Goal: Contribute content: Contribute content

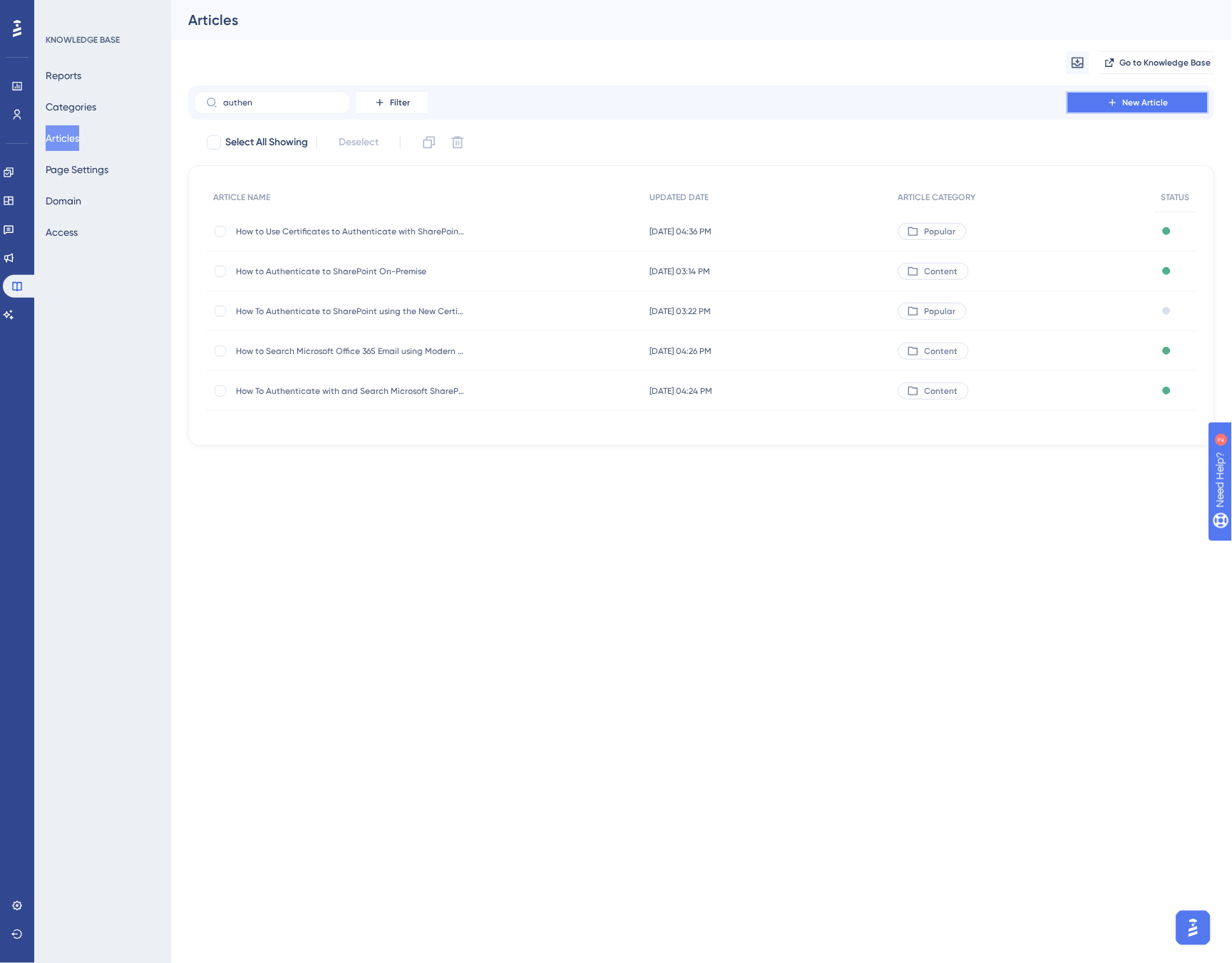
click at [1122, 108] on button "New Article" at bounding box center [1138, 102] width 143 height 23
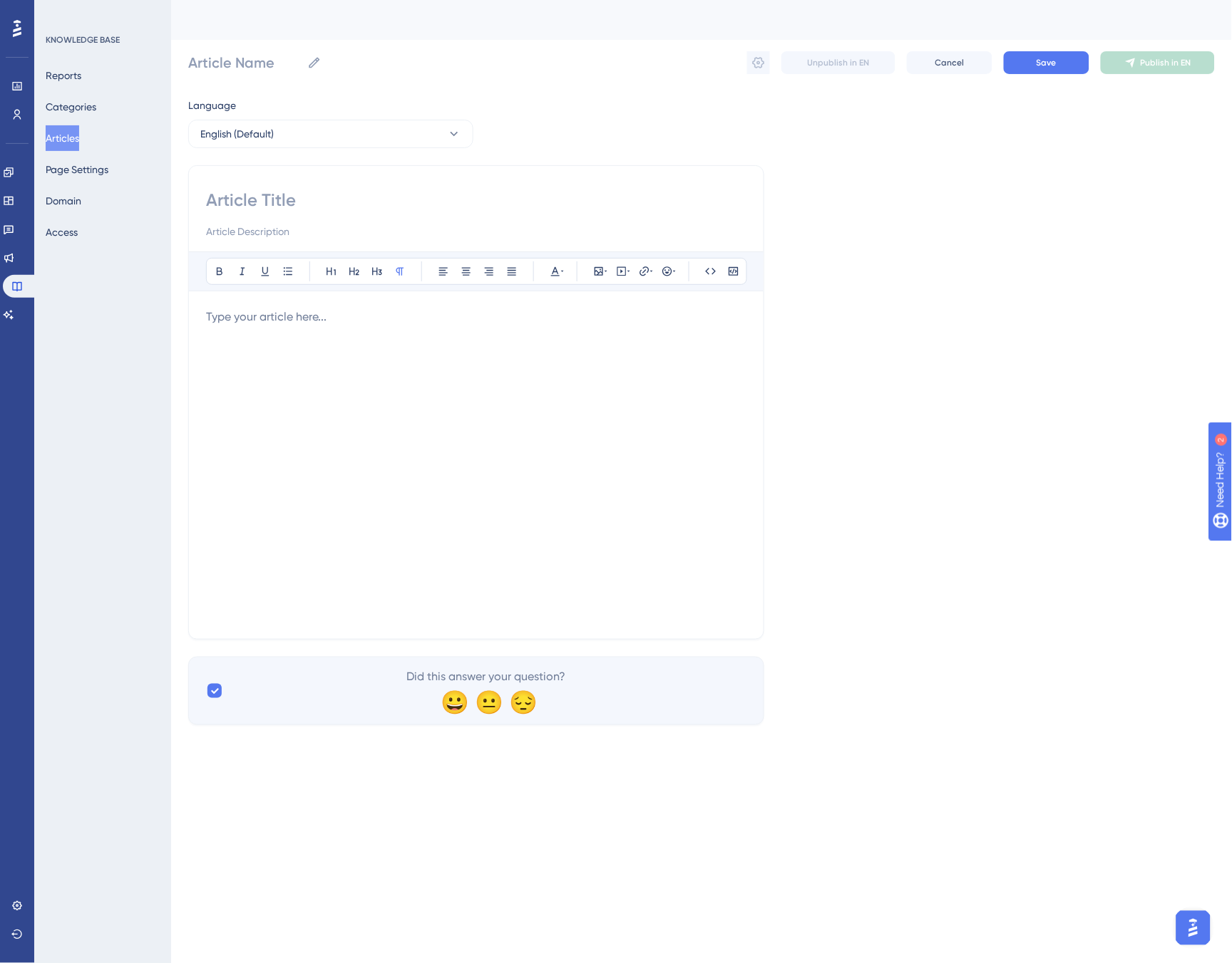
click at [349, 336] on div at bounding box center [476, 465] width 541 height 314
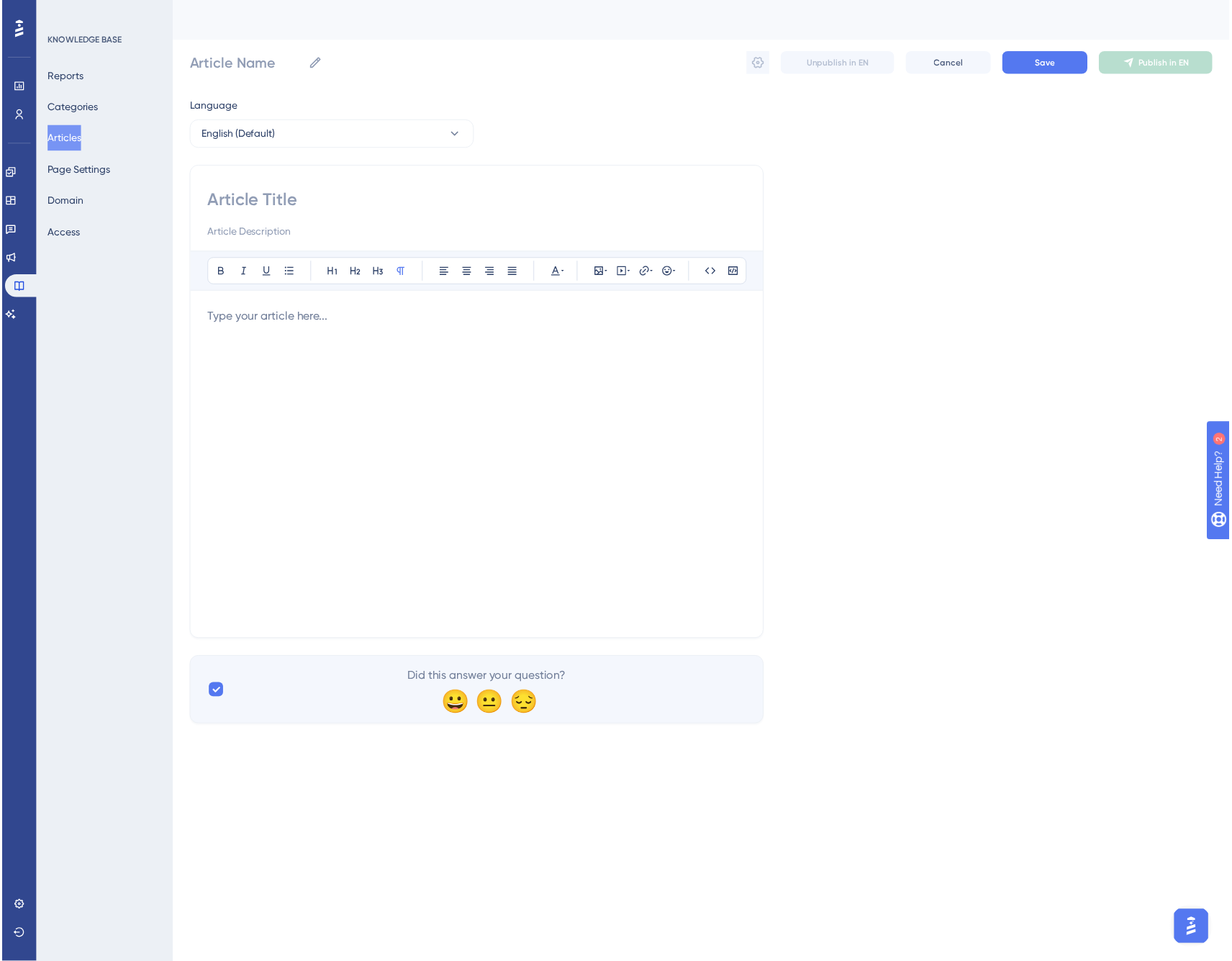
scroll to position [2738, 0]
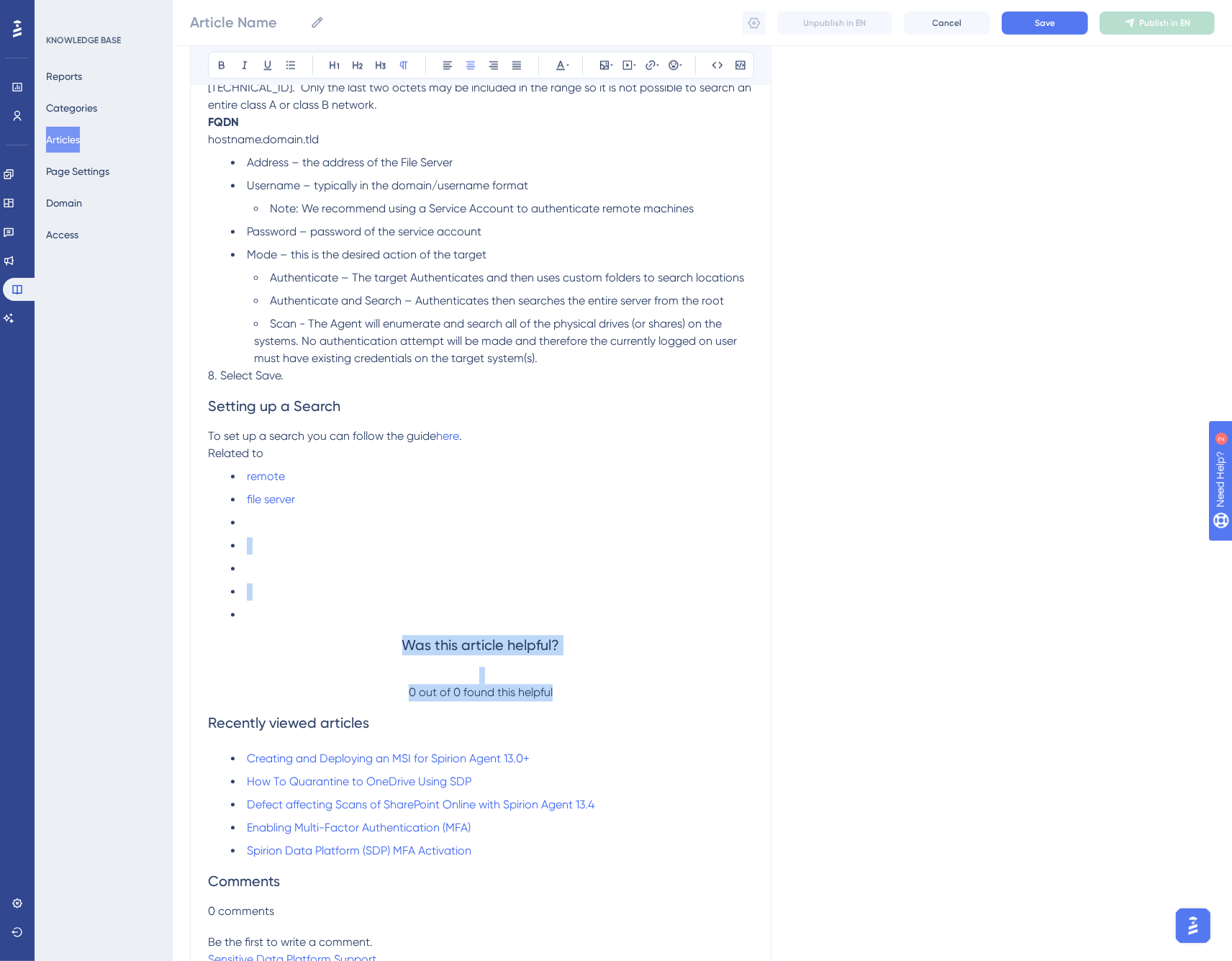
drag, startPoint x: 580, startPoint y: 690, endPoint x: 236, endPoint y: 518, distance: 384.6
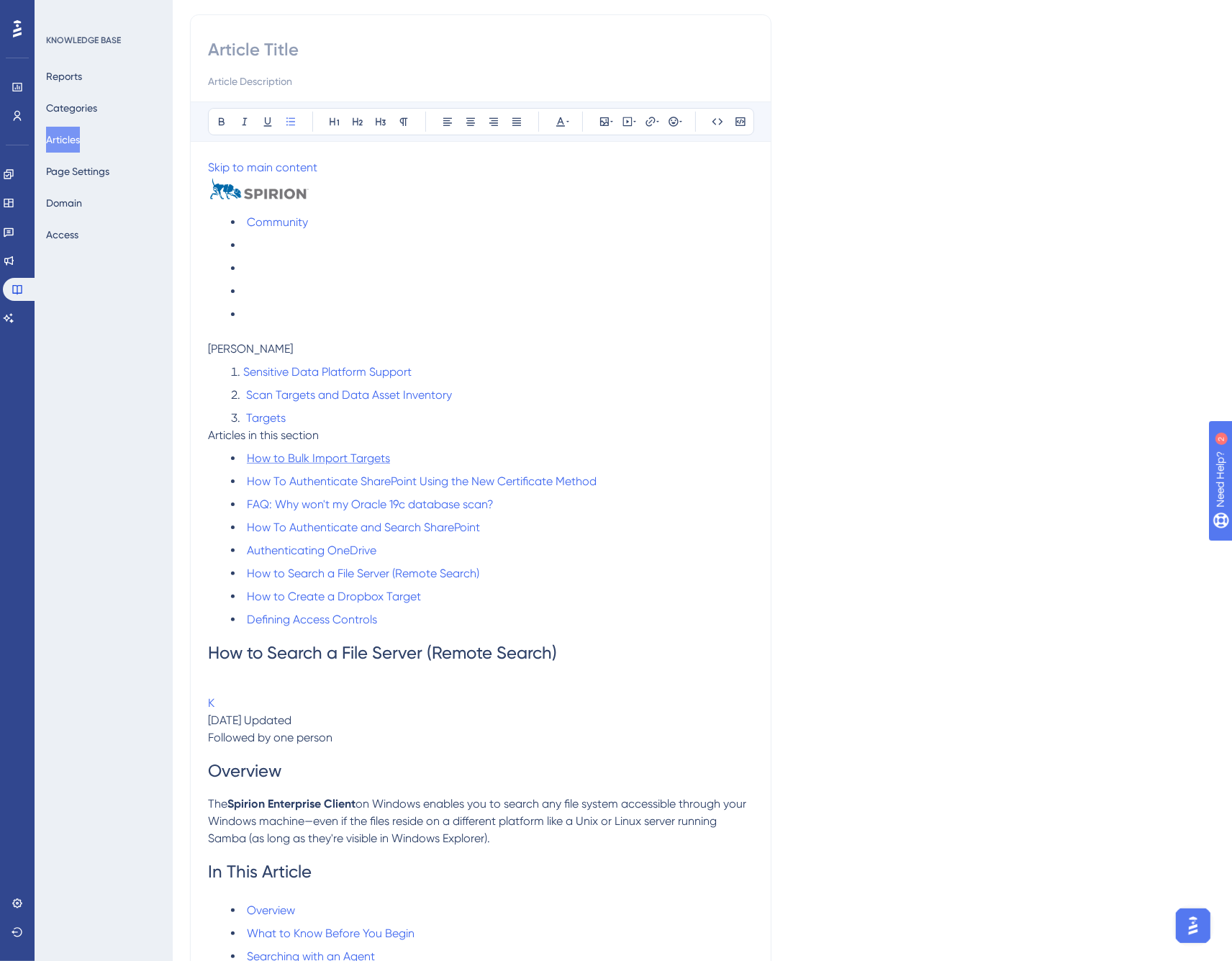
scroll to position [0, 0]
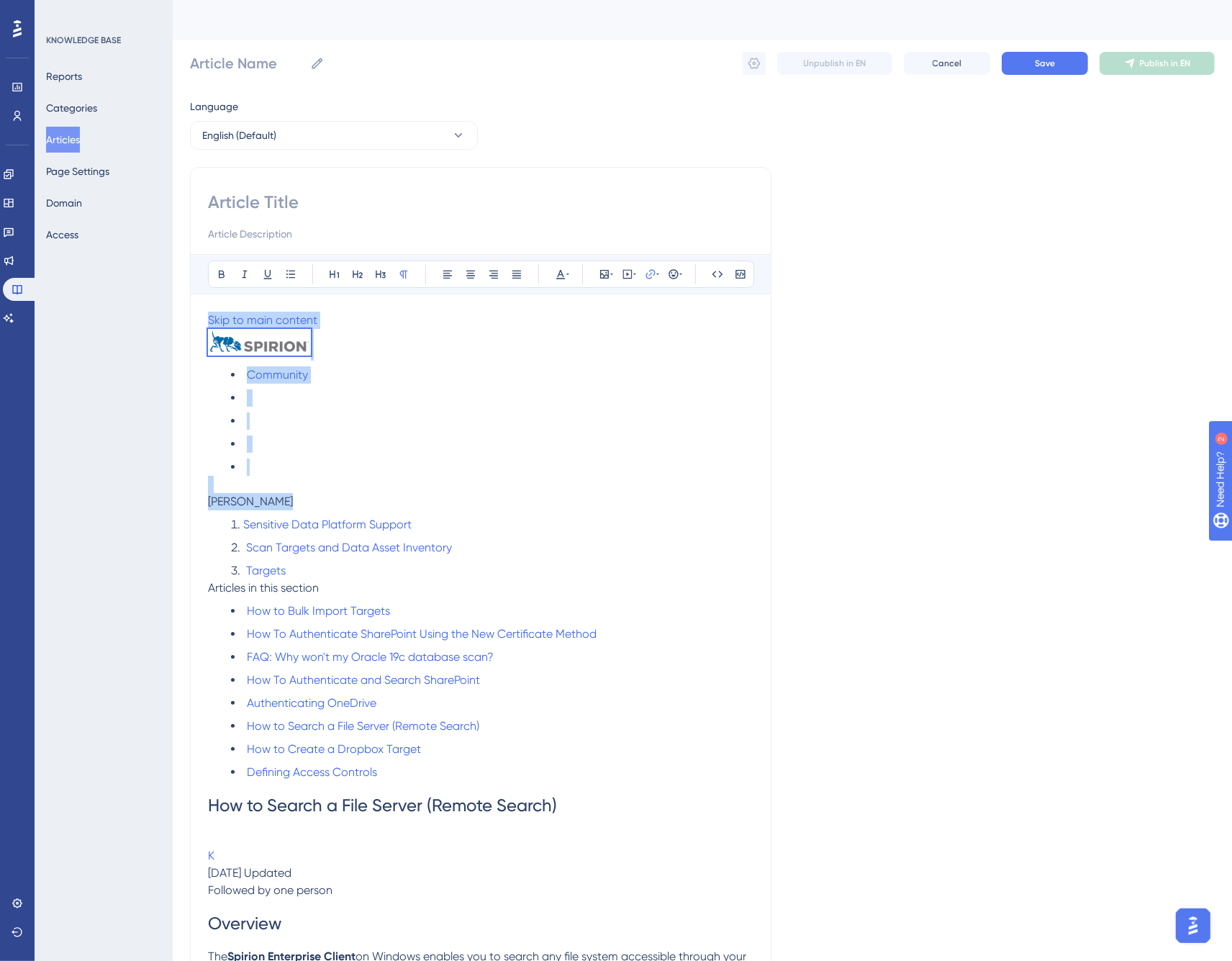
drag, startPoint x: 363, startPoint y: 496, endPoint x: 183, endPoint y: 318, distance: 253.1
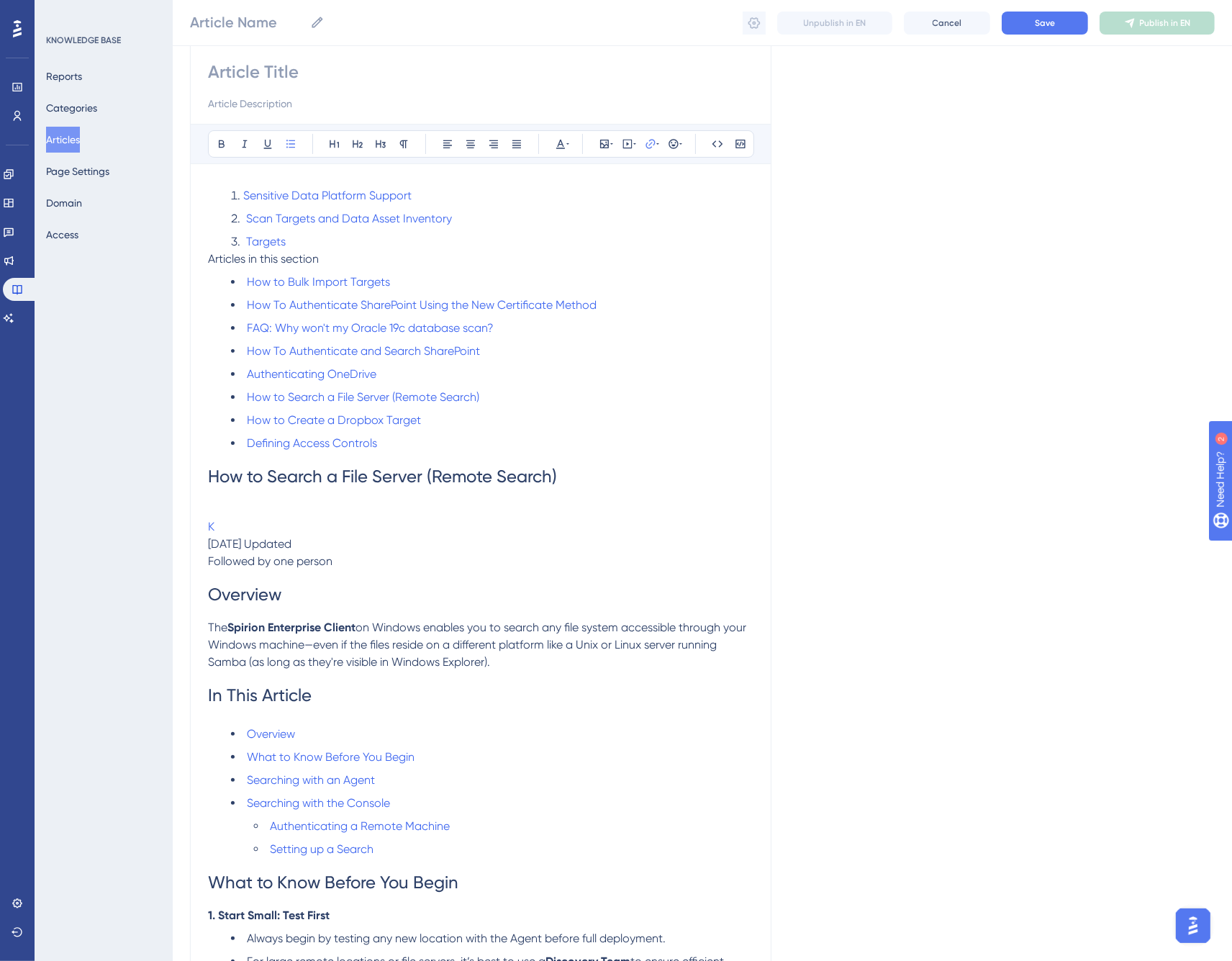
scroll to position [160, 0]
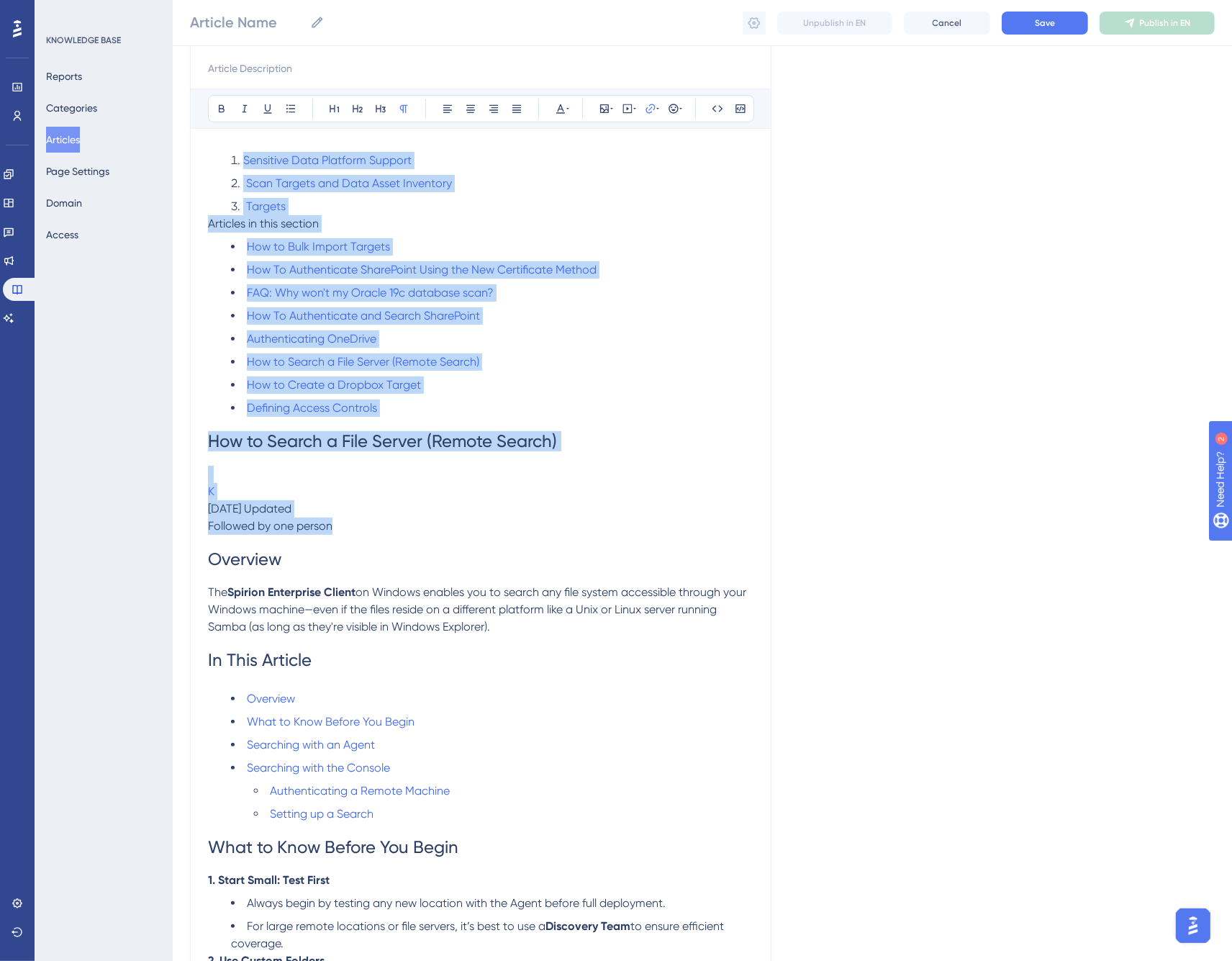
drag, startPoint x: 393, startPoint y: 528, endPoint x: 167, endPoint y: 156, distance: 435.3
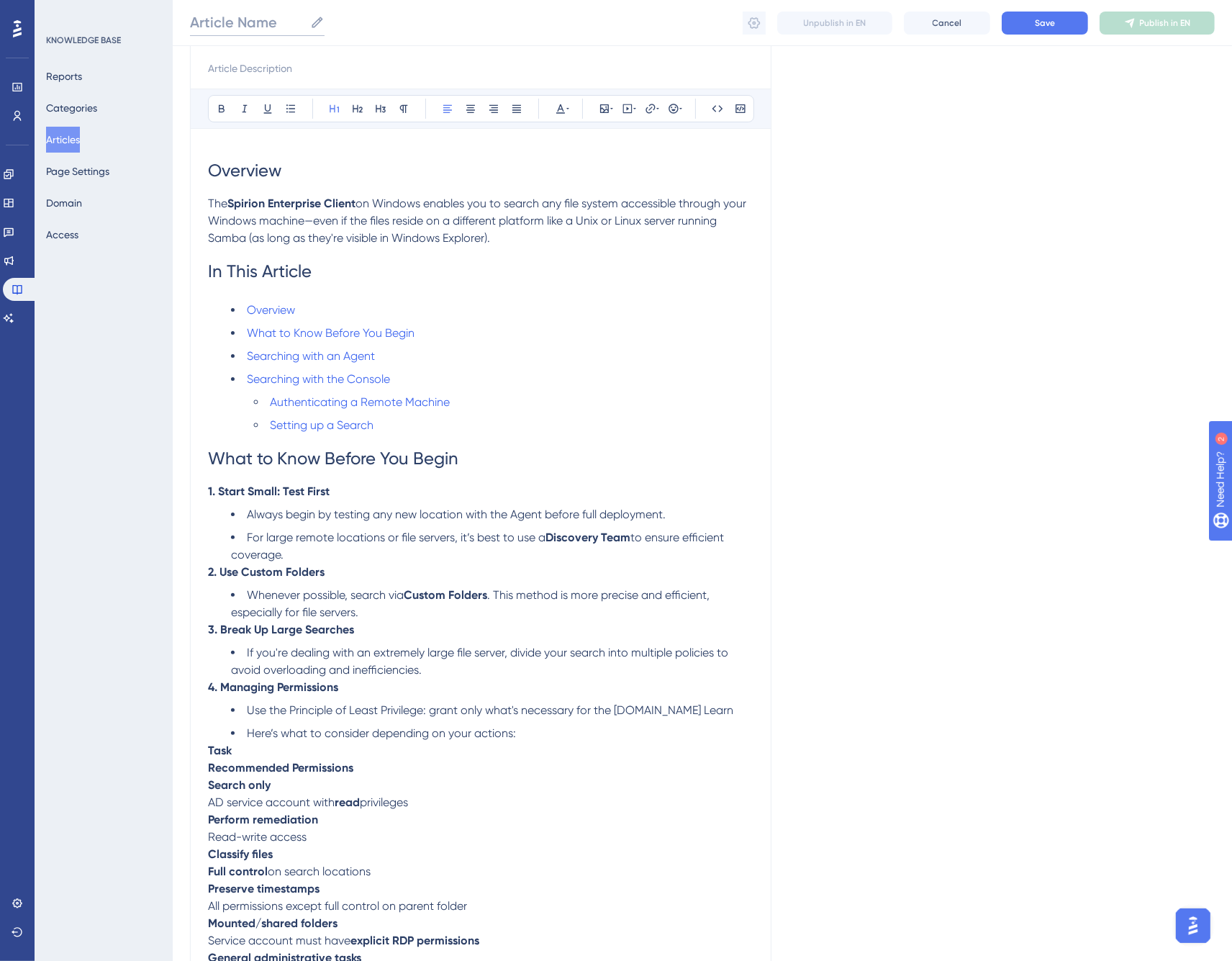
click at [257, 24] on input "Article Name" at bounding box center [247, 22] width 114 height 20
paste input "How to Search a File Server (Remote Search)"
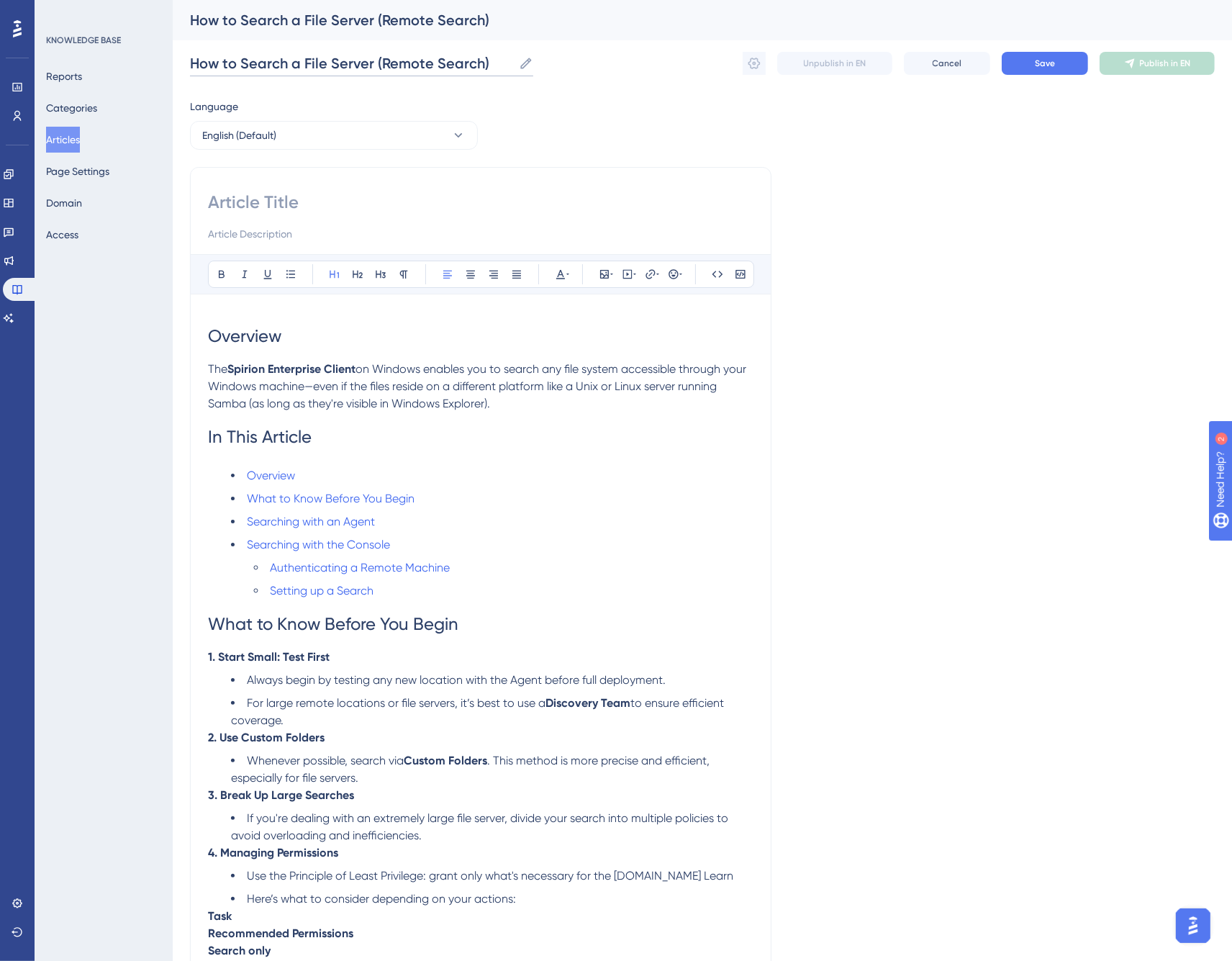
type input "How to Search a File Server (Remote Search)"
click at [301, 195] on input at bounding box center [481, 202] width 546 height 23
paste input "How to Search a File Server (Remote Search)"
type input "How to Search a File Server (Remote Search)"
drag, startPoint x: 207, startPoint y: 368, endPoint x: 238, endPoint y: 368, distance: 31.0
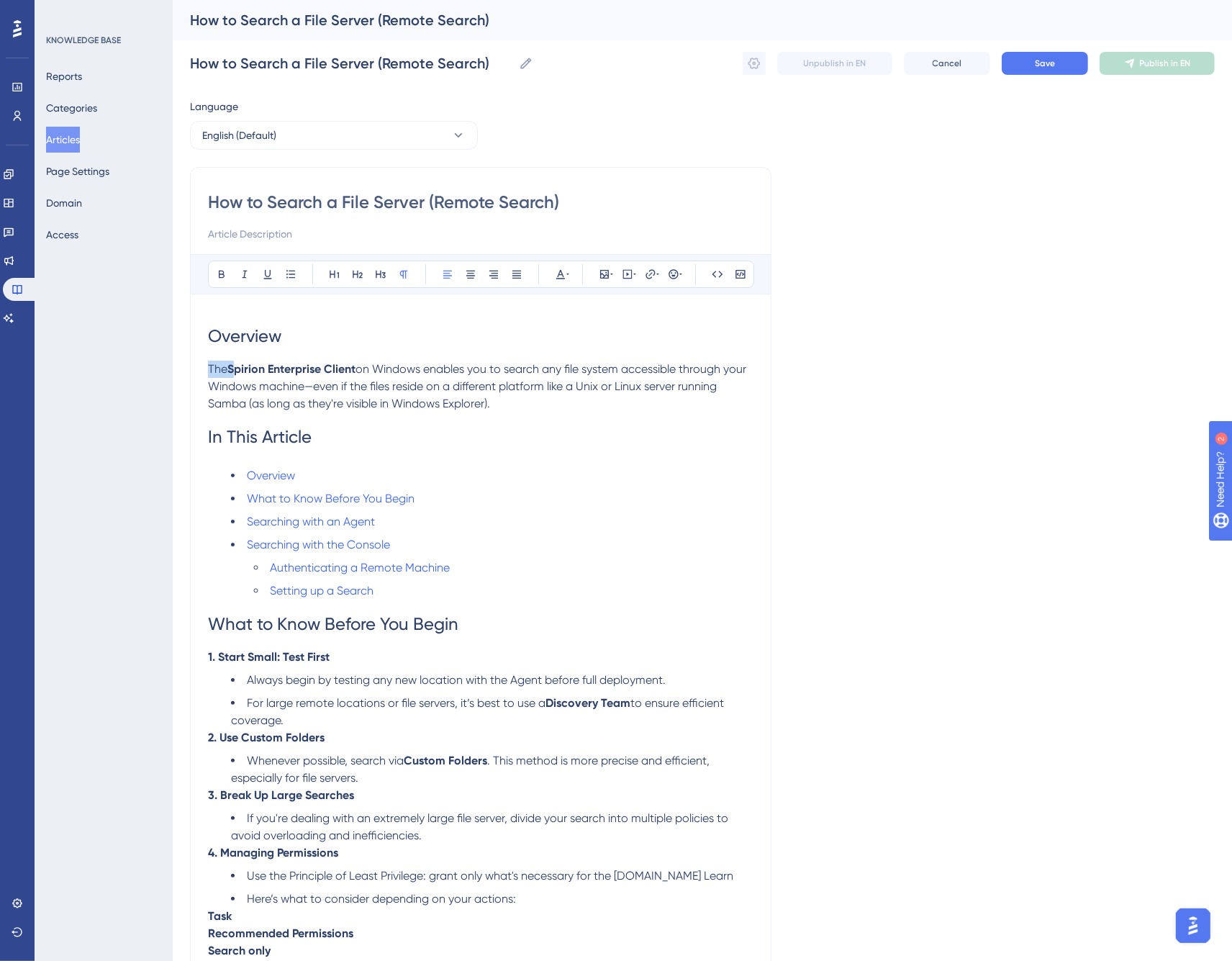
click at [238, 368] on p "The Spirion Enterprise Client on Windows enables you to search any file system …" at bounding box center [481, 387] width 546 height 52
click at [355, 389] on span "on Windows enables you to search any file system accessible through your Window…" at bounding box center [478, 386] width 541 height 48
click at [290, 439] on span "In This Article" at bounding box center [259, 437] width 103 height 20
click at [358, 275] on icon at bounding box center [358, 275] width 11 height 11
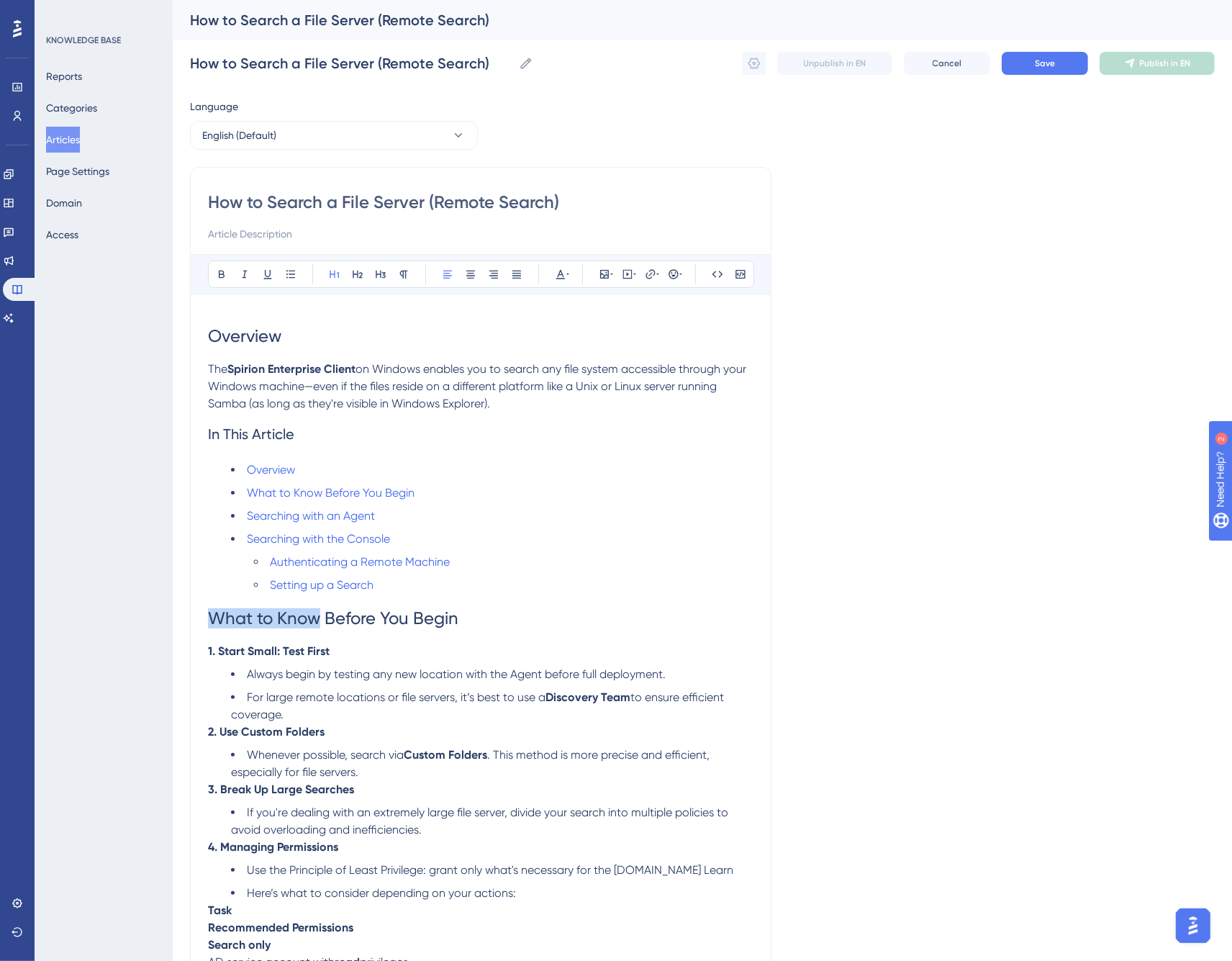
drag, startPoint x: 321, startPoint y: 615, endPoint x: 152, endPoint y: 615, distance: 169.0
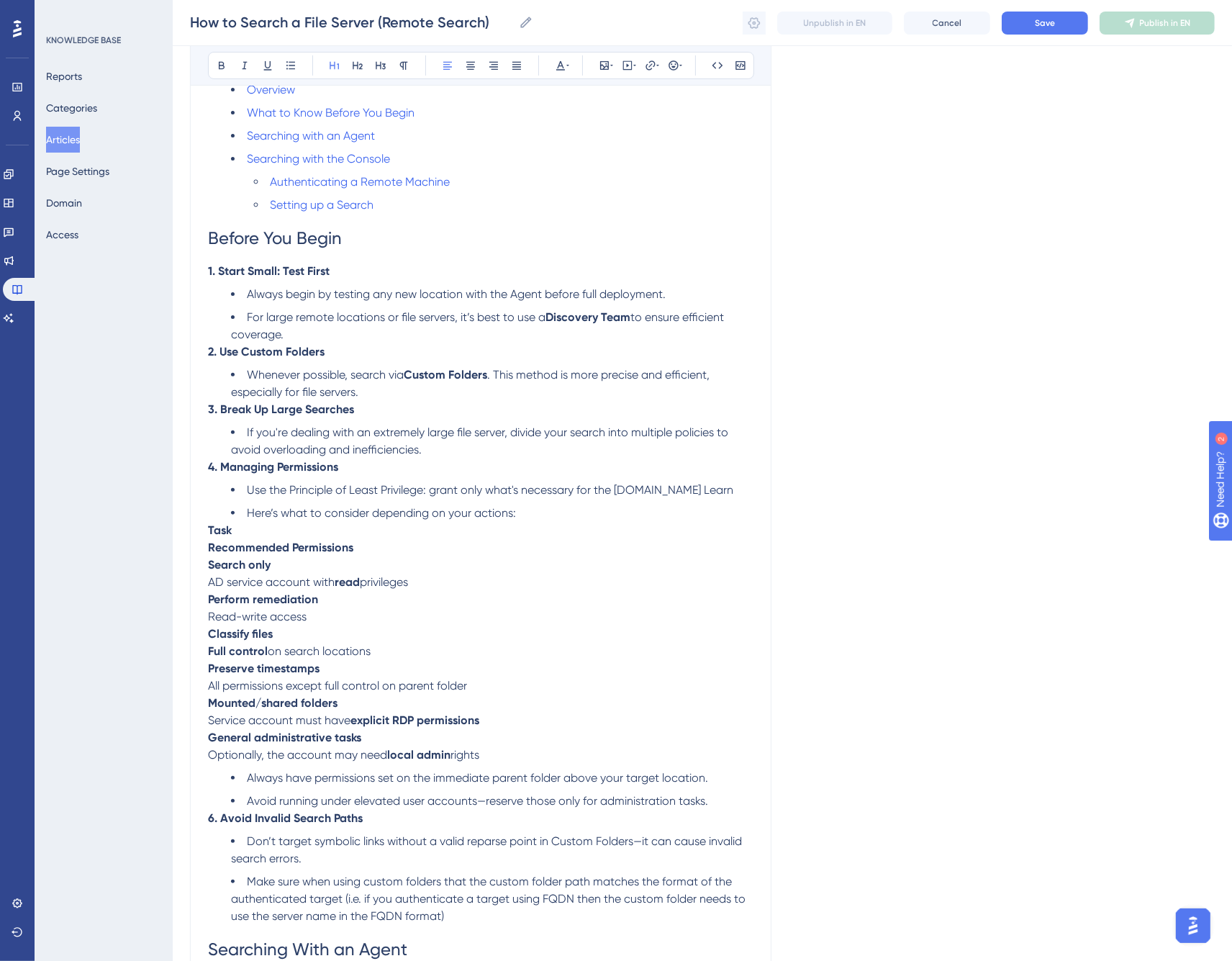
scroll to position [399, 0]
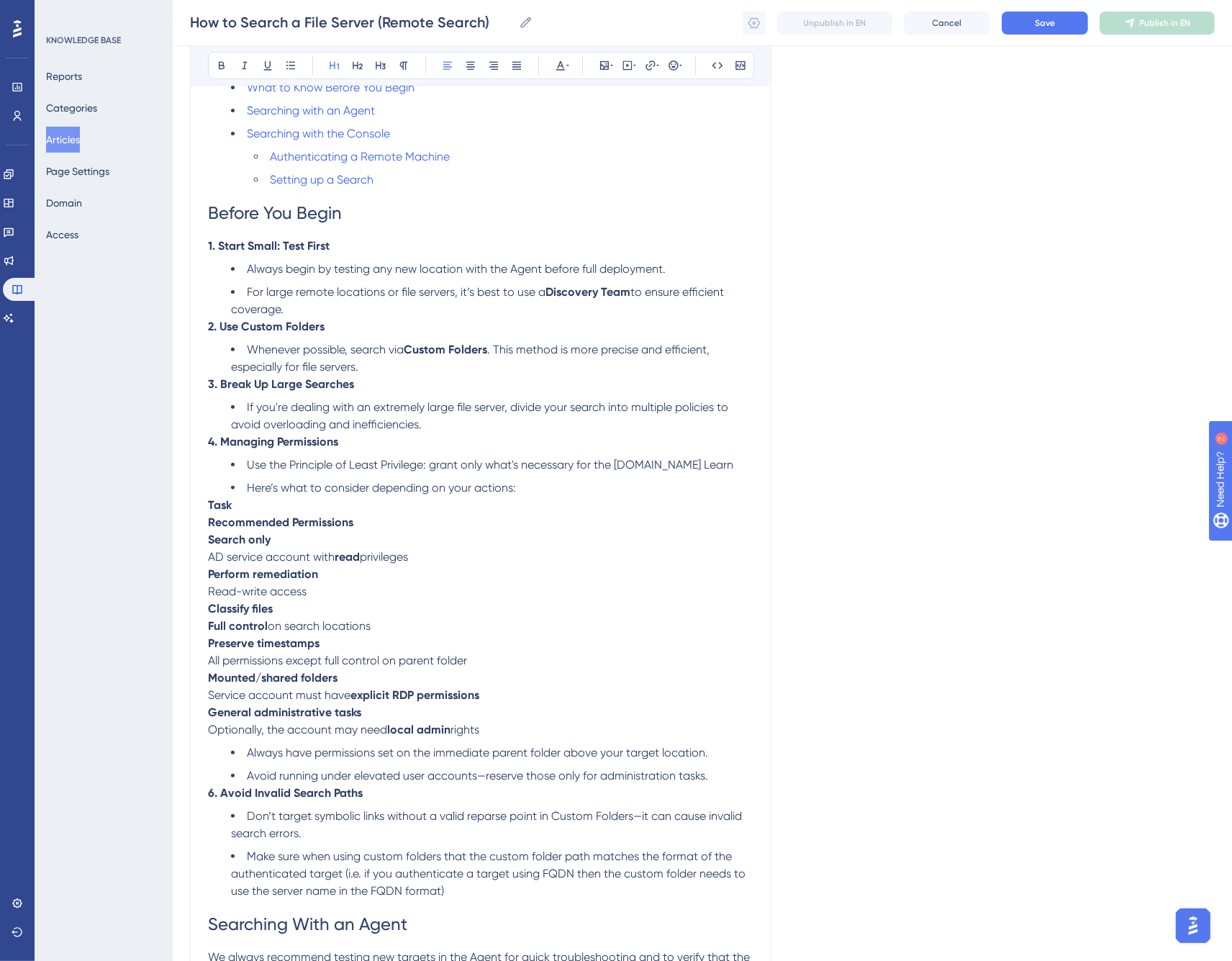
click at [642, 464] on span "Use the Principle of Least Privilege: grant only what's necessary for the [DOMA…" at bounding box center [490, 465] width 486 height 14
drag, startPoint x: 498, startPoint y: 729, endPoint x: 198, endPoint y: 505, distance: 374.4
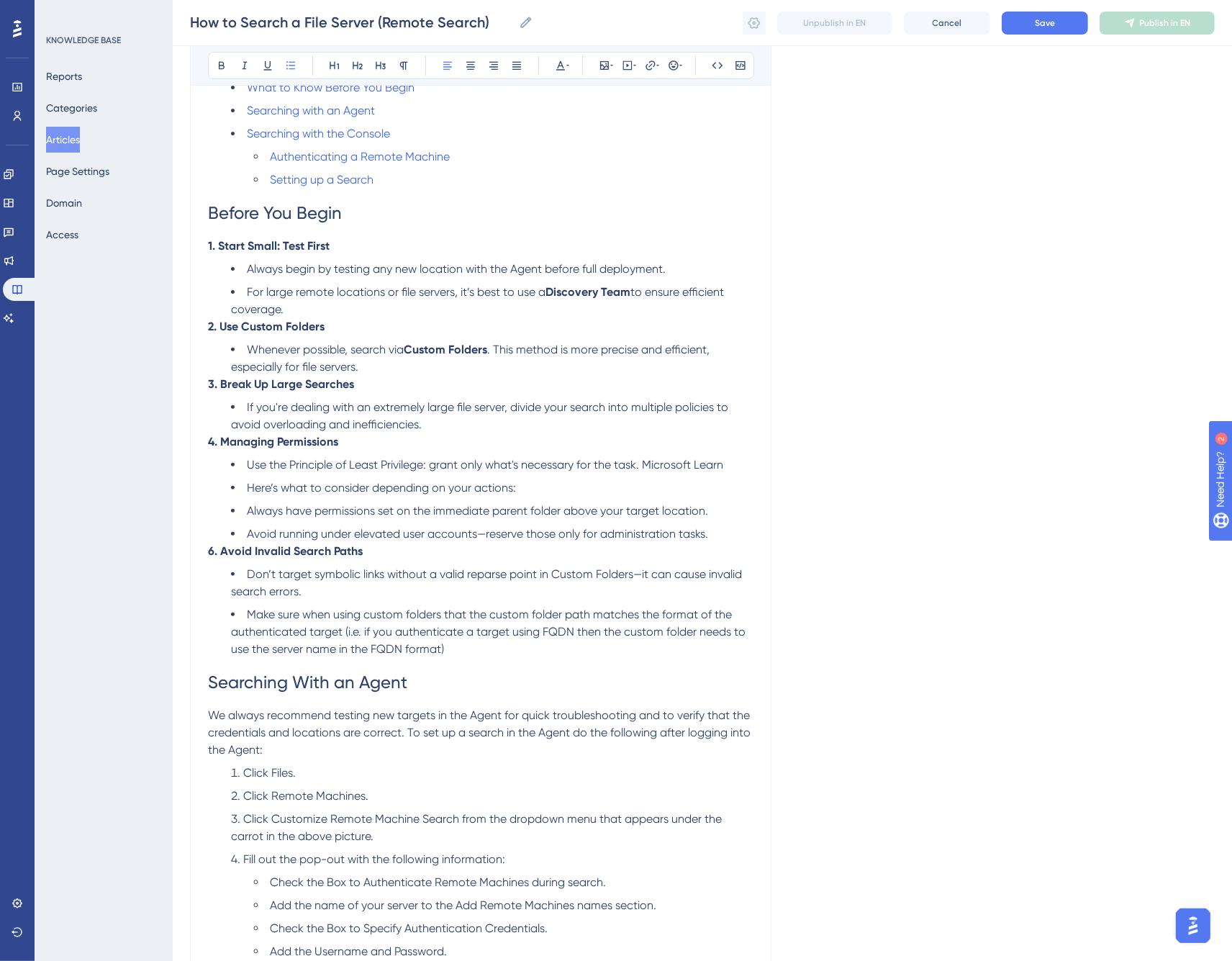
click at [534, 490] on li "Here’s what to consider depending on your actions:" at bounding box center [492, 487] width 522 height 17
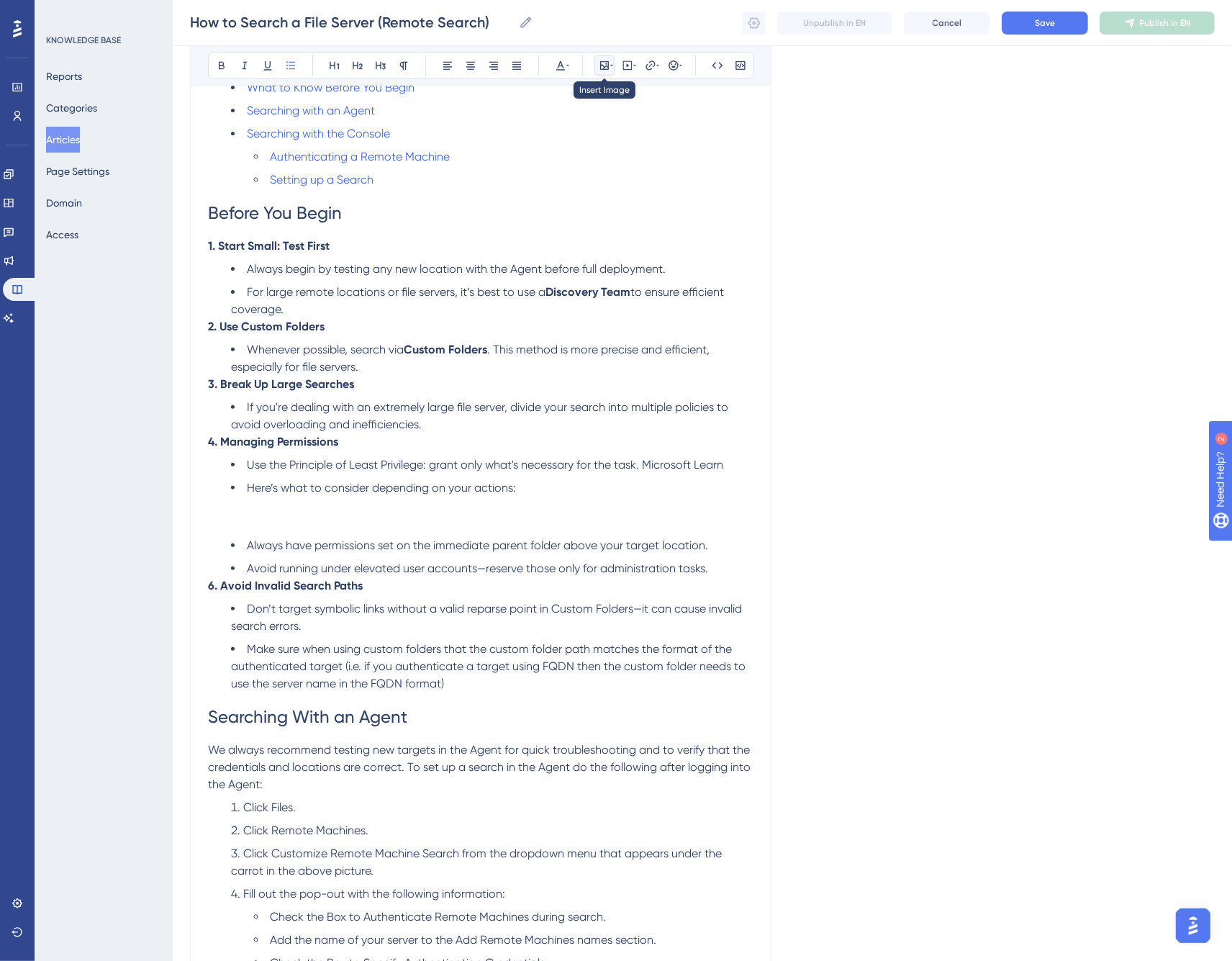
click at [603, 64] on icon at bounding box center [605, 65] width 11 height 11
click at [607, 132] on span "Upload Image" at bounding box center [613, 134] width 59 height 11
click at [627, 135] on span "Upload Image" at bounding box center [613, 134] width 59 height 11
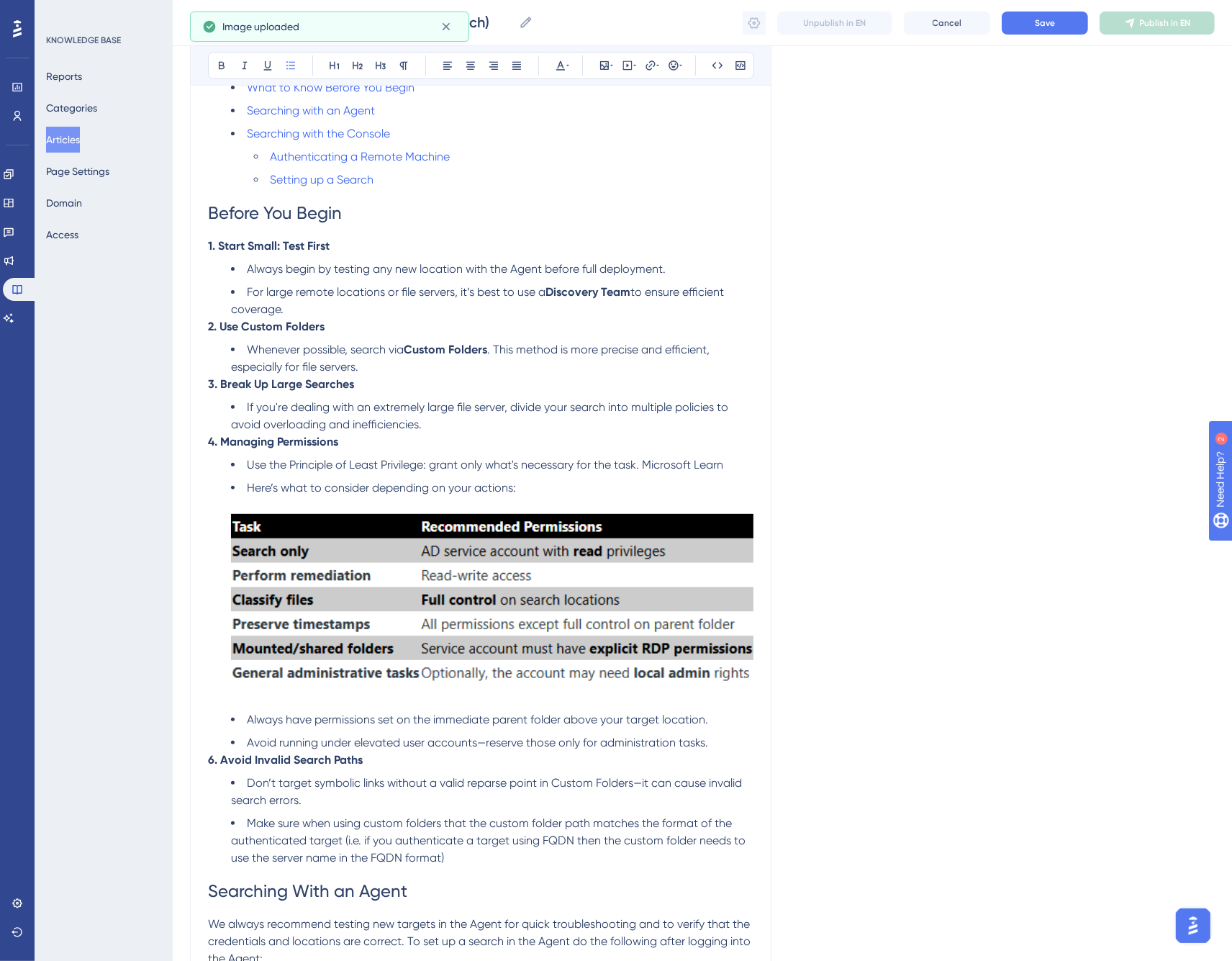
click at [498, 589] on img at bounding box center [492, 607] width 522 height 187
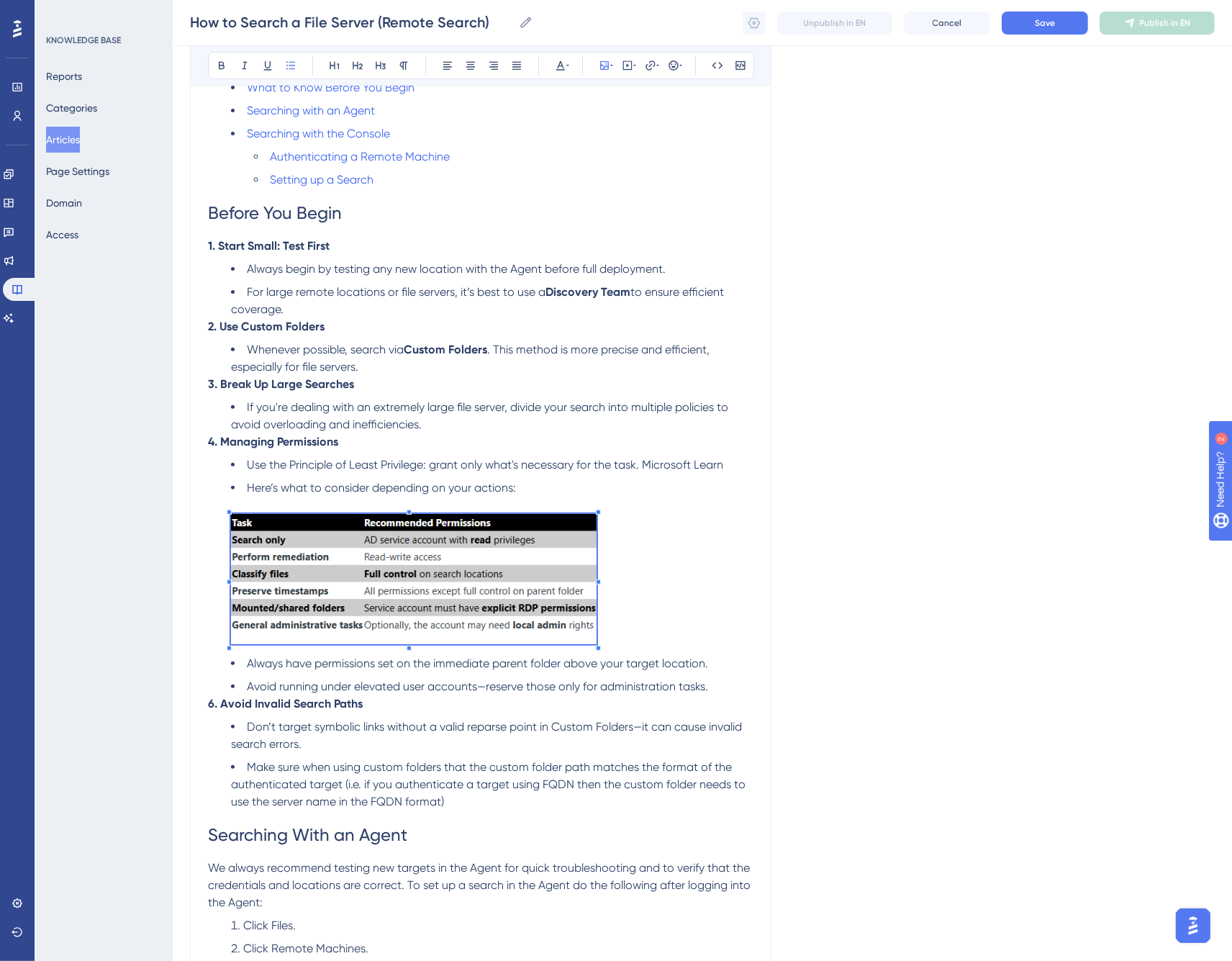
click at [386, 615] on span at bounding box center [414, 582] width 366 height 135
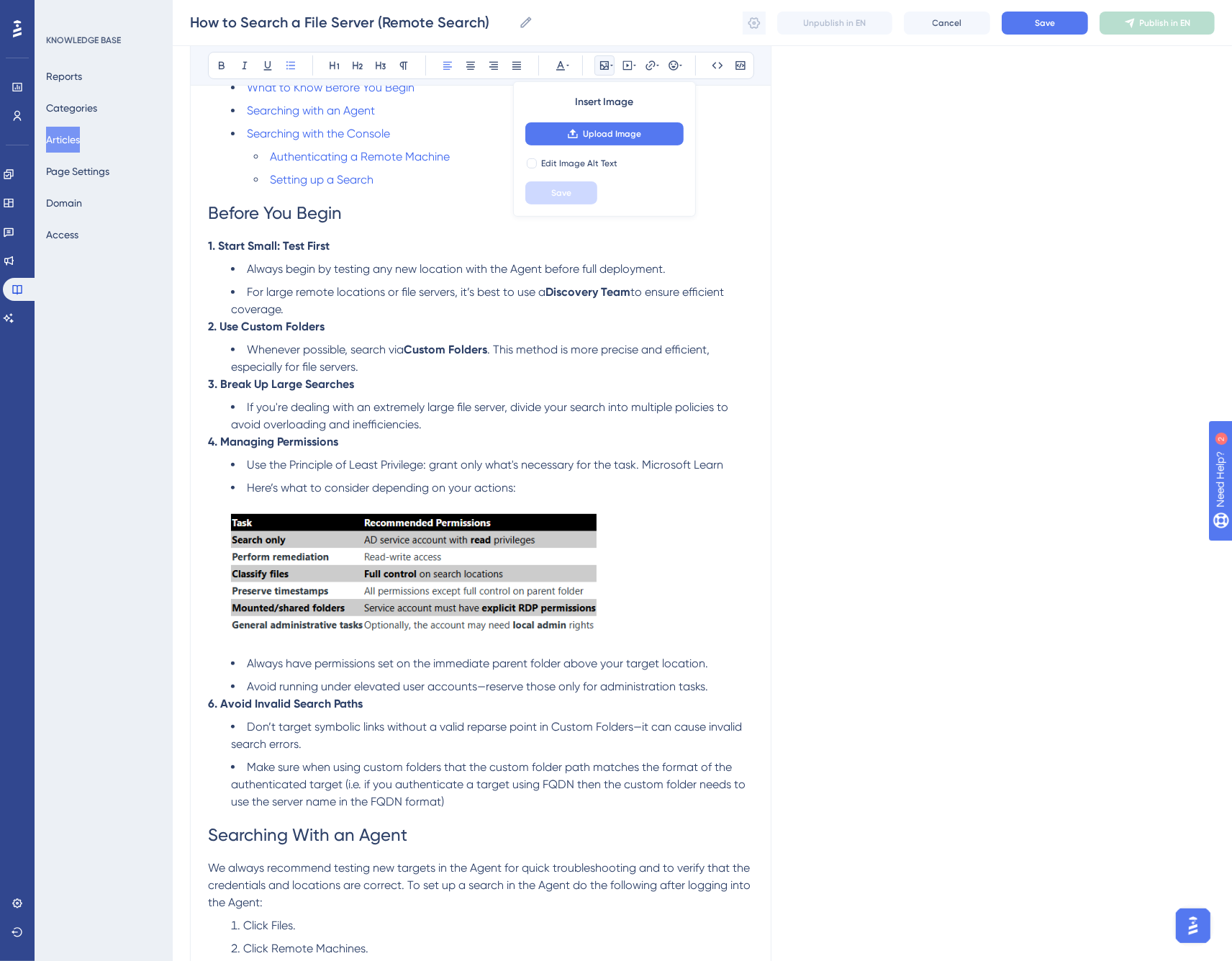
click at [358, 478] on ul "Use the Principle of Least Privilege: grant only what's necessary for the task.…" at bounding box center [481, 575] width 546 height 239
click at [1053, 27] on span "Save" at bounding box center [1045, 23] width 20 height 11
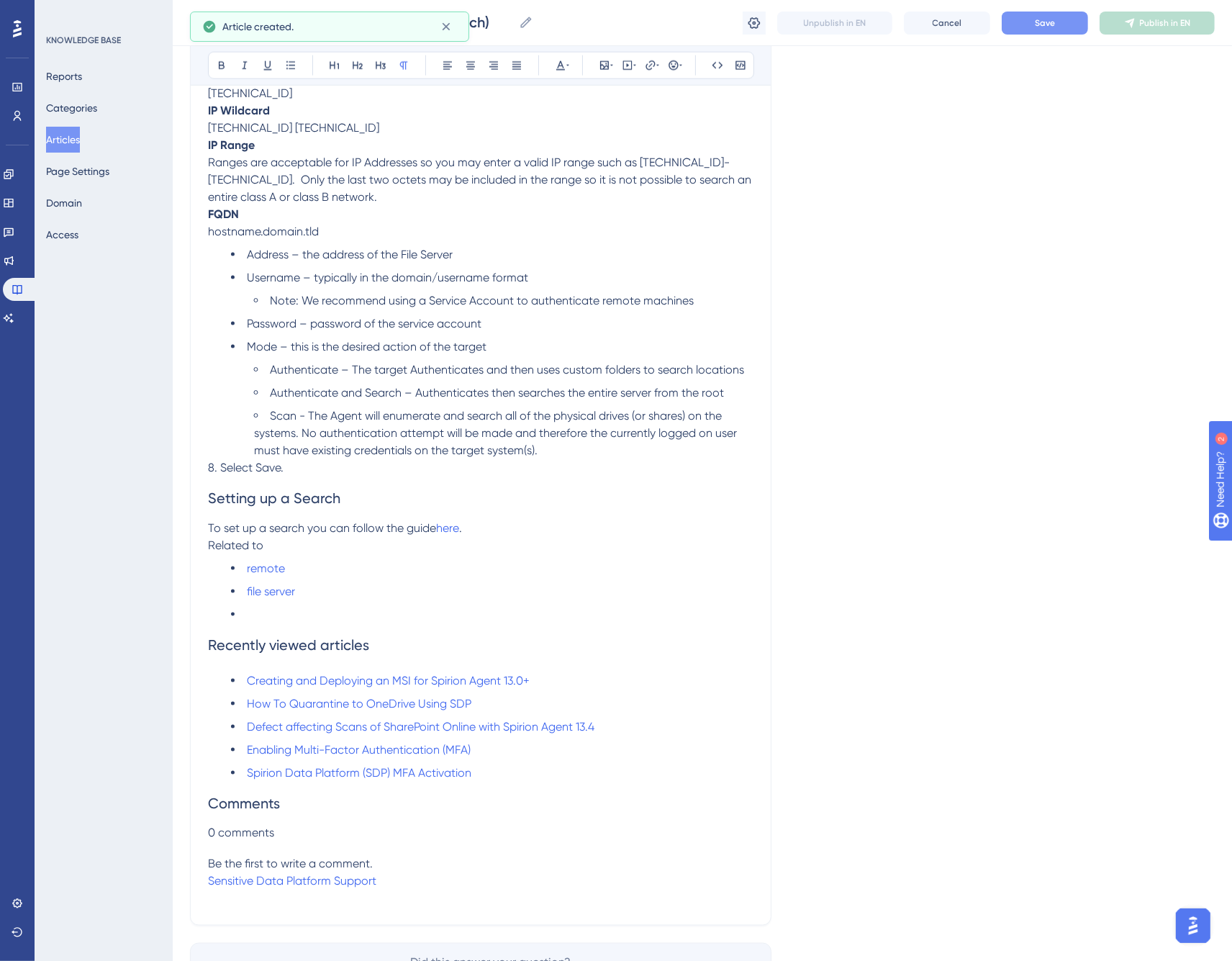
scroll to position [2060, 0]
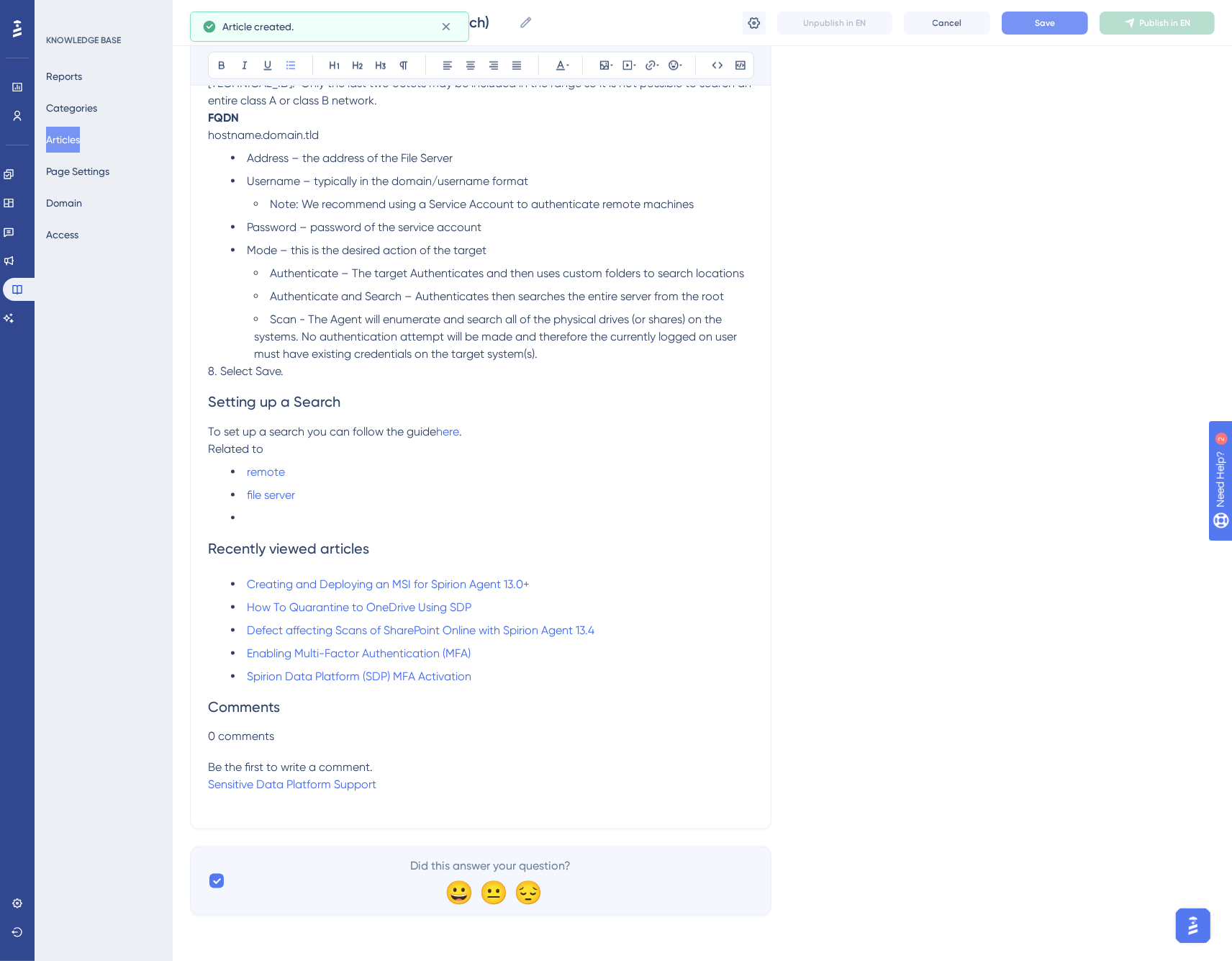
click at [306, 512] on li at bounding box center [492, 518] width 522 height 17
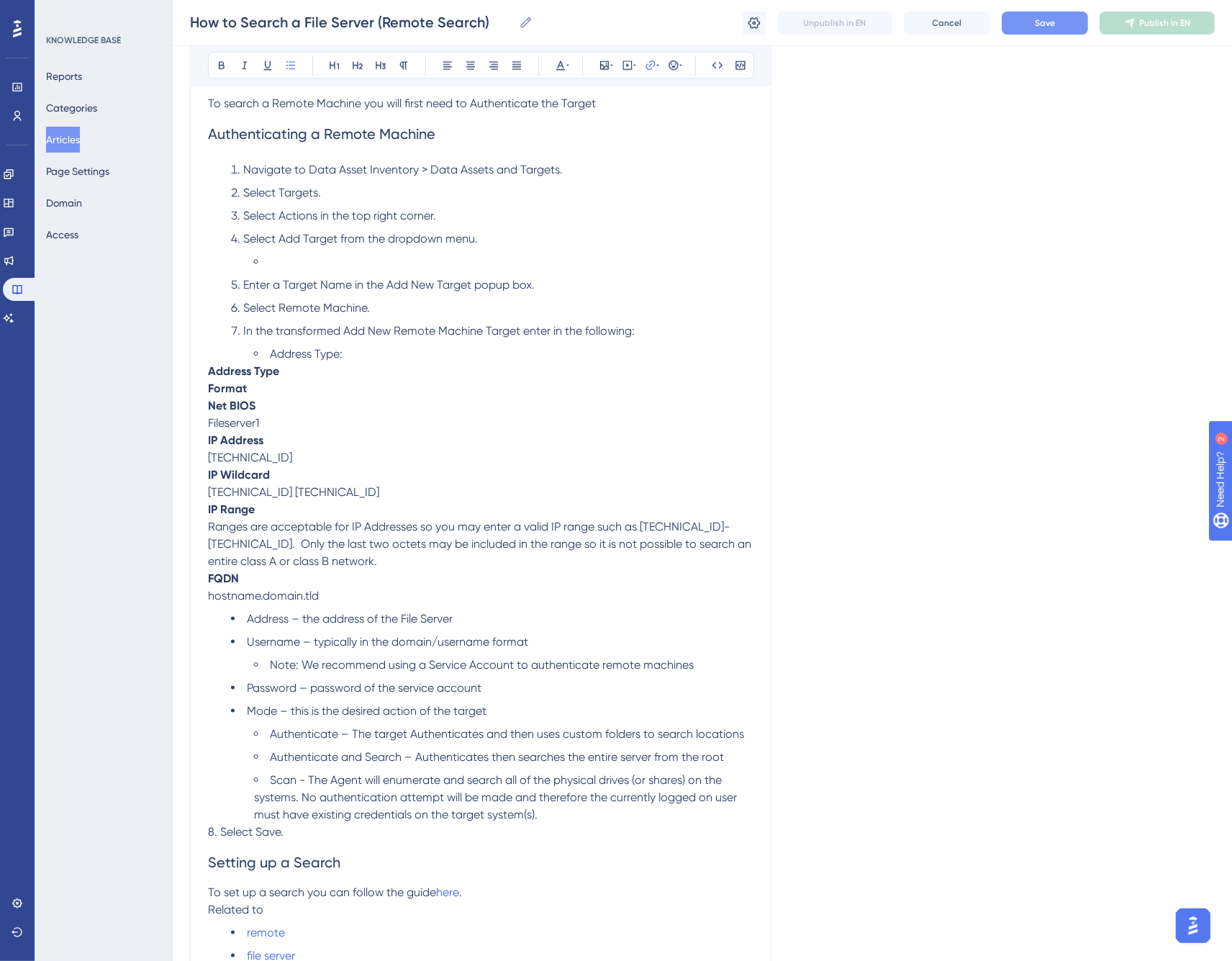
scroll to position [1477, 0]
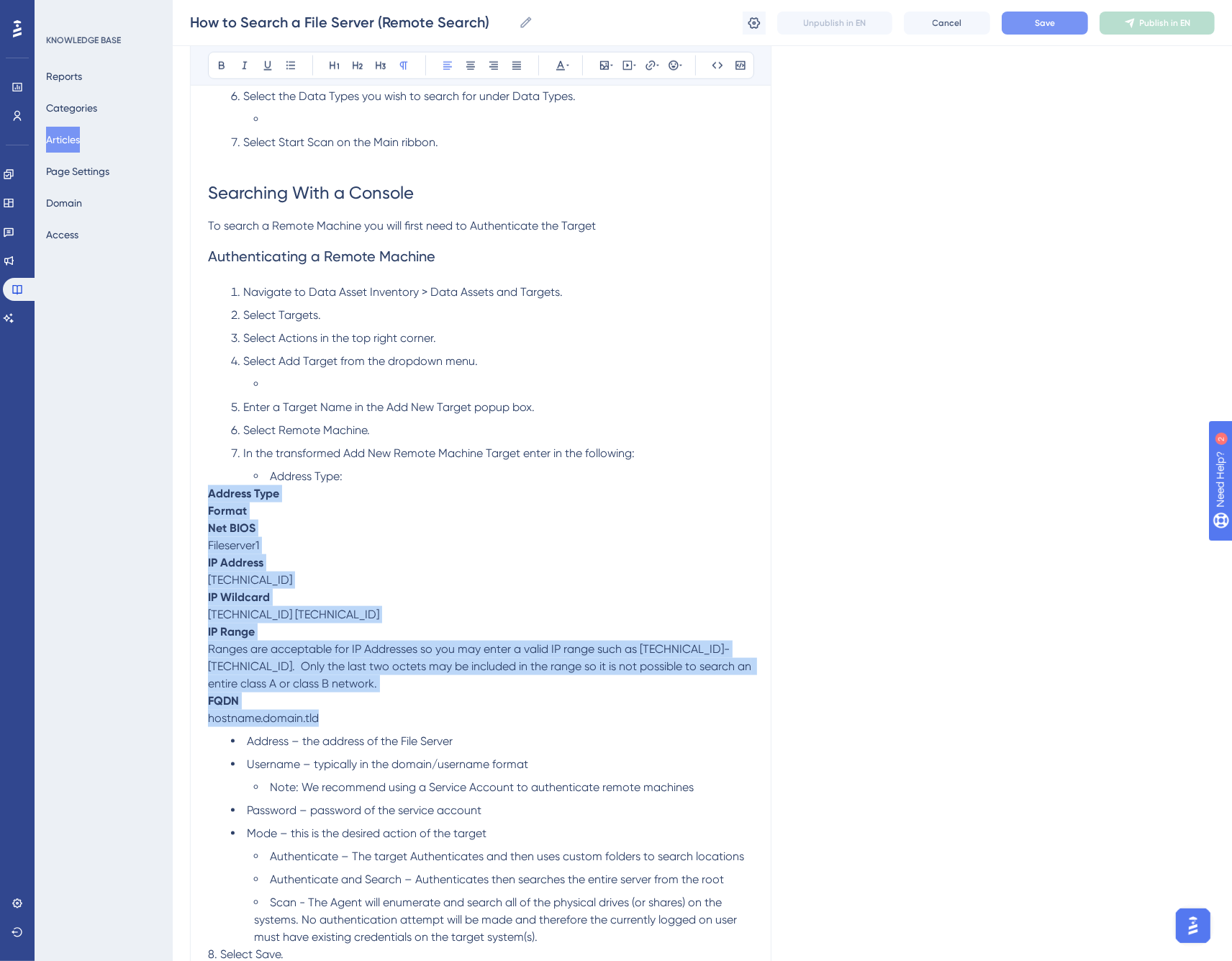
drag, startPoint x: 305, startPoint y: 715, endPoint x: 163, endPoint y: 502, distance: 256.0
click at [173, 502] on div "Performance Users Engagement Widgets Feedback Product Updates Knowledge Base AI…" at bounding box center [702, 11] width 1059 height 2976
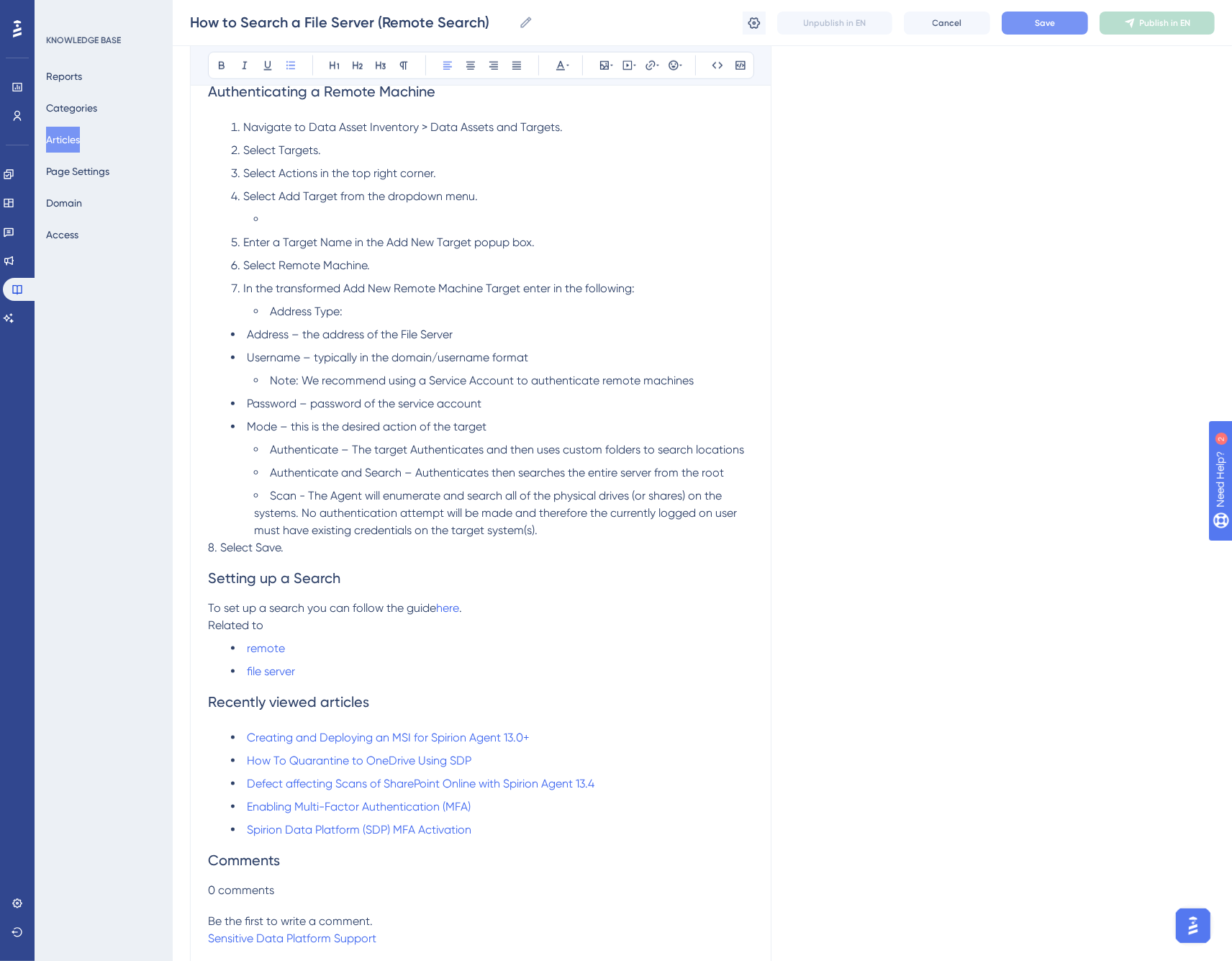
scroll to position [1795, 0]
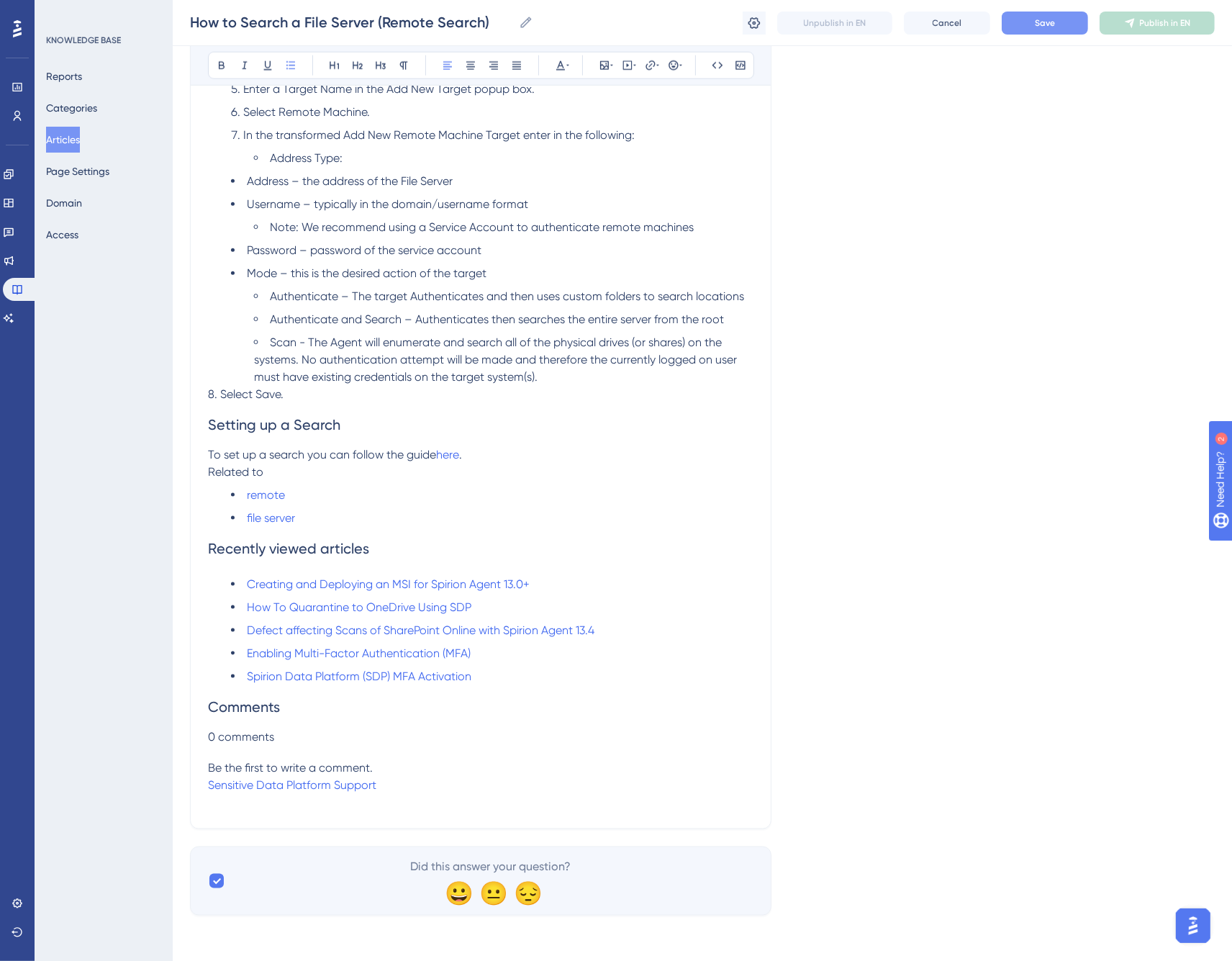
click at [544, 380] on li "Scan - The Agent will enumerate and search all of the physical drives (or share…" at bounding box center [504, 360] width 499 height 52
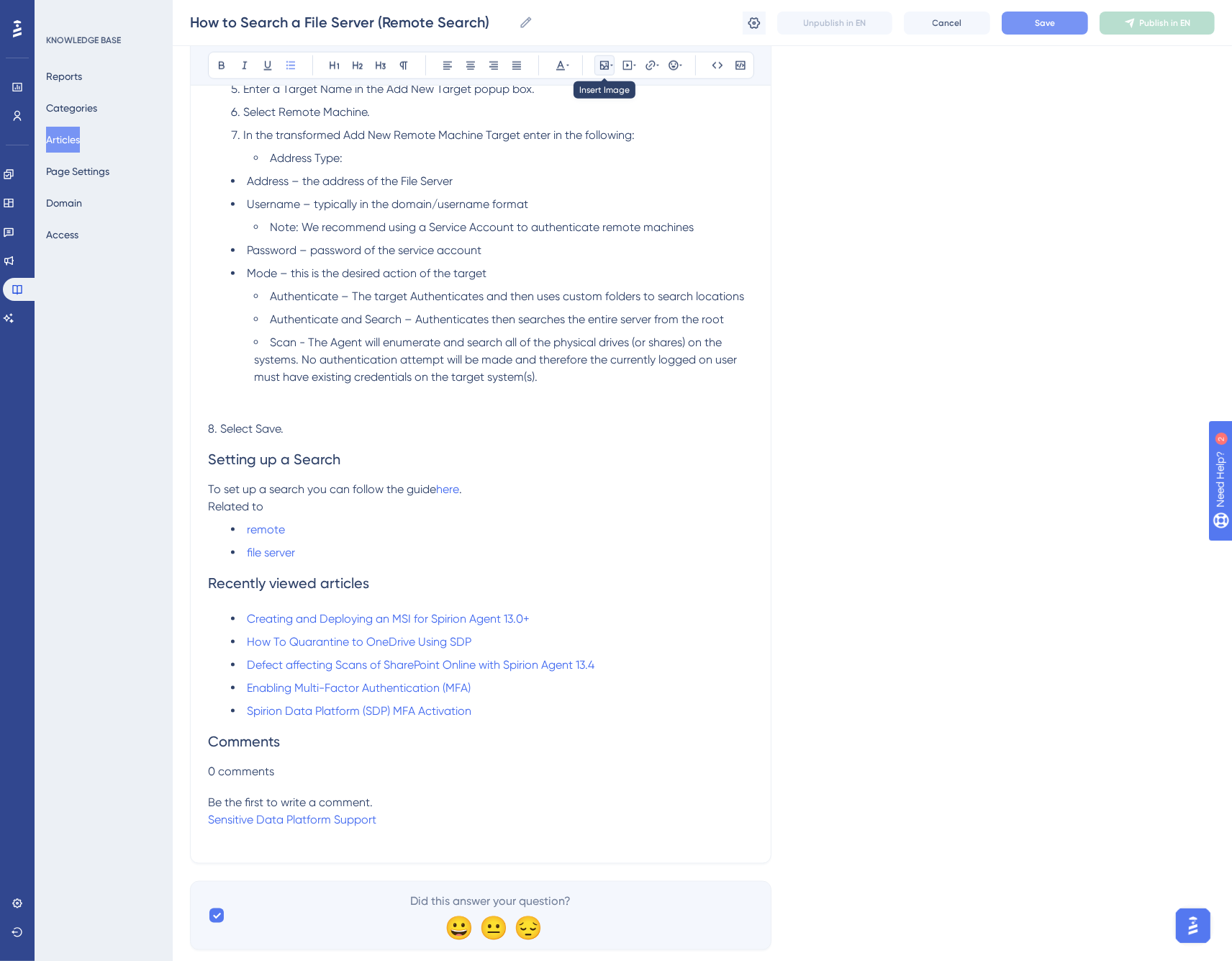
click at [609, 68] on icon at bounding box center [605, 65] width 11 height 11
click at [593, 130] on span "Upload Image" at bounding box center [613, 134] width 59 height 11
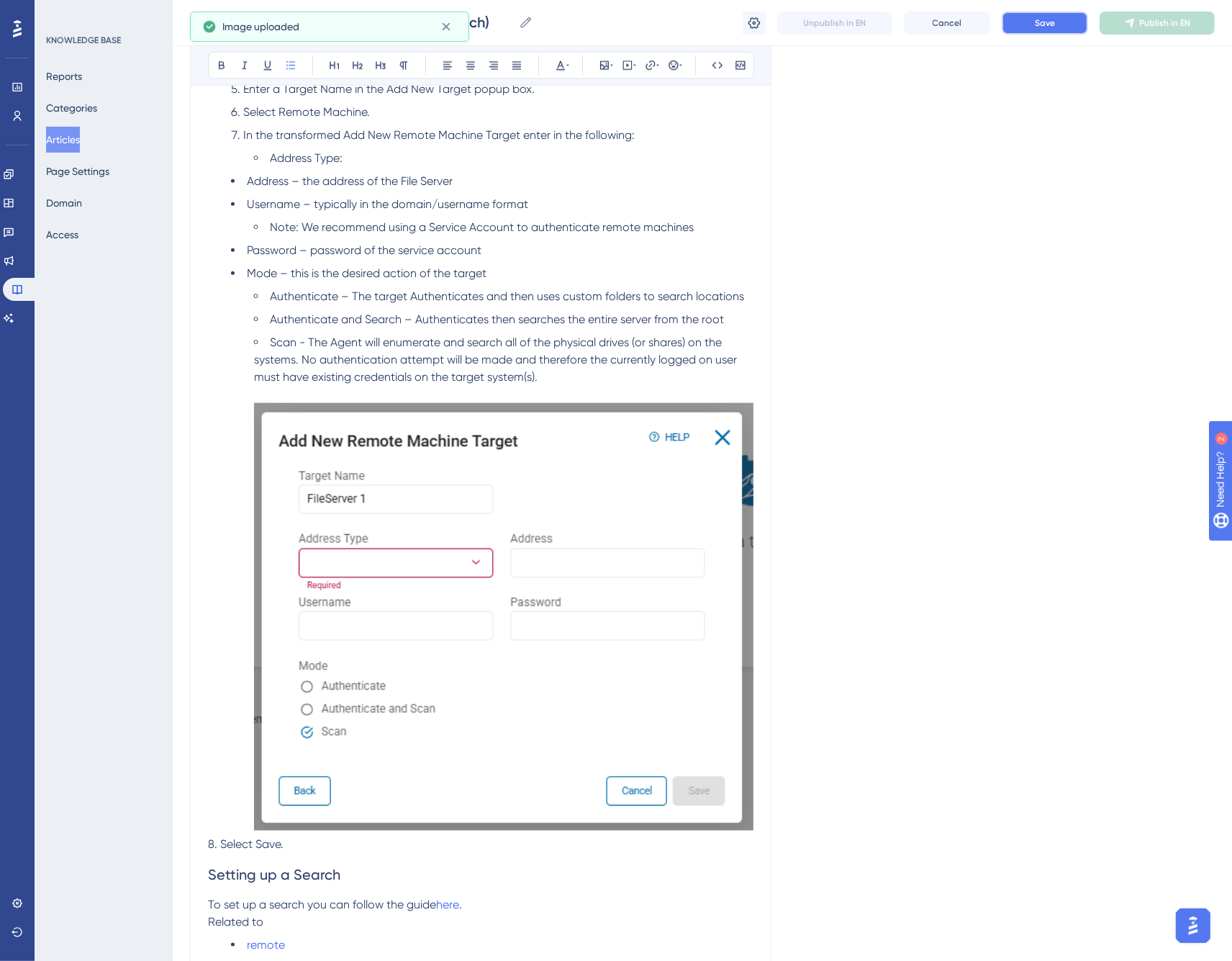
click at [1053, 22] on span "Save" at bounding box center [1045, 23] width 20 height 11
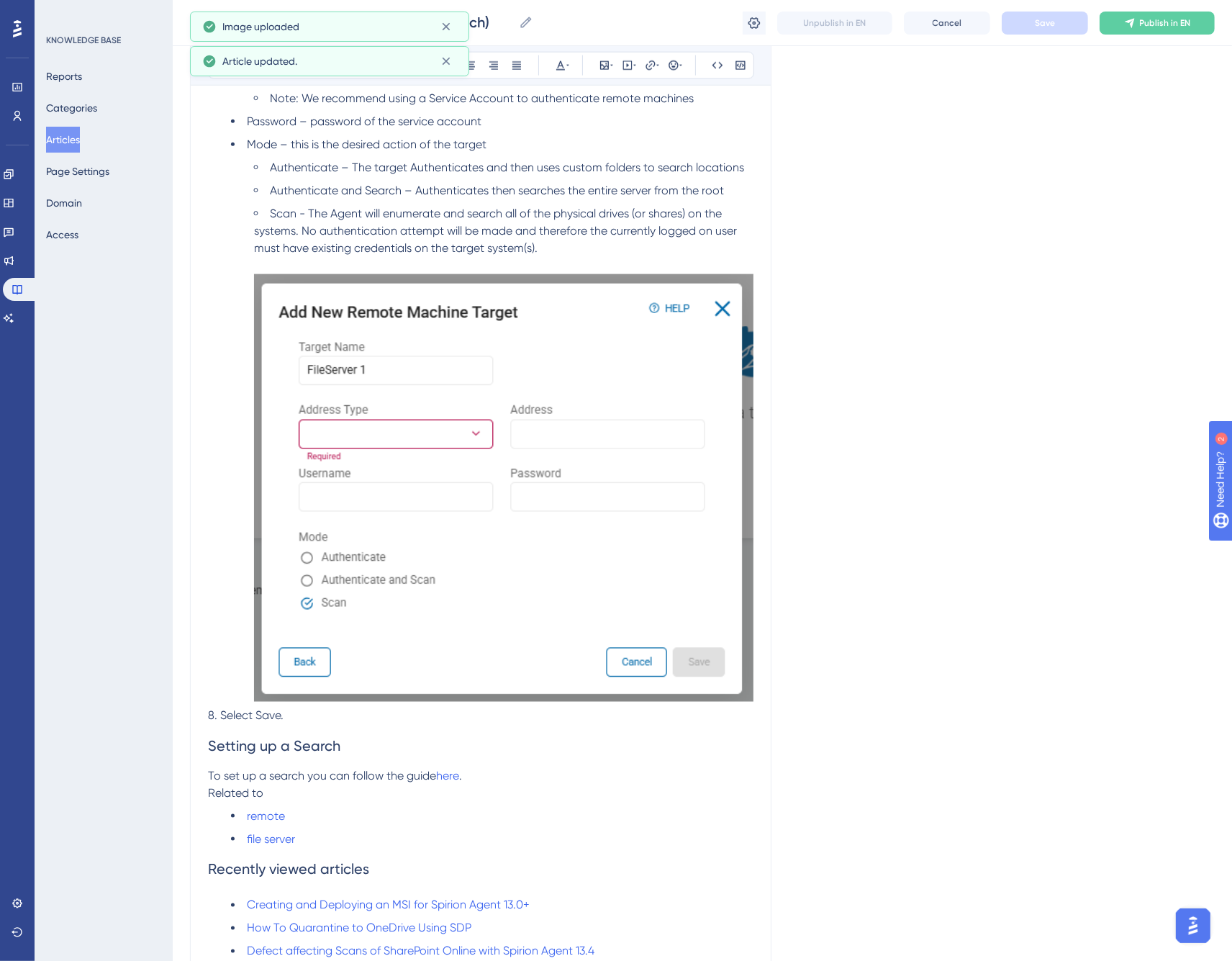
scroll to position [1955, 0]
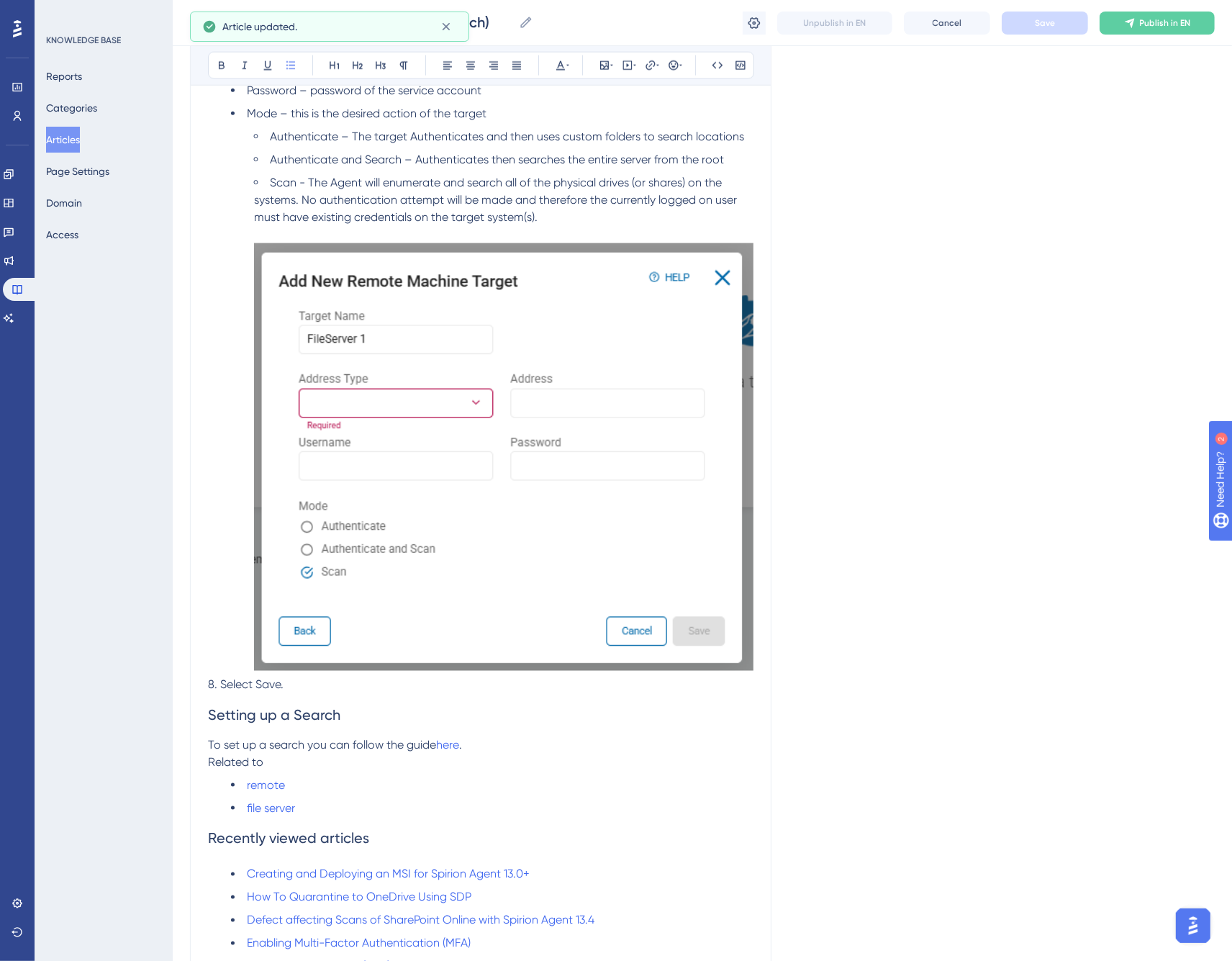
click at [271, 686] on span "8. Select Save." at bounding box center [245, 684] width 76 height 14
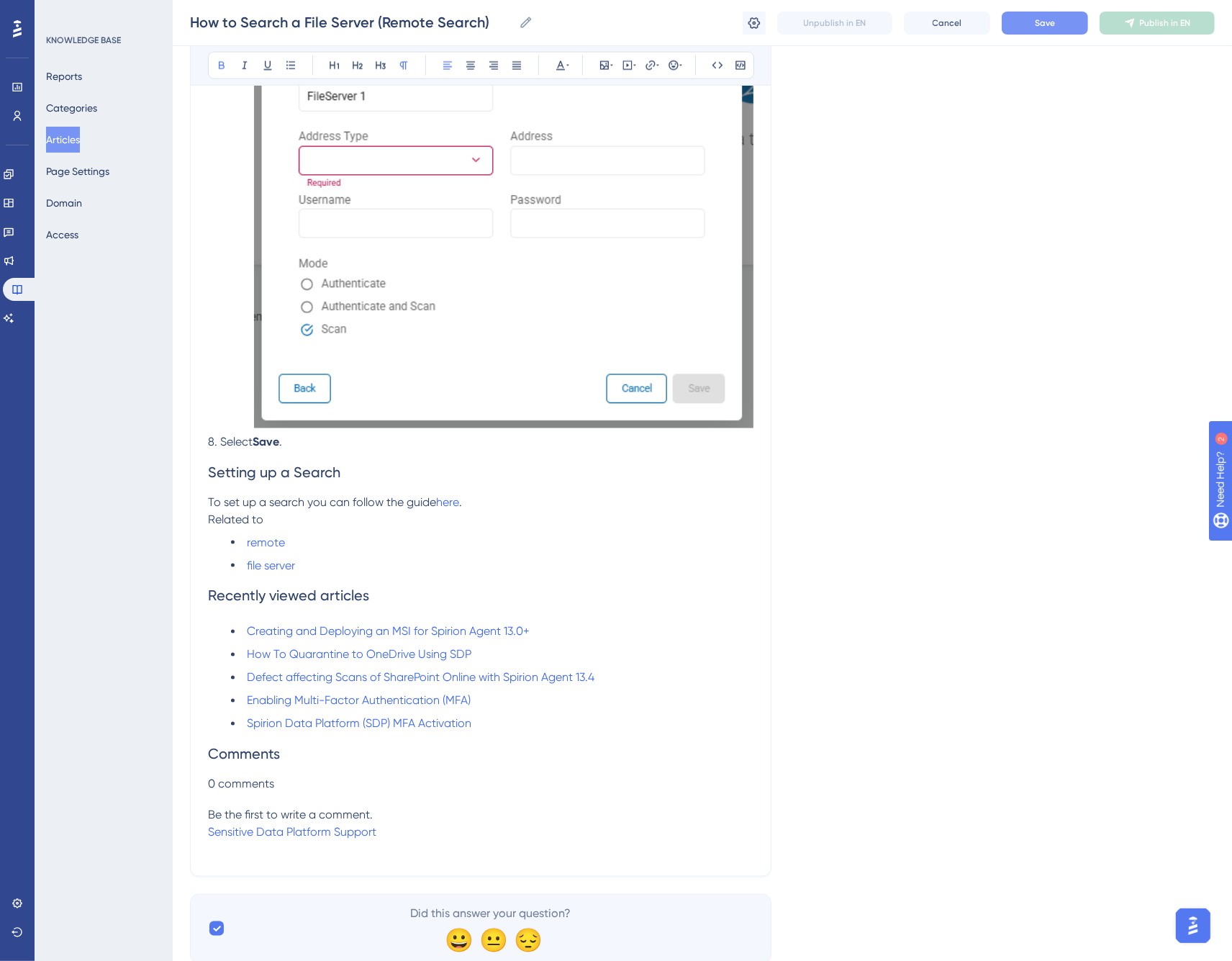
scroll to position [2245, 0]
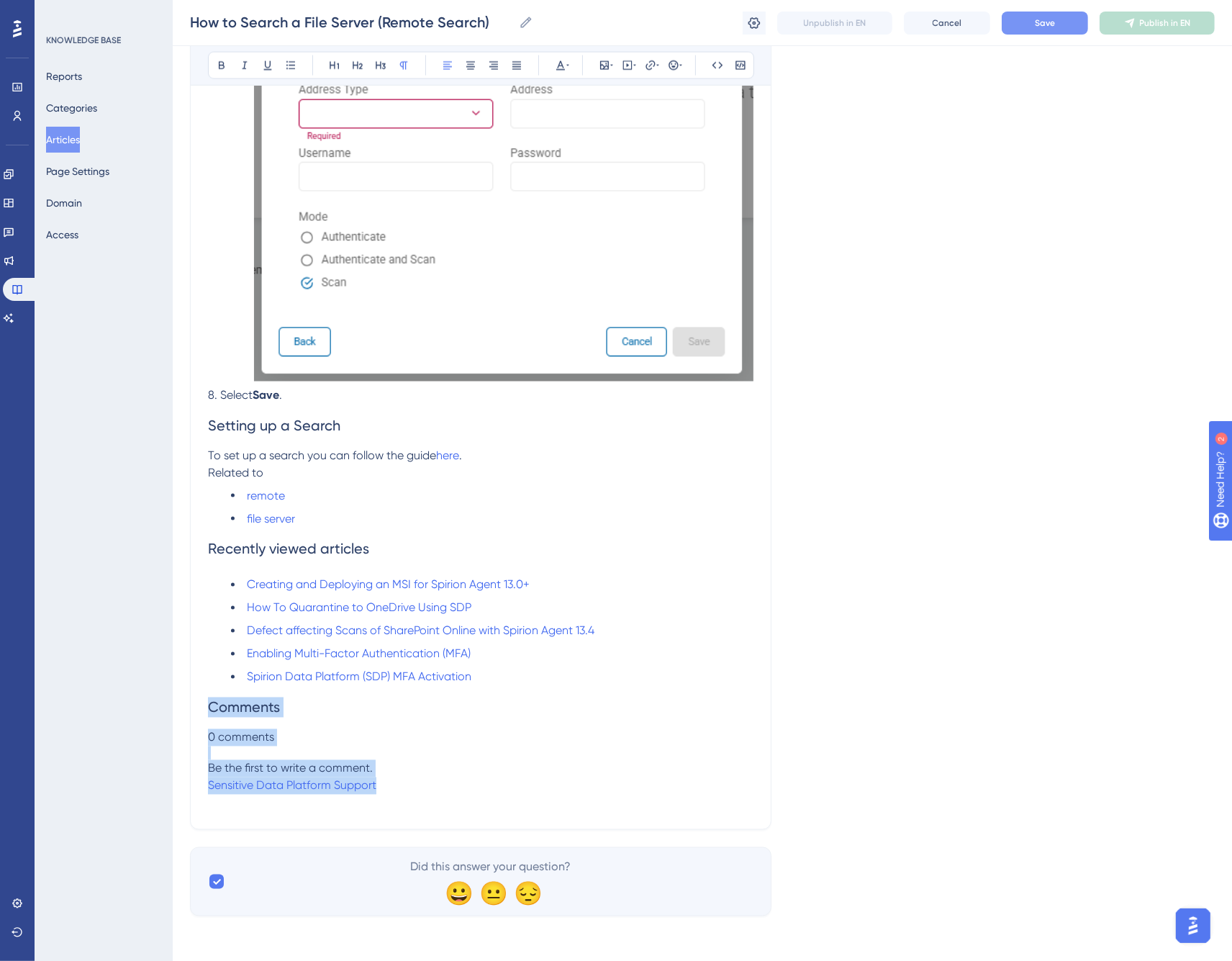
drag, startPoint x: 403, startPoint y: 781, endPoint x: 200, endPoint y: 701, distance: 218.2
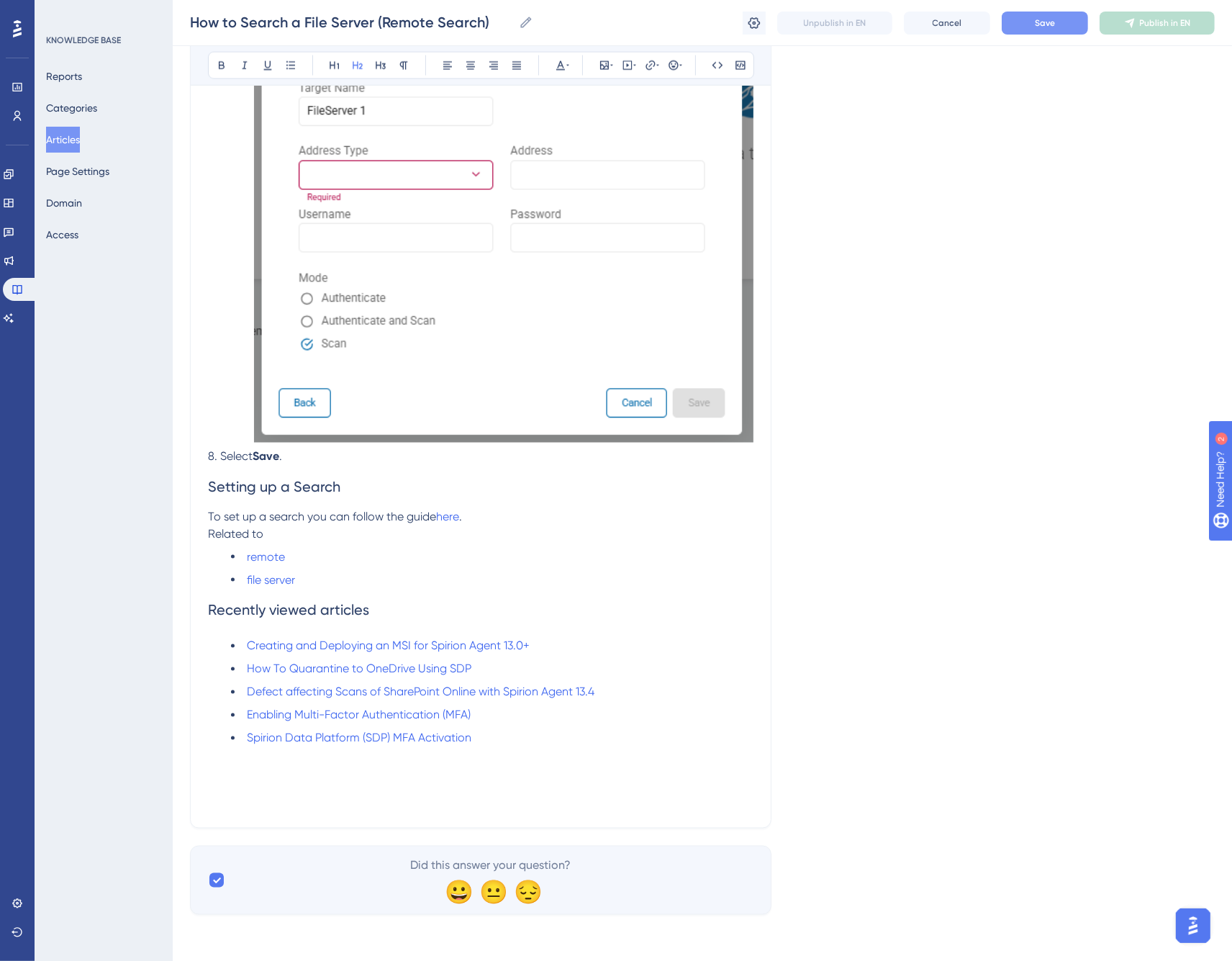
scroll to position [2183, 0]
drag, startPoint x: 307, startPoint y: 582, endPoint x: 202, endPoint y: 535, distance: 115.0
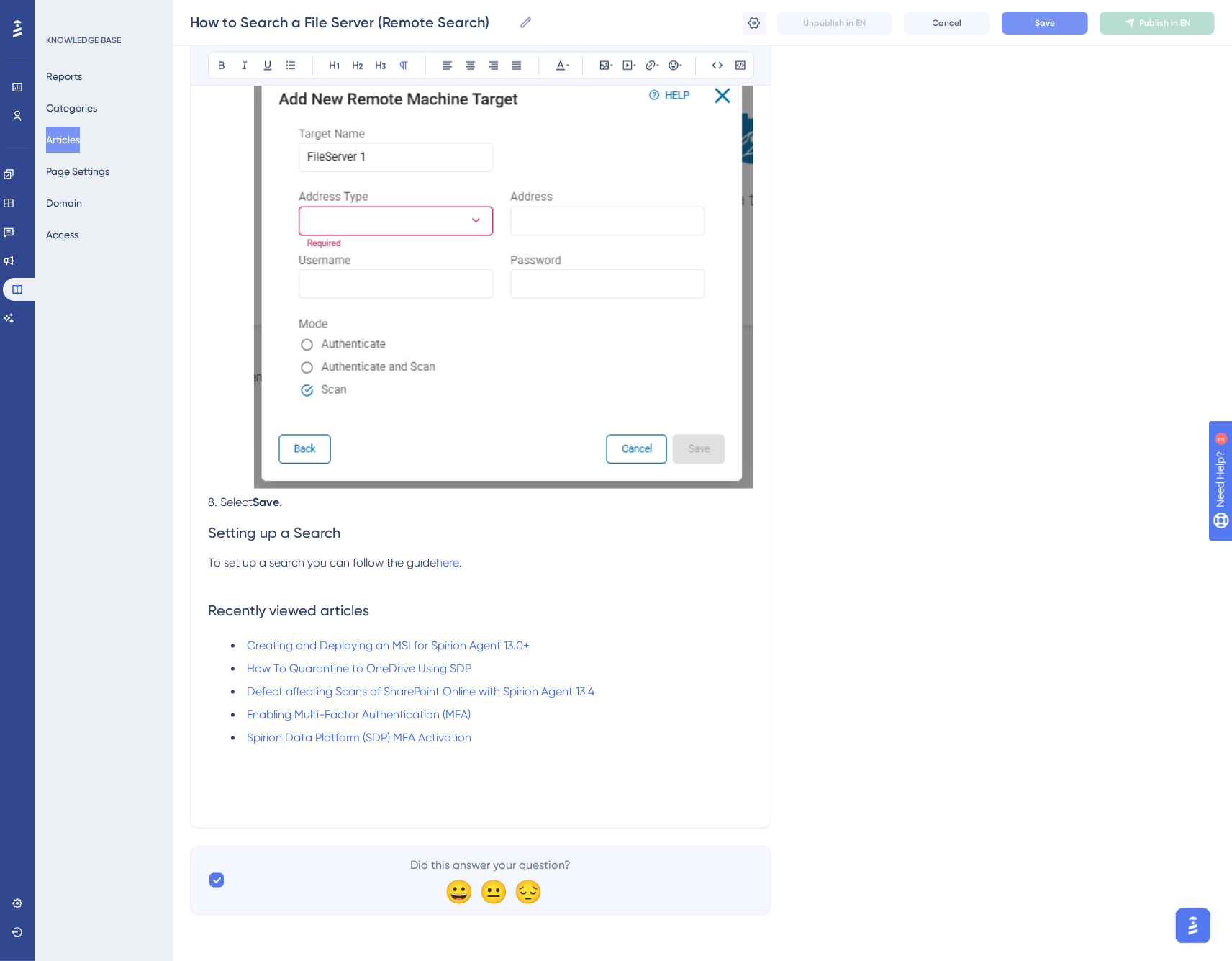
scroll to position [2137, 0]
click at [478, 563] on p "To set up a search you can follow the guide here ." at bounding box center [481, 562] width 546 height 17
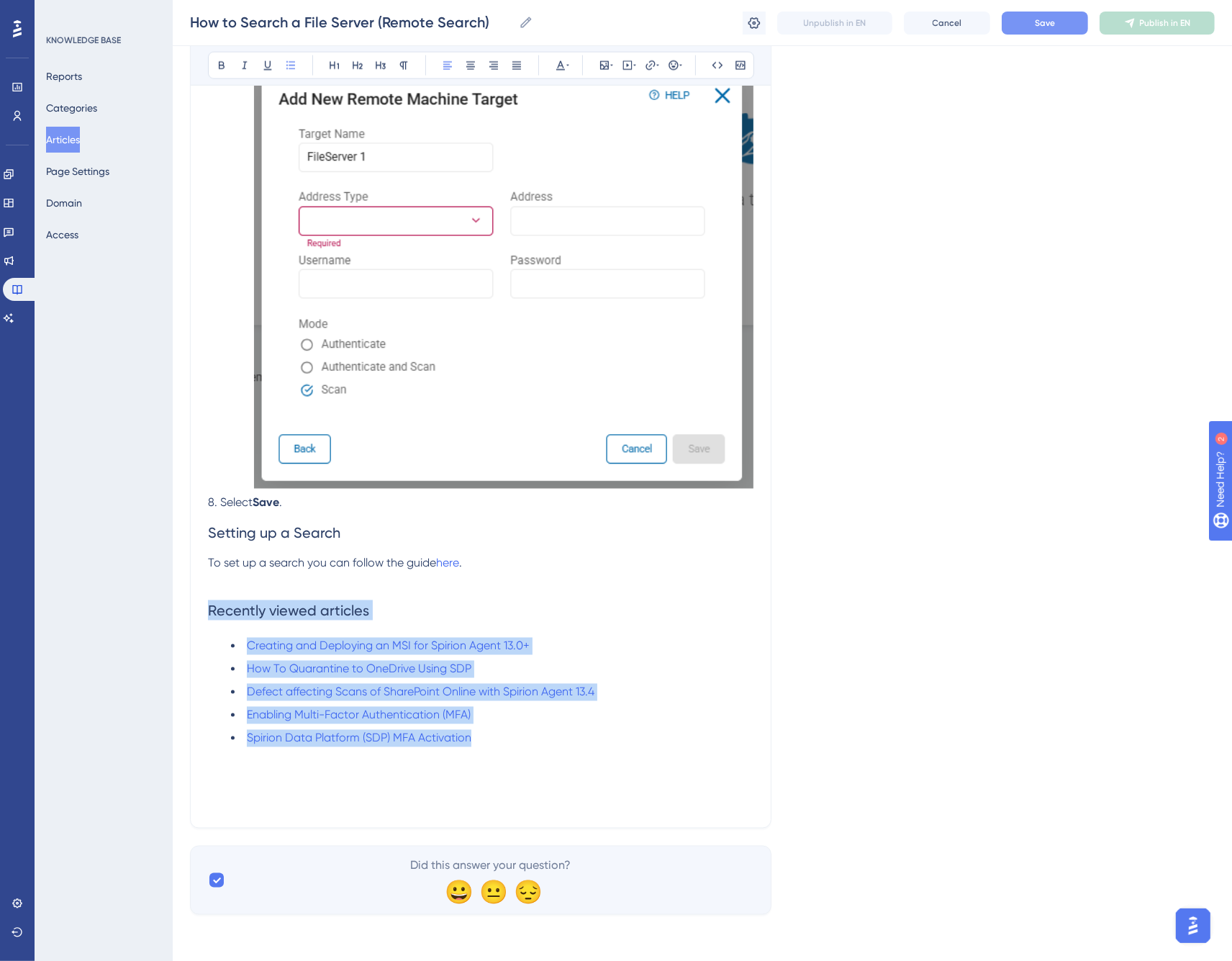
drag, startPoint x: 497, startPoint y: 739, endPoint x: 200, endPoint y: 610, distance: 323.8
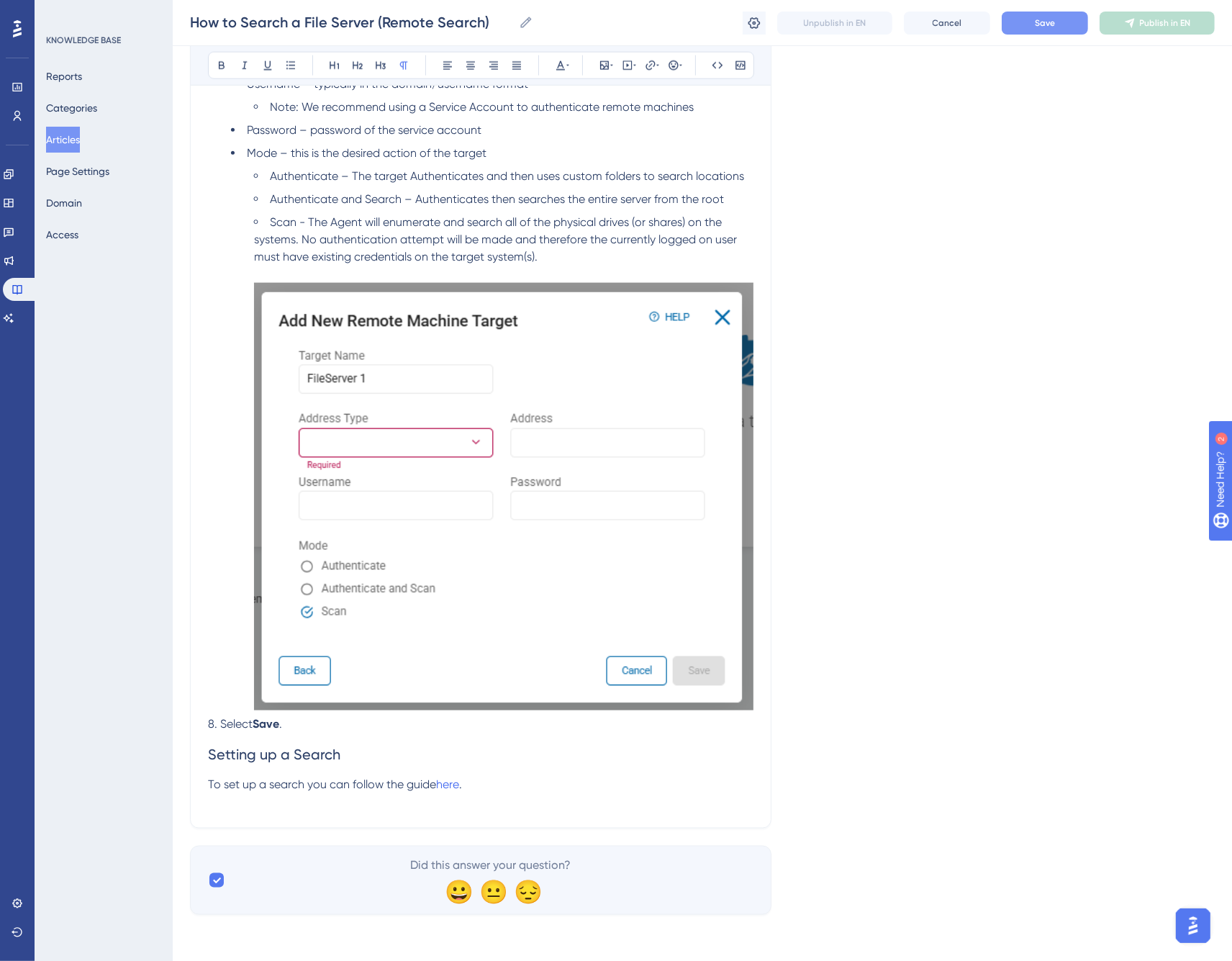
scroll to position [1898, 0]
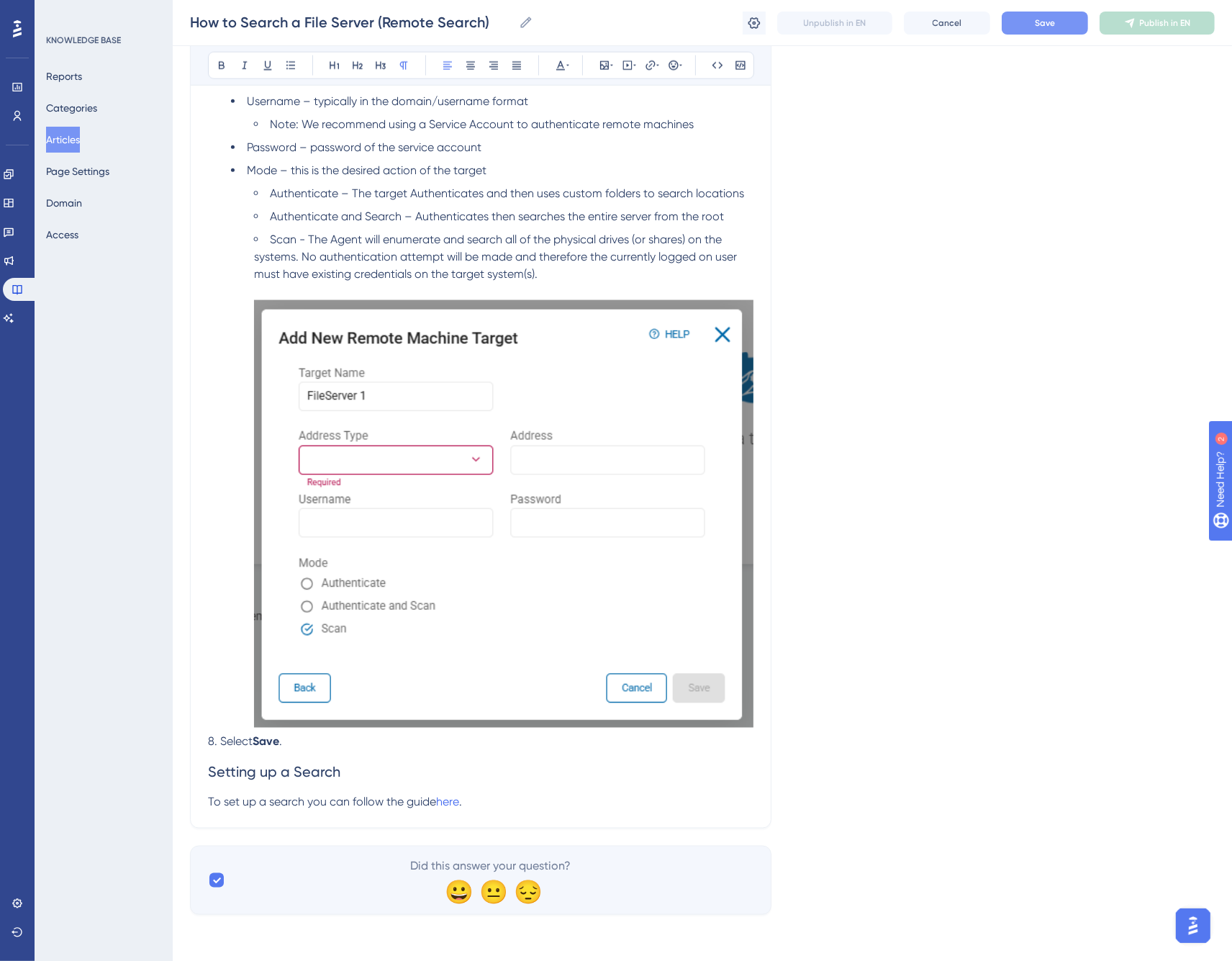
click at [262, 773] on span "Setting up a Search" at bounding box center [274, 771] width 133 height 17
click at [334, 64] on icon at bounding box center [334, 66] width 9 height 8
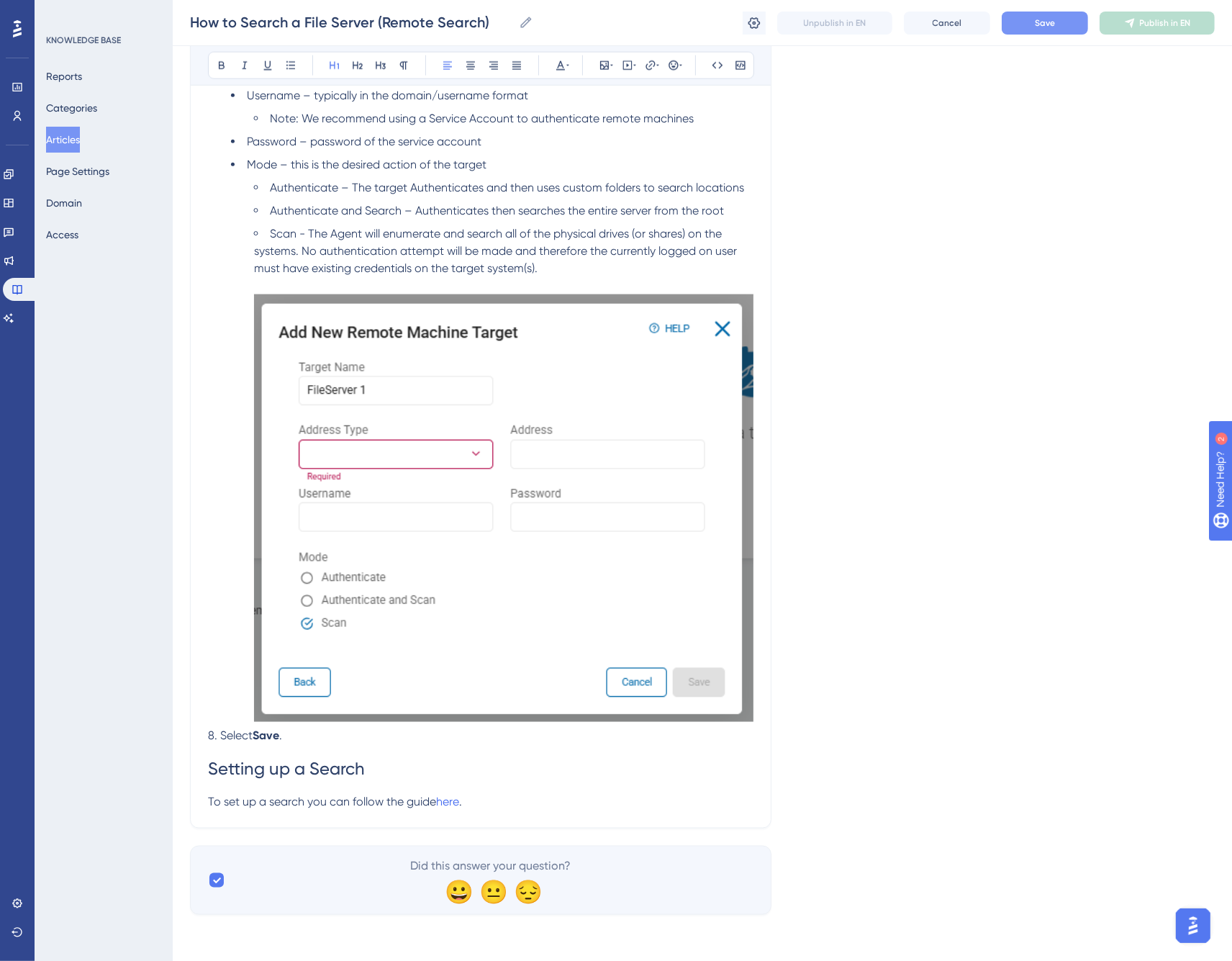
click at [419, 364] on img at bounding box center [504, 508] width 499 height 428
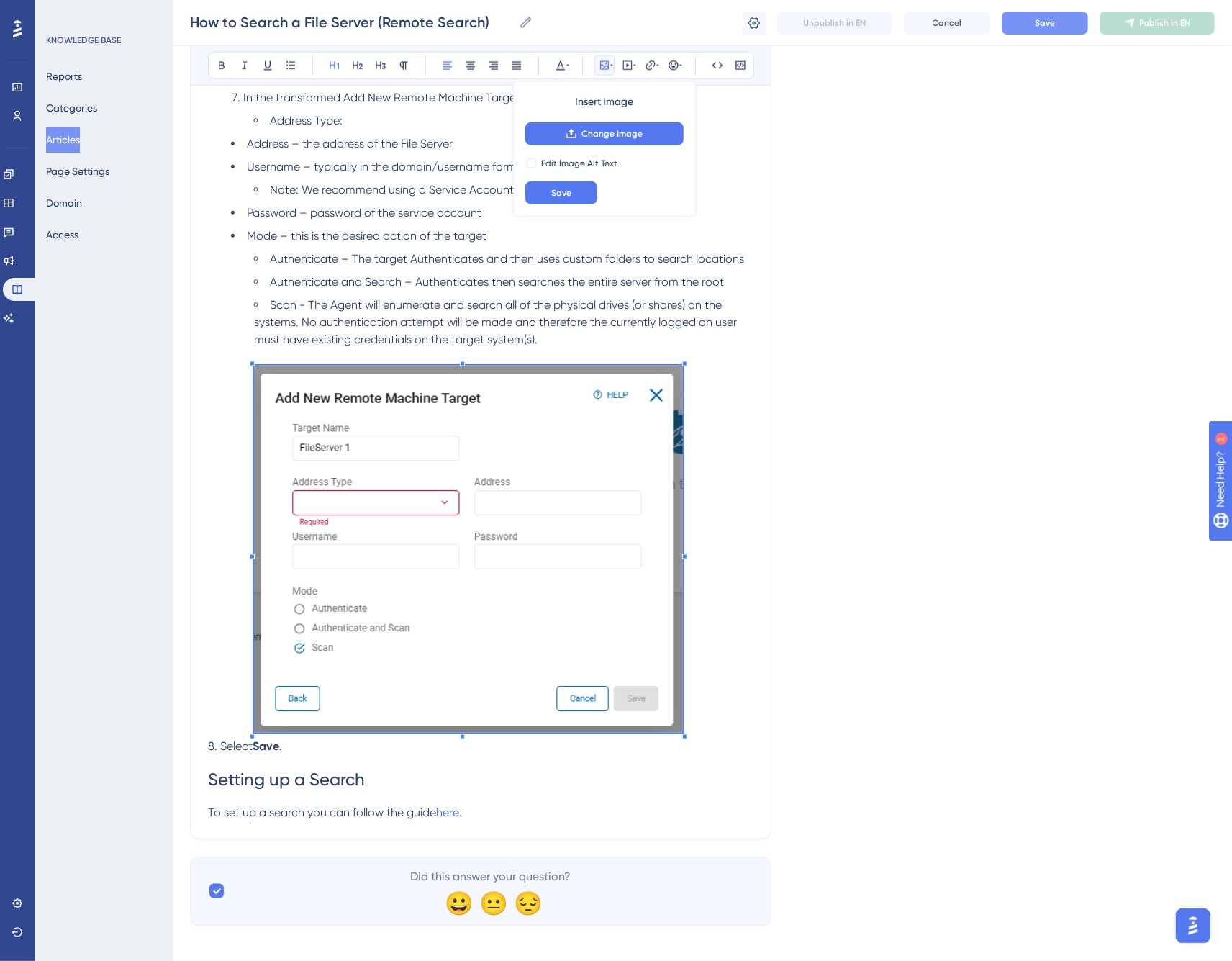
scroll to position [1818, 0]
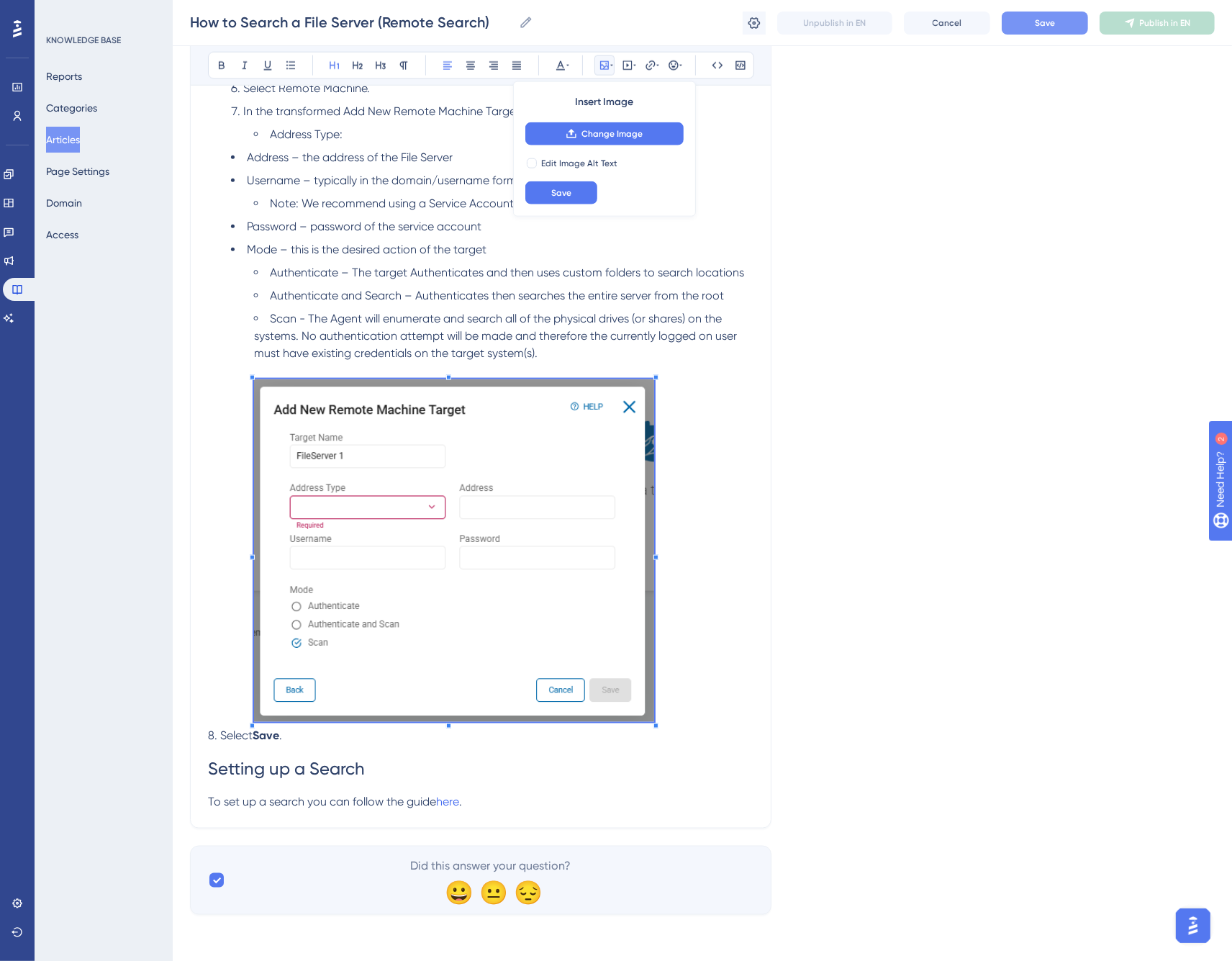
click at [353, 368] on li "Scan - The Agent will enumerate and search all of the physical drives (or share…" at bounding box center [504, 518] width 499 height 417
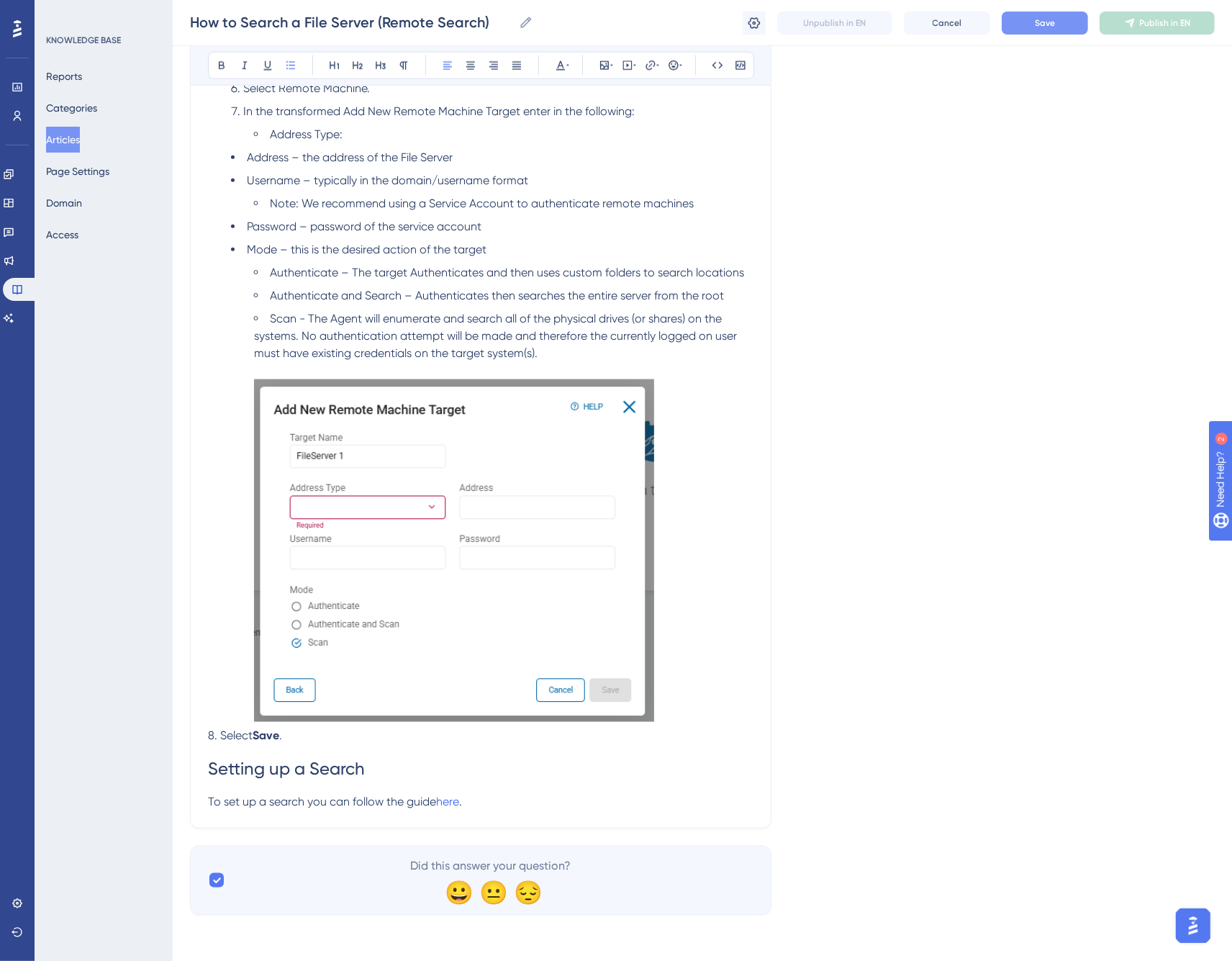
click at [377, 296] on span "Authenticate and Search – Authenticates then searches the entire server from th…" at bounding box center [496, 295] width 454 height 14
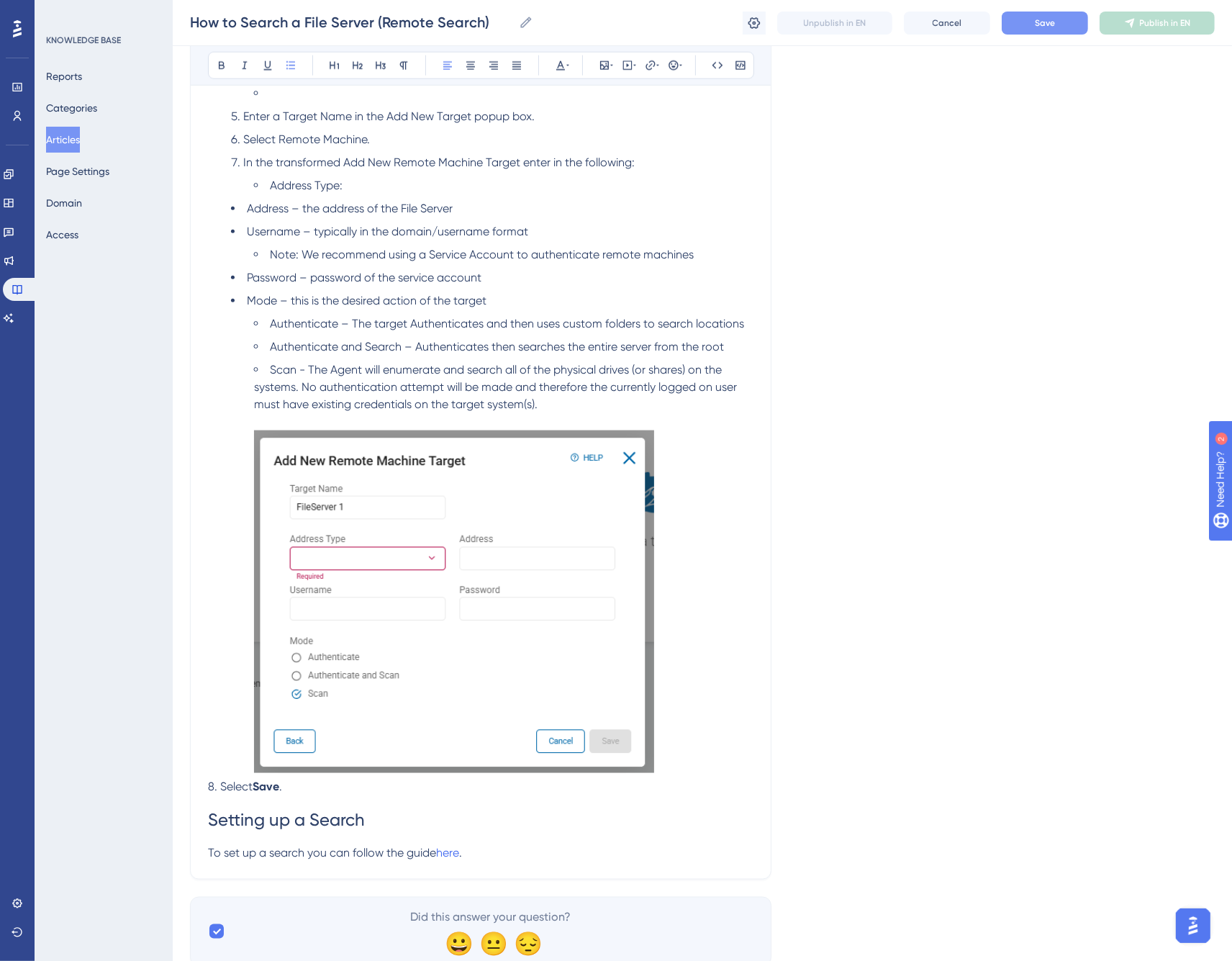
scroll to position [1739, 0]
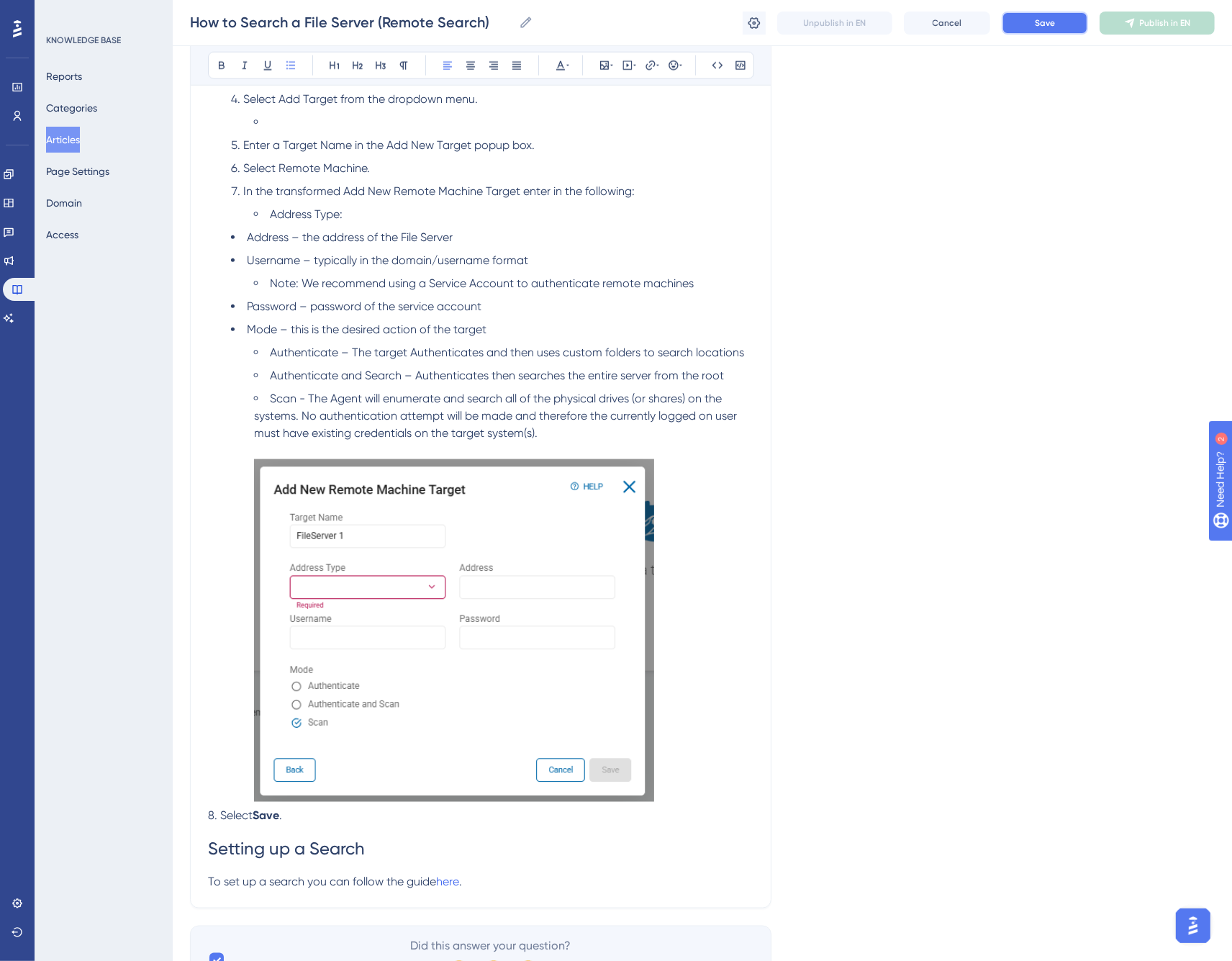
click at [1033, 23] on button "Save" at bounding box center [1045, 23] width 86 height 23
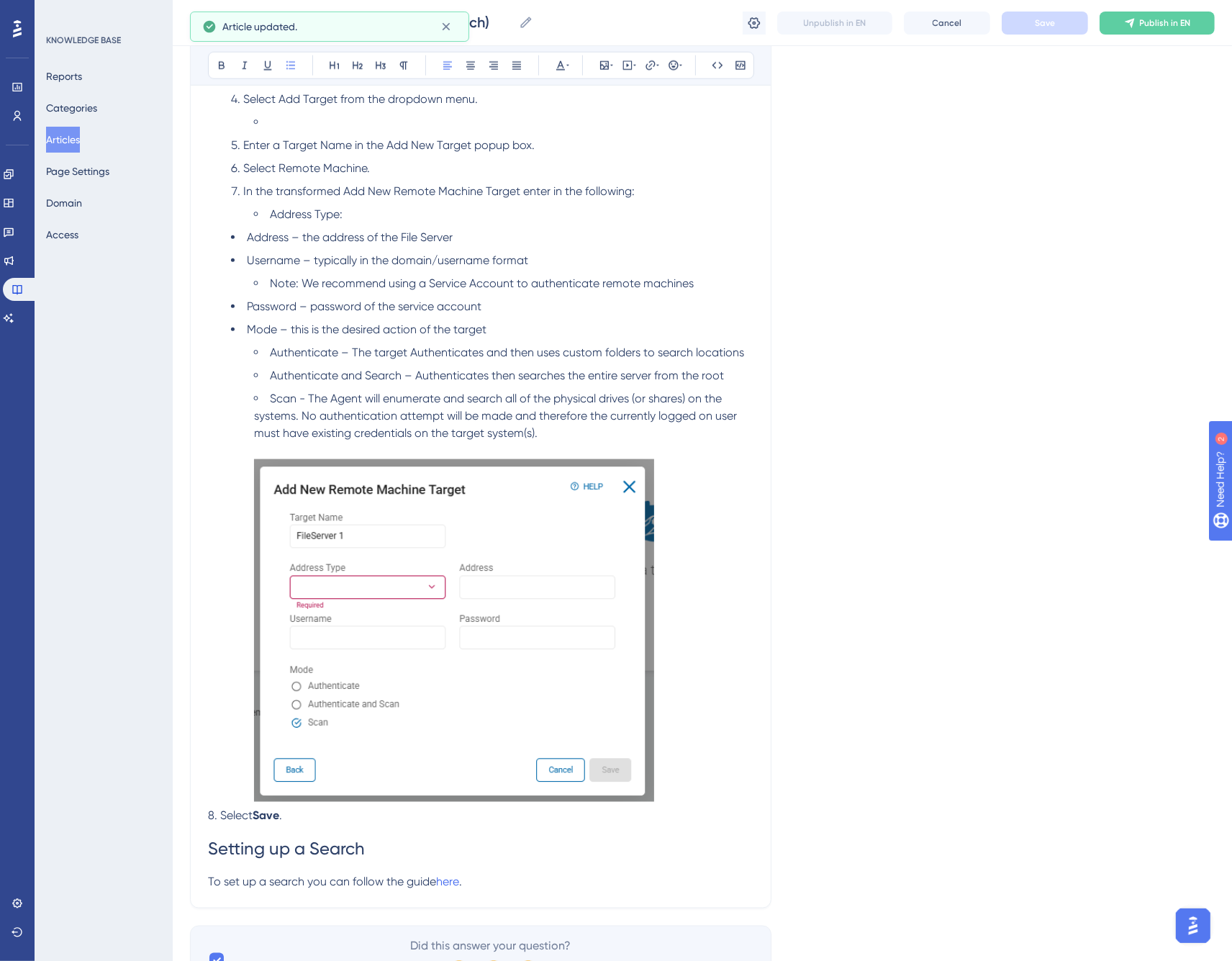
click at [281, 400] on span "Scan - The Agent will enumerate and search all of the physical drives (or share…" at bounding box center [497, 416] width 486 height 48
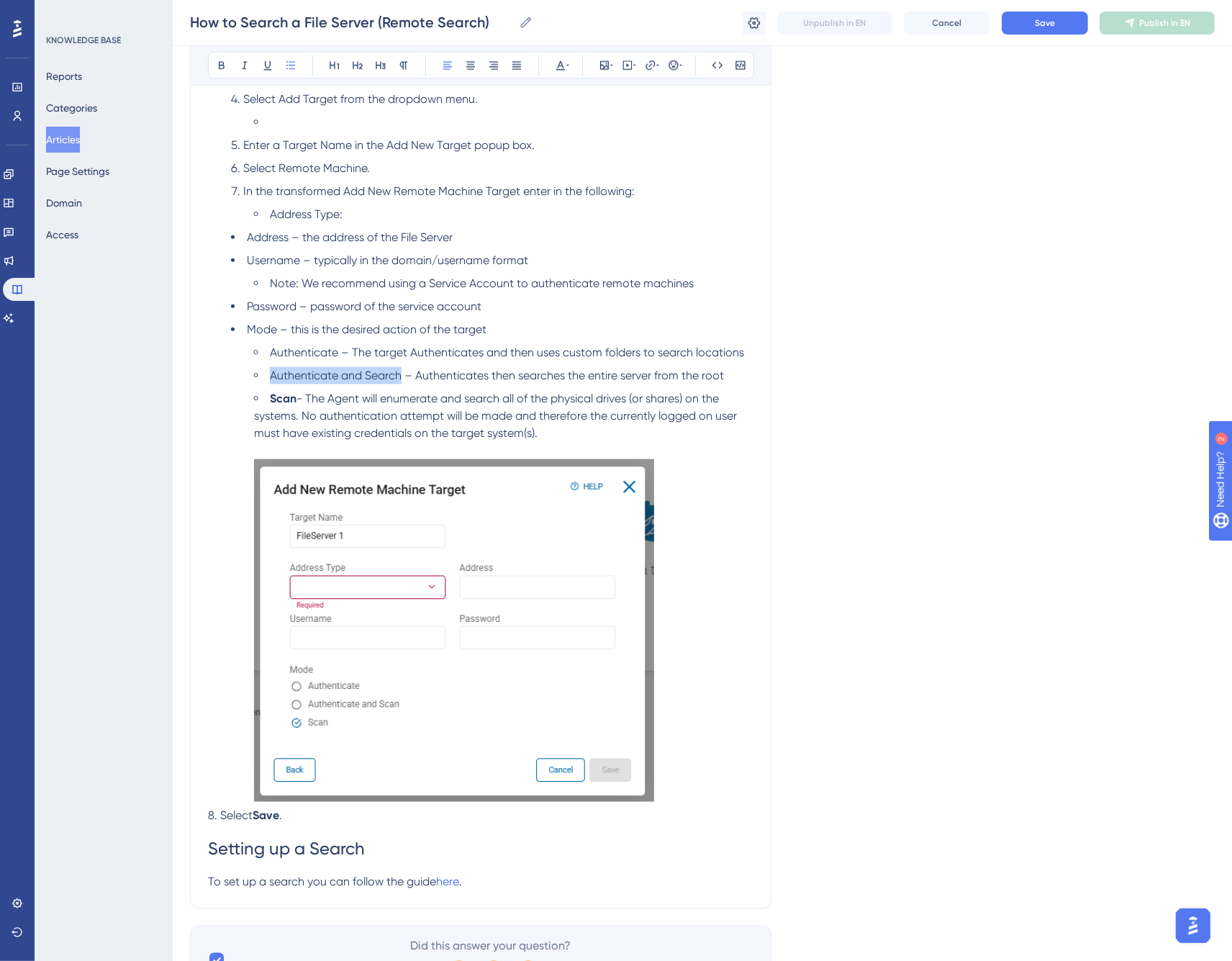
drag, startPoint x: 270, startPoint y: 377, endPoint x: 398, endPoint y: 376, distance: 128.0
click at [398, 376] on span "Authenticate and Search – Authenticates then searches the entire server from th…" at bounding box center [496, 375] width 454 height 14
click at [300, 353] on span "Authenticate – The target Authenticates and then uses custom folders to search …" at bounding box center [507, 352] width 474 height 14
click at [256, 329] on span "Mode – this is the desired action of the target" at bounding box center [367, 329] width 240 height 14
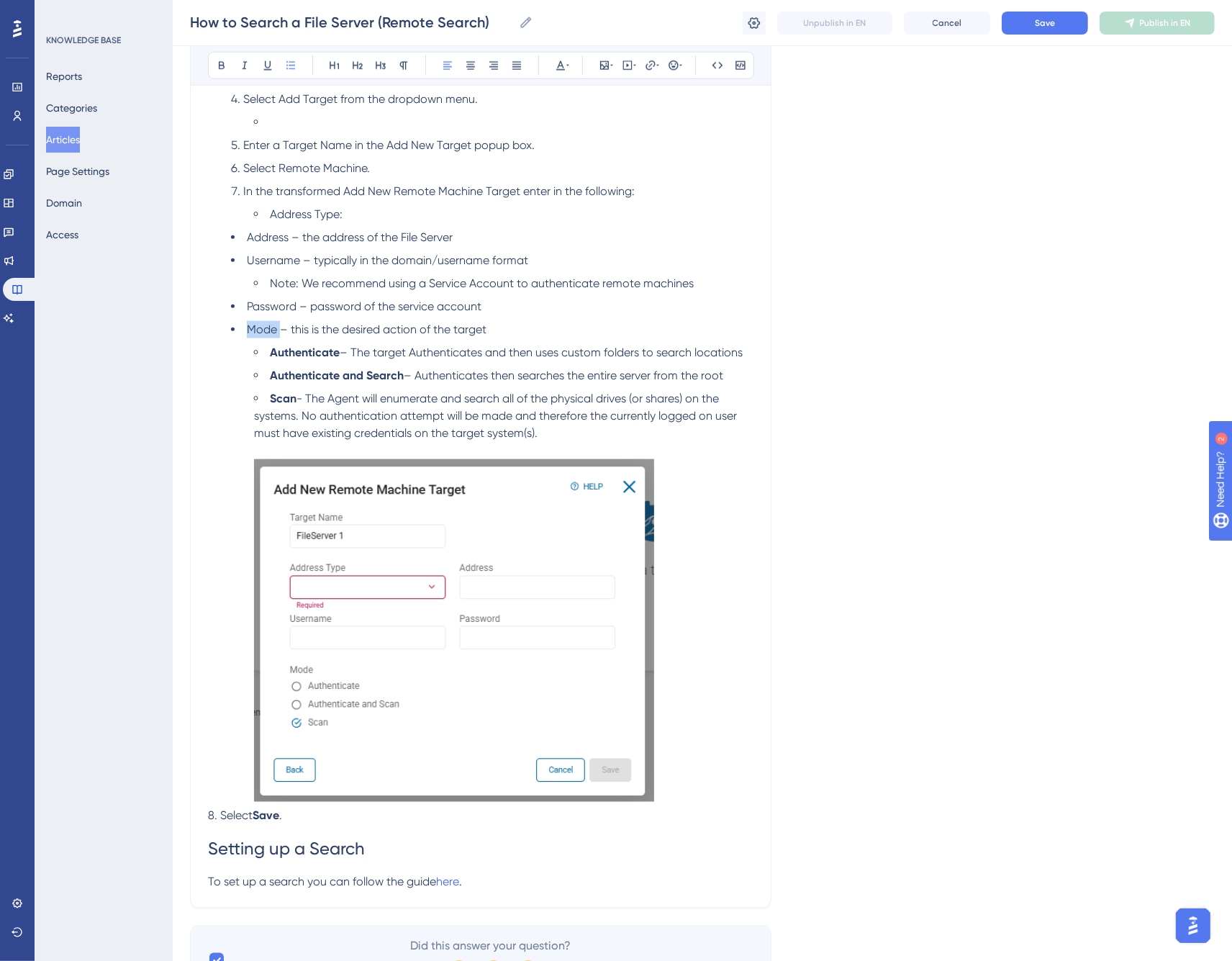
click at [256, 329] on span "Mode – this is the desired action of the target" at bounding box center [367, 329] width 240 height 14
click at [269, 306] on span "Password – password of the service account" at bounding box center [364, 306] width 235 height 14
click at [271, 260] on span "Username – typically in the domain/username format" at bounding box center [387, 260] width 281 height 14
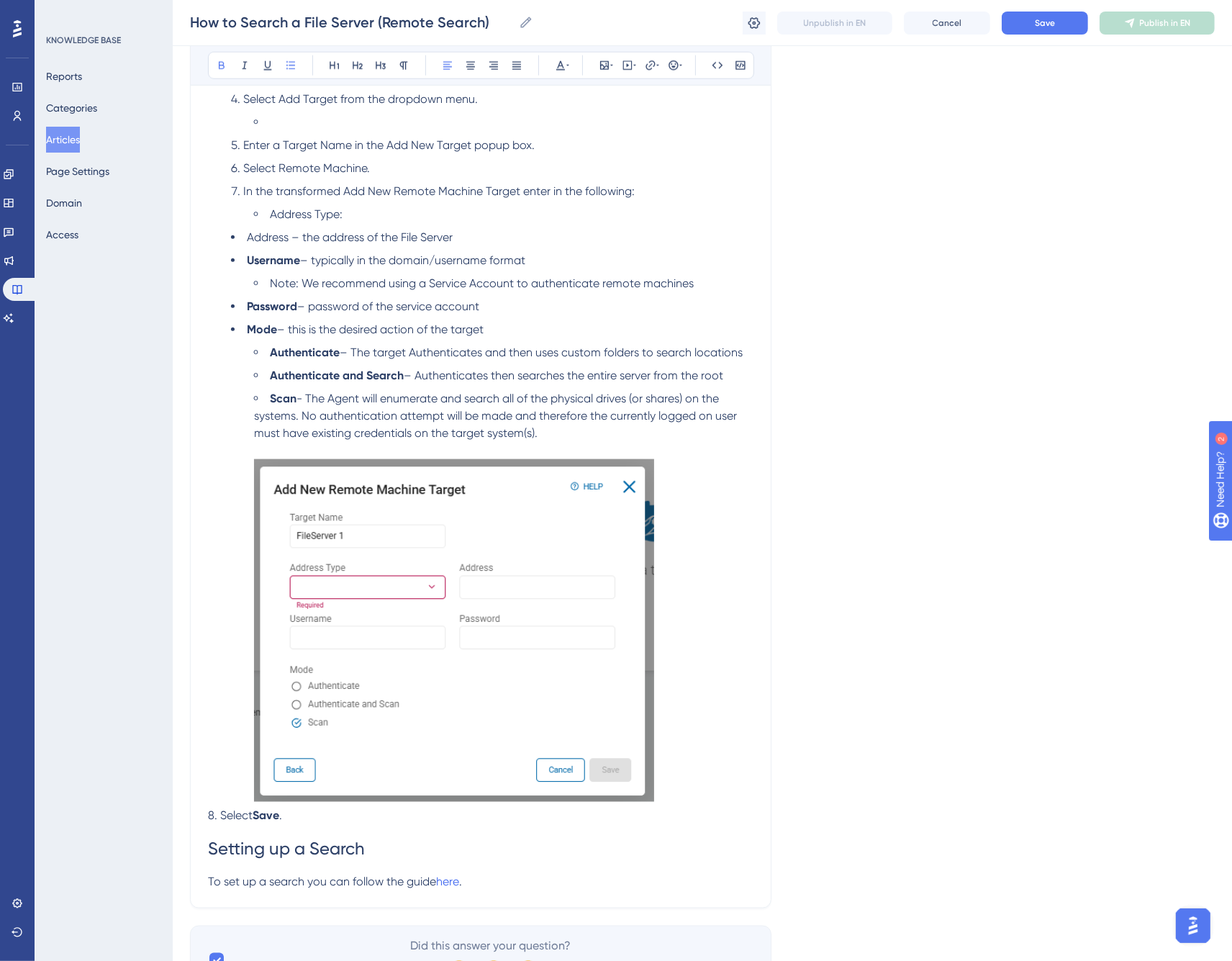
click at [264, 239] on span "Address – the address of the File Server" at bounding box center [350, 237] width 206 height 14
drag, startPoint x: 279, startPoint y: 166, endPoint x: 365, endPoint y: 167, distance: 86.0
click at [365, 167] on span "Select Remote Machine." at bounding box center [306, 168] width 126 height 14
drag, startPoint x: 284, startPoint y: 143, endPoint x: 351, endPoint y: 145, distance: 67.0
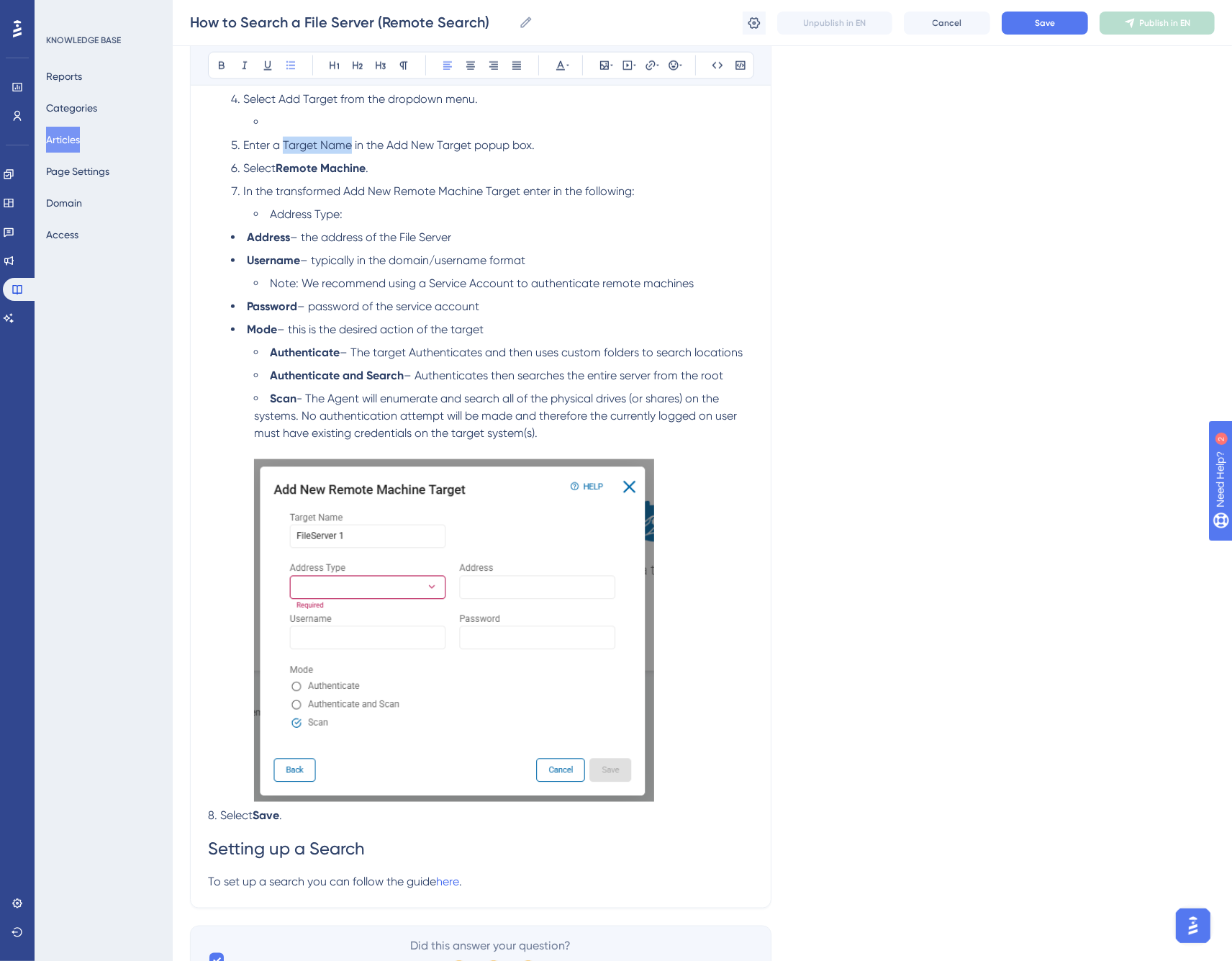
click at [351, 145] on span "Enter a Target Name in the Add New Target popup box." at bounding box center [389, 145] width 292 height 14
drag, startPoint x: 385, startPoint y: 146, endPoint x: 470, endPoint y: 146, distance: 85.0
click at [470, 146] on span "in the Add New Target popup box." at bounding box center [439, 145] width 180 height 14
click at [498, 147] on span "popup box." at bounding box center [495, 145] width 60 height 14
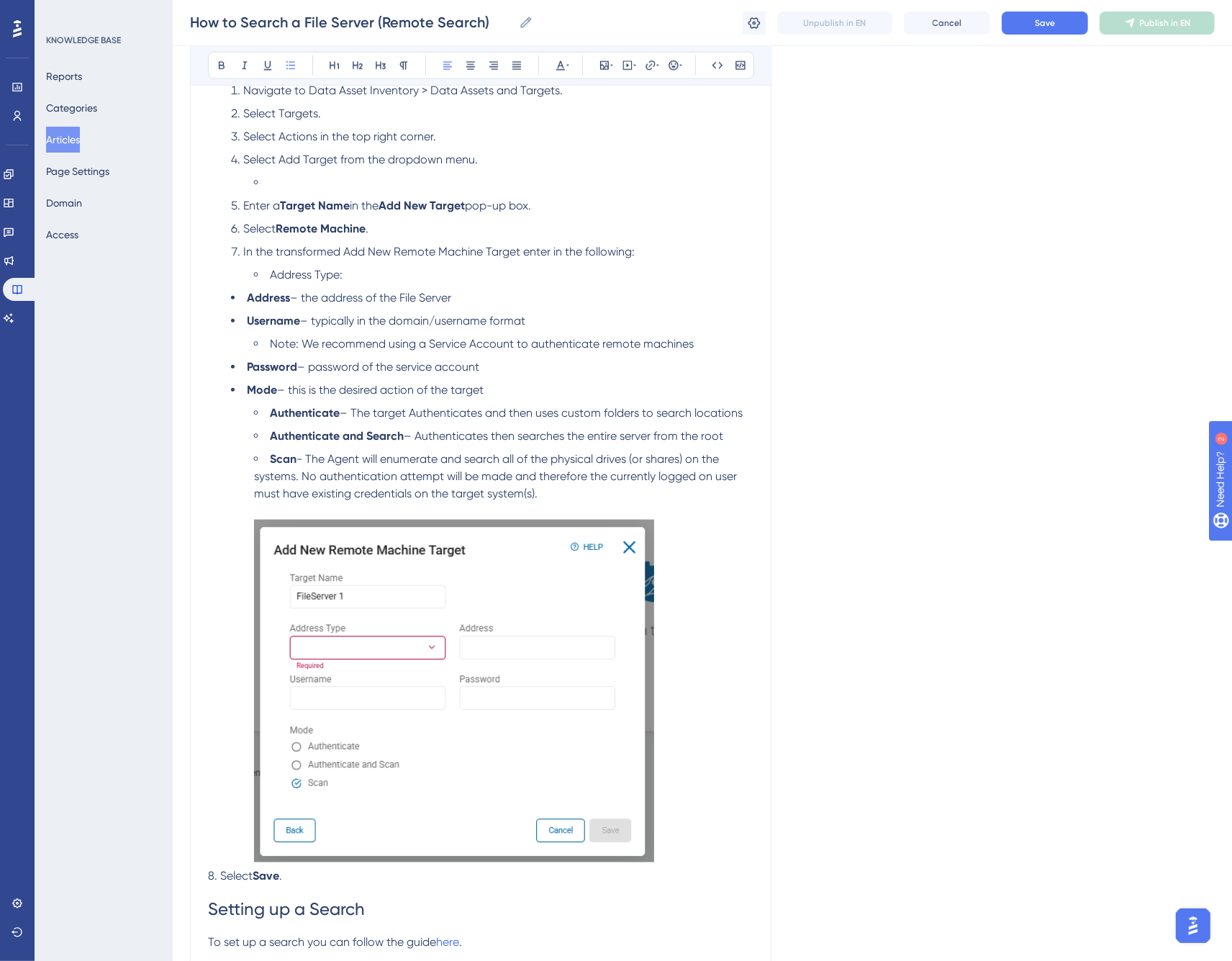
scroll to position [1499, 0]
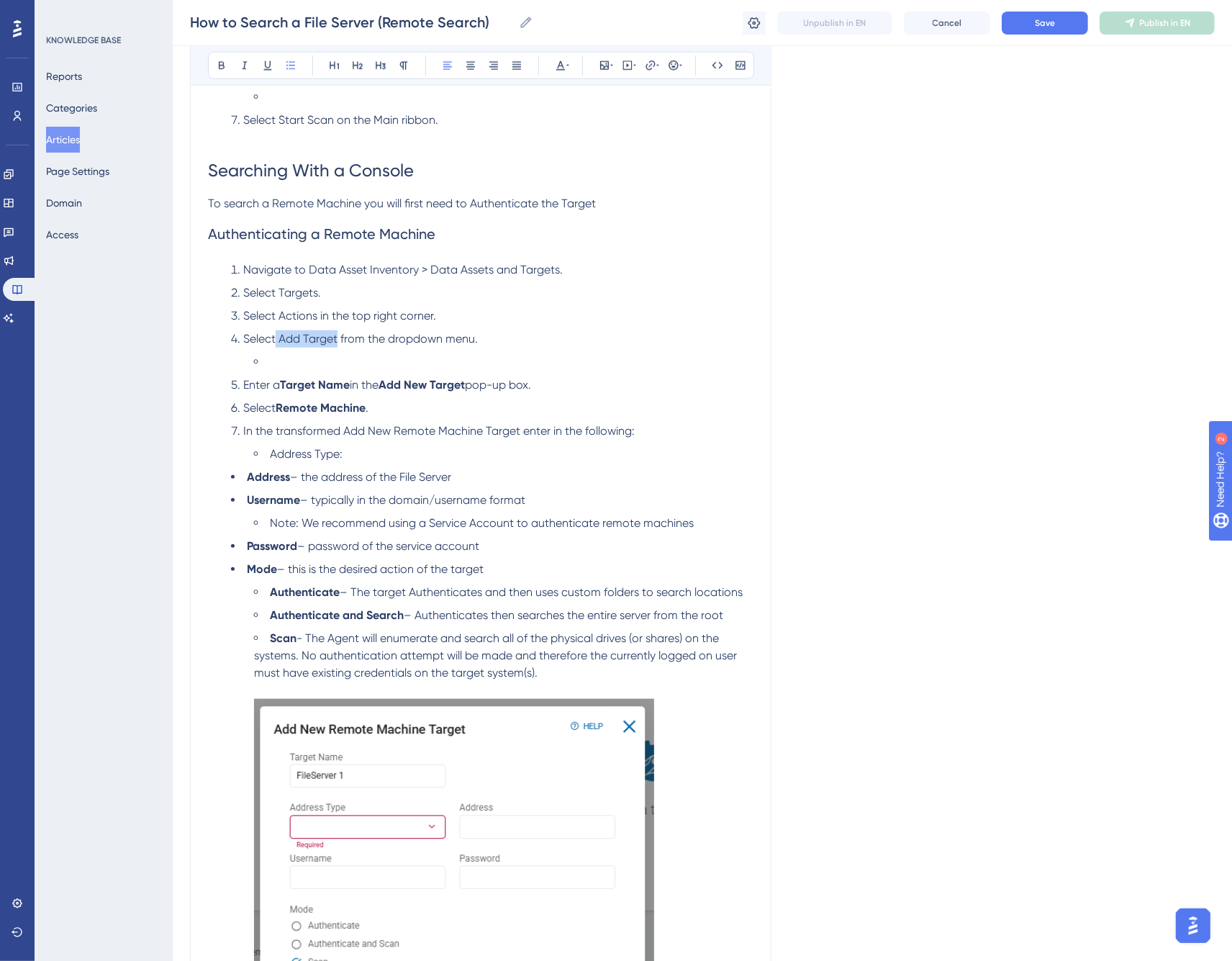
drag, startPoint x: 277, startPoint y: 336, endPoint x: 337, endPoint y: 337, distance: 60.0
click at [337, 337] on span "Select Add Target from the dropdown menu." at bounding box center [361, 338] width 235 height 14
click at [300, 293] on span "Select Targets." at bounding box center [282, 293] width 77 height 14
drag, startPoint x: 310, startPoint y: 270, endPoint x: 409, endPoint y: 264, distance: 99.2
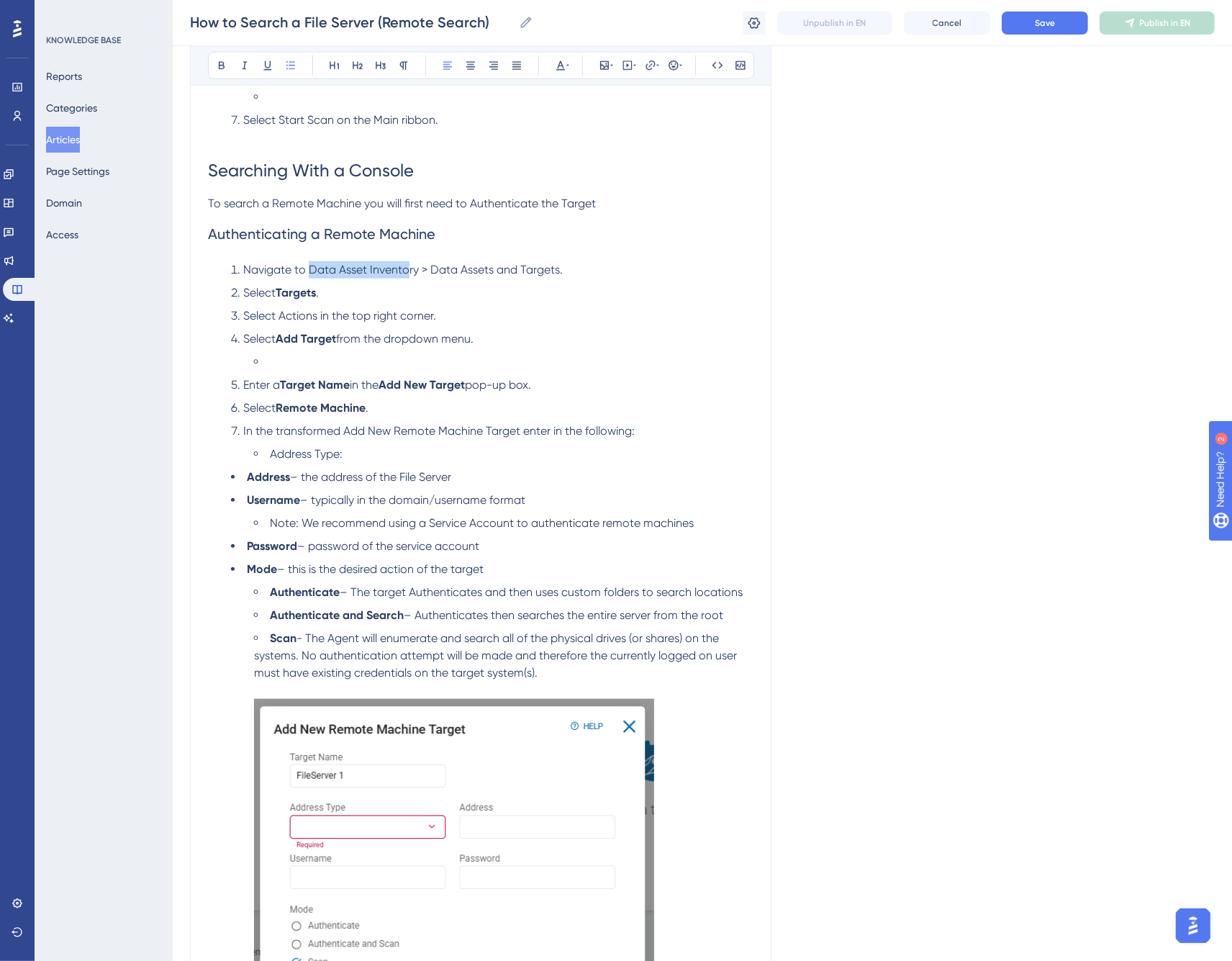
click at [409, 264] on span "Navigate to Data Asset Inventory > Data Assets and Targets." at bounding box center [403, 269] width 319 height 14
click at [355, 312] on span "Select Actions in the top right corner." at bounding box center [340, 315] width 193 height 14
click at [305, 315] on span "Select Actions in the top right corner." at bounding box center [340, 315] width 193 height 14
click at [304, 315] on span "Select Actions in the top right corner." at bounding box center [340, 315] width 193 height 14
click at [389, 318] on span "in the top right corner." at bounding box center [374, 315] width 116 height 14
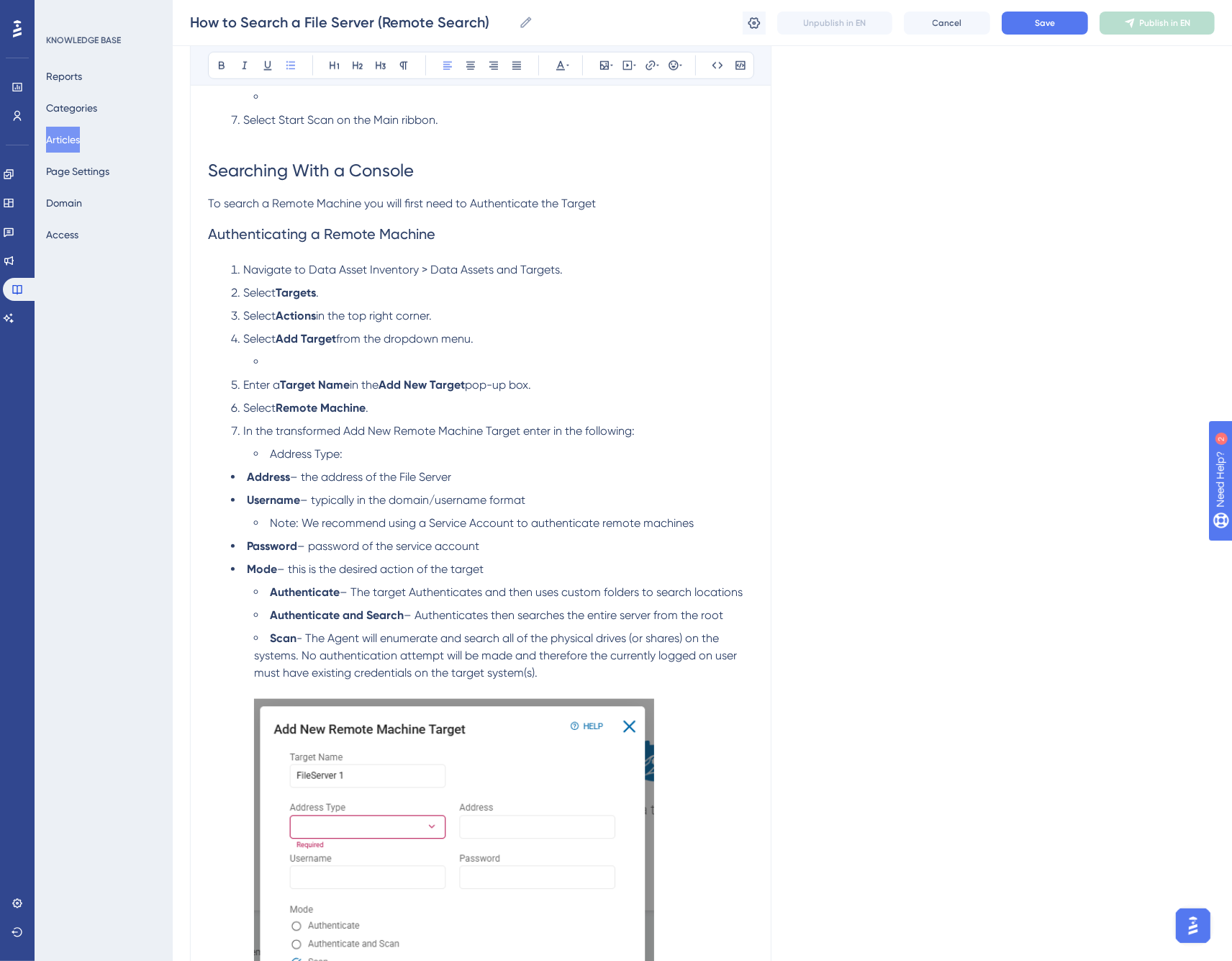
click at [336, 366] on li at bounding box center [504, 362] width 499 height 17
click at [414, 336] on span "from the dropdown menu." at bounding box center [405, 338] width 138 height 14
click at [315, 359] on li at bounding box center [504, 362] width 499 height 17
click at [605, 68] on icon at bounding box center [605, 65] width 9 height 9
click at [601, 134] on span "Upload Image" at bounding box center [613, 134] width 59 height 11
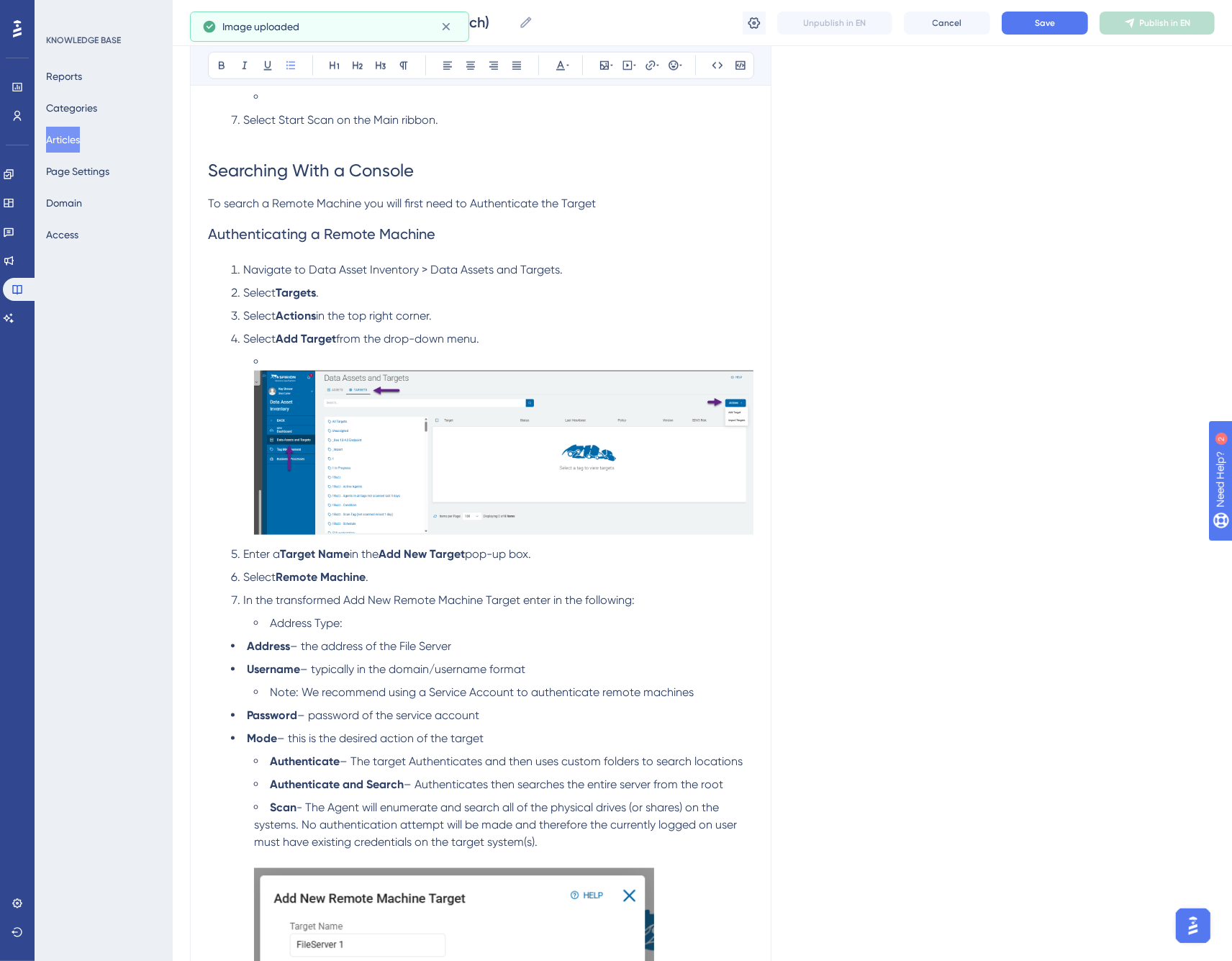
click at [347, 361] on li at bounding box center [504, 447] width 499 height 187
click at [310, 362] on li at bounding box center [504, 447] width 499 height 187
click at [351, 402] on img at bounding box center [504, 452] width 499 height 164
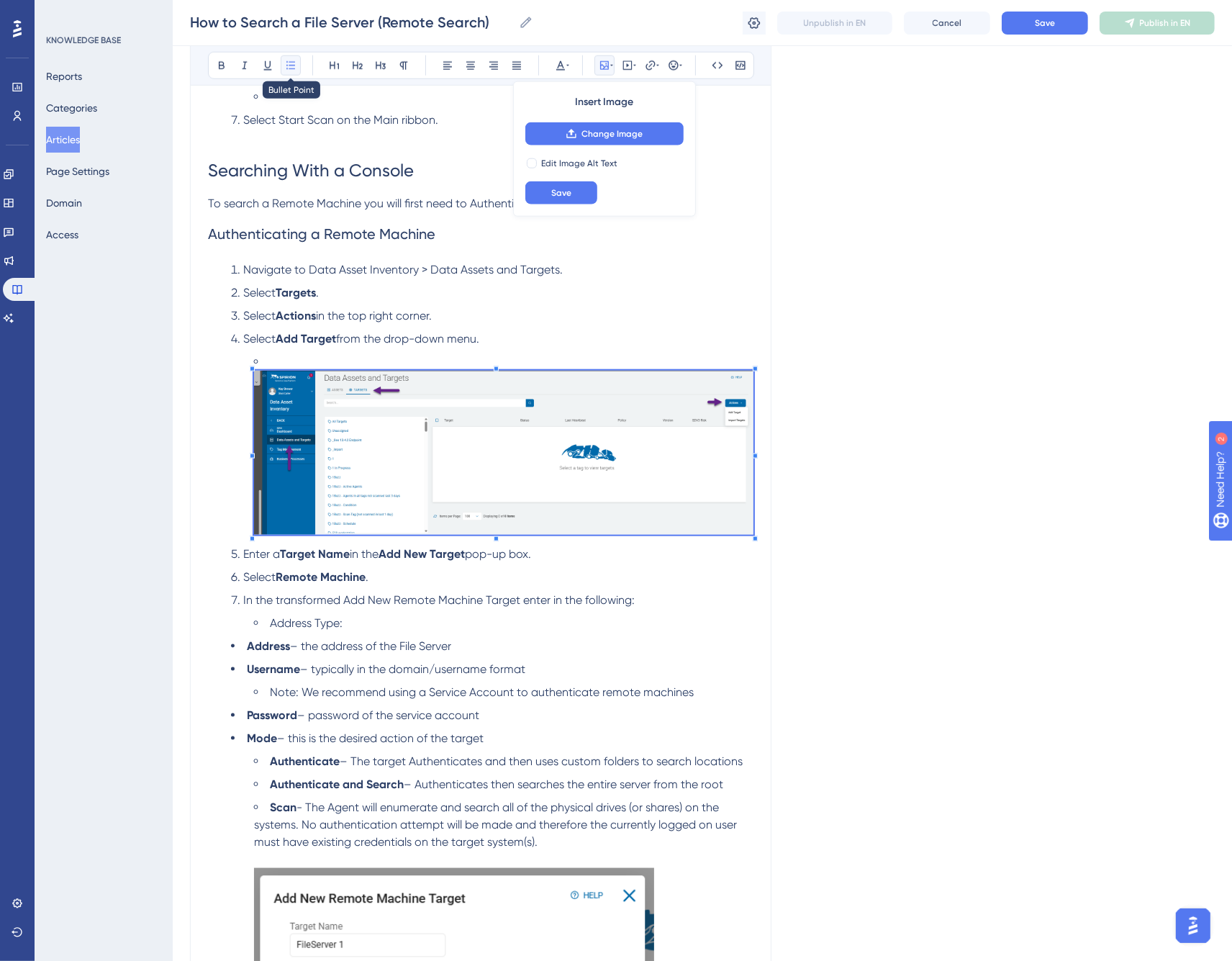
click at [288, 68] on icon at bounding box center [291, 65] width 11 height 11
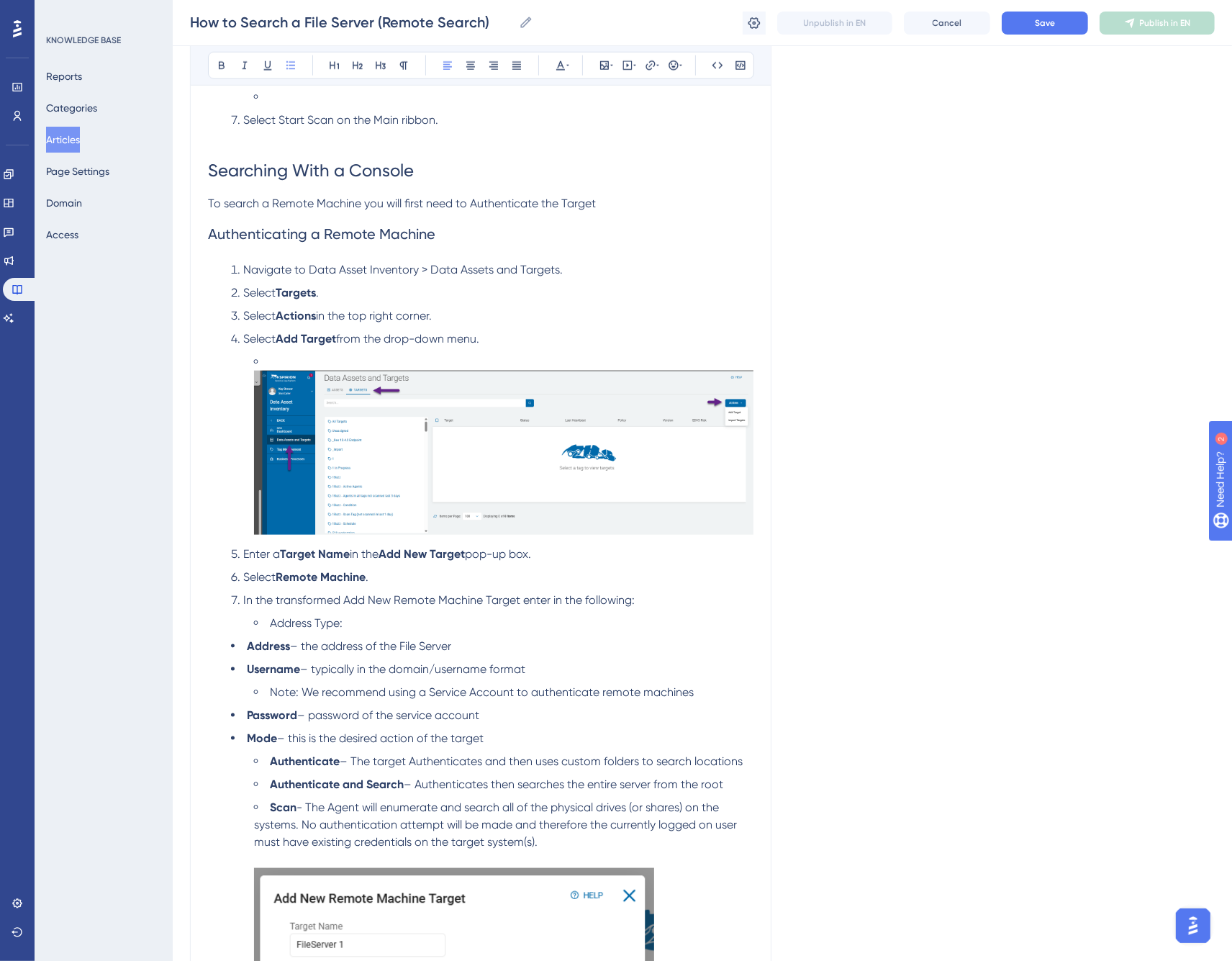
click at [522, 328] on ol "Navigate to Data Asset Inventory > Data Assets and Targets. Select Targets . Se…" at bounding box center [481, 447] width 546 height 371
click at [543, 425] on img at bounding box center [504, 452] width 499 height 164
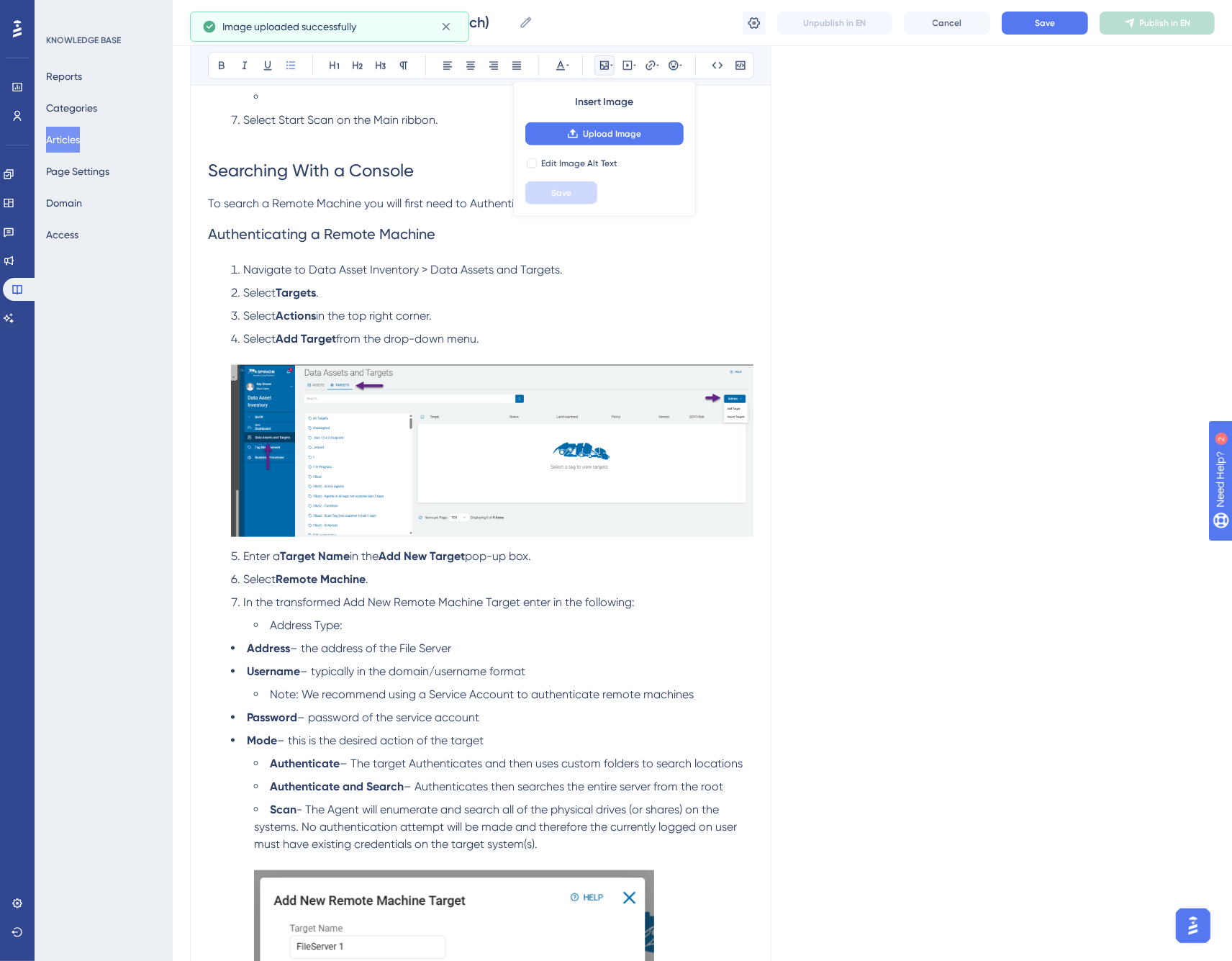
click at [430, 291] on li "Select Targets ." at bounding box center [492, 293] width 522 height 17
click at [1058, 24] on button "Save" at bounding box center [1045, 23] width 86 height 23
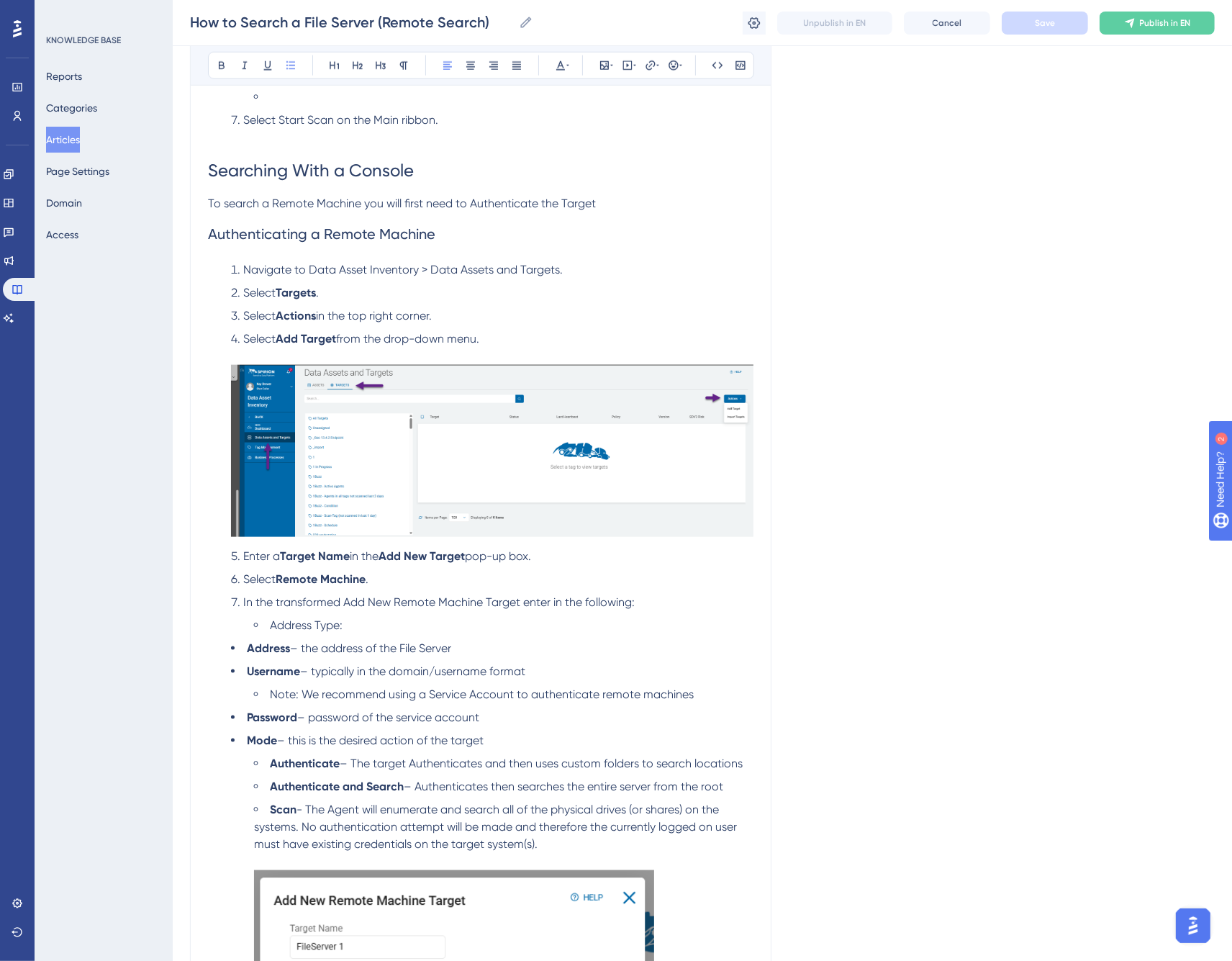
scroll to position [1818, 0]
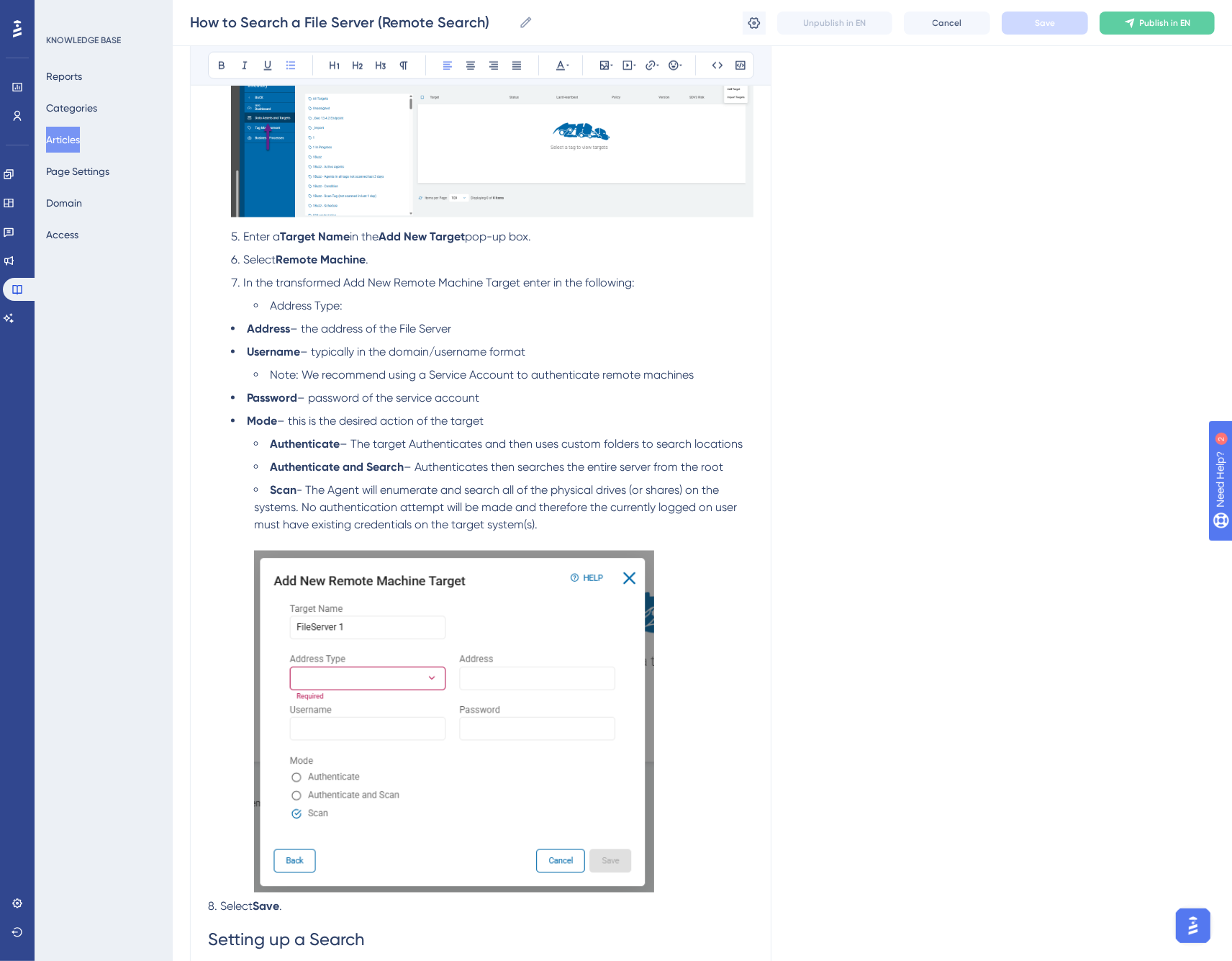
click at [384, 306] on li "Address Type:" at bounding box center [504, 306] width 499 height 17
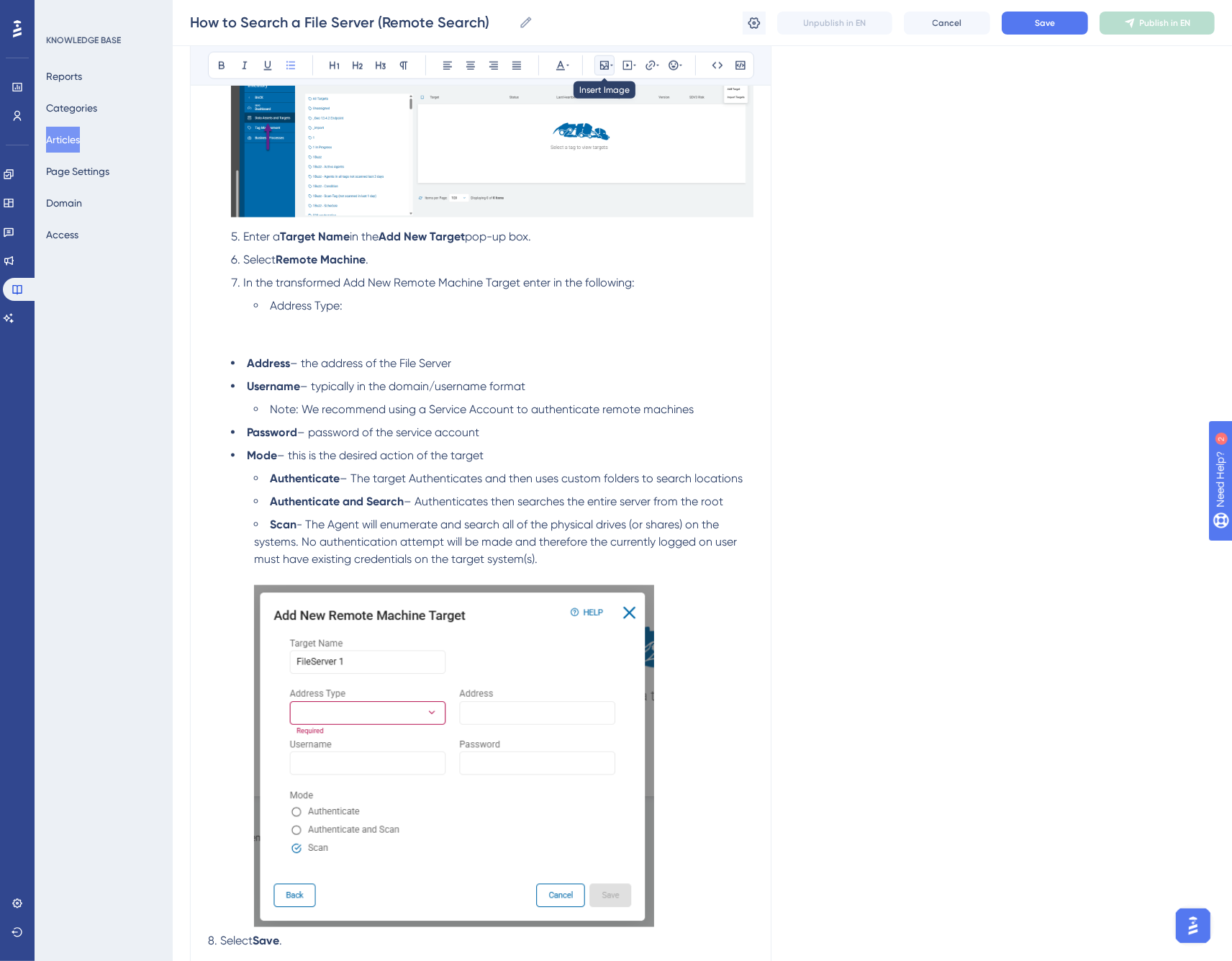
click at [601, 68] on icon at bounding box center [605, 65] width 11 height 11
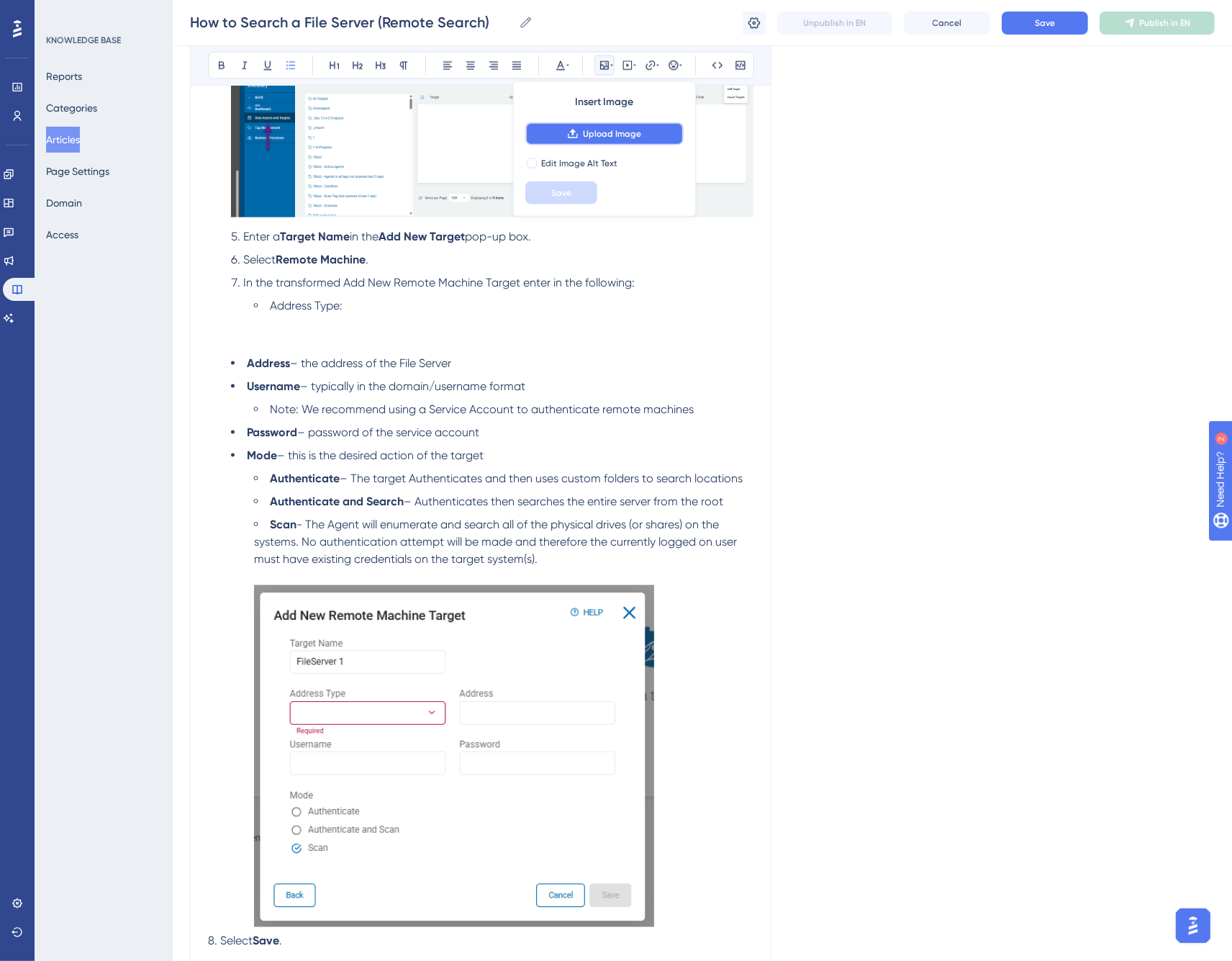
click at [603, 133] on span "Upload Image" at bounding box center [613, 134] width 59 height 11
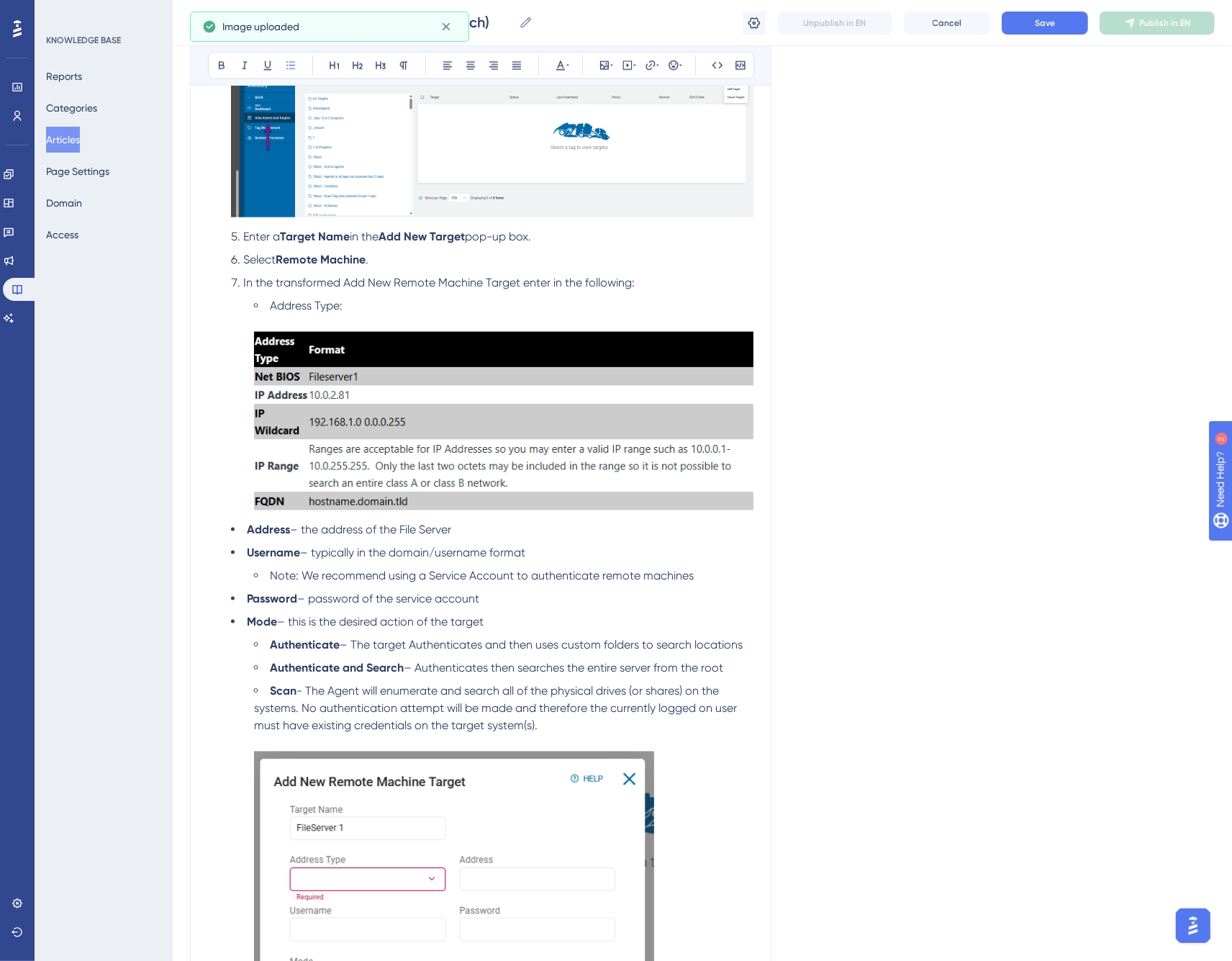
click at [296, 315] on li "Address Type:" at bounding box center [504, 407] width 499 height 218
click at [456, 262] on li "Select Remote Machine ." at bounding box center [492, 259] width 522 height 17
click at [1044, 25] on span "Save" at bounding box center [1045, 23] width 20 height 11
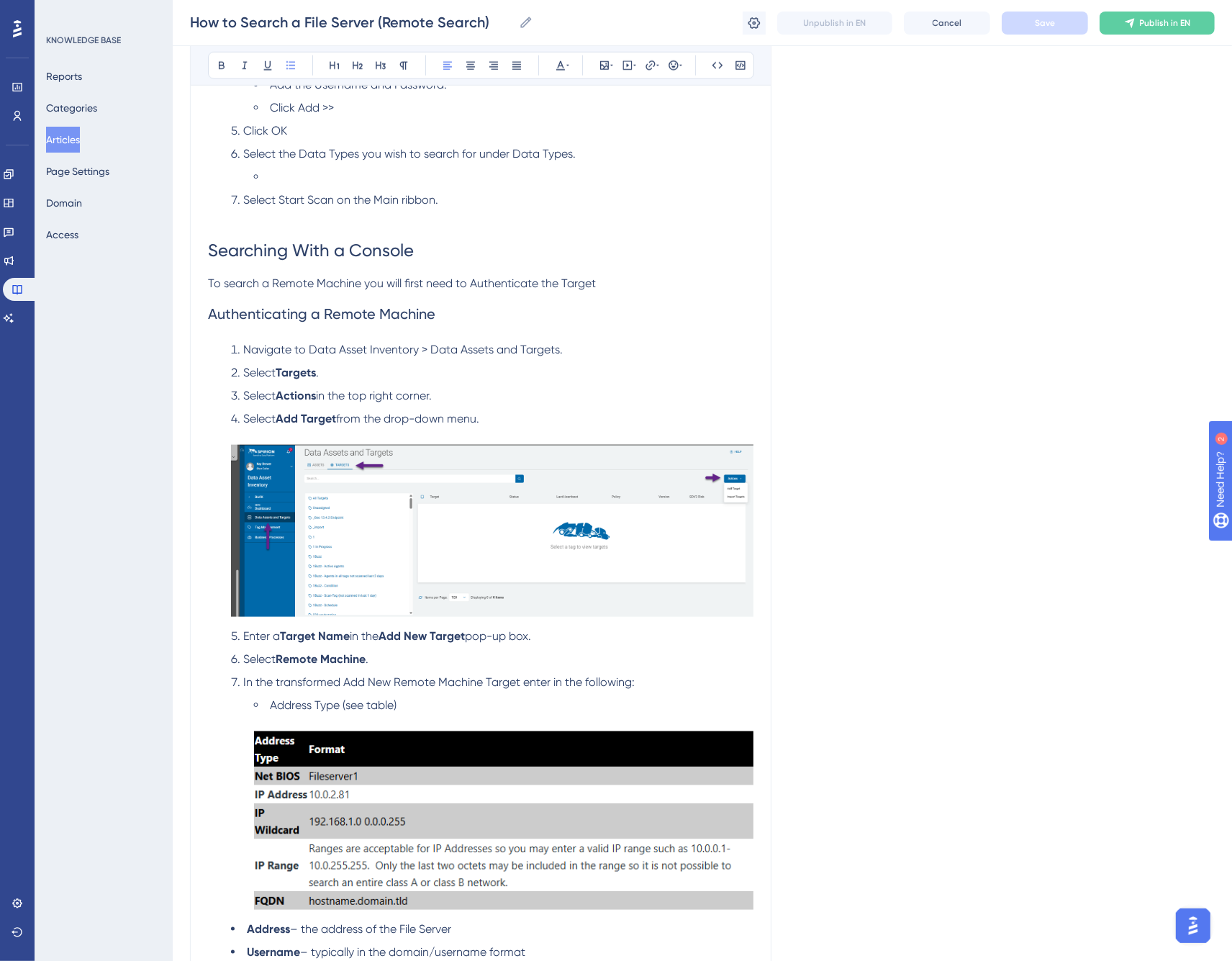
scroll to position [1179, 0]
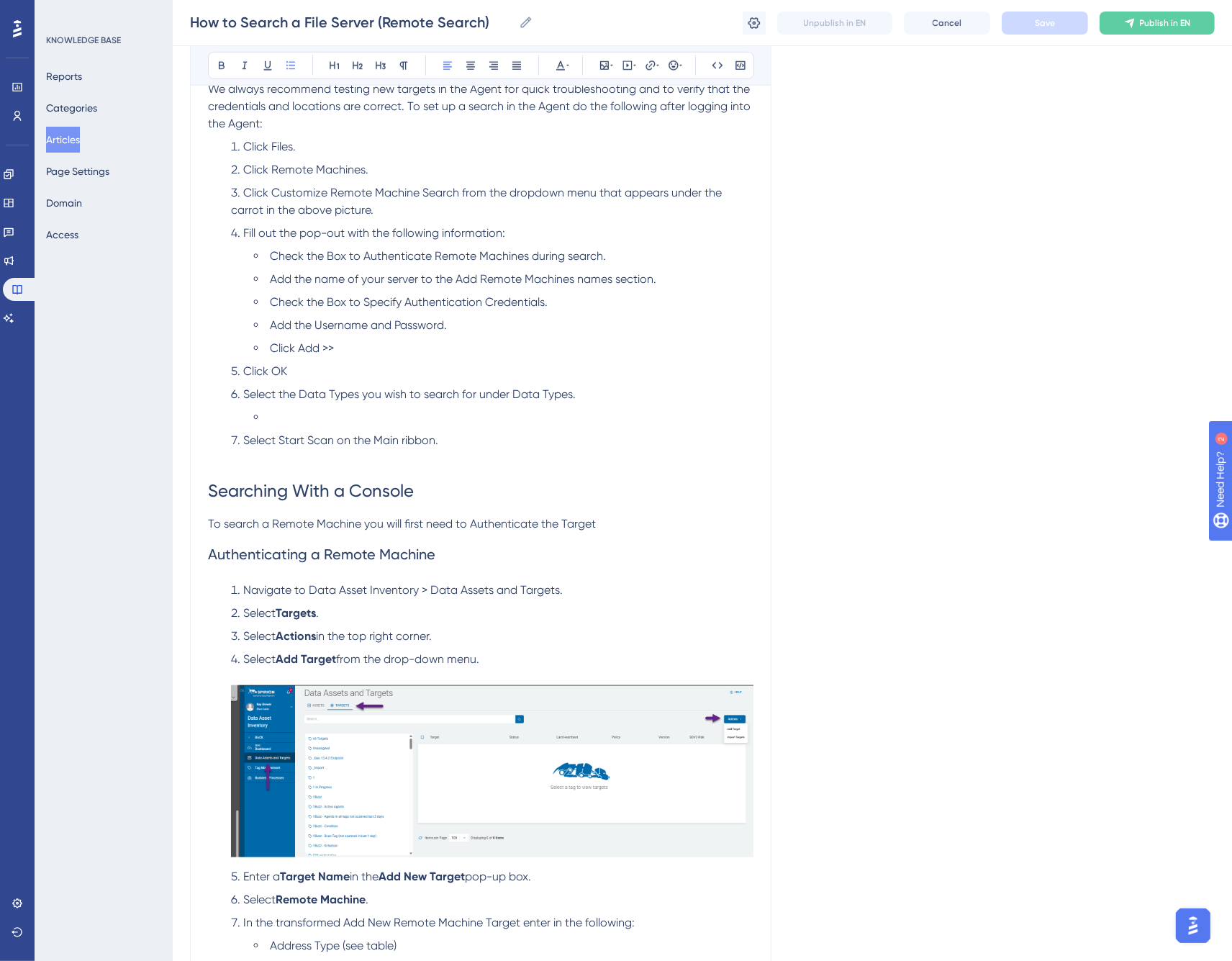
click at [310, 461] on p at bounding box center [481, 457] width 546 height 17
drag, startPoint x: 279, startPoint y: 438, endPoint x: 332, endPoint y: 437, distance: 53.0
click at [332, 437] on span "Select Start Scan on the Main ribbon." at bounding box center [341, 440] width 195 height 14
drag, startPoint x: 513, startPoint y: 392, endPoint x: 572, endPoint y: 392, distance: 59.0
click at [572, 392] on span "Select the Data Types you wish to search for under Data Types." at bounding box center [410, 394] width 332 height 14
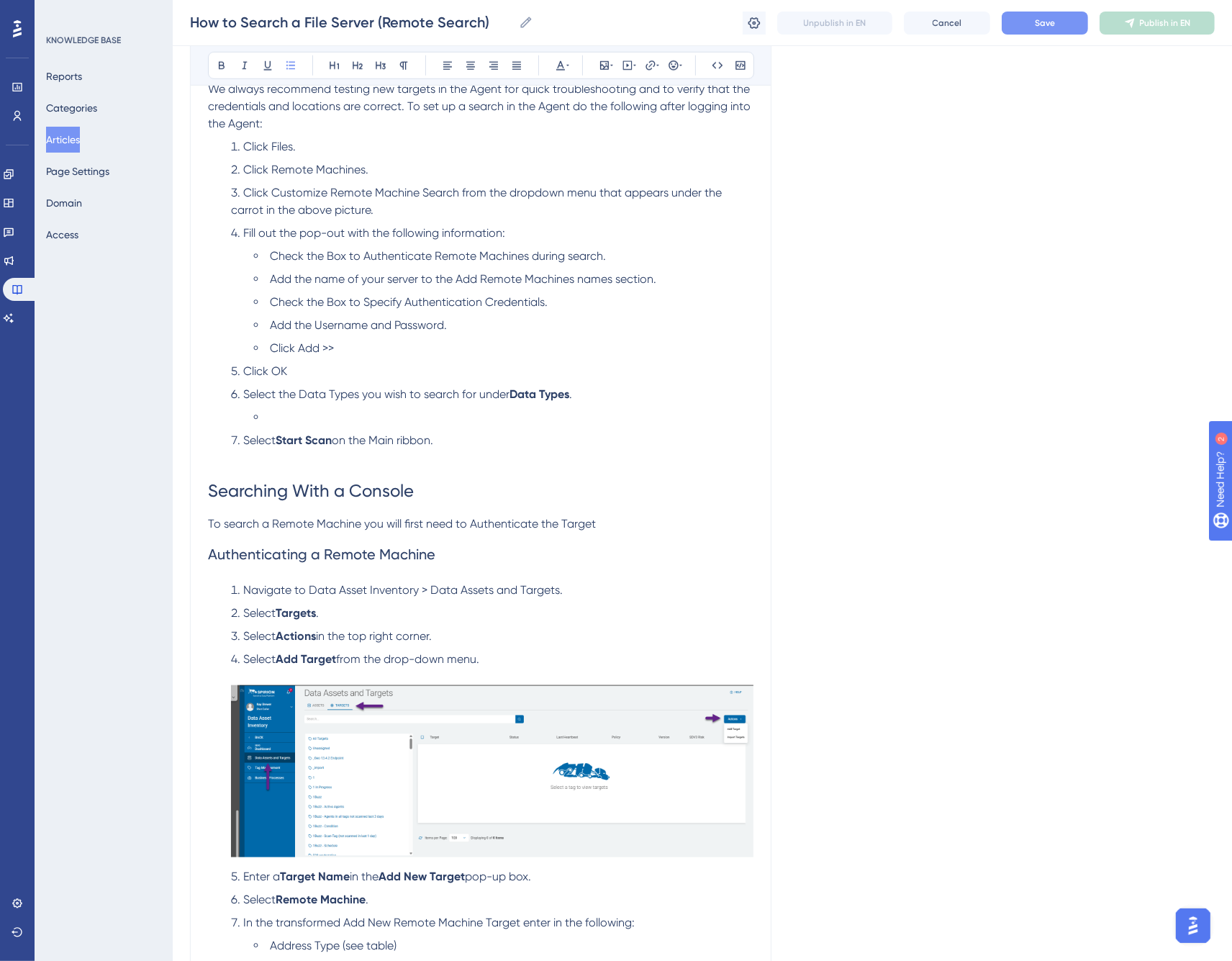
click at [385, 413] on li at bounding box center [504, 417] width 499 height 17
click at [274, 372] on span "Click OK" at bounding box center [266, 371] width 44 height 14
click at [355, 377] on li "Click OK" at bounding box center [492, 371] width 522 height 17
click at [340, 414] on li at bounding box center [504, 417] width 499 height 17
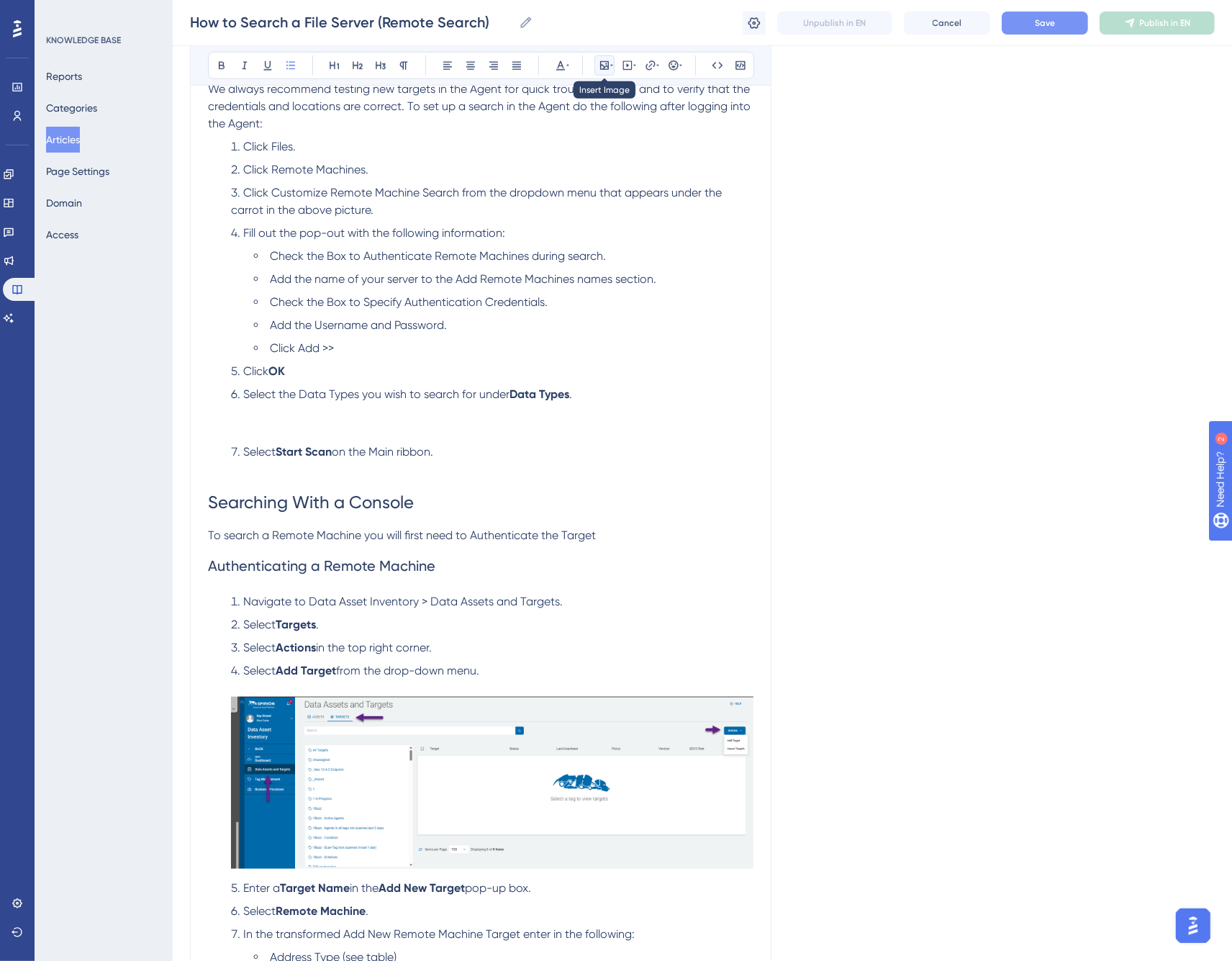
click at [607, 65] on icon at bounding box center [605, 65] width 11 height 11
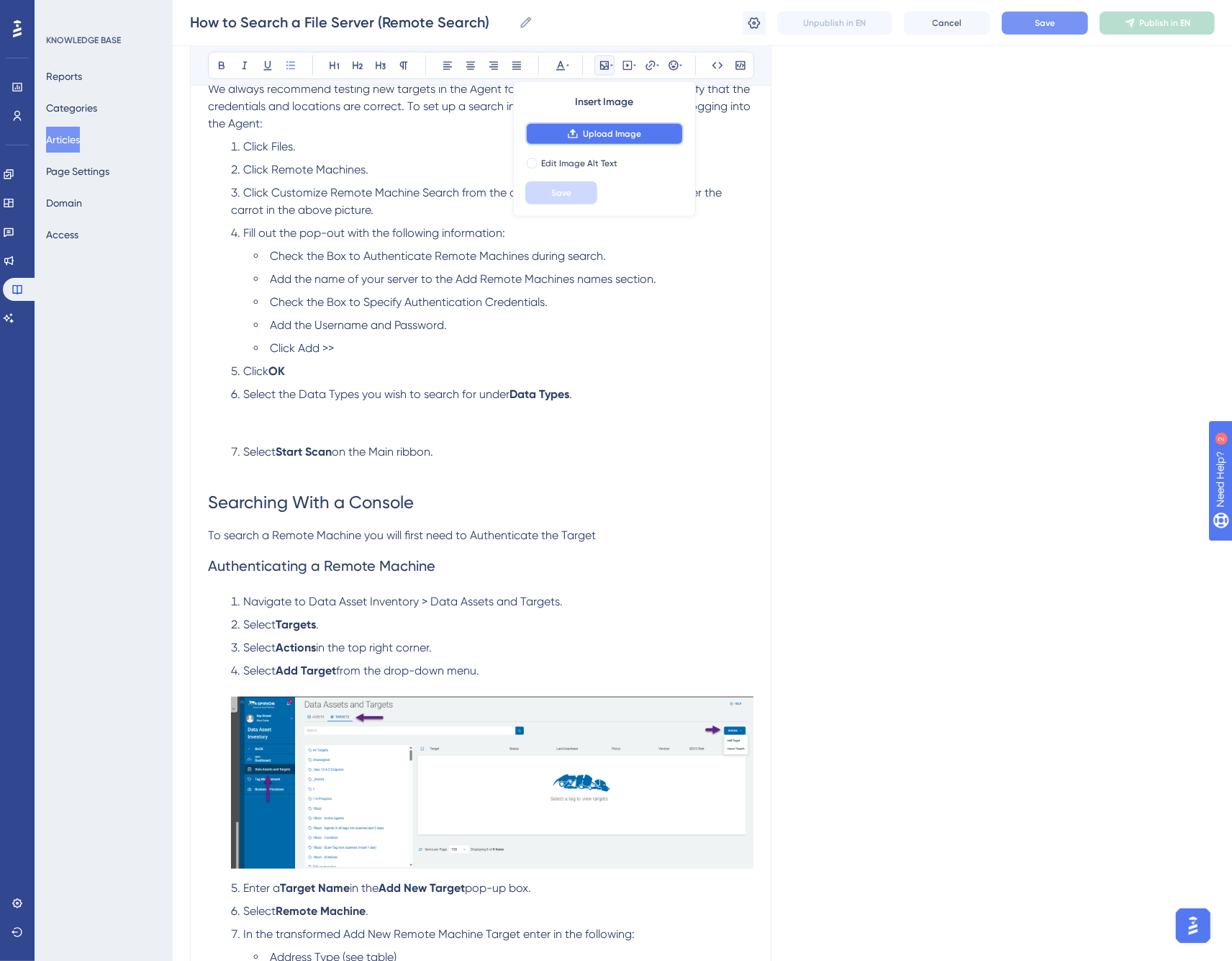
click at [608, 132] on span "Upload Image" at bounding box center [613, 134] width 59 height 11
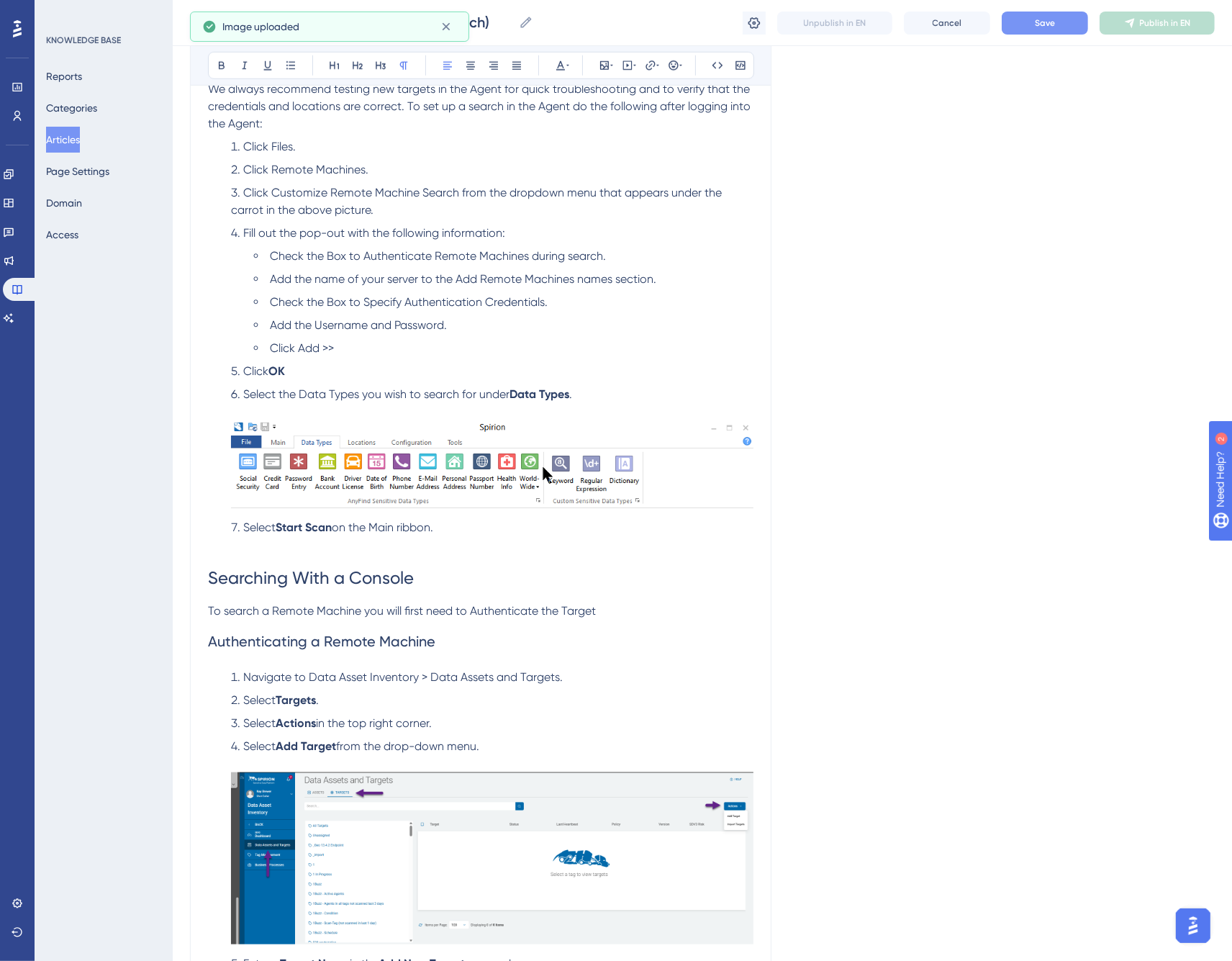
click at [281, 553] on p at bounding box center [481, 544] width 546 height 17
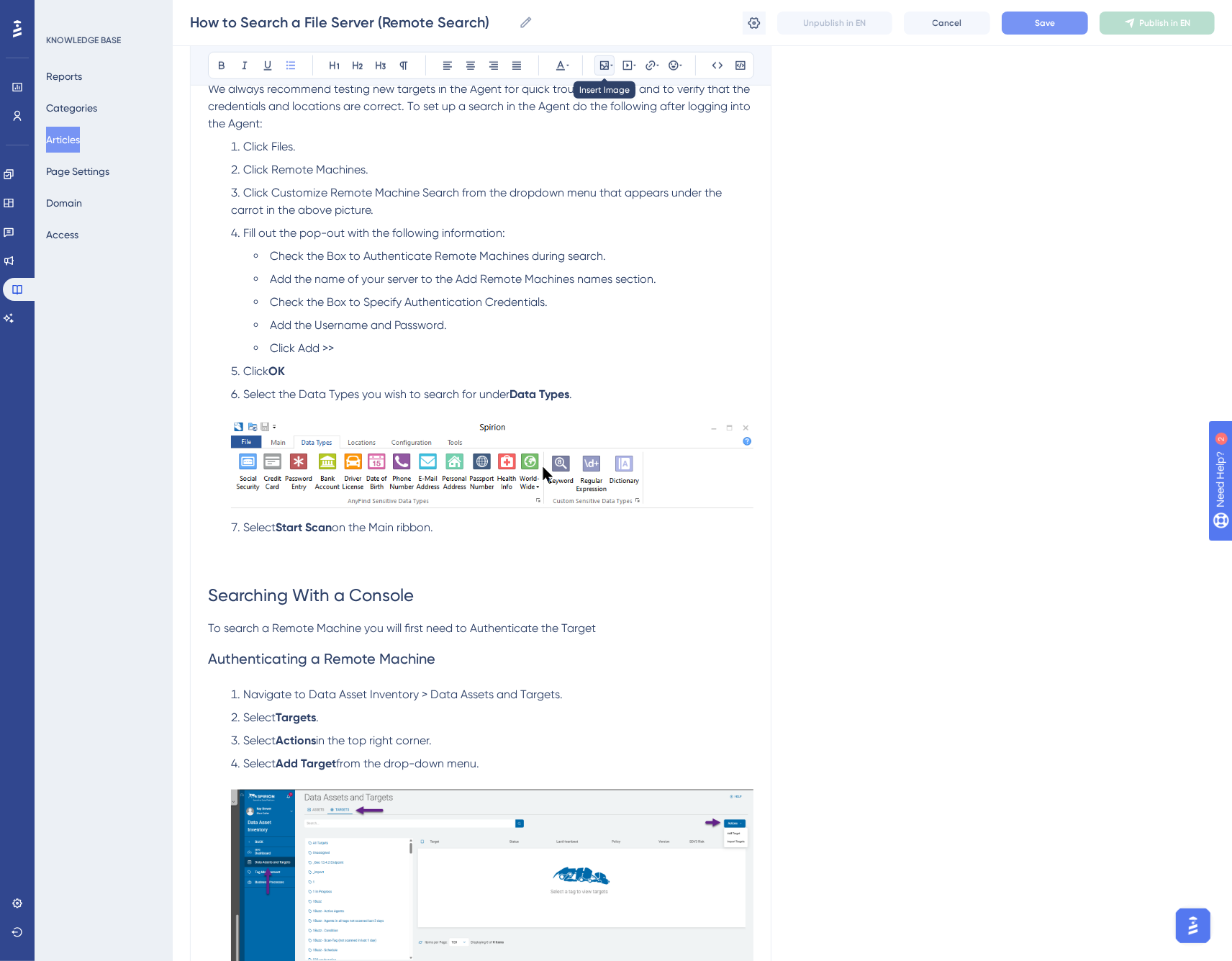
click at [605, 69] on icon at bounding box center [605, 65] width 9 height 9
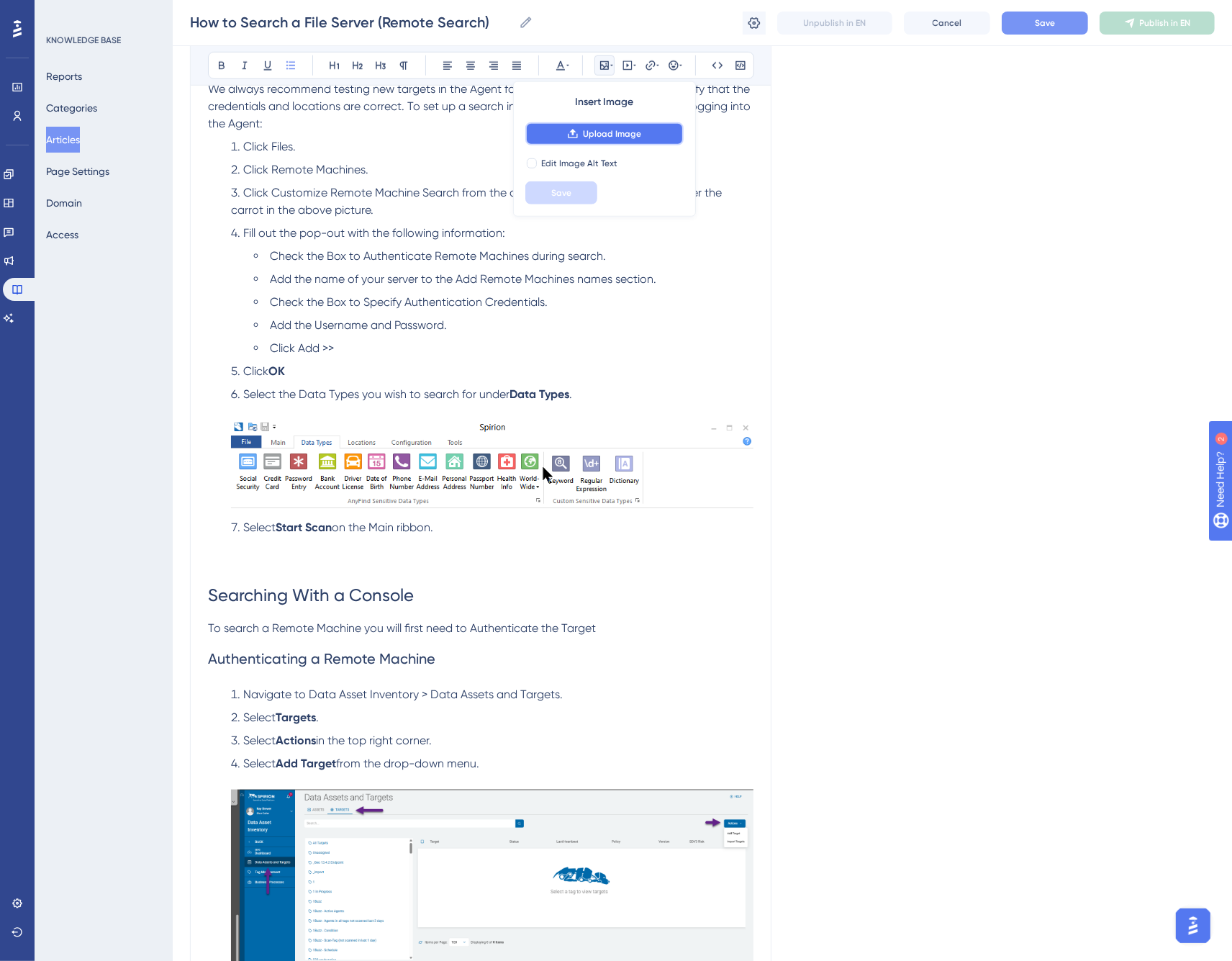
click at [608, 130] on span "Upload Image" at bounding box center [613, 134] width 59 height 11
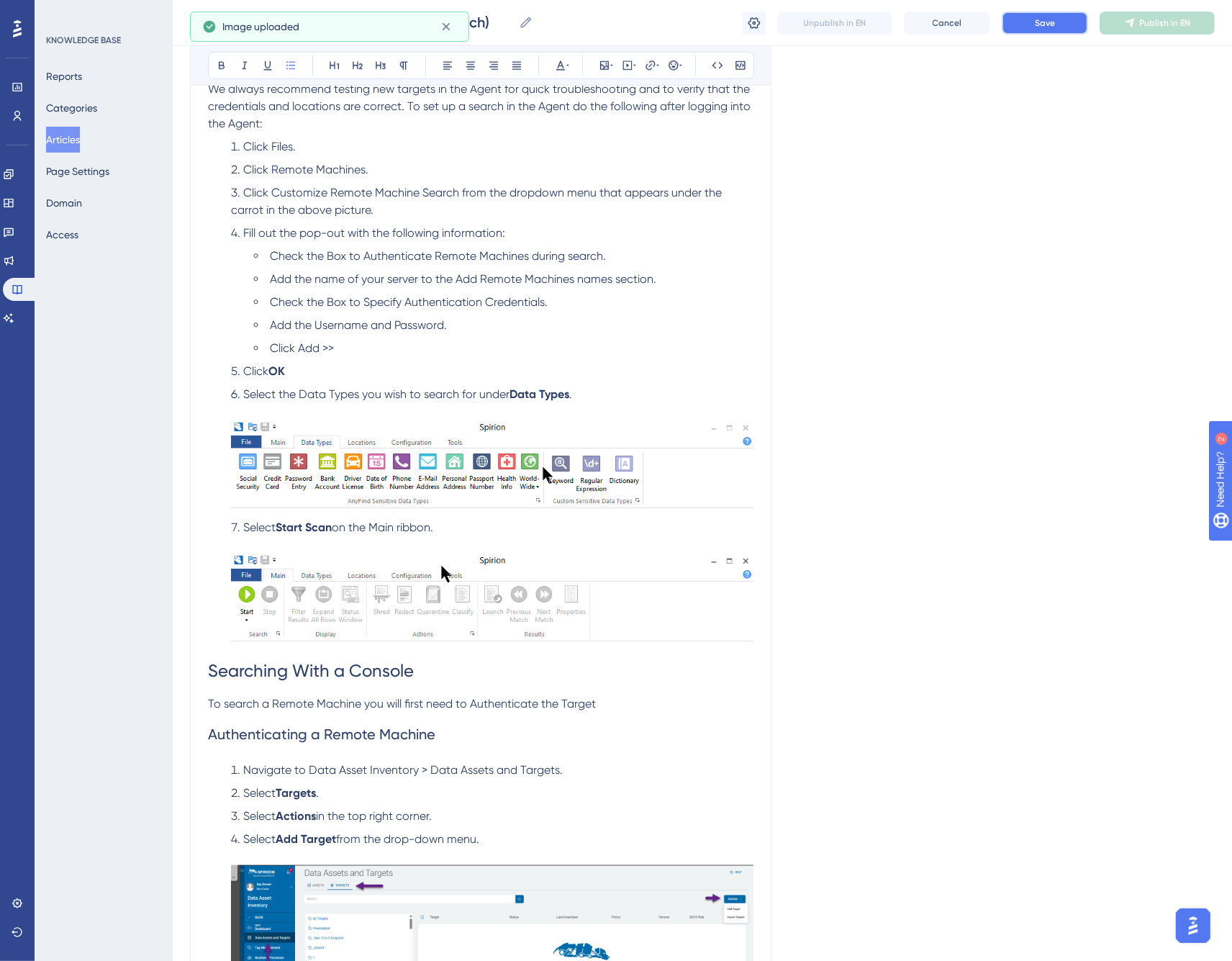
click at [1068, 28] on button "Save" at bounding box center [1045, 23] width 86 height 23
click at [411, 473] on img at bounding box center [492, 465] width 522 height 88
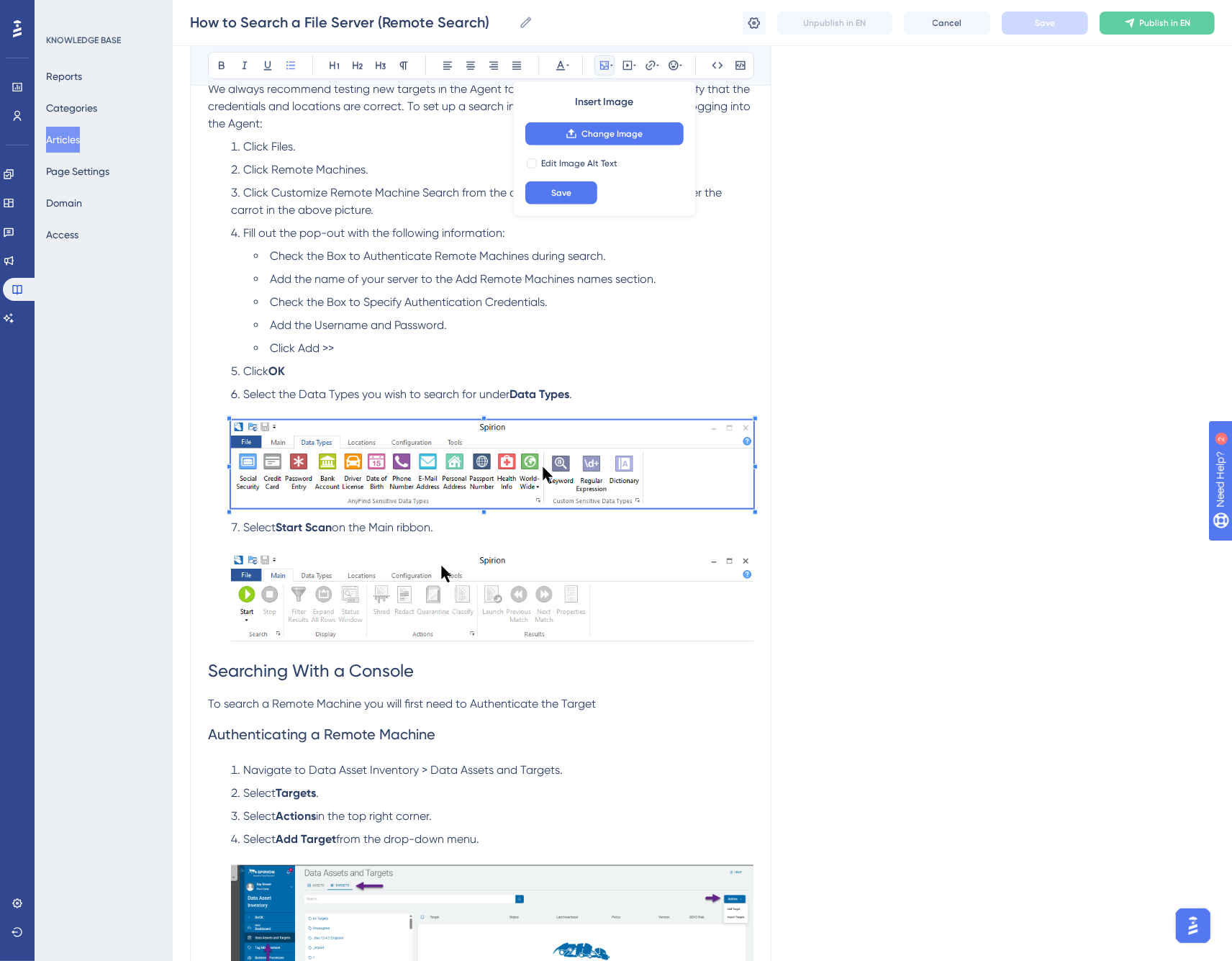
click at [461, 364] on li "Click OK" at bounding box center [492, 371] width 522 height 17
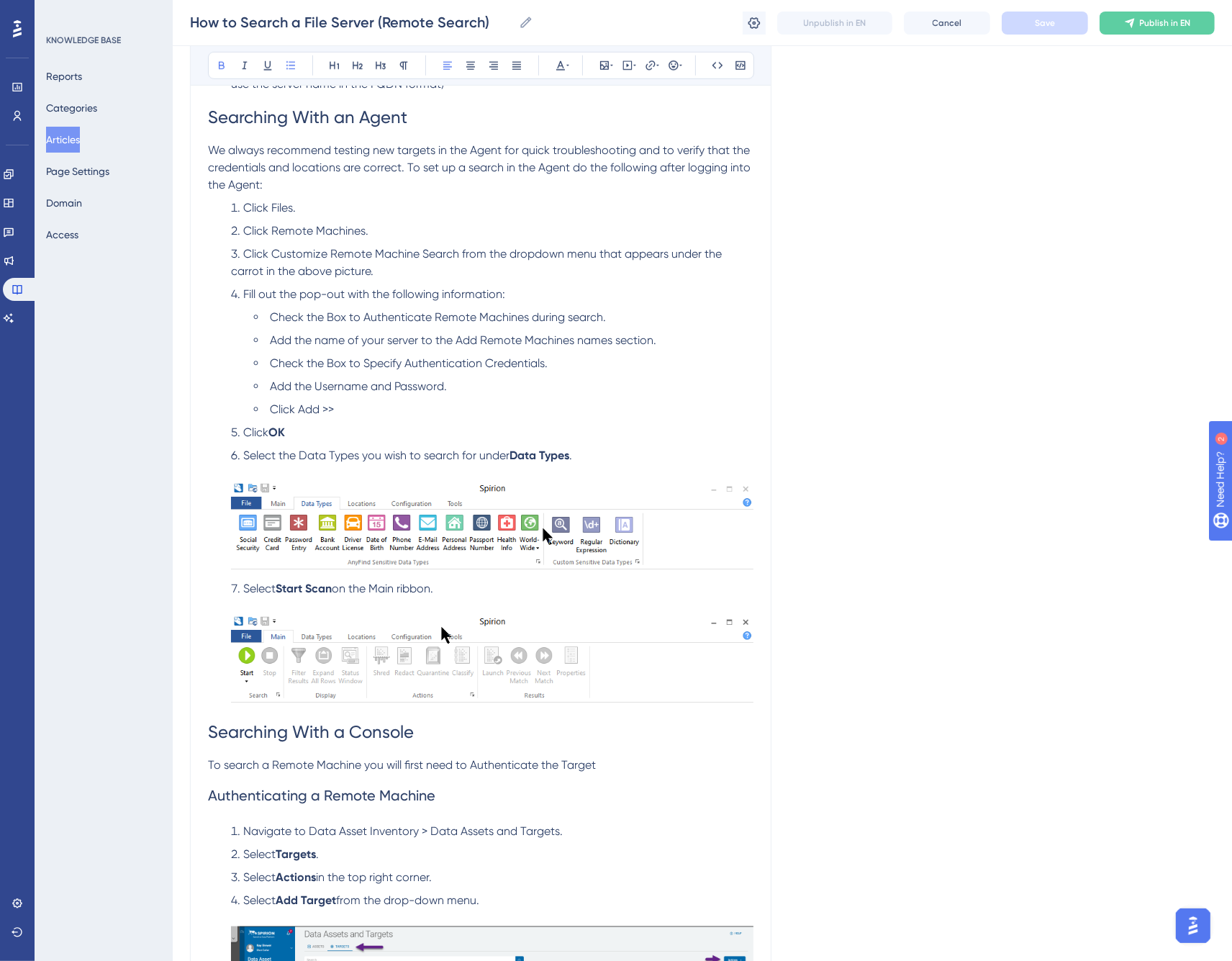
scroll to position [1099, 0]
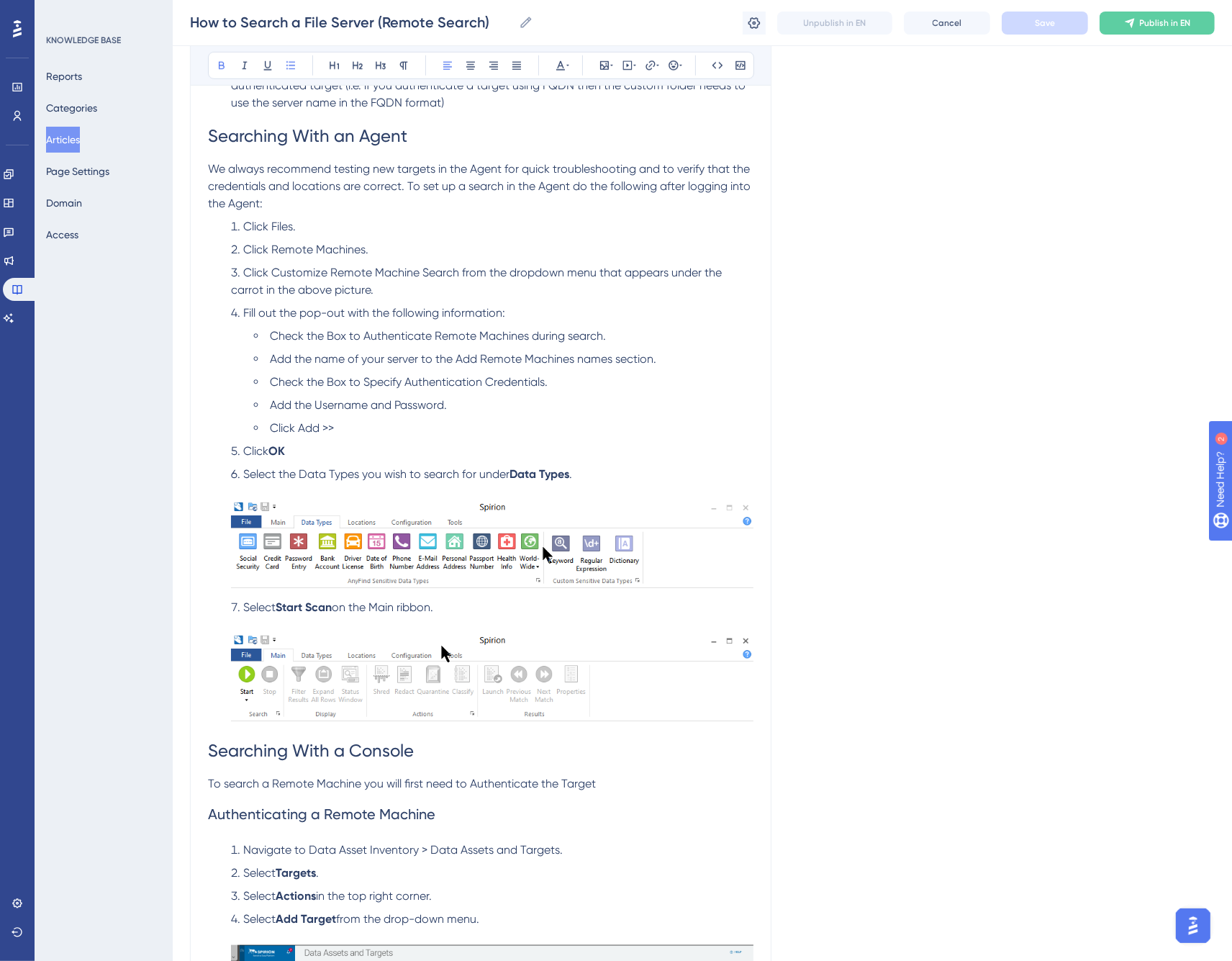
click at [389, 248] on li "Click Remote Machines." at bounding box center [492, 249] width 522 height 17
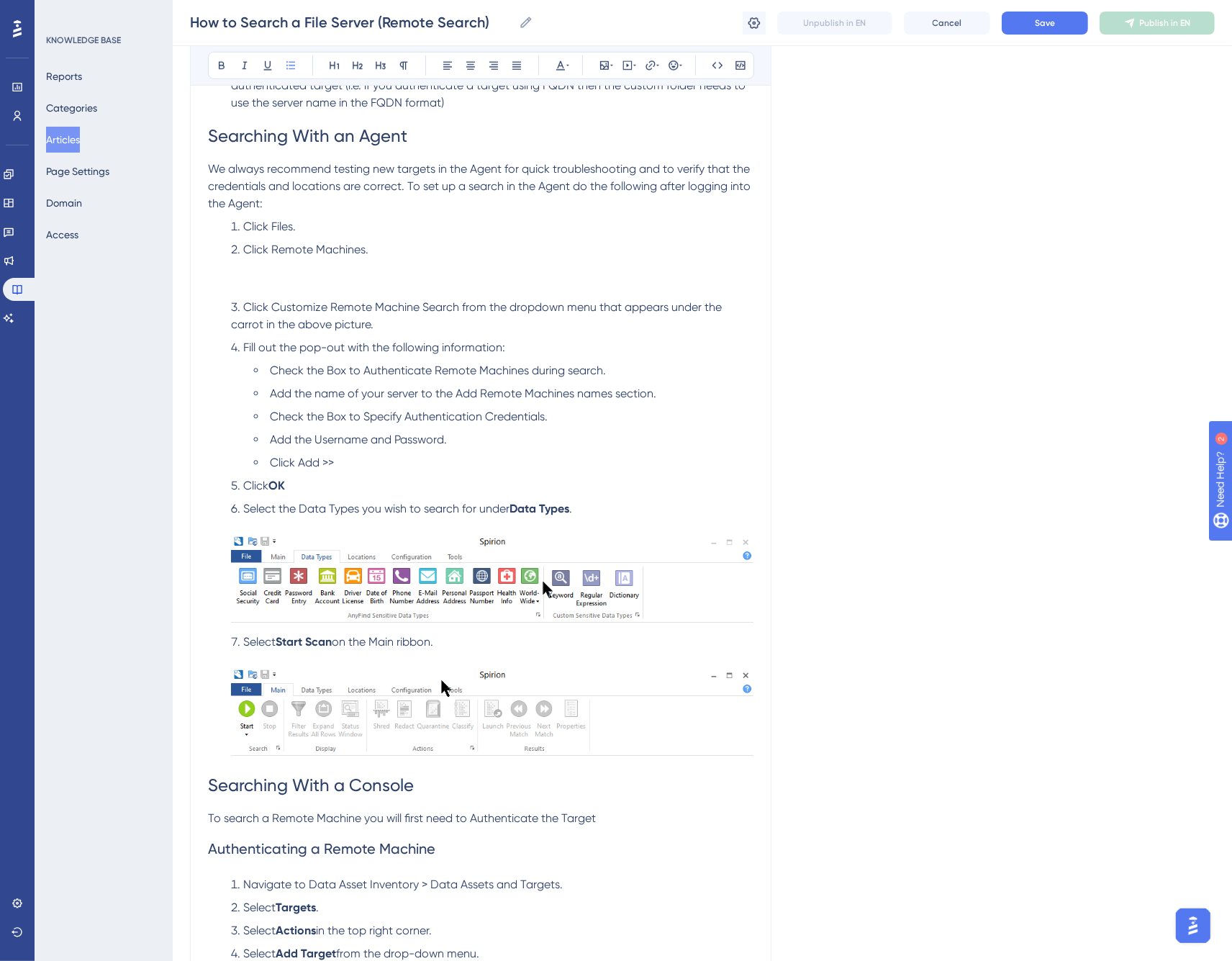
click at [279, 226] on span "Click Files." at bounding box center [270, 226] width 52 height 14
drag, startPoint x: 271, startPoint y: 249, endPoint x: 363, endPoint y: 249, distance: 92.0
click at [363, 249] on span "Click Remote Machines." at bounding box center [306, 249] width 125 height 14
click at [267, 288] on li "Click Remote Machines ." at bounding box center [492, 267] width 522 height 52
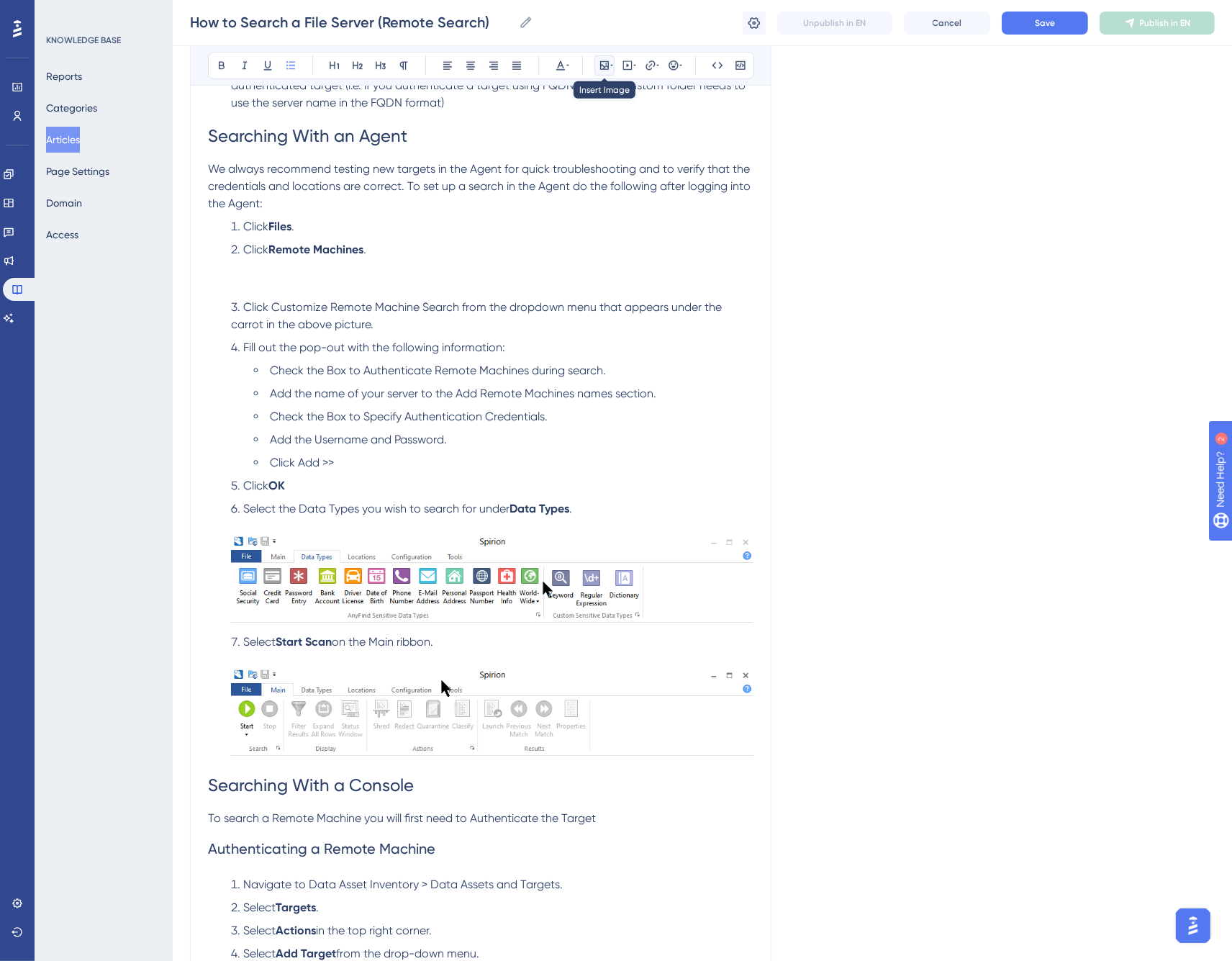
click at [607, 60] on icon at bounding box center [605, 65] width 11 height 11
click at [614, 131] on span "Upload Image" at bounding box center [613, 134] width 59 height 11
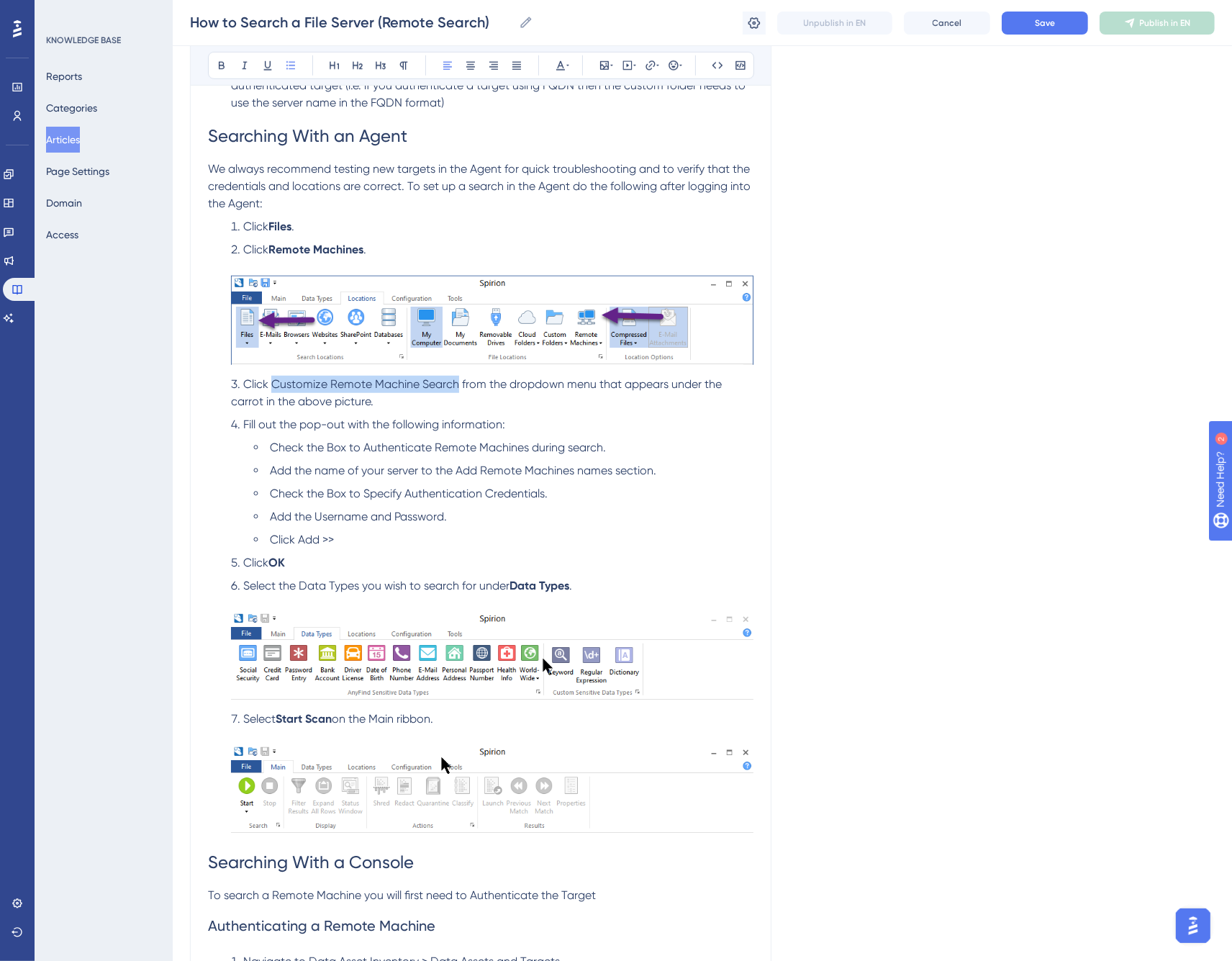
drag, startPoint x: 271, startPoint y: 386, endPoint x: 455, endPoint y: 383, distance: 184.0
click at [455, 383] on span "Click Customize Remote Machine Search from the dropdown menu that appears under…" at bounding box center [478, 393] width 494 height 31
click at [349, 386] on span "Click Customize Remote Machine Search from the dropdown menu that appears under…" at bounding box center [478, 393] width 494 height 31
click at [355, 538] on li "Click Add >>" at bounding box center [504, 540] width 499 height 17
drag, startPoint x: 272, startPoint y: 382, endPoint x: 455, endPoint y: 389, distance: 183.1
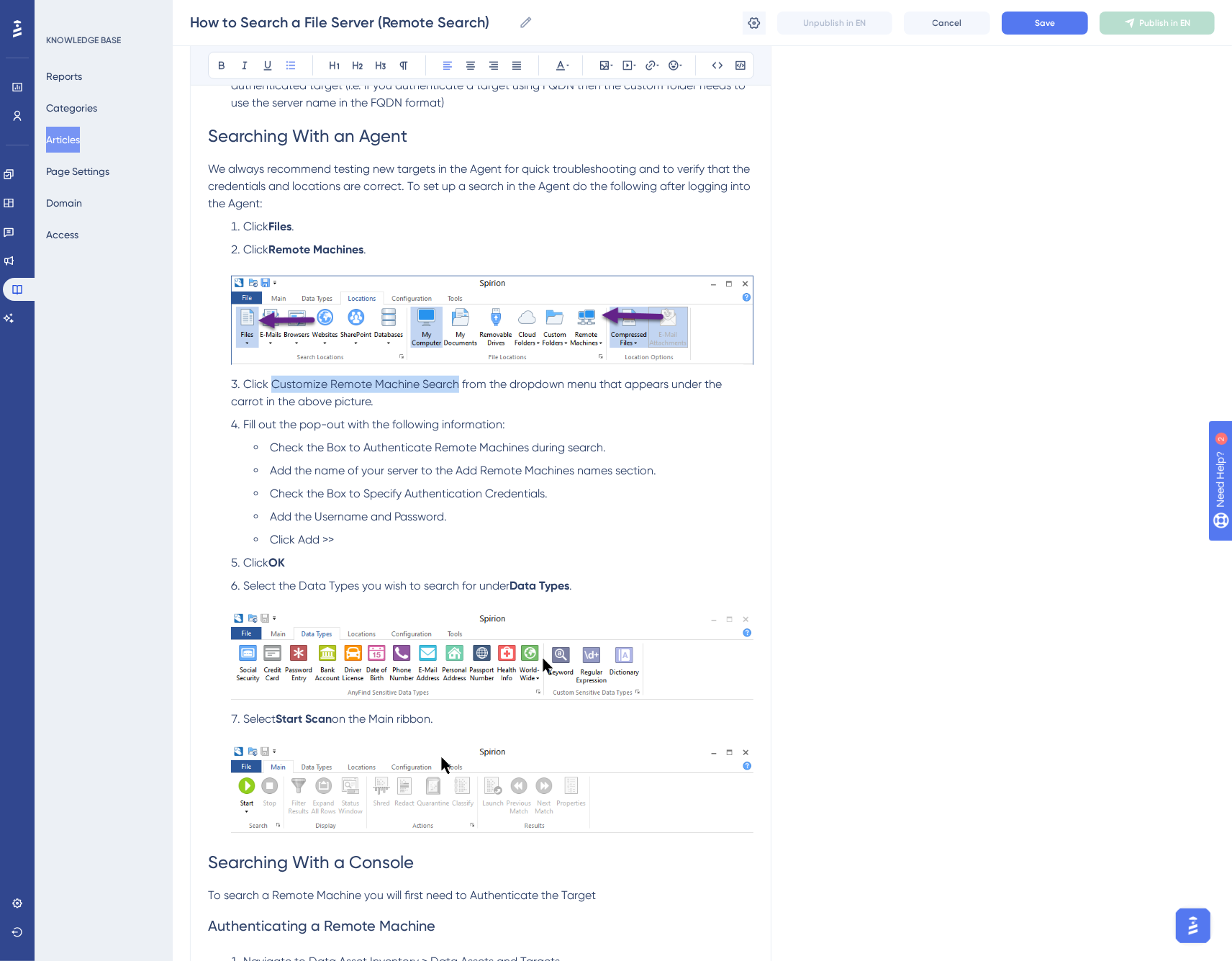
click at [455, 389] on span "Click Customize Remote Machine Search from the dropdown menu that appears under…" at bounding box center [478, 393] width 494 height 31
click at [481, 404] on li "Click Customize Remote Machine Search from the dropdown menu that appears under…" at bounding box center [492, 393] width 522 height 34
click at [533, 386] on span "from the dropdown menu that appears under the carrot in the above picture." at bounding box center [494, 393] width 526 height 31
click at [526, 427] on li "Fill out the pop-out with the following information:" at bounding box center [492, 425] width 522 height 17
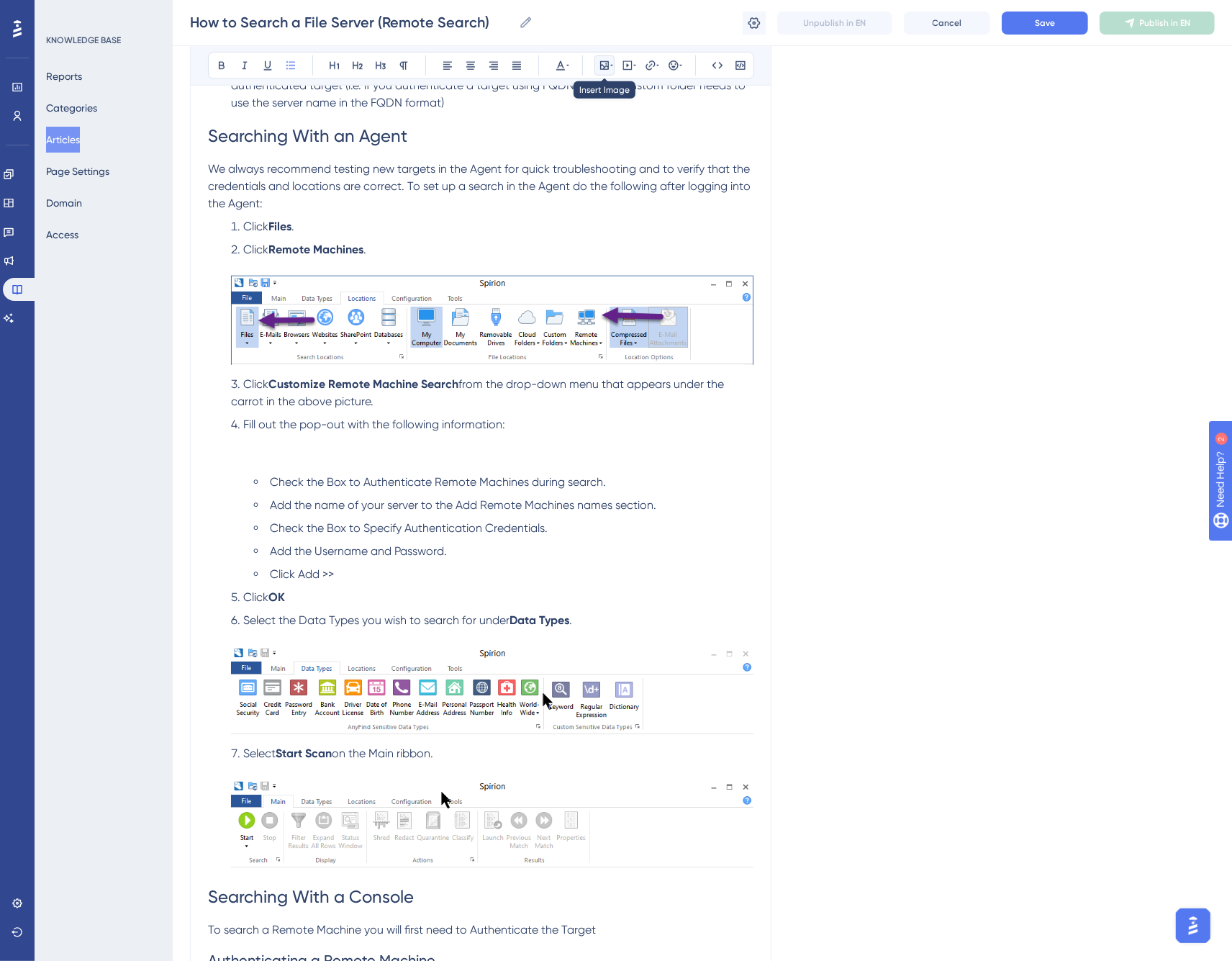
click at [609, 70] on icon at bounding box center [605, 65] width 11 height 11
click at [613, 130] on span "Upload Image" at bounding box center [613, 134] width 59 height 11
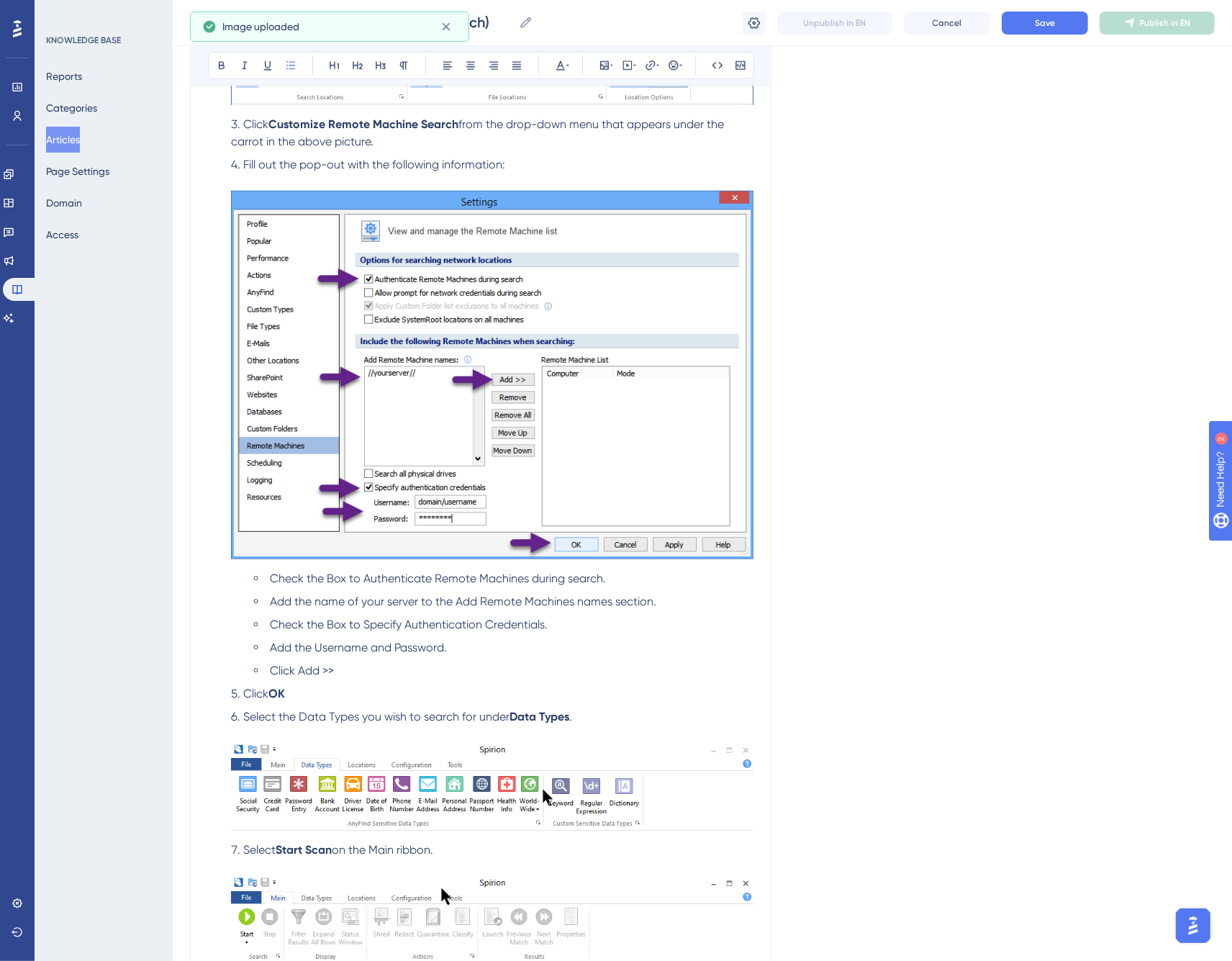
scroll to position [1419, 0]
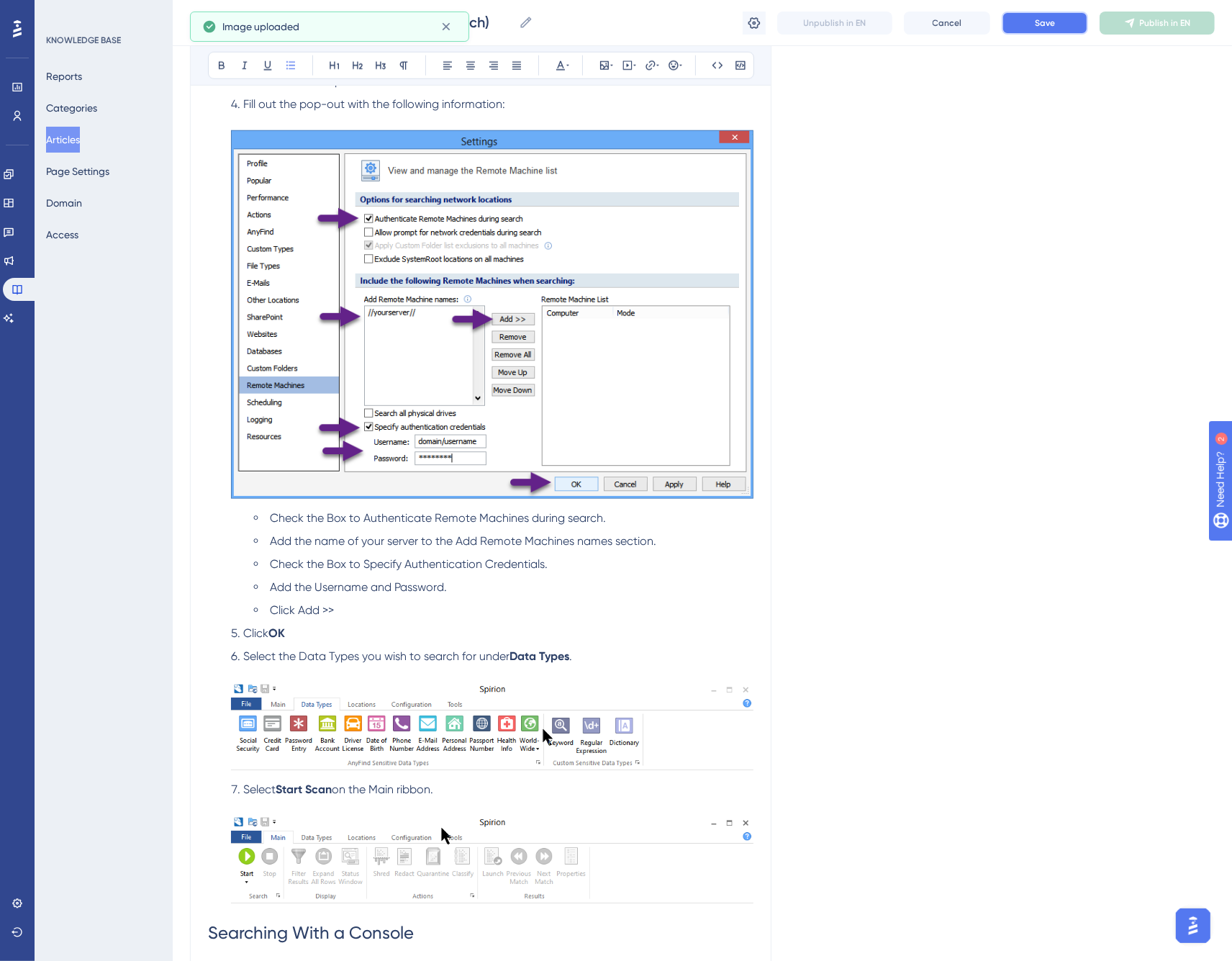
click at [1021, 20] on button "Save" at bounding box center [1045, 23] width 86 height 23
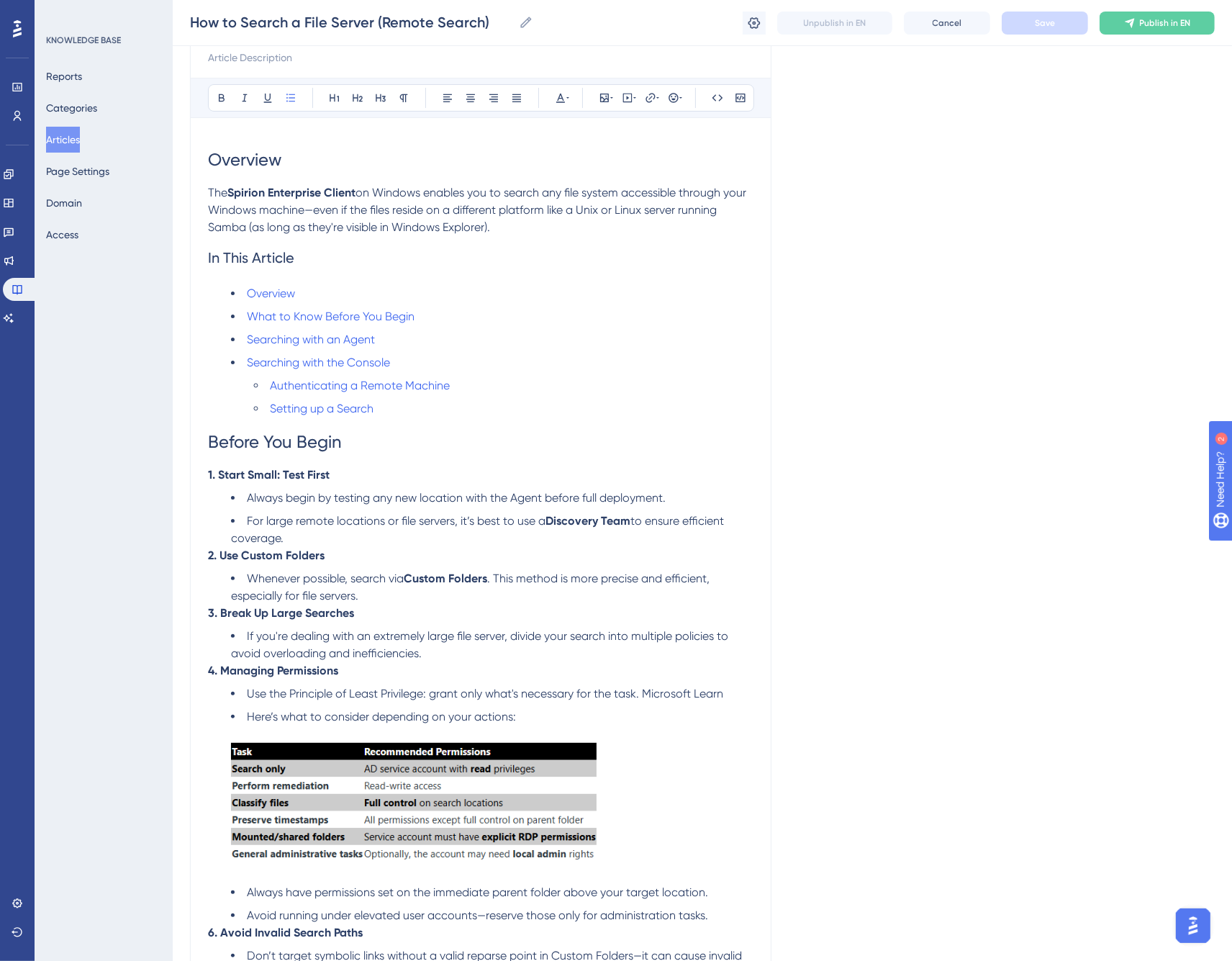
scroll to position [0, 0]
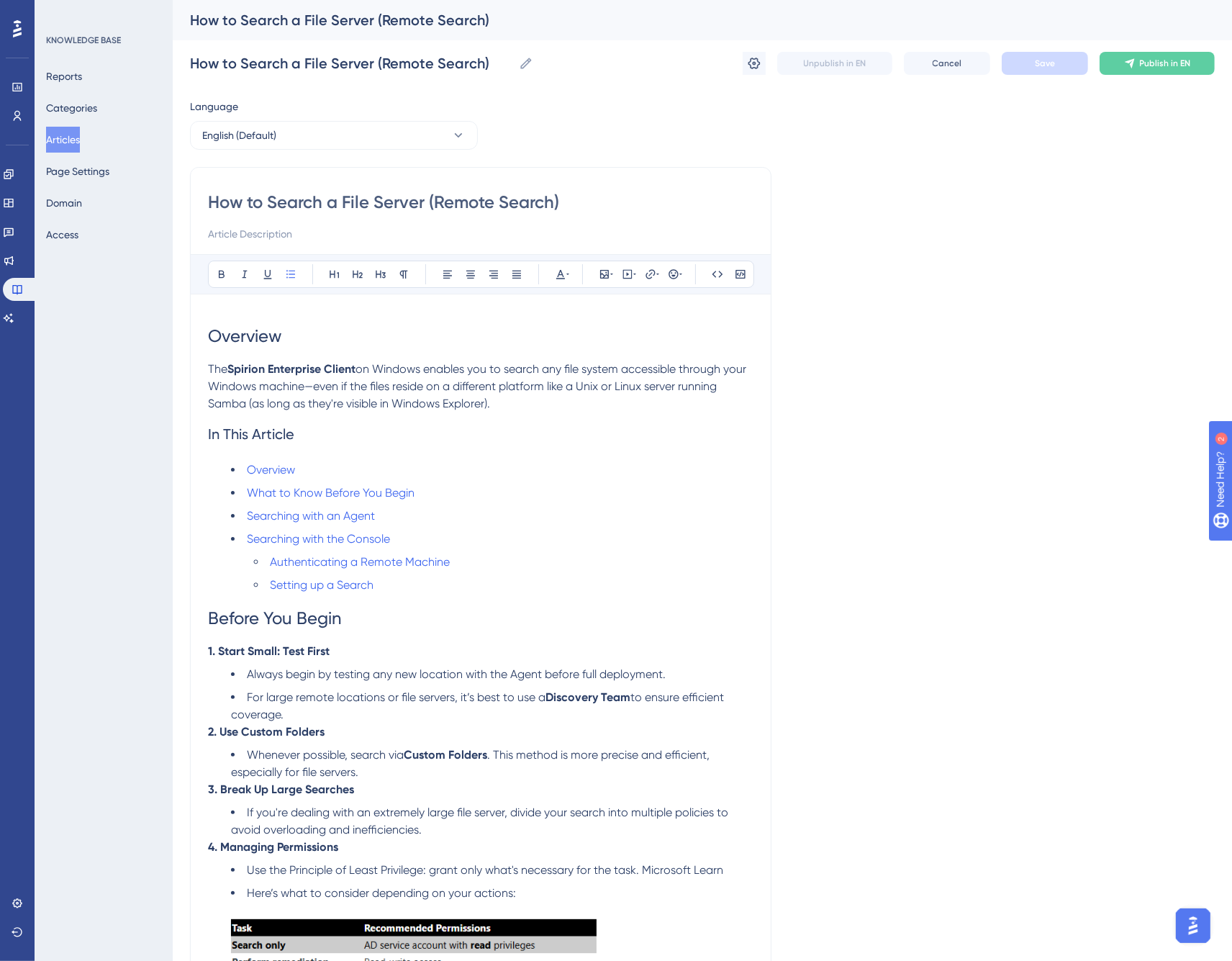
click at [386, 584] on li "Setting up a Search" at bounding box center [504, 585] width 499 height 17
type input "h"
click at [620, 430] on span "Confirm" at bounding box center [607, 435] width 32 height 11
click at [645, 278] on icon at bounding box center [651, 275] width 11 height 11
click at [652, 276] on icon at bounding box center [651, 275] width 11 height 11
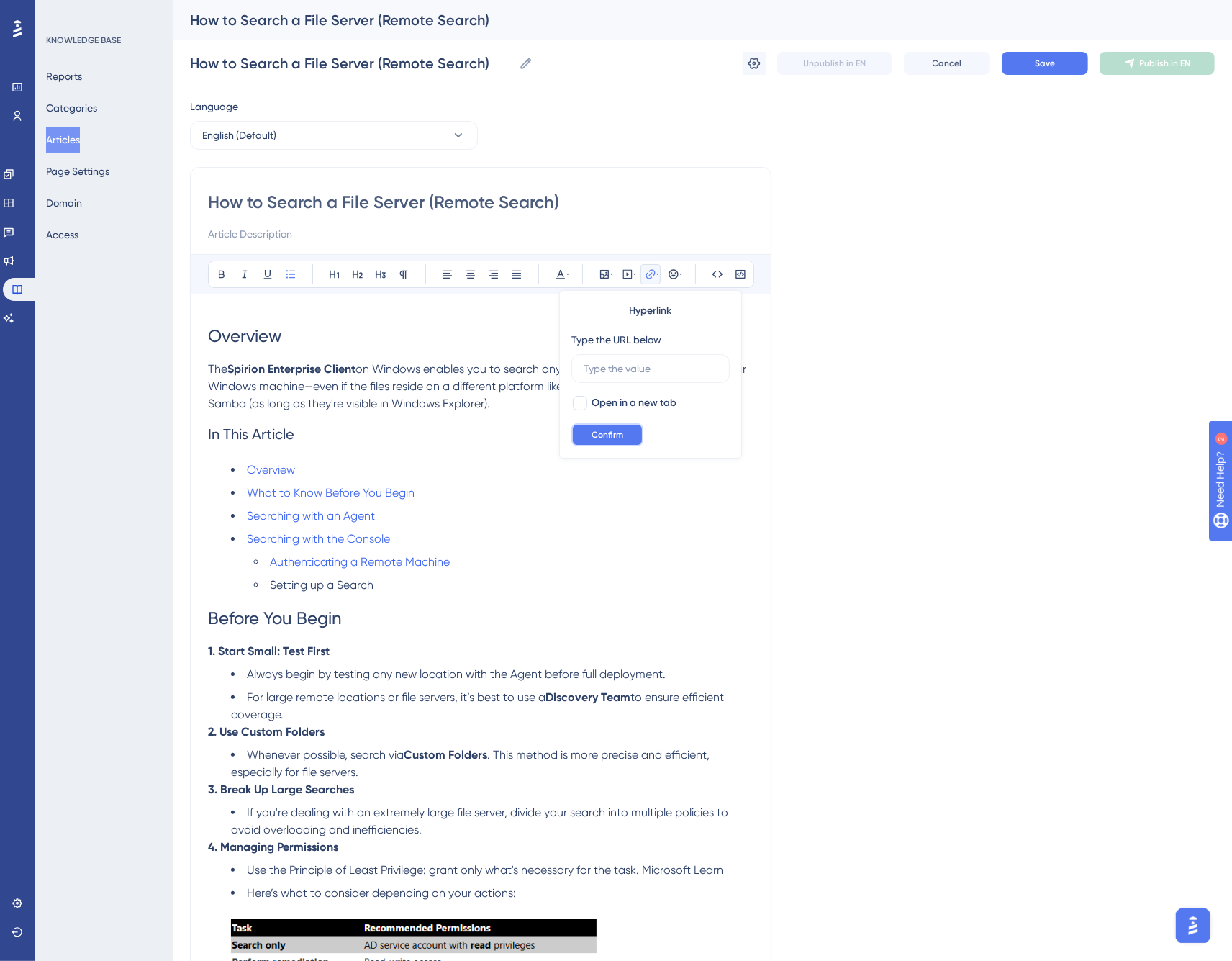
click at [620, 430] on span "Confirm" at bounding box center [607, 435] width 32 height 11
click at [465, 531] on li "Searching with the Console" at bounding box center [492, 539] width 522 height 17
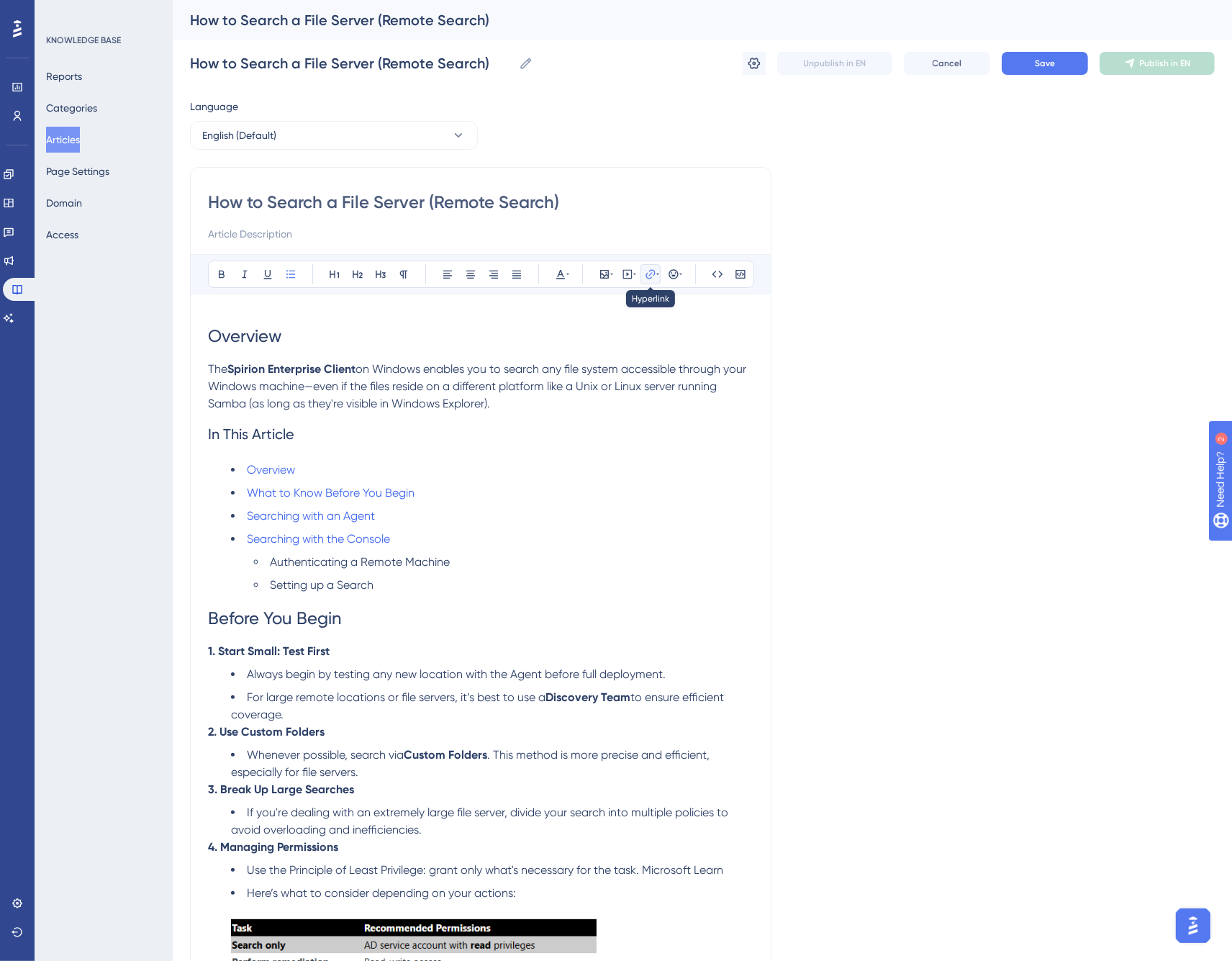
click at [646, 270] on icon at bounding box center [651, 275] width 11 height 11
click at [641, 366] on input "[URL][DOMAIN_NAME]" at bounding box center [650, 368] width 134 height 15
click at [602, 432] on span "Confirm" at bounding box center [607, 435] width 32 height 11
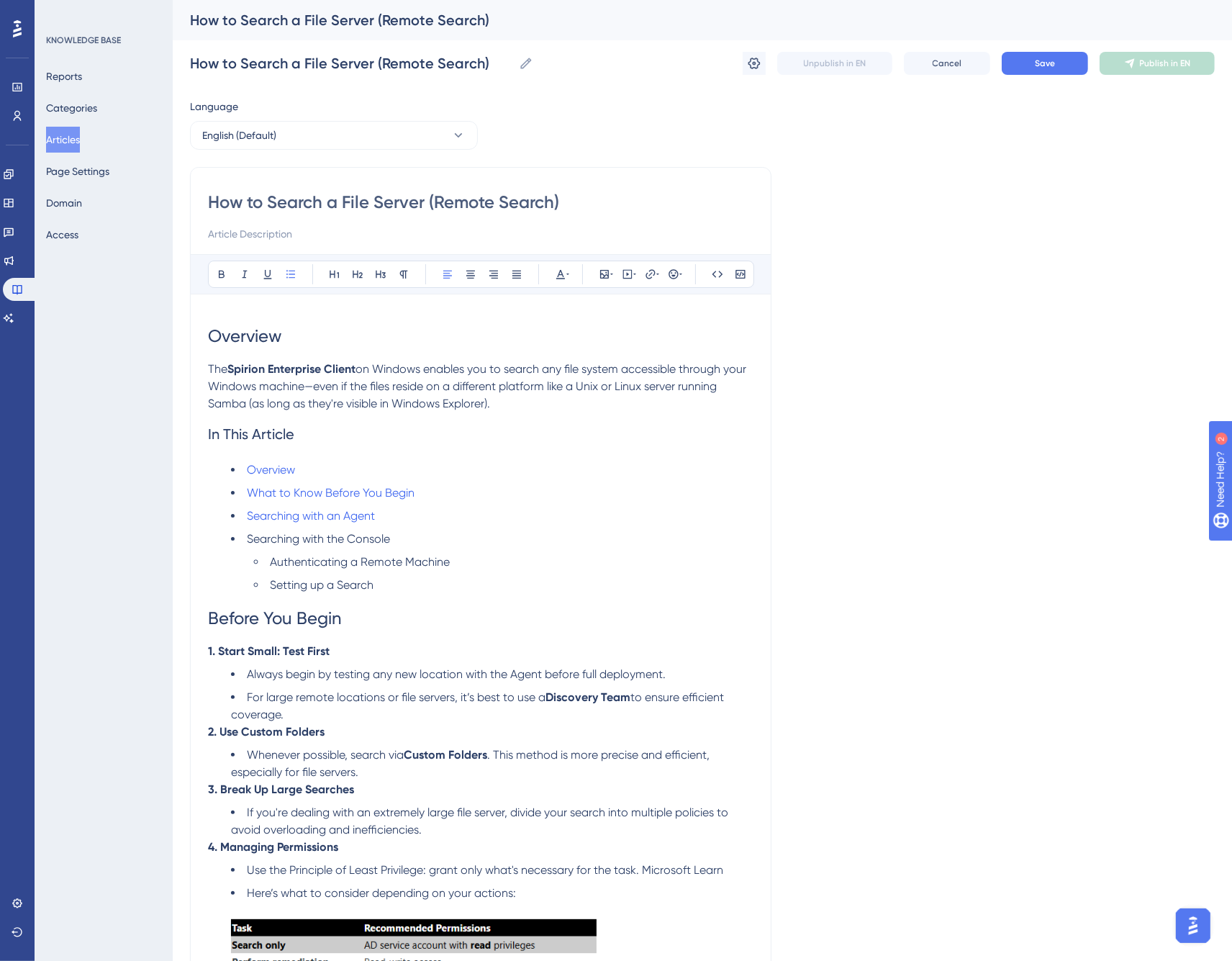
click at [429, 513] on li "Searching with an Agent" at bounding box center [492, 516] width 522 height 17
click at [658, 274] on icon at bounding box center [658, 275] width 3 height 11
click at [645, 365] on input "[URL][DOMAIN_NAME]" at bounding box center [650, 368] width 134 height 15
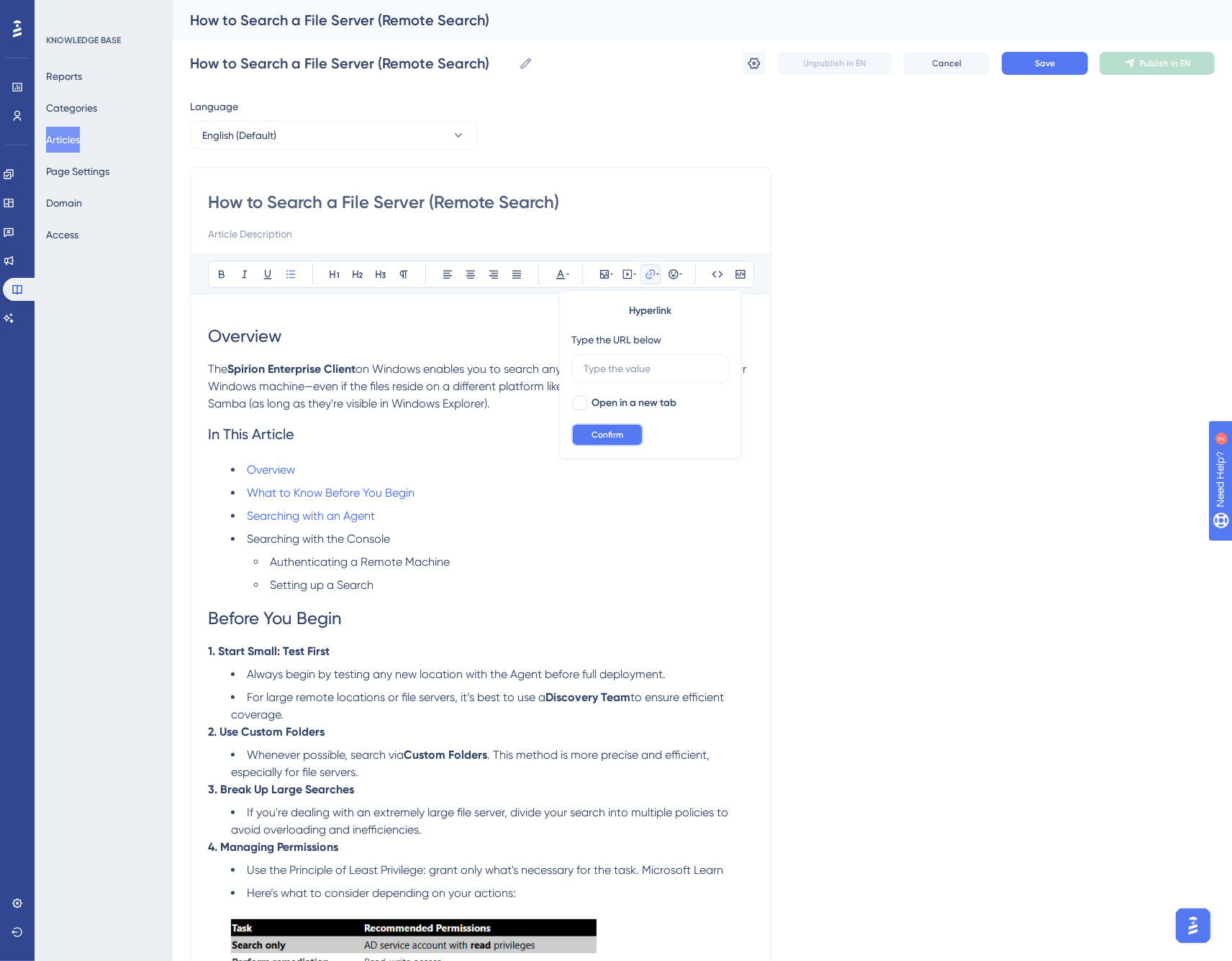
click at [607, 434] on span "Confirm" at bounding box center [607, 435] width 32 height 11
click at [429, 491] on li "What to Know Before You Begin" at bounding box center [492, 493] width 522 height 17
click at [653, 275] on icon at bounding box center [649, 273] width 9 height 9
click at [642, 358] on label "[URL][DOMAIN_NAME]" at bounding box center [650, 368] width 158 height 29
click at [642, 361] on input "[URL][DOMAIN_NAME]" at bounding box center [650, 368] width 134 height 15
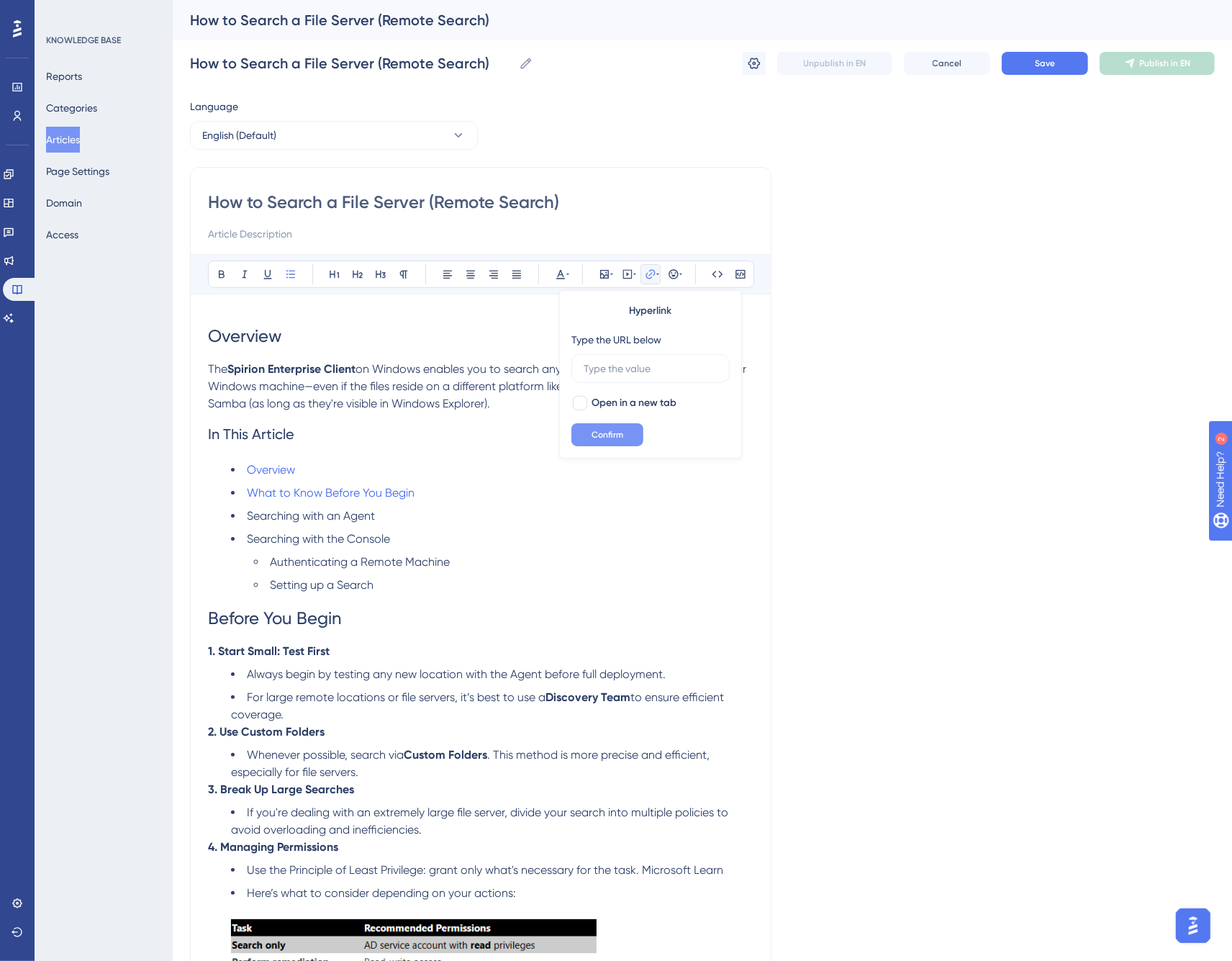
click at [615, 430] on span "Confirm" at bounding box center [607, 435] width 32 height 11
click at [411, 483] on ul "Overview What to Know Before You Begin Searching with an Agent Searching with t…" at bounding box center [481, 527] width 546 height 133
click at [392, 477] on li "Overview" at bounding box center [492, 469] width 522 height 17
click at [656, 373] on input "[URL][DOMAIN_NAME]" at bounding box center [650, 368] width 134 height 15
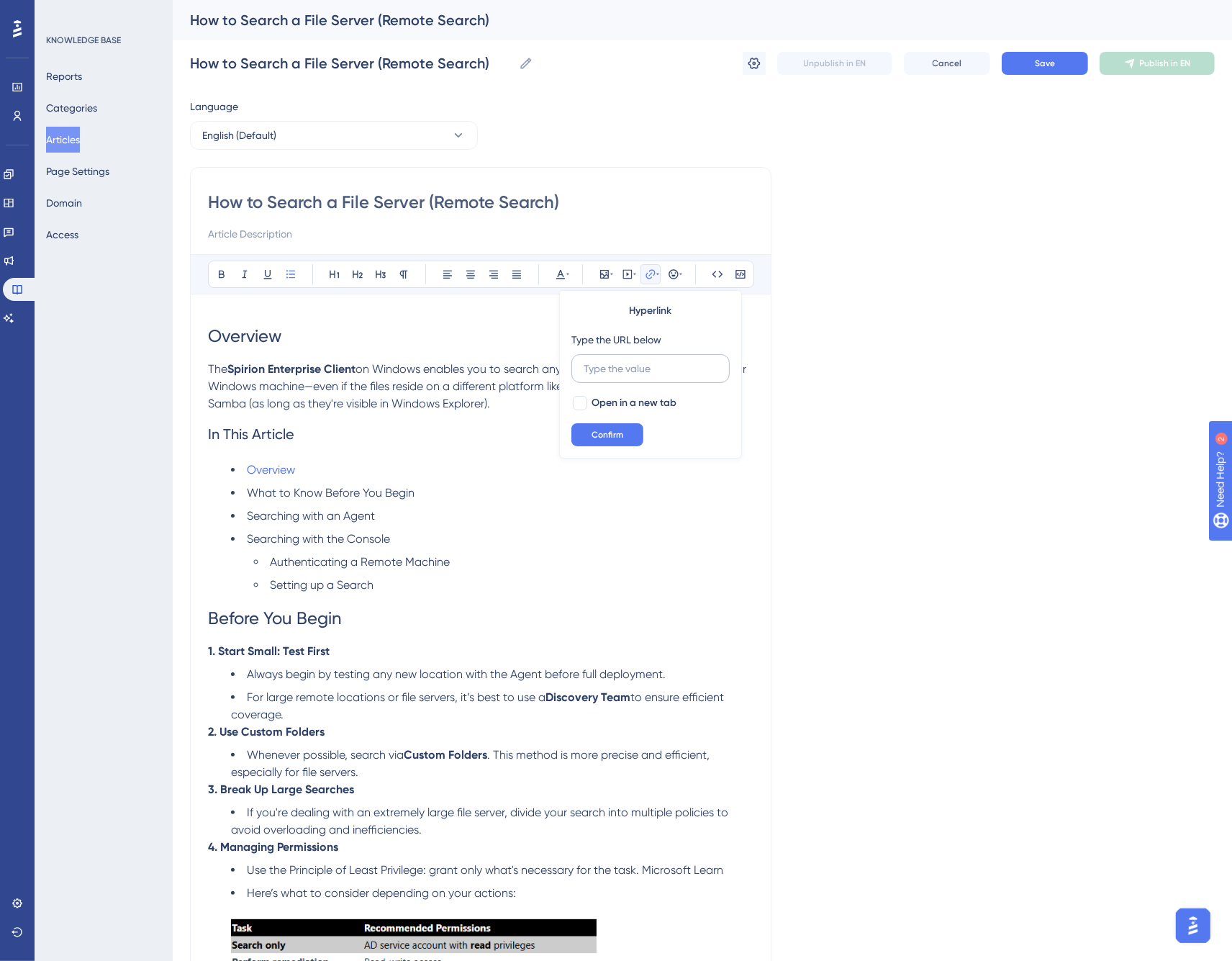
scroll to position [0, 0]
click at [622, 435] on span "Confirm" at bounding box center [607, 435] width 32 height 11
drag, startPoint x: 324, startPoint y: 492, endPoint x: 249, endPoint y: 493, distance: 75.0
click at [249, 493] on span "What to Know Before You Begin" at bounding box center [331, 492] width 168 height 14
click at [1041, 63] on span "Save" at bounding box center [1045, 64] width 20 height 11
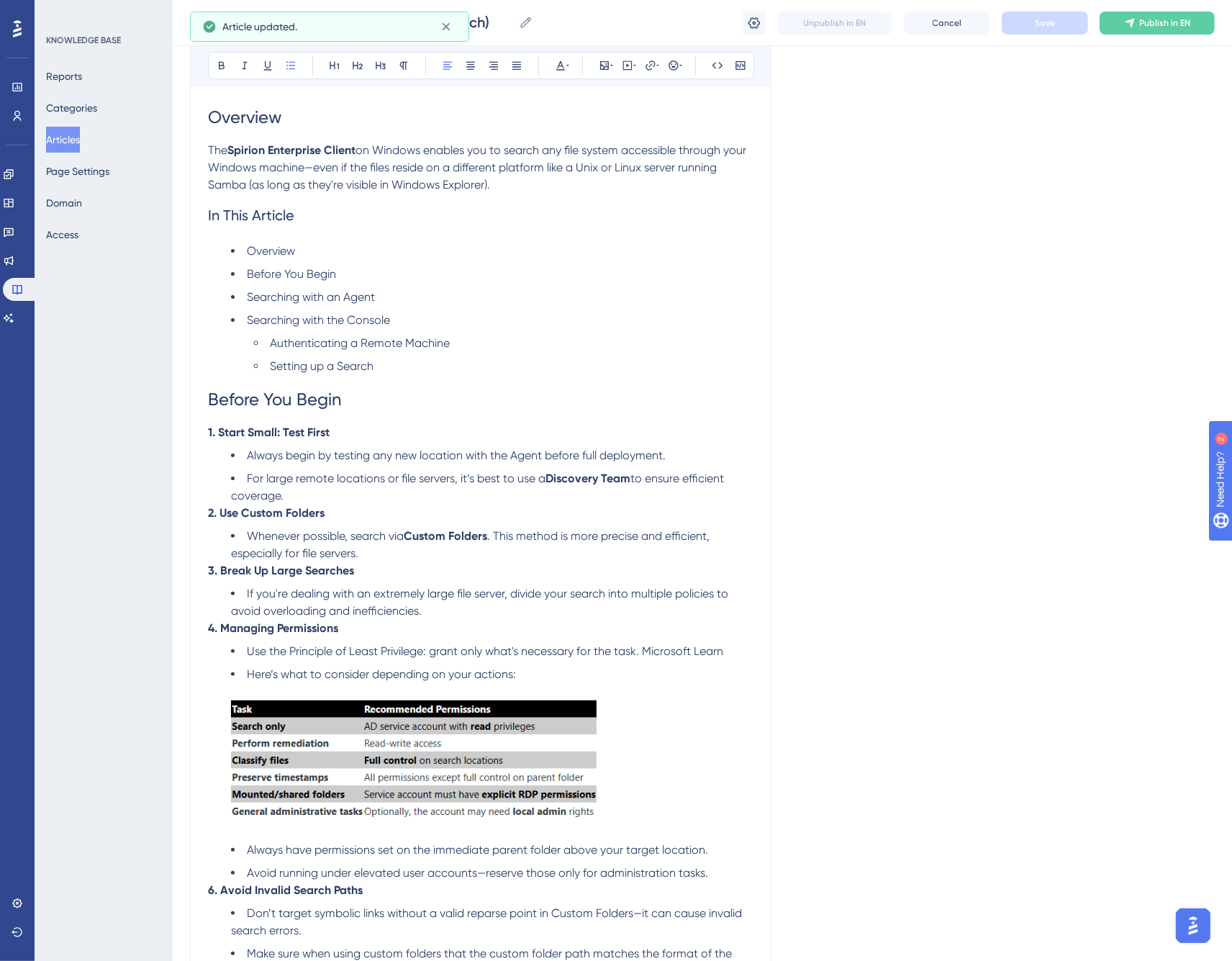
scroll to position [240, 0]
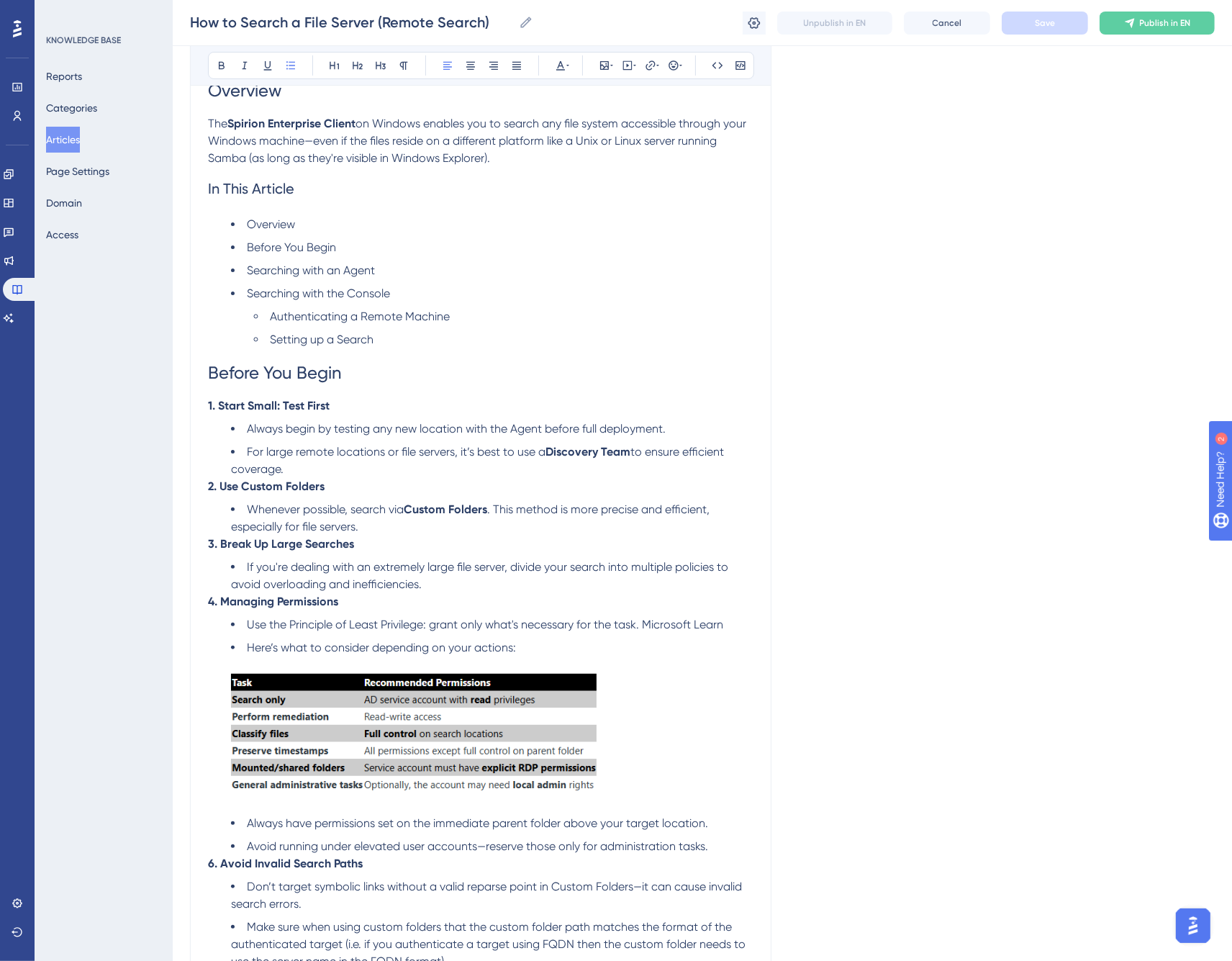
click at [497, 509] on span ". This method is more precise and efficient, especially for file servers." at bounding box center [472, 518] width 482 height 31
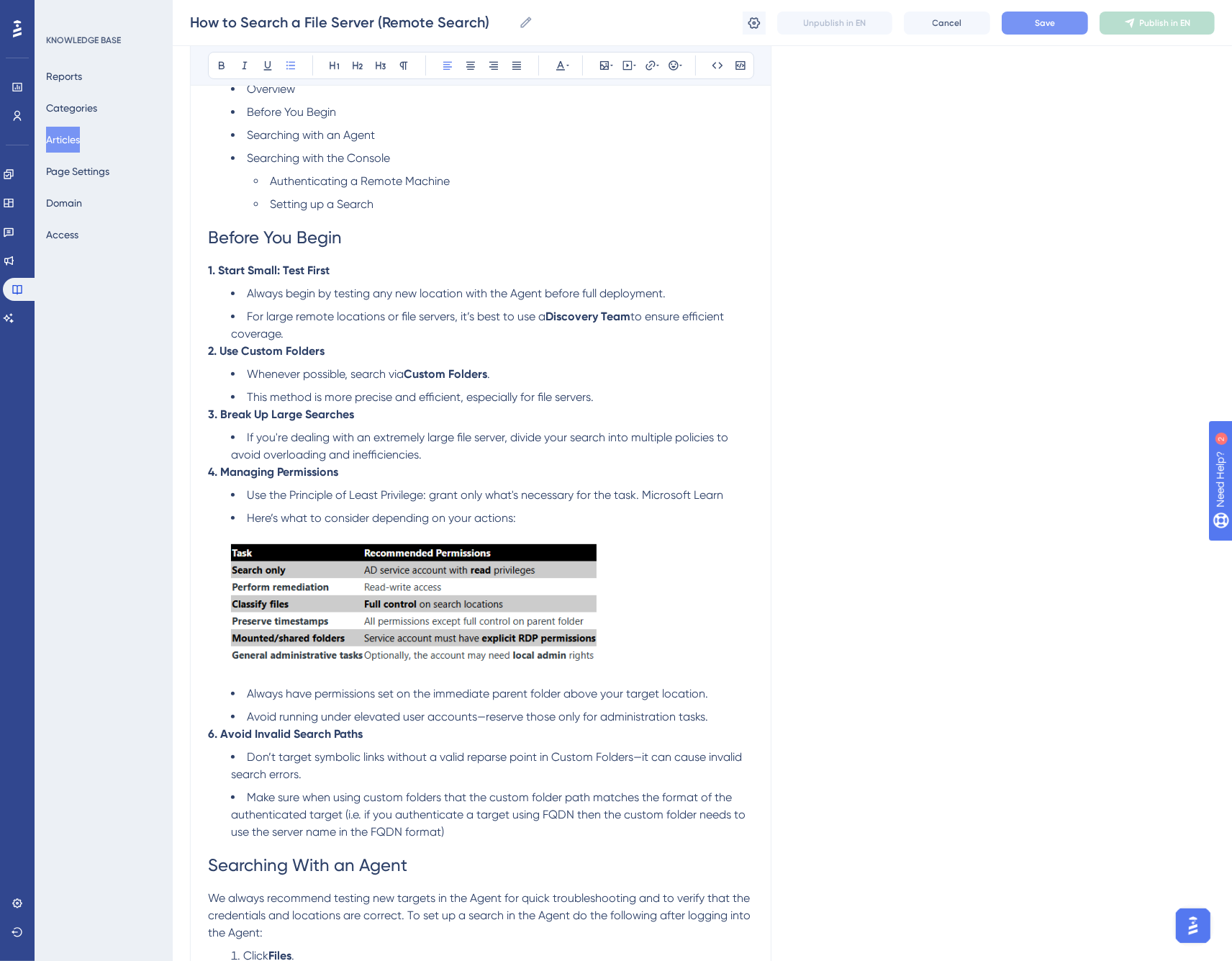
scroll to position [399, 0]
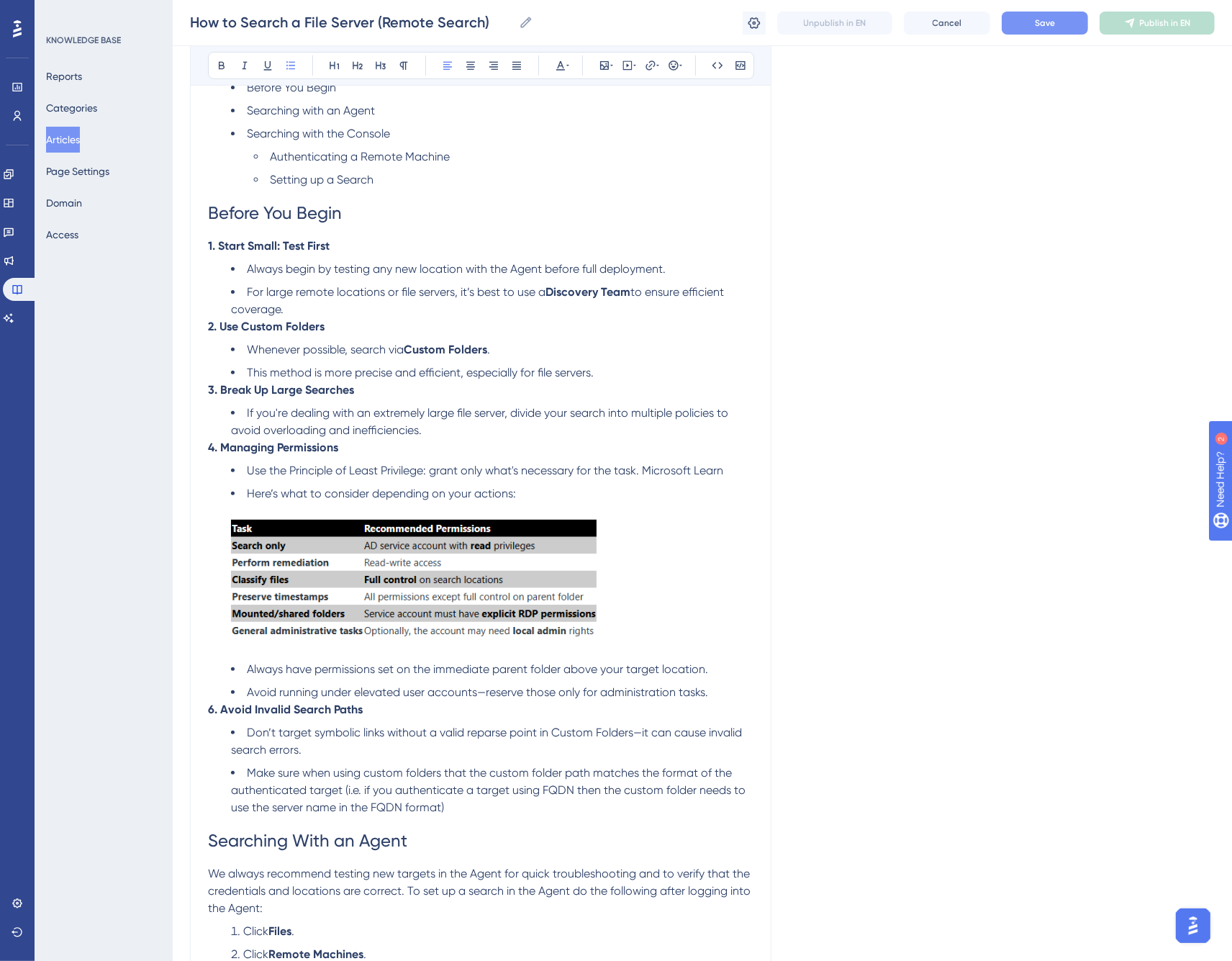
click at [645, 469] on span "Use the Principle of Least Privilege: grant only what's necessary for the task.…" at bounding box center [485, 470] width 477 height 14
drag, startPoint x: 756, startPoint y: 471, endPoint x: 693, endPoint y: 473, distance: 63.0
drag, startPoint x: 664, startPoint y: 471, endPoint x: 703, endPoint y: 469, distance: 39.1
click at [703, 469] on span "Use the Principle of Least Privilege: grant only what's necessary for the task.…" at bounding box center [496, 470] width 499 height 14
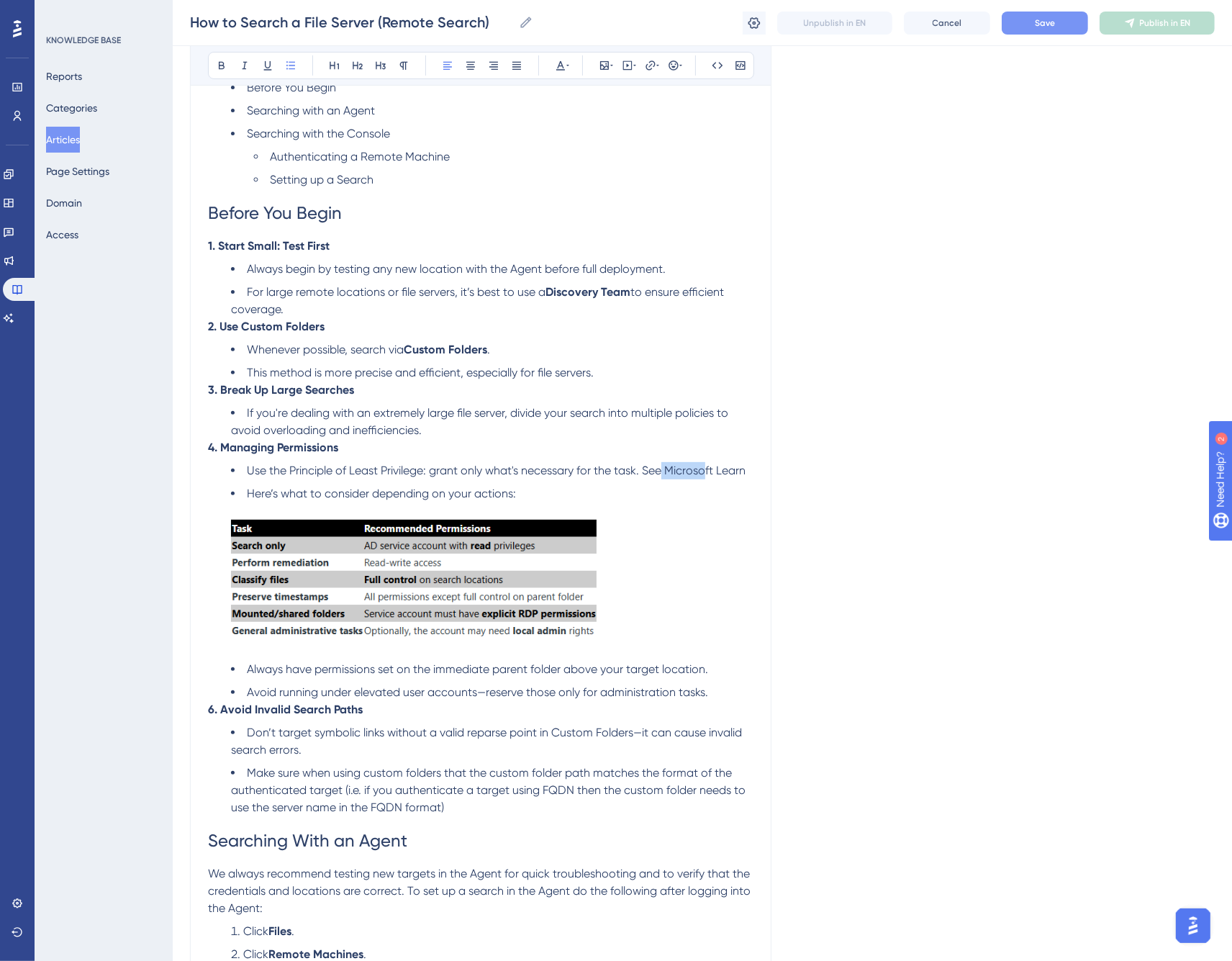
click at [703, 469] on span "Use the Principle of Least Privilege: grant only what's necessary for the task.…" at bounding box center [496, 470] width 499 height 14
drag, startPoint x: 670, startPoint y: 469, endPoint x: 746, endPoint y: 469, distance: 76.0
click at [746, 469] on span "Use the Principle of Least Privilege: grant only what's necessary for the task.…" at bounding box center [496, 470] width 499 height 14
click at [653, 61] on icon at bounding box center [649, 64] width 9 height 9
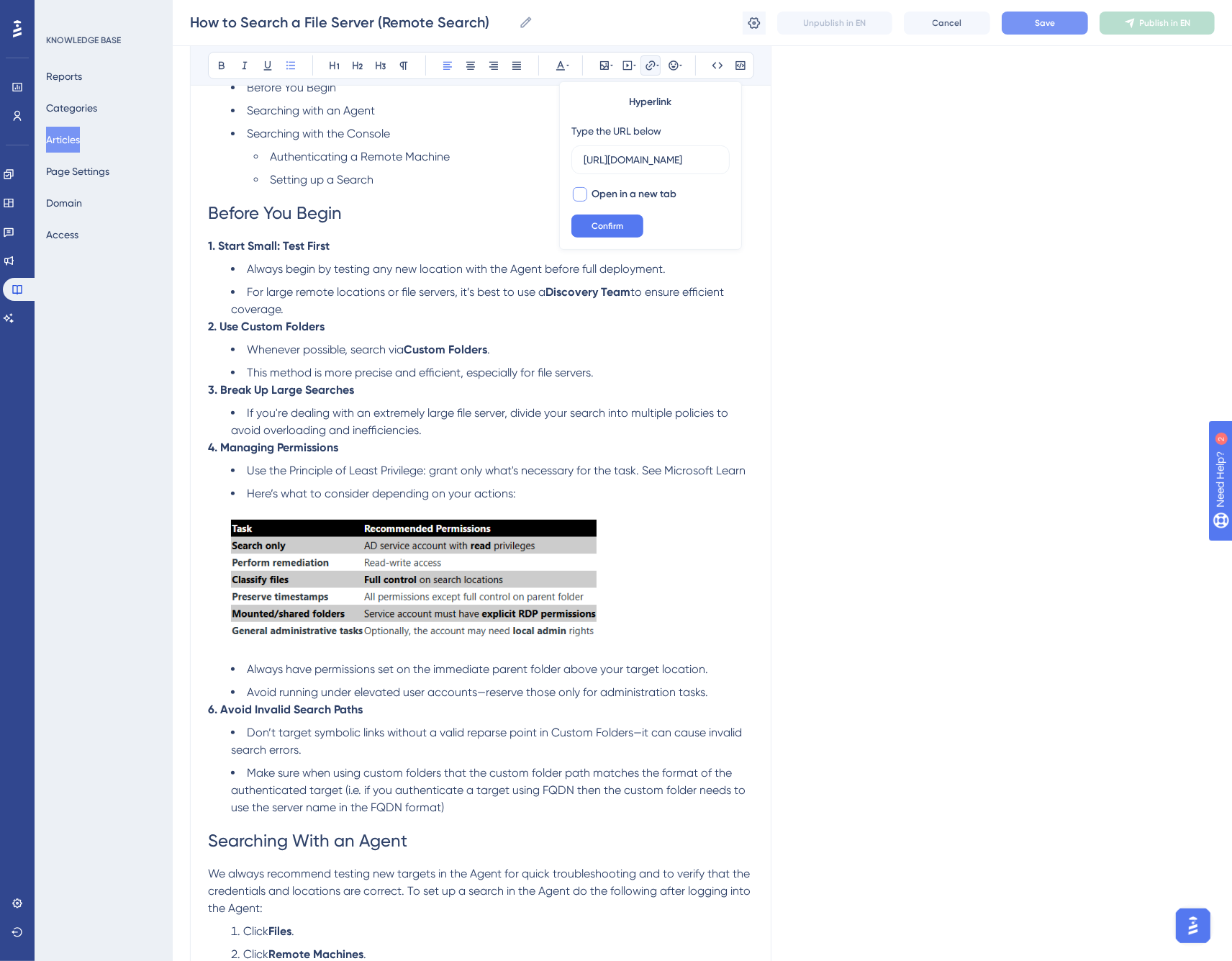
type input "[URL][DOMAIN_NAME]"
click at [645, 193] on span "Open in a new tab" at bounding box center [634, 194] width 85 height 17
checkbox input "true"
click at [620, 220] on span "Confirm" at bounding box center [607, 226] width 32 height 11
click at [1053, 23] on span "Save" at bounding box center [1045, 23] width 20 height 11
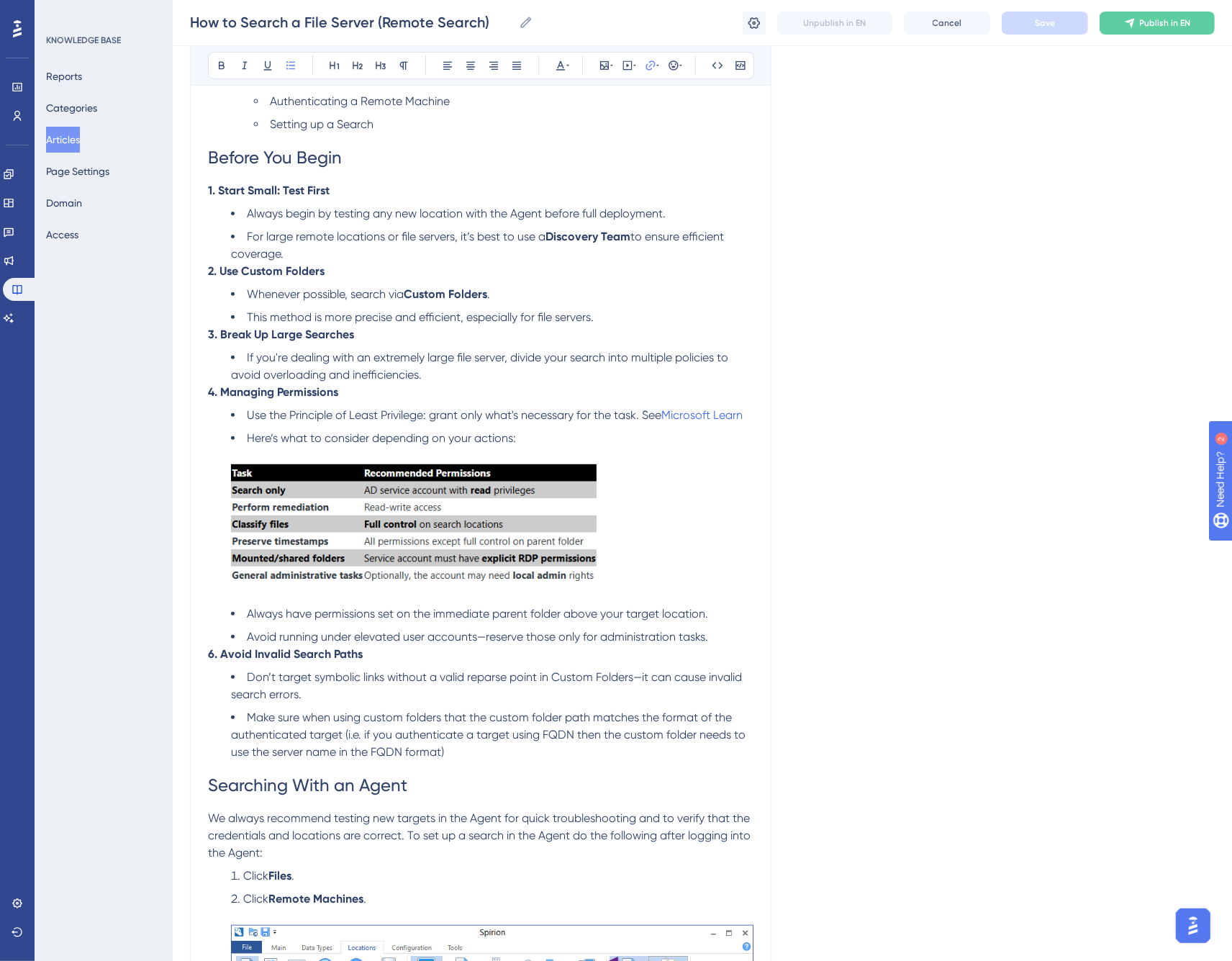
scroll to position [639, 0]
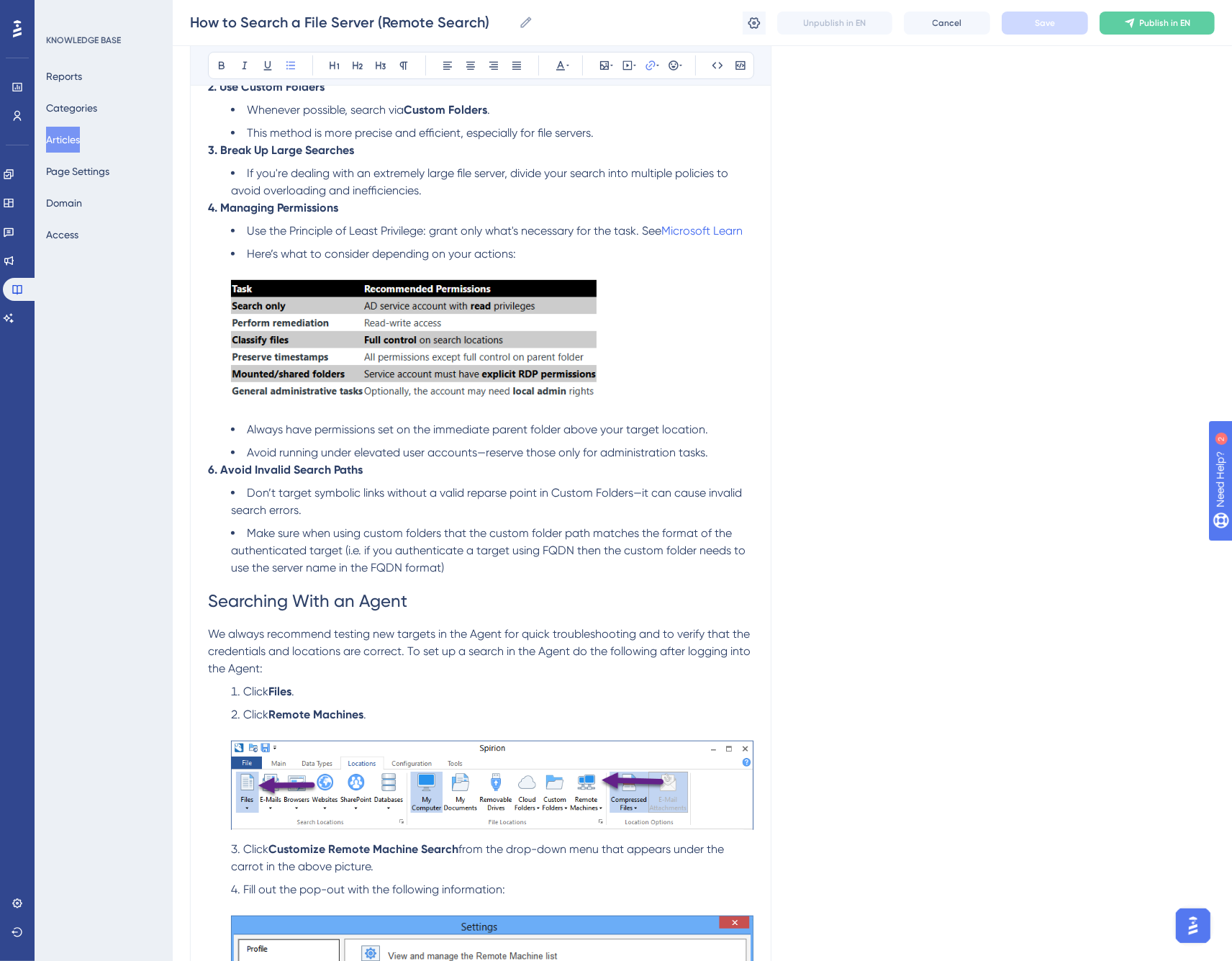
click at [354, 553] on span "Make sure when using custom folders that the custom folder path matches the for…" at bounding box center [490, 550] width 517 height 48
click at [344, 549] on span "Make sure when using custom folders that the custom folder path matches the for…" at bounding box center [494, 550] width 526 height 48
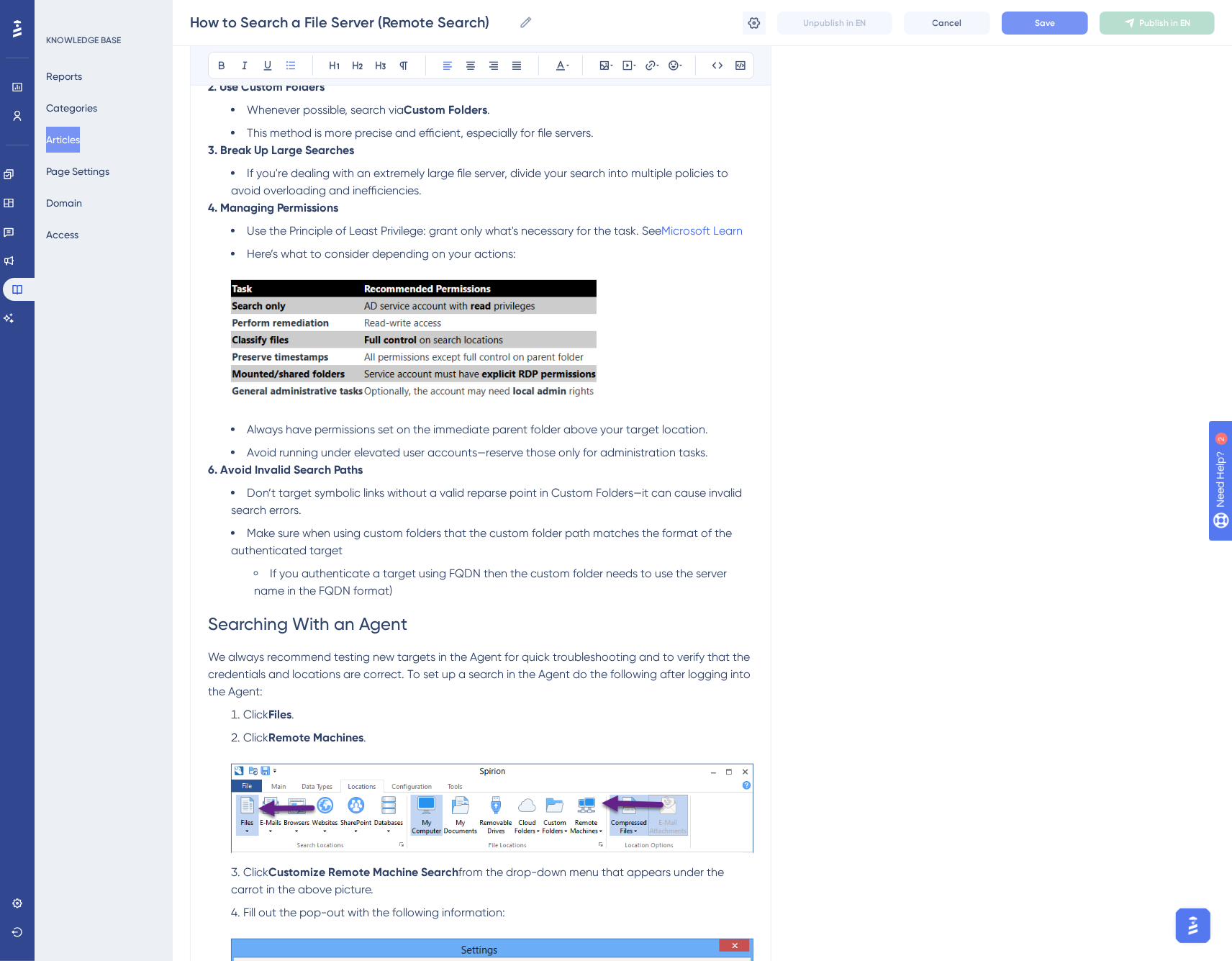
click at [481, 593] on li "If you authenticate a target using FQDN then the custom folder needs to use the…" at bounding box center [504, 582] width 499 height 34
drag, startPoint x: 411, startPoint y: 668, endPoint x: 526, endPoint y: 660, distance: 115.3
click at [413, 668] on span "We always recommend testing new targets in the Agent for quick troubleshooting …" at bounding box center [481, 674] width 546 height 48
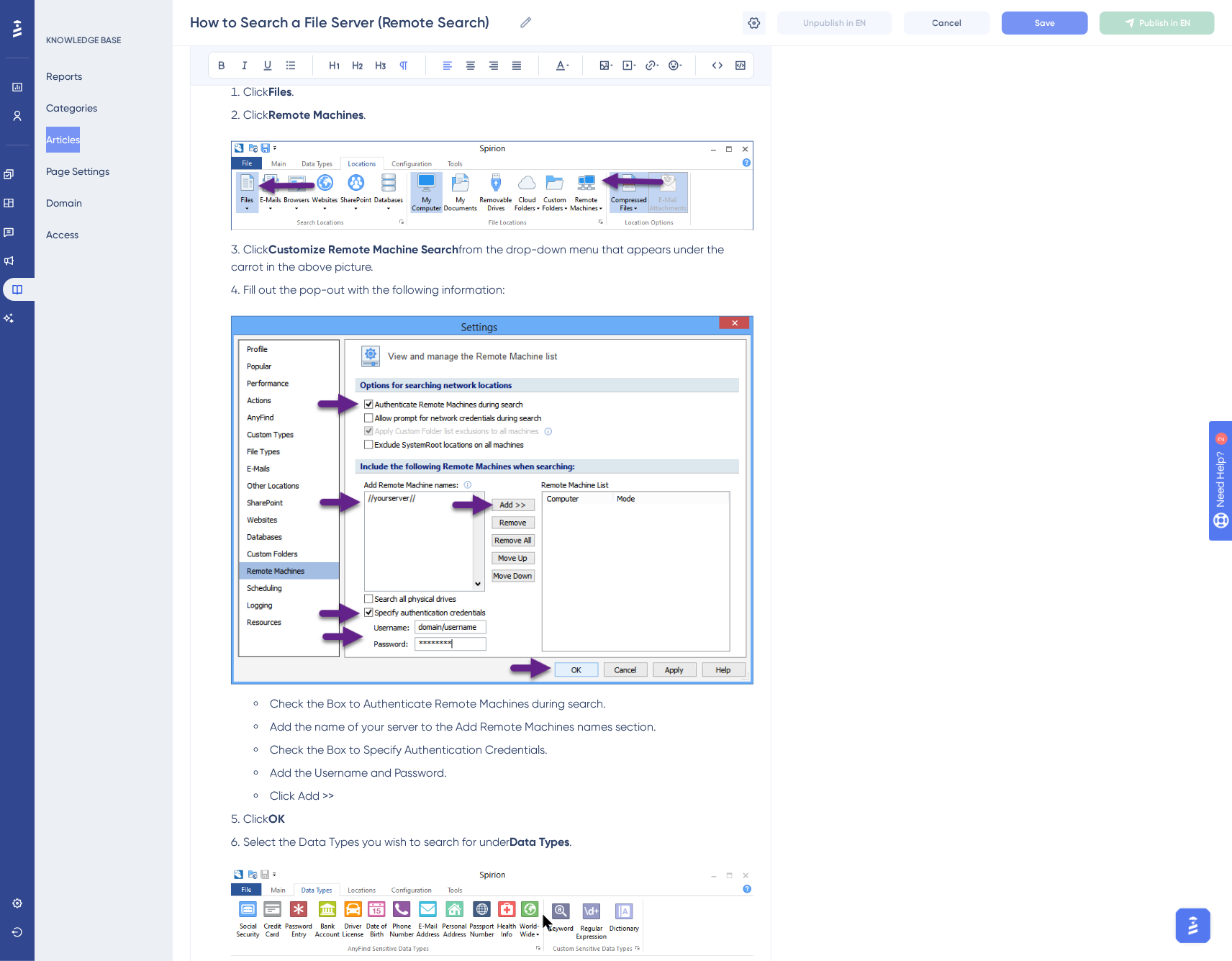
scroll to position [1360, 0]
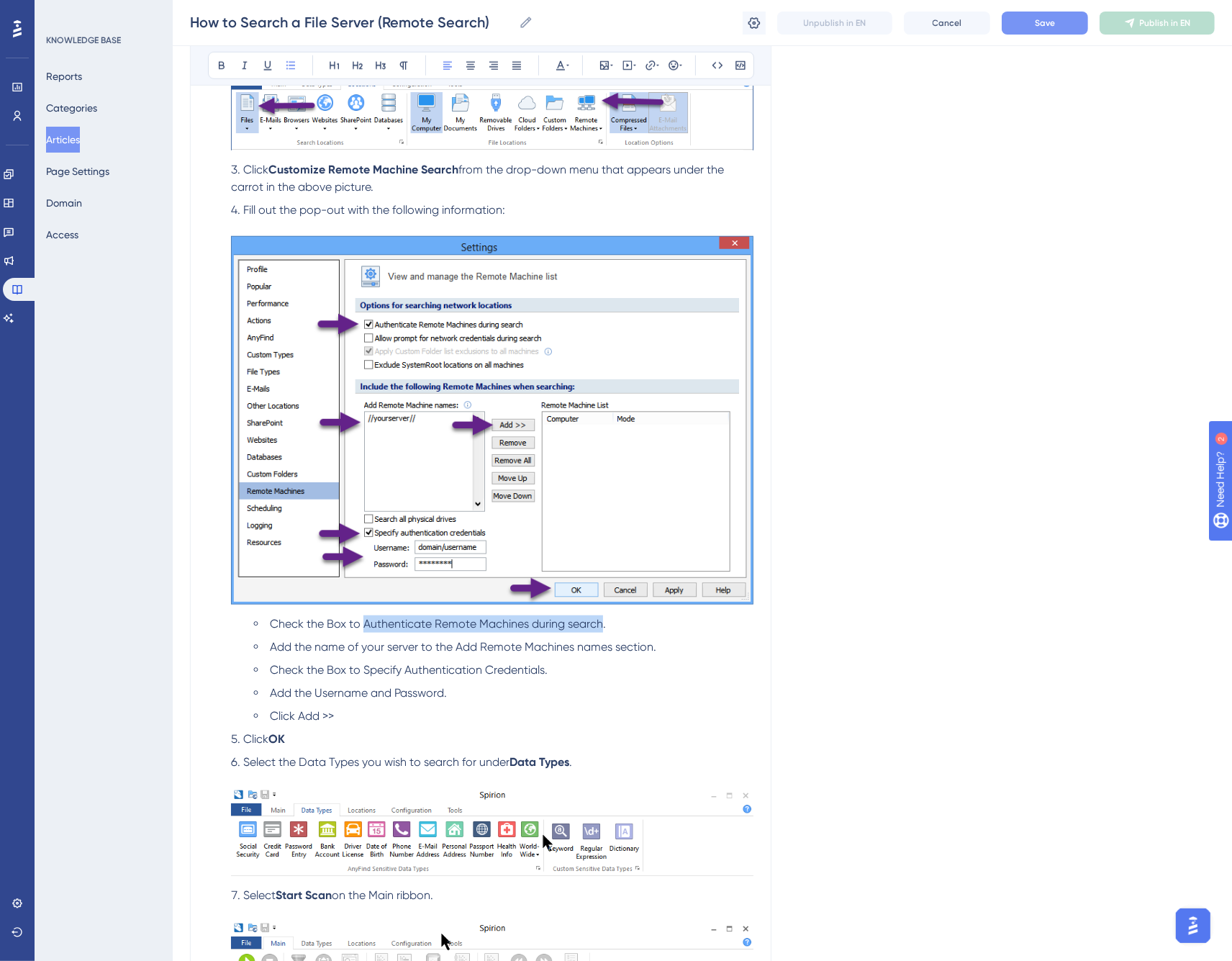
drag, startPoint x: 364, startPoint y: 622, endPoint x: 601, endPoint y: 624, distance: 237.0
click at [601, 624] on span "Check the Box to Authenticate Remote Machines during search." at bounding box center [438, 624] width 337 height 14
click at [461, 646] on span "Add the name of your server to the Add Remote Machines names section." at bounding box center [463, 646] width 386 height 14
drag, startPoint x: 455, startPoint y: 648, endPoint x: 610, endPoint y: 646, distance: 155.0
click at [610, 646] on span "Add the name of your server to the Add Remote Machines names section." at bounding box center [463, 646] width 386 height 14
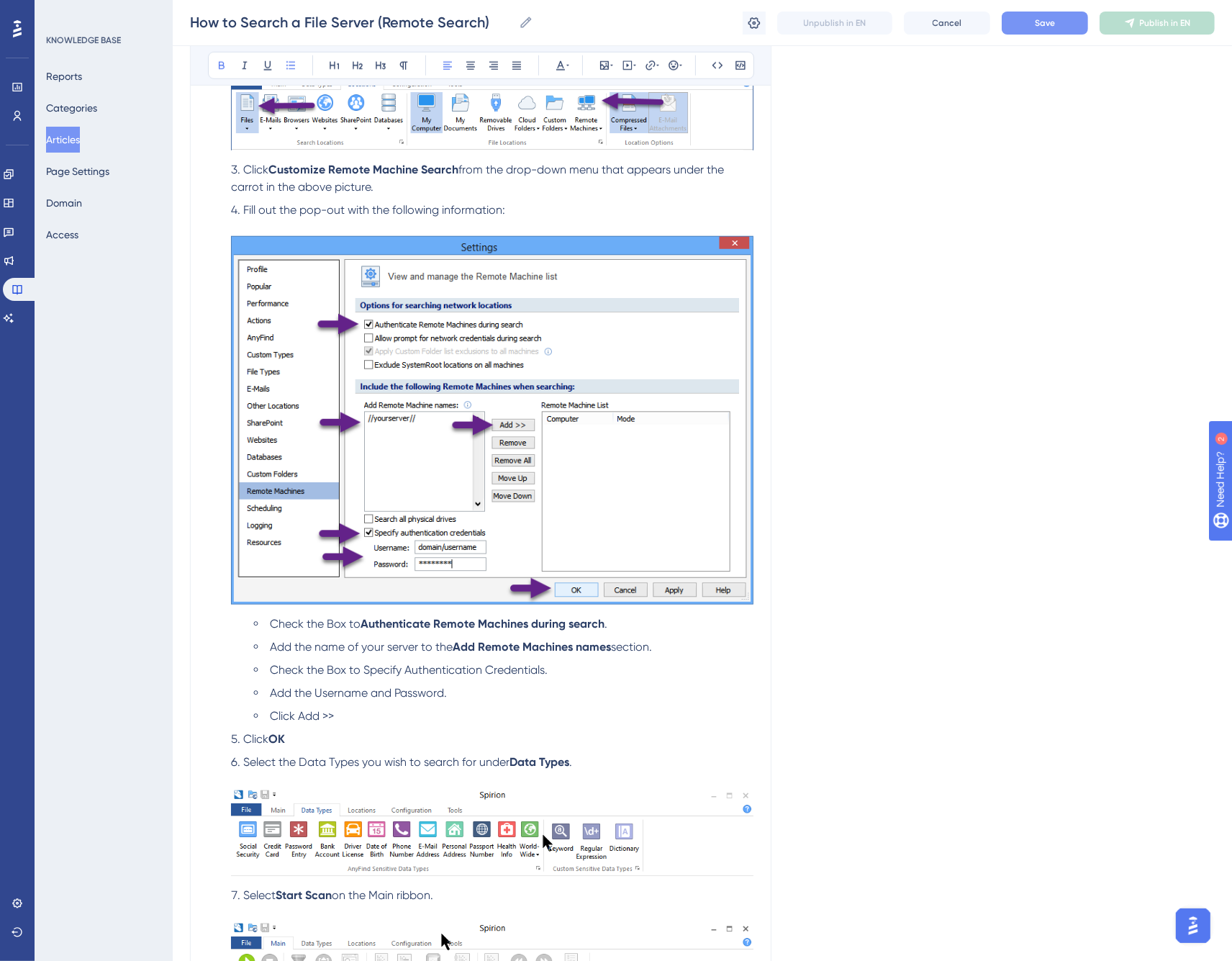
click at [330, 670] on span "Check the Box to Specify Authentication Credentials." at bounding box center [408, 670] width 278 height 14
drag, startPoint x: 363, startPoint y: 670, endPoint x: 545, endPoint y: 670, distance: 182.0
click at [545, 670] on span "Check the box to Specify Authentication Credentials." at bounding box center [408, 670] width 278 height 14
click at [411, 670] on strong "Specify Authentication Credentials" at bounding box center [454, 670] width 187 height 14
click at [335, 693] on span "Add the Username and Password." at bounding box center [358, 693] width 177 height 14
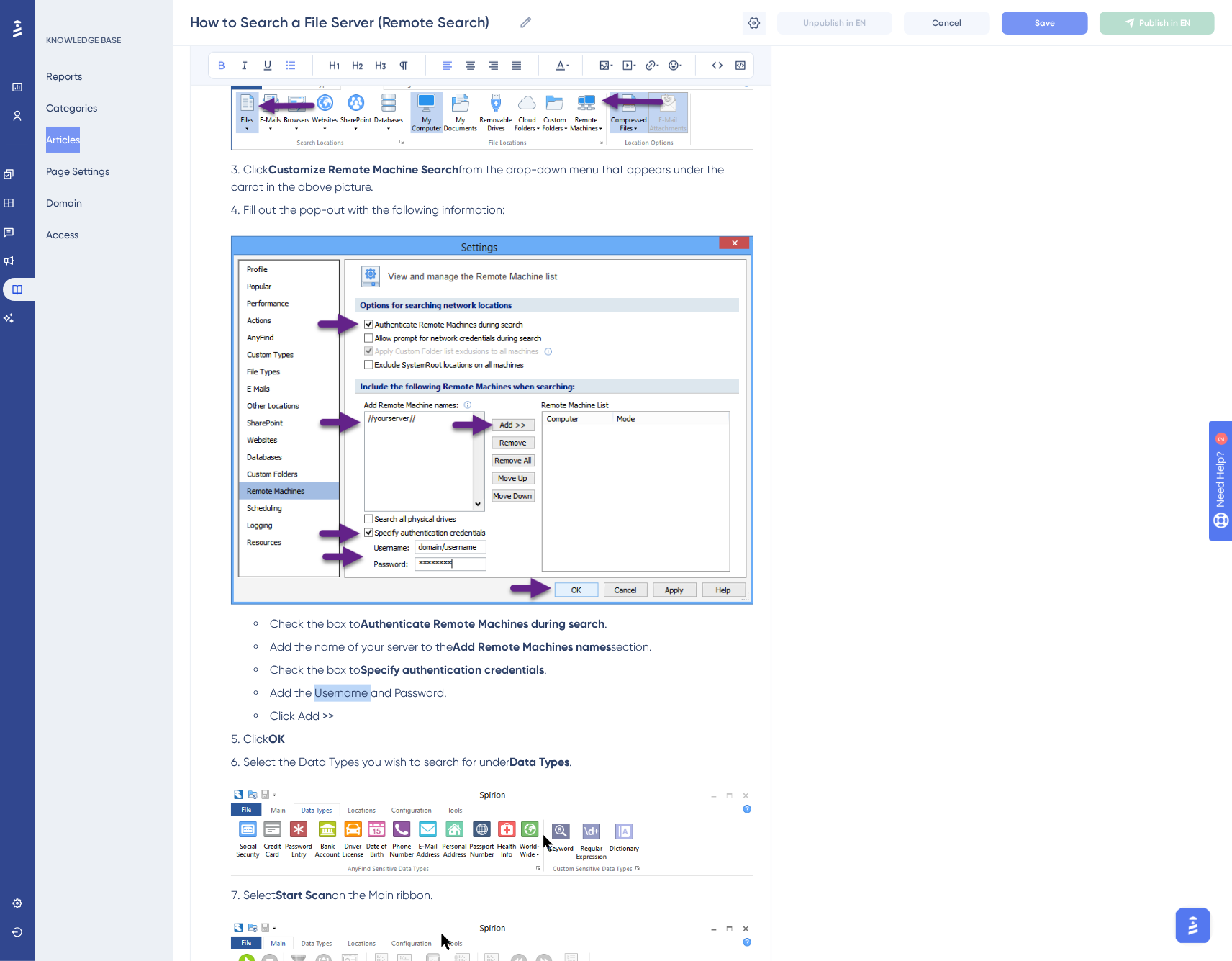
click at [335, 693] on span "Add the Username and Password." at bounding box center [358, 693] width 177 height 14
click at [421, 694] on span "and Password." at bounding box center [403, 693] width 77 height 14
click at [490, 696] on li "Add the Username and Password ." at bounding box center [504, 693] width 499 height 17
drag, startPoint x: 344, startPoint y: 718, endPoint x: 300, endPoint y: 721, distance: 44.1
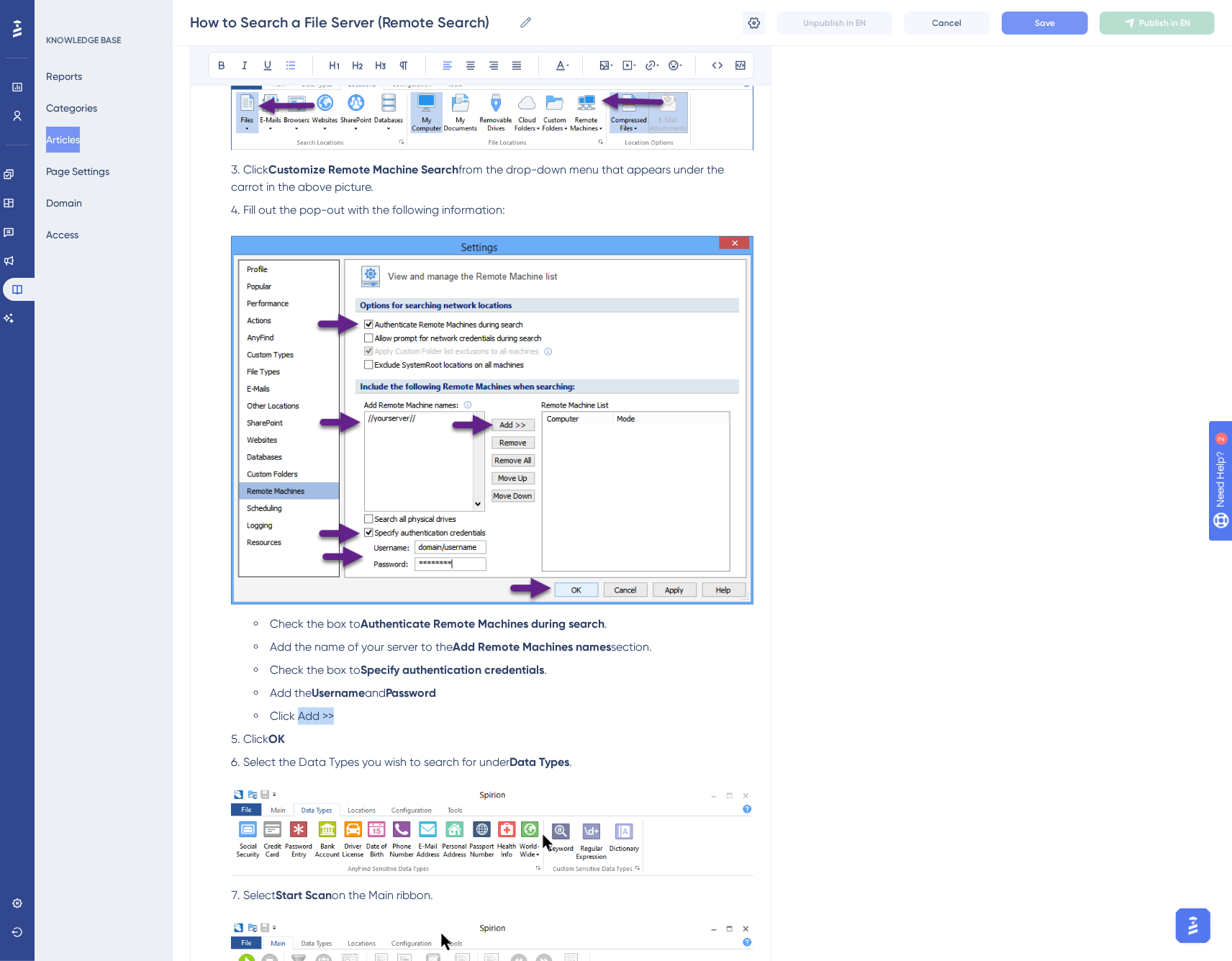
click at [300, 721] on li "Click Add >>" at bounding box center [504, 716] width 499 height 17
click at [297, 717] on span "Click Add >>" at bounding box center [301, 716] width 64 height 14
click at [448, 716] on li "Click the Add >> button" at bounding box center [504, 716] width 499 height 17
click at [1033, 24] on button "Save" at bounding box center [1045, 23] width 86 height 23
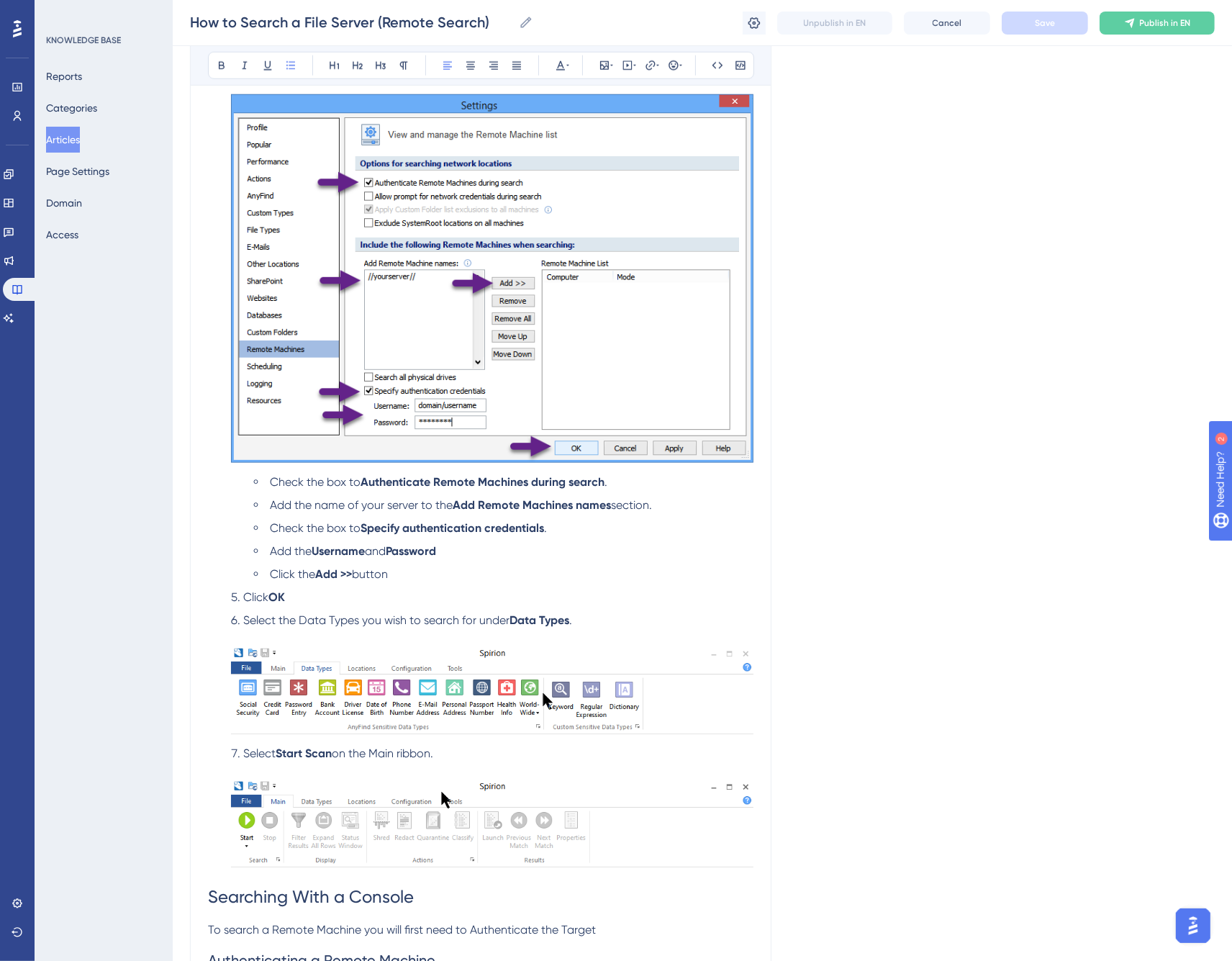
scroll to position [1520, 0]
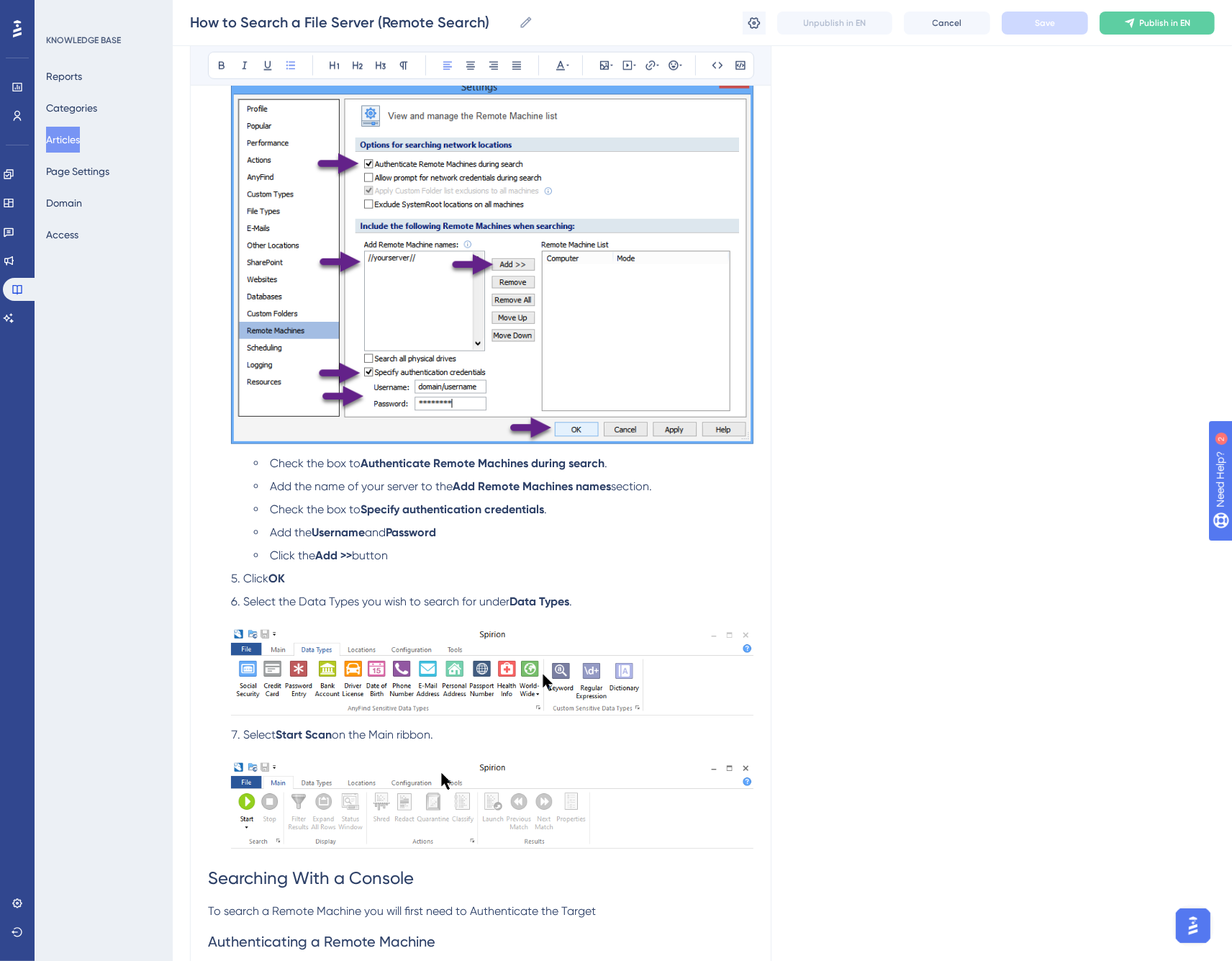
click at [246, 599] on span "Select the Data Types you wish to search for under" at bounding box center [376, 602] width 266 height 14
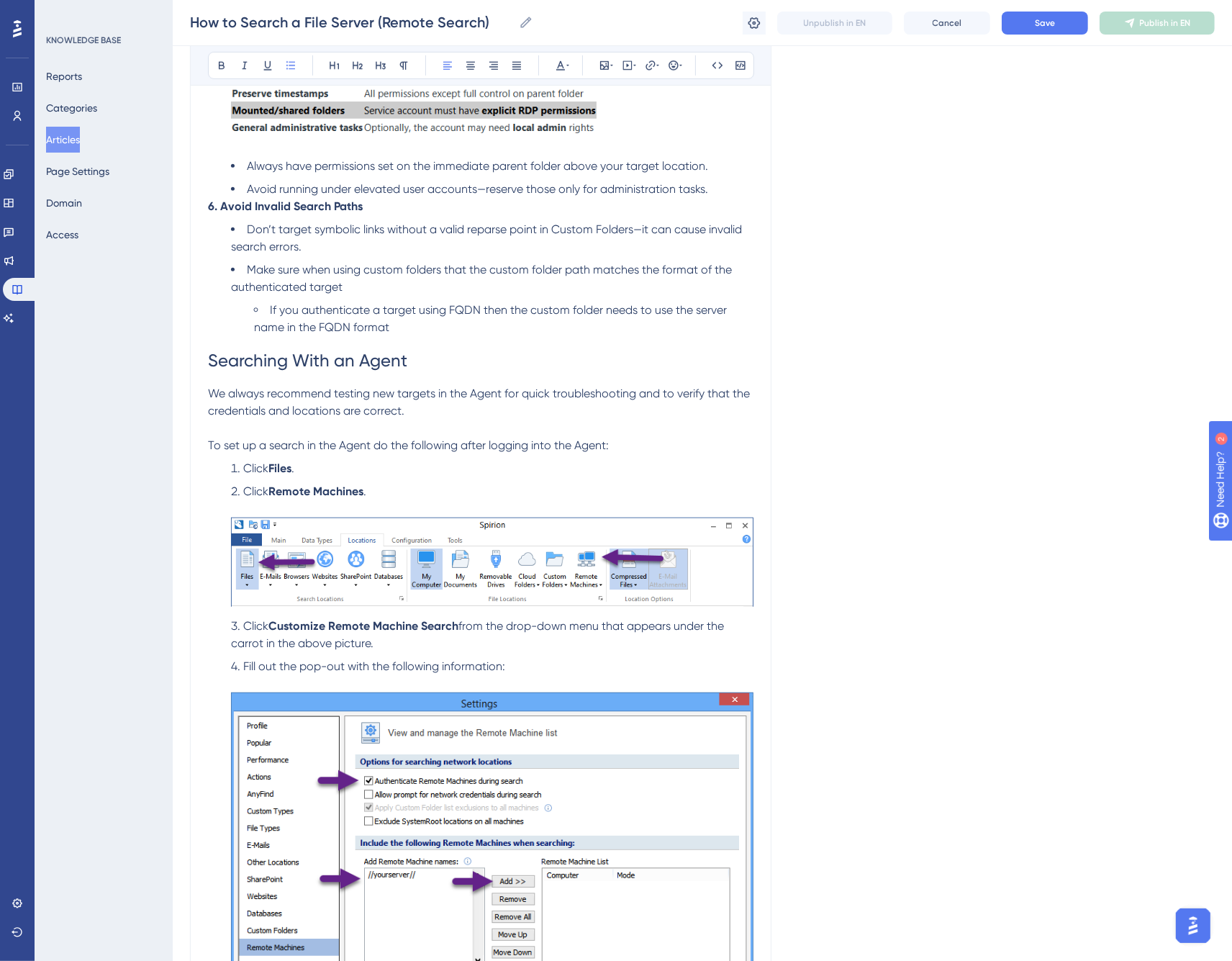
scroll to position [880, 0]
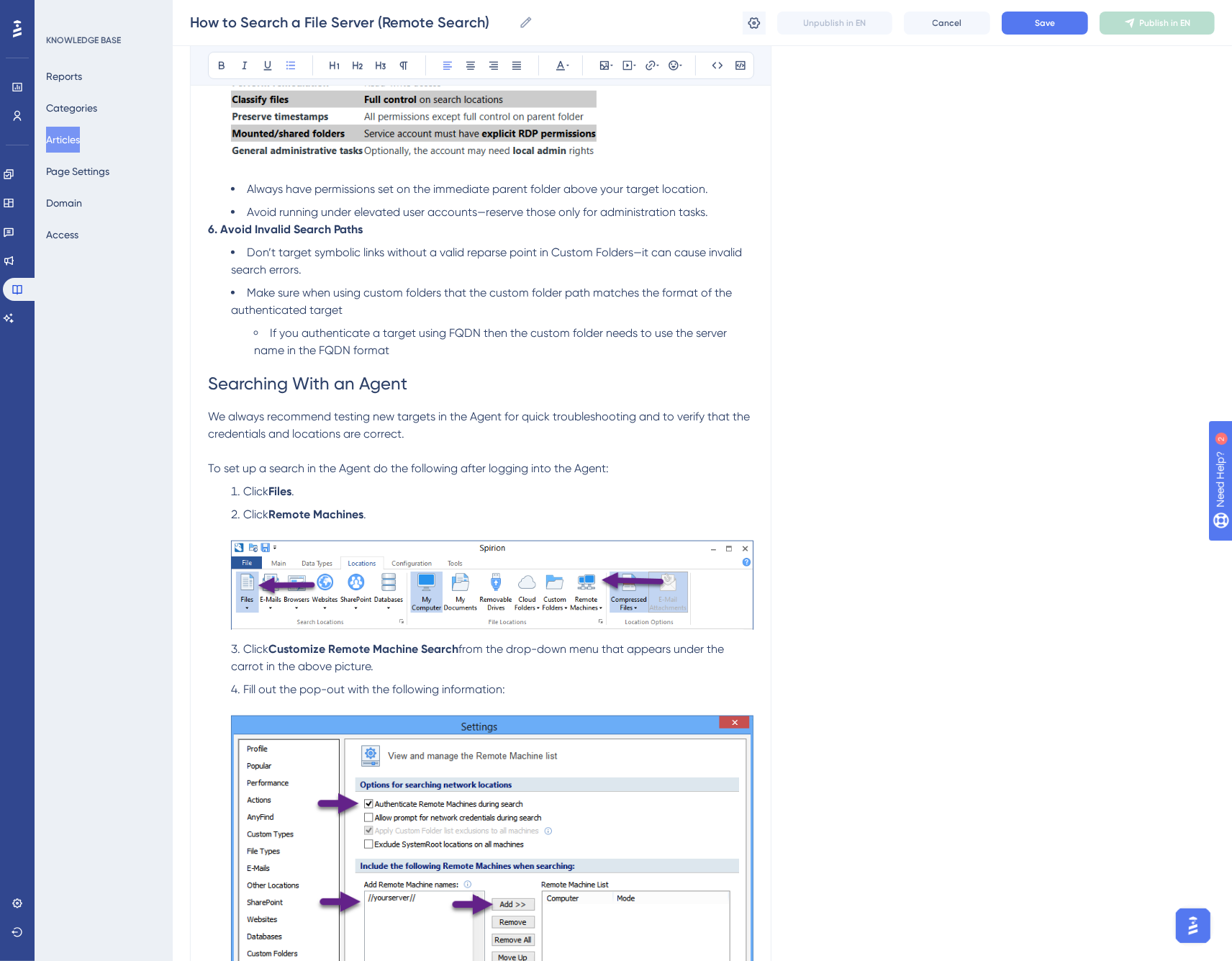
click at [404, 413] on span "We always recommend testing new targets in the Agent for quick troubleshooting …" at bounding box center [480, 425] width 545 height 31
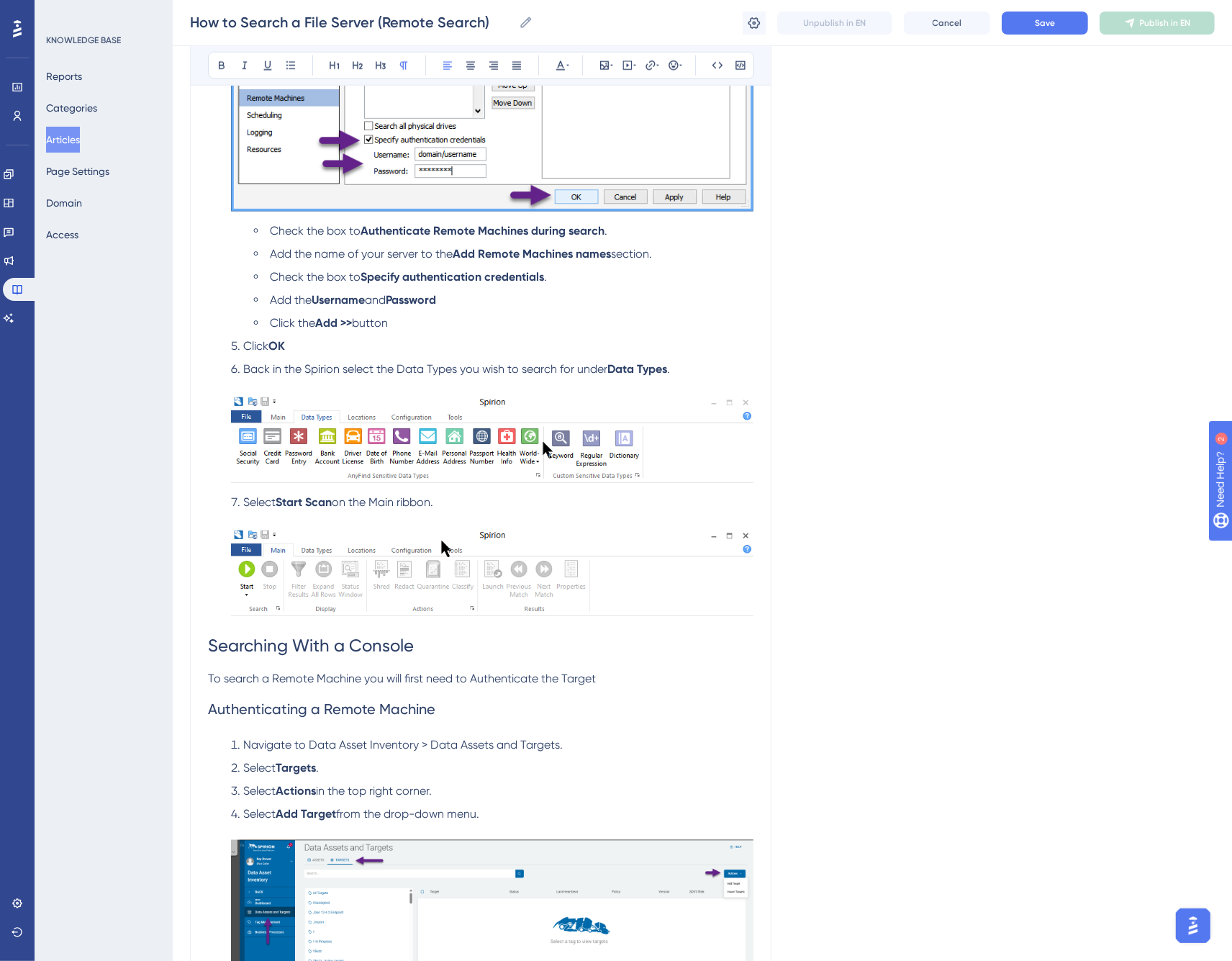
scroll to position [1920, 0]
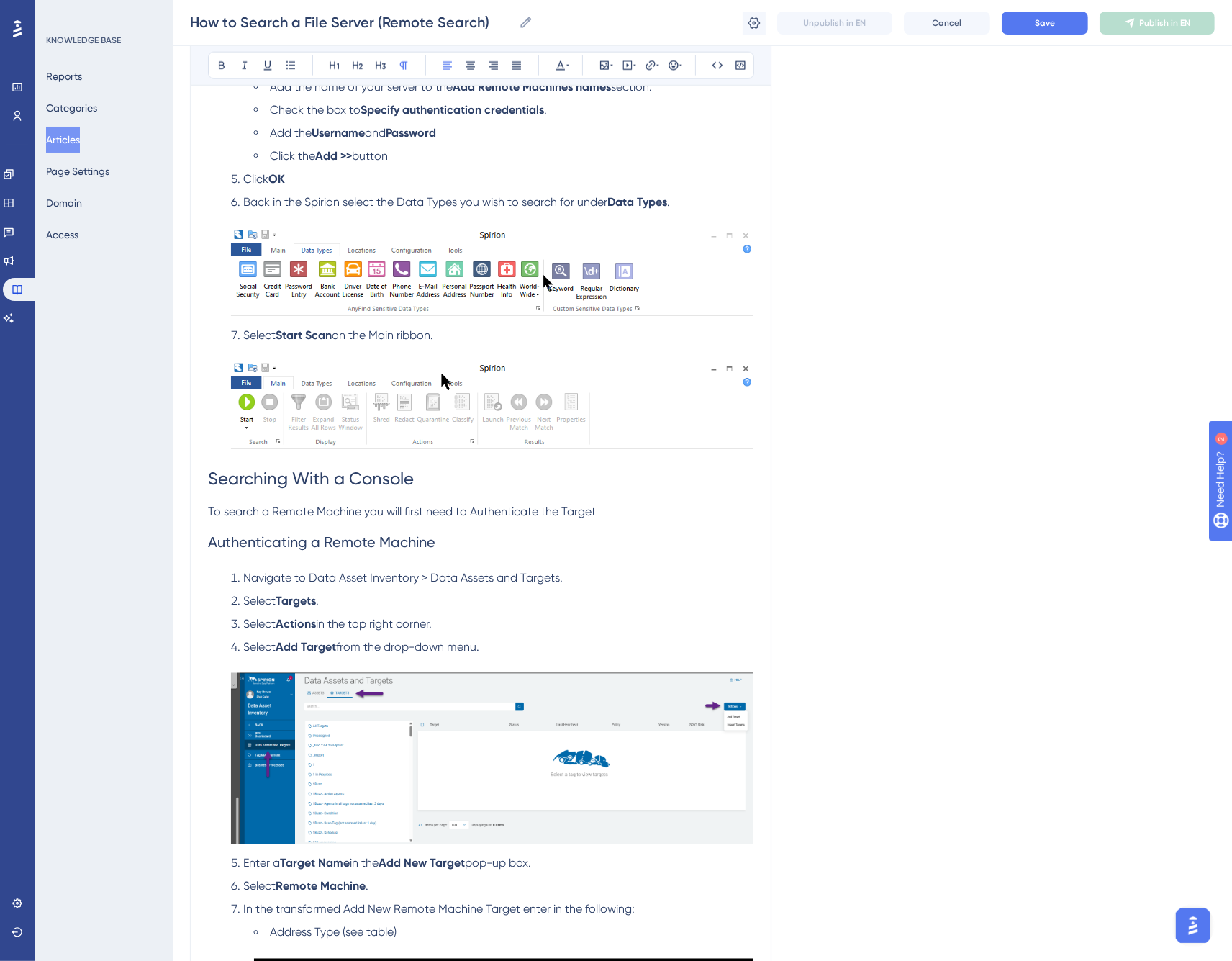
click at [468, 511] on span "To search a Remote Machine you will first need to Authenticate the Target" at bounding box center [402, 511] width 388 height 14
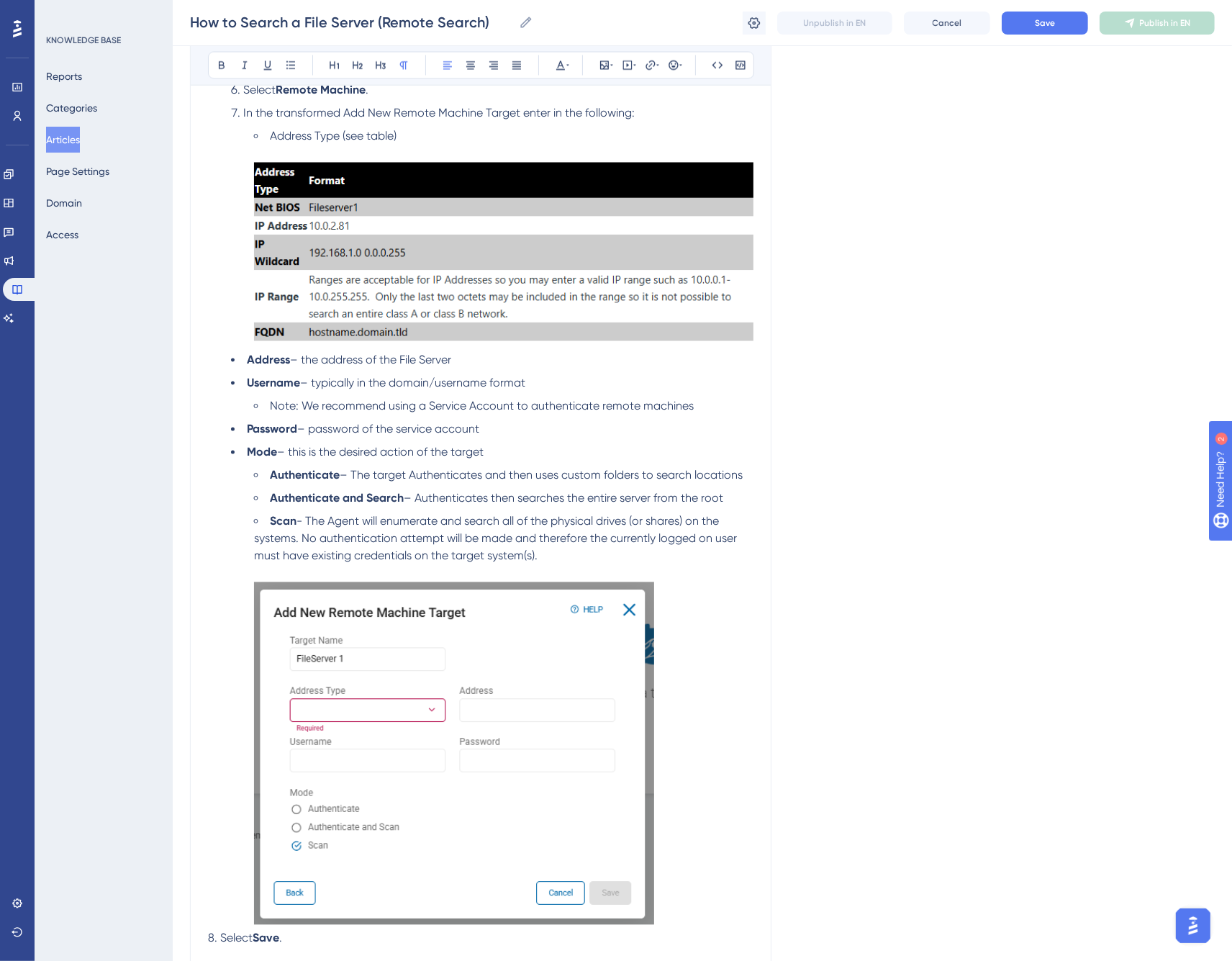
scroll to position [2559, 0]
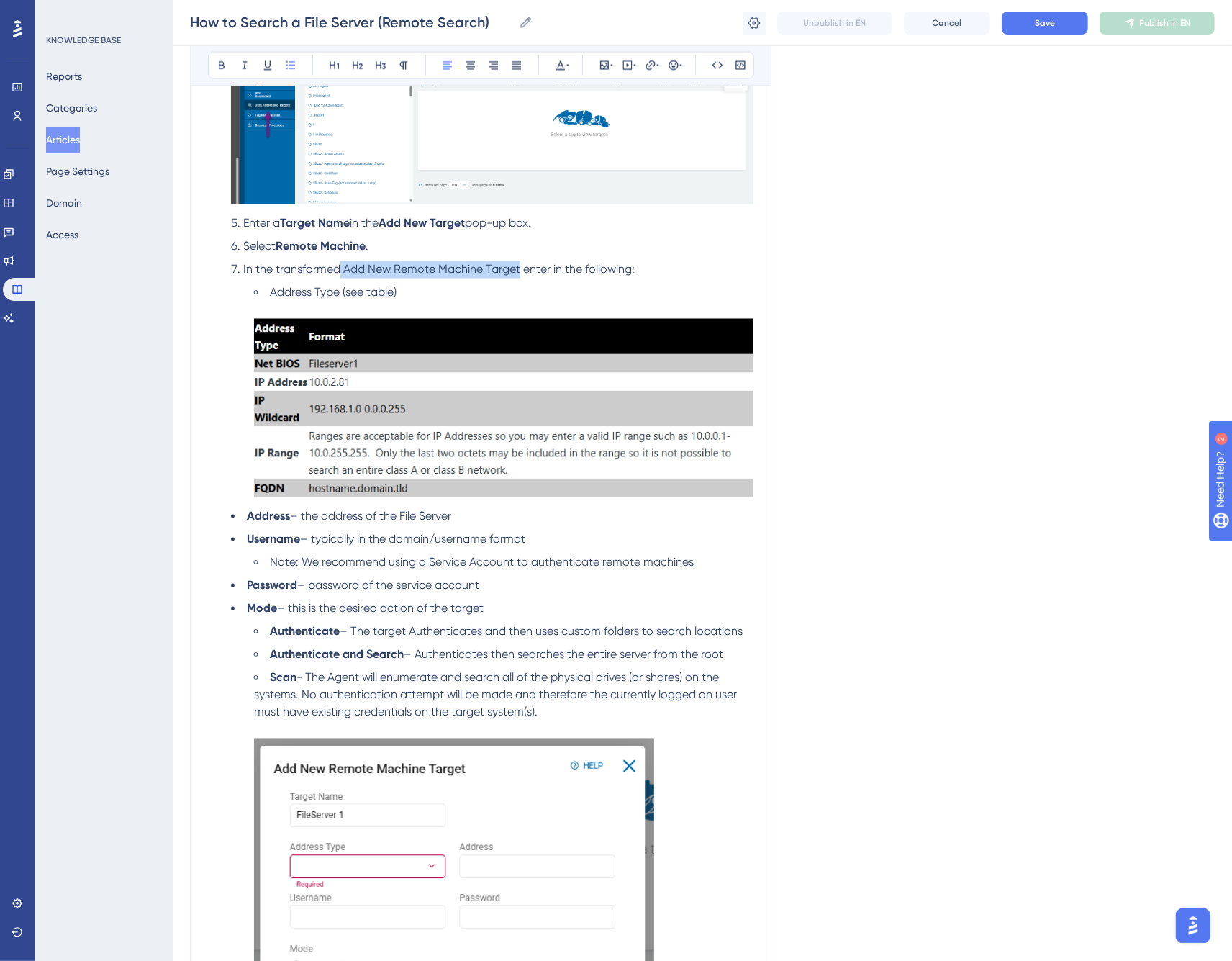
drag, startPoint x: 341, startPoint y: 269, endPoint x: 517, endPoint y: 269, distance: 176.0
click at [517, 269] on span "In the transformed Add New Remote Machine Target enter in the following:" at bounding box center [439, 269] width 392 height 14
click at [592, 293] on li "Address Type (see table)" at bounding box center [504, 394] width 499 height 218
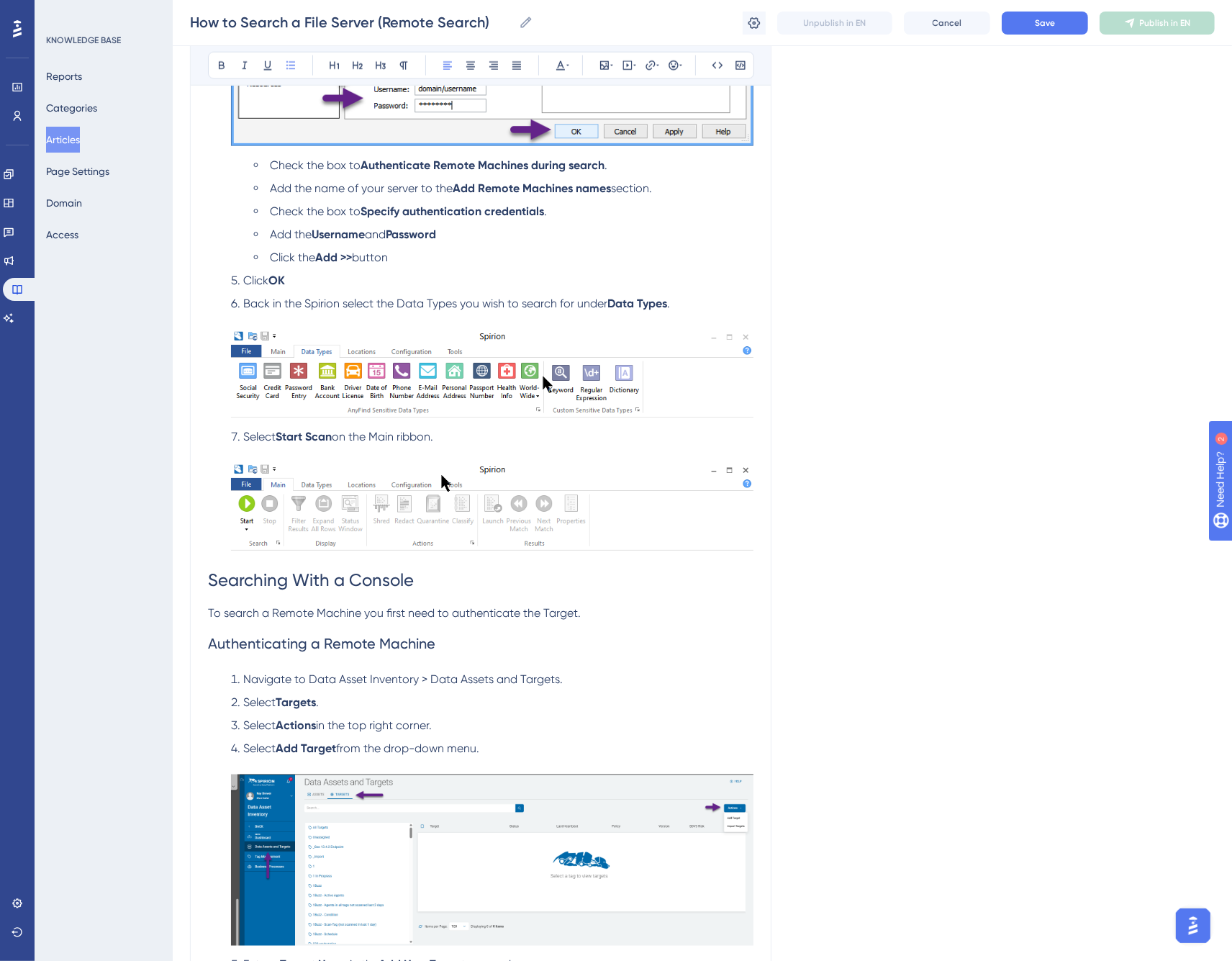
scroll to position [1801, 0]
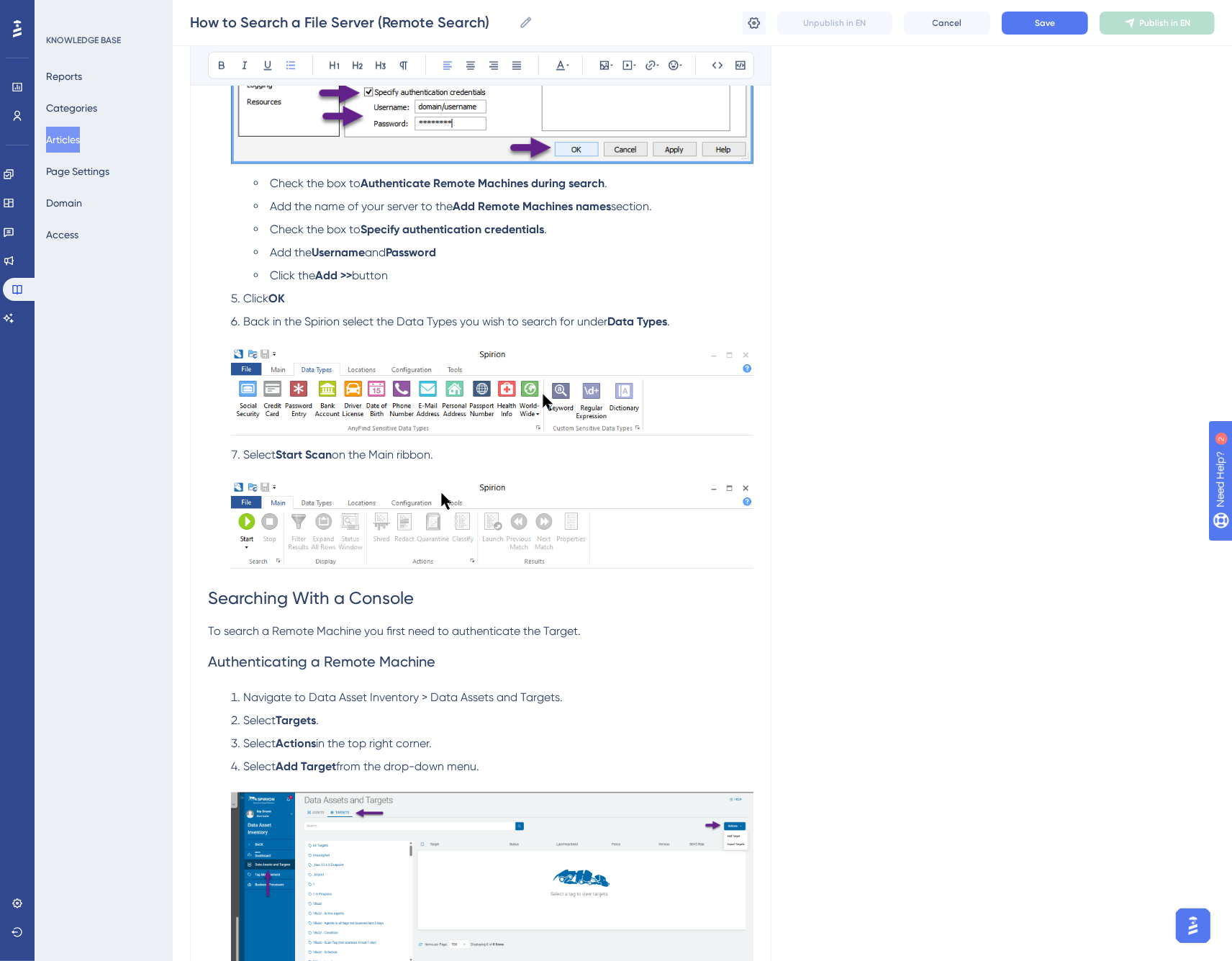
click at [343, 319] on span "Back in the Spirion select the Data Types you wish to search for under" at bounding box center [425, 321] width 364 height 14
click at [304, 320] on span "Back in the Spirion select the Data Types you wish to search for under" at bounding box center [425, 321] width 364 height 14
click at [376, 457] on span "on the Main ribbon." at bounding box center [382, 454] width 102 height 14
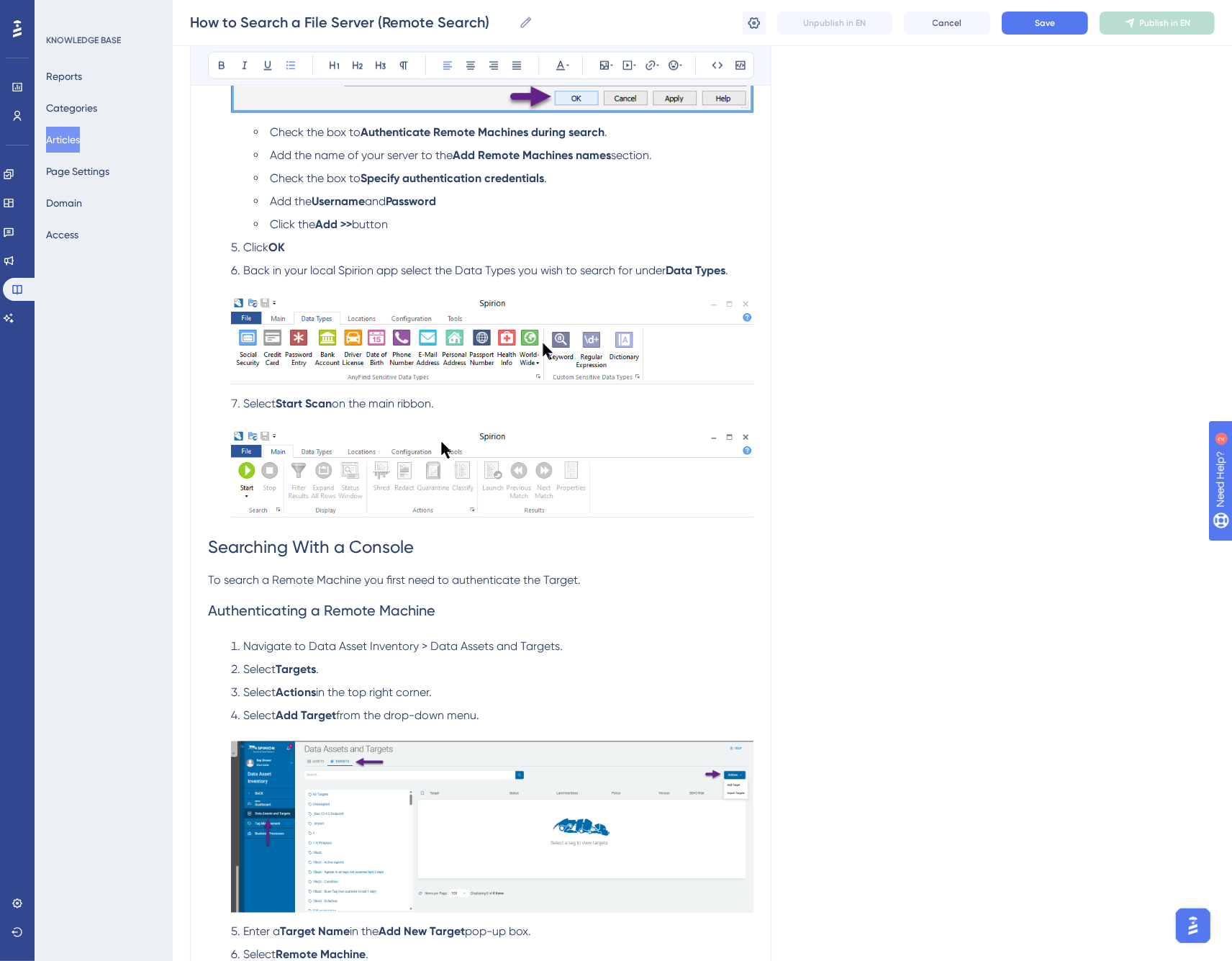
scroll to position [1880, 0]
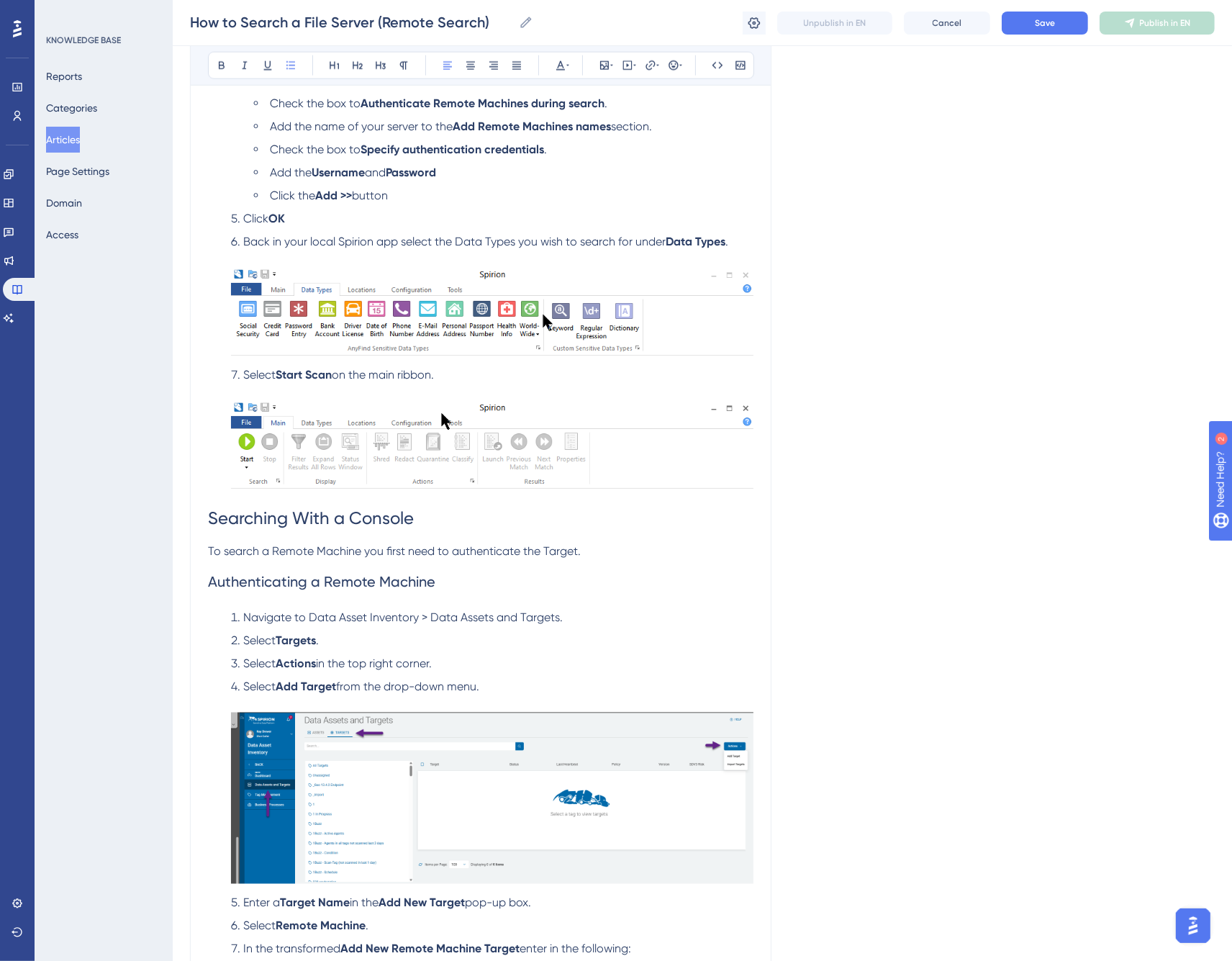
click at [371, 558] on span "To search a Remote Machine you first need to authenticate the Target." at bounding box center [394, 551] width 373 height 14
click at [423, 549] on span "To search a Remote Machine you first need to authenticate the Target." at bounding box center [394, 551] width 373 height 14
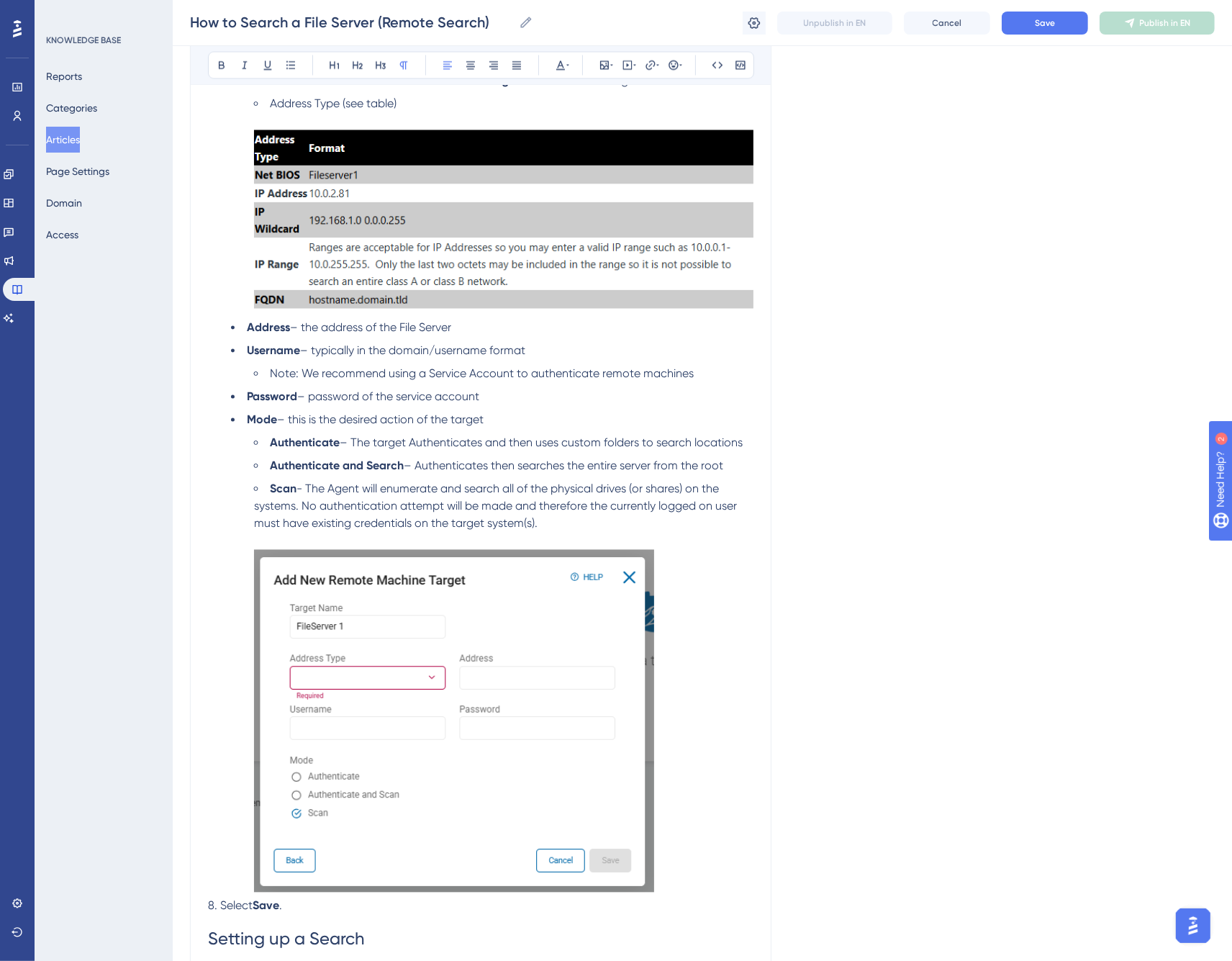
scroll to position [2760, 0]
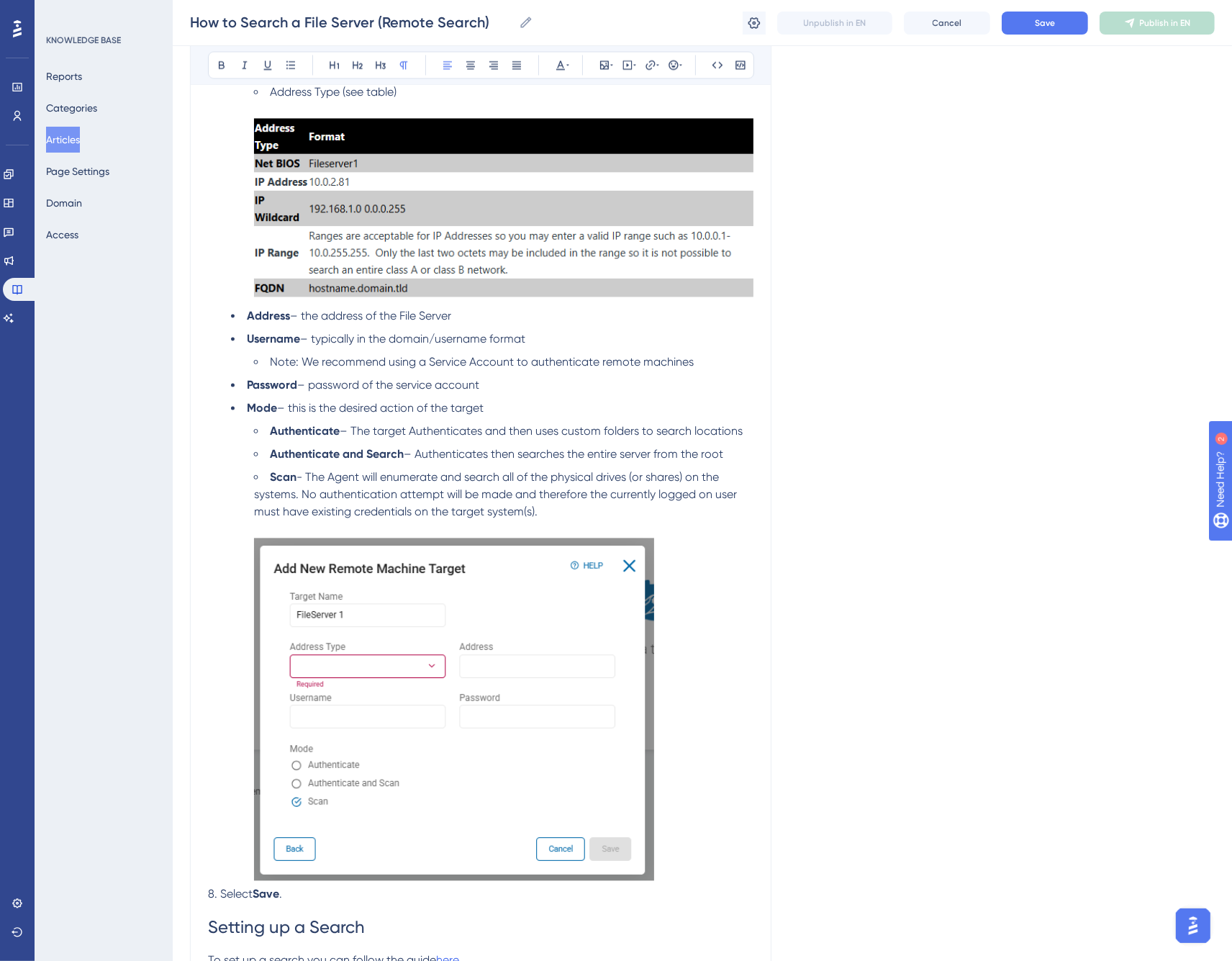
click at [315, 483] on span "- The Agent will enumerate and search all of the physical drives (or shares) on…" at bounding box center [497, 495] width 486 height 48
click at [370, 478] on span "- The Agent will enumerate and search all of the physical drives (or shares) on…" at bounding box center [497, 495] width 486 height 48
click at [299, 497] on span "- The Agent enumerates and searches all of the physical drives (or shares) on t…" at bounding box center [497, 495] width 486 height 48
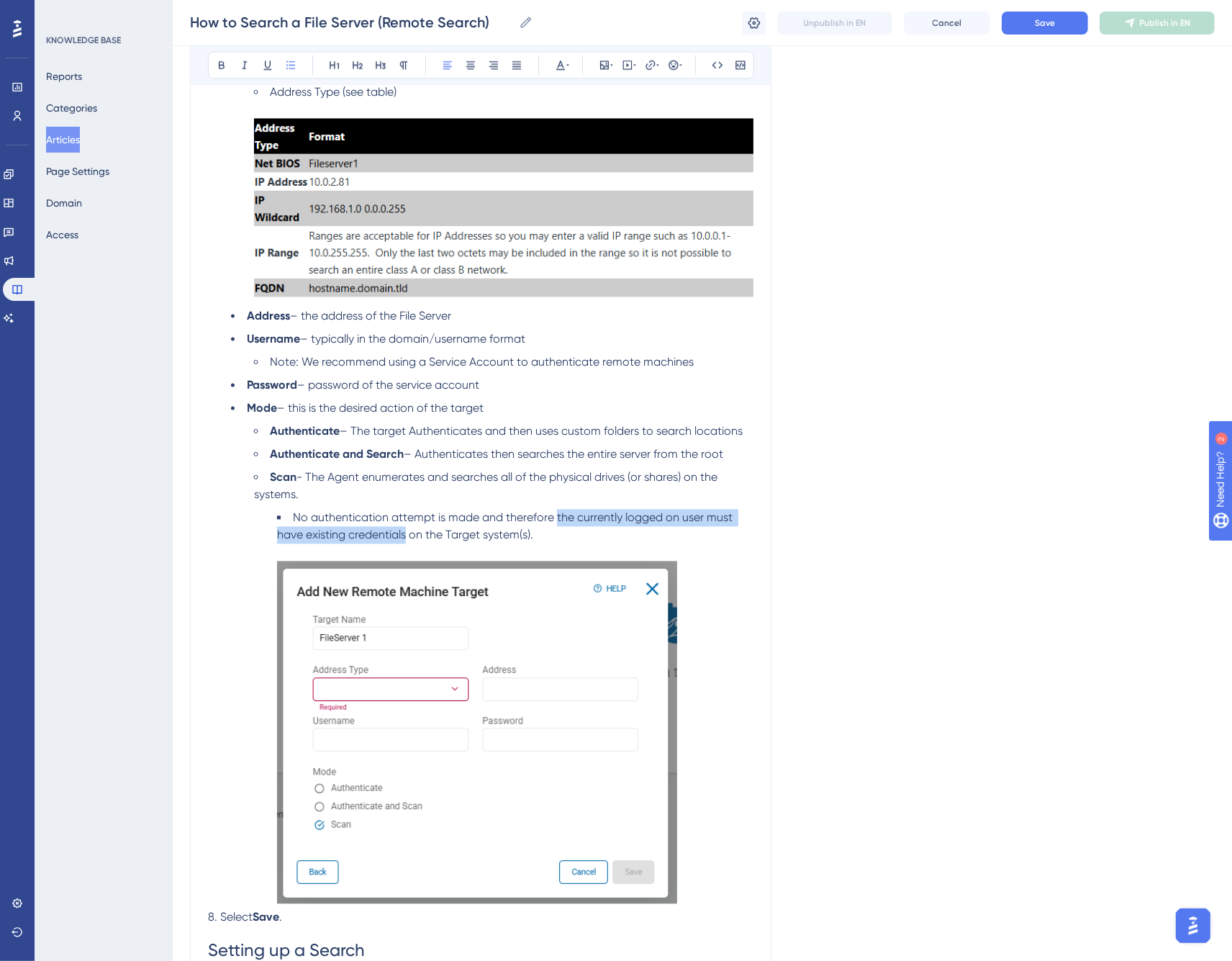
drag, startPoint x: 556, startPoint y: 518, endPoint x: 407, endPoint y: 536, distance: 150.1
click at [407, 536] on span "No authentication attempt is made and therefore the currently logged on user mu…" at bounding box center [506, 527] width 459 height 31
click at [508, 494] on li "Scan - The Agent enumerates and searches all of the physical drives (or shares)…" at bounding box center [504, 487] width 499 height 34
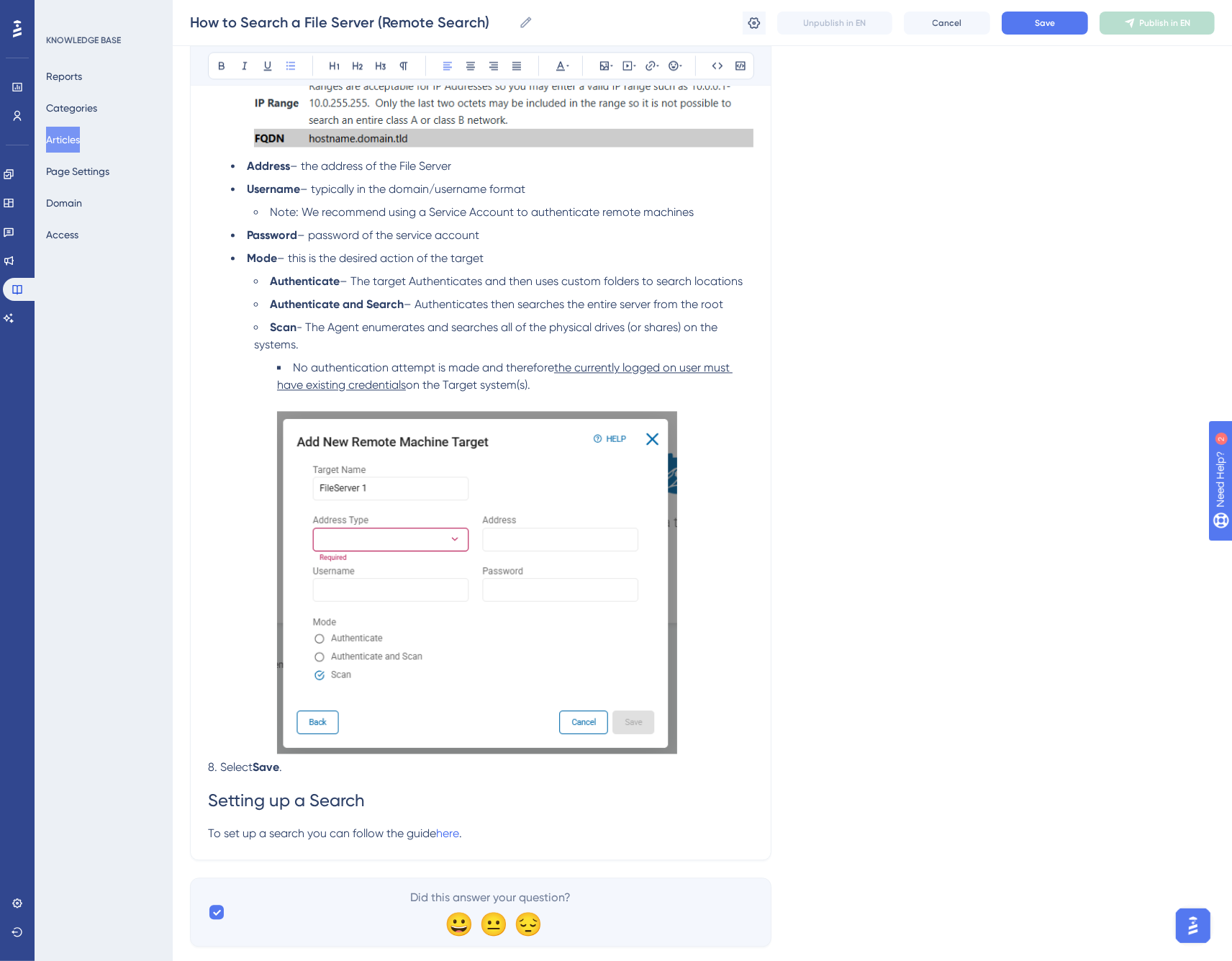
scroll to position [2943, 0]
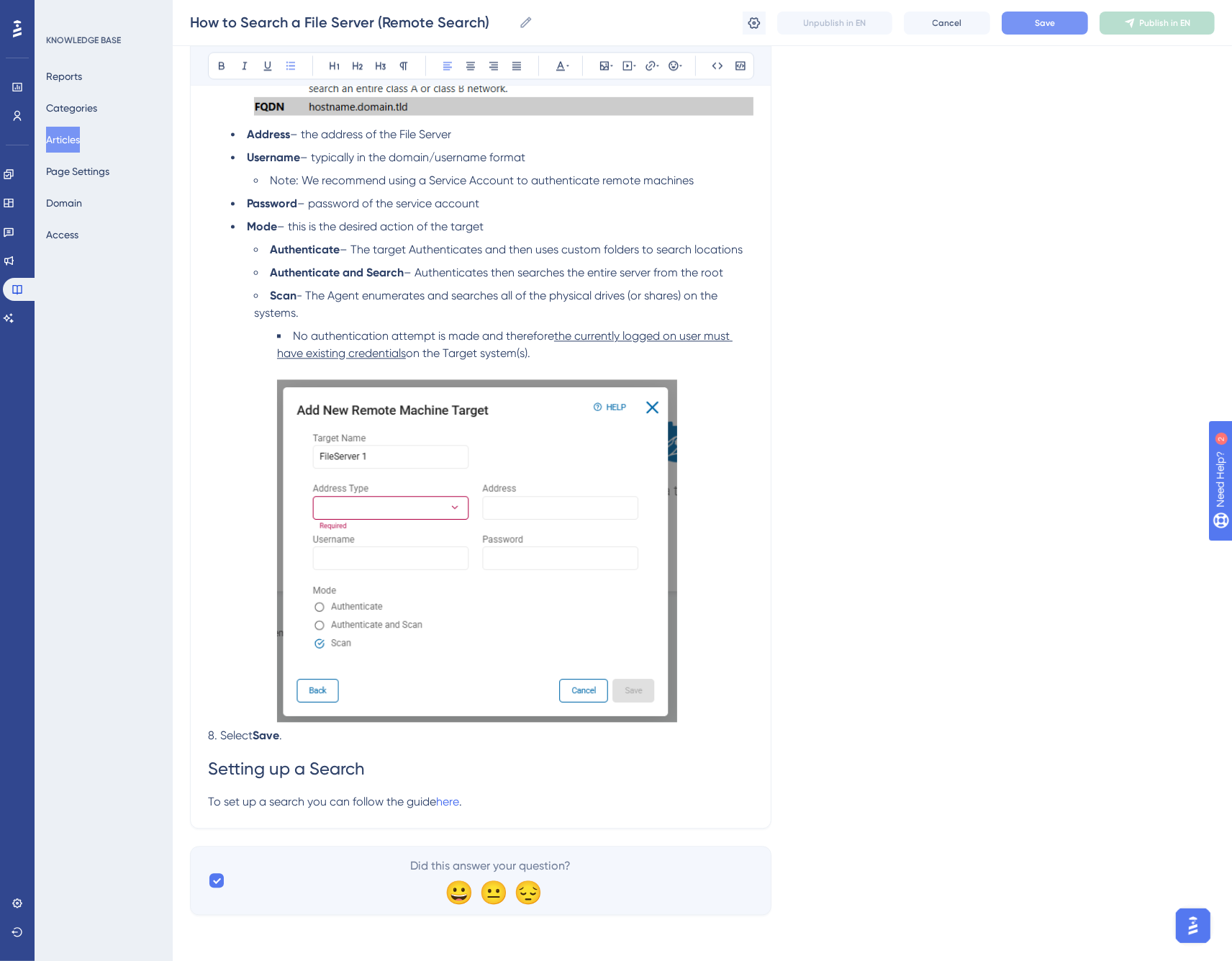
click at [1046, 24] on span "Save" at bounding box center [1045, 23] width 20 height 11
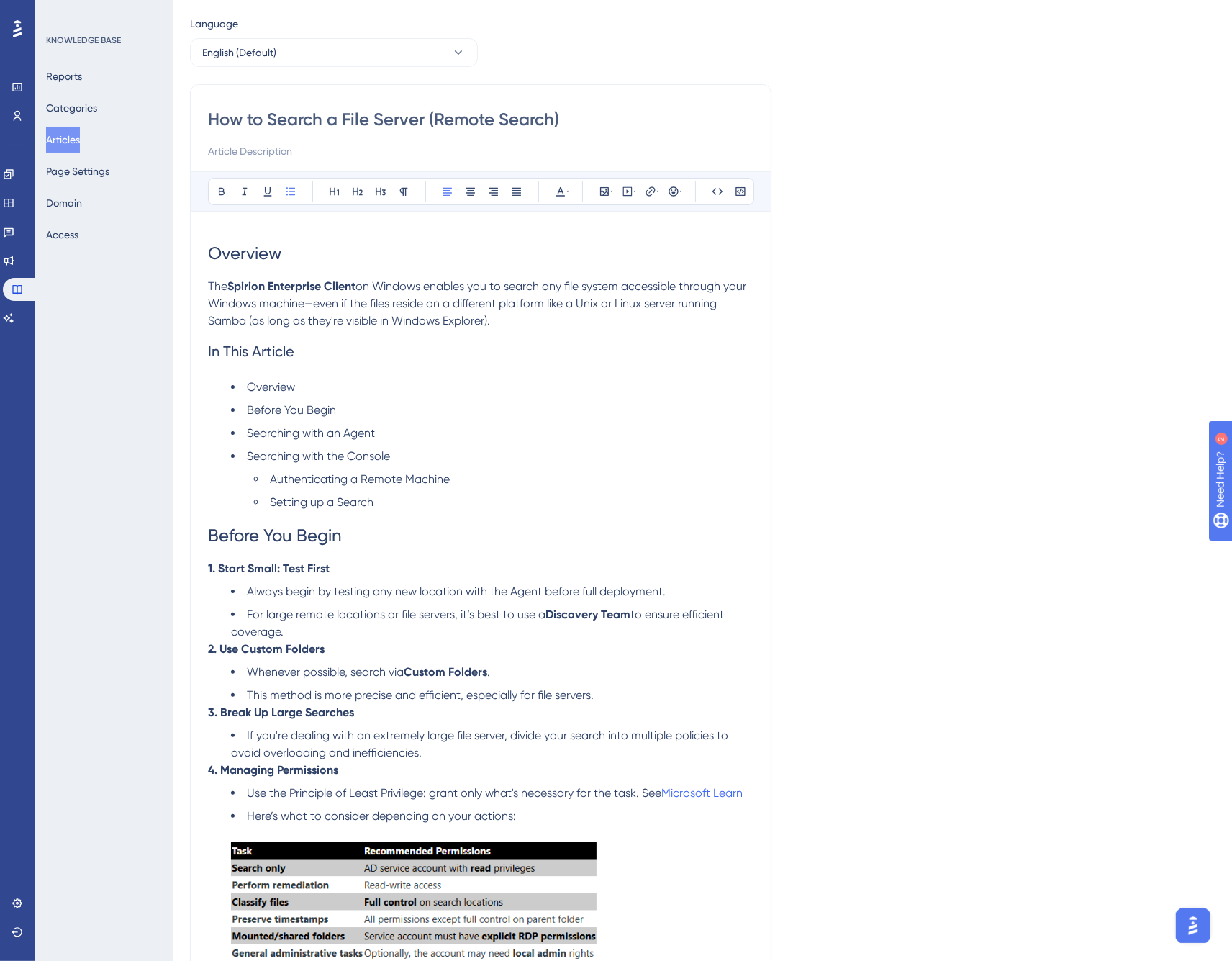
scroll to position [0, 0]
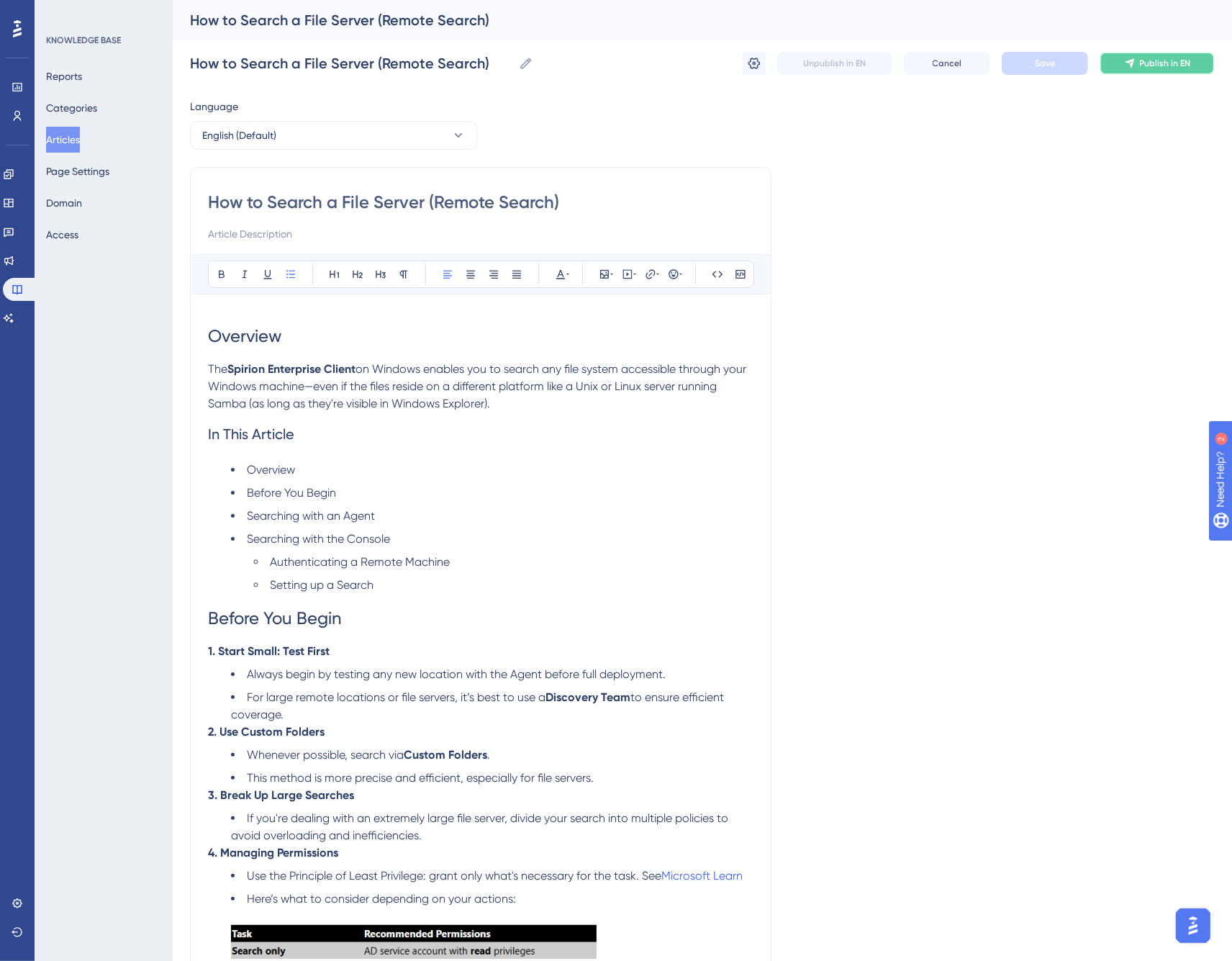
click at [1152, 66] on span "Publish in EN" at bounding box center [1165, 64] width 51 height 11
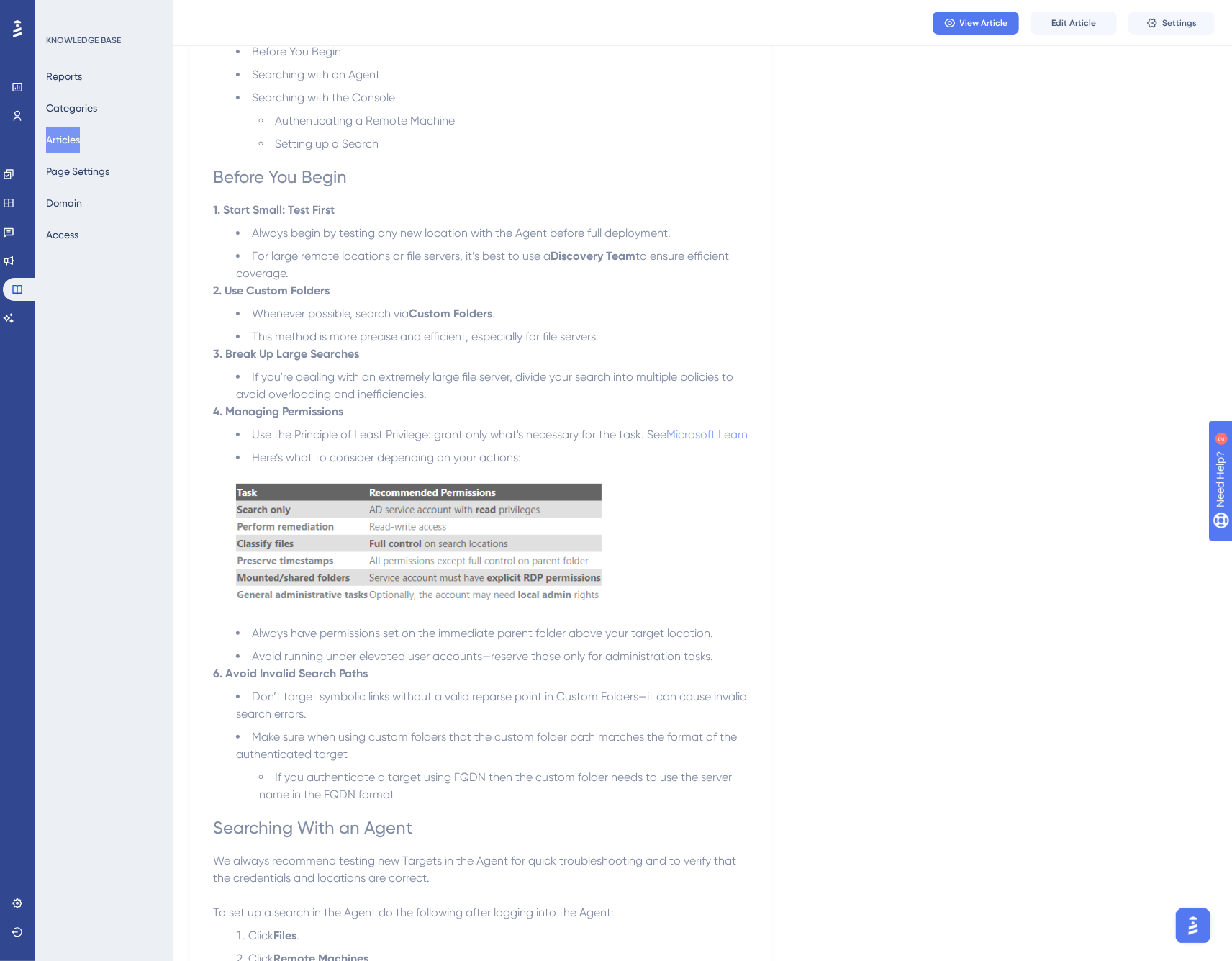
scroll to position [320, 0]
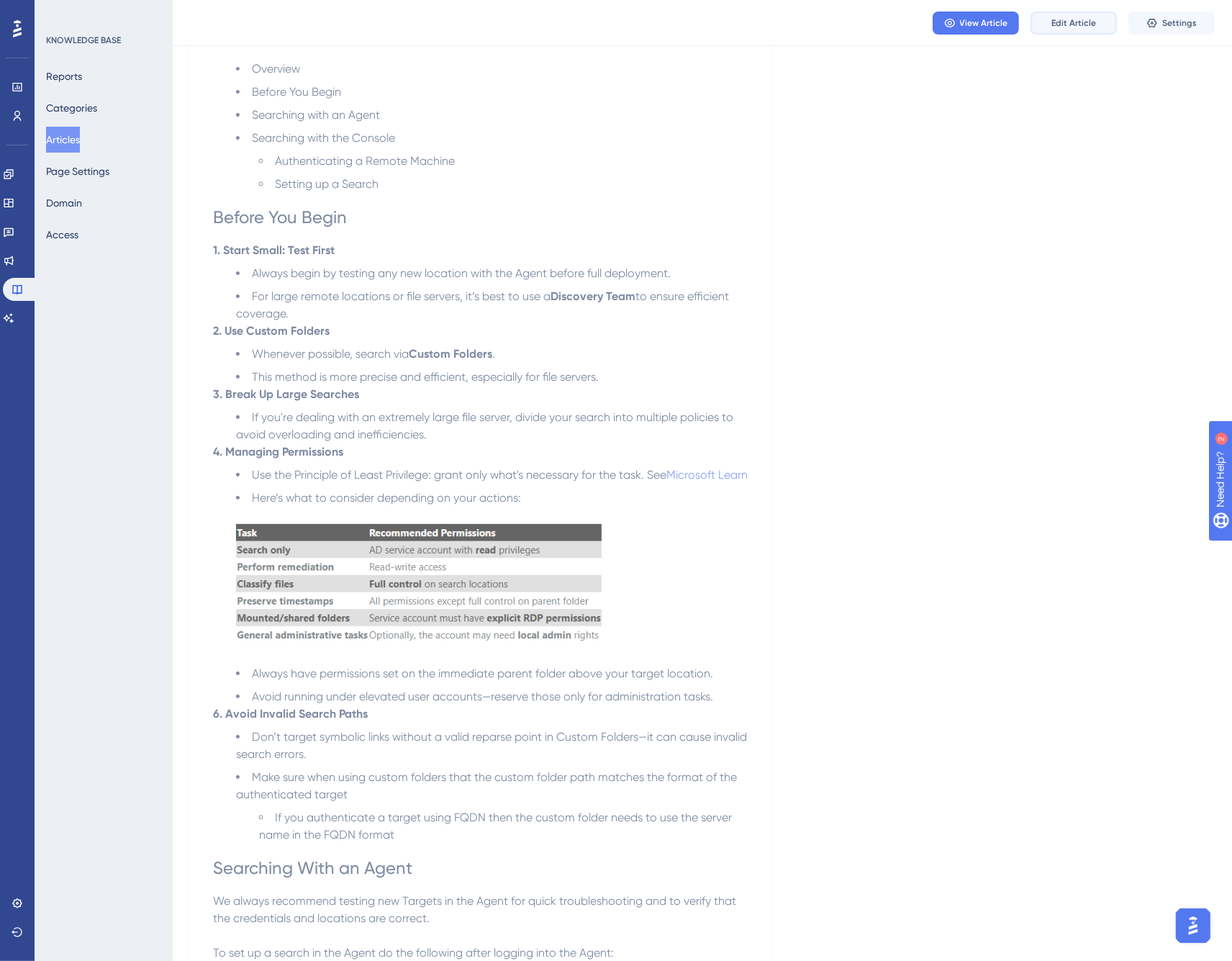
click at [1082, 18] on span "Edit Article" at bounding box center [1074, 23] width 45 height 11
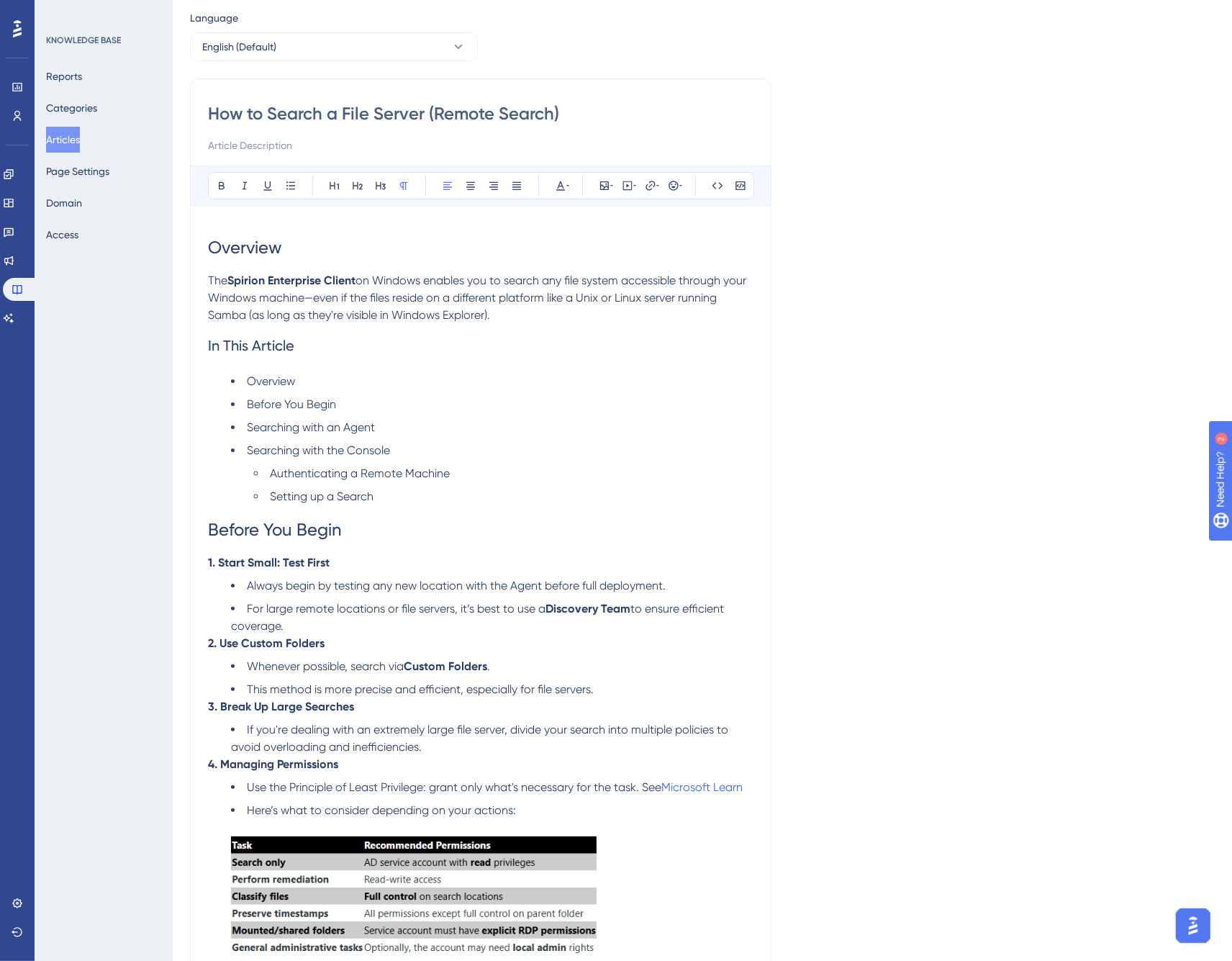
scroll to position [0, 0]
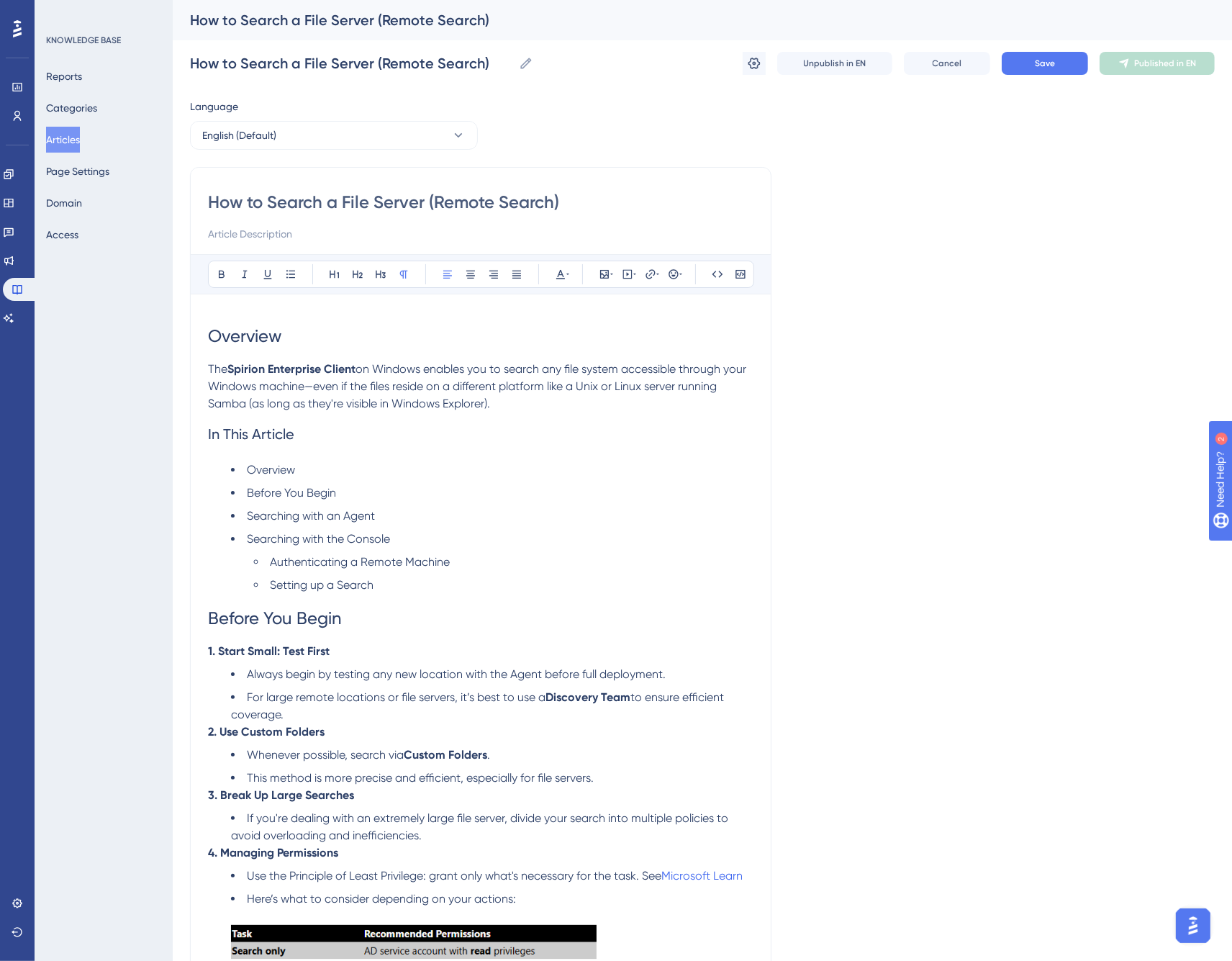
click at [283, 226] on input at bounding box center [481, 234] width 546 height 17
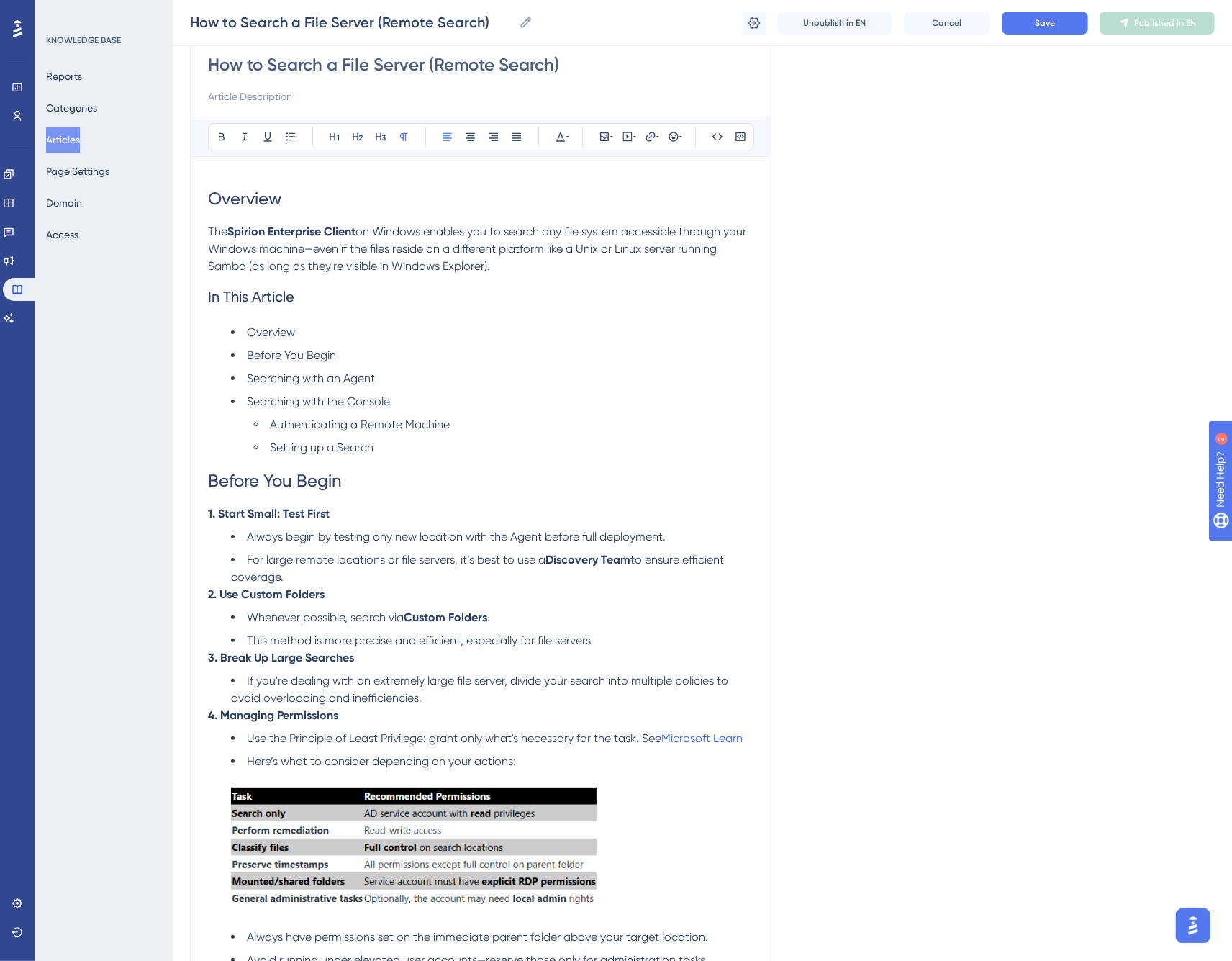
scroll to position [160, 0]
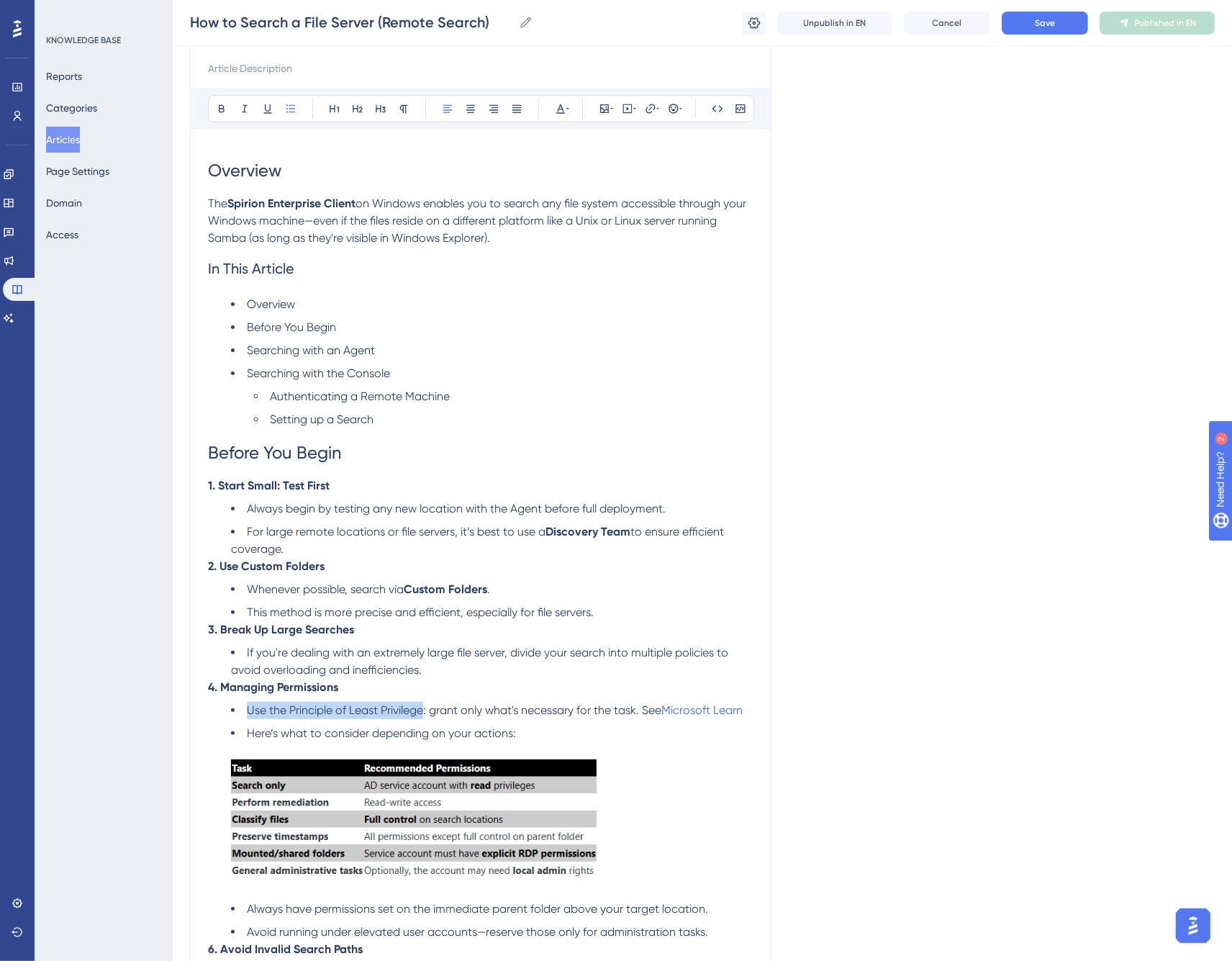
drag, startPoint x: 425, startPoint y: 710, endPoint x: 249, endPoint y: 713, distance: 176.0
click at [249, 713] on span "Use the Principle of Least Privilege: grant only what's necessary for the task.…" at bounding box center [454, 710] width 415 height 14
click at [349, 713] on span "Use the Principle of Least Privilege: grant only what's necessary for the task.…" at bounding box center [454, 710] width 415 height 14
drag, startPoint x: 295, startPoint y: 708, endPoint x: 423, endPoint y: 707, distance: 128.0
click at [423, 707] on span "Use the Principle of Least Privilege: grant only what's necessary for the task.…" at bounding box center [454, 710] width 415 height 14
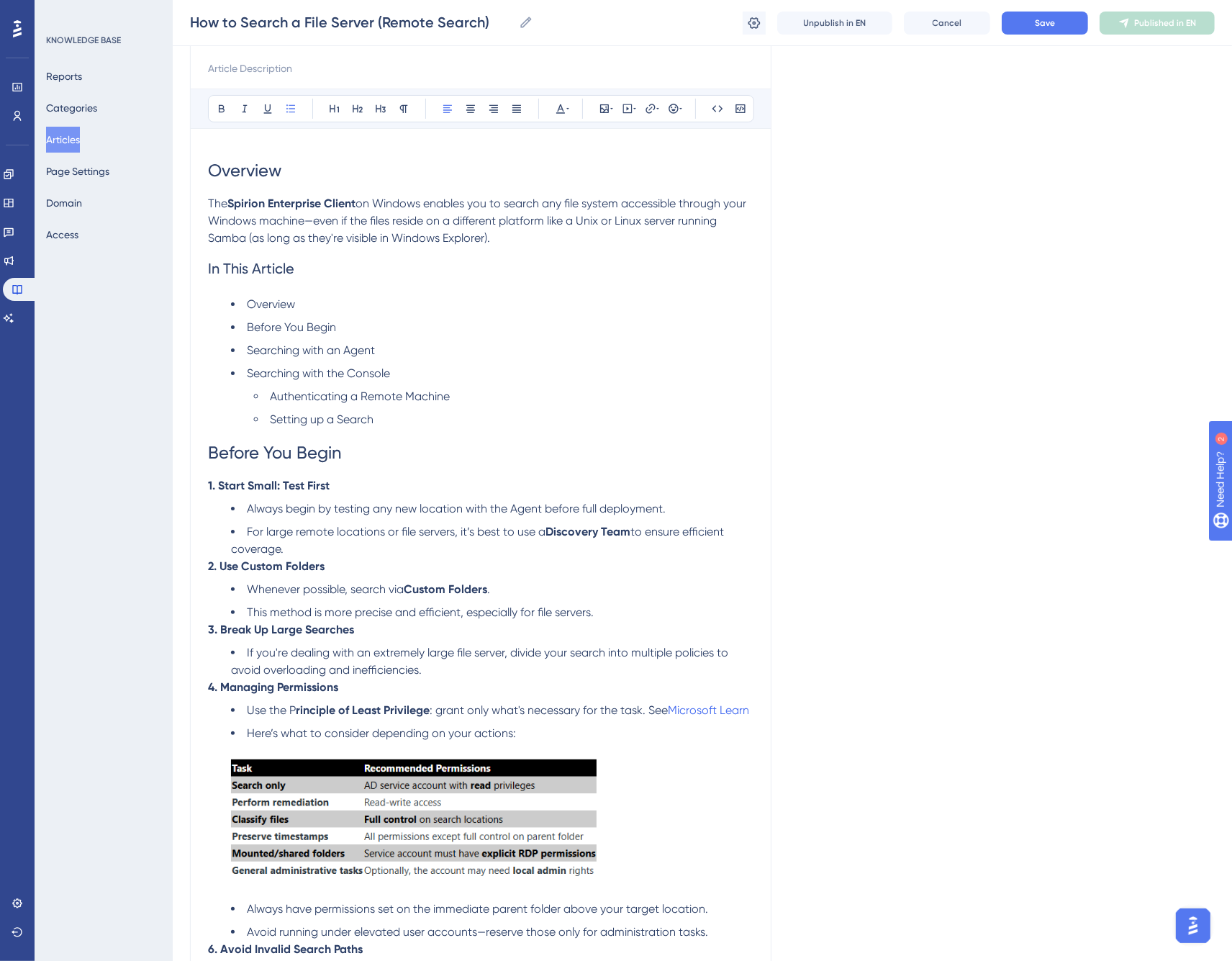
click at [438, 708] on span ": grant only what's necessary for the task. See" at bounding box center [548, 710] width 238 height 14
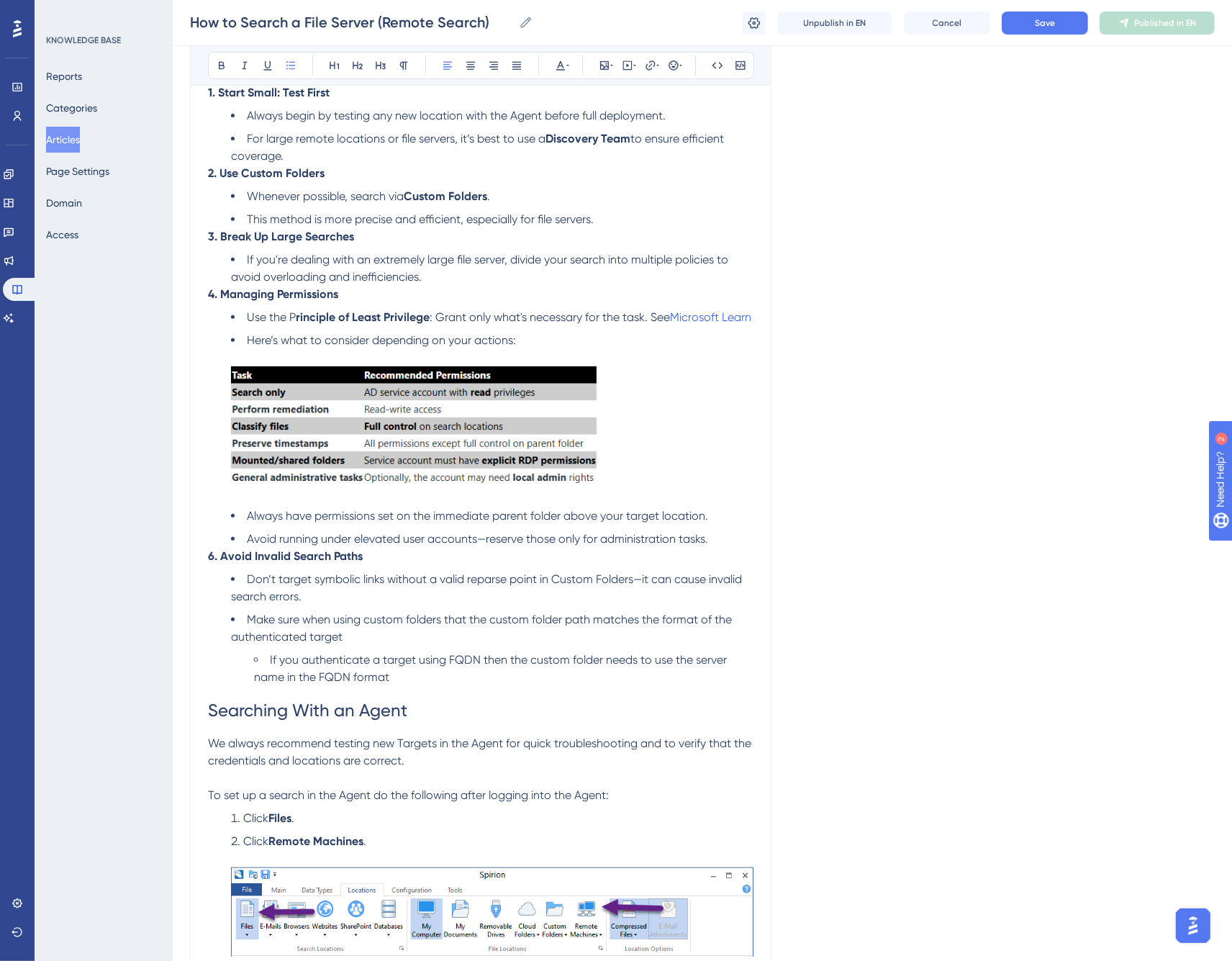
scroll to position [559, 0]
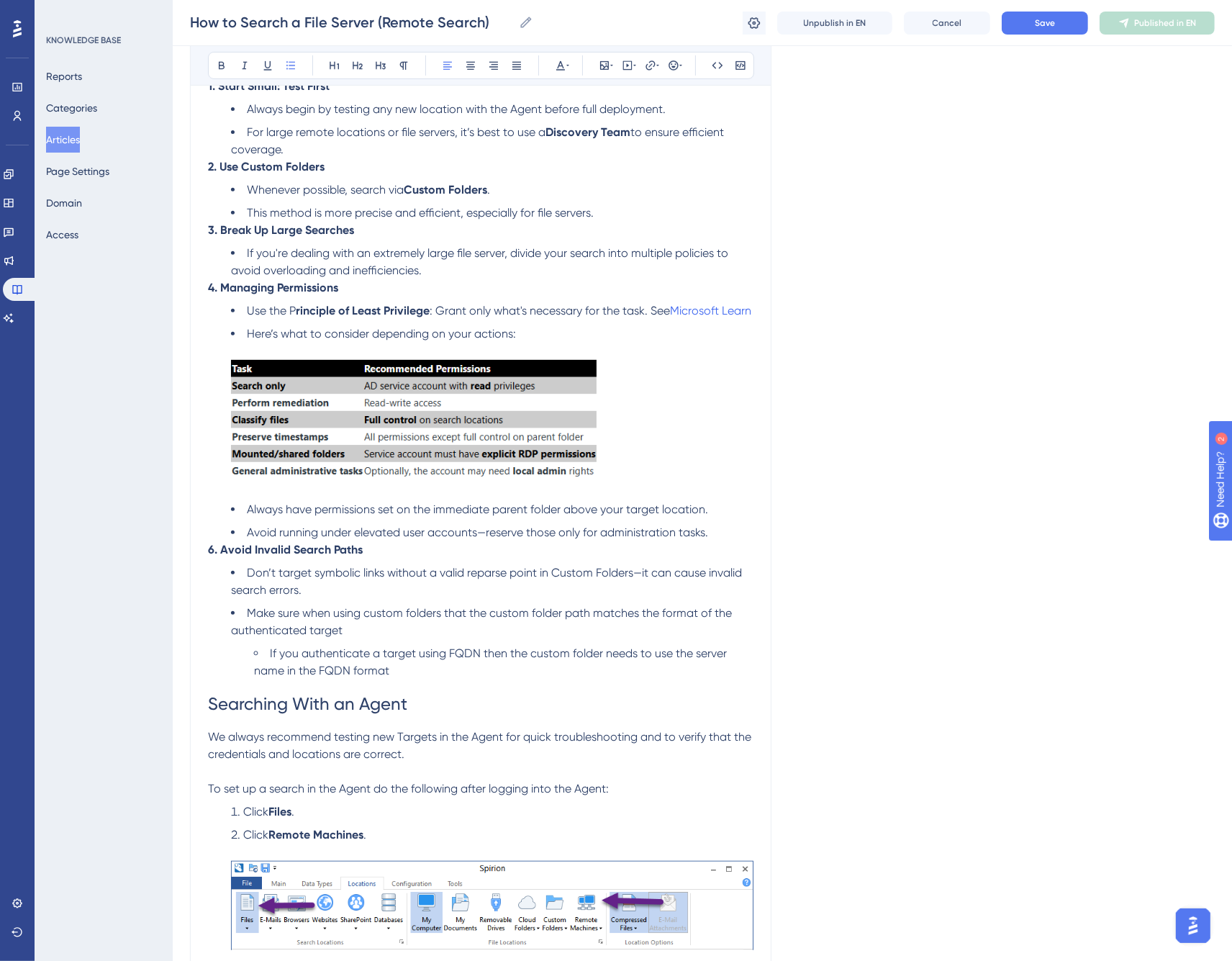
click at [476, 736] on span "We always recommend testing new Targets in the Agent for quick troubleshooting …" at bounding box center [481, 746] width 547 height 31
drag, startPoint x: 211, startPoint y: 738, endPoint x: 507, endPoint y: 752, distance: 296.3
click at [507, 752] on p "We always recommend testing new Targets in the local Spirion Agent for quick tr…" at bounding box center [481, 746] width 546 height 34
copy span "We always recommend testing new Targets in the local Spirion Agent for quick tr…"
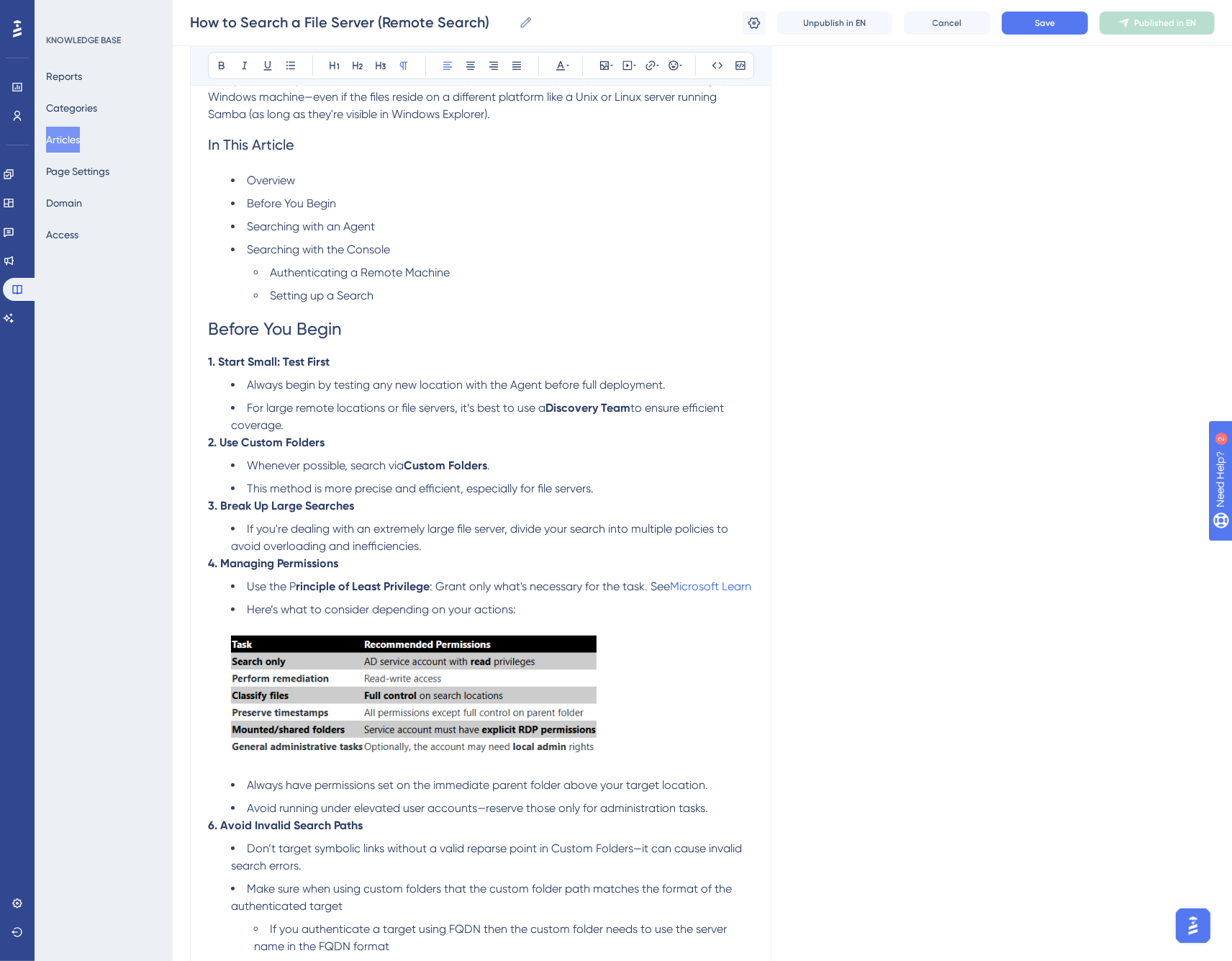
scroll to position [0, 0]
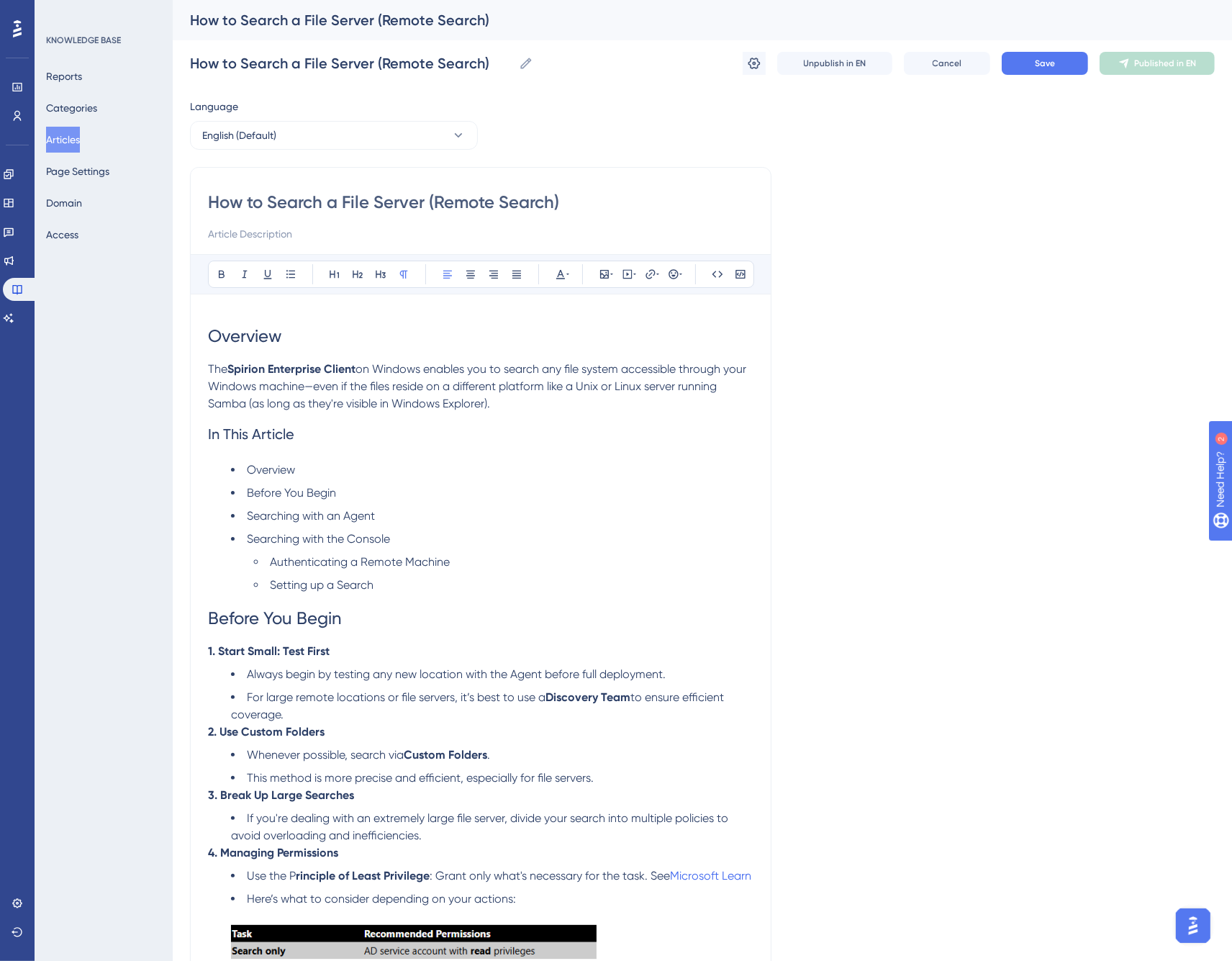
click at [236, 238] on input at bounding box center [481, 234] width 546 height 17
paste input "We always recommend testing new Targets in the local Spirion Agent for quick tr…"
type input "We always recommend testing new Targets in the local Spirion Agent for quick tr…"
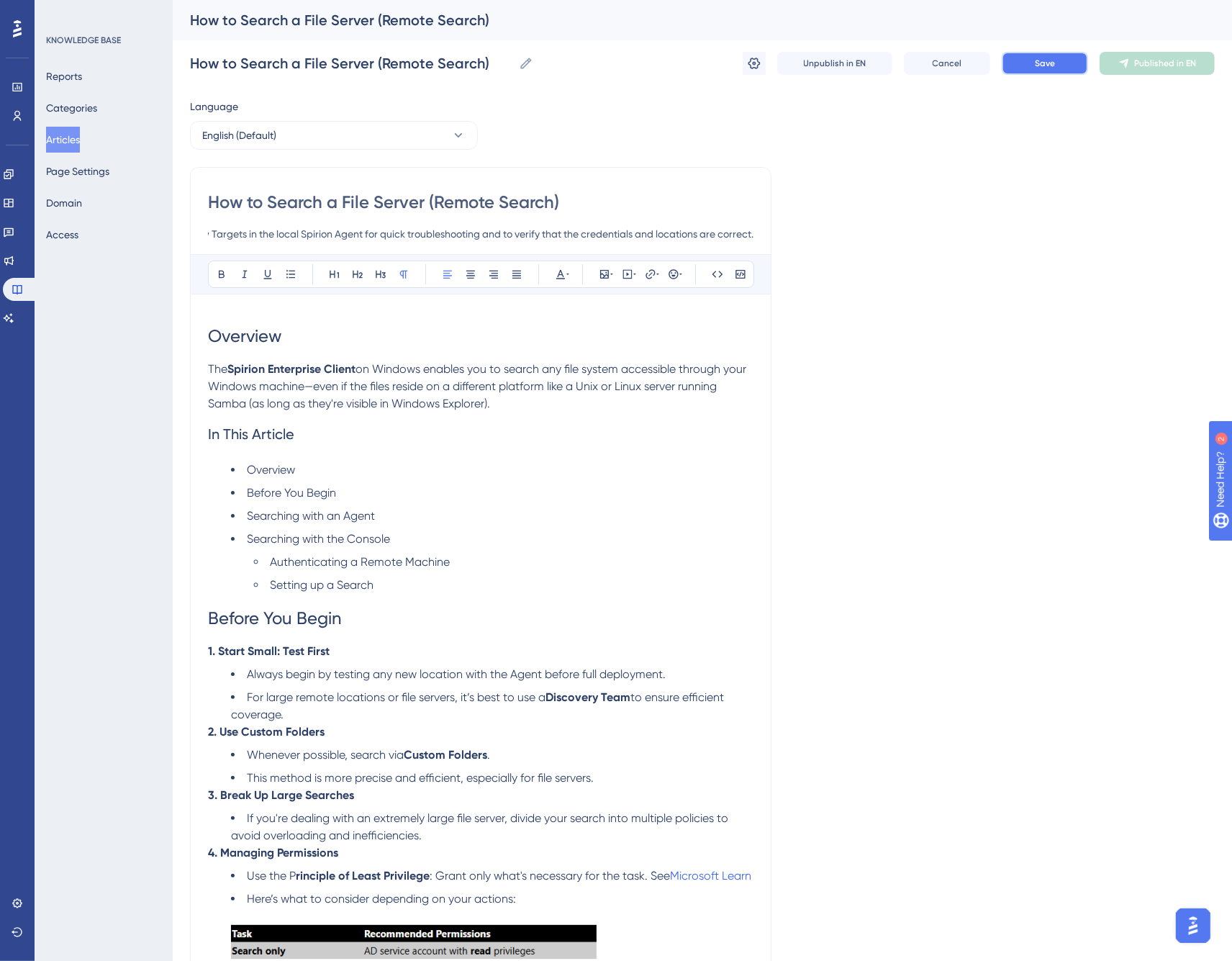
click at [1033, 60] on button "Save" at bounding box center [1045, 64] width 86 height 23
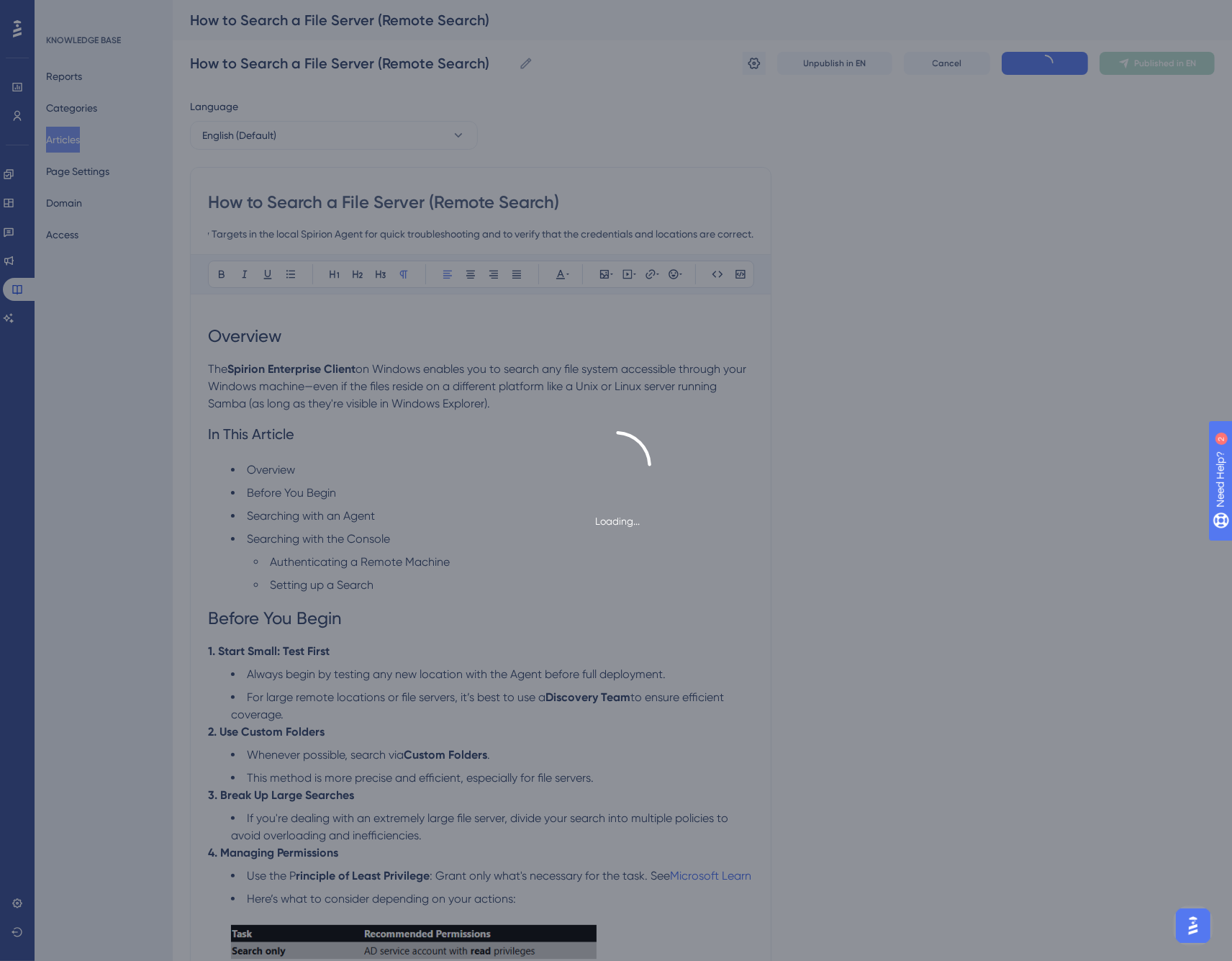
scroll to position [0, 0]
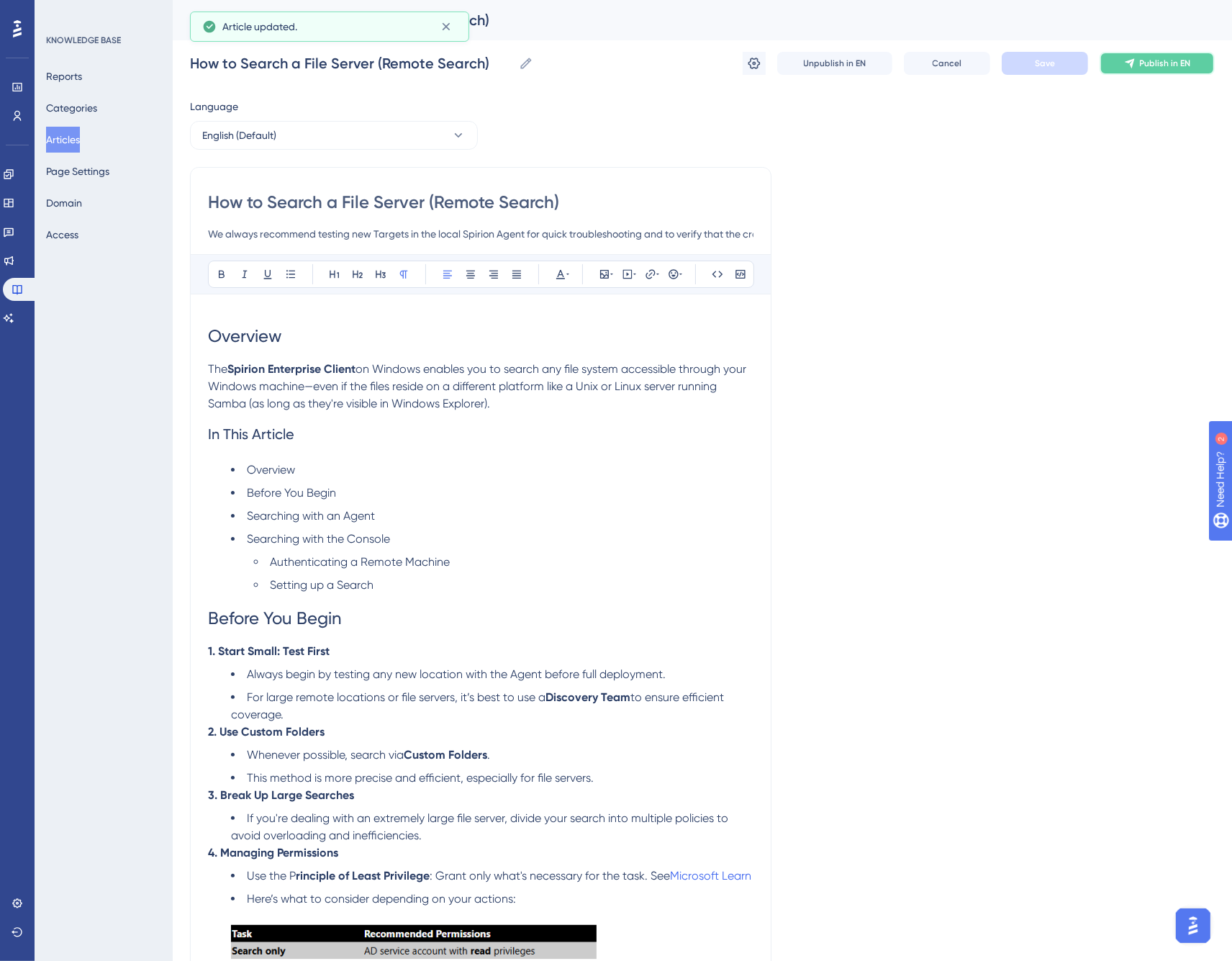
click at [1152, 65] on span "Publish in EN" at bounding box center [1165, 64] width 51 height 11
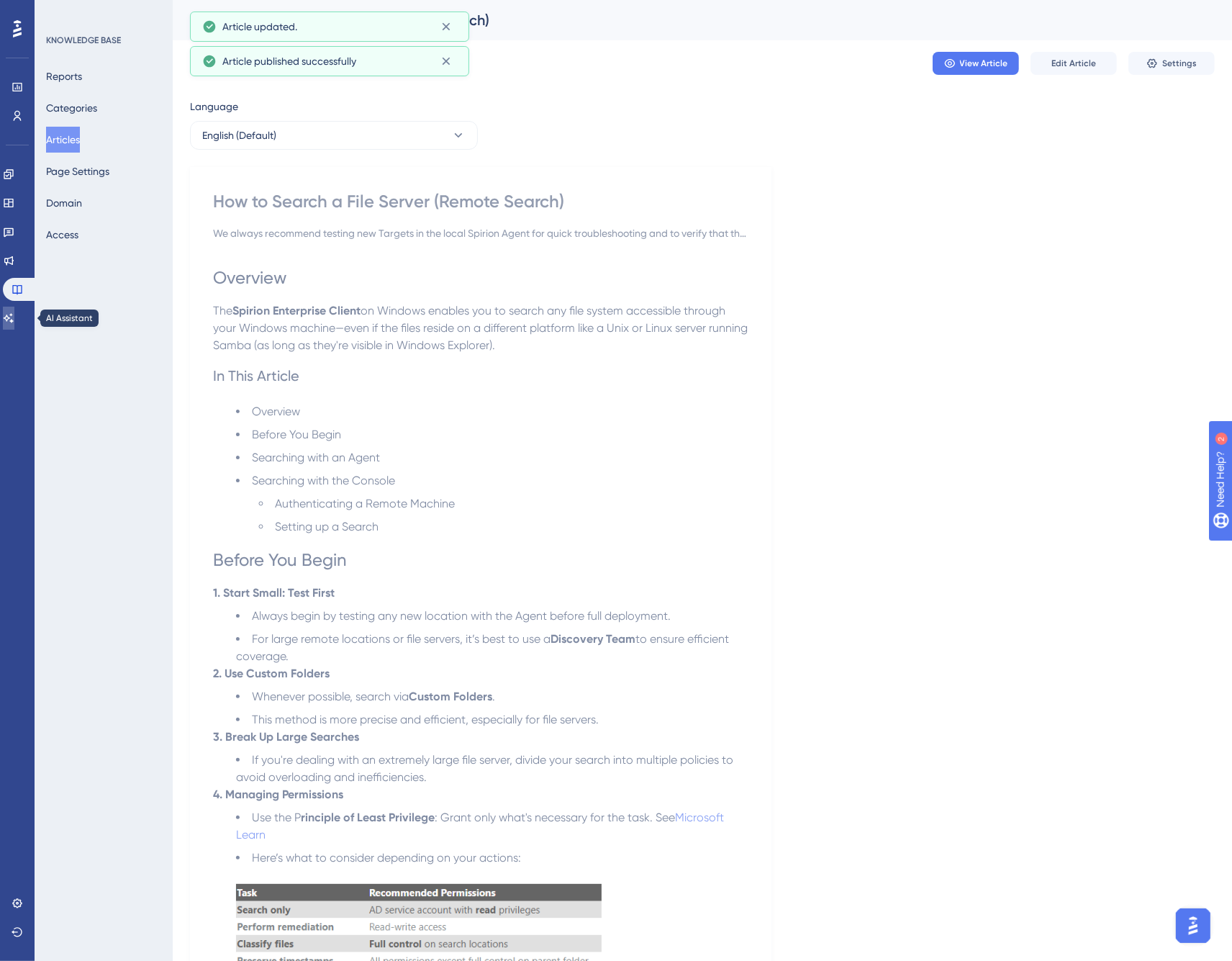
click at [11, 320] on icon at bounding box center [9, 318] width 11 height 11
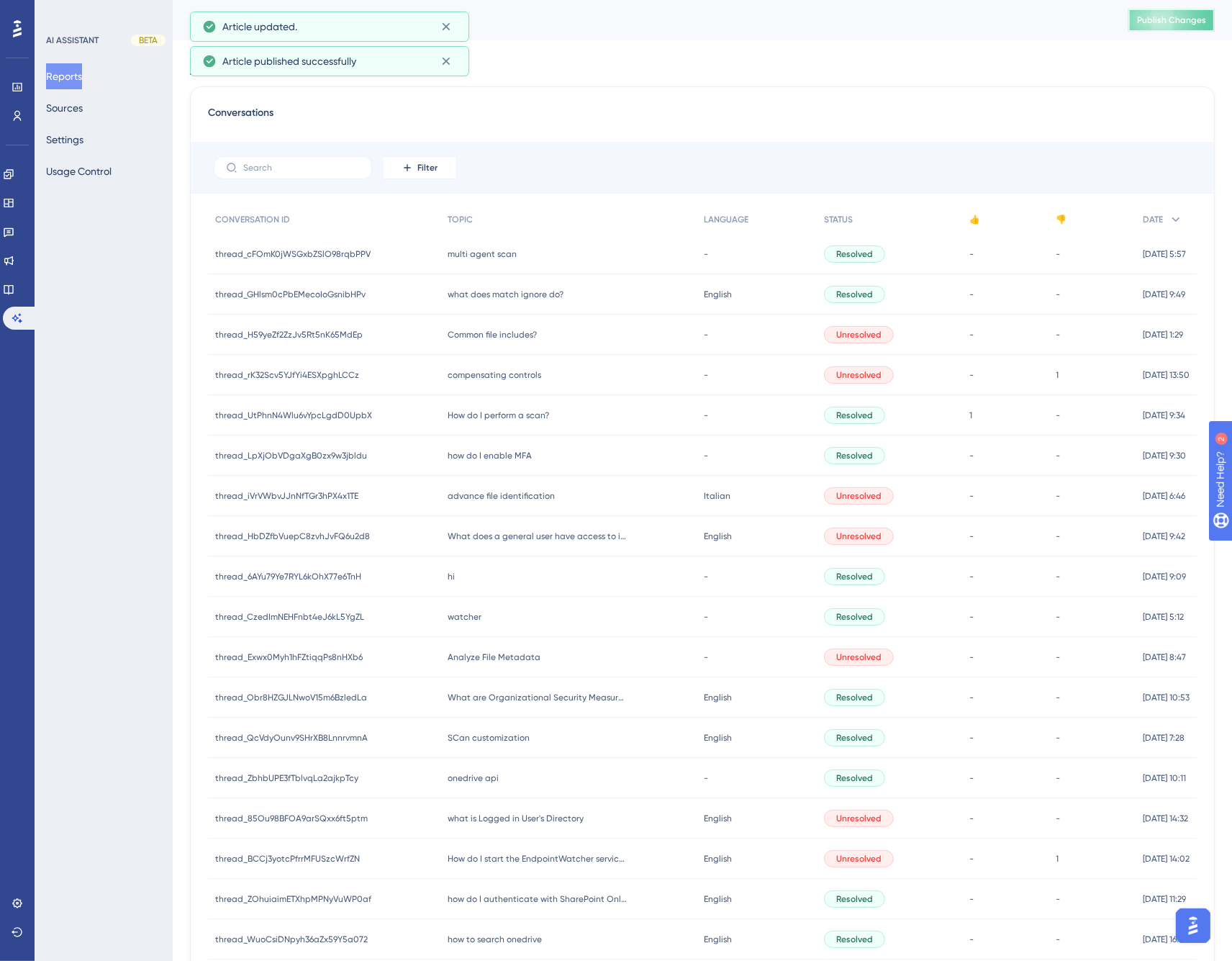
click at [1188, 22] on span "Publish Changes" at bounding box center [1172, 20] width 69 height 11
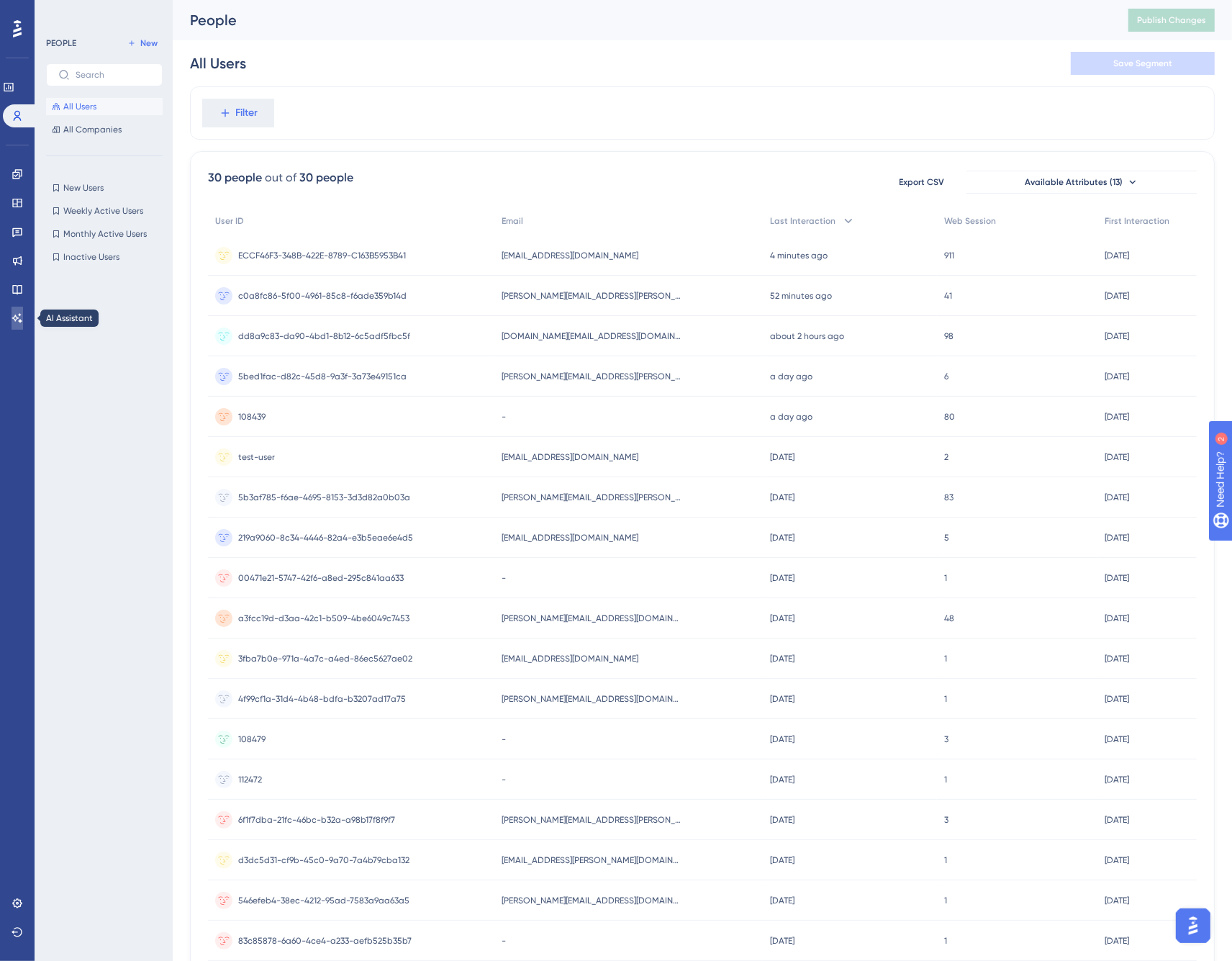
click at [12, 313] on icon at bounding box center [17, 318] width 11 height 11
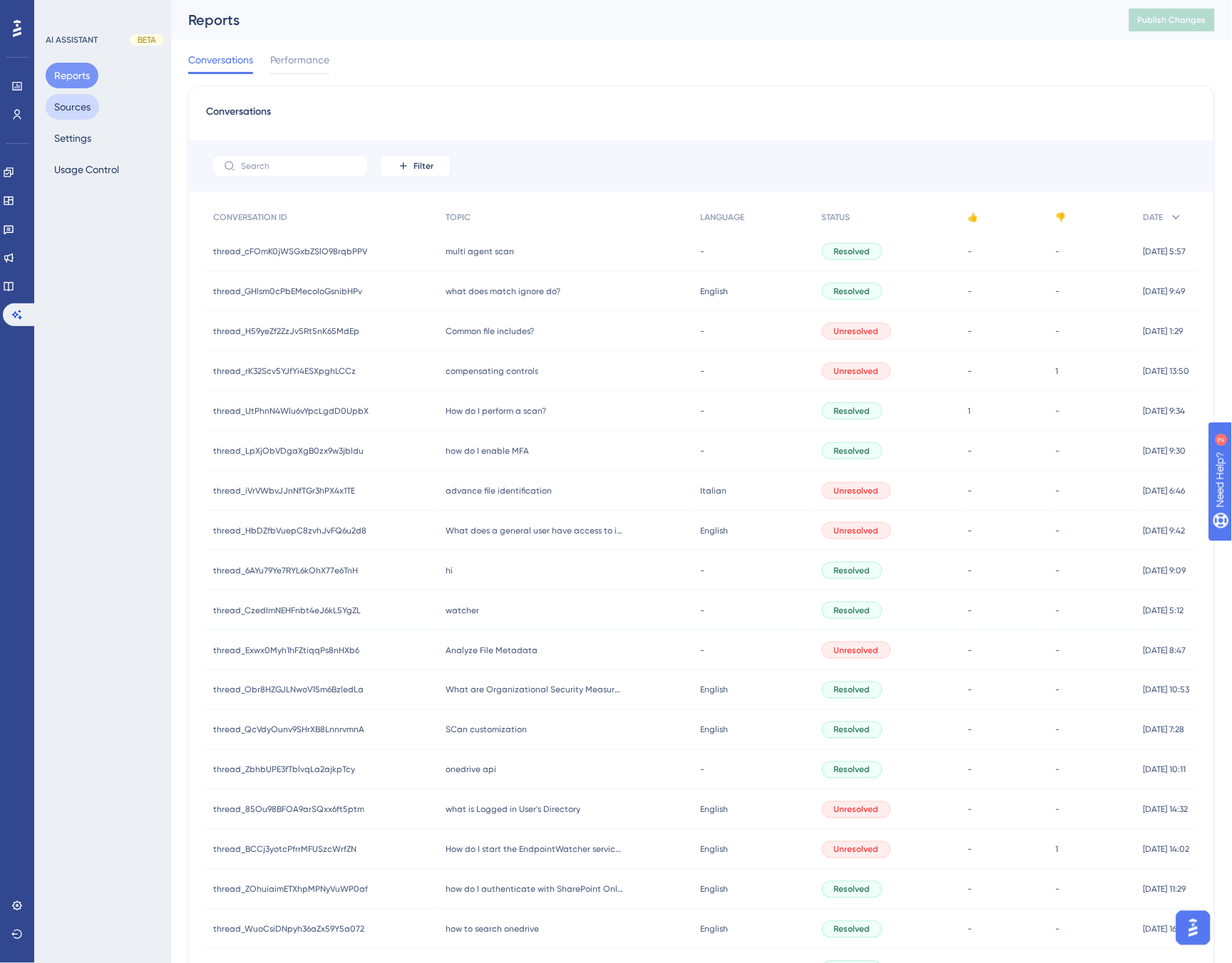
click at [74, 103] on button "Sources" at bounding box center [73, 107] width 53 height 26
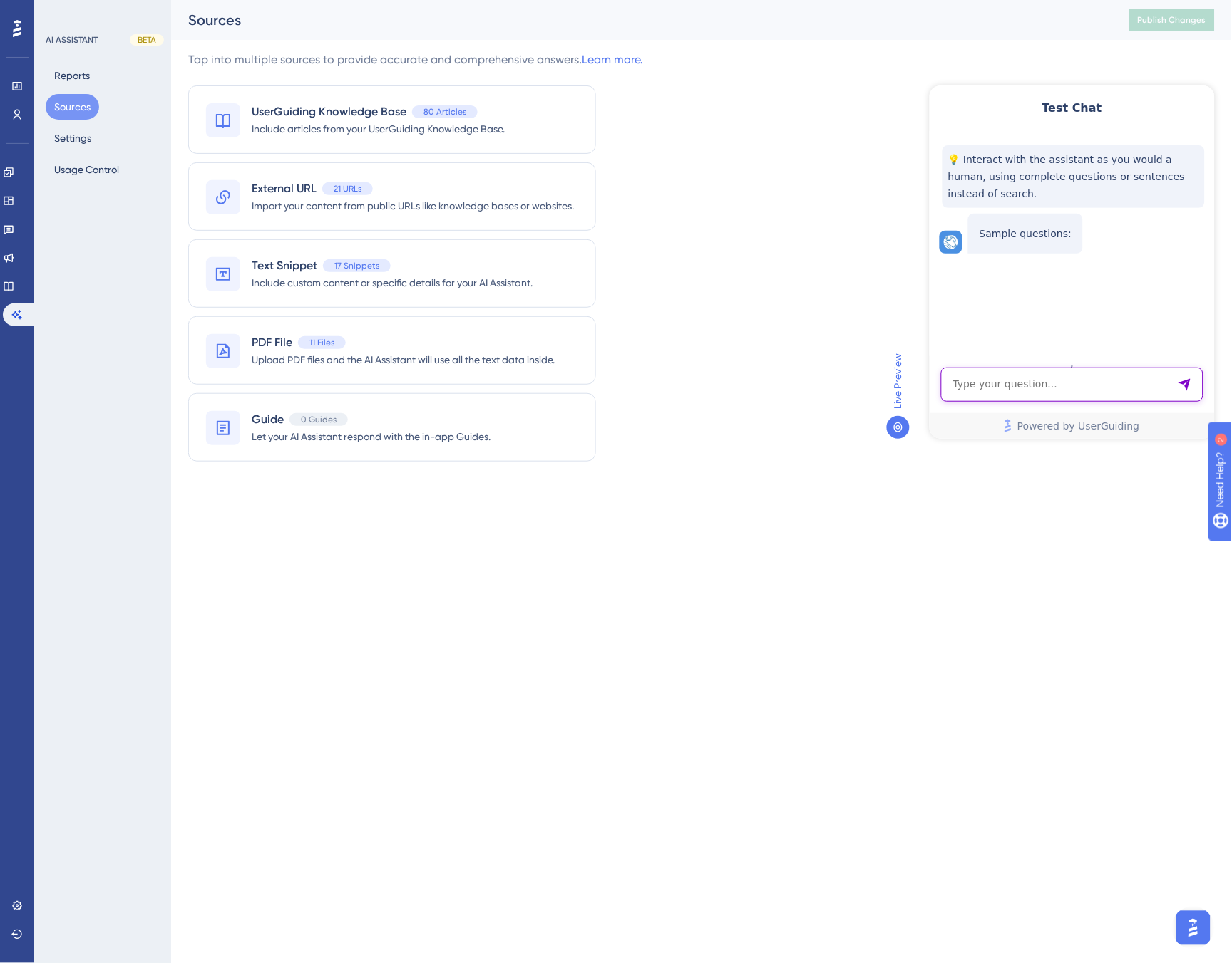
click at [1038, 389] on textarea "AI Assistant Text Input" at bounding box center [1071, 384] width 262 height 34
paste textarea "data security posture management"
type textarea "data security posture management"
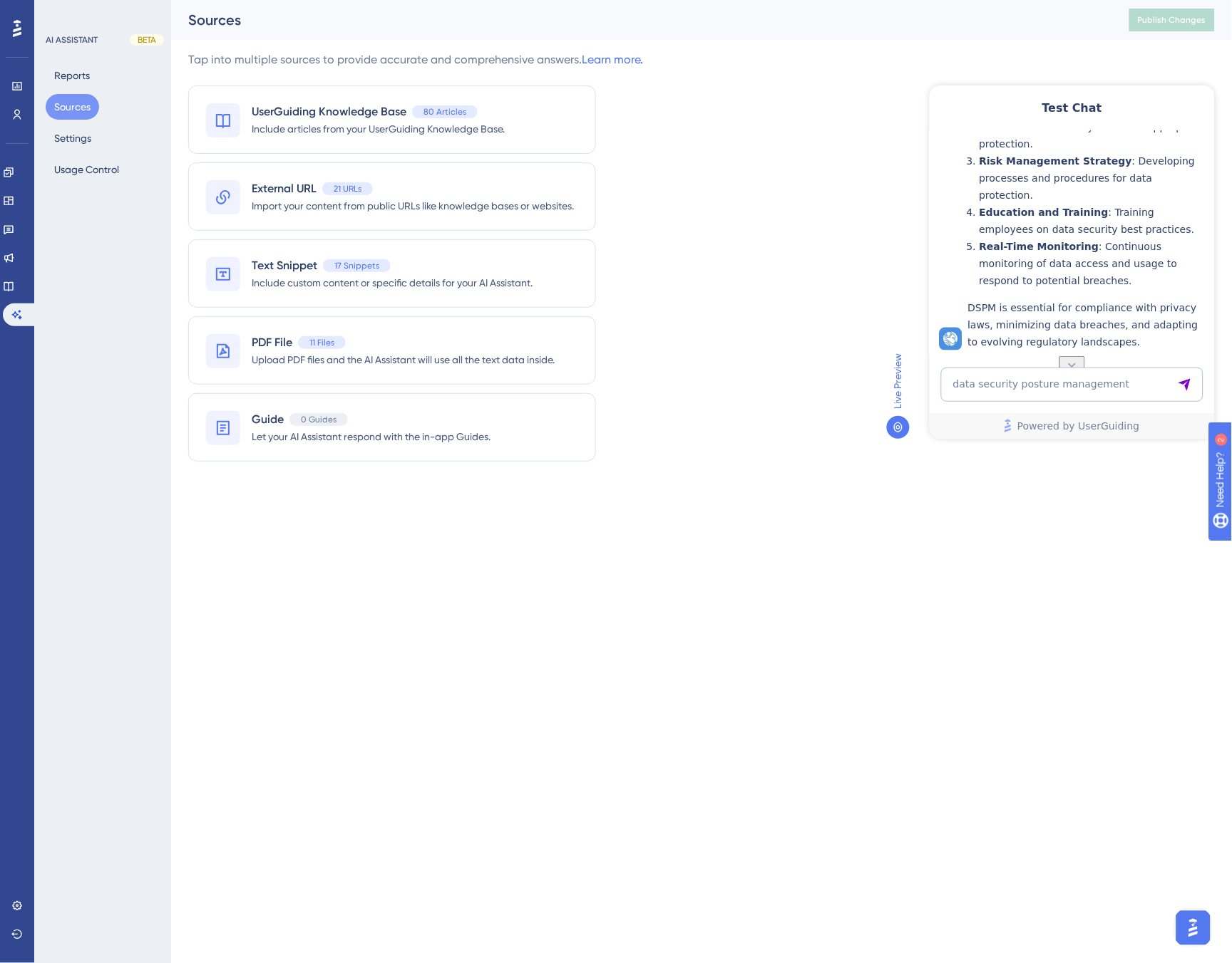
scroll to position [458, 0]
click at [398, 273] on div "Text Snippet 17 Snippets" at bounding box center [392, 265] width 281 height 17
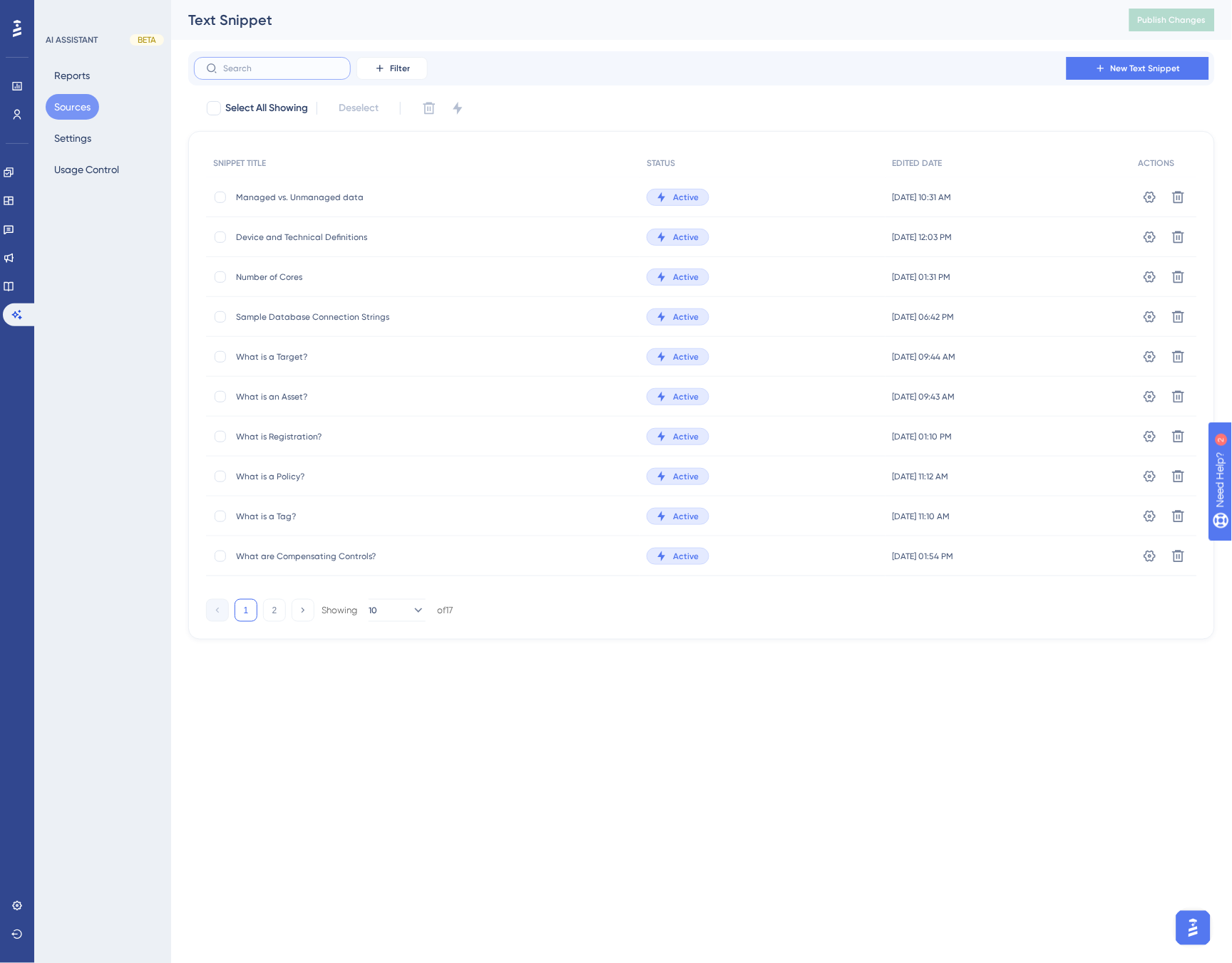
click at [252, 65] on input "text" at bounding box center [281, 69] width 115 height 10
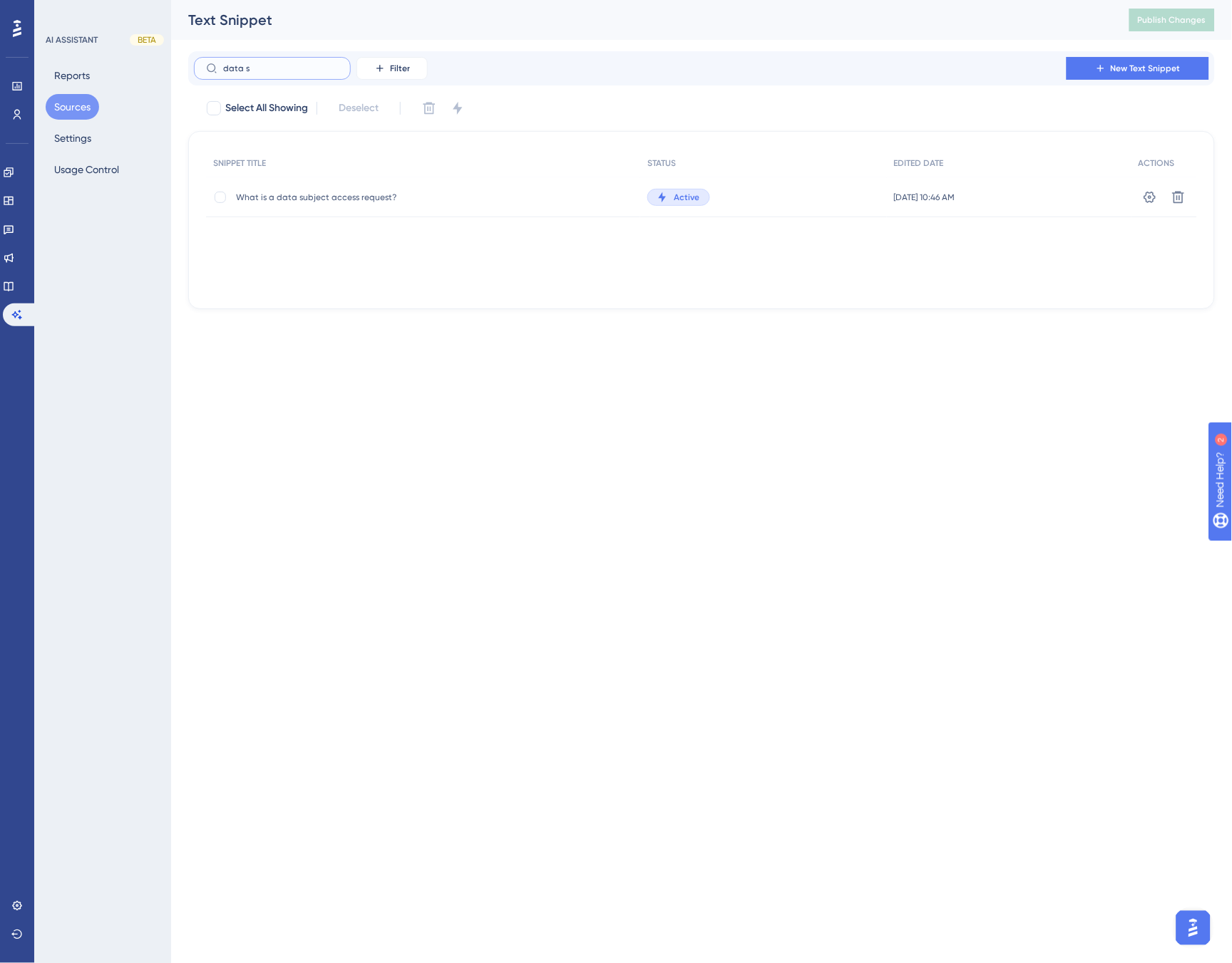
type input "data se"
checkbox input "true"
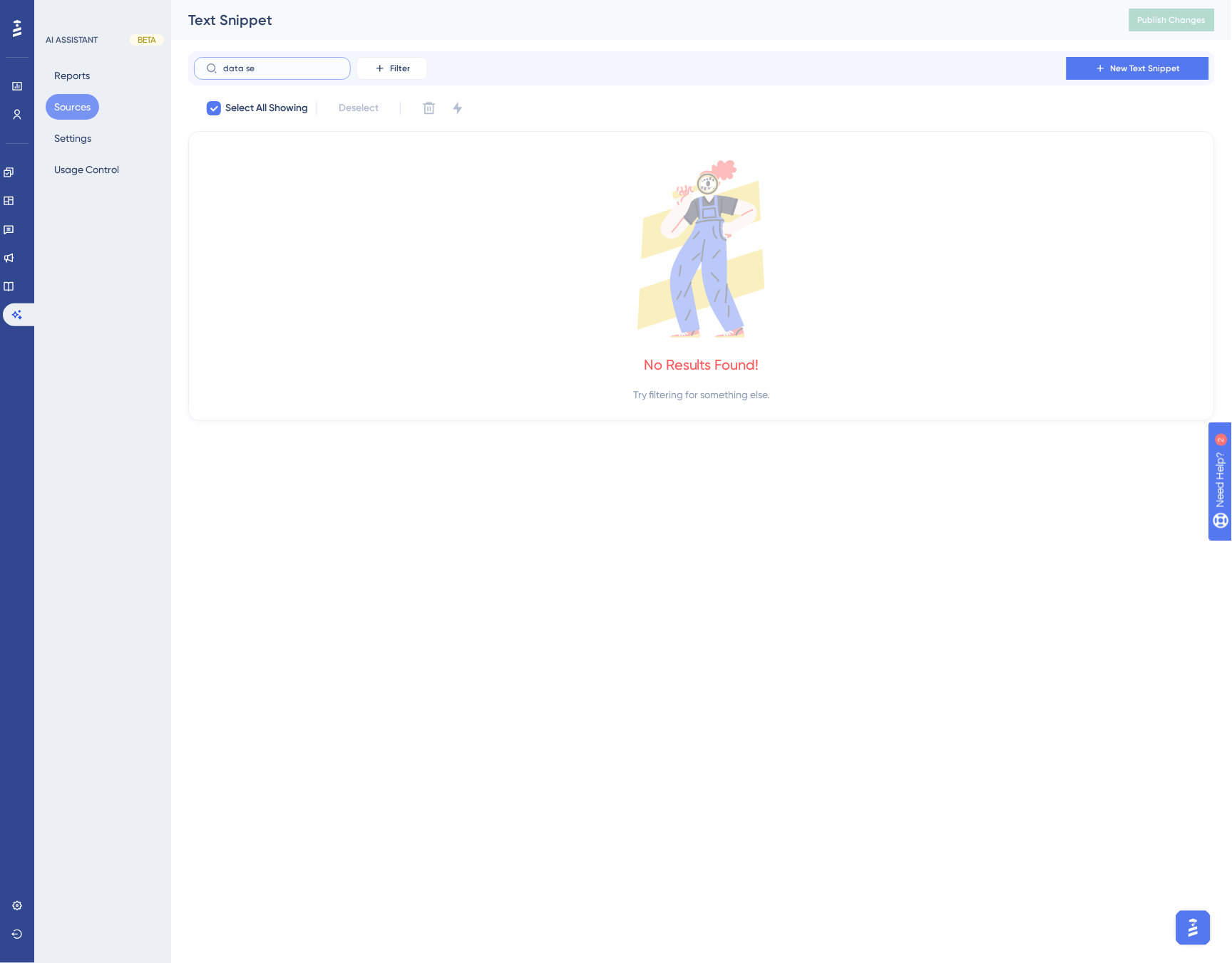
type input "data s"
checkbox input "false"
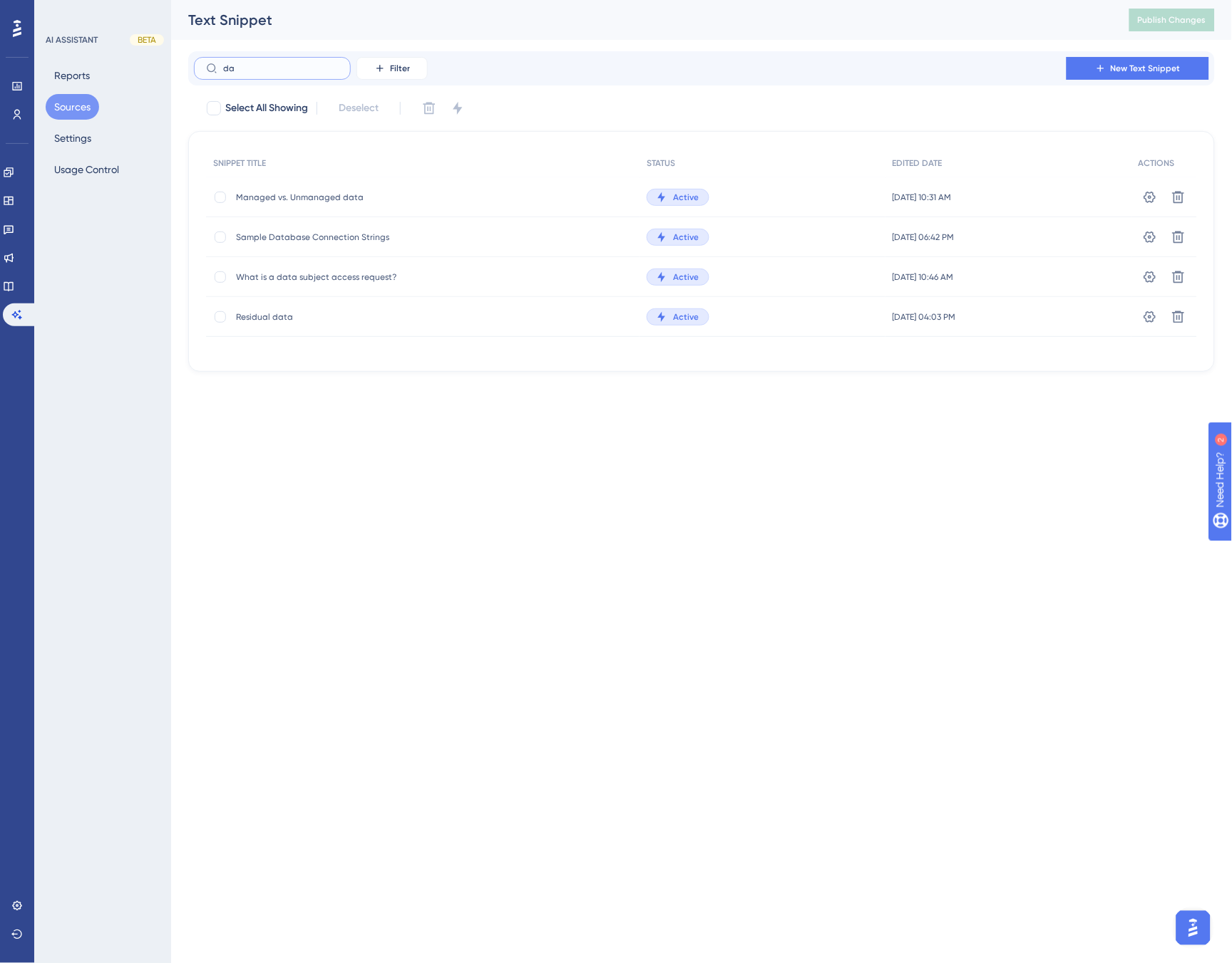
type input "d"
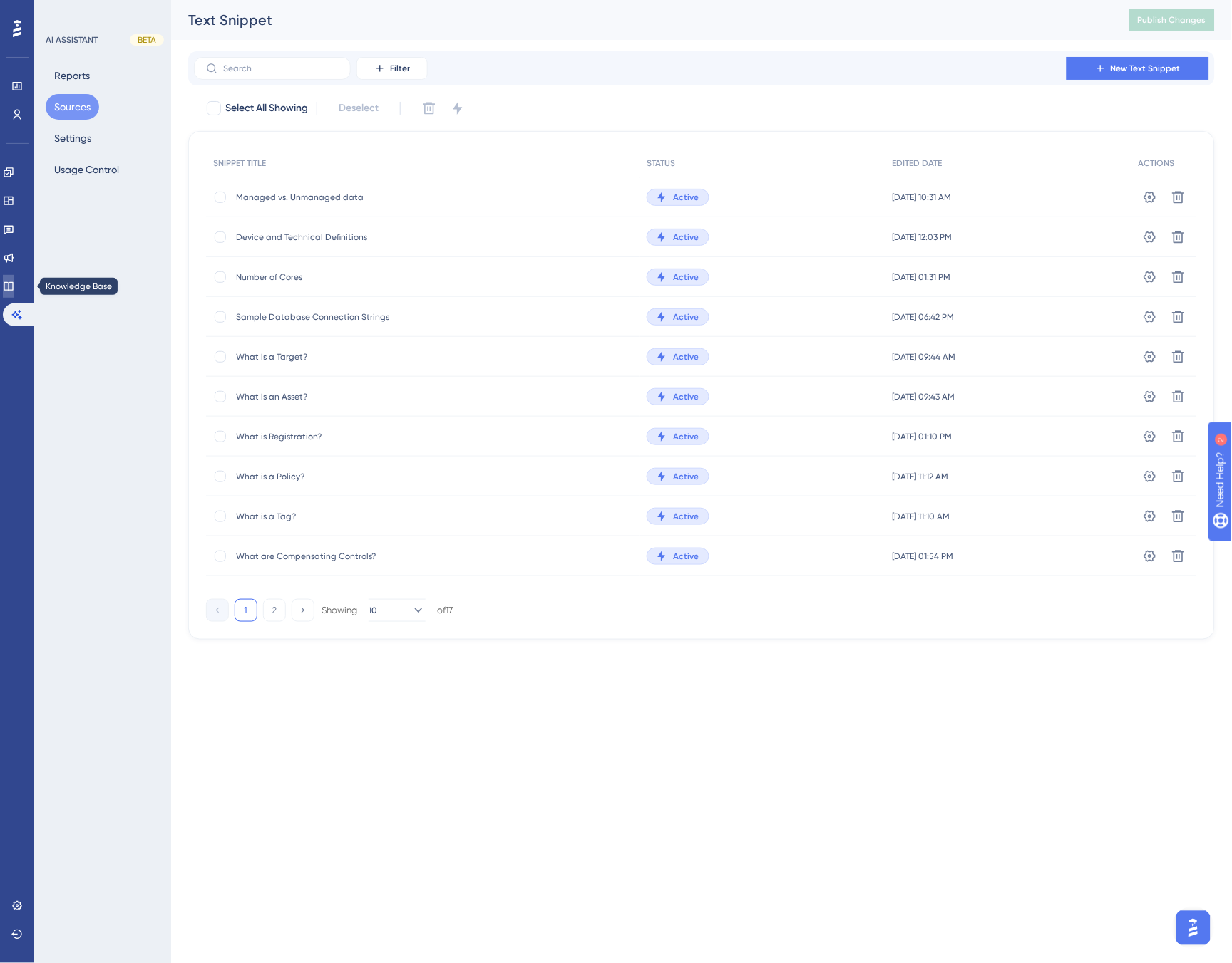
drag, startPoint x: 19, startPoint y: 290, endPoint x: 23, endPoint y: 282, distance: 8.9
click at [15, 290] on icon at bounding box center [9, 286] width 11 height 11
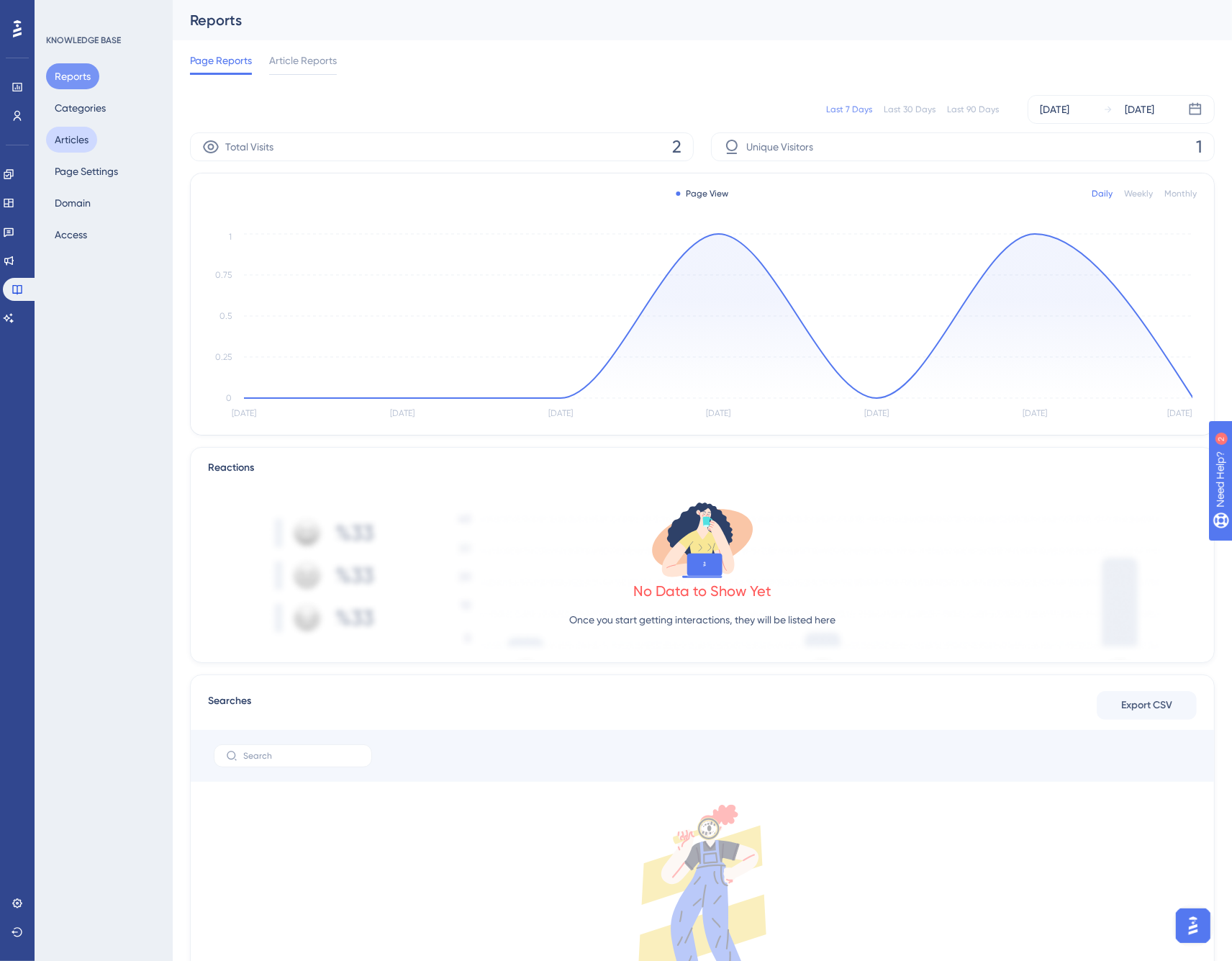
click at [73, 137] on button "Articles" at bounding box center [72, 139] width 51 height 26
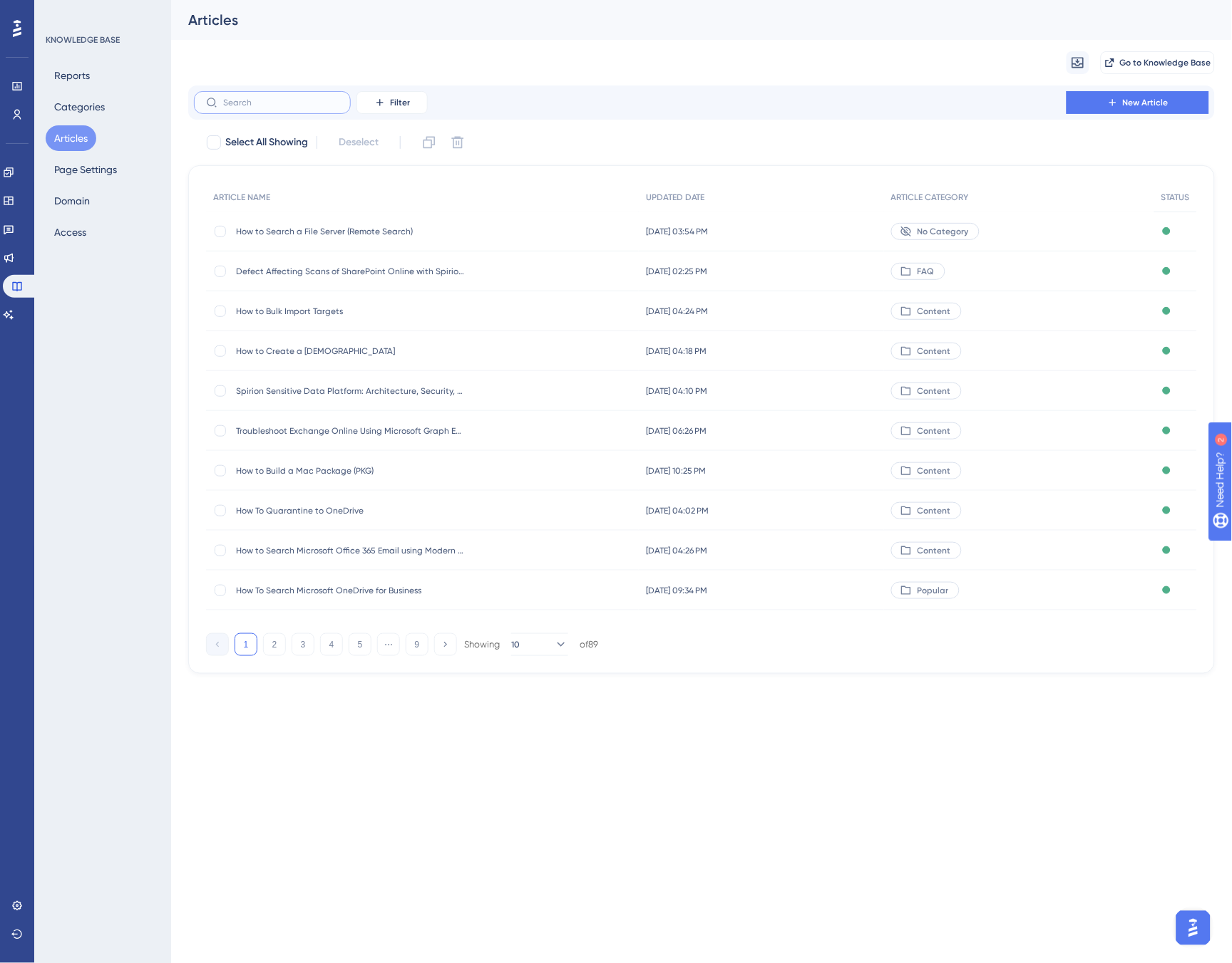
click at [244, 103] on input "text" at bounding box center [281, 102] width 115 height 10
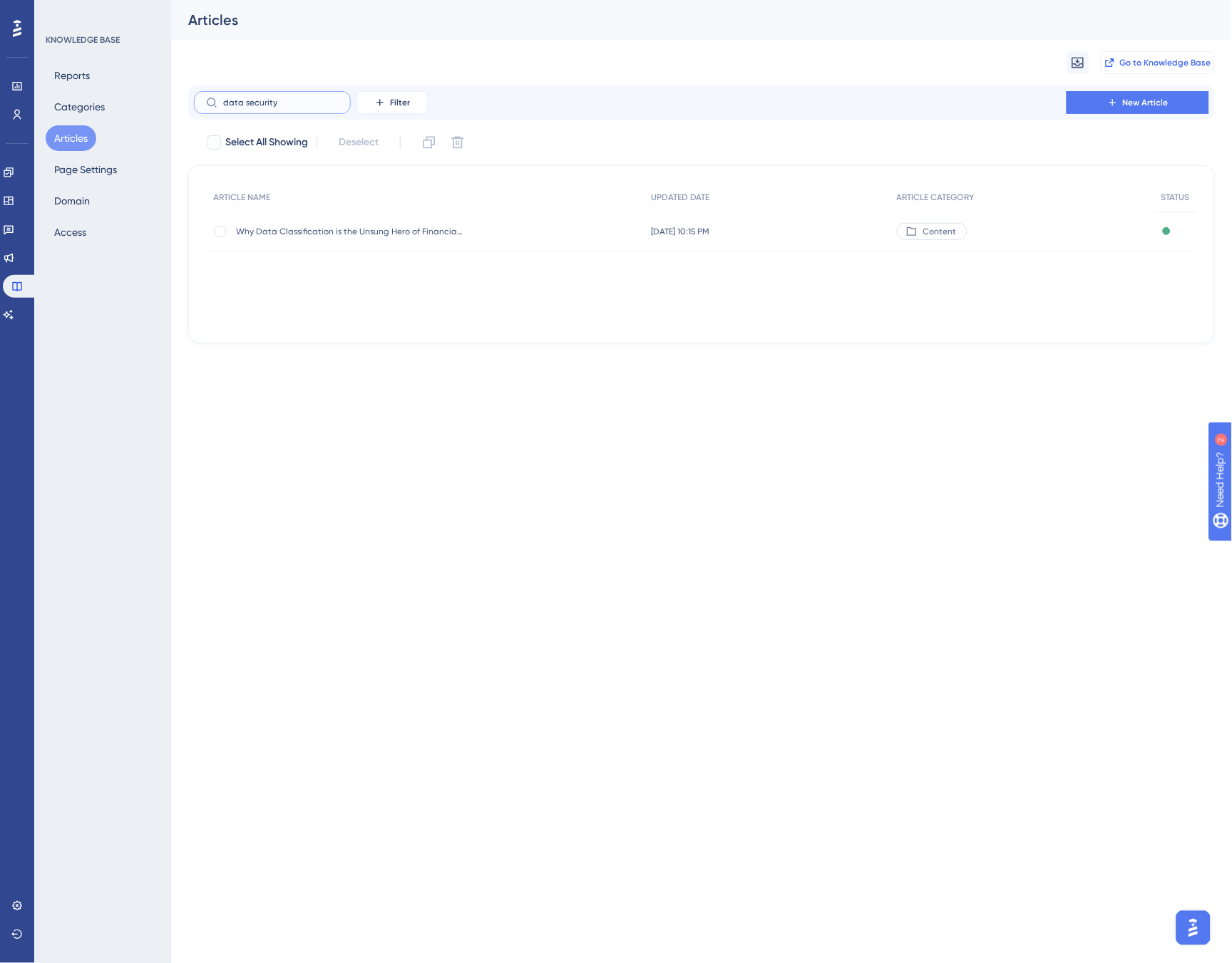
type input "data security"
click at [1155, 60] on span "Go to Knowledge Base" at bounding box center [1165, 63] width 91 height 11
click at [13, 204] on icon at bounding box center [7, 201] width 9 height 9
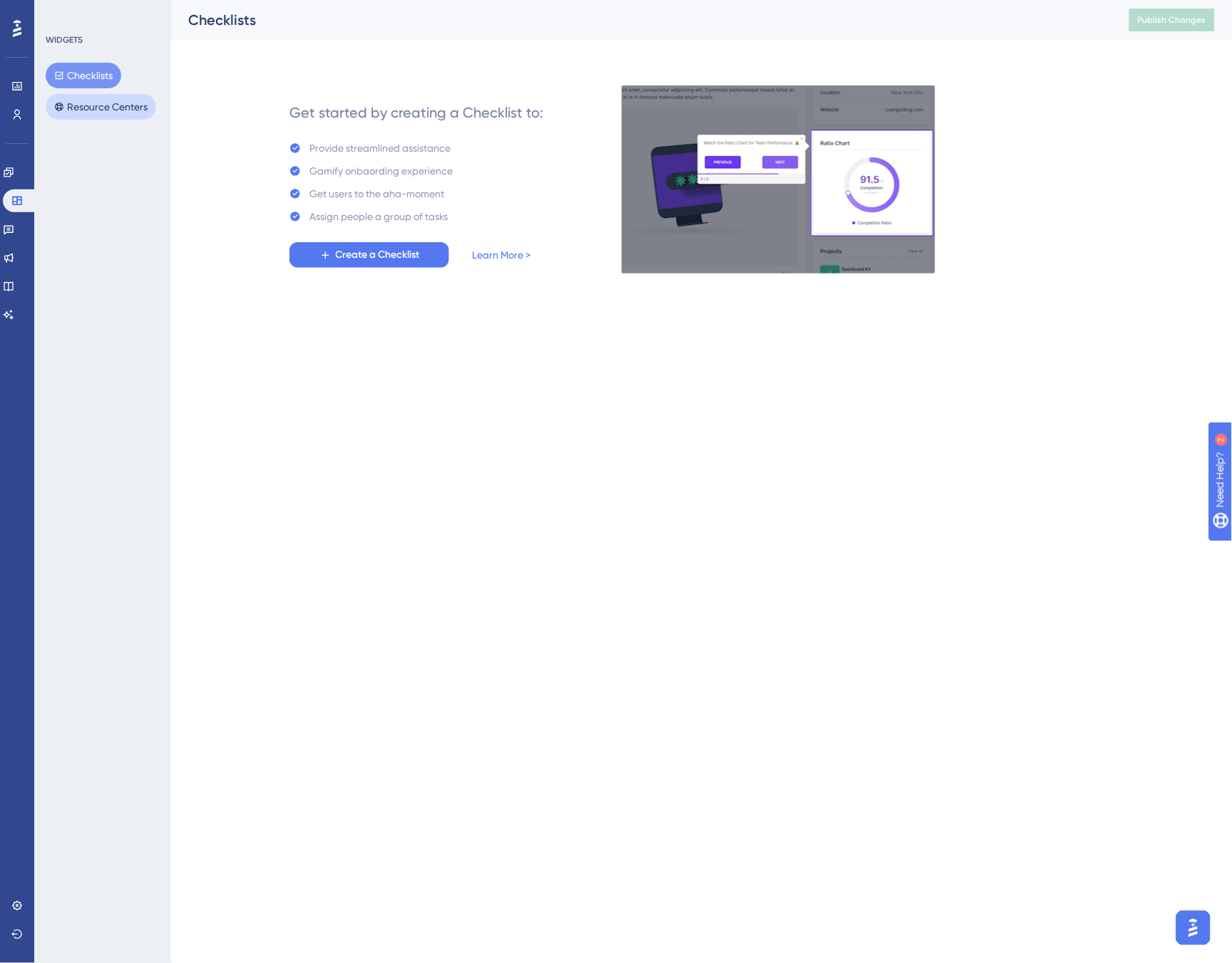
click at [90, 96] on button "Resource Centers" at bounding box center [101, 107] width 111 height 26
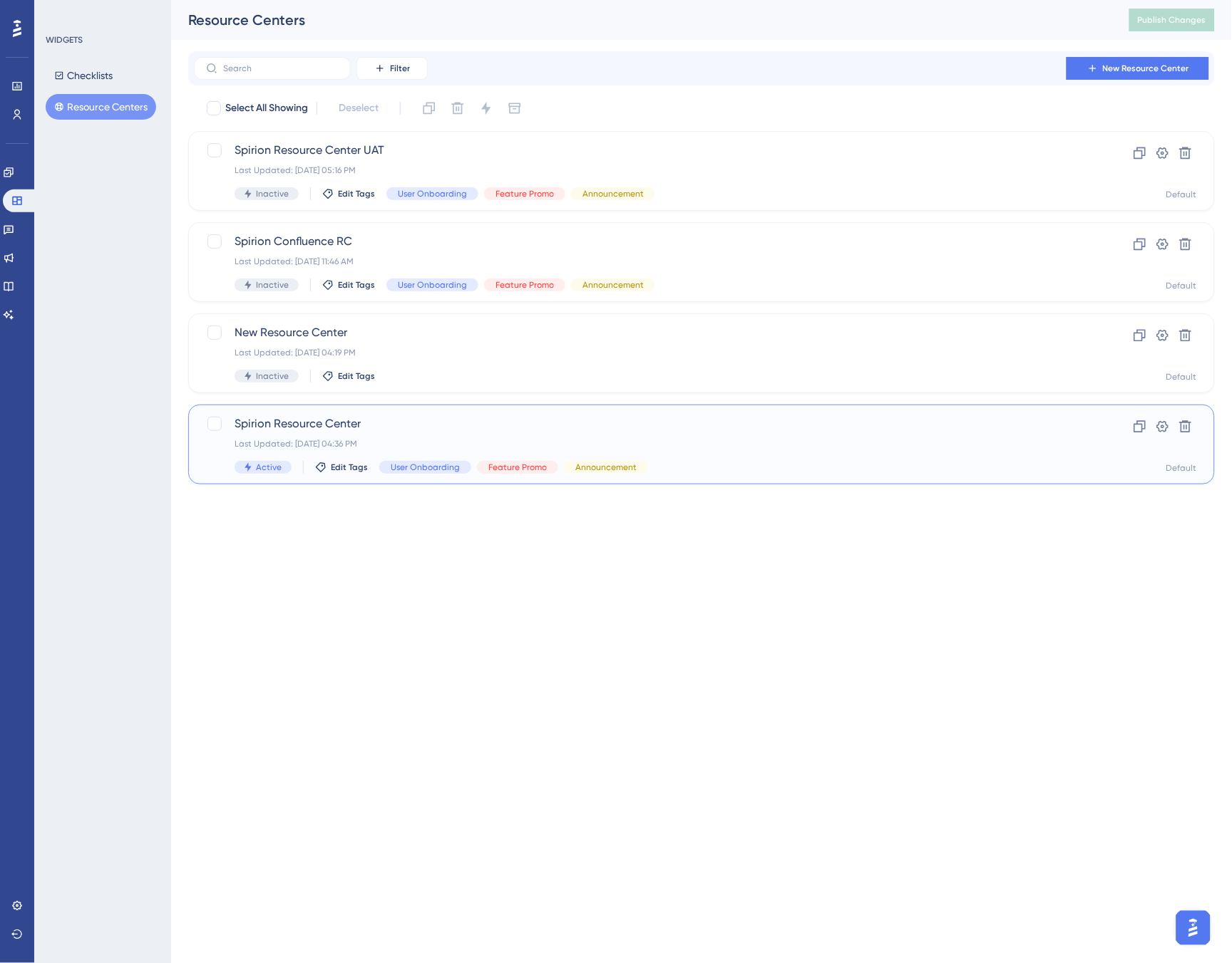
click at [410, 436] on div "Spirion Resource Center Last Updated: Jul 15 2025, 04:36 PM Active Edit Tags Us…" at bounding box center [645, 444] width 820 height 58
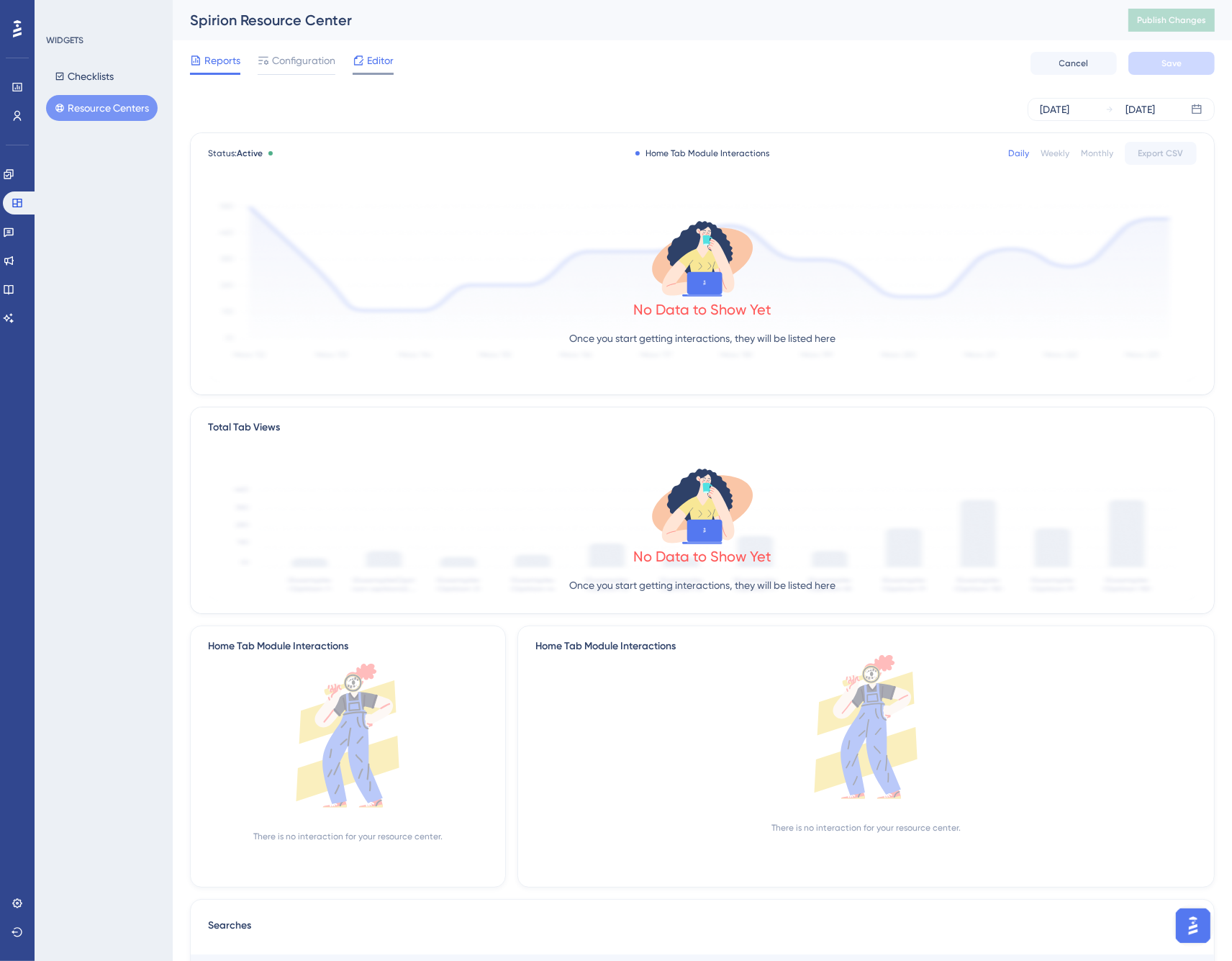
click at [373, 65] on span "Editor" at bounding box center [381, 60] width 27 height 17
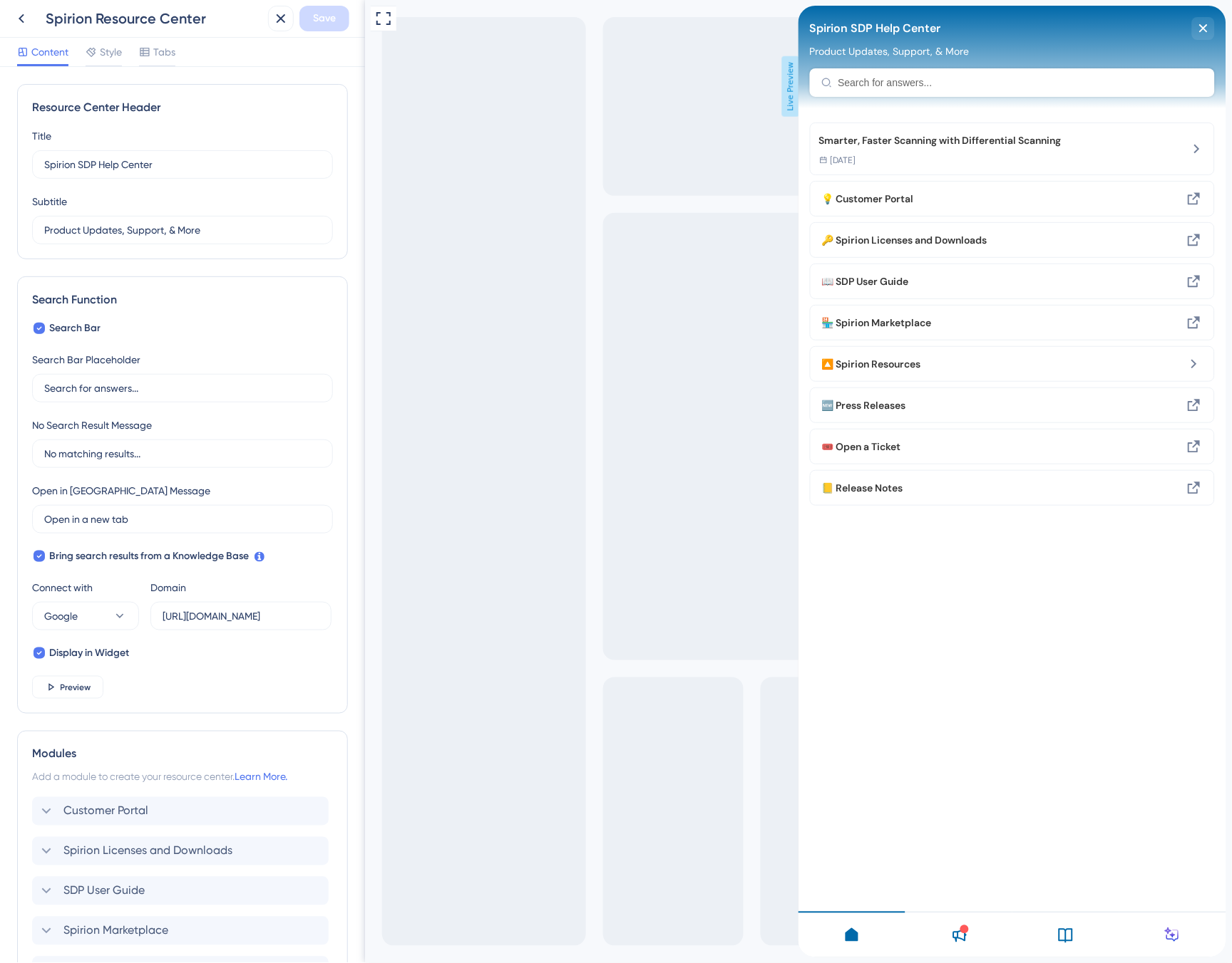
click at [875, 82] on div "Spirion SDP Help Center Product Updates, Support, & More" at bounding box center [1012, 56] width 428 height 102
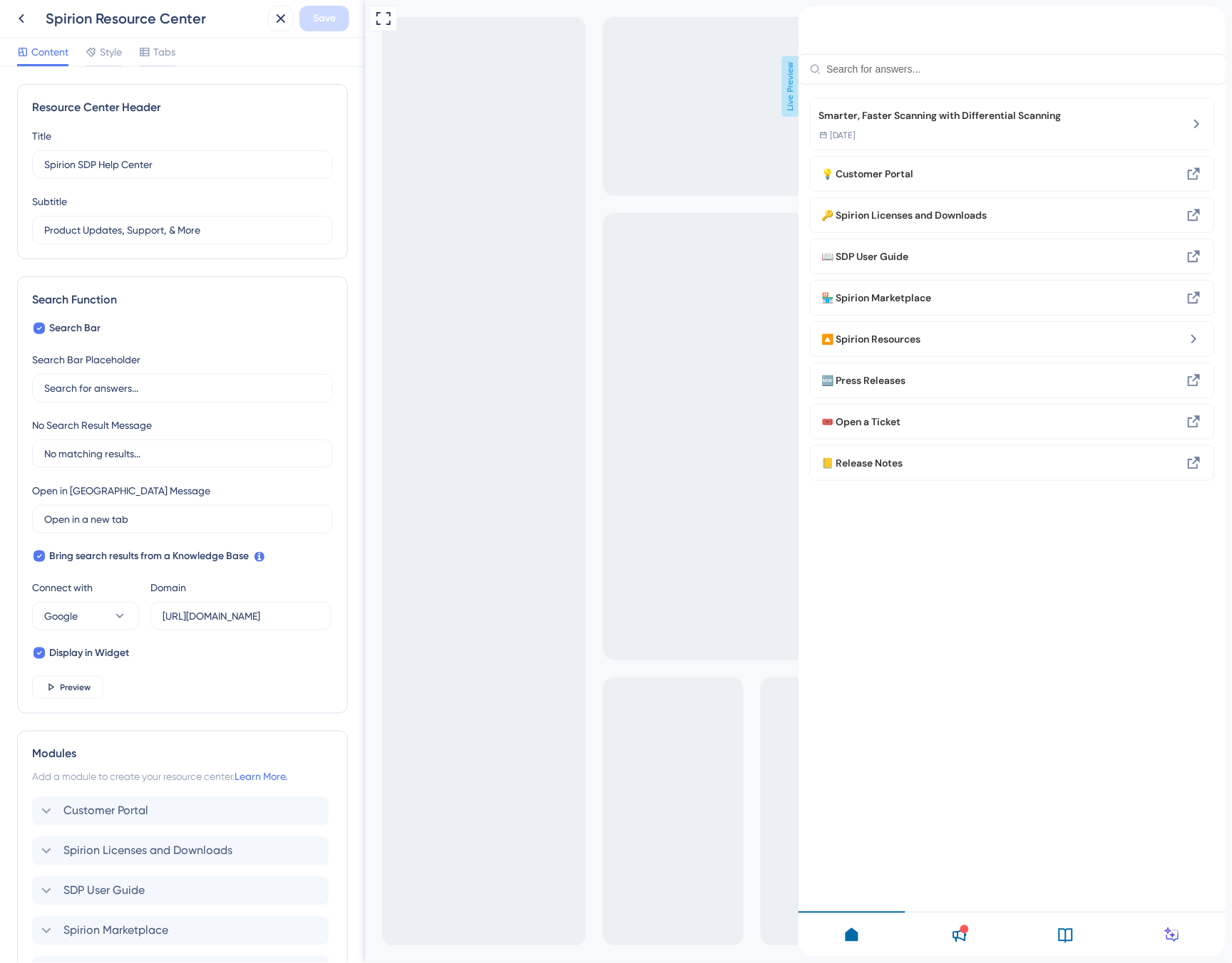
paste input "data security posture management"
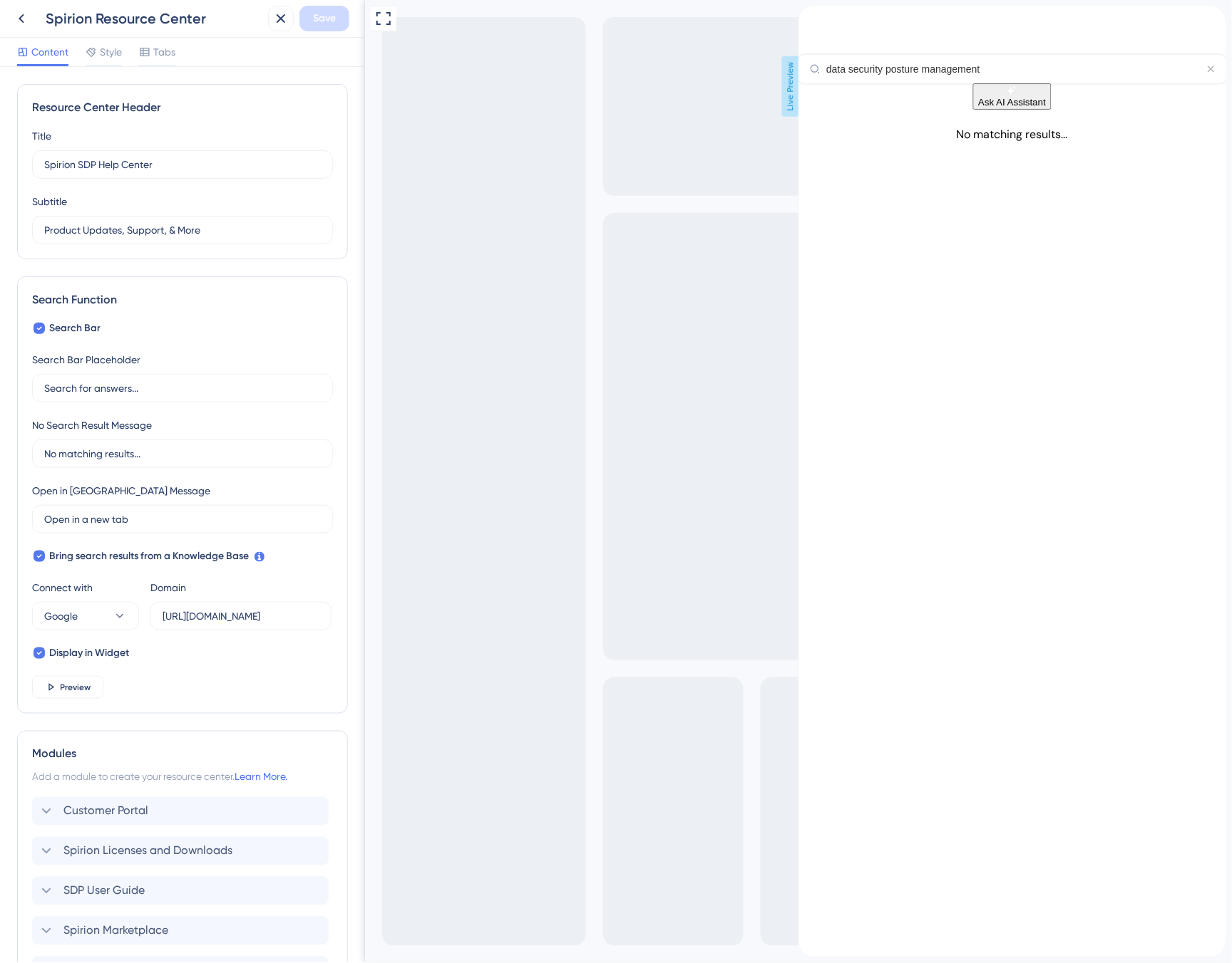
type input "data security posture management"
click at [1010, 107] on span "Ask AI Assistant" at bounding box center [1012, 102] width 68 height 10
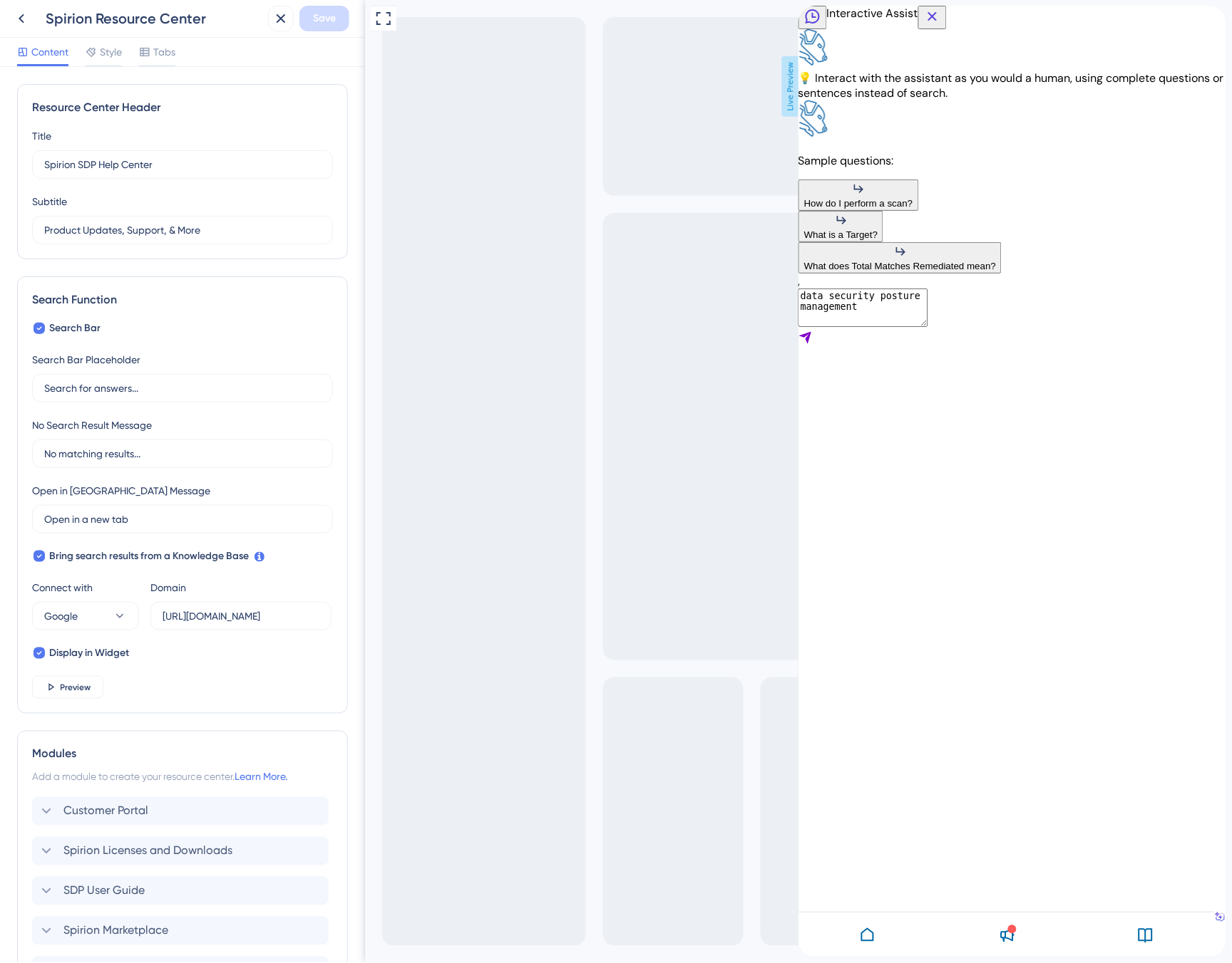
click at [927, 327] on textarea "data security posture management" at bounding box center [862, 308] width 130 height 39
type textarea "what is data security posture management?"
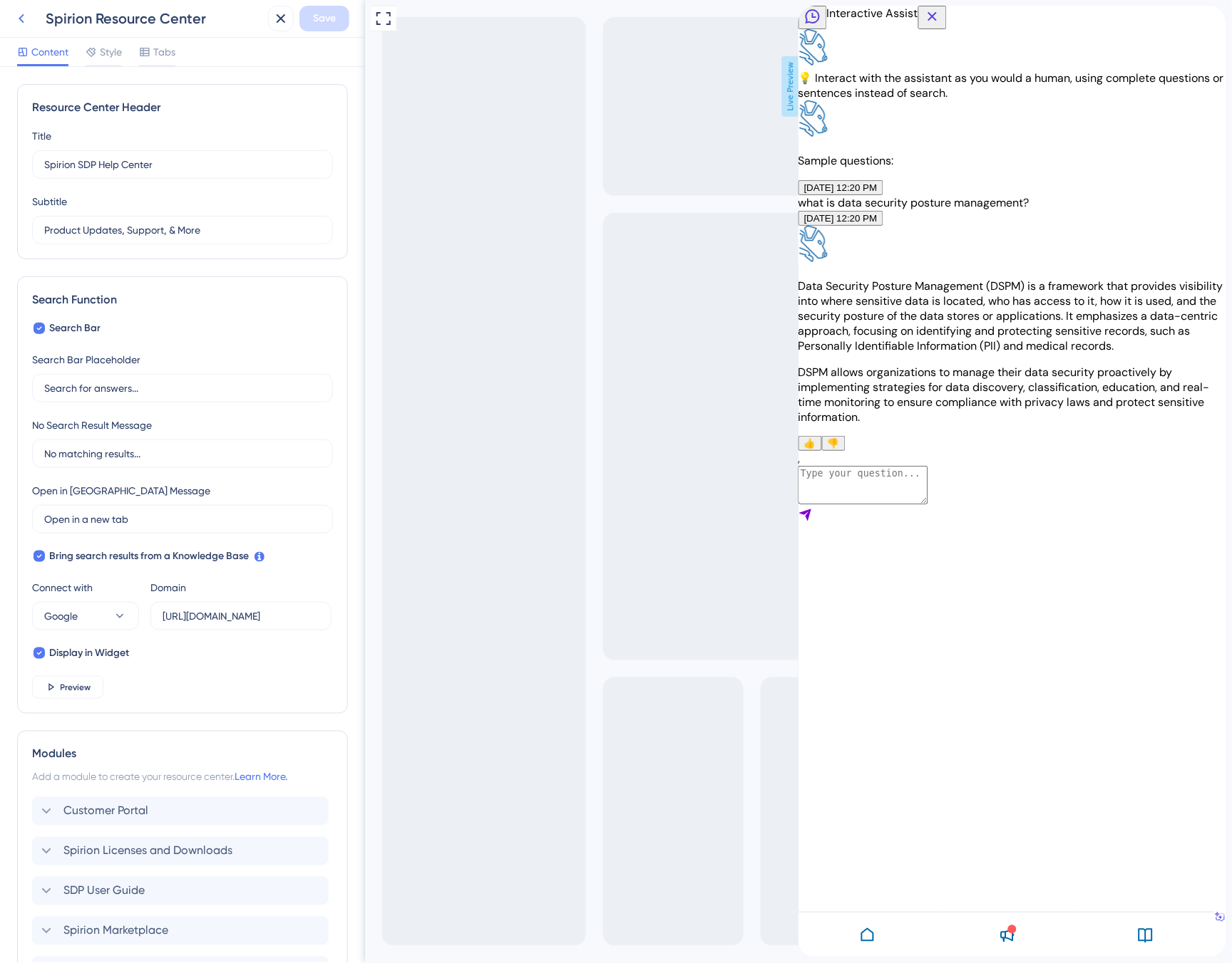
click at [20, 15] on icon at bounding box center [21, 18] width 17 height 17
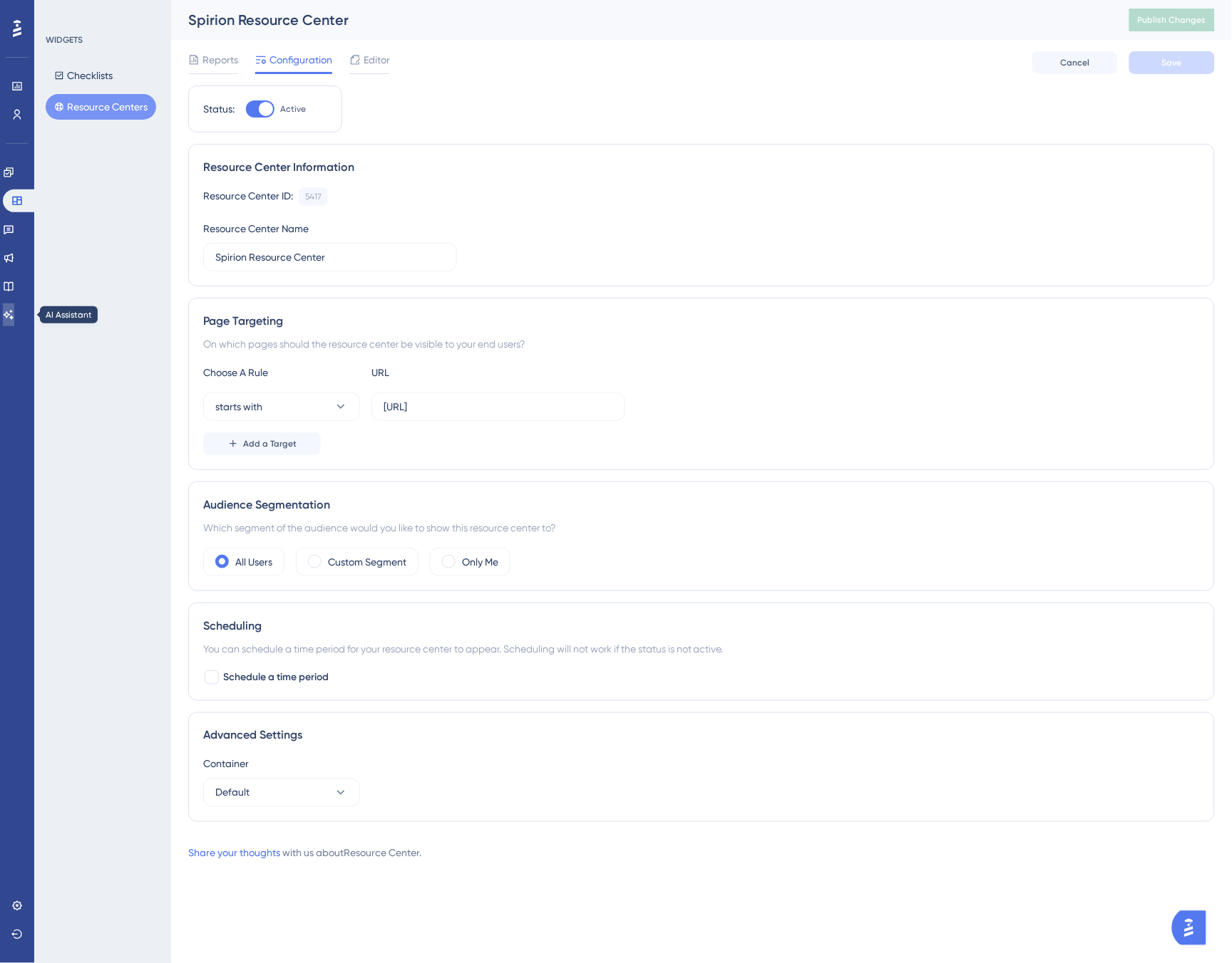
click at [10, 311] on icon at bounding box center [9, 315] width 11 height 11
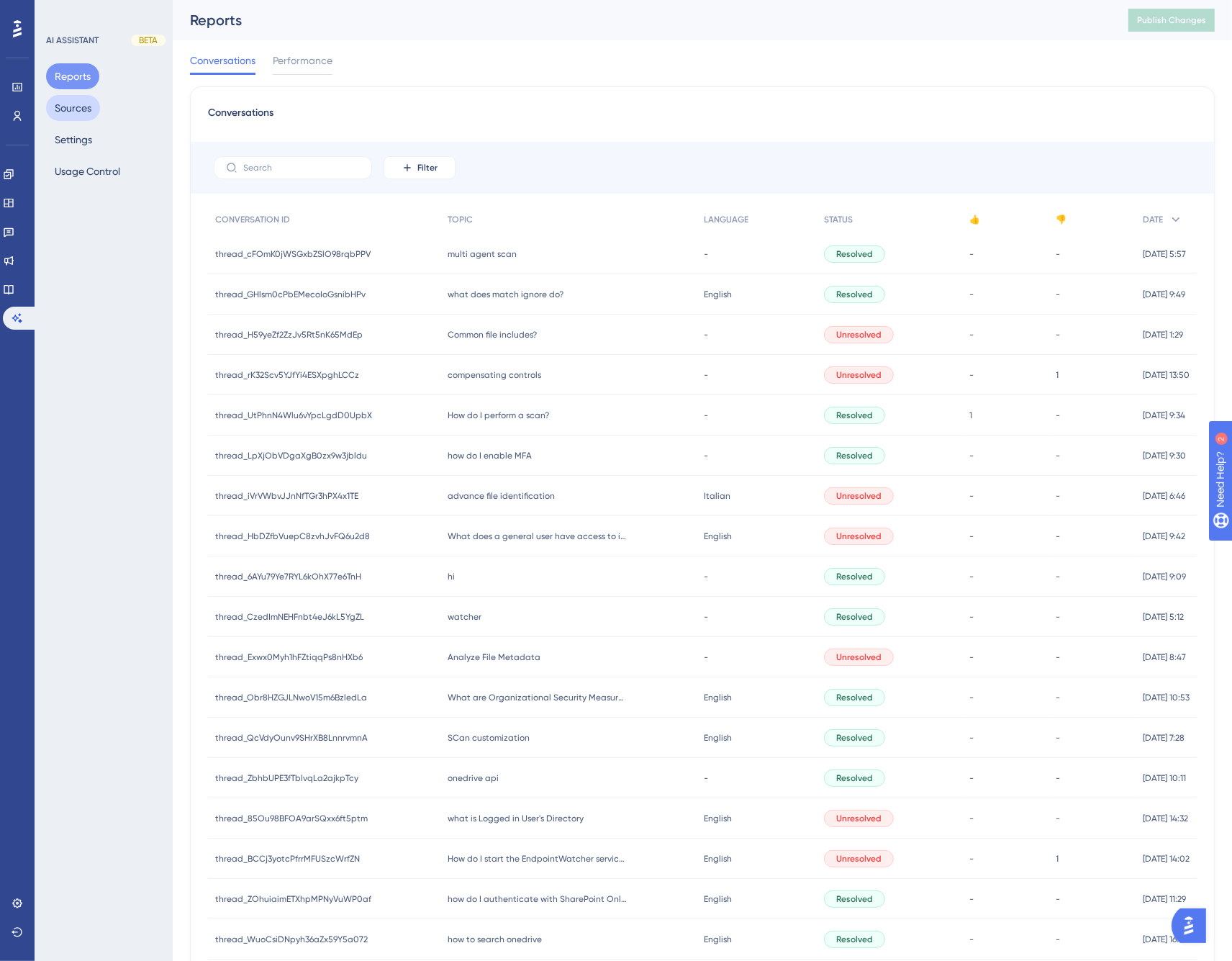
click at [74, 113] on button "Sources" at bounding box center [73, 108] width 54 height 26
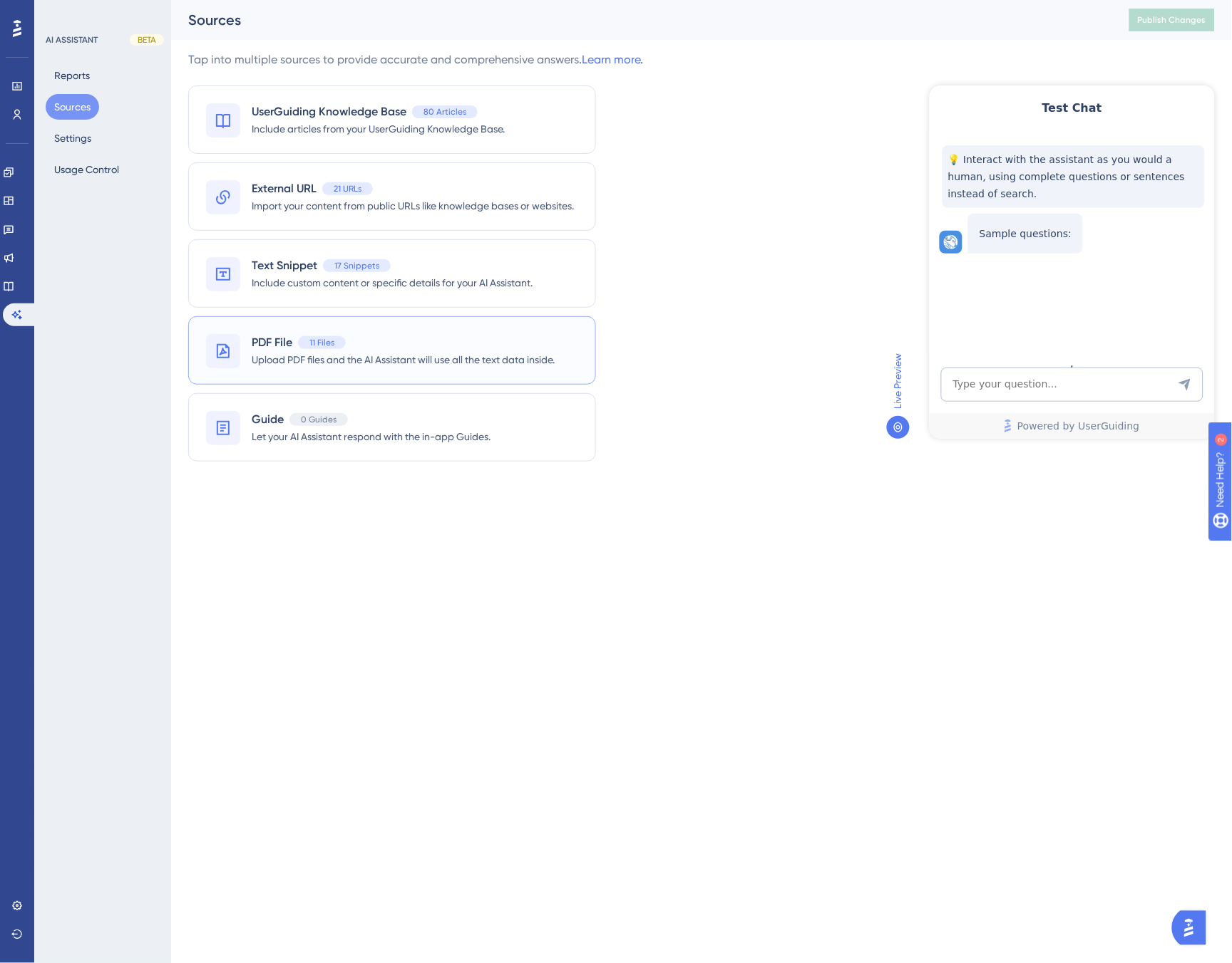
click at [409, 346] on div "PDF File 11 Files" at bounding box center [403, 342] width 303 height 17
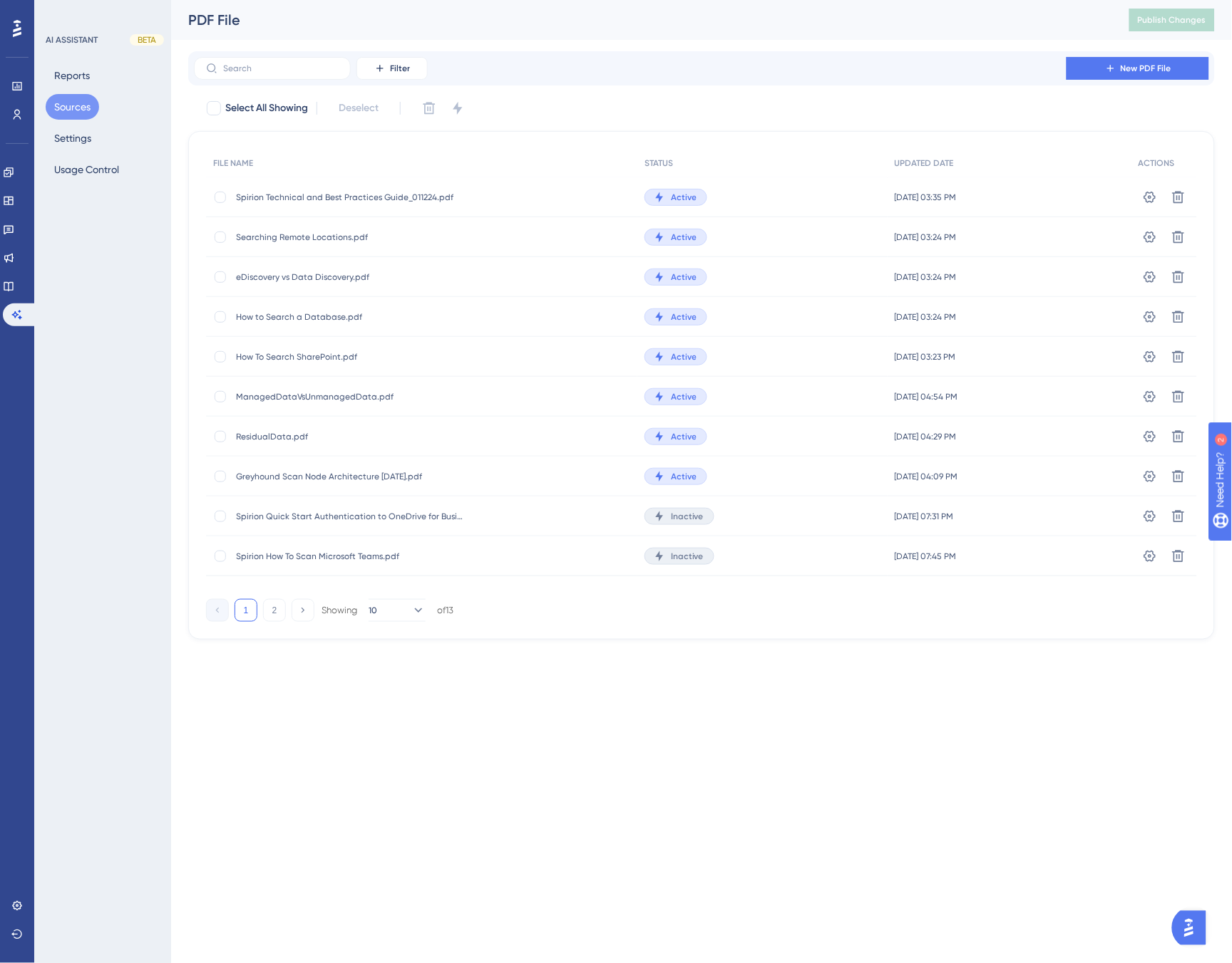
click at [70, 108] on button "Sources" at bounding box center [73, 107] width 53 height 26
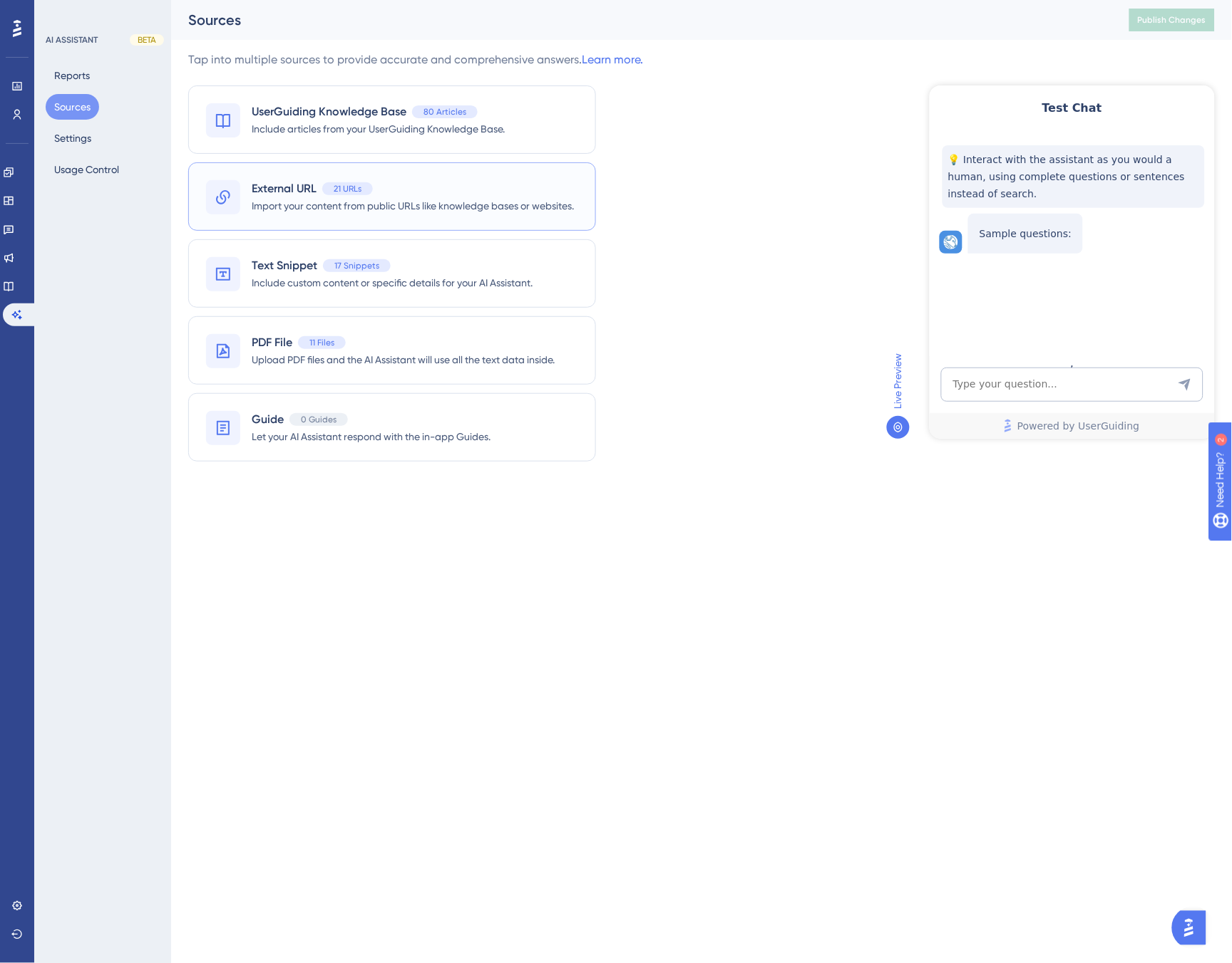
click at [438, 195] on div "External URL 21 URLs" at bounding box center [412, 189] width 322 height 17
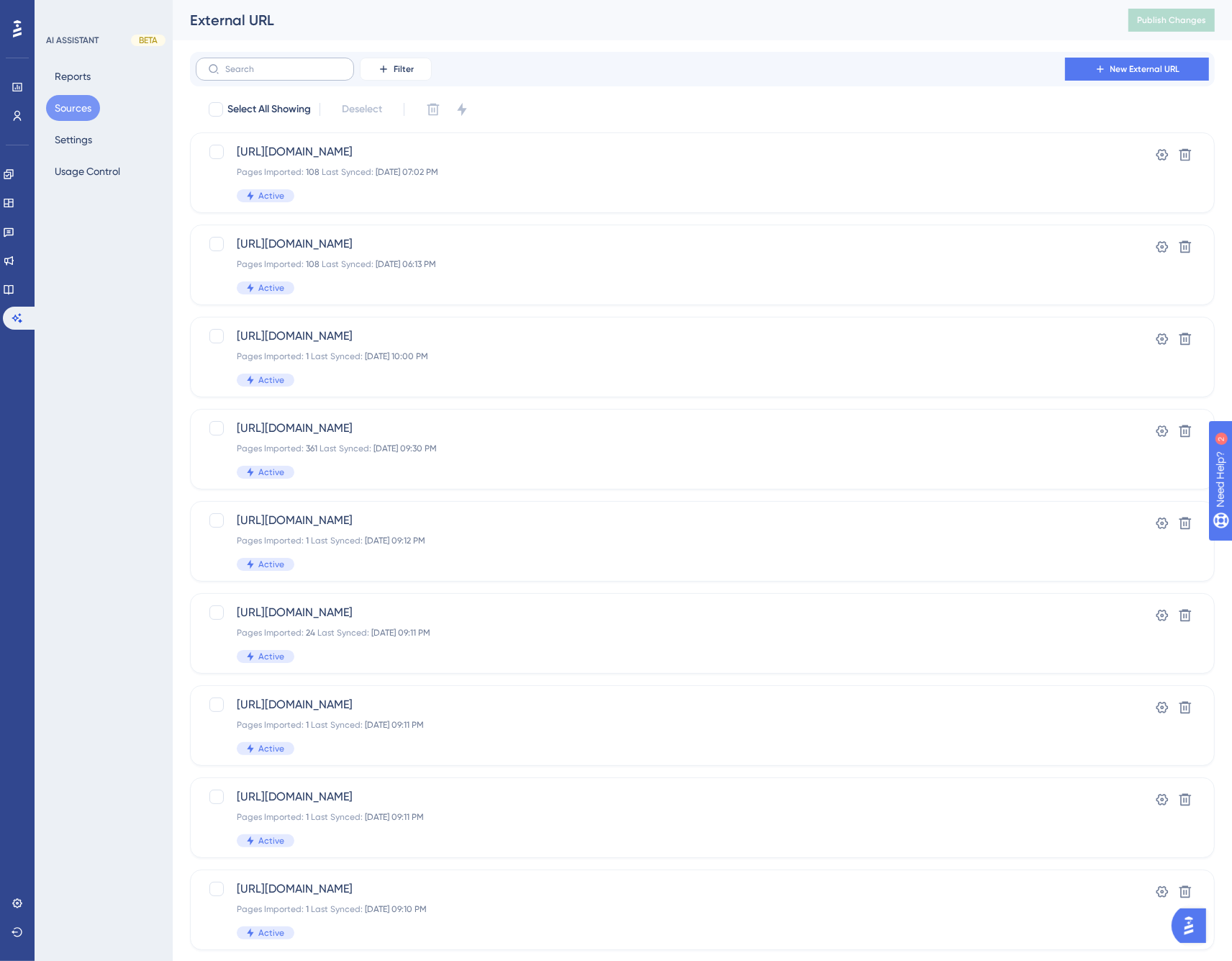
click at [282, 74] on label at bounding box center [275, 69] width 158 height 23
click at [282, 74] on input "text" at bounding box center [284, 69] width 117 height 10
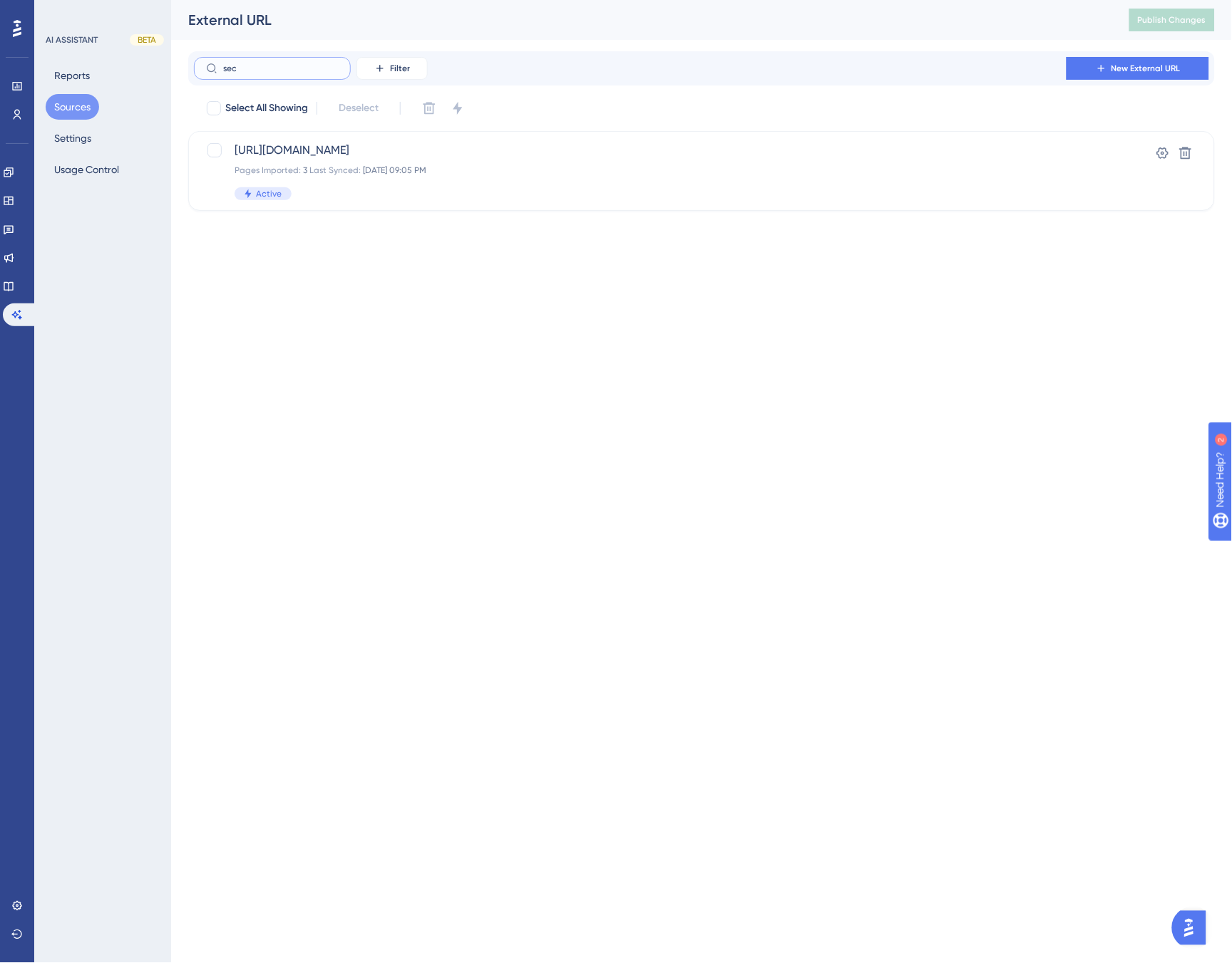
type input "secu"
checkbox input "true"
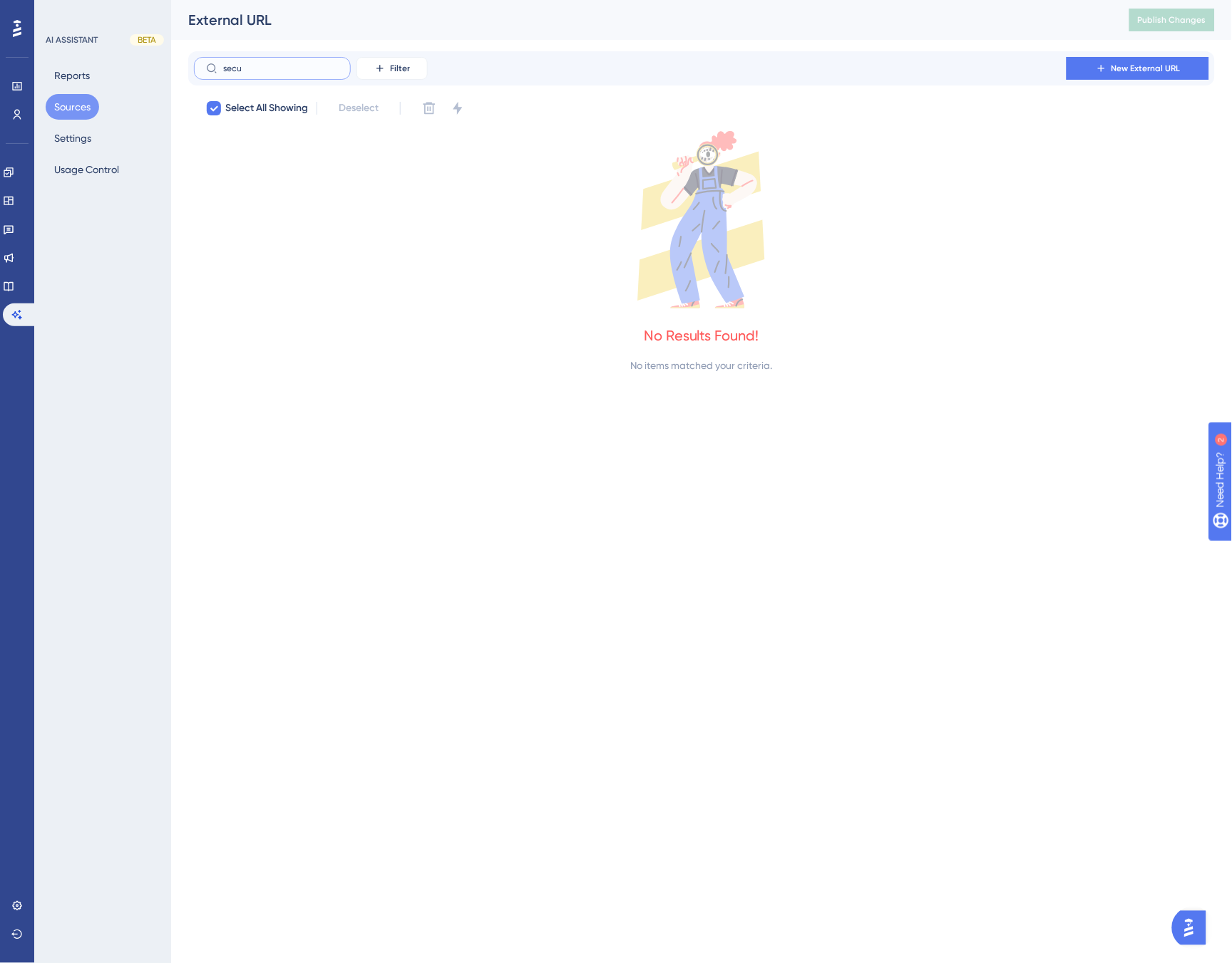
type input "sec"
checkbox input "false"
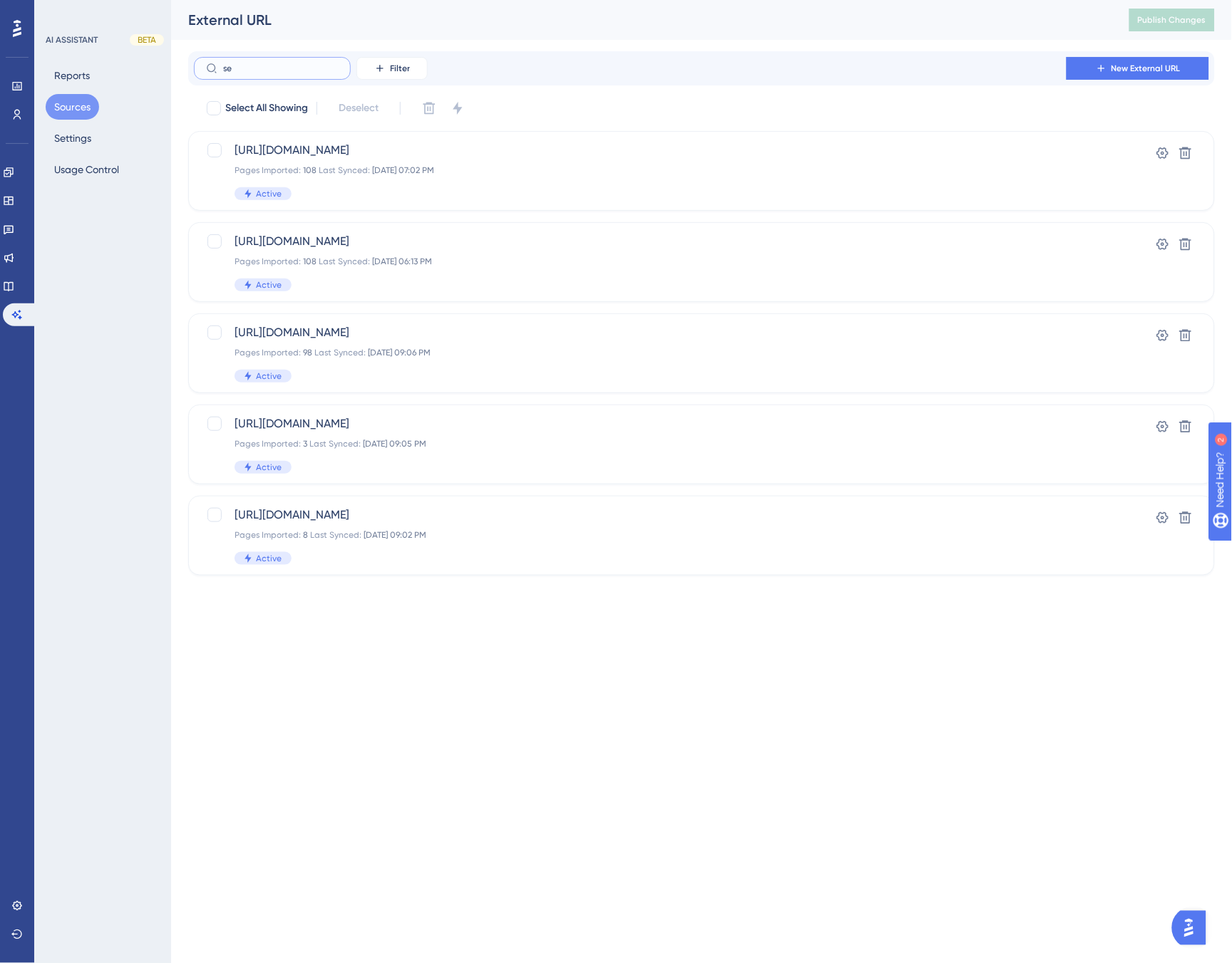
type input "s"
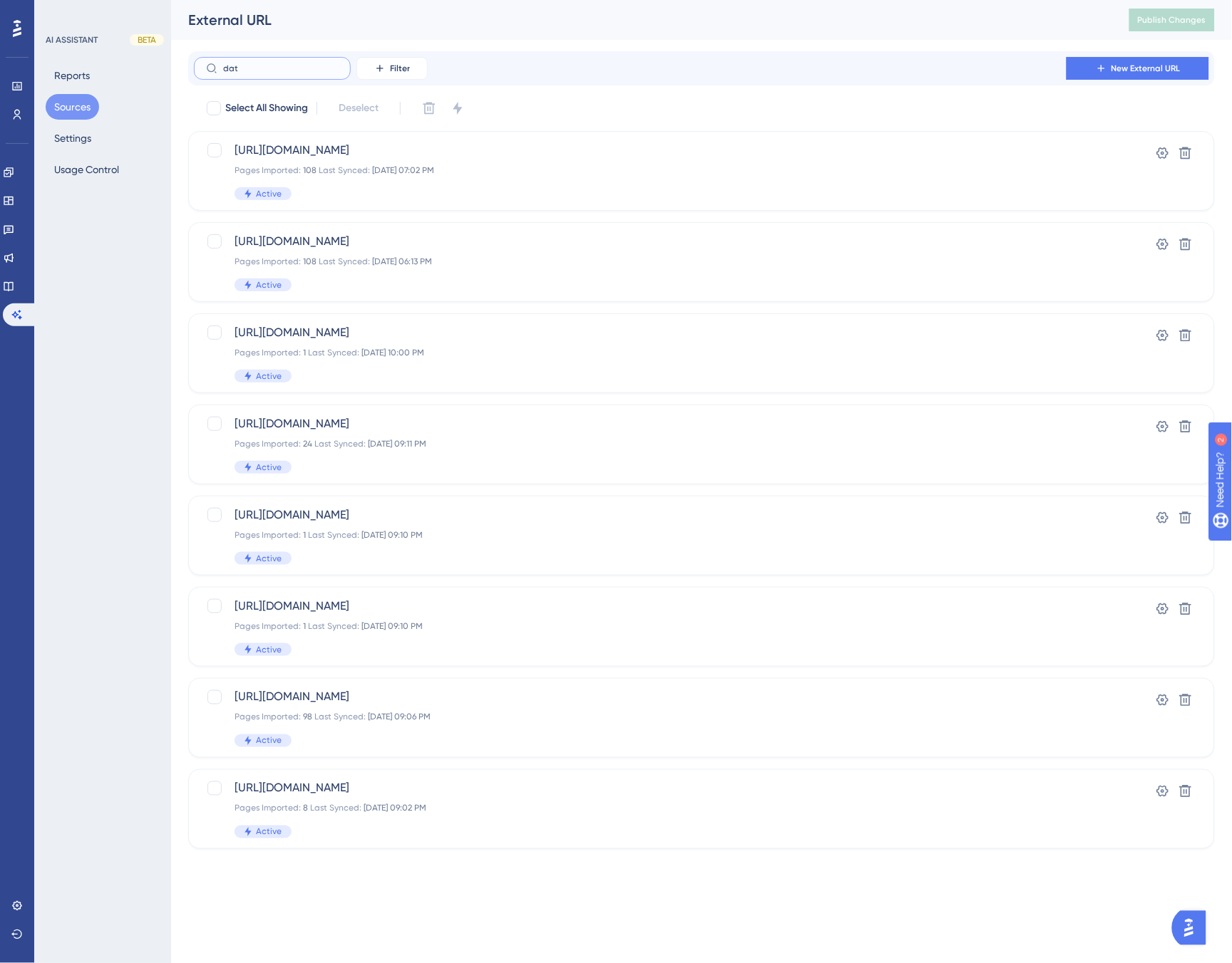
type input "data"
drag, startPoint x: 261, startPoint y: 67, endPoint x: 219, endPoint y: 67, distance: 42.0
click at [219, 67] on label "data" at bounding box center [272, 69] width 157 height 23
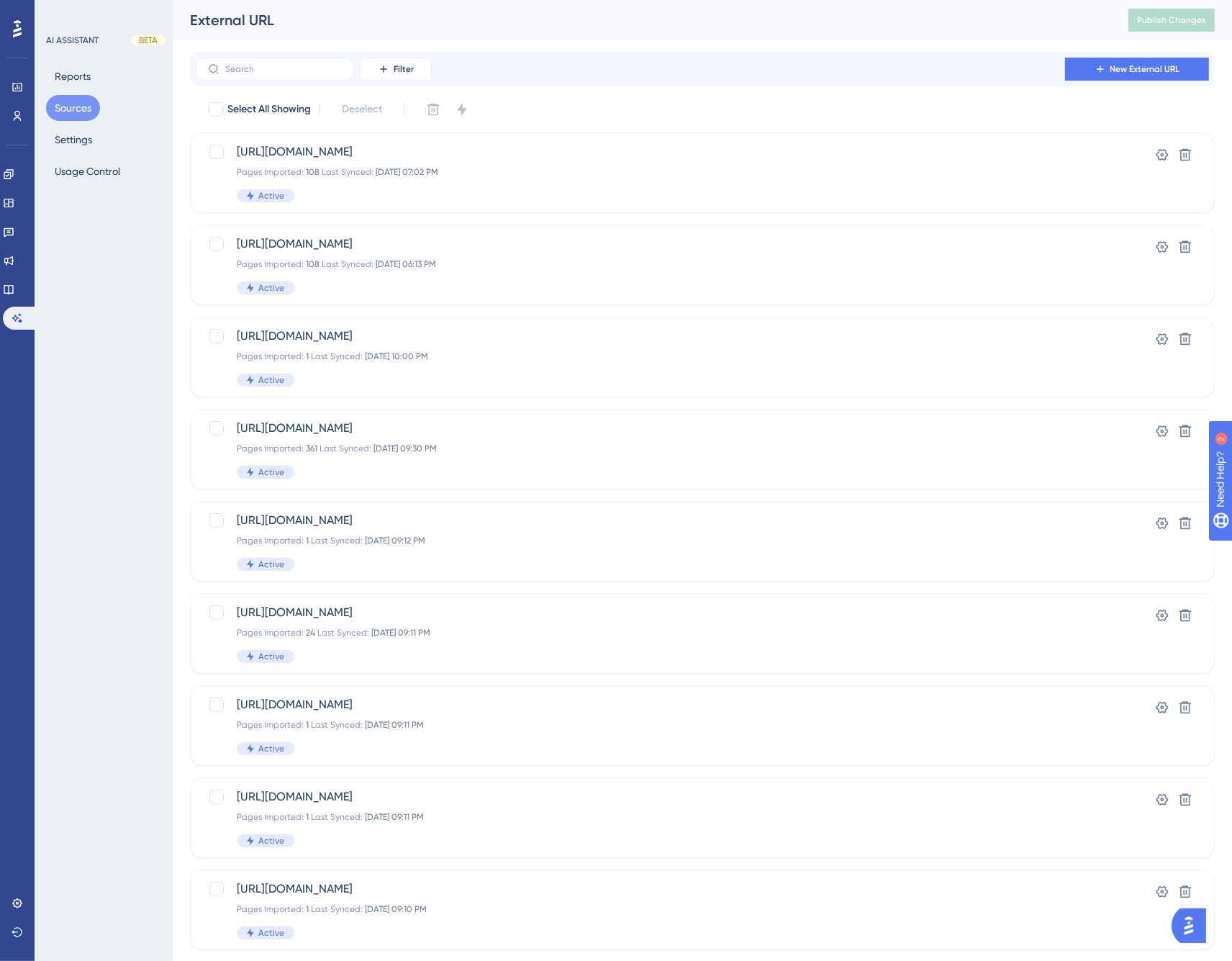
click at [68, 107] on button "Sources" at bounding box center [73, 108] width 54 height 26
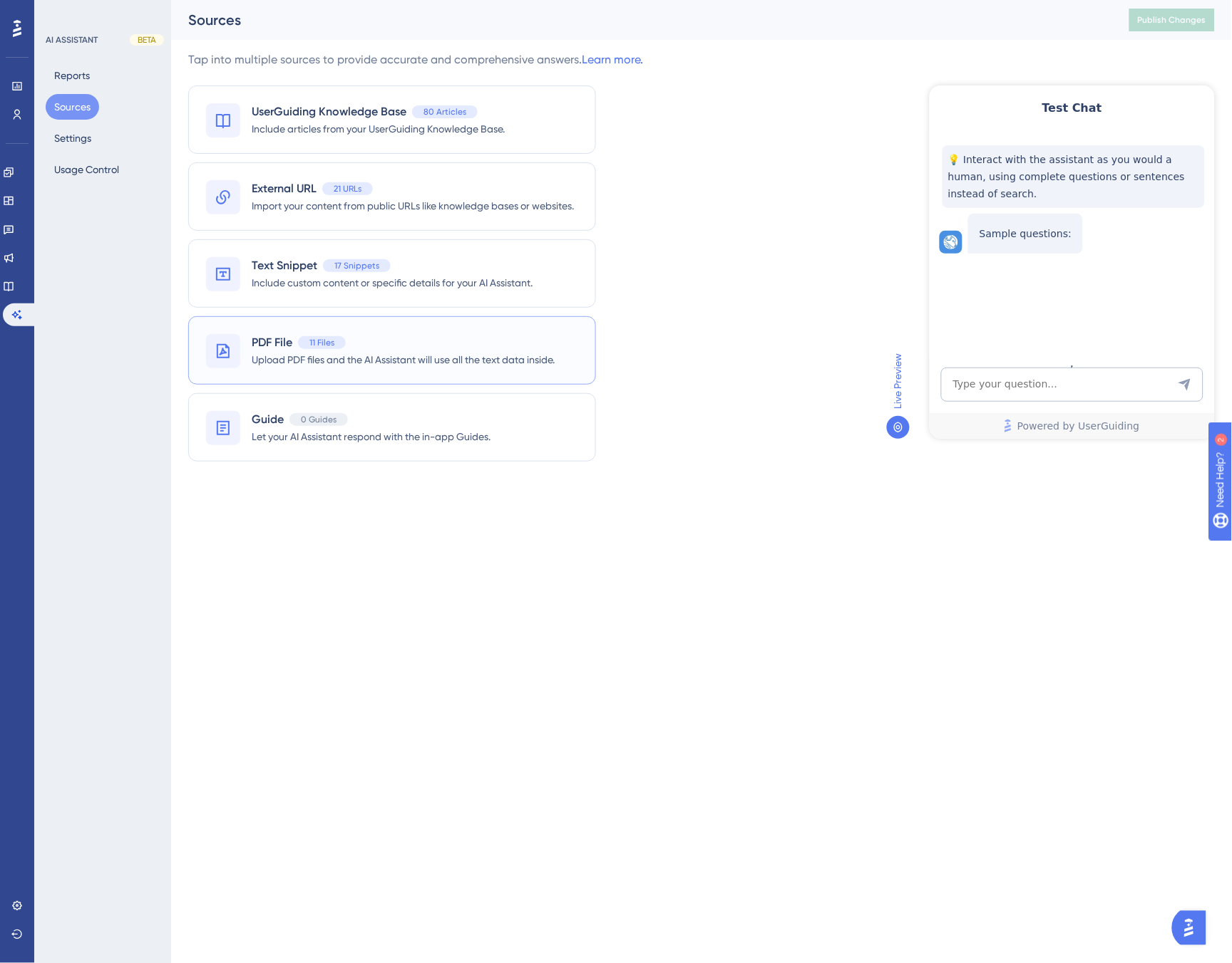
click at [412, 352] on span "Upload PDF files and the AI Assistant will use all the text data inside." at bounding box center [403, 360] width 303 height 17
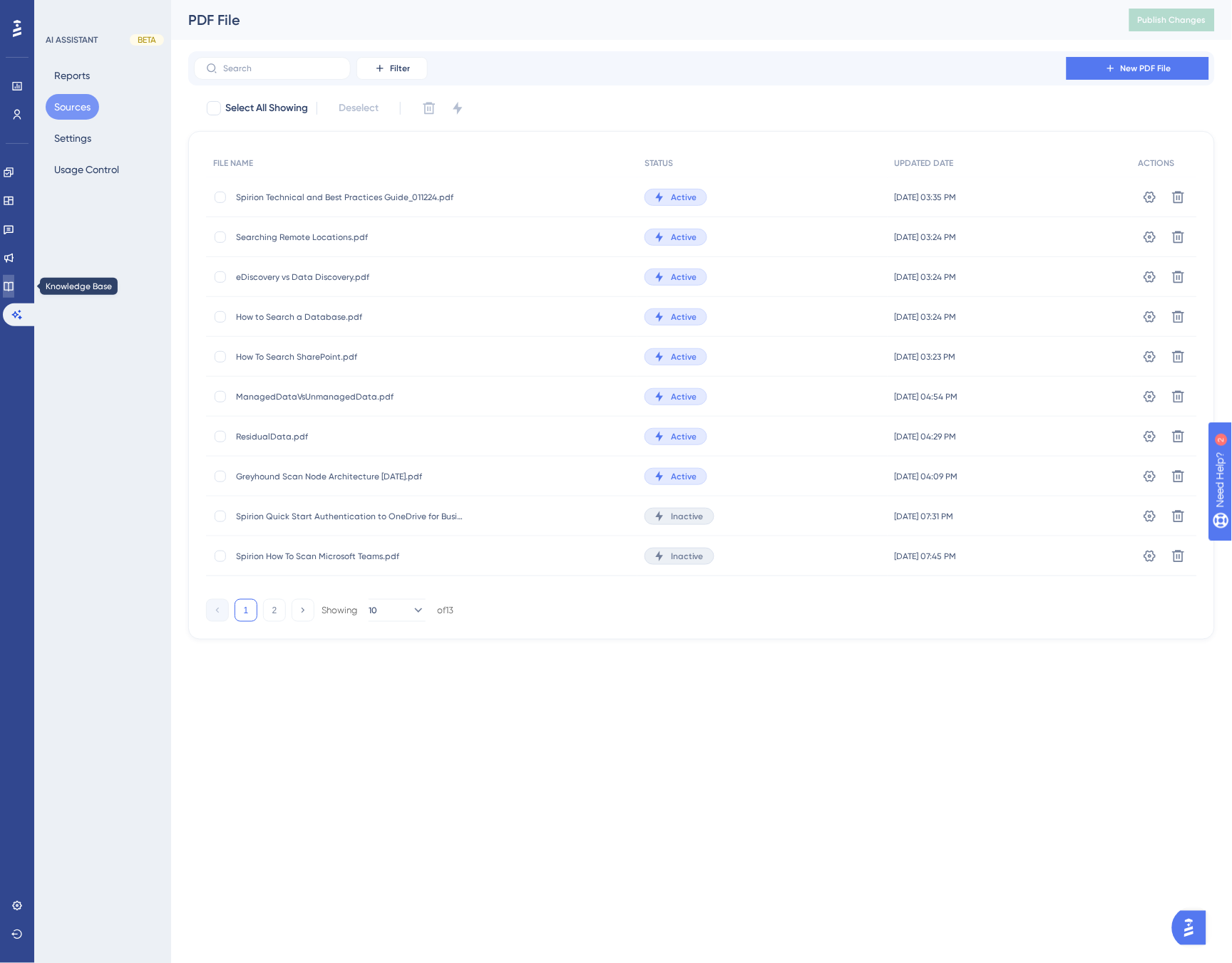
drag, startPoint x: 15, startPoint y: 279, endPoint x: 40, endPoint y: 278, distance: 25.0
click at [15, 279] on link at bounding box center [9, 286] width 11 height 23
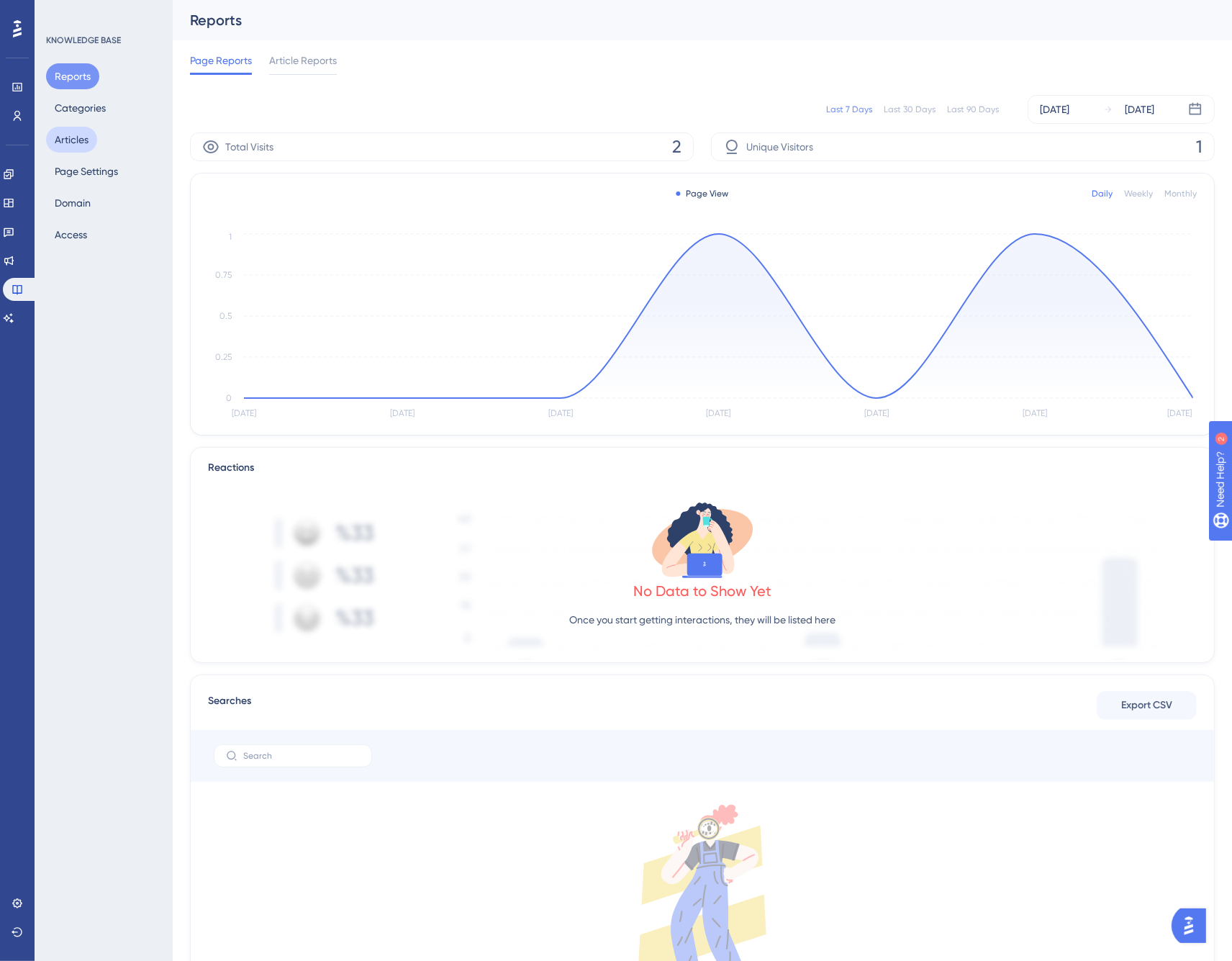
click at [73, 142] on button "Articles" at bounding box center [72, 139] width 51 height 26
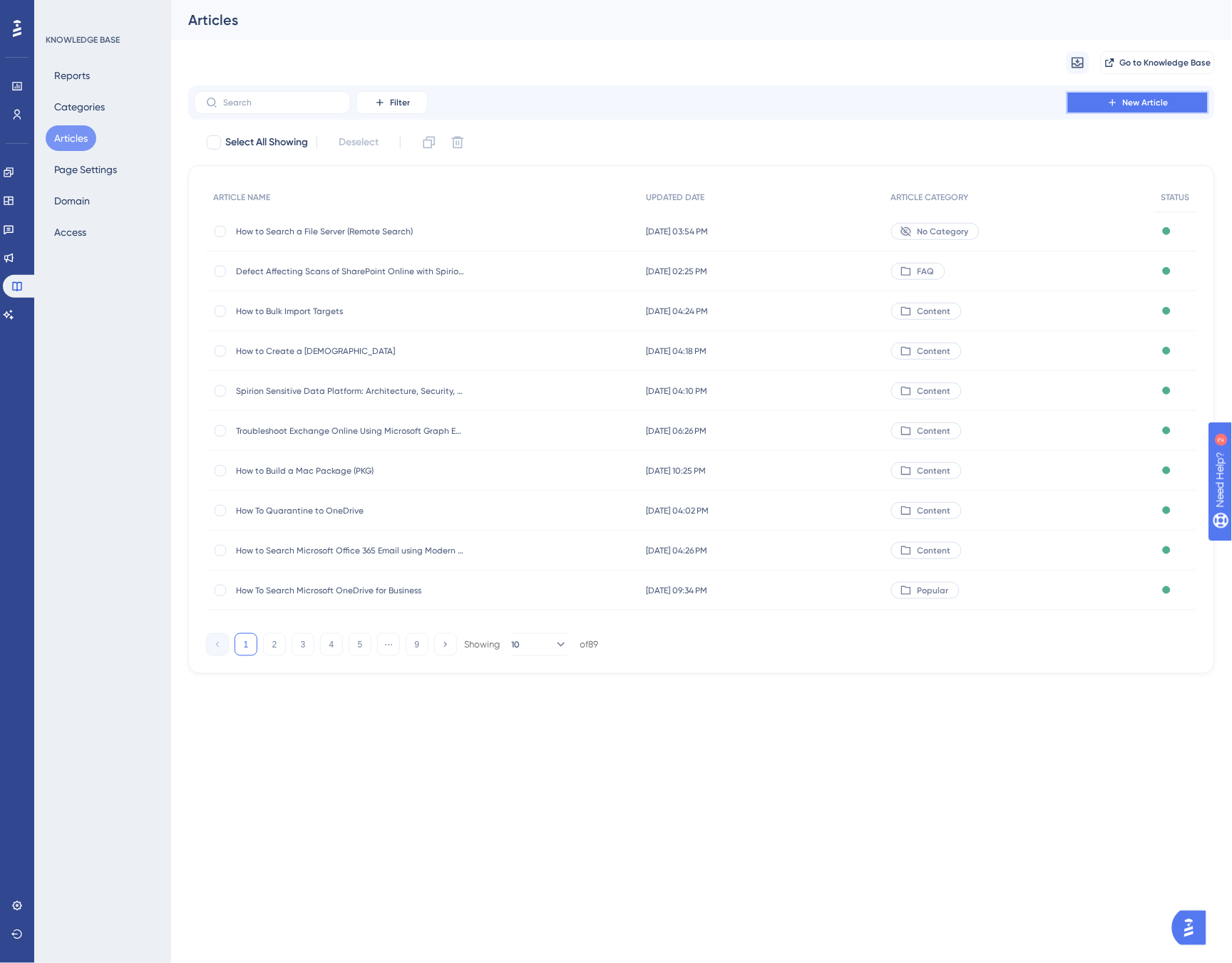
click at [1137, 95] on button "New Article" at bounding box center [1138, 102] width 143 height 23
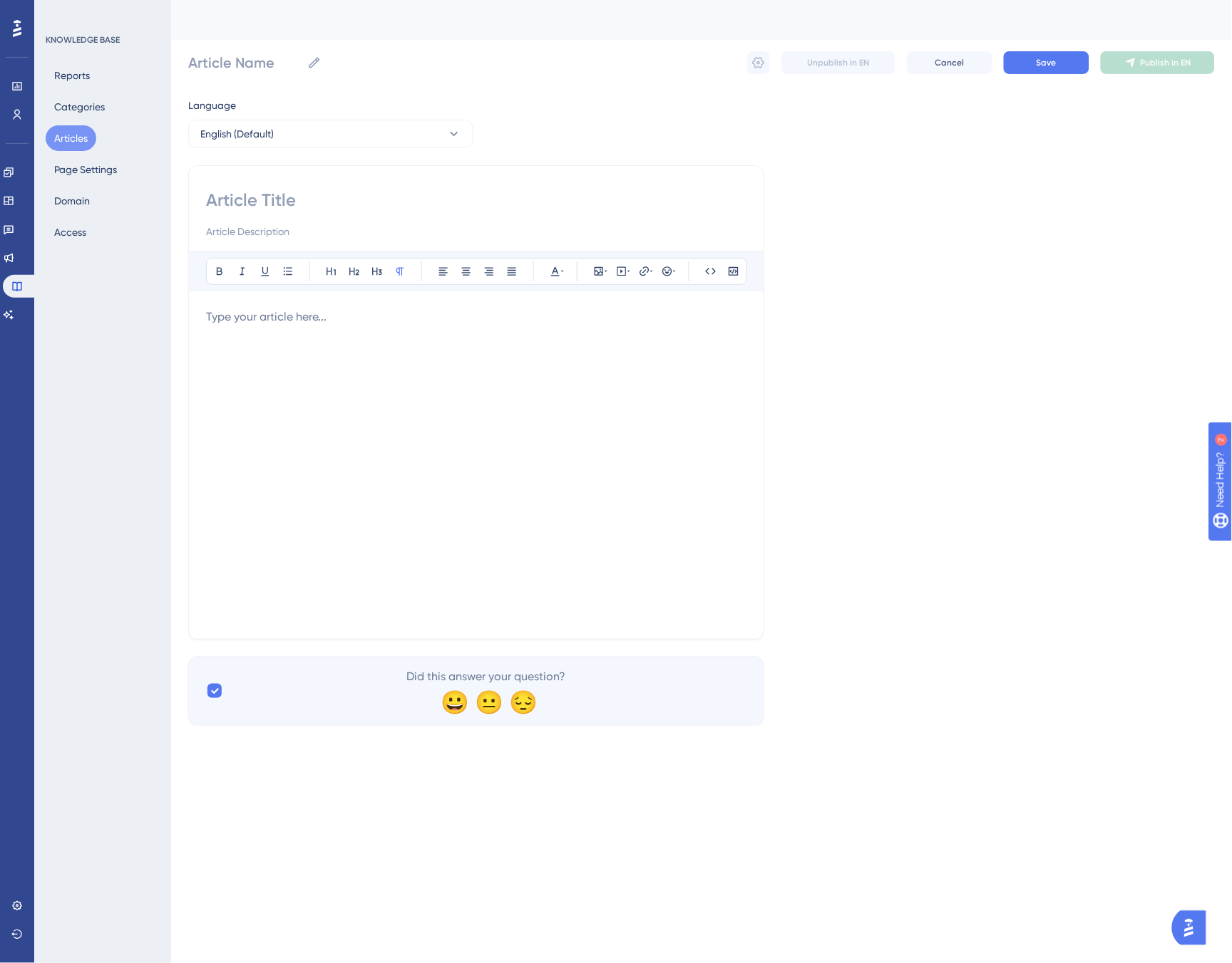
click at [254, 309] on p at bounding box center [476, 317] width 541 height 17
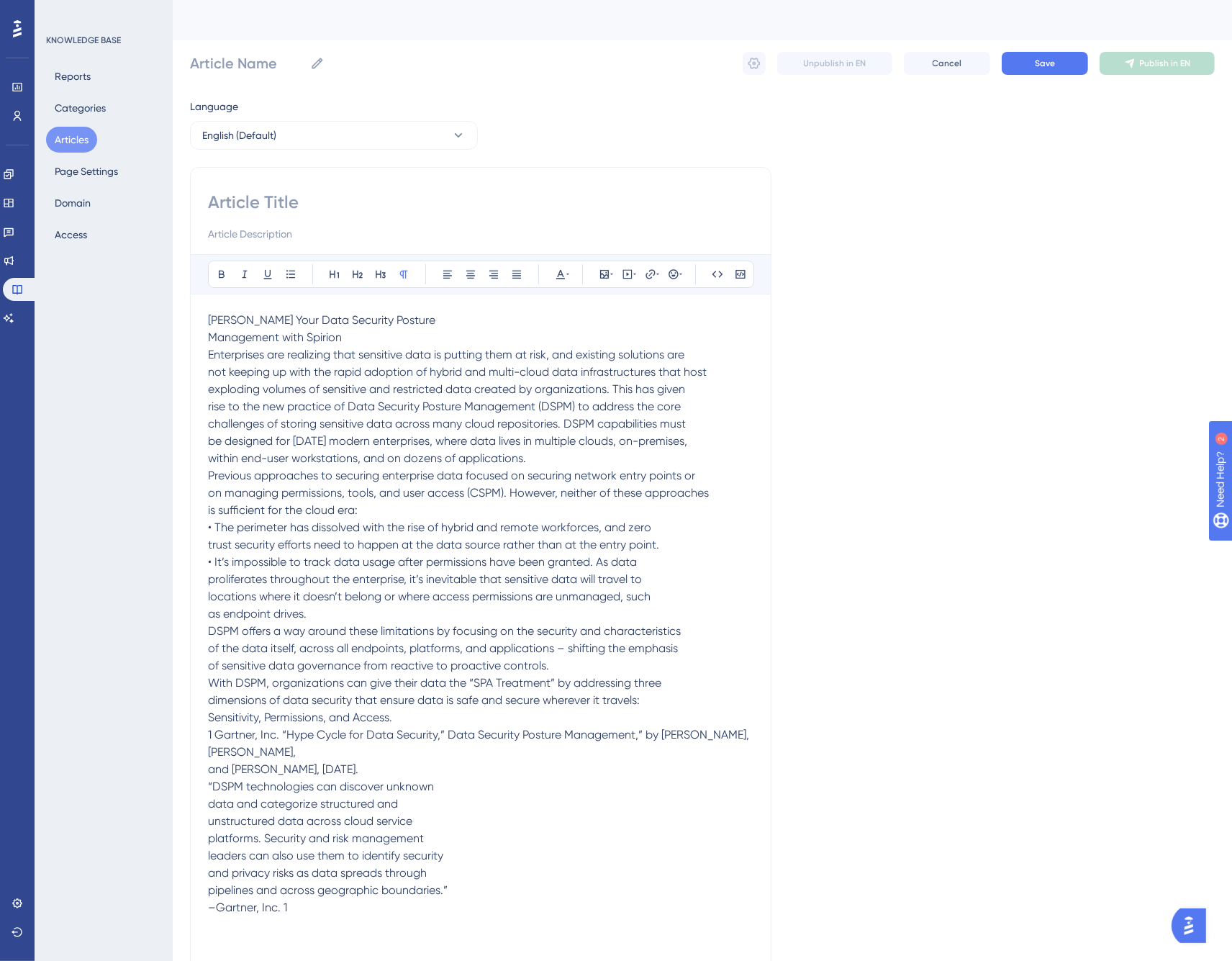
click at [225, 202] on input at bounding box center [481, 202] width 546 height 23
paste input "Harden your Data Security Posture Management with Spirion"
type input "Harden your Data Security Posture Management with Spirion"
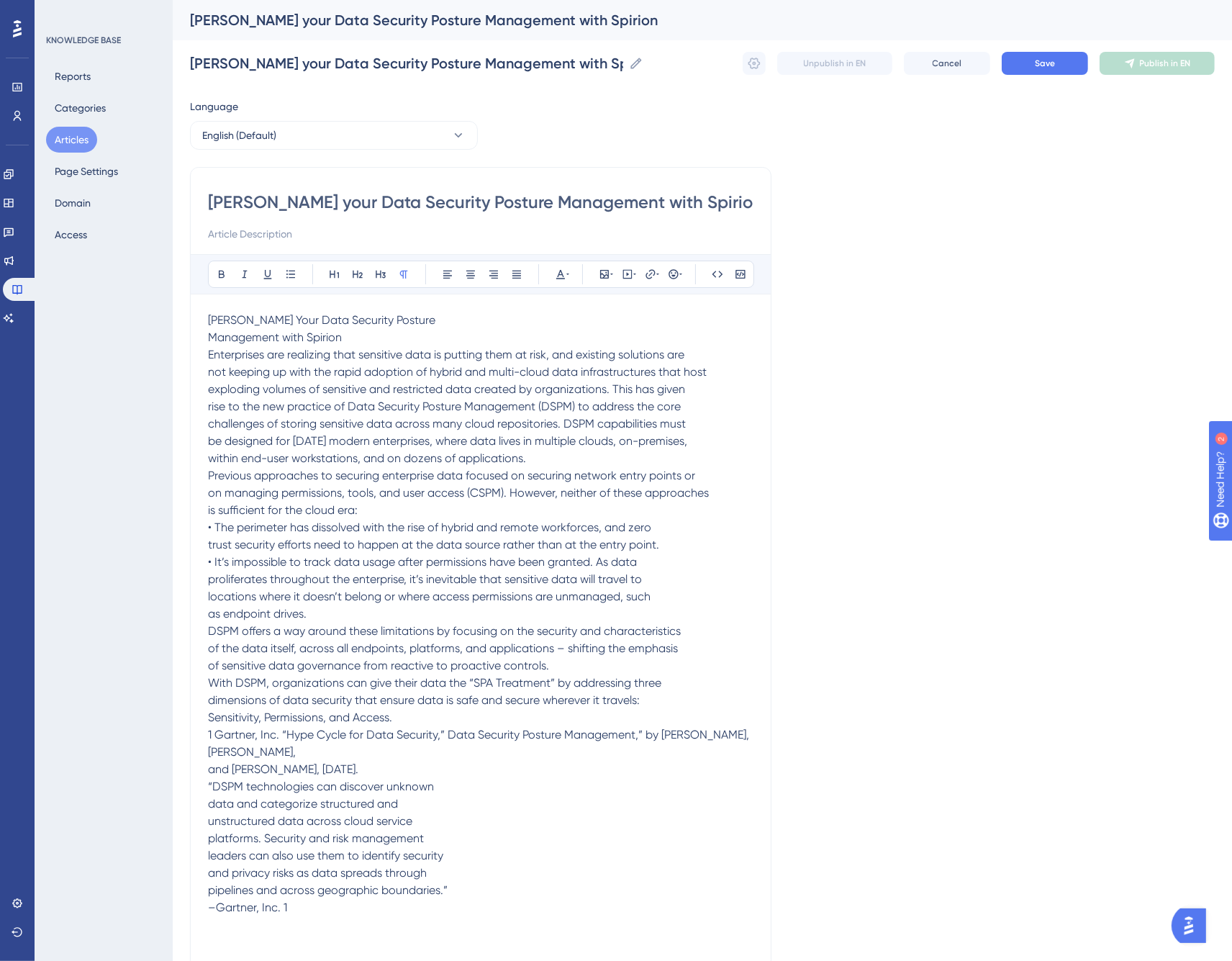
type input "Harden your Data Security Posture Management with Spirion"
click at [236, 231] on input at bounding box center [481, 234] width 546 height 17
paste input "Find and protect your sensitive data and how it’s being used across multi-cloud…"
type input "Find and protect your sensitive data and how it’s being used across multi-cloud…"
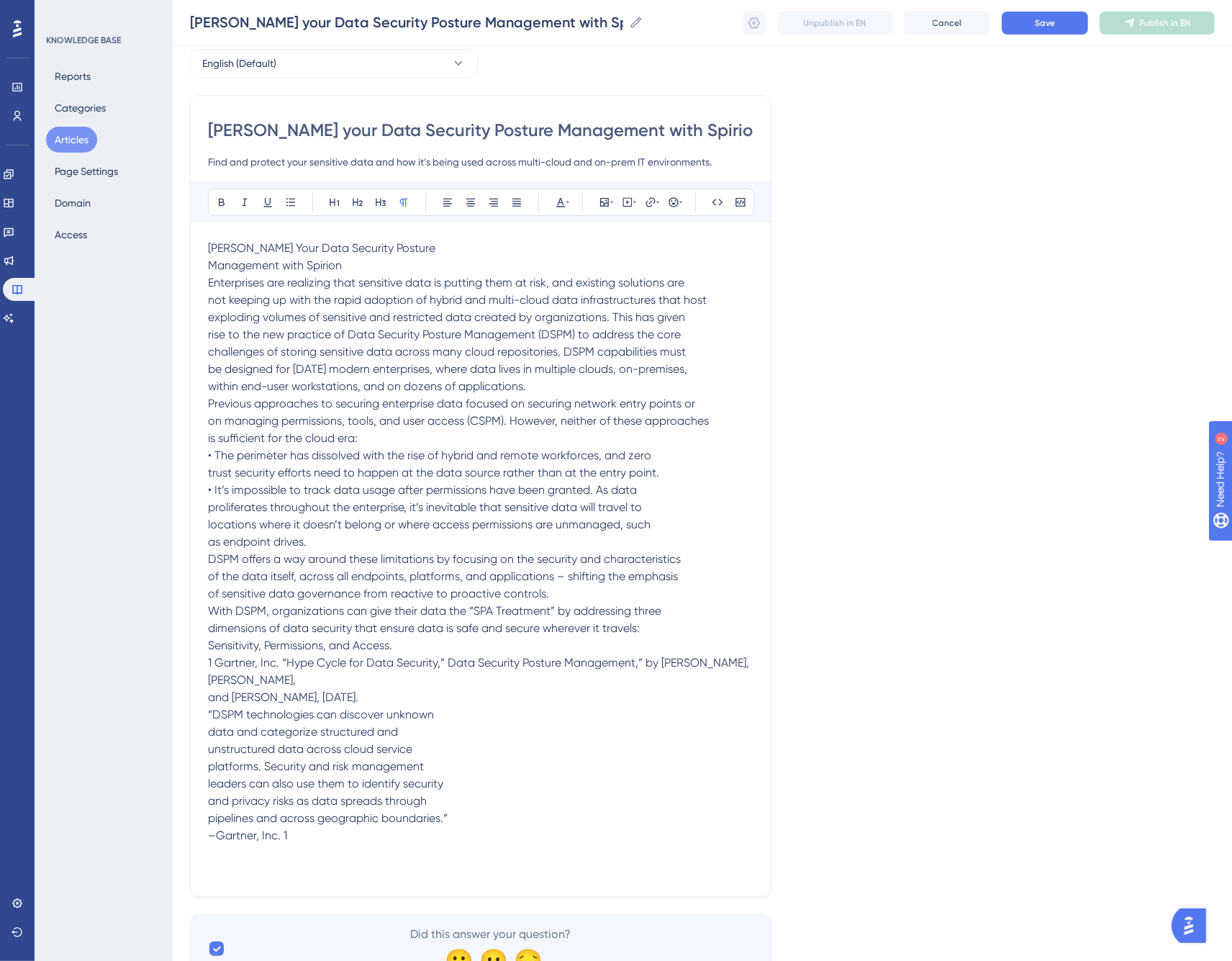
scroll to position [134, 0]
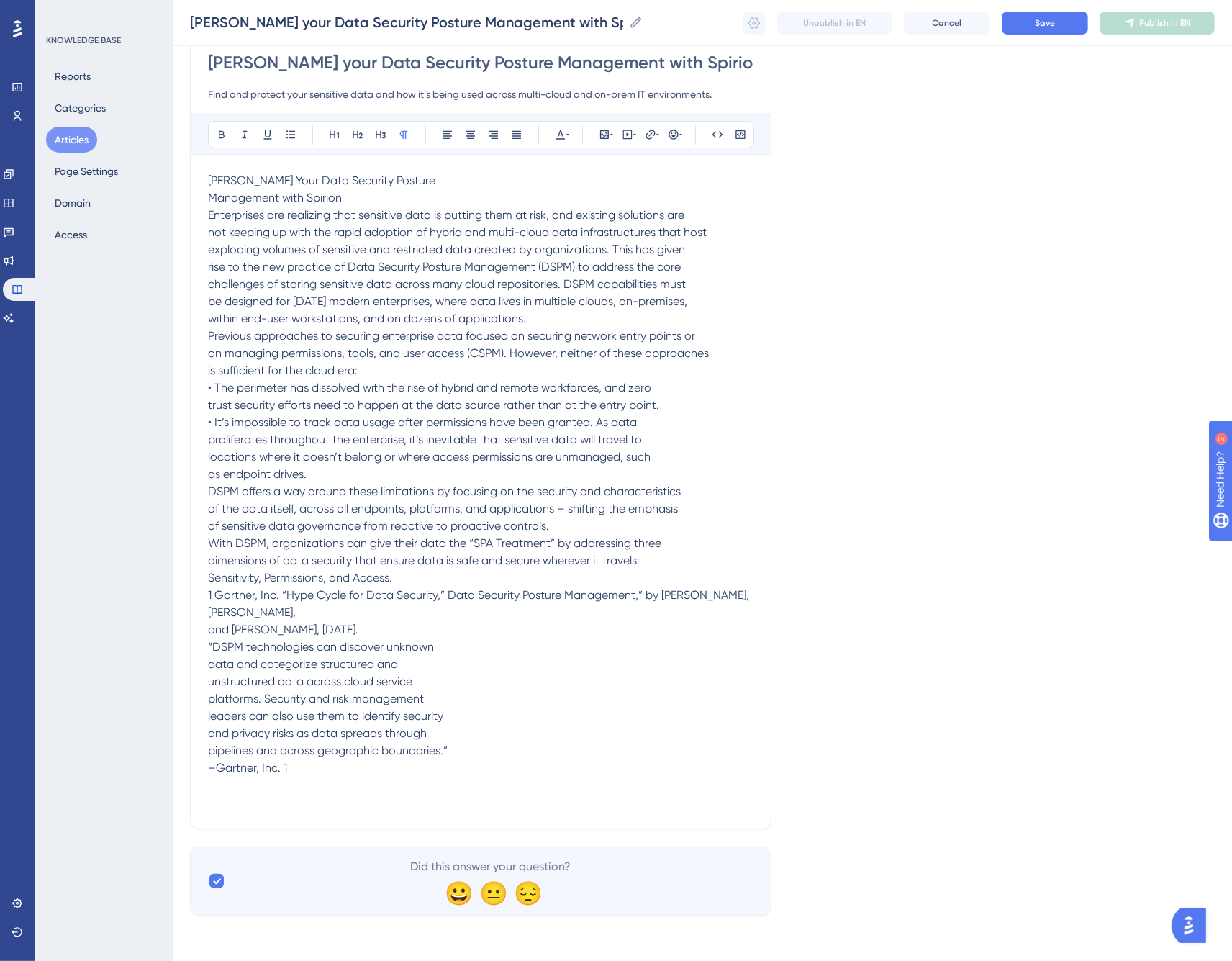
click at [384, 781] on p at bounding box center [481, 794] width 546 height 34
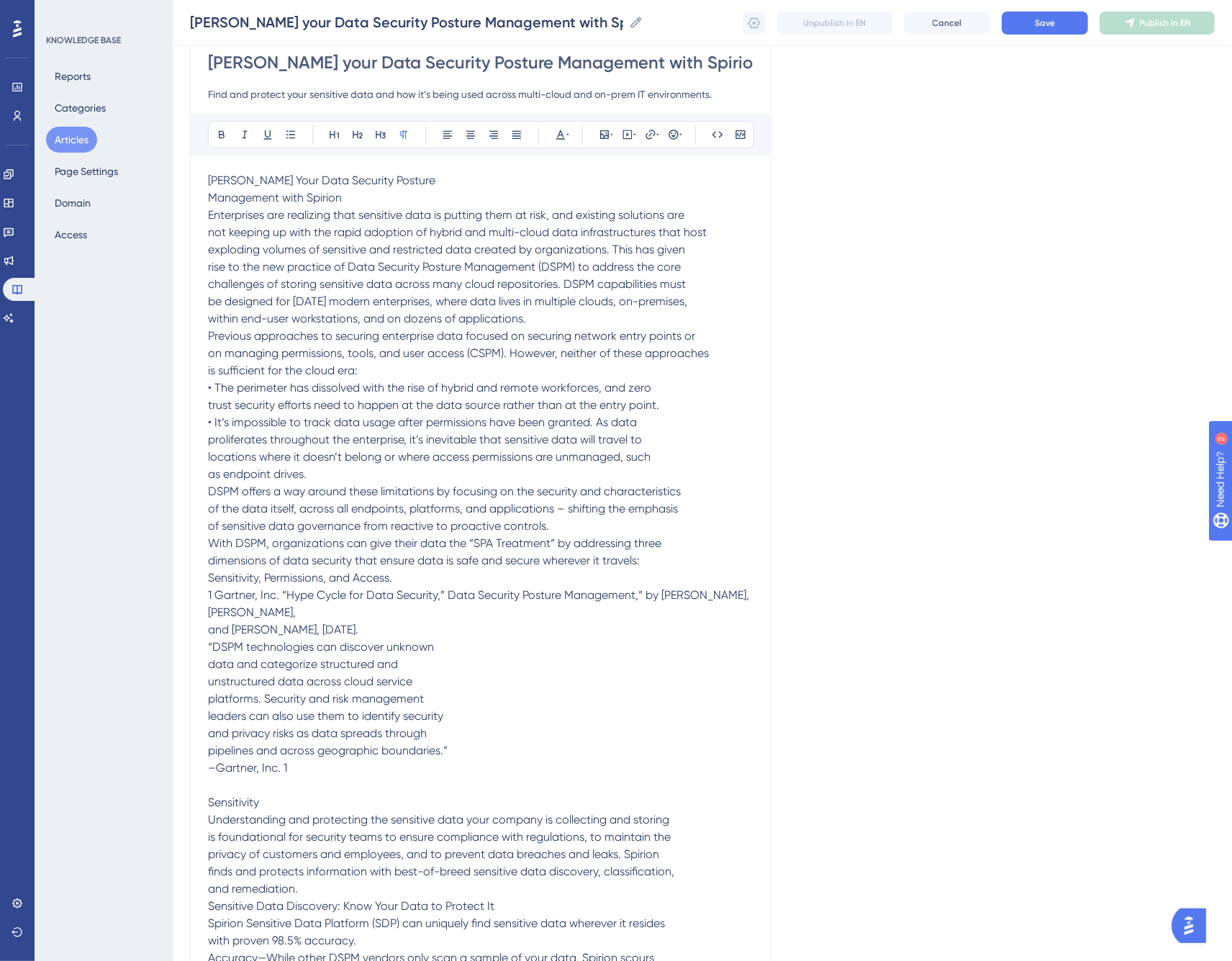
scroll to position [557, 0]
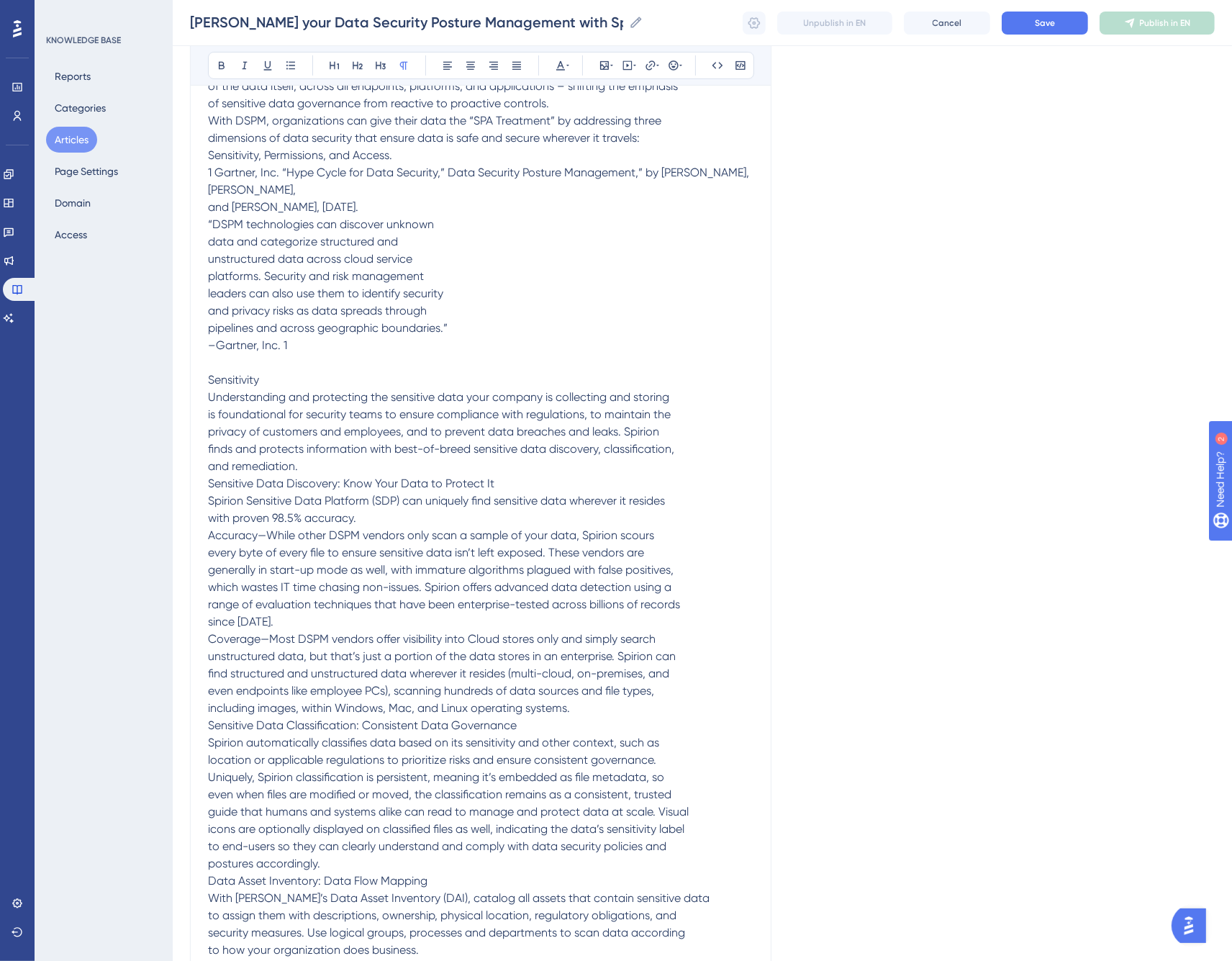
click at [228, 379] on span "Sensitivity" at bounding box center [233, 380] width 51 height 14
click at [334, 60] on icon at bounding box center [335, 65] width 11 height 11
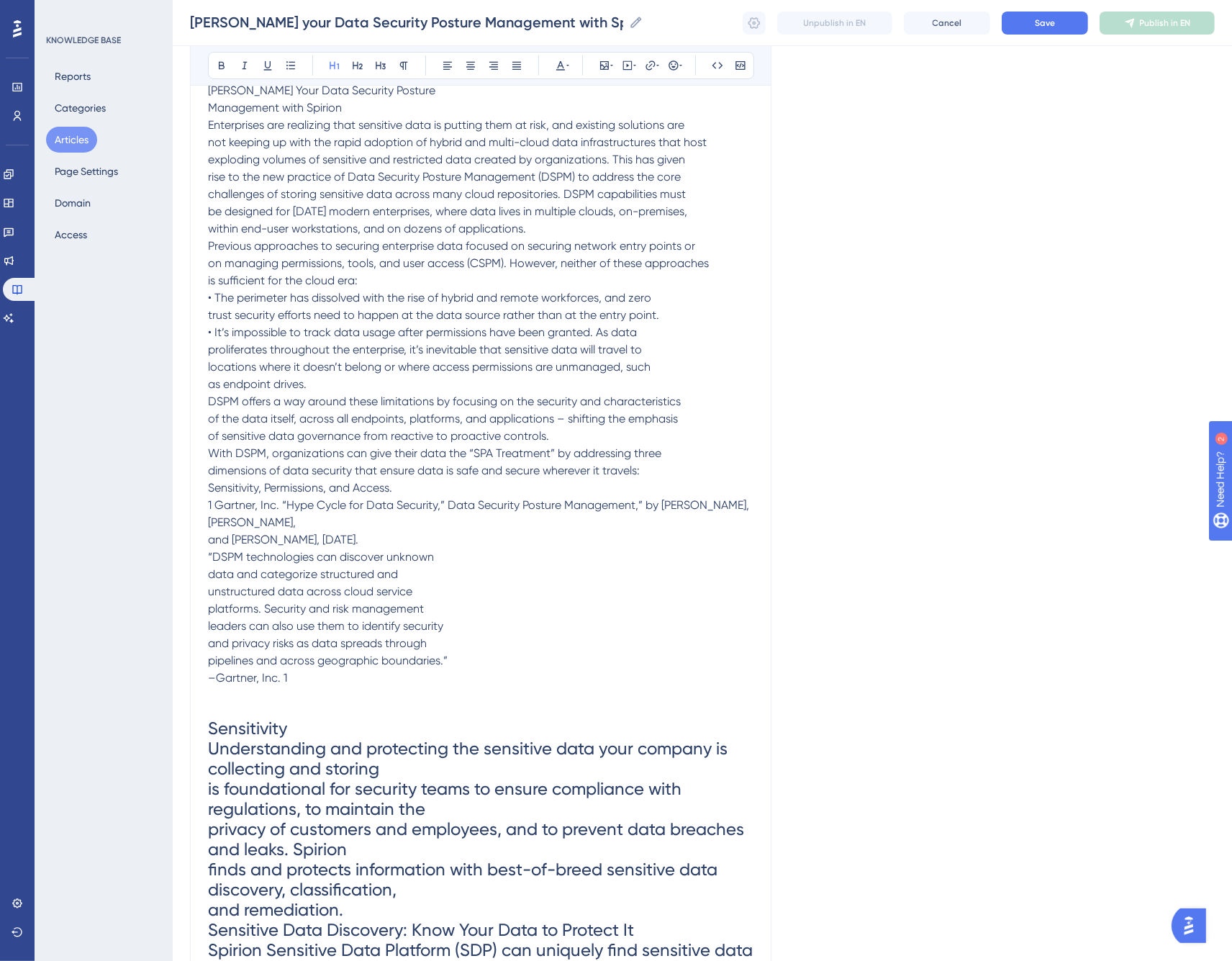
scroll to position [77, 0]
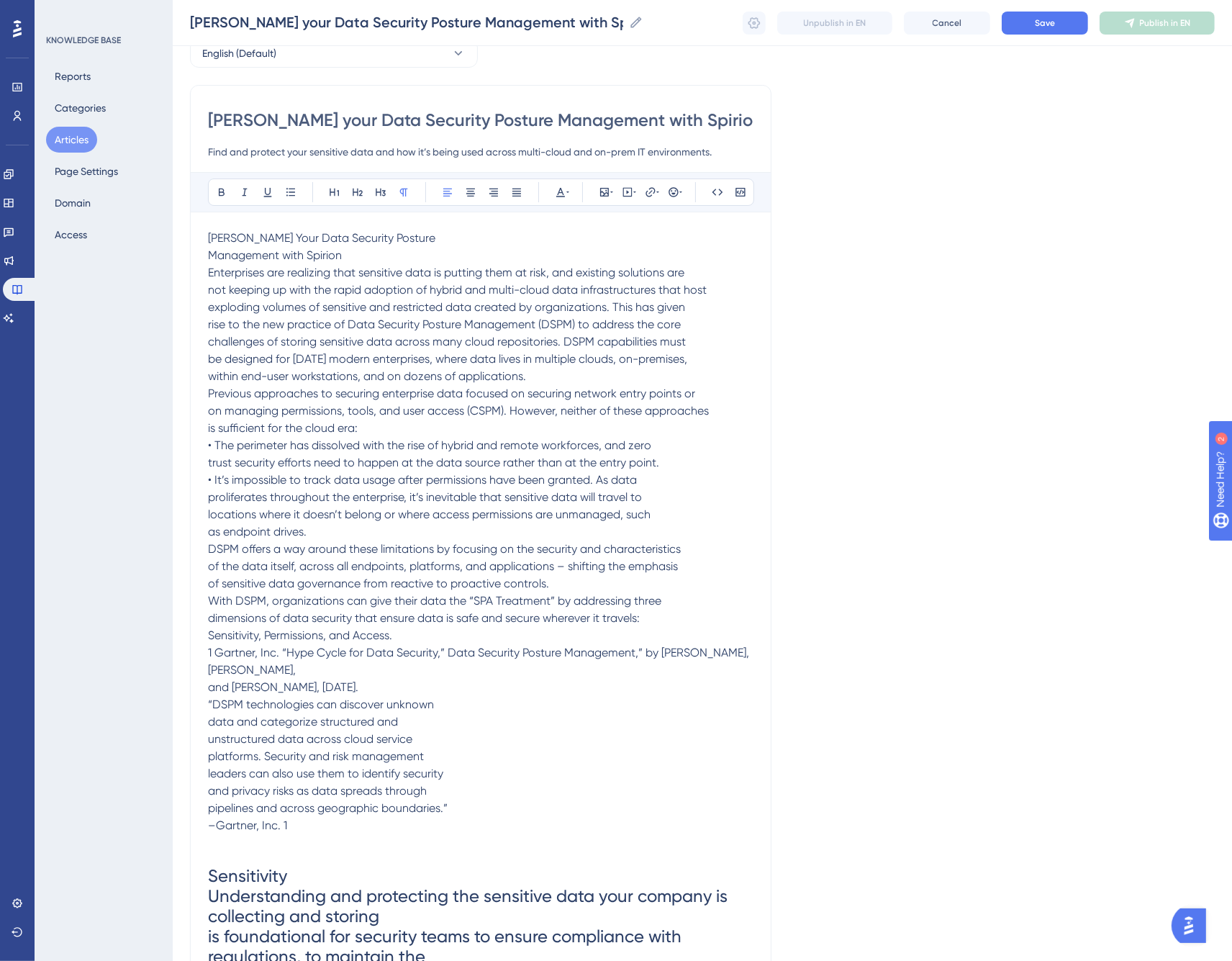
click at [256, 239] on span "Harden Your Data Security Posture" at bounding box center [321, 238] width 227 height 14
click at [335, 183] on button at bounding box center [334, 192] width 20 height 20
click at [428, 233] on p "Harden Your Data Security Posture Management with Spirion Enterprises are reali…" at bounding box center [481, 532] width 546 height 605
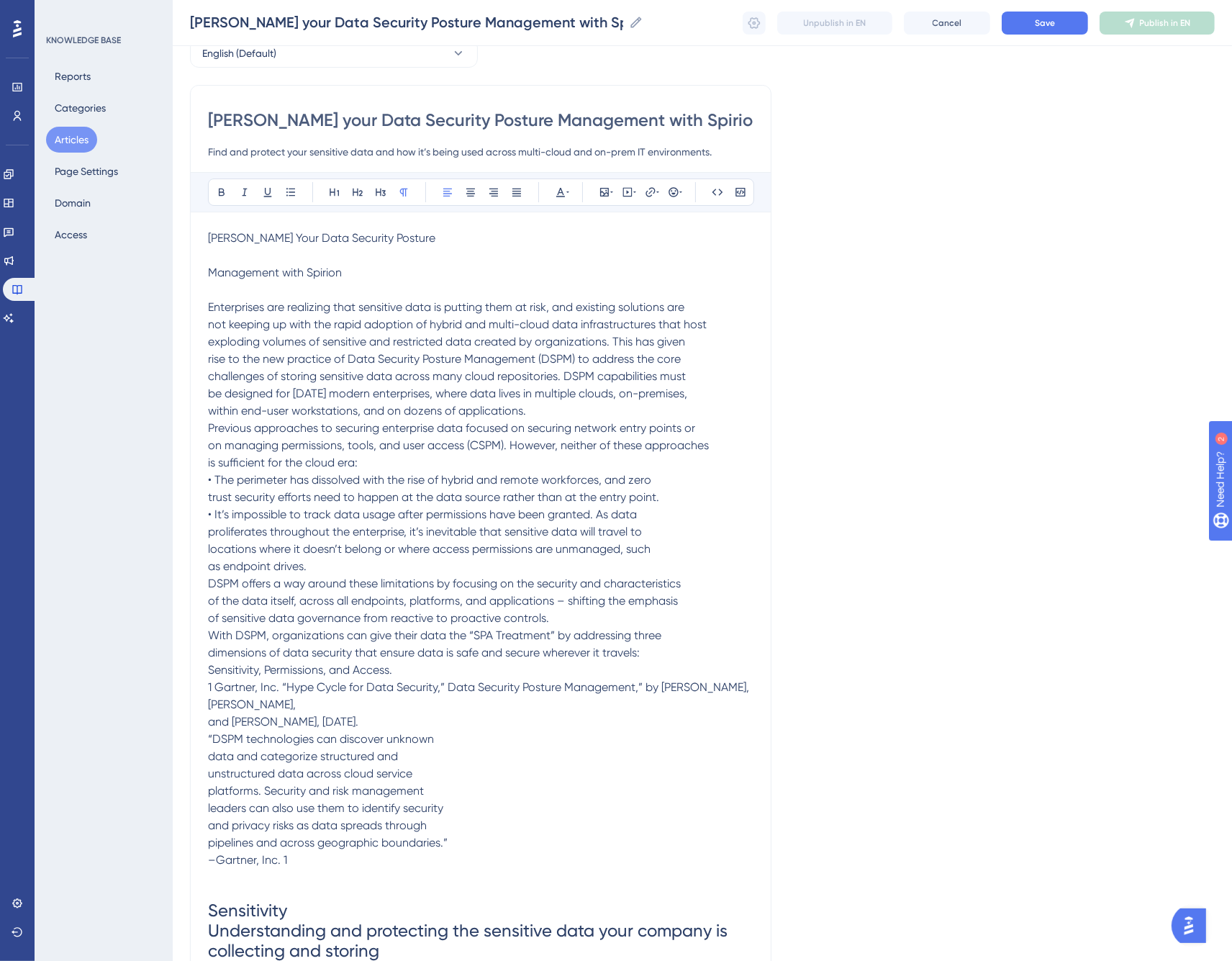
click at [358, 240] on span "Harden Your Data Security Posture" at bounding box center [321, 238] width 227 height 14
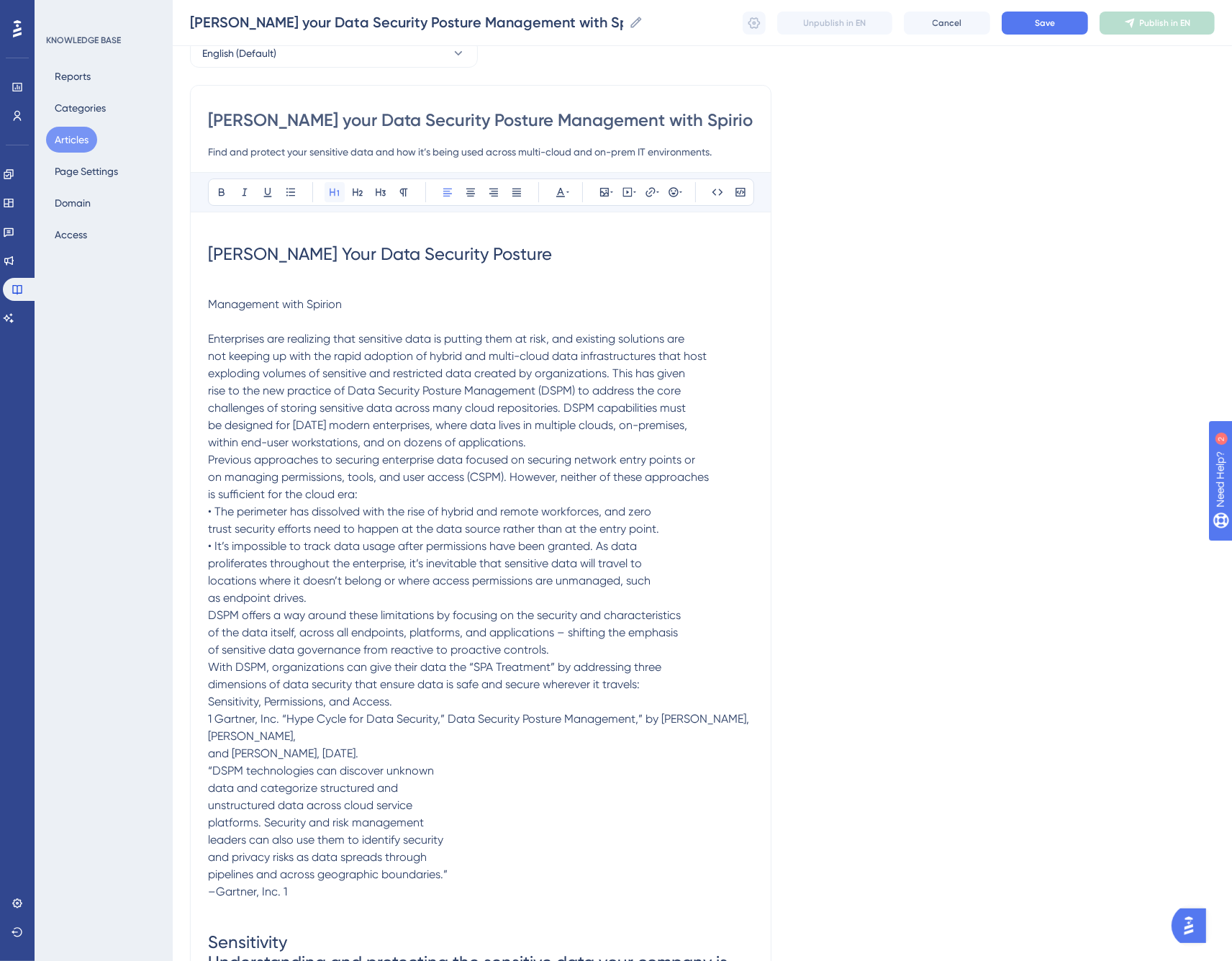
click at [332, 193] on icon at bounding box center [335, 192] width 11 height 11
click at [492, 256] on h1 "Harden Your Data Security Posture" at bounding box center [481, 254] width 546 height 49
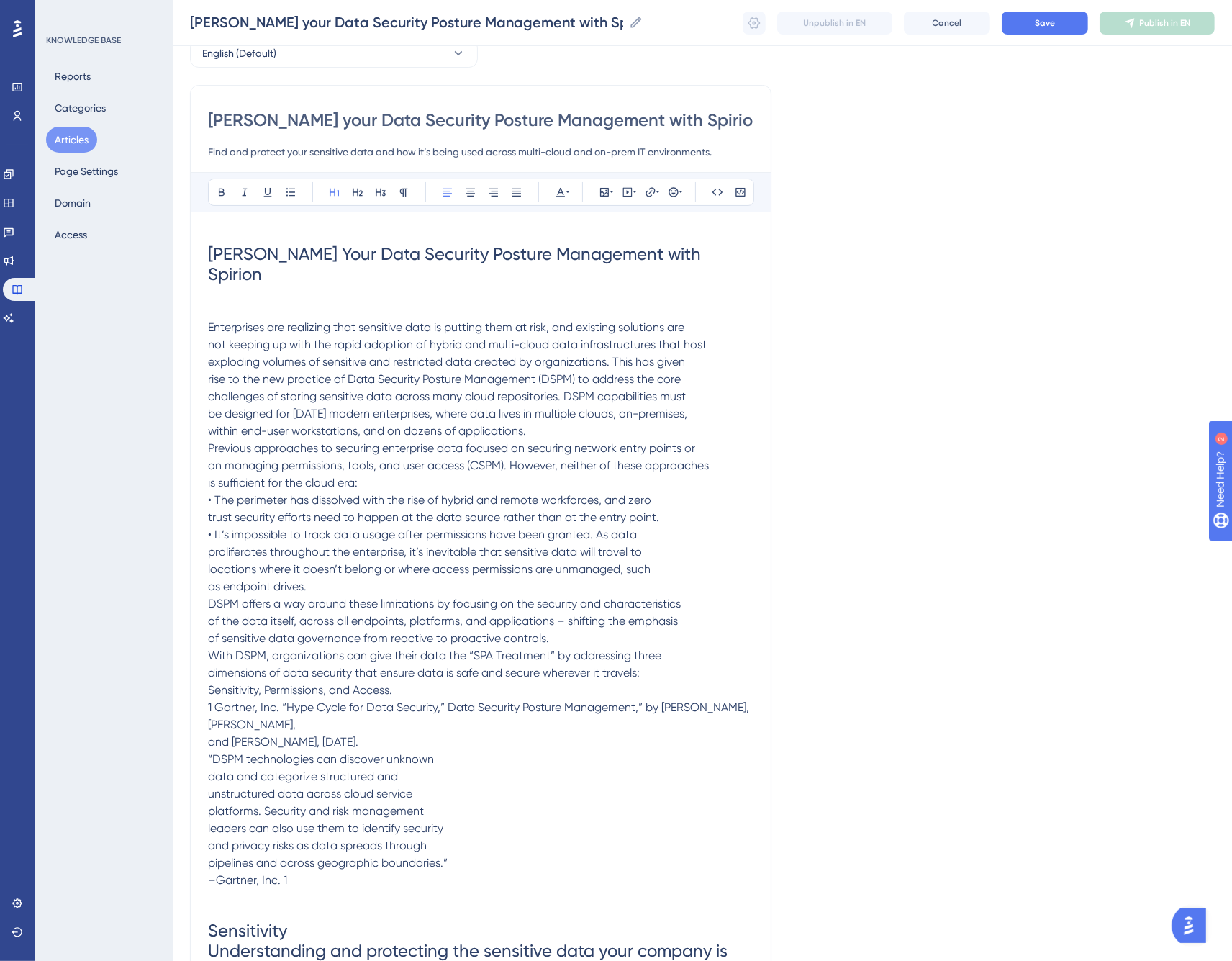
drag, startPoint x: 398, startPoint y: 289, endPoint x: 506, endPoint y: 295, distance: 108.2
click at [398, 289] on h1 "Harden Your Data Security Posture Management with Spirion" at bounding box center [481, 275] width 546 height 90
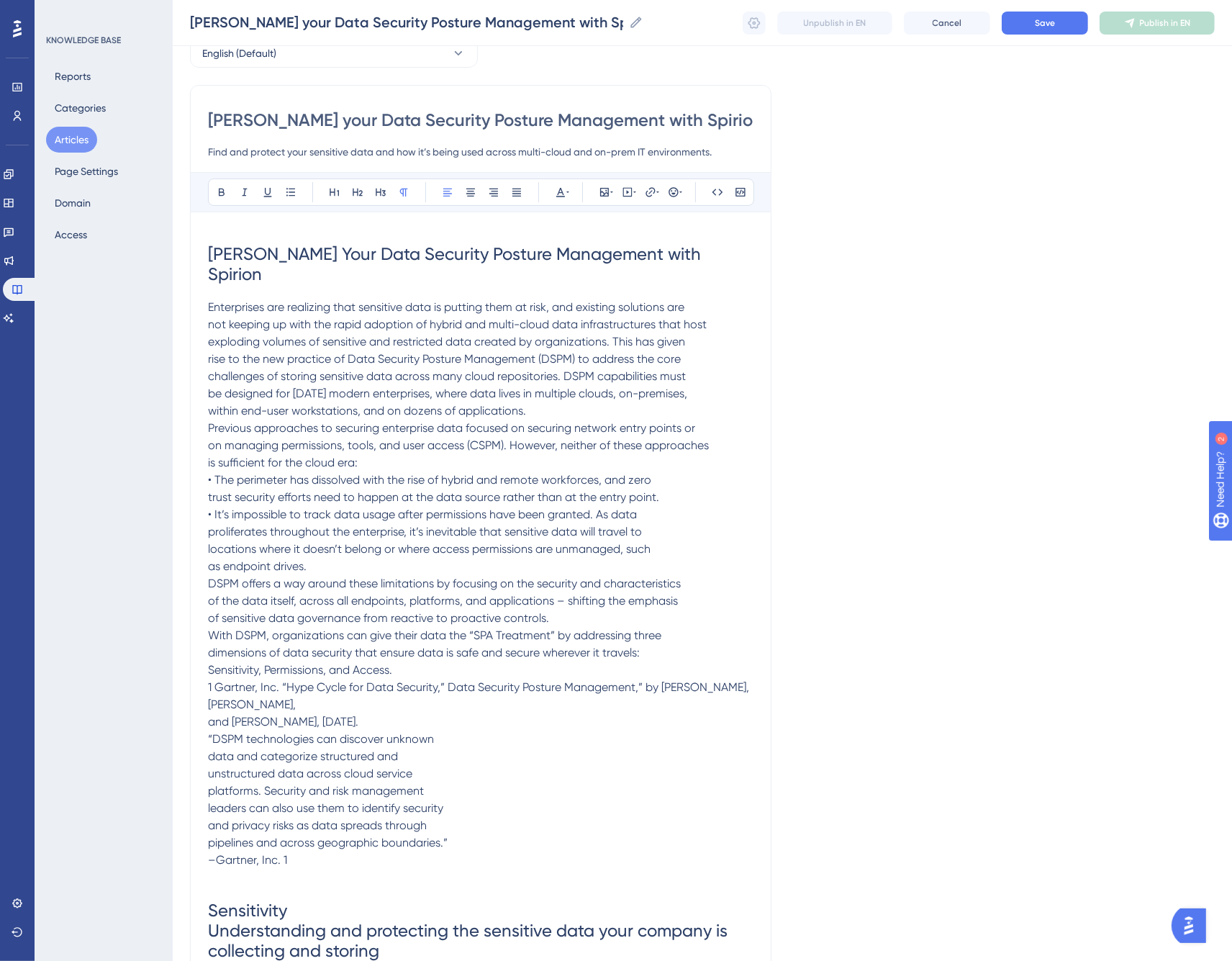
click at [538, 392] on p "Enterprises are realizing that sensitive data is putting them at risk, and exis…" at bounding box center [481, 584] width 546 height 571
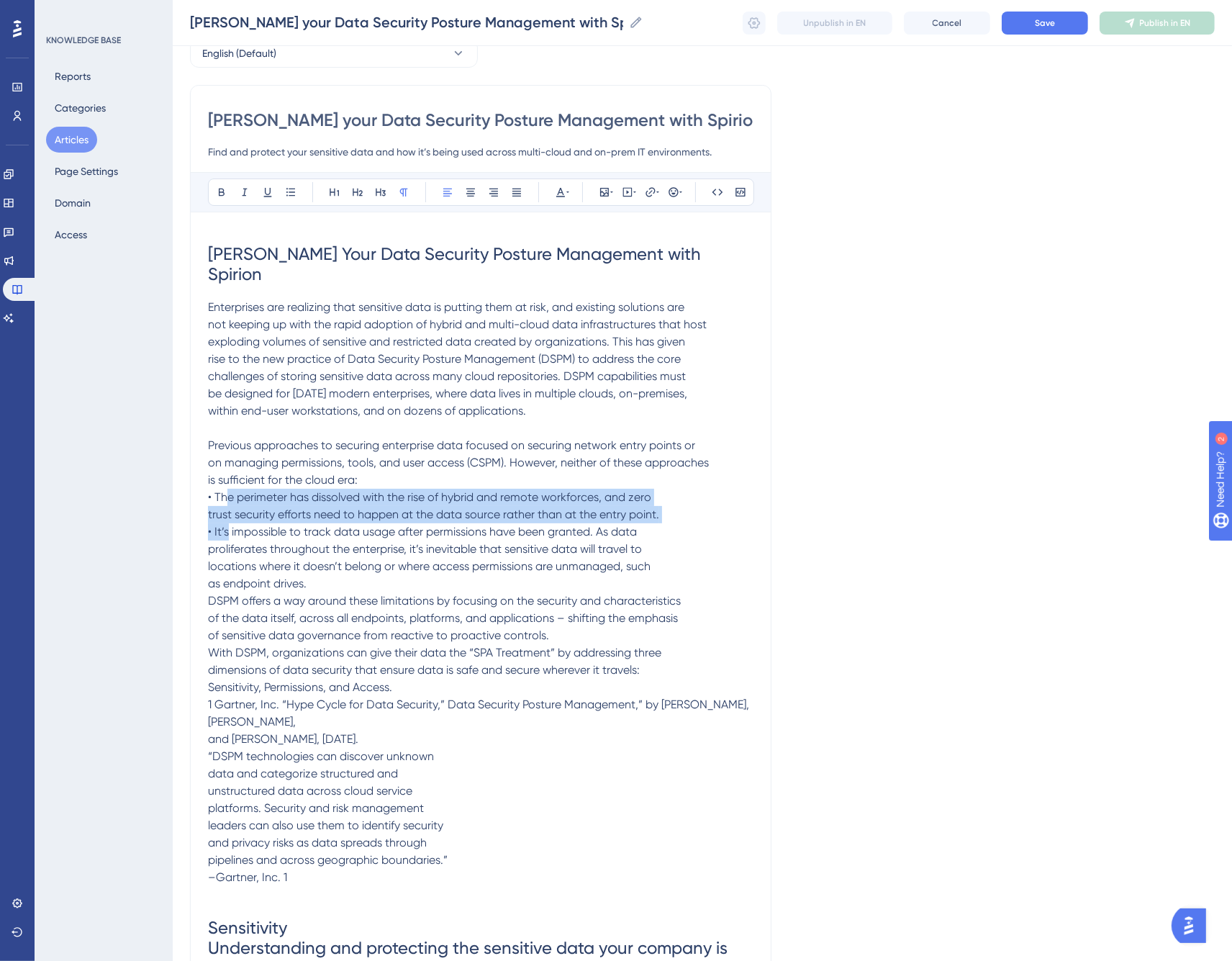
drag, startPoint x: 225, startPoint y: 487, endPoint x: 227, endPoint y: 509, distance: 22.1
click at [227, 509] on p "Previous approaches to securing enterprise data focused on securing network ent…" at bounding box center [481, 653] width 546 height 466
click at [295, 193] on icon at bounding box center [291, 192] width 11 height 11
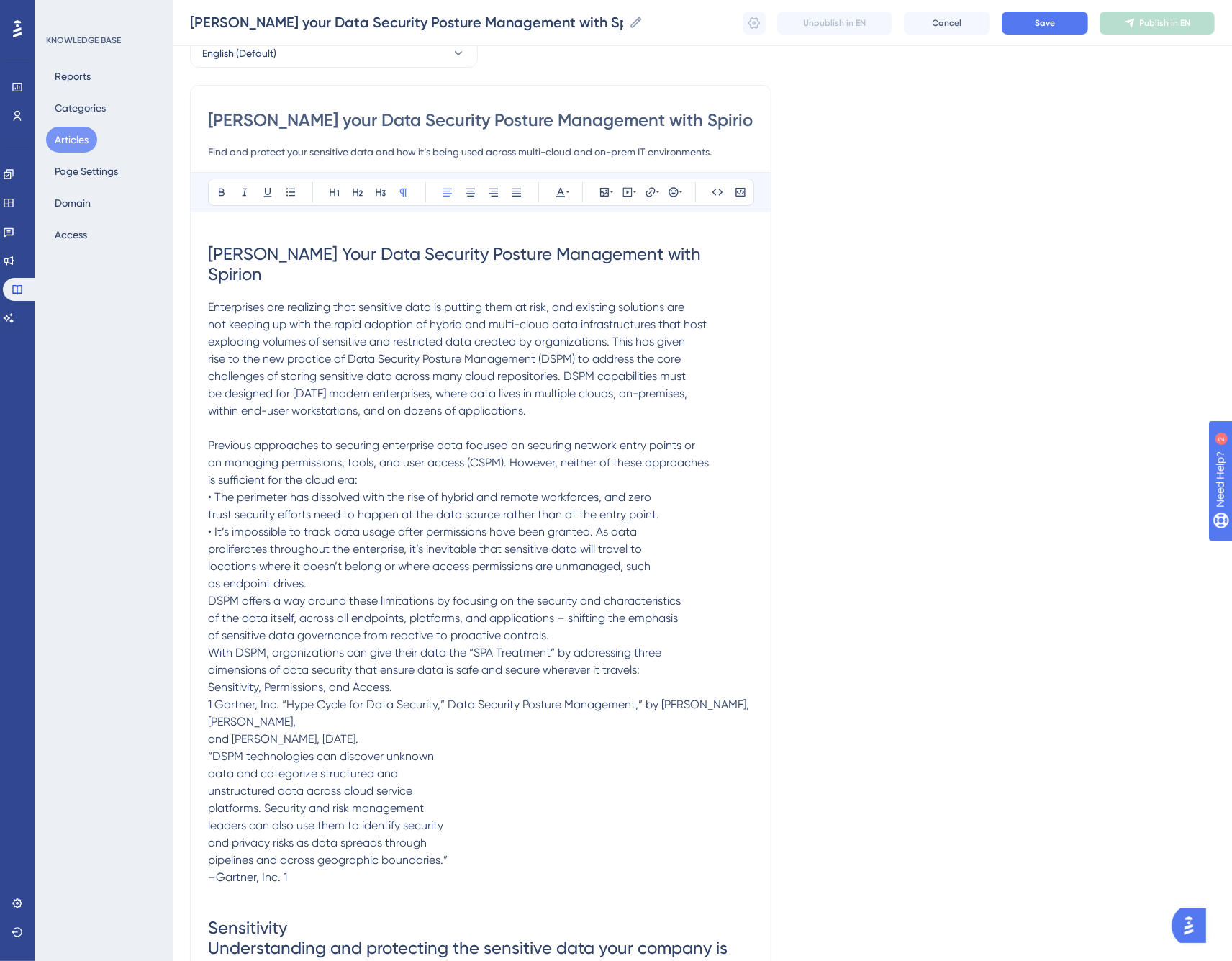
click at [399, 458] on p "Previous approaches to securing enterprise data focused on securing network ent…" at bounding box center [481, 653] width 546 height 466
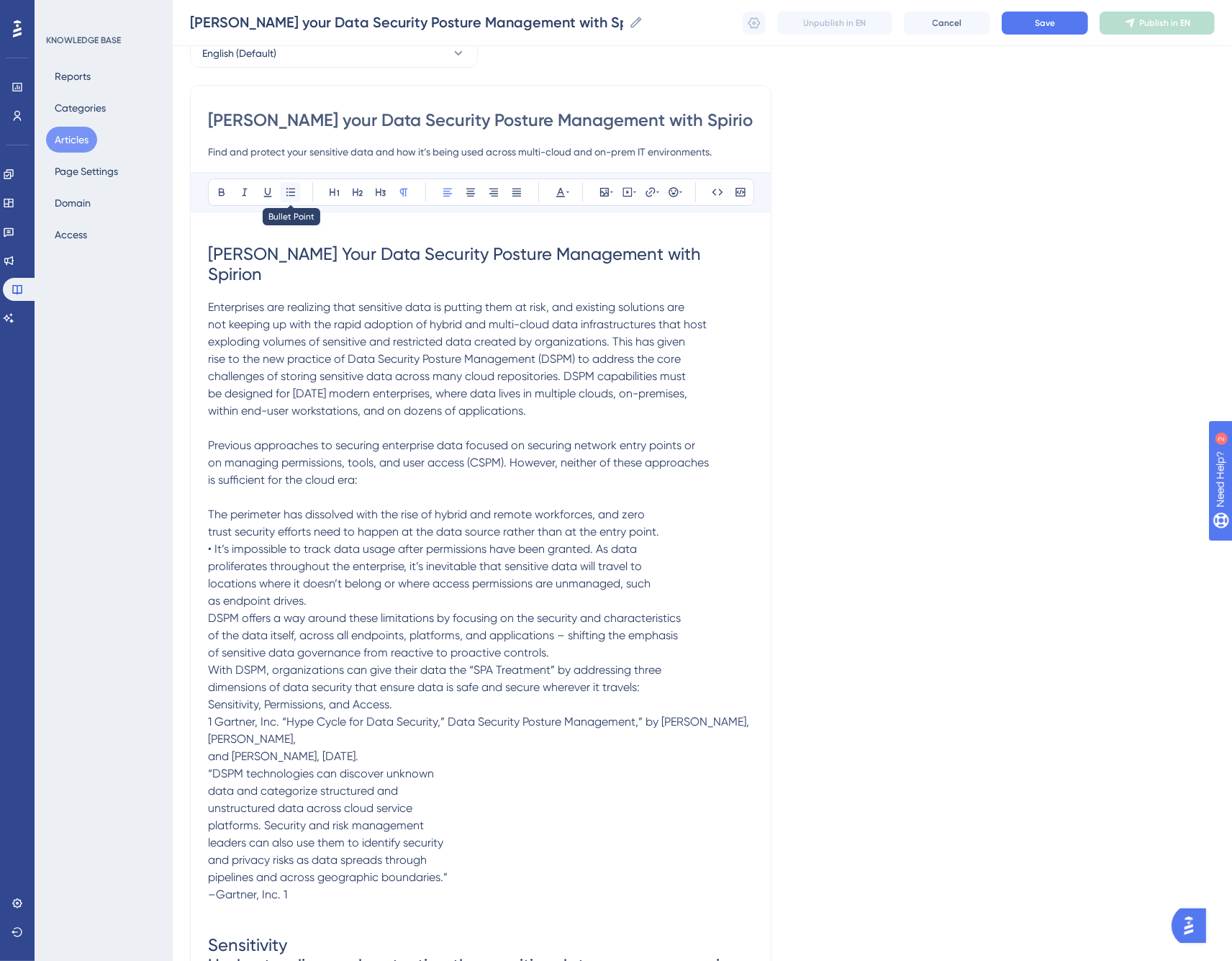
click at [293, 192] on icon at bounding box center [291, 192] width 9 height 8
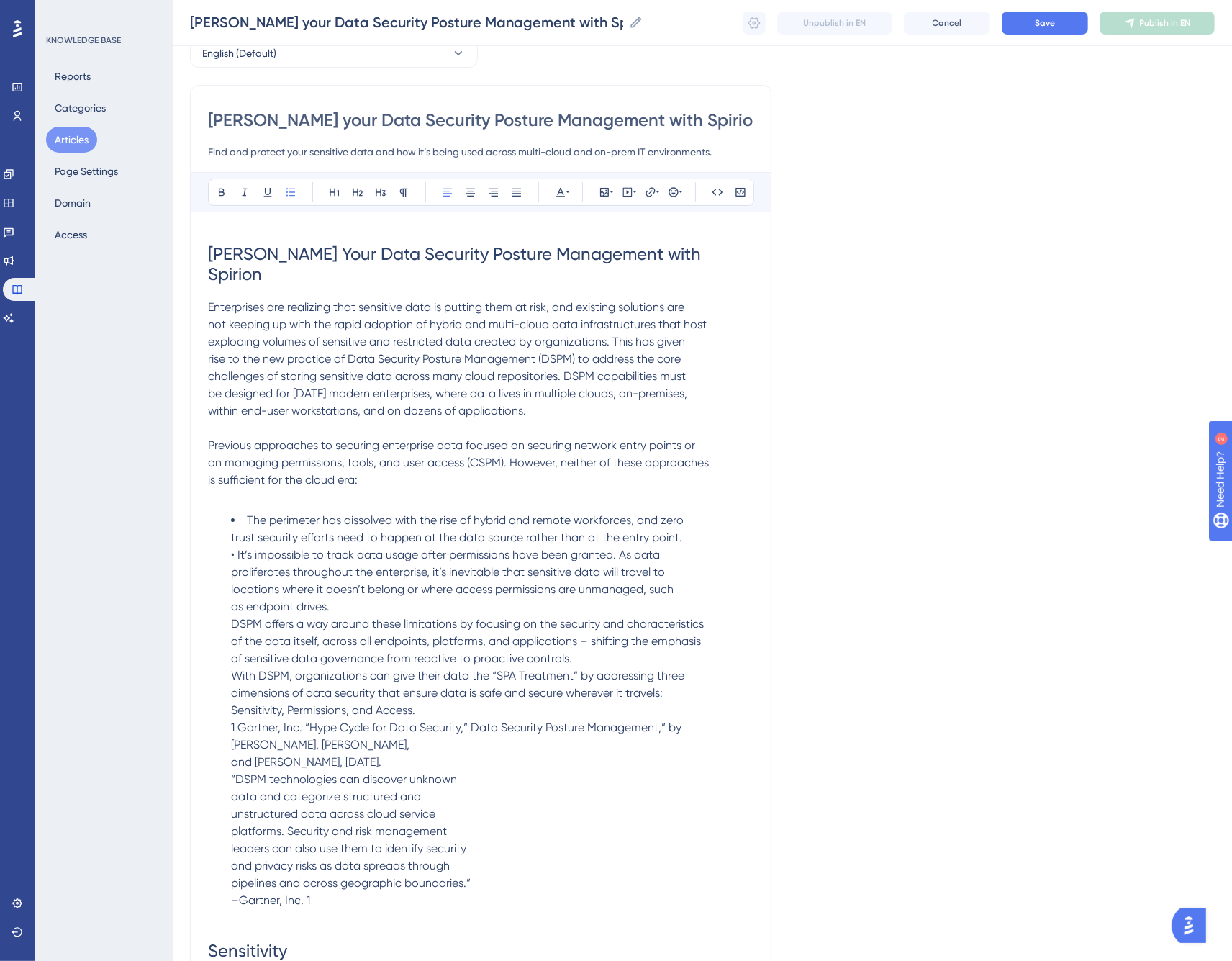
click at [701, 516] on li "The perimeter has dissolved with the rise of hybrid and remote workforces, and …" at bounding box center [492, 711] width 522 height 398
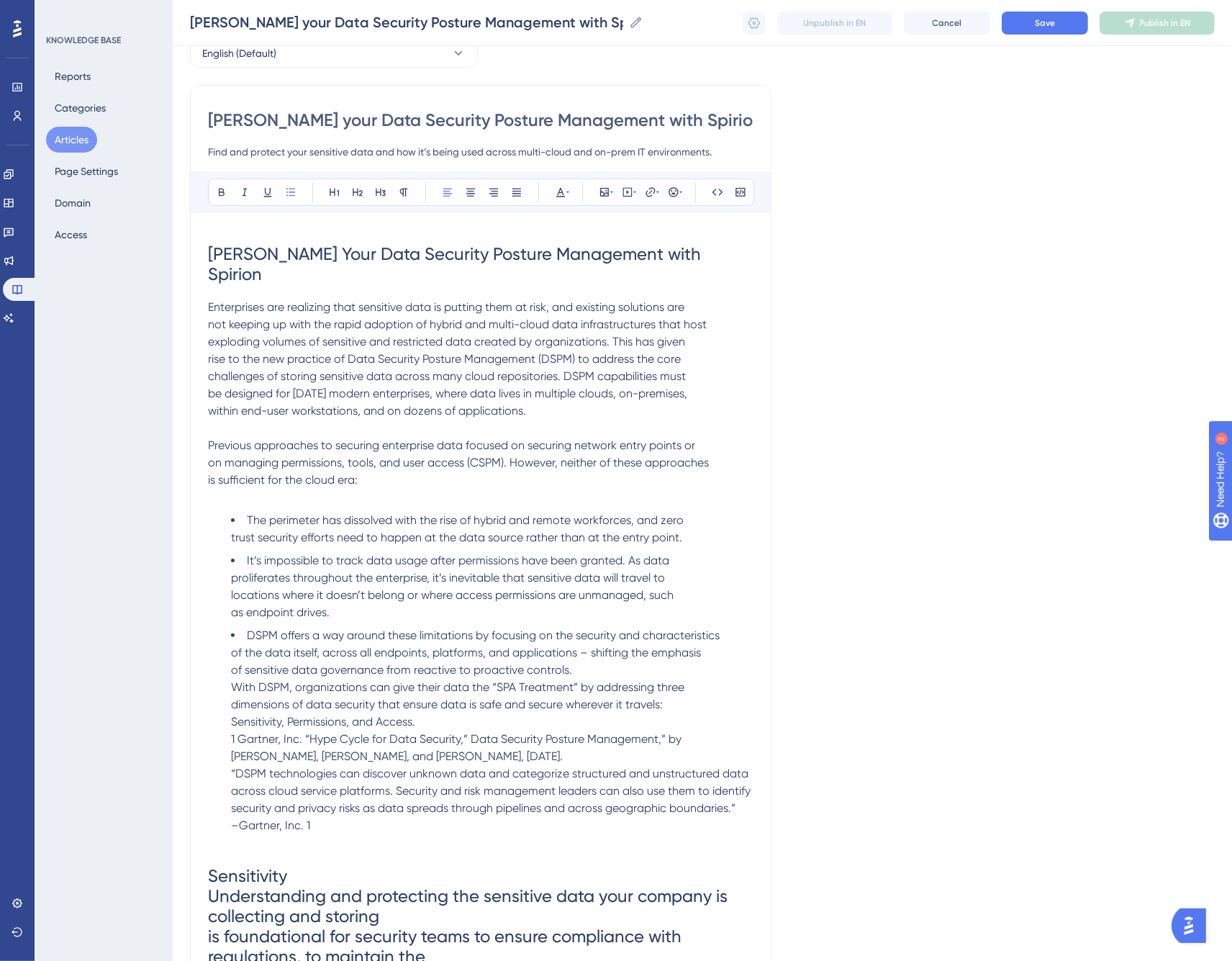
click at [231, 681] on span "With DSPM, organizations can give their data the “SPA Treatment” by addressing …" at bounding box center [458, 687] width 454 height 14
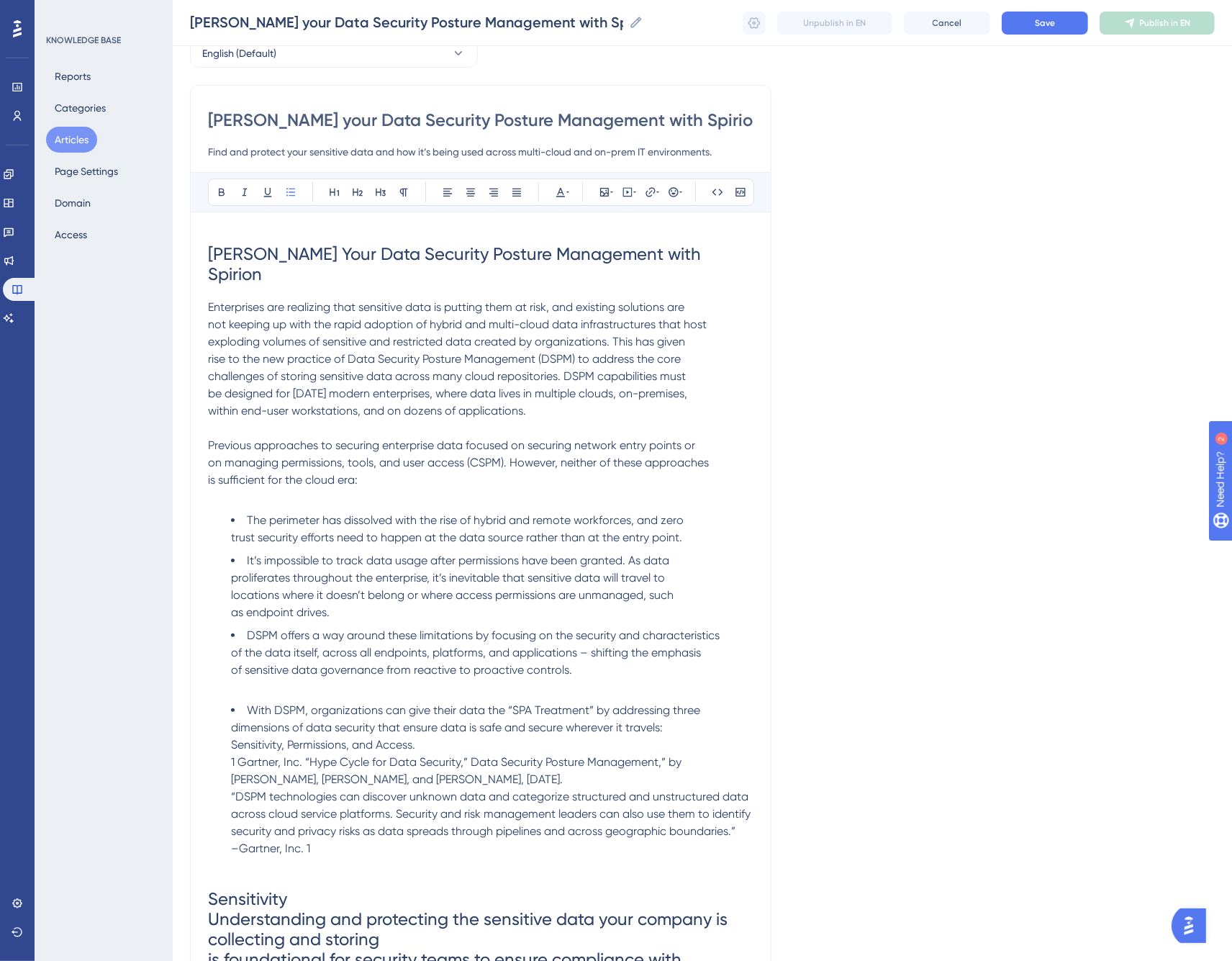
click at [322, 663] on li "DSPM offers a way around these limitations by focusing on the security and char…" at bounding box center [492, 661] width 522 height 69
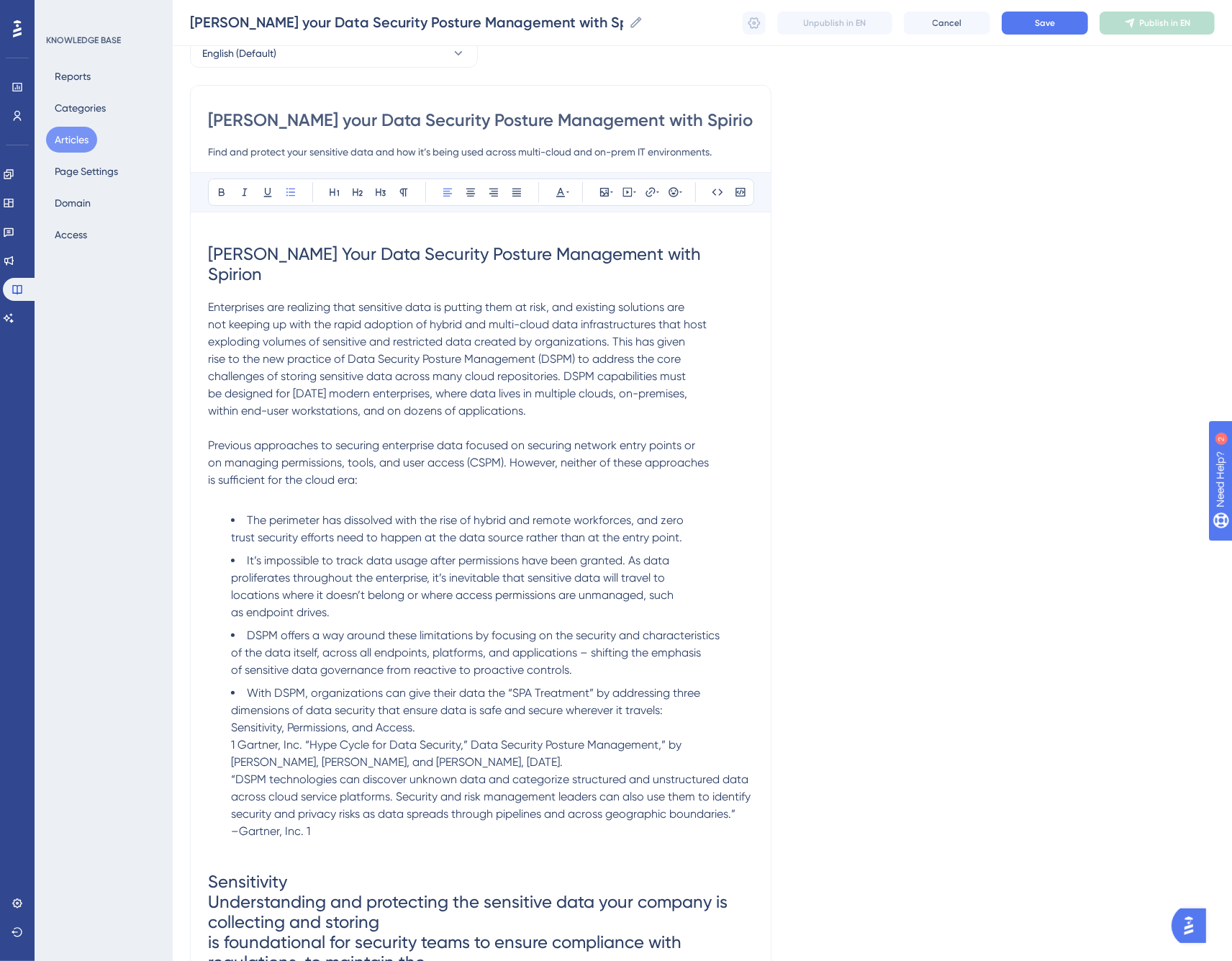
click at [231, 721] on span "Sensitivity, Permissions, and Access." at bounding box center [323, 727] width 184 height 14
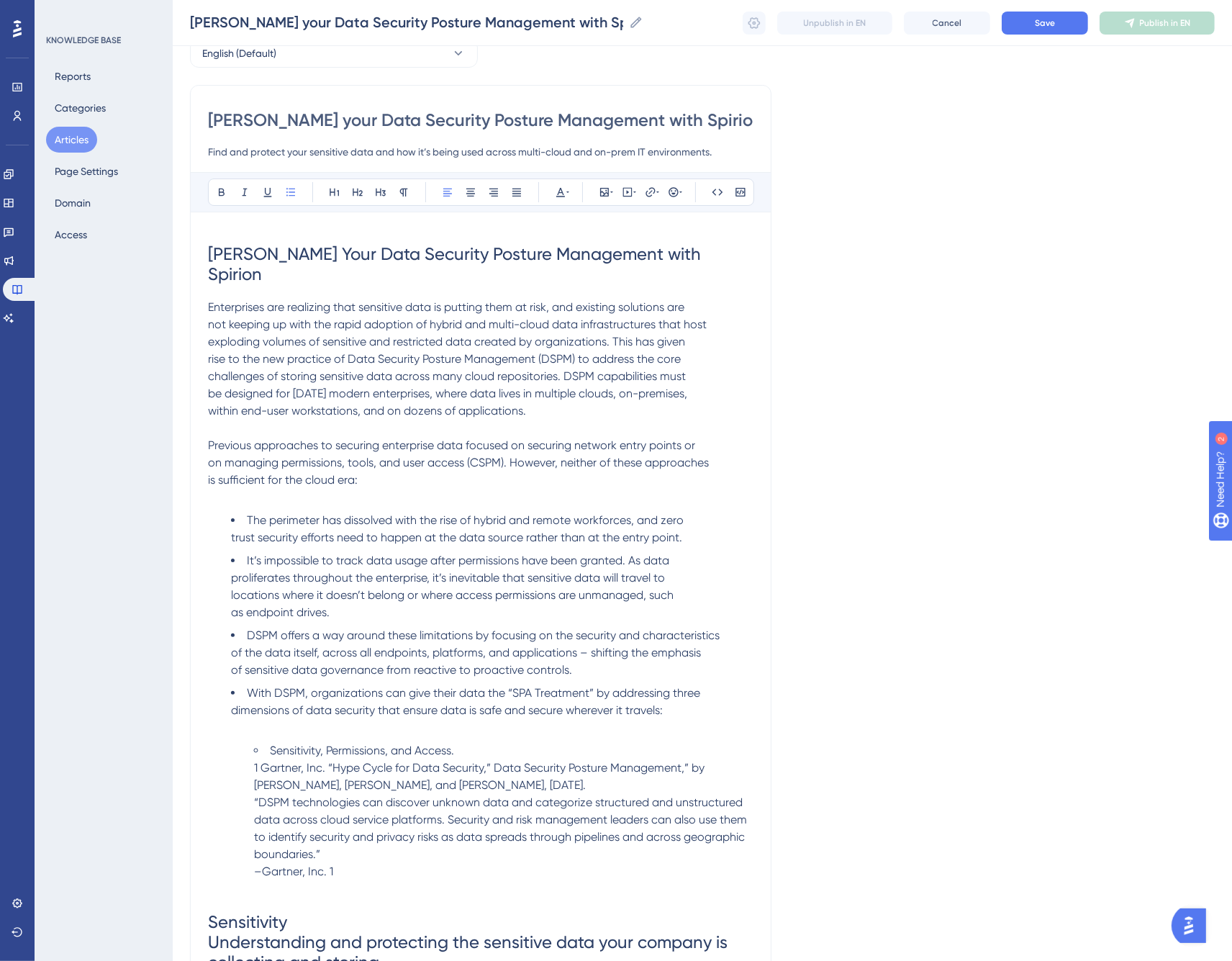
click at [334, 710] on li "With DSPM, organizations can give their data the “SPA Treatment” by addressing …" at bounding box center [492, 711] width 522 height 52
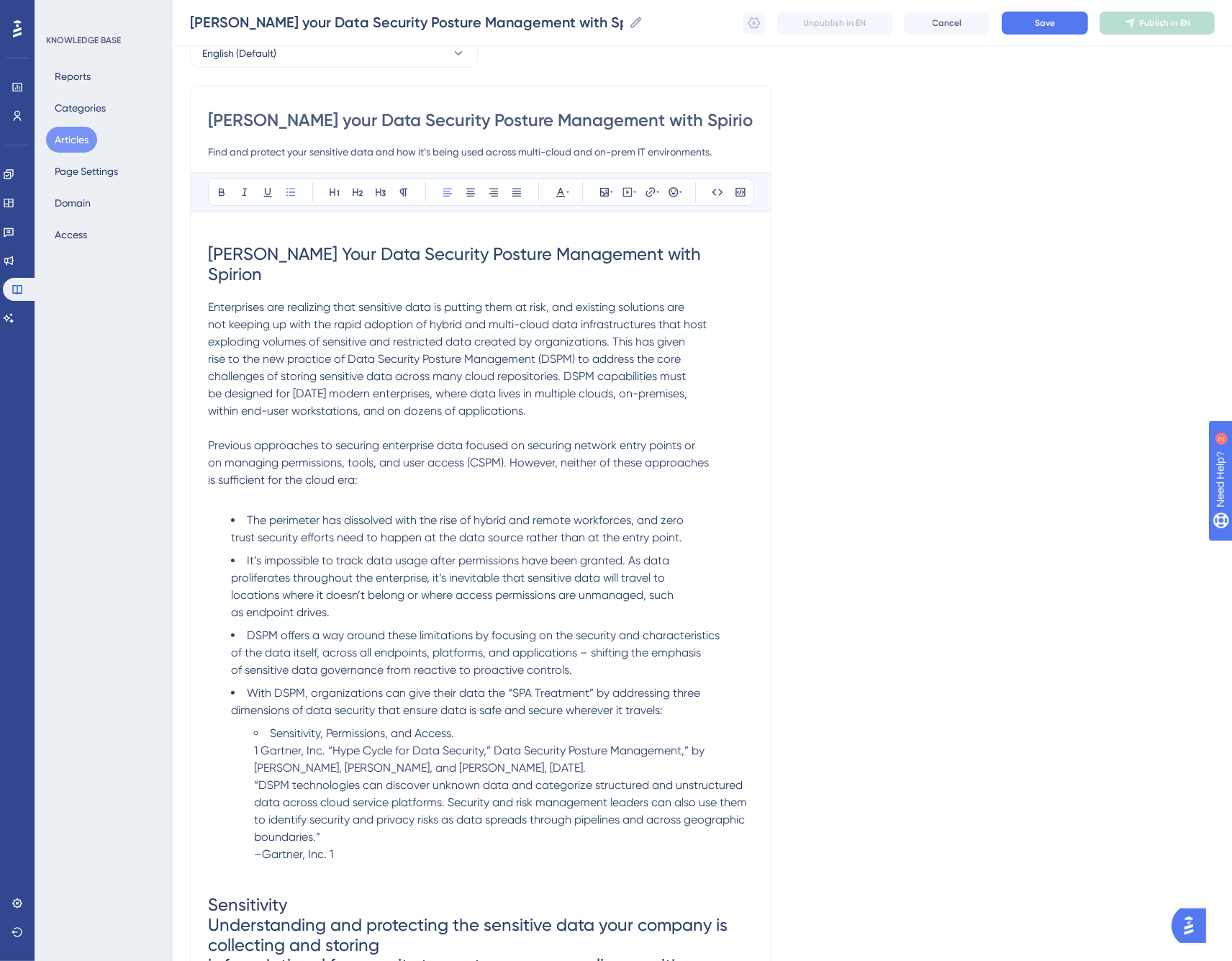
click at [281, 744] on span "1 Gartner, Inc. “Hype Cycle for Data Security,” Data Security Posture Managemen…" at bounding box center [481, 760] width 454 height 31
click at [360, 489] on p at bounding box center [481, 497] width 546 height 17
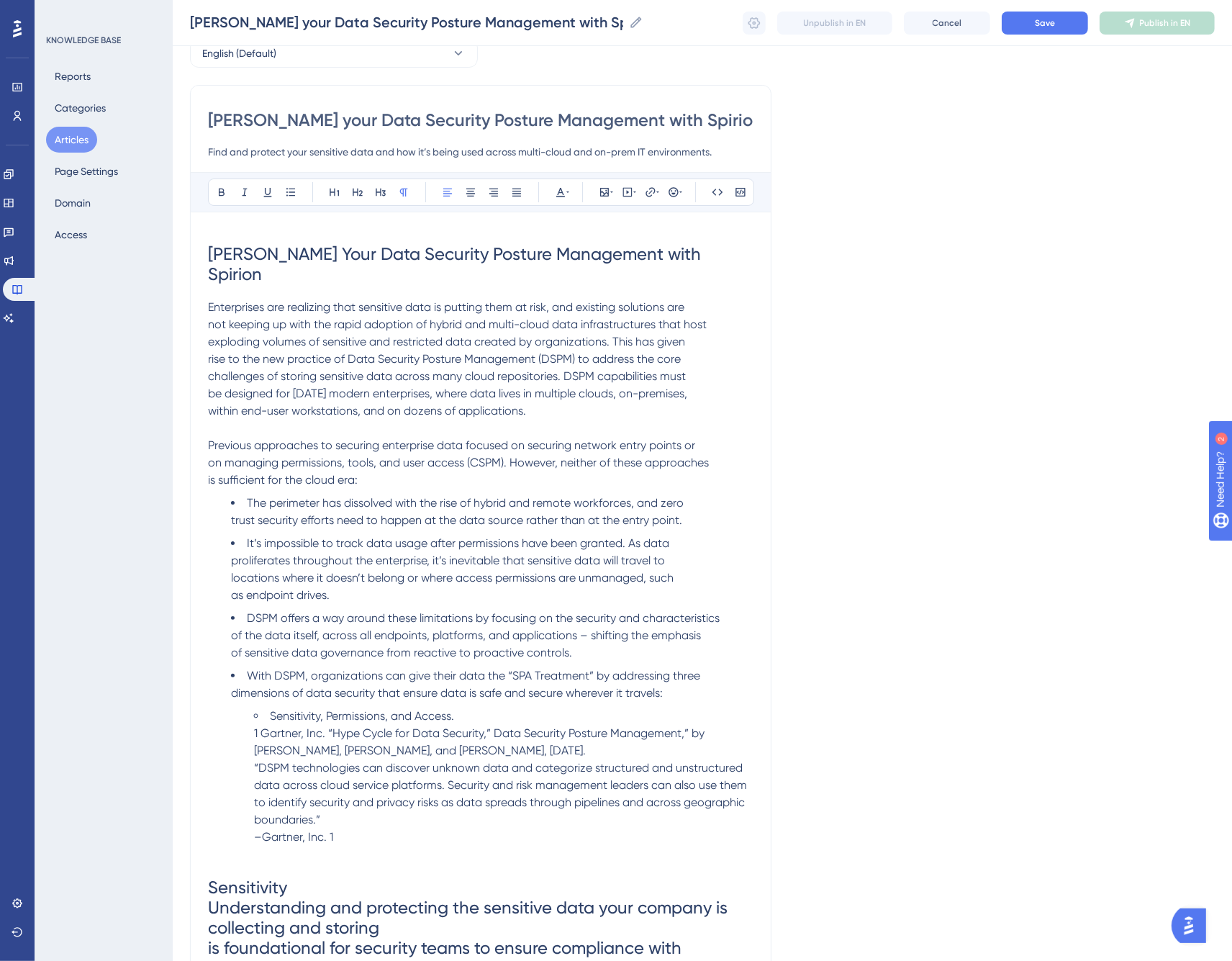
drag, startPoint x: 614, startPoint y: 319, endPoint x: 639, endPoint y: 327, distance: 26.2
click at [614, 335] on span "exploding volumes of sensitive and restricted data created by organizations. Th…" at bounding box center [447, 342] width 477 height 14
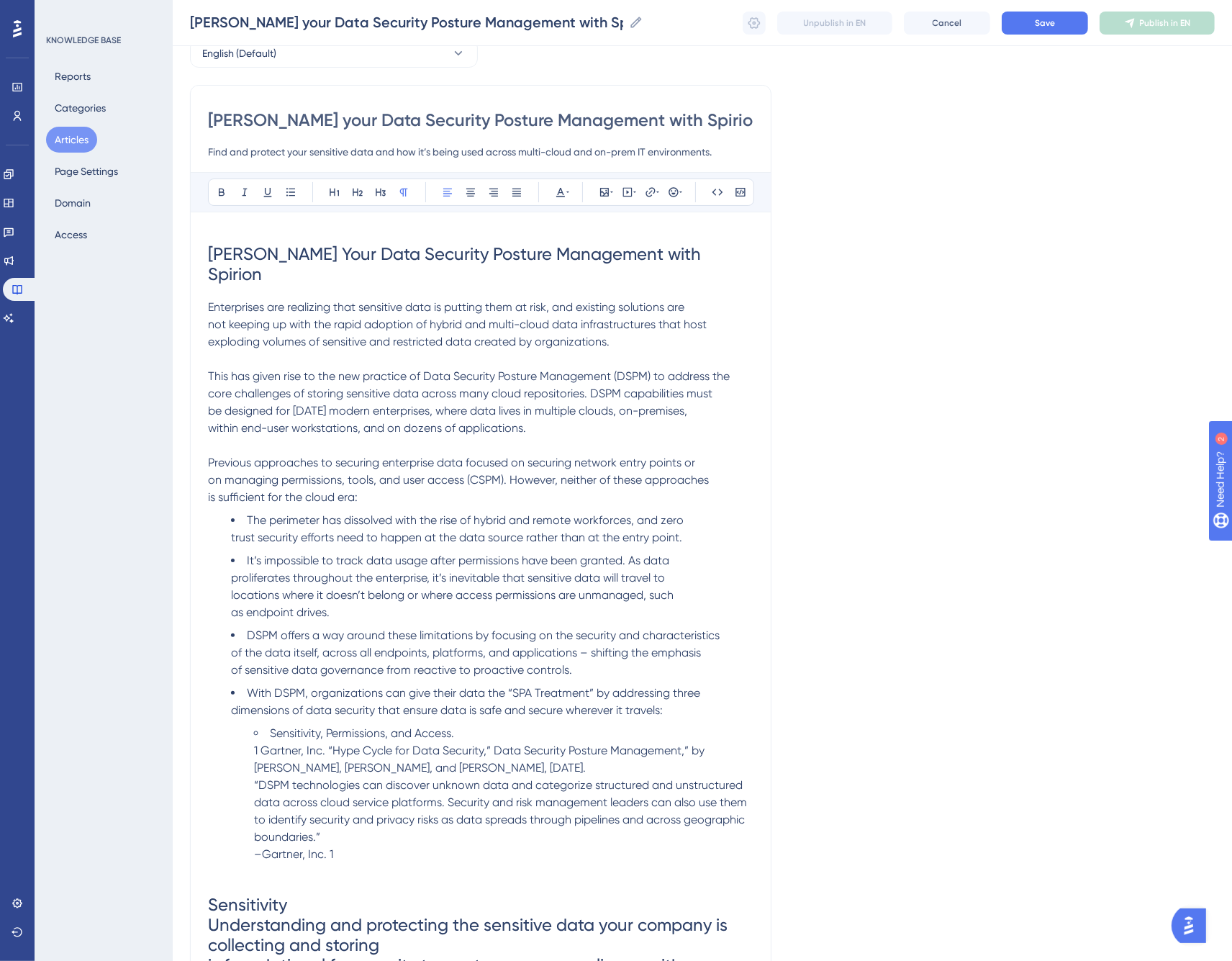
click at [670, 321] on p "Enterprises are realizing that sensitive data is putting them at risk, and exis…" at bounding box center [481, 325] width 546 height 52
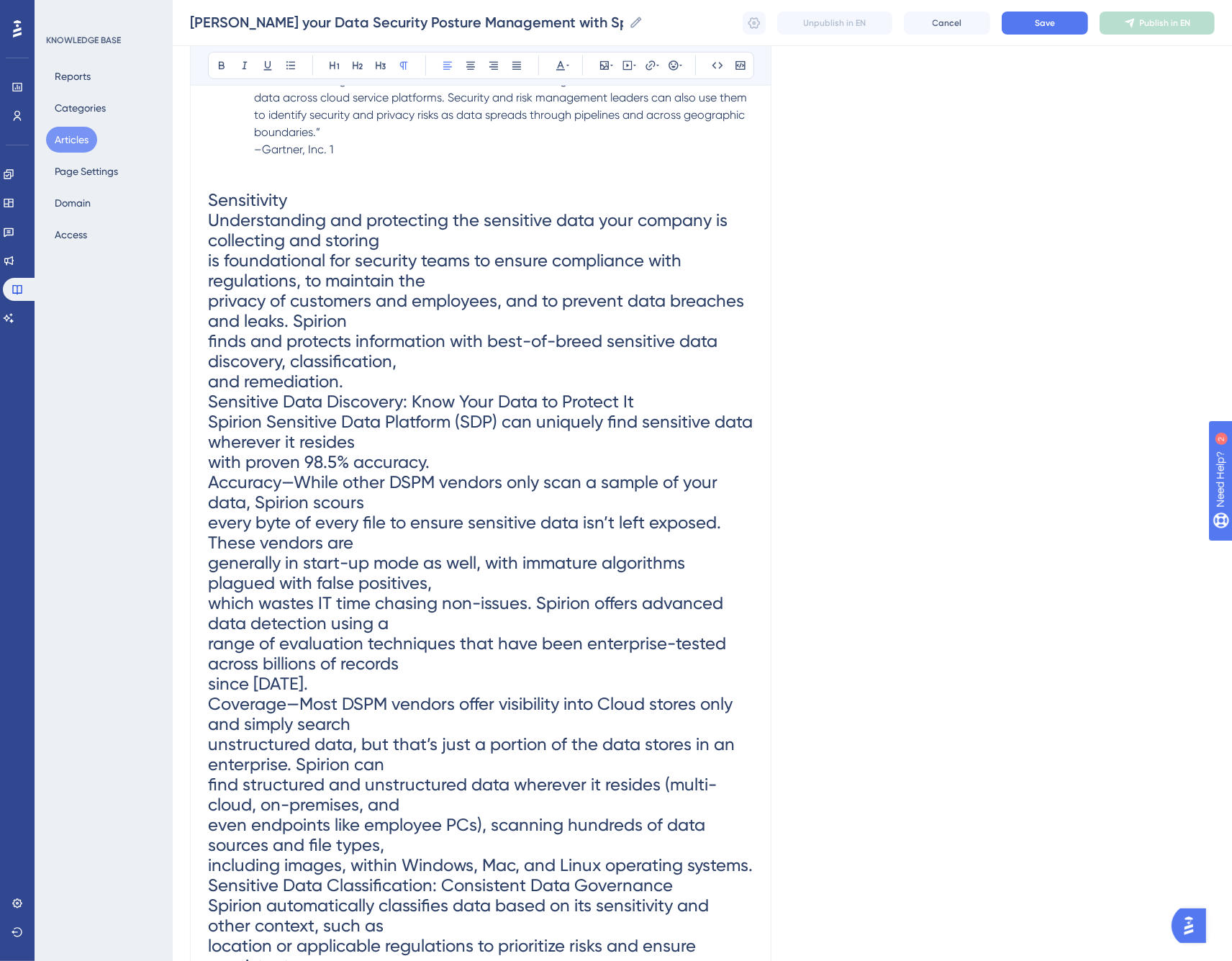
scroll to position [637, 0]
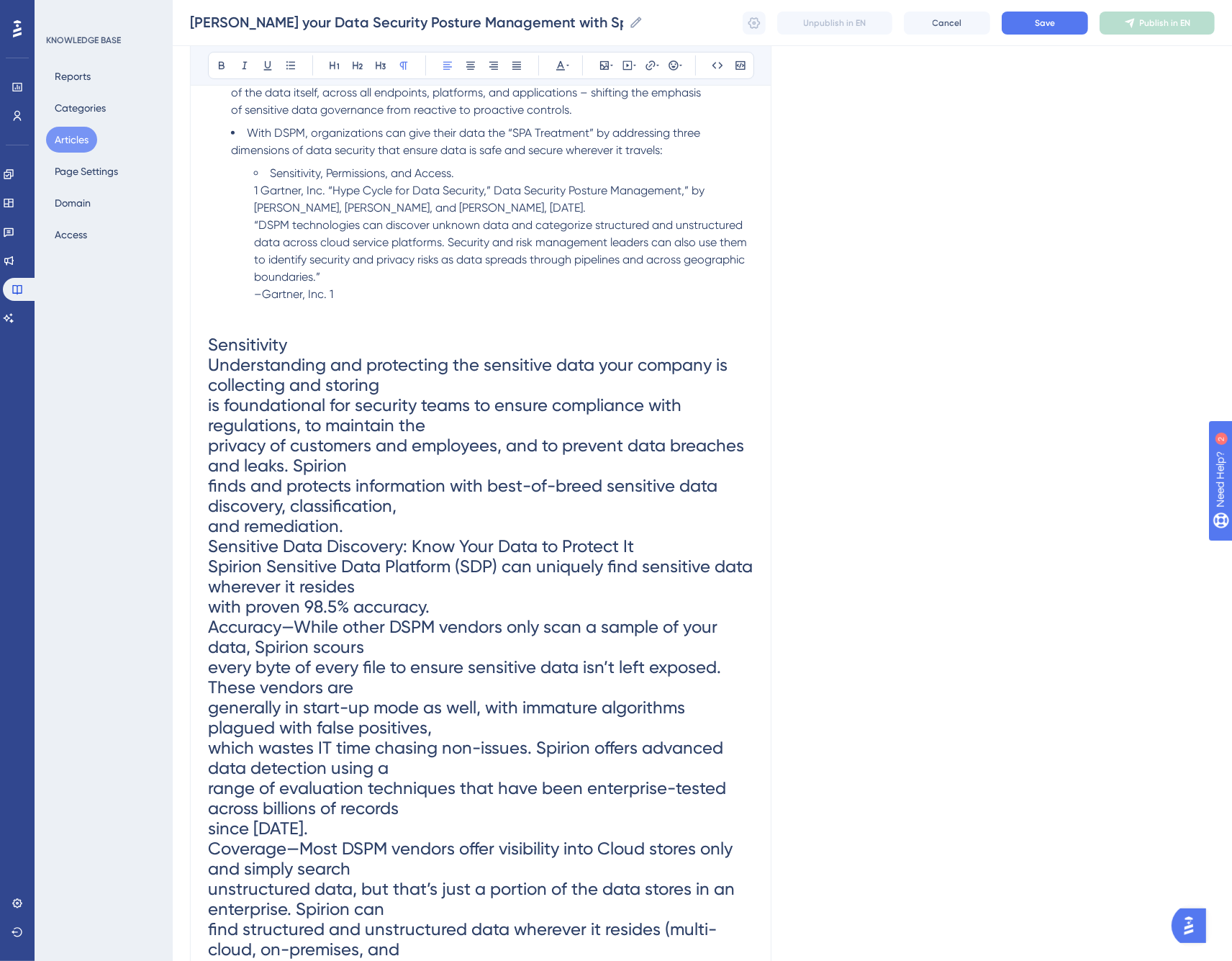
click at [250, 335] on span "Sensitivity" at bounding box center [247, 345] width 79 height 20
click at [403, 70] on icon at bounding box center [404, 65] width 11 height 11
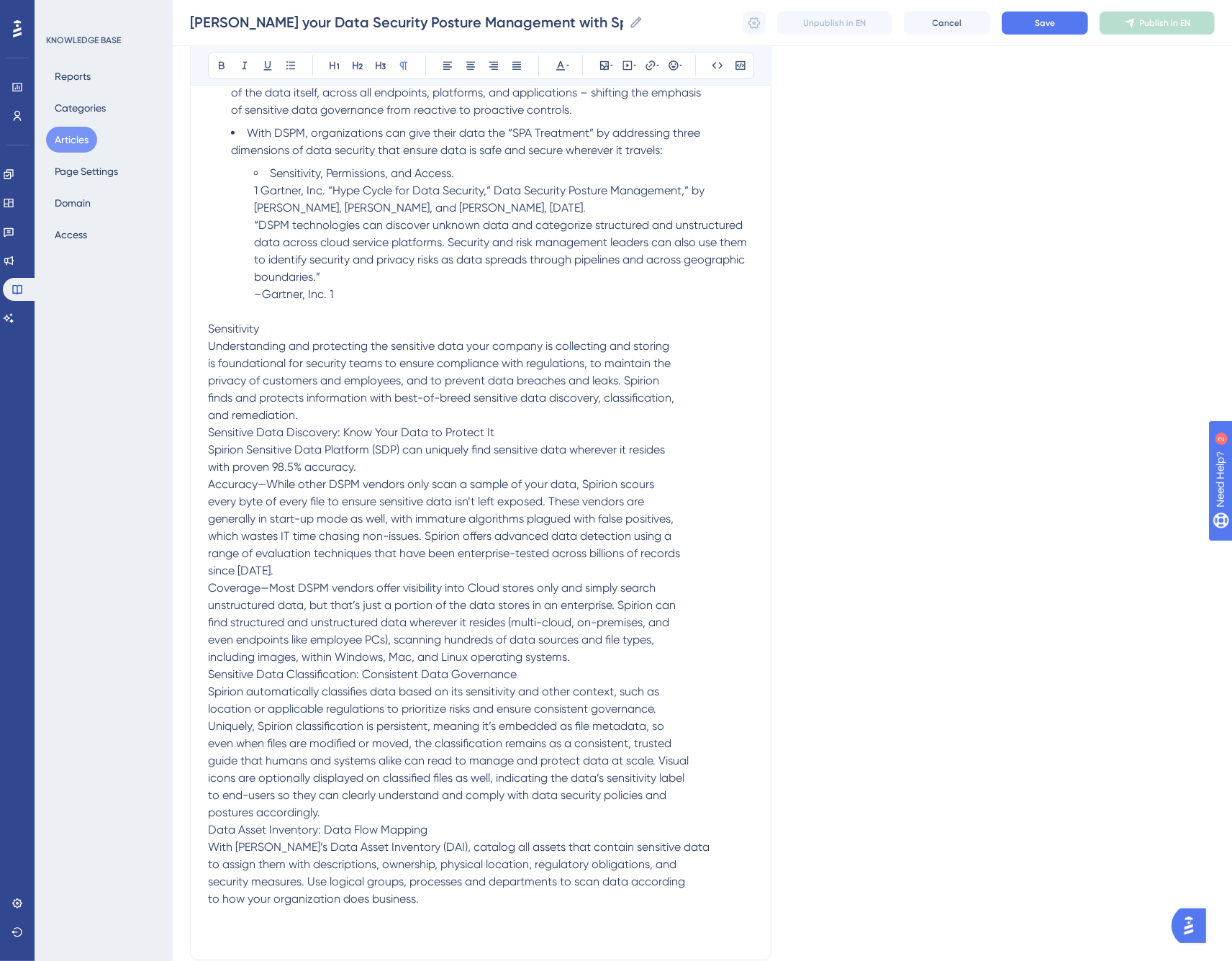
click at [278, 320] on p "Sensitivity Understanding and protecting the sensitive data your company is col…" at bounding box center [481, 631] width 546 height 622
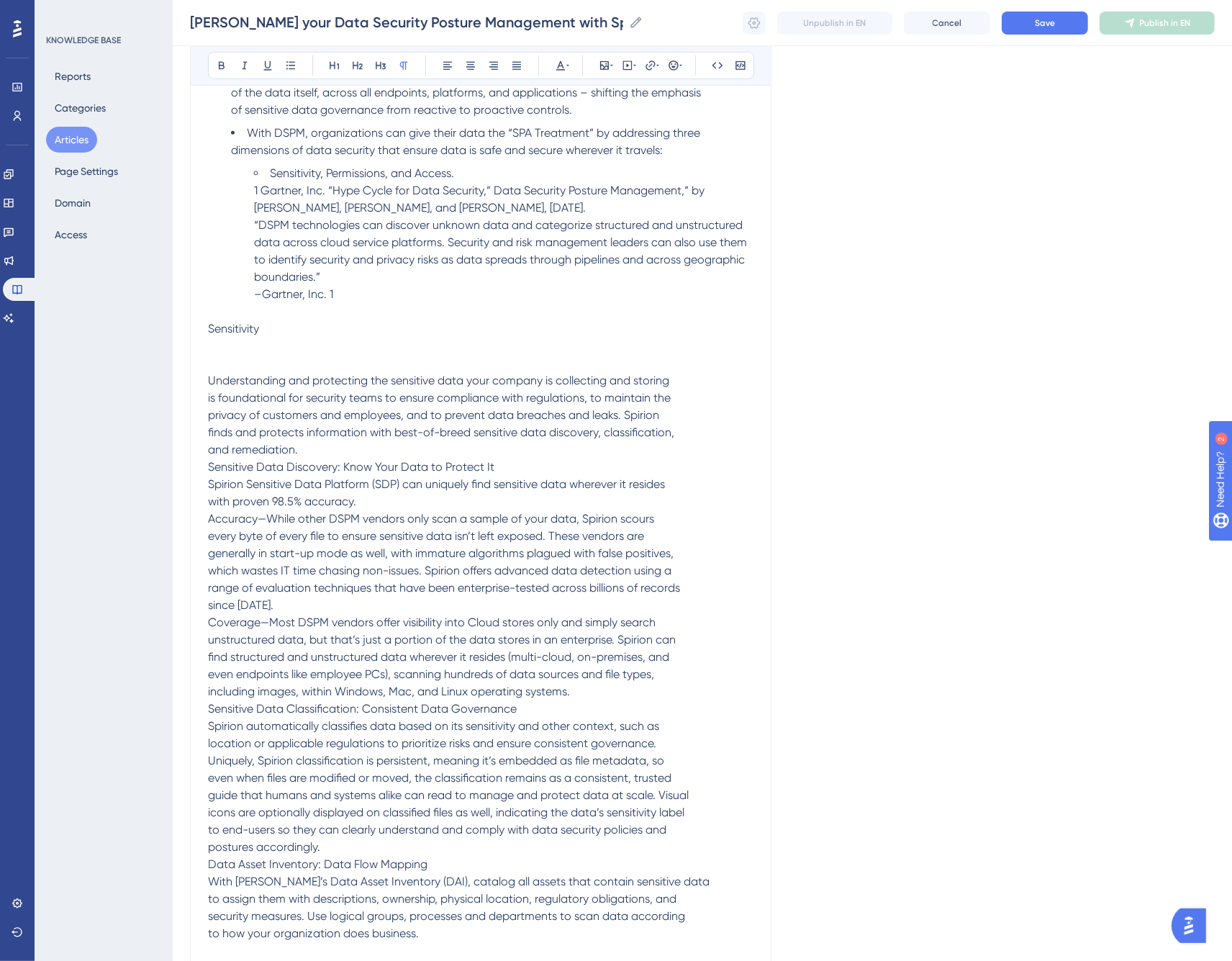
click at [247, 322] on span "Sensitivity" at bounding box center [233, 328] width 51 height 14
click at [332, 65] on icon at bounding box center [334, 66] width 9 height 8
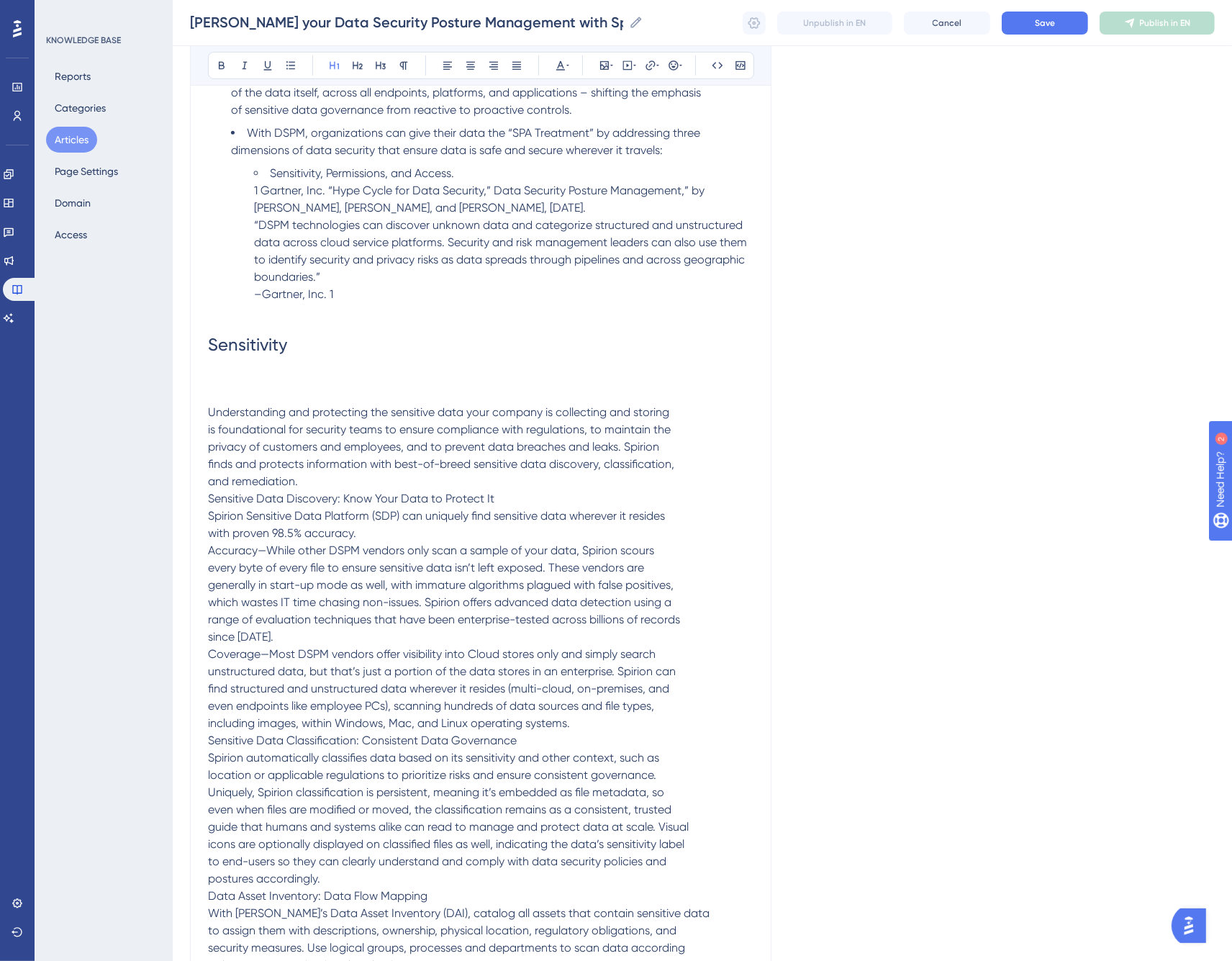
click at [228, 386] on p "Understanding and protecting the sensitive data your company is collecting and …" at bounding box center [481, 697] width 546 height 622
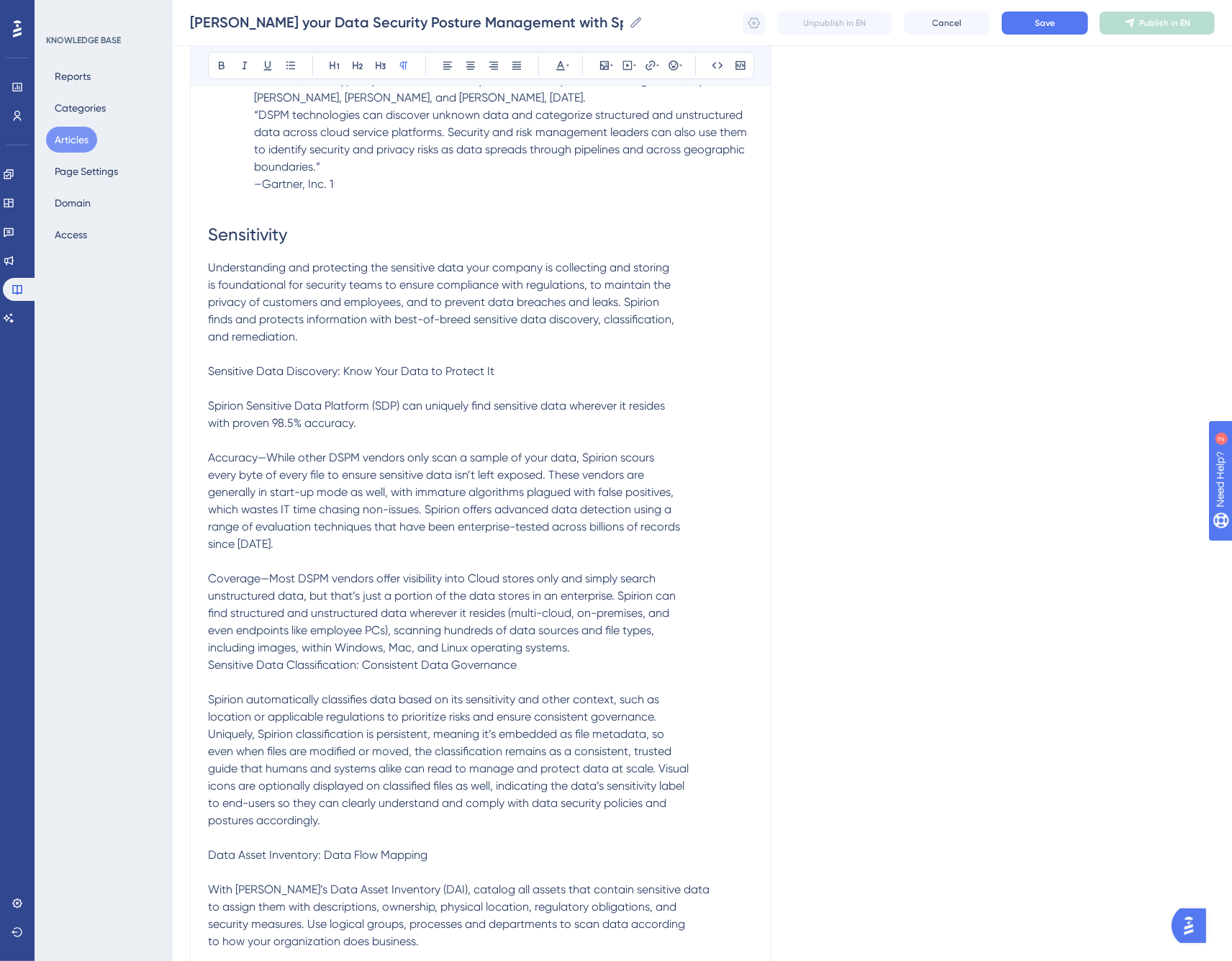
scroll to position [901, 0]
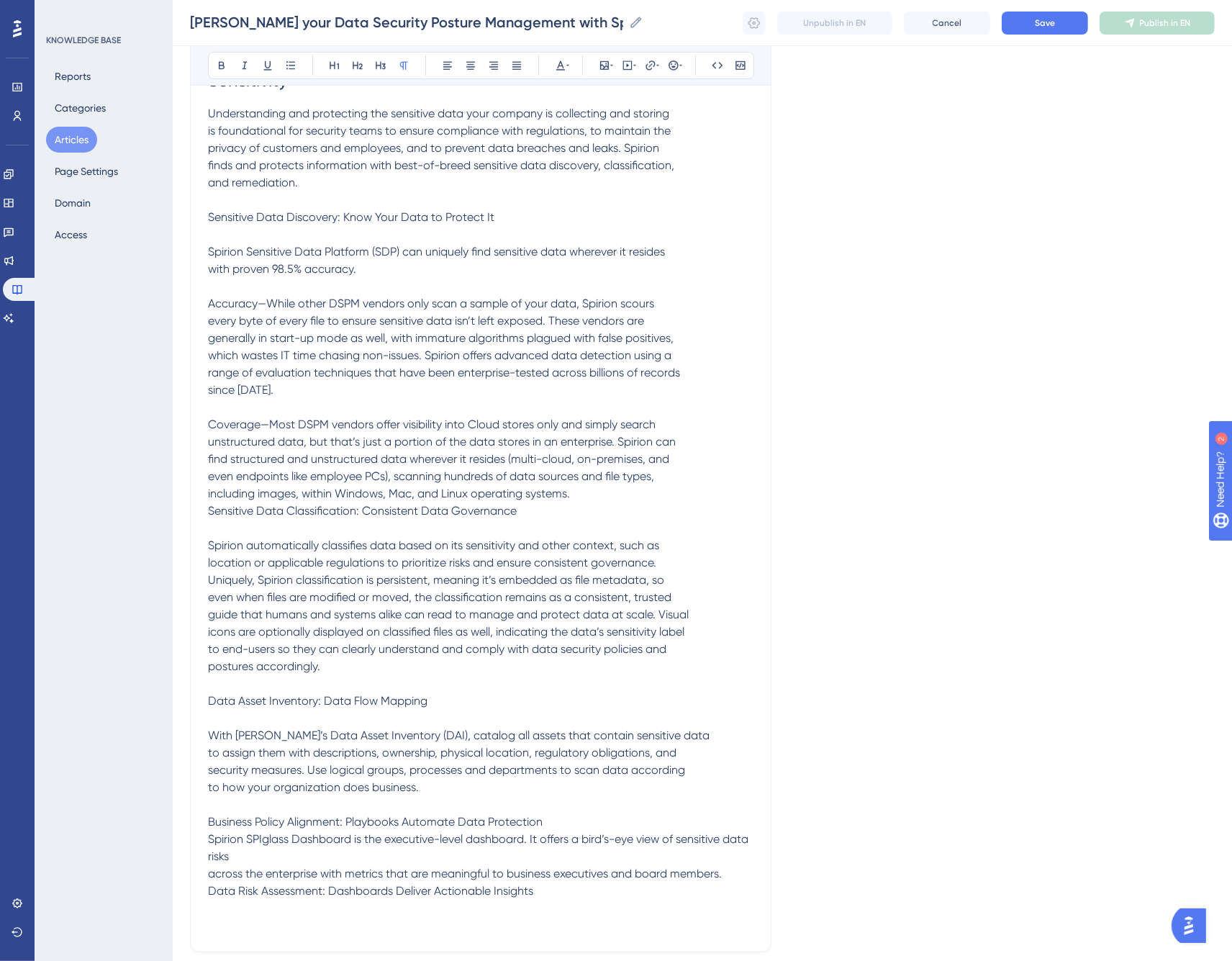
click at [266, 836] on p "With Spirion’s Data Asset Inventory (DAI), catalog all assets that contain sens…" at bounding box center [481, 813] width 546 height 173
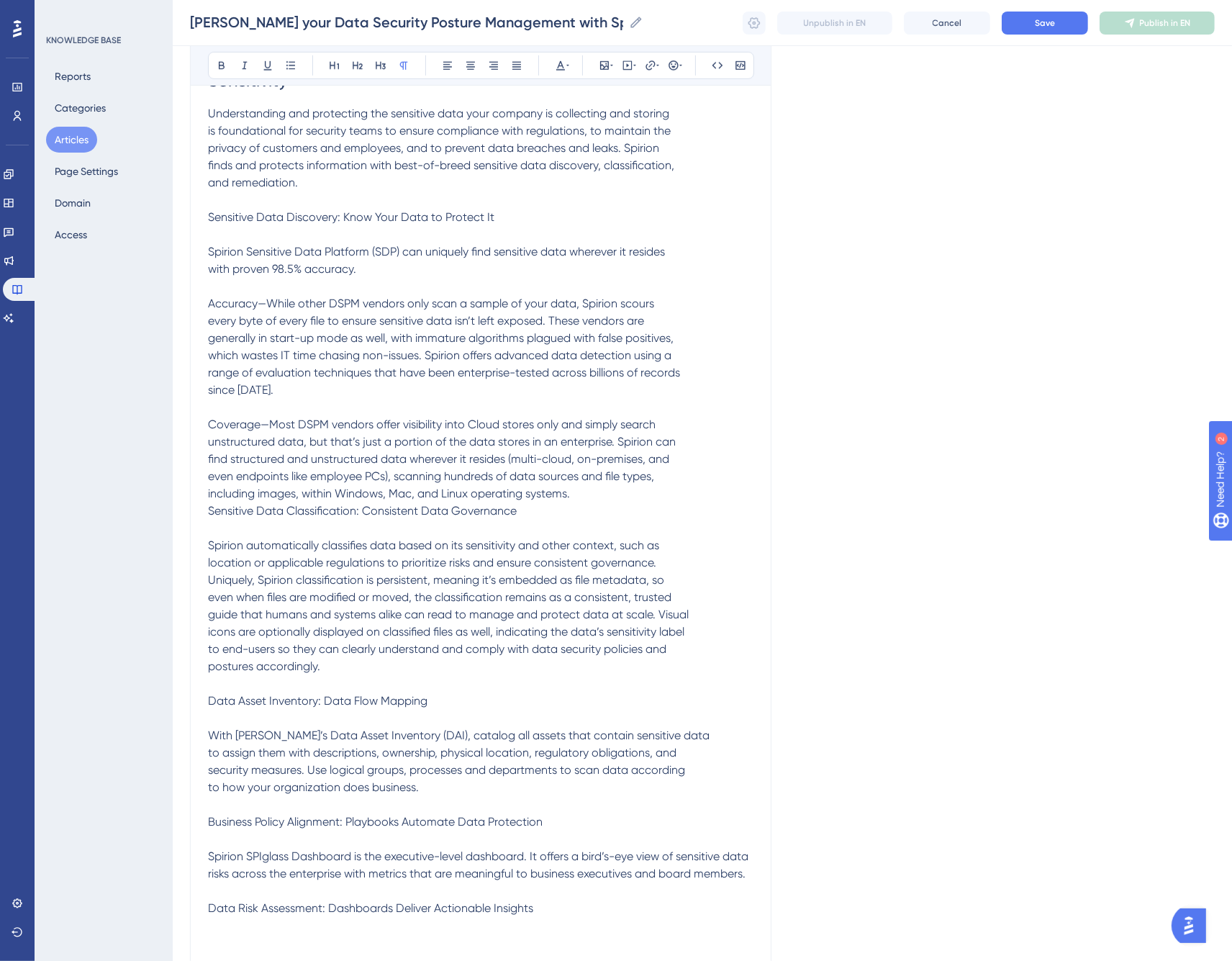
click at [270, 815] on span "Business Policy Alignment: Playbooks Automate Data Protection" at bounding box center [375, 822] width 335 height 14
click at [337, 68] on icon at bounding box center [335, 65] width 11 height 11
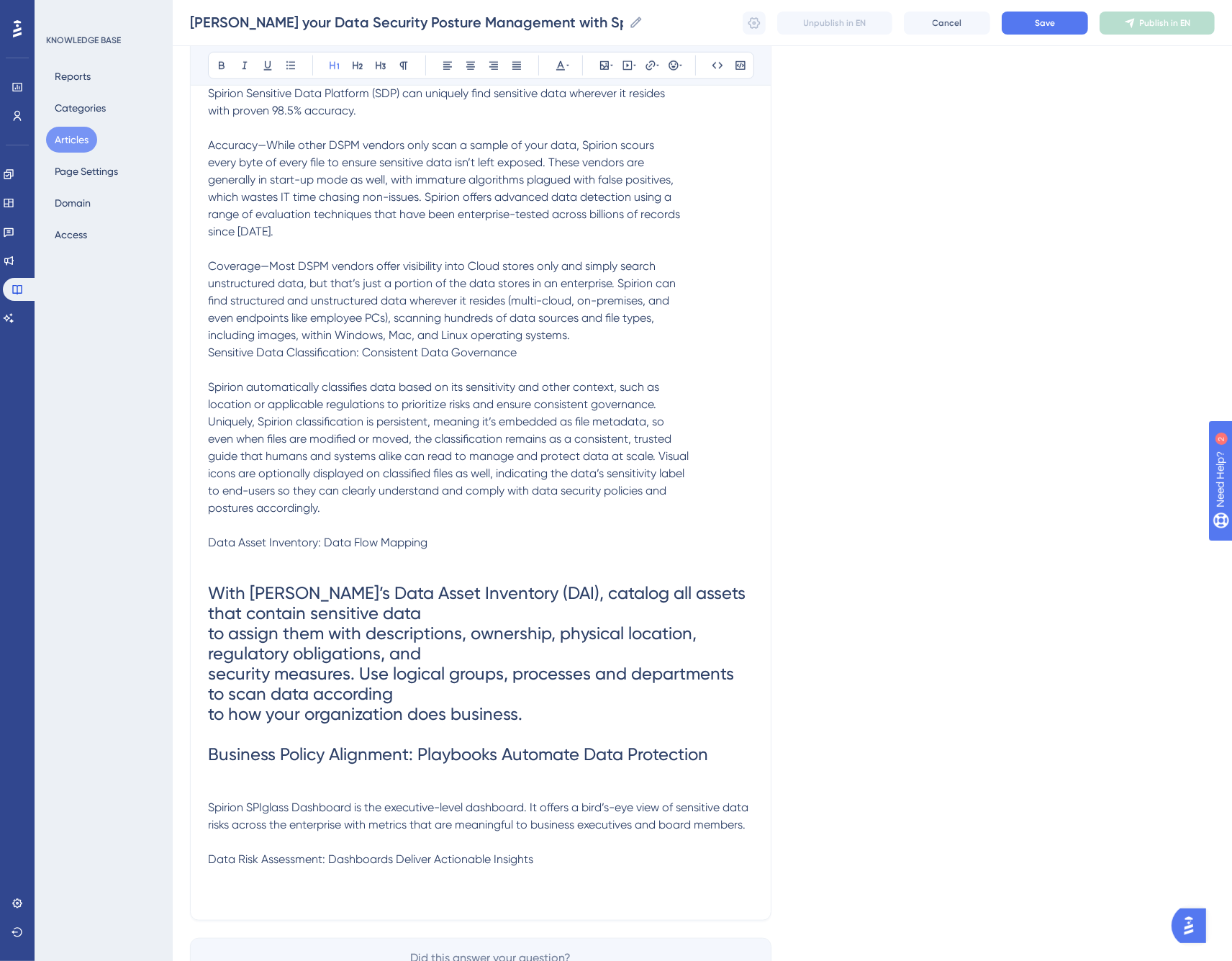
scroll to position [1060, 0]
click at [328, 663] on span "security measures. Use logical groups, processes and departments to scan data a…" at bounding box center [473, 682] width 530 height 40
click at [406, 67] on icon at bounding box center [404, 65] width 11 height 11
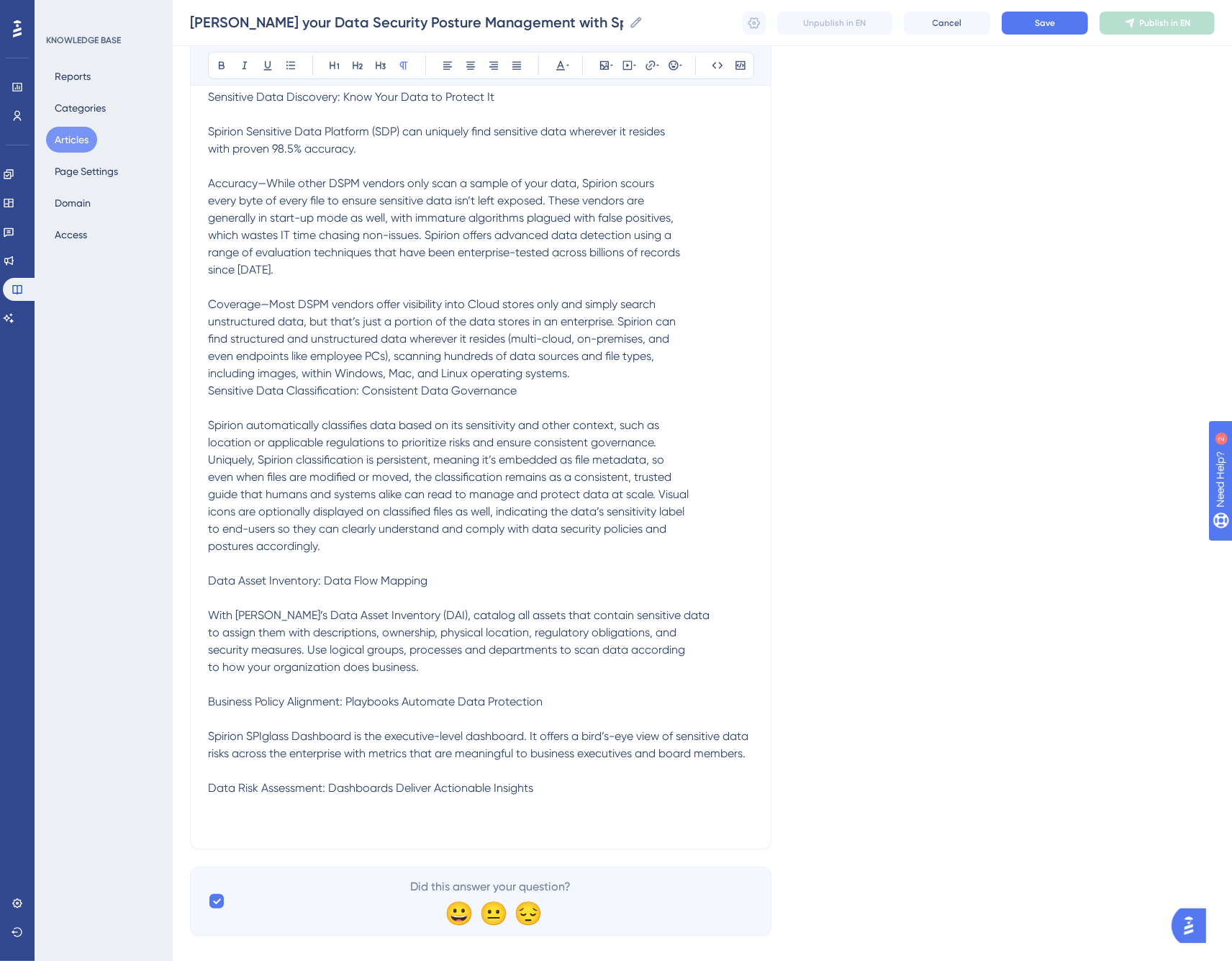
click at [434, 649] on p "With Spirion’s Data Asset Inventory (DAI), catalog all assets that contain sens…" at bounding box center [481, 668] width 546 height 121
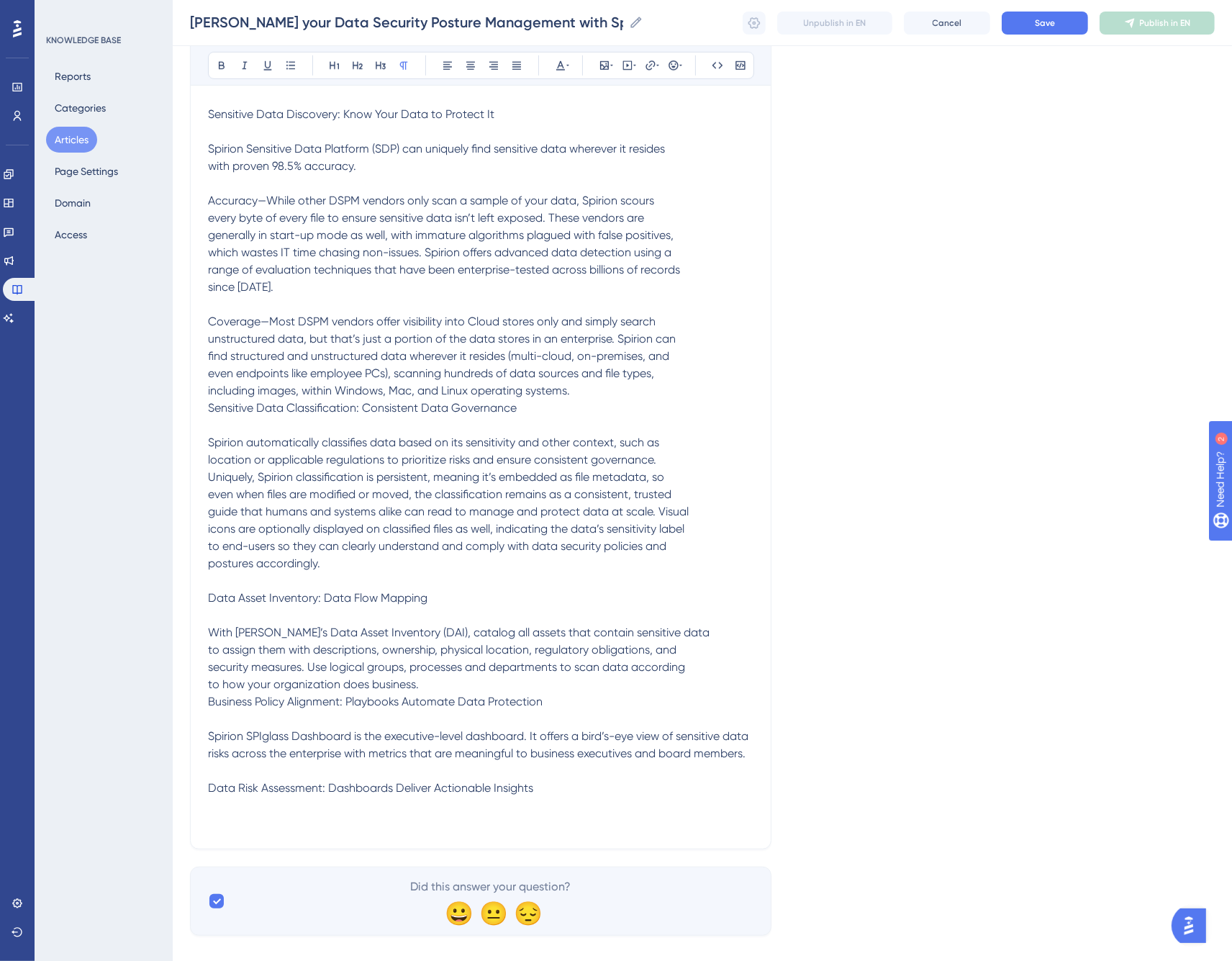
scroll to position [987, 0]
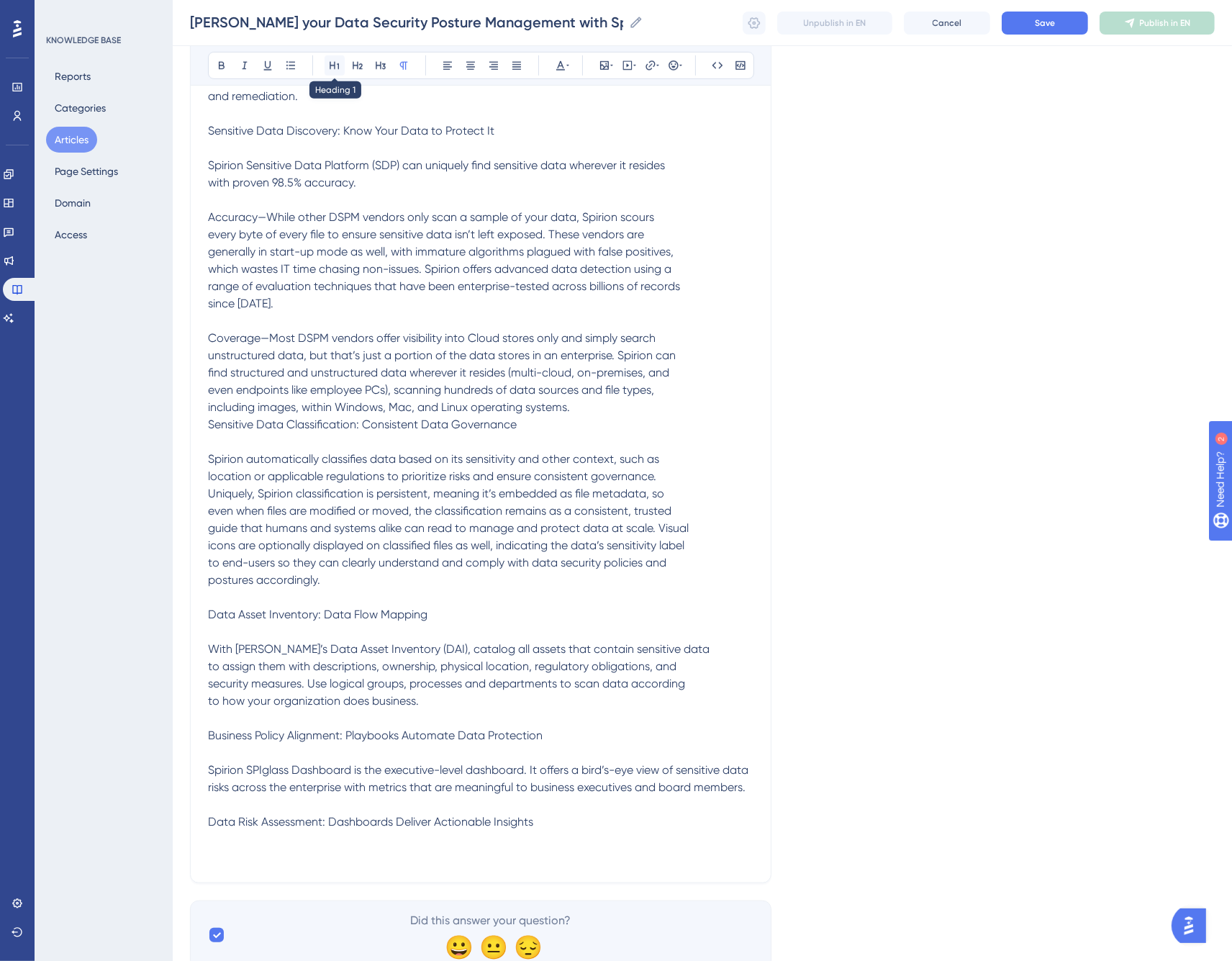
click at [331, 62] on icon at bounding box center [335, 65] width 11 height 11
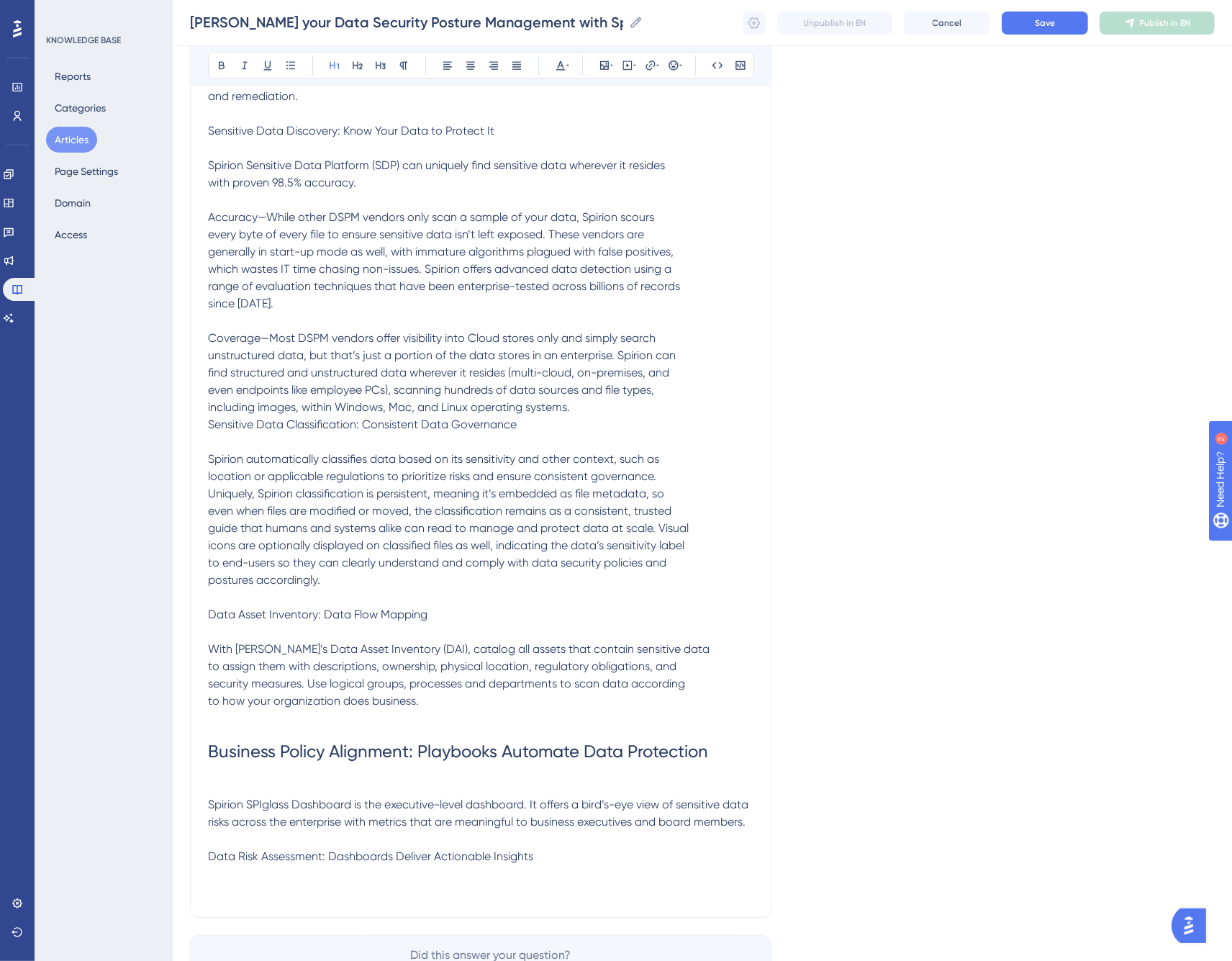
click at [306, 608] on span "Data Asset Inventory: Data Flow Mapping" at bounding box center [317, 615] width 219 height 14
click at [337, 67] on icon at bounding box center [335, 65] width 11 height 11
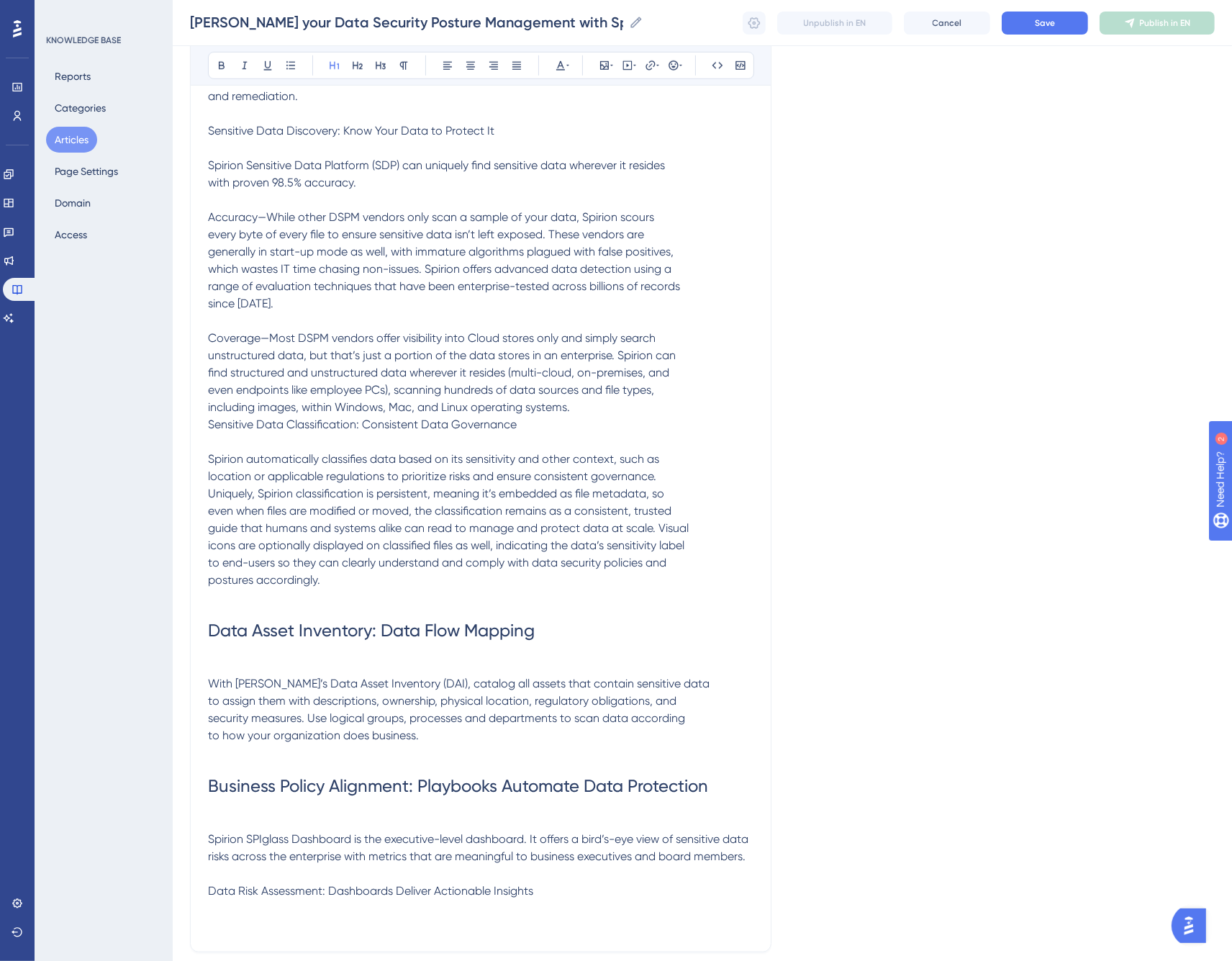
click at [293, 633] on h1 "Data Asset Inventory: Data Flow Mapping" at bounding box center [481, 641] width 546 height 69
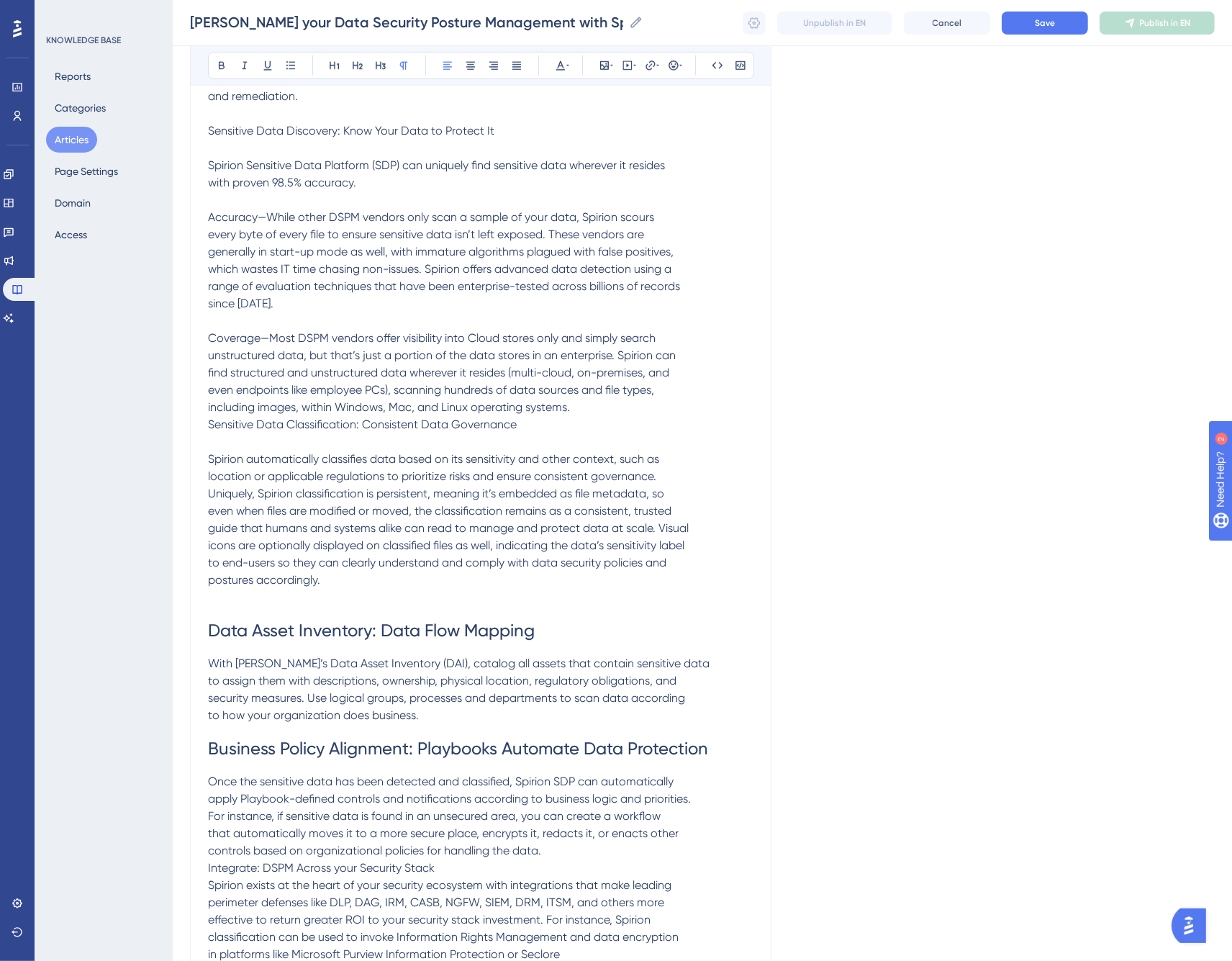
scroll to position [1223, 0]
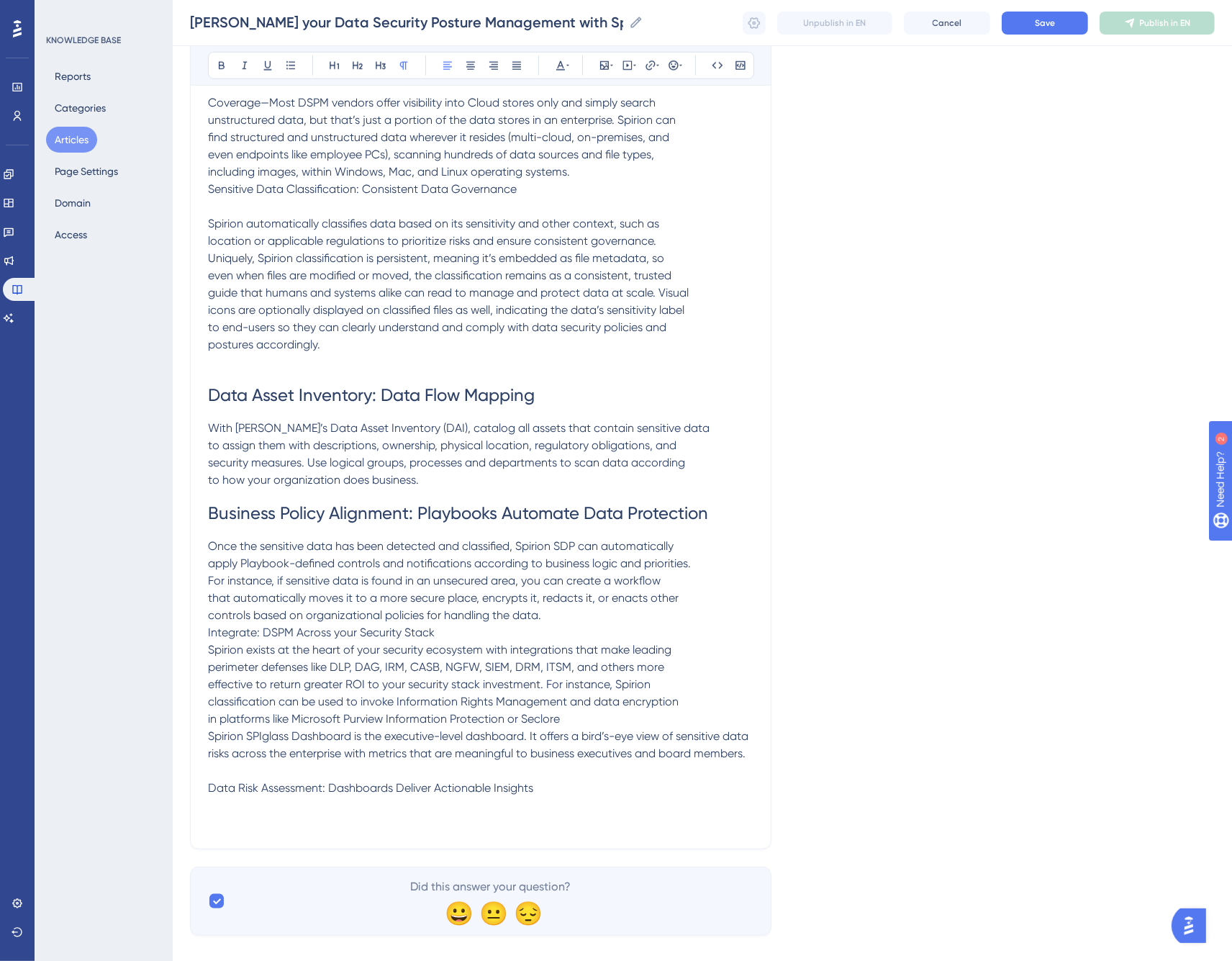
click at [559, 595] on p "Once the sensitive data has been detected and classified, Spirion SDP can autom…" at bounding box center [481, 633] width 546 height 190
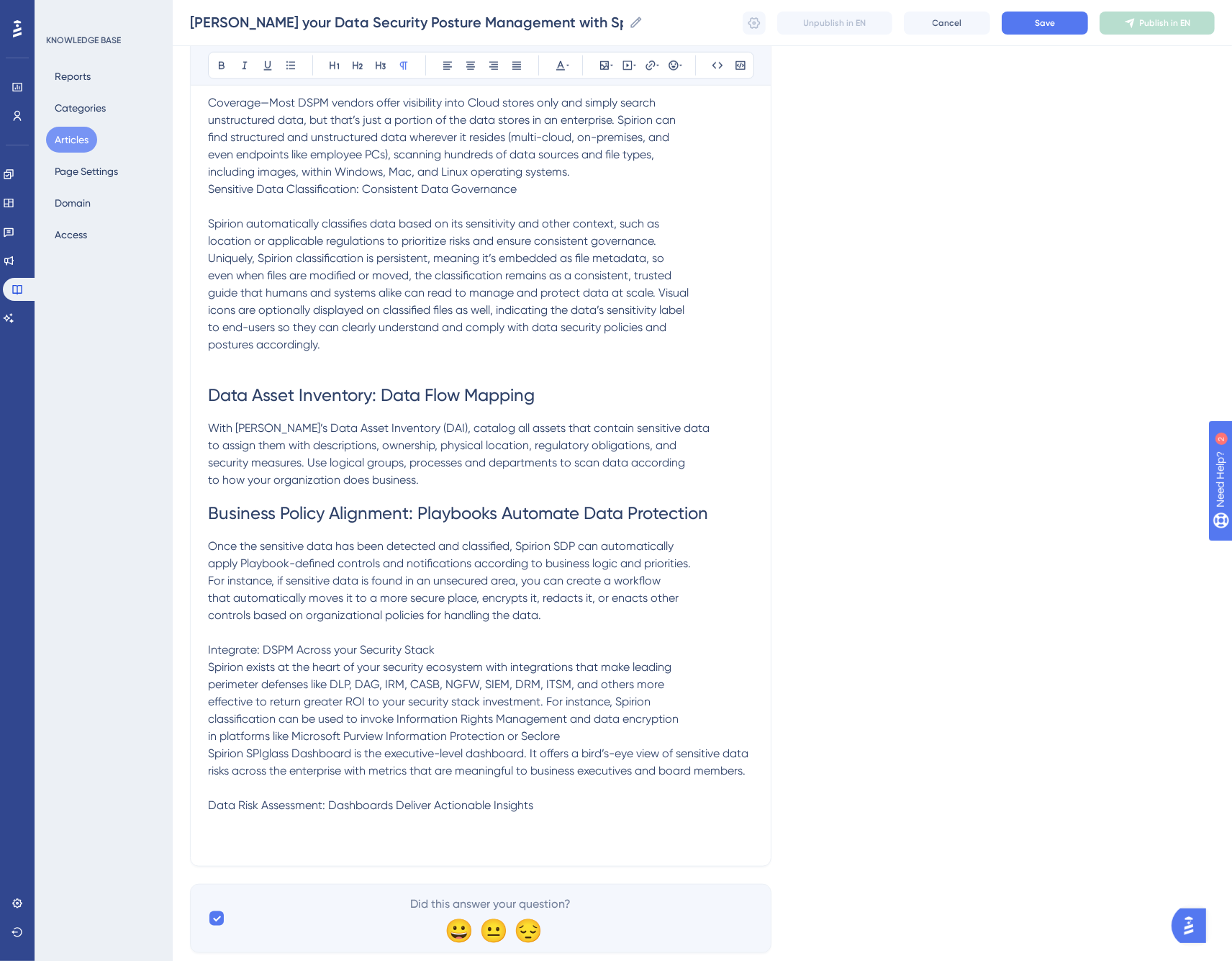
click at [508, 627] on p "Integrate: DSPM Across your Security Stack Spirion exists at the heart of your …" at bounding box center [481, 685] width 546 height 121
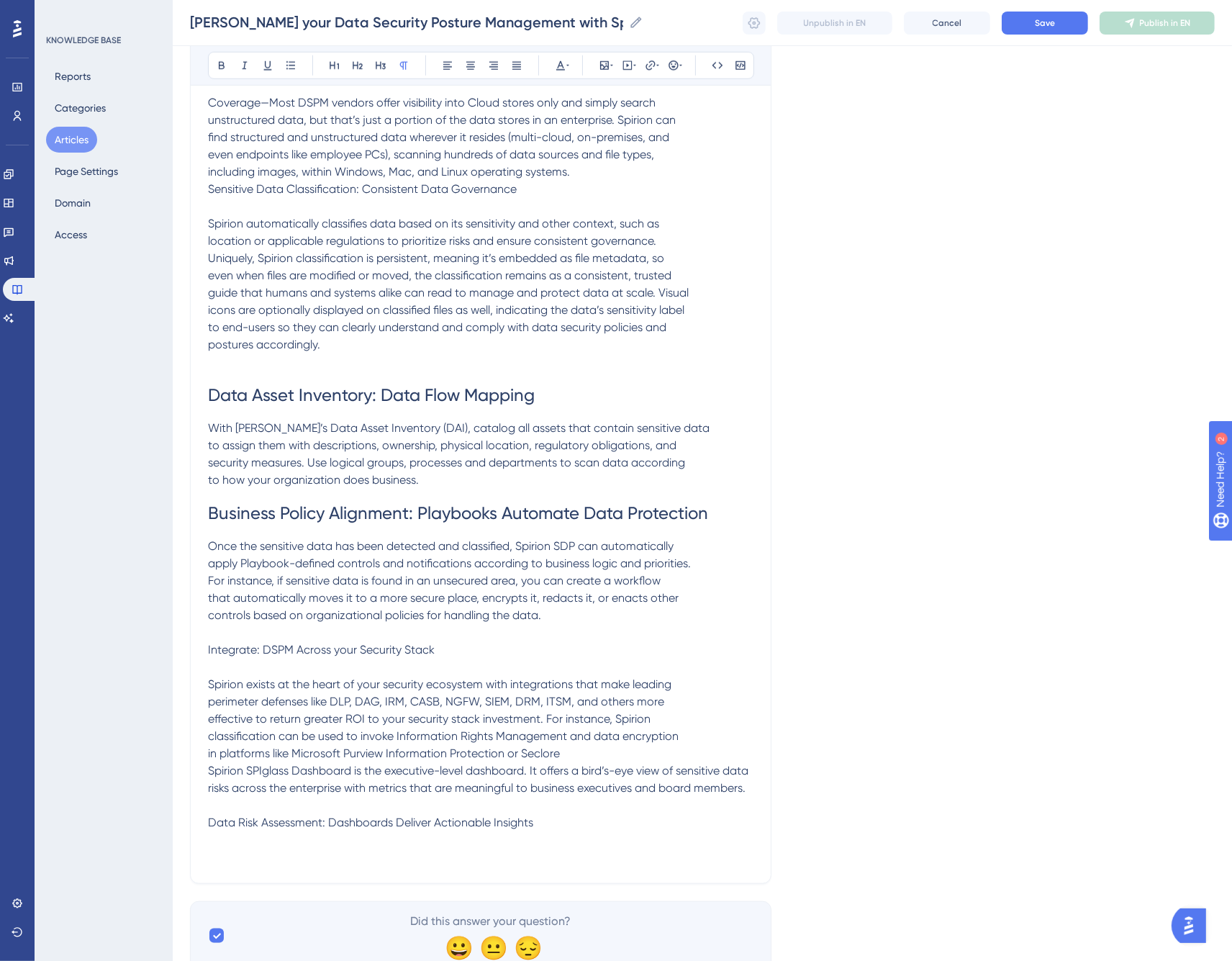
click at [386, 643] on span "Integrate: DSPM Across your Security Stack" at bounding box center [321, 650] width 227 height 14
click at [333, 67] on icon at bounding box center [335, 65] width 11 height 11
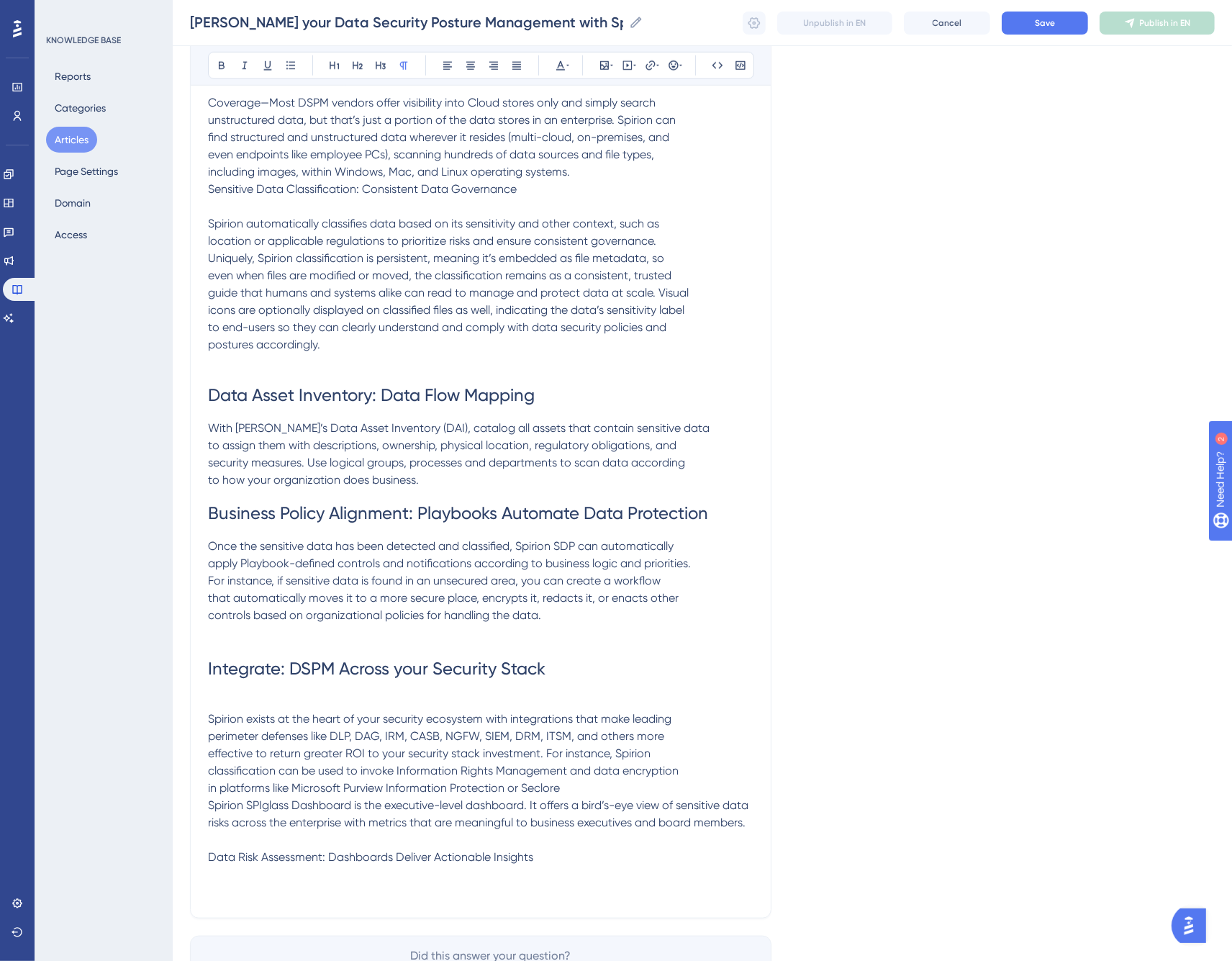
click at [257, 694] on p "Spirion exists at the heart of your security ecosystem with integrations that m…" at bounding box center [481, 745] width 546 height 104
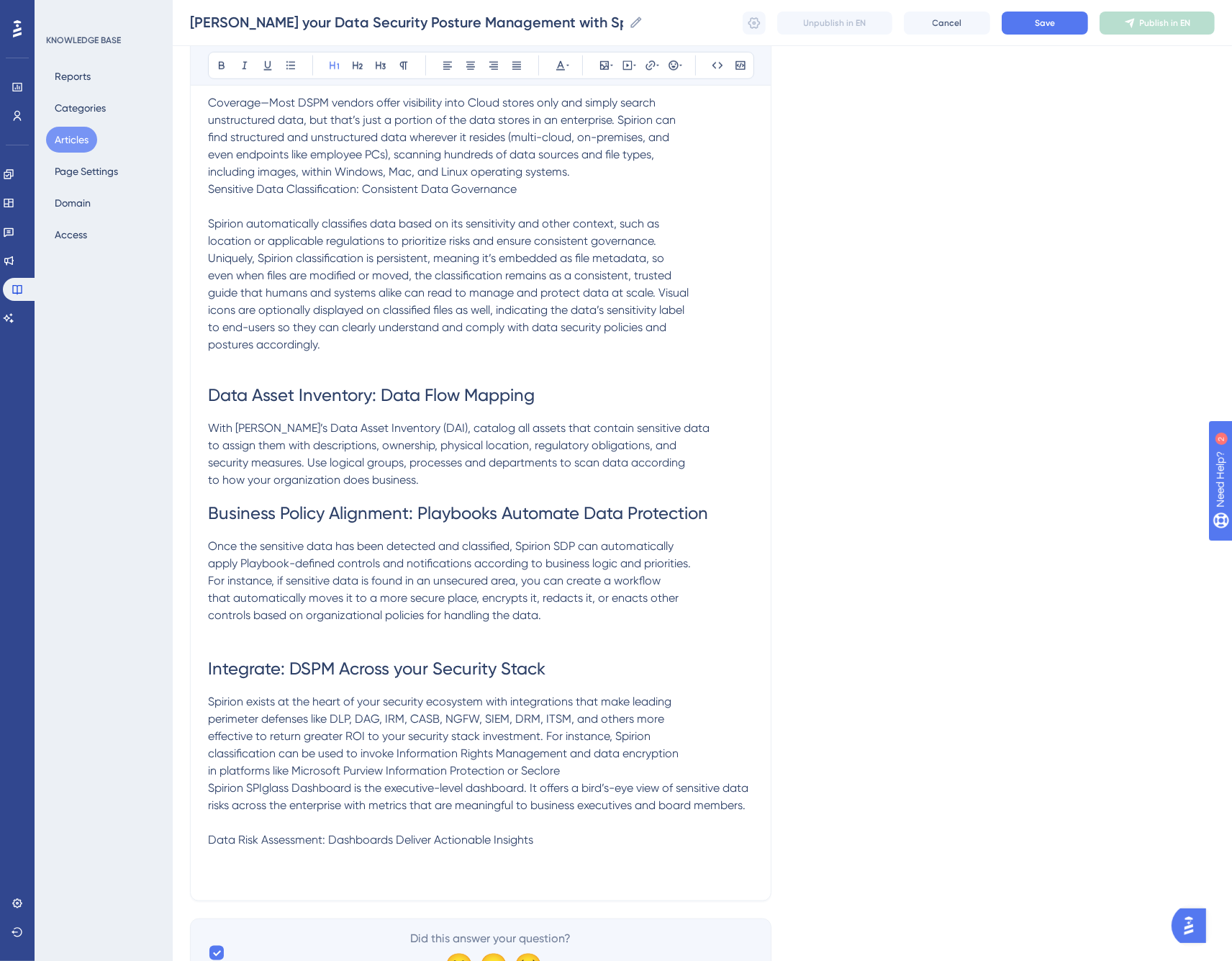
click at [308, 625] on h1 "Integrate: DSPM Across your Security Stack" at bounding box center [481, 659] width 546 height 69
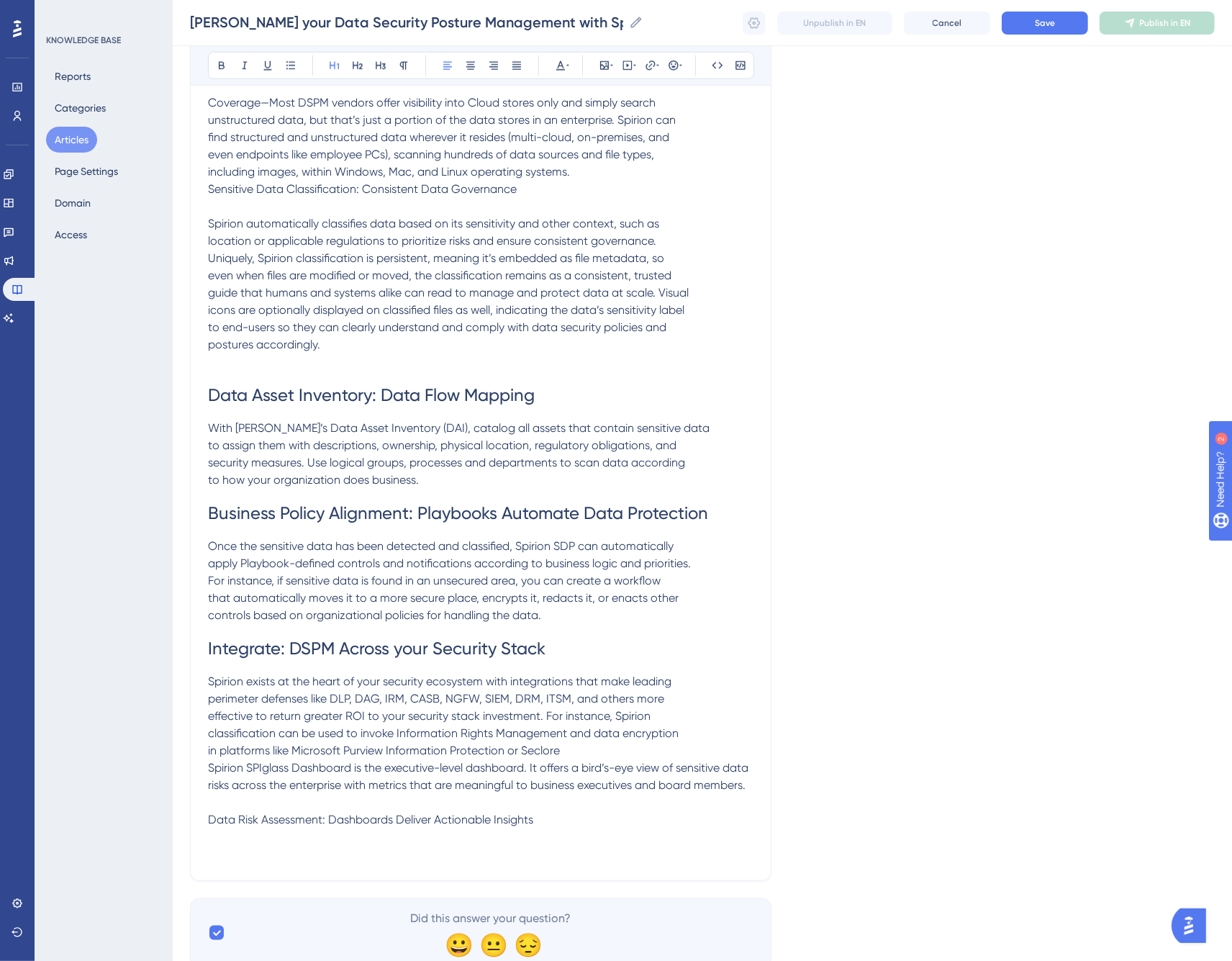
click at [386, 813] on span "Data Risk Assessment: Dashboards Deliver Actionable Insights" at bounding box center [370, 819] width 325 height 14
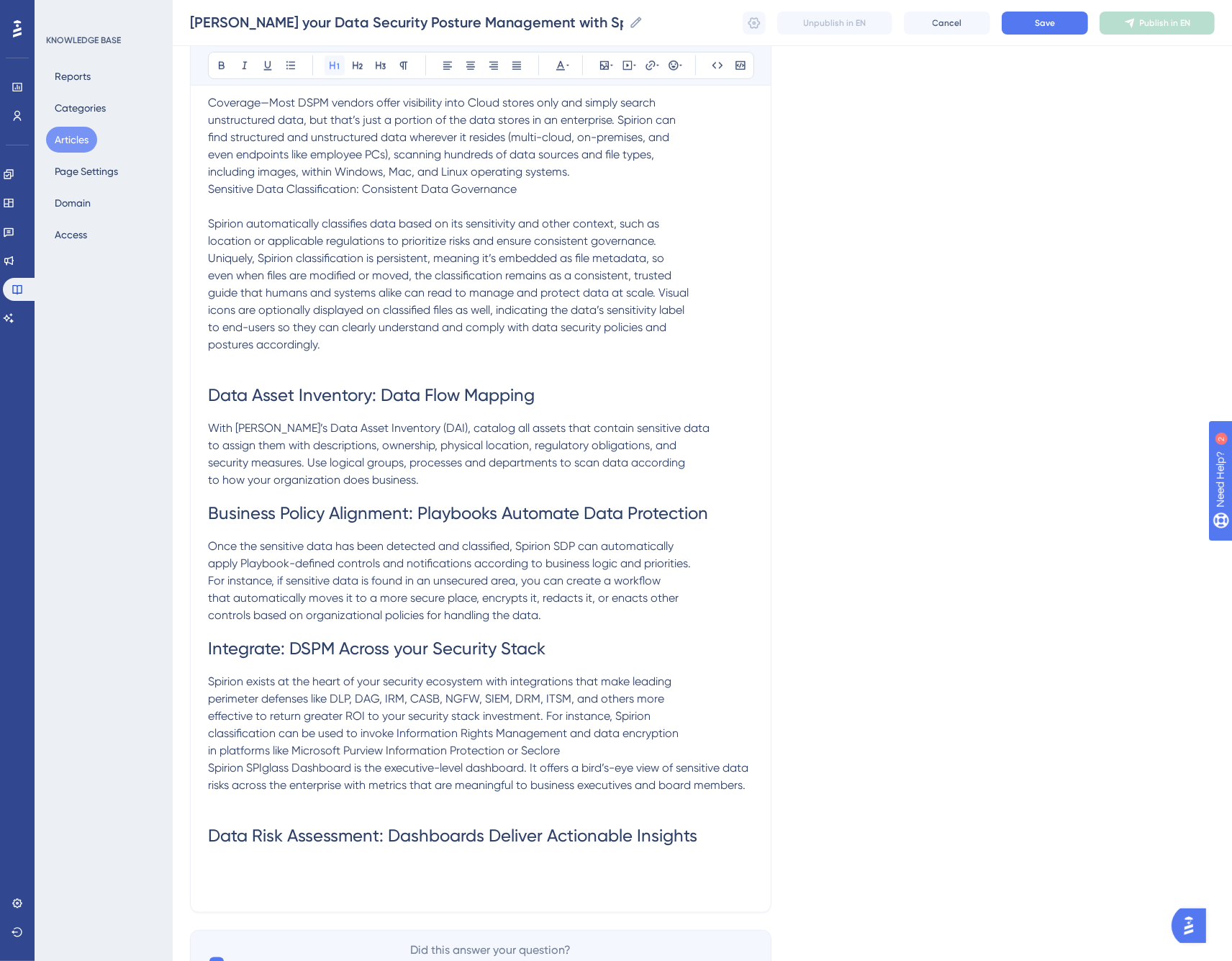
click at [336, 67] on icon at bounding box center [335, 65] width 11 height 11
click at [216, 761] on span "Spirion SPIglass Dashboard is the executive-level dashboard. It offers a bird’s…" at bounding box center [479, 777] width 543 height 31
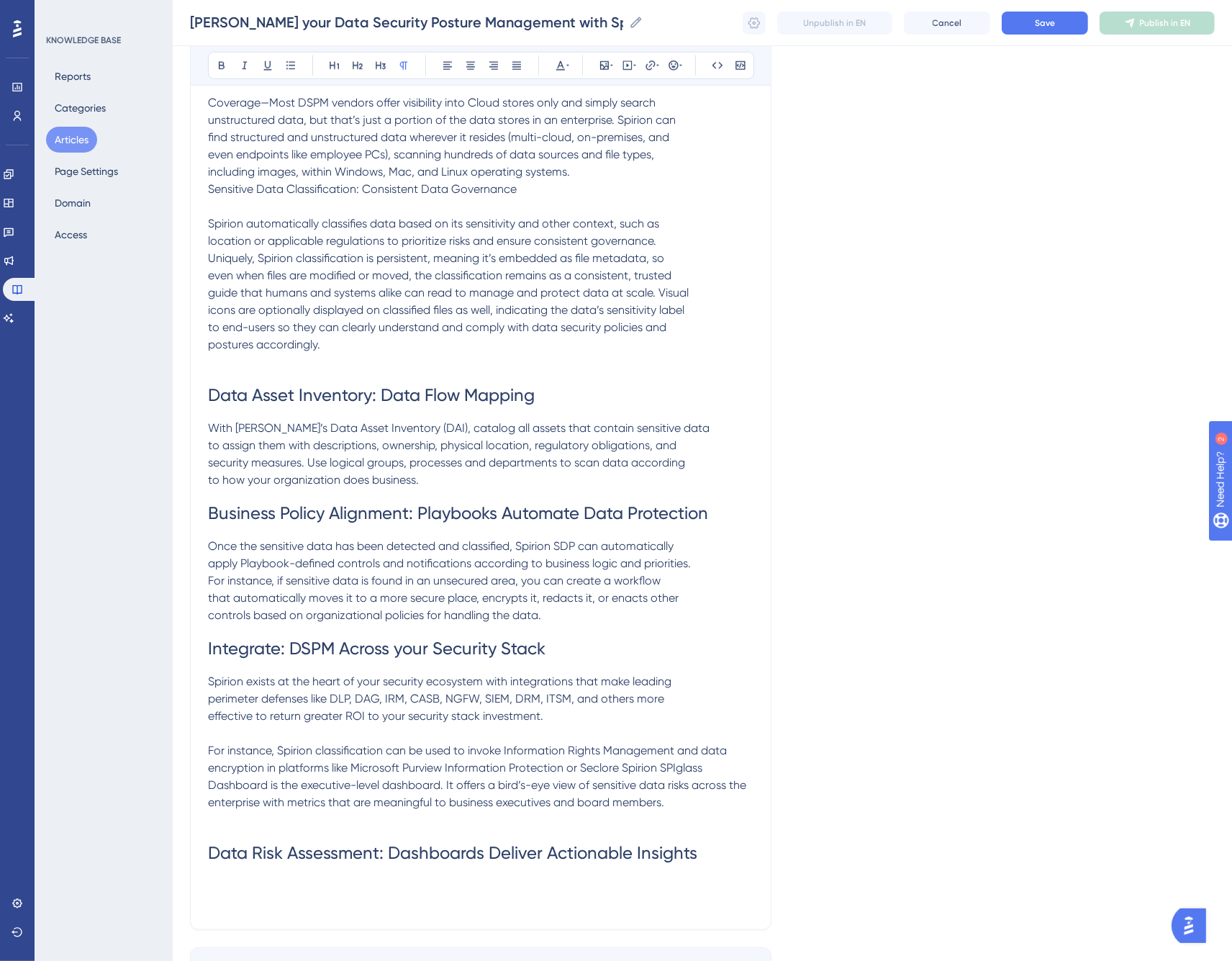
scroll to position [1303, 0]
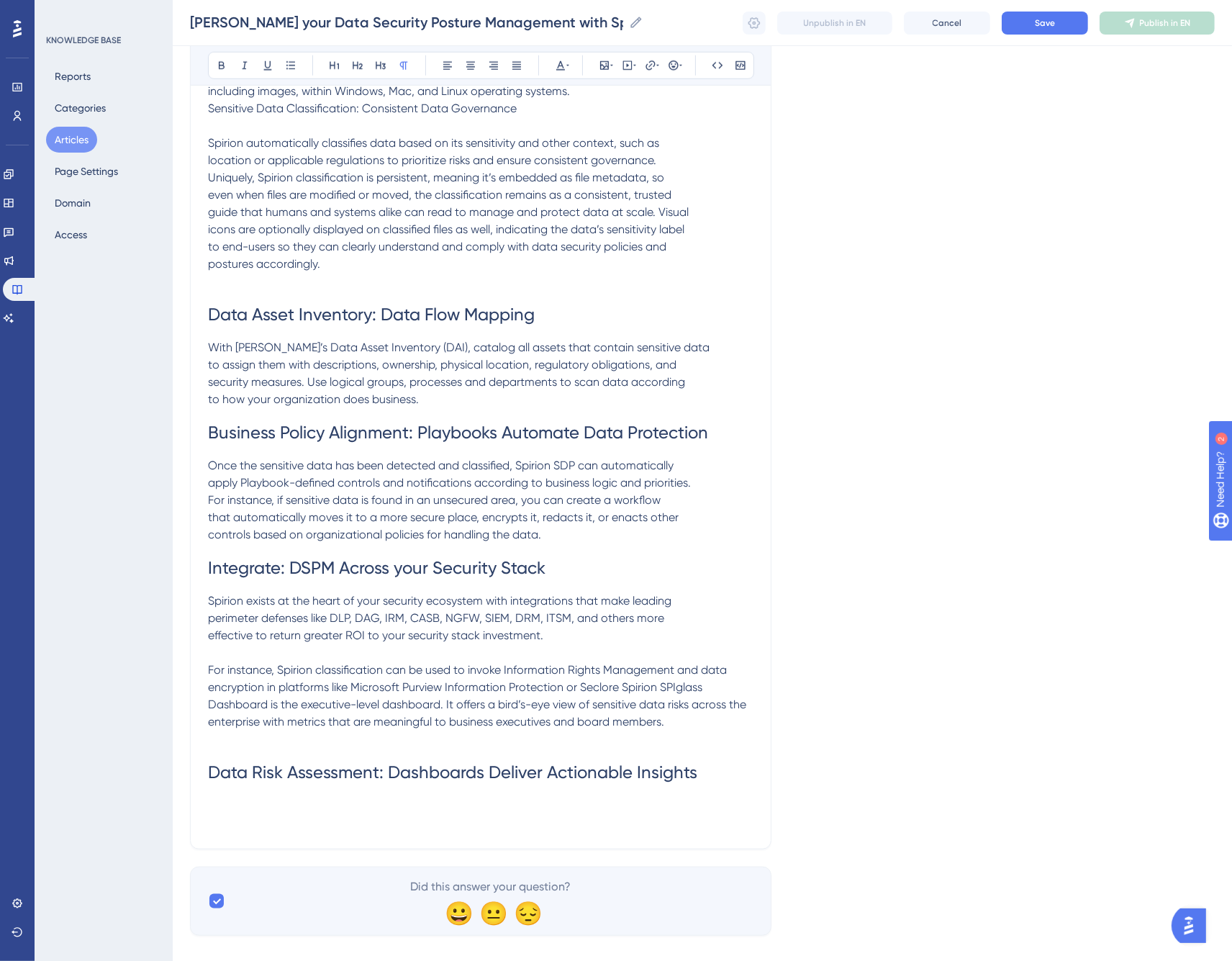
click at [617, 797] on p at bounding box center [481, 814] width 546 height 34
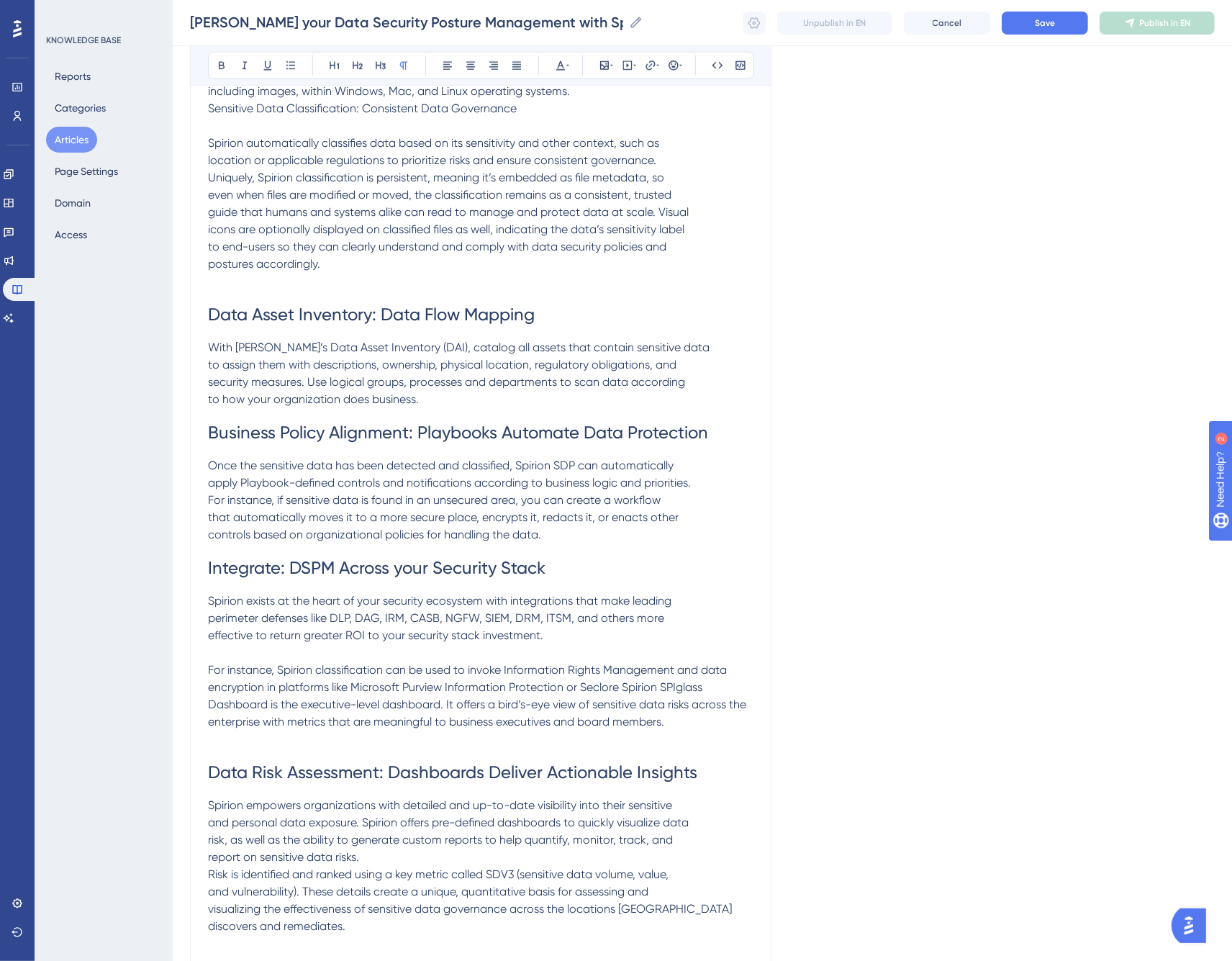
click at [578, 831] on p "Spirion empowers organizations with detailed and up-to-date visibility into the…" at bounding box center [481, 875] width 546 height 156
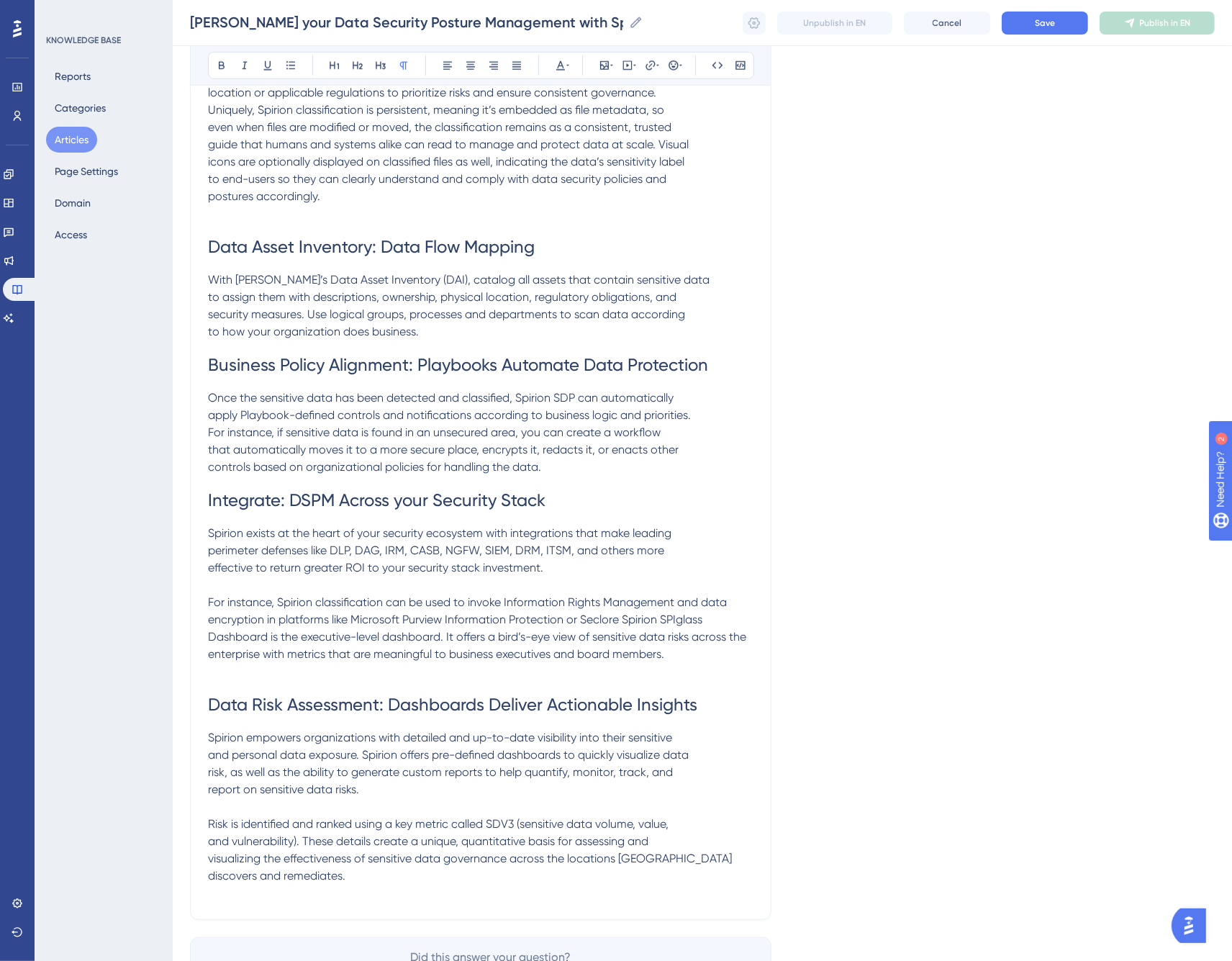
scroll to position [1442, 0]
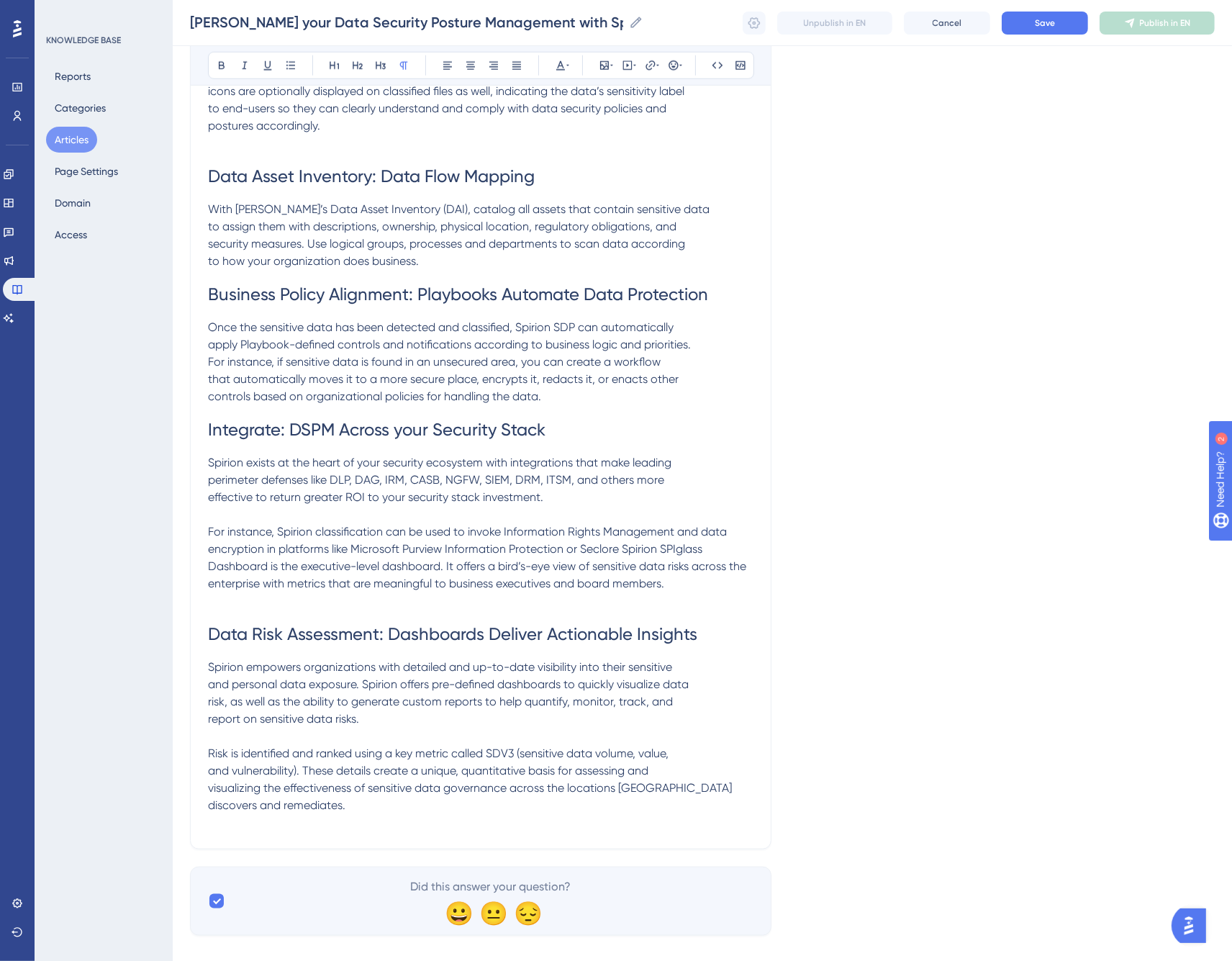
click at [442, 790] on p "Risk is identified and ranked using a key metric called SDV3 (sensitive data vo…" at bounding box center [481, 779] width 546 height 104
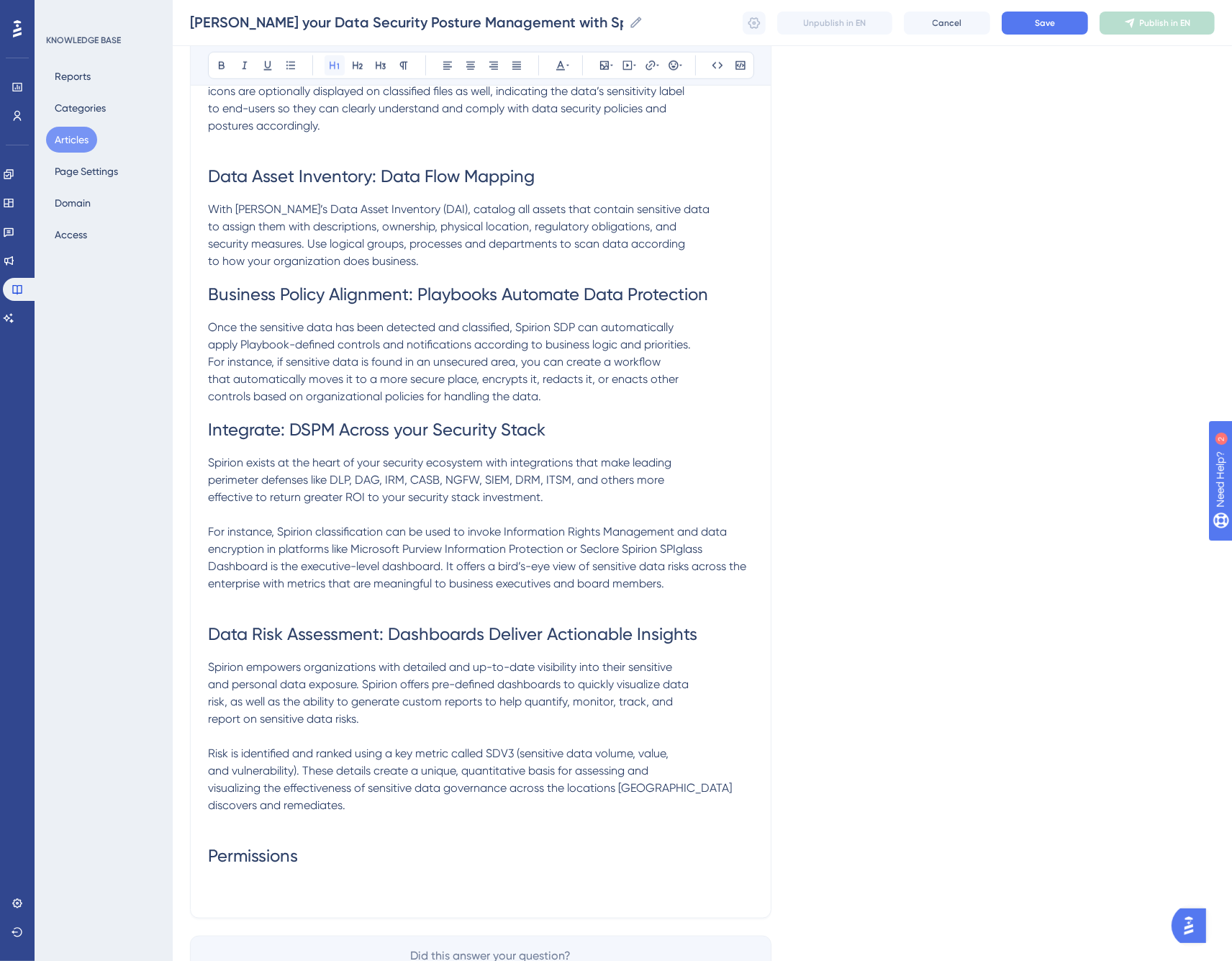
click at [335, 60] on icon at bounding box center [335, 65] width 11 height 11
click at [262, 814] on p at bounding box center [481, 822] width 546 height 17
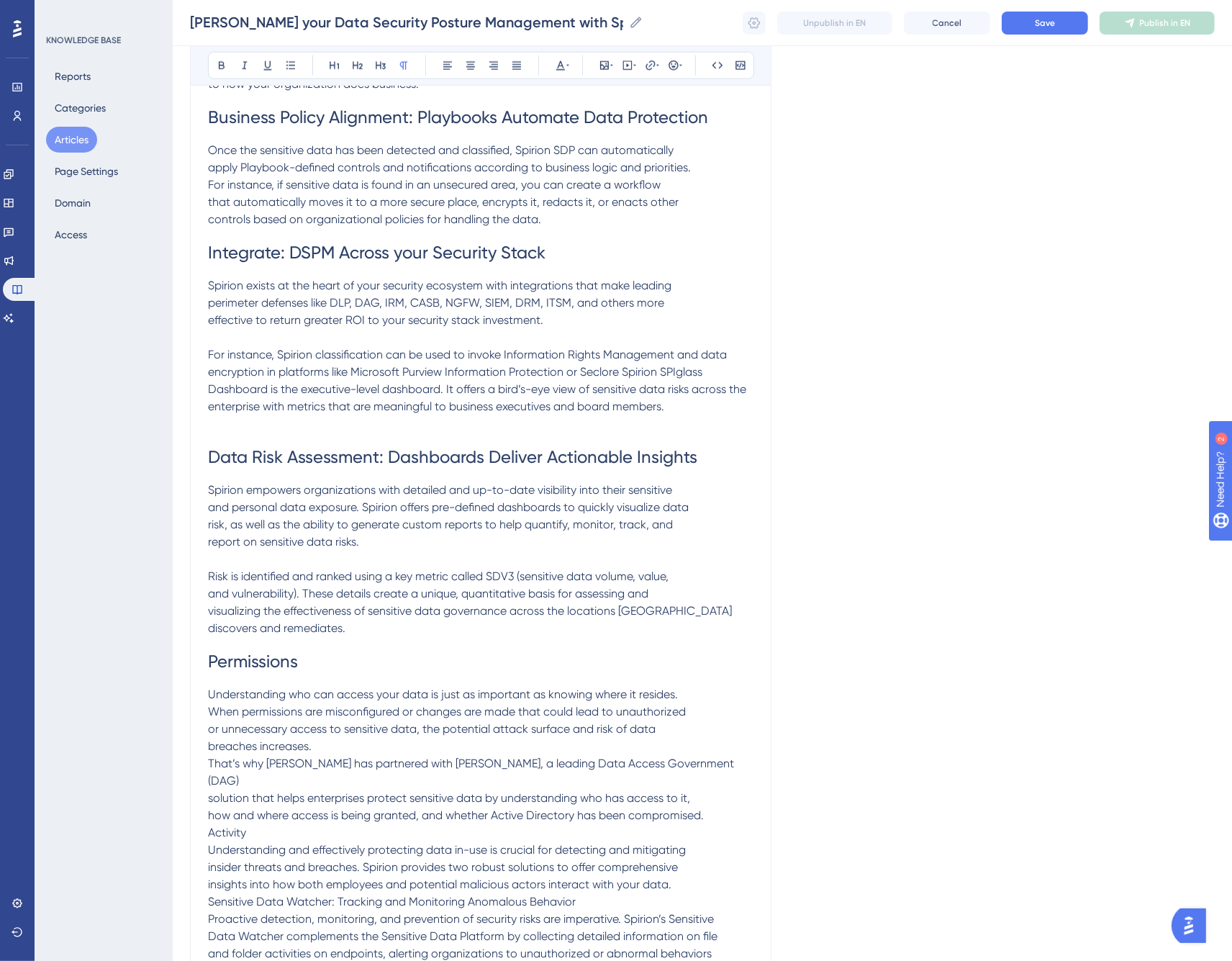
scroll to position [1699, 0]
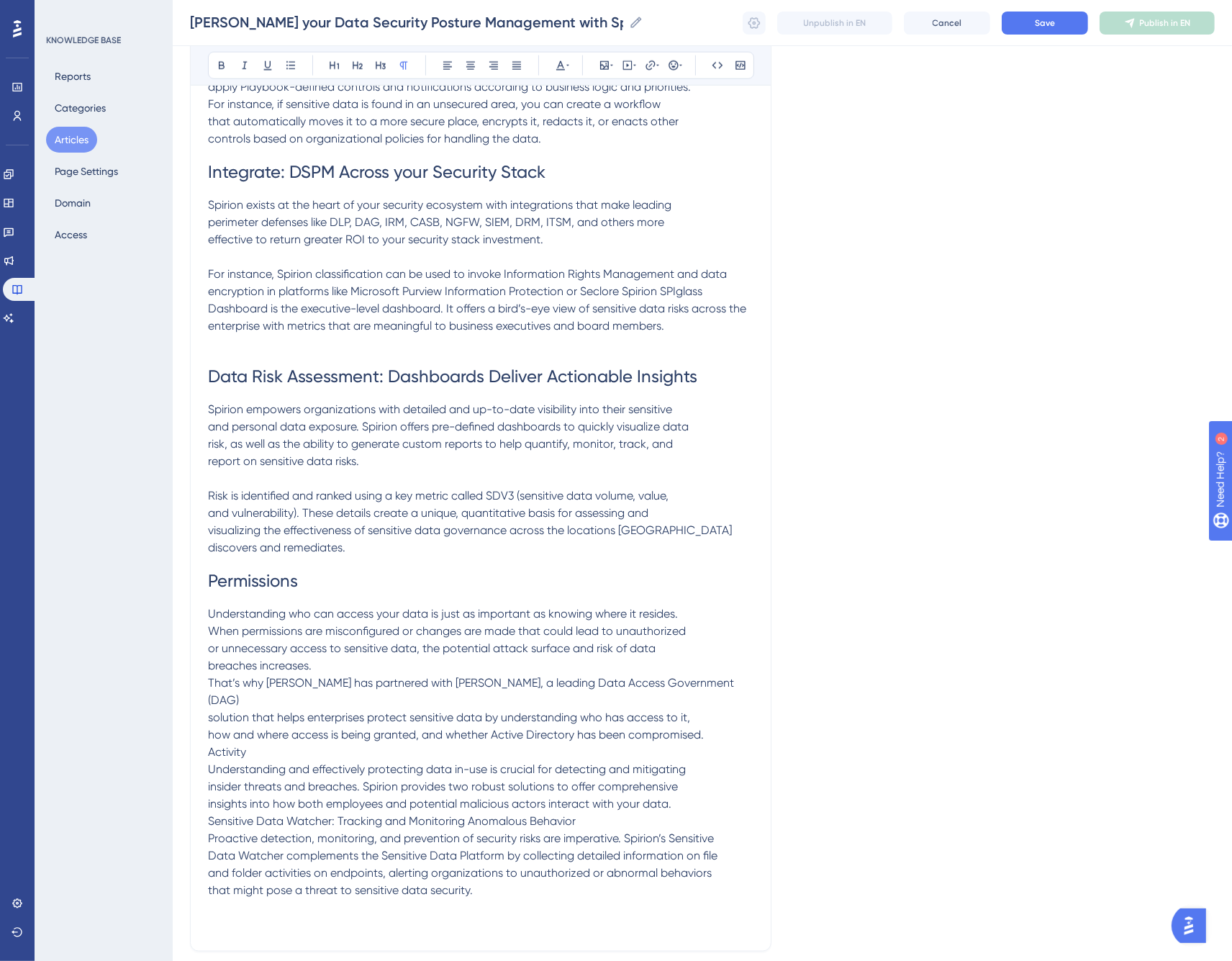
click at [326, 650] on p "Understanding who can access your data is just as important as knowing where it…" at bounding box center [481, 752] width 546 height 293
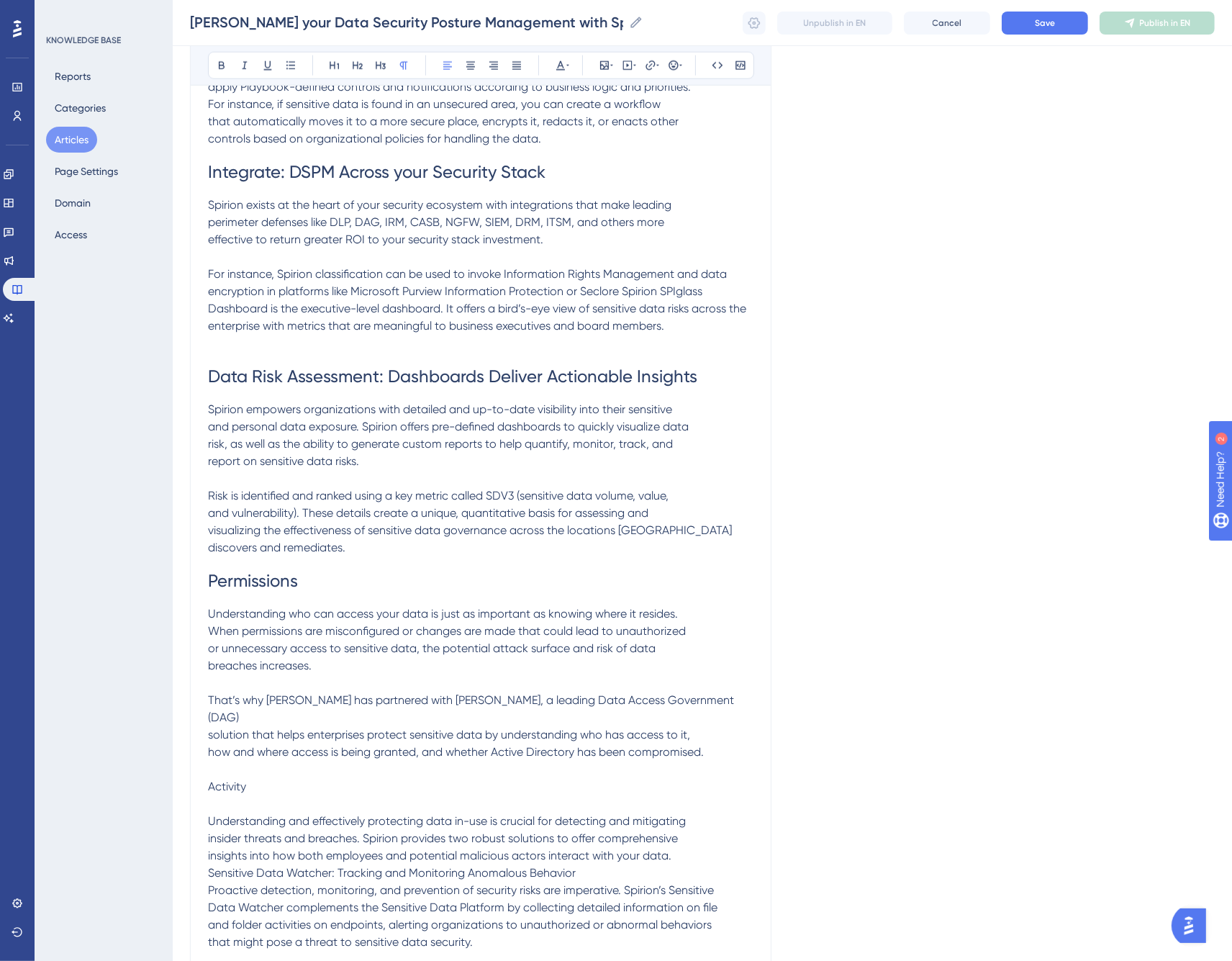
click at [228, 780] on span "Activity" at bounding box center [227, 787] width 38 height 14
click at [332, 65] on icon at bounding box center [335, 65] width 11 height 11
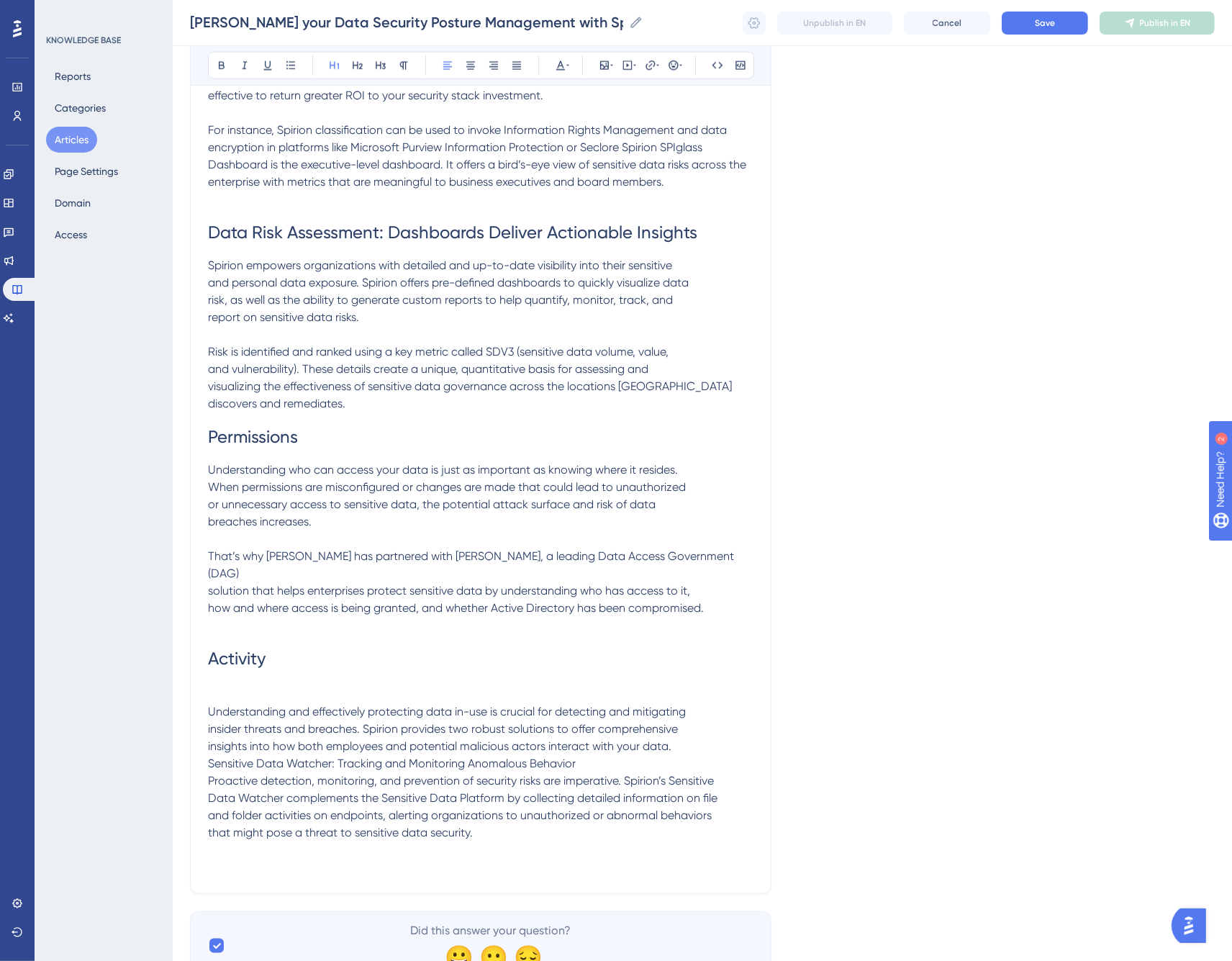
scroll to position [1859, 0]
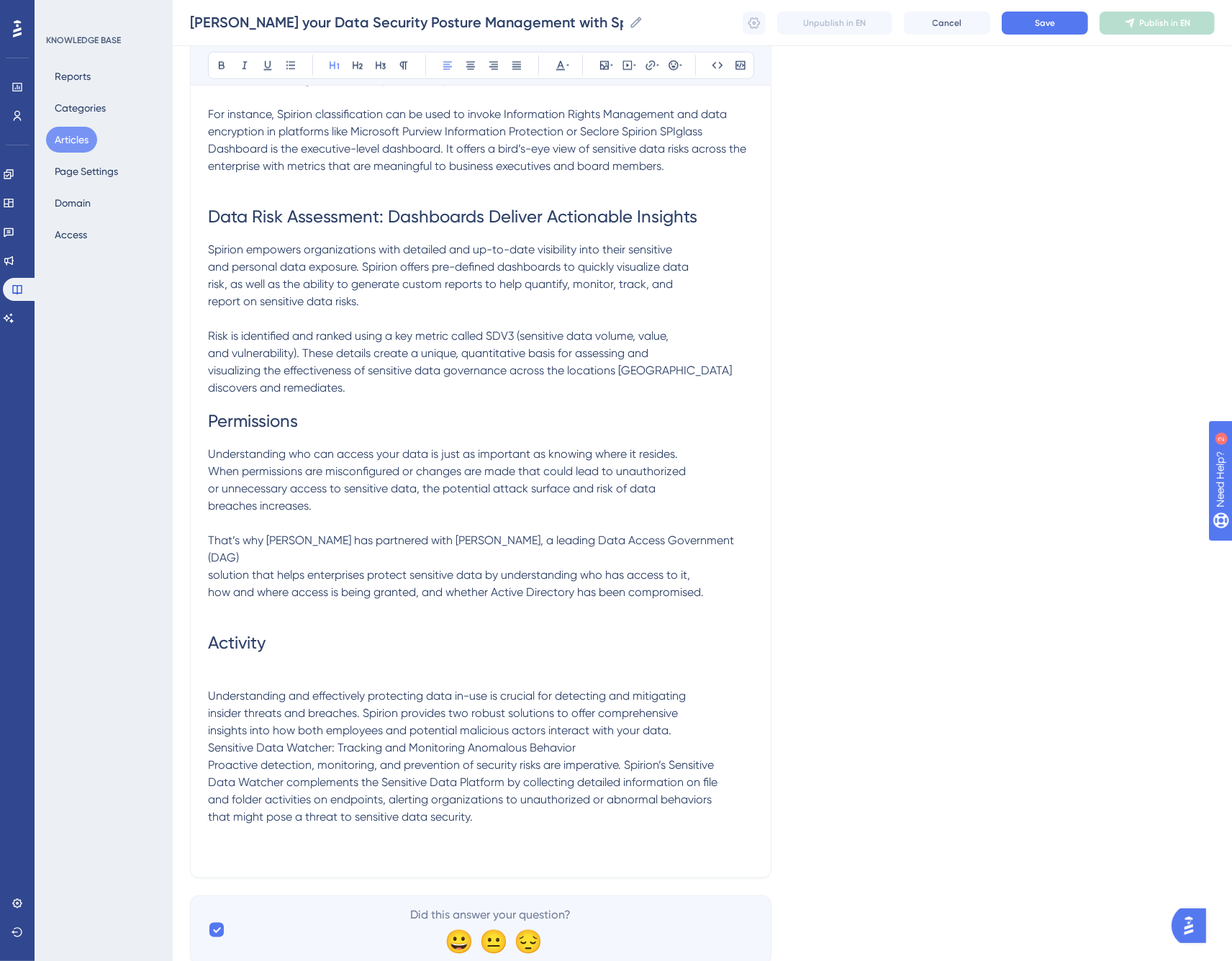
click at [284, 641] on h1 "Activity" at bounding box center [481, 653] width 546 height 69
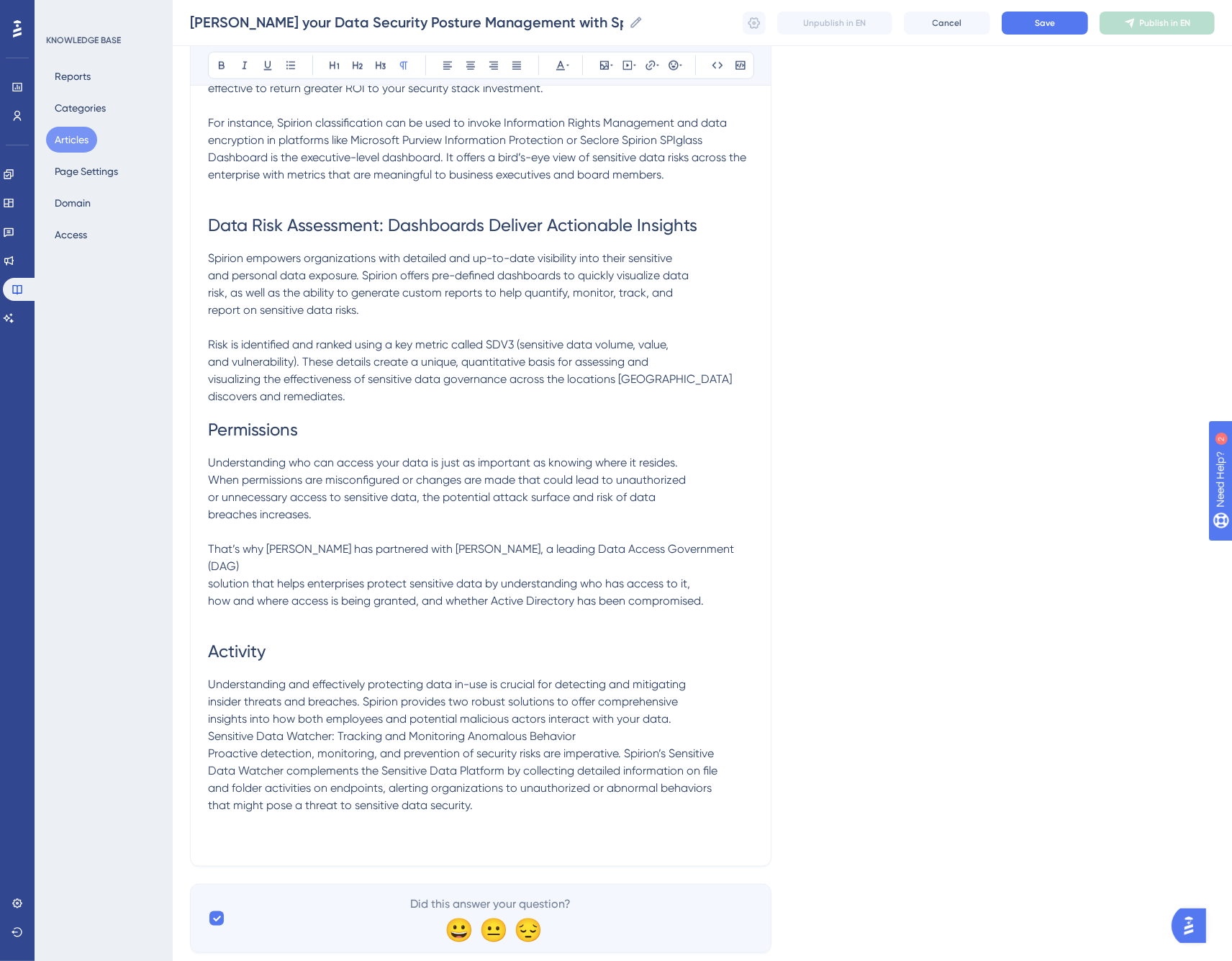
click at [268, 589] on p "That’s why Spirion has partnered with Lepide, a leading Data Access Government …" at bounding box center [481, 575] width 546 height 104
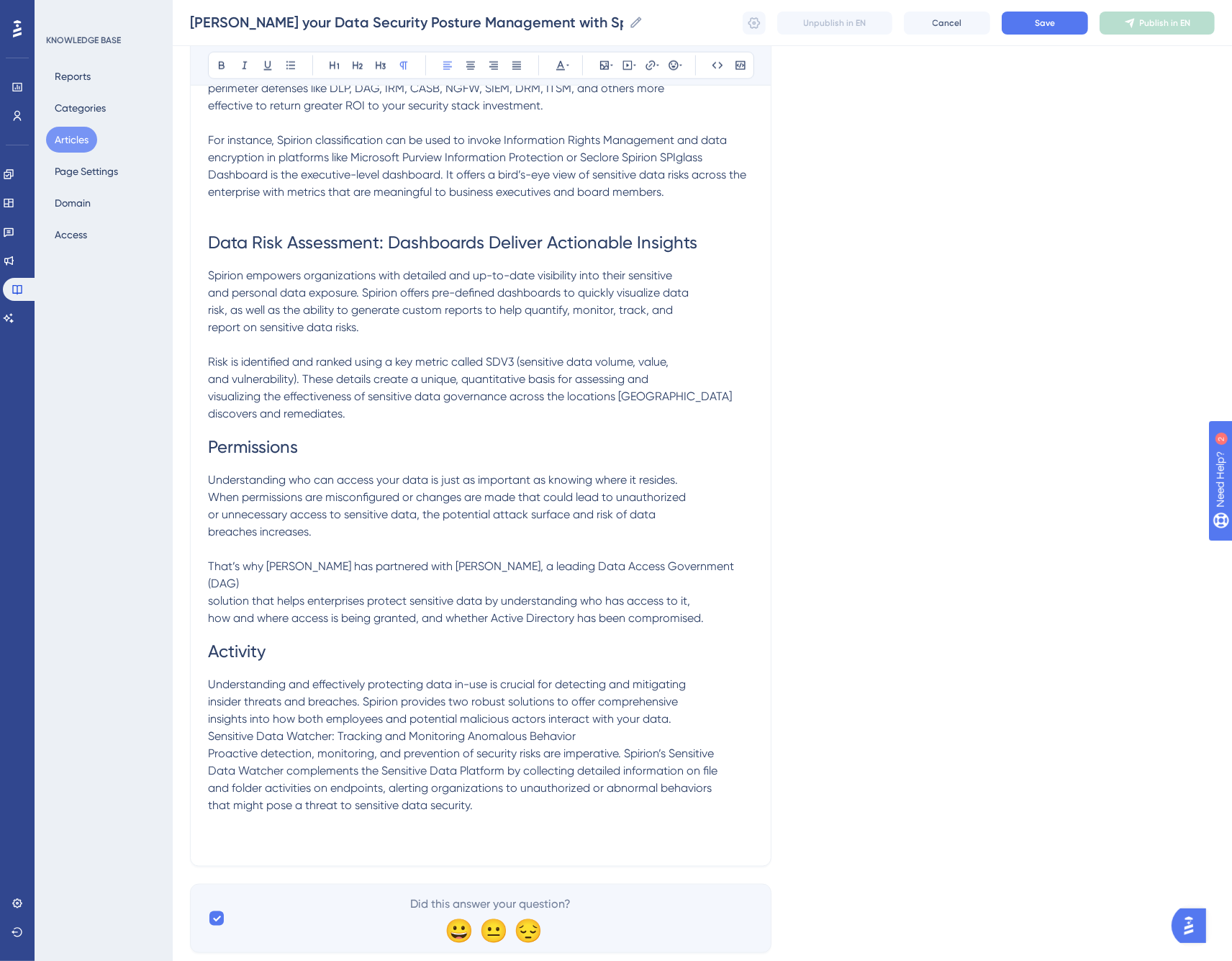
click at [602, 697] on p "Understanding and effectively protecting data in-use is crucial for detecting a…" at bounding box center [481, 746] width 546 height 139
click at [586, 721] on p "Understanding and effectively protecting data in-use is crucial for detecting a…" at bounding box center [481, 746] width 546 height 139
click at [329, 814] on p at bounding box center [481, 831] width 546 height 34
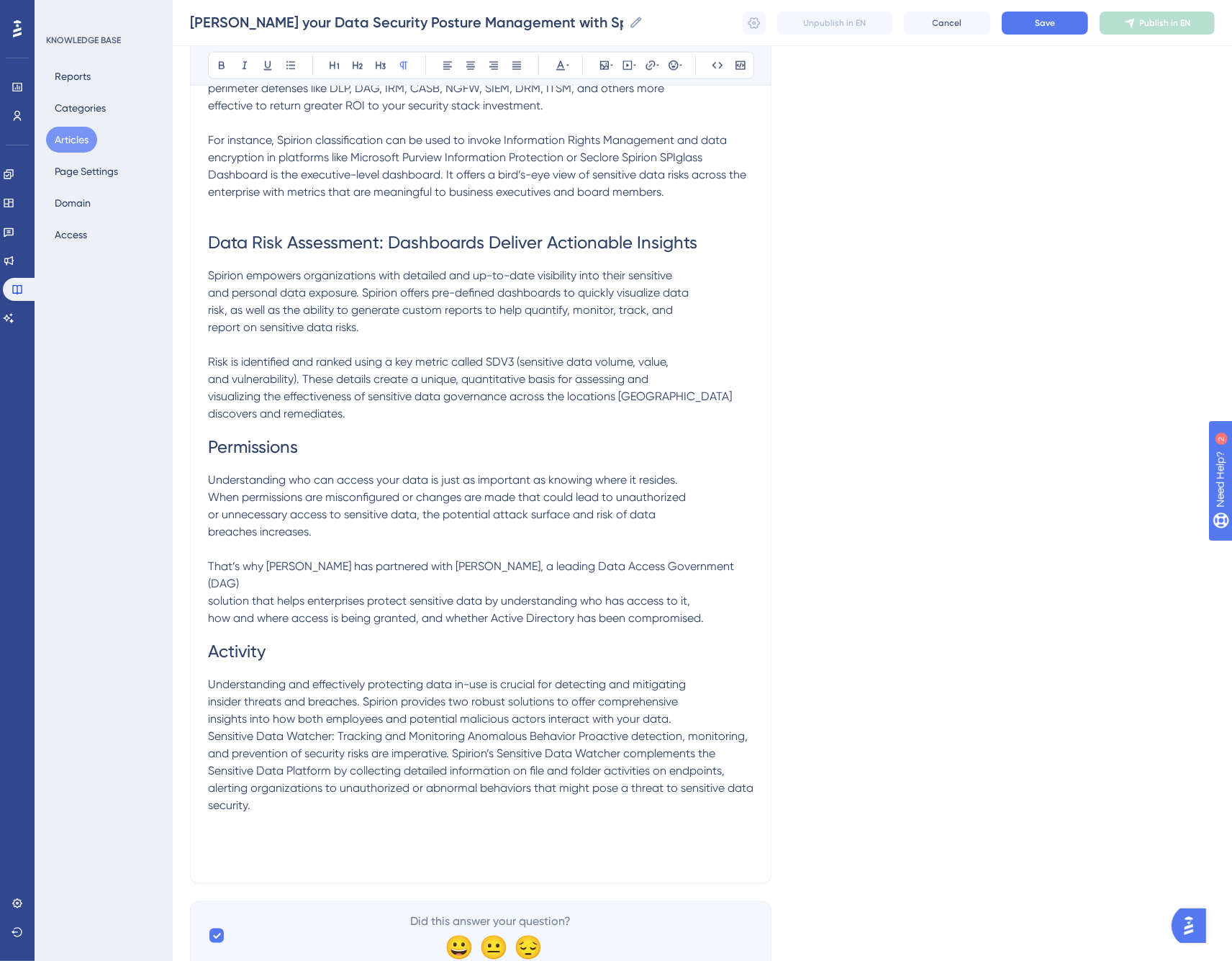
scroll to position [1961, 0]
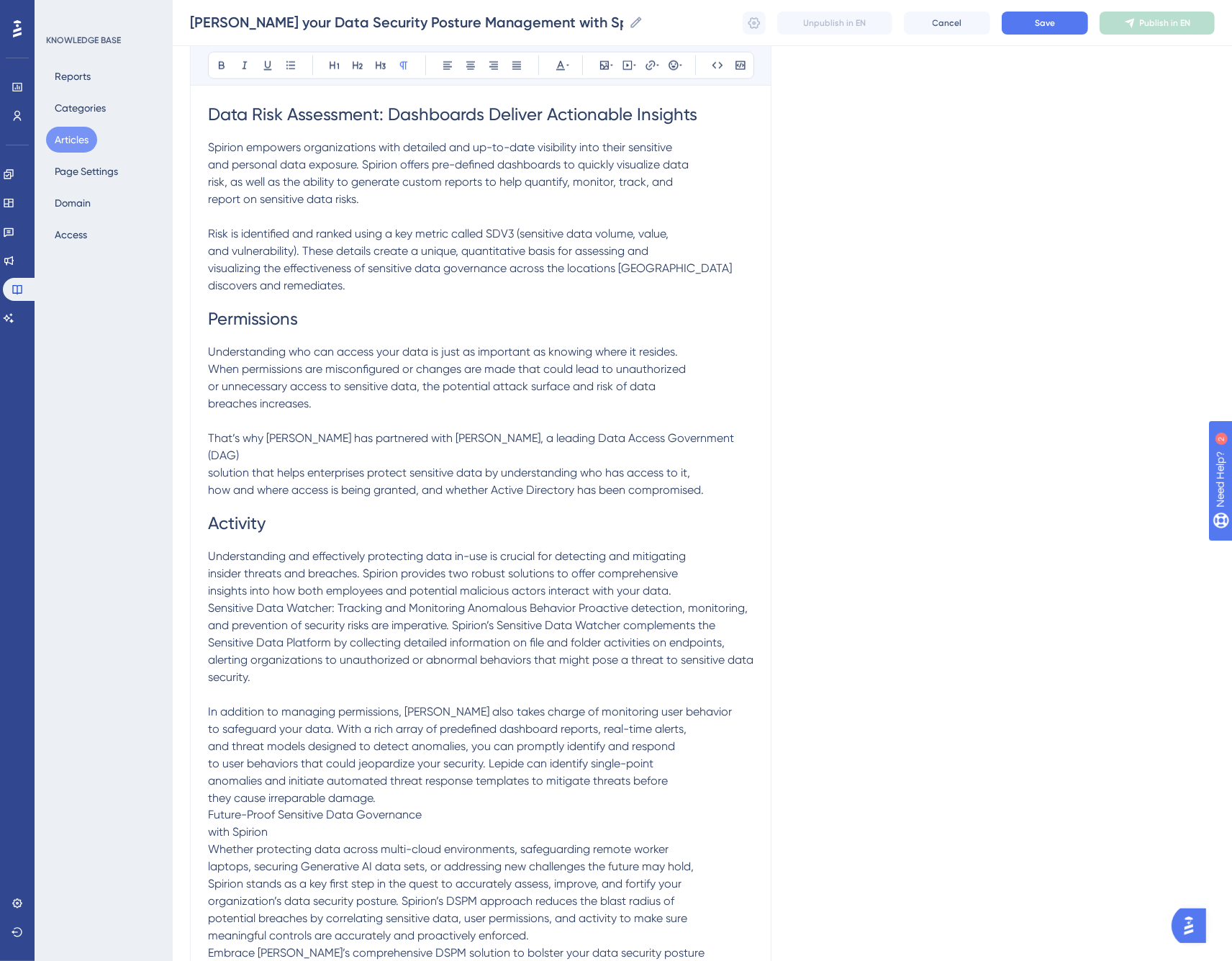
click at [262, 602] on span "Sensitive Data Watcher: Tracking and Monitoring Anomalous Behavior Proactive de…" at bounding box center [482, 643] width 548 height 83
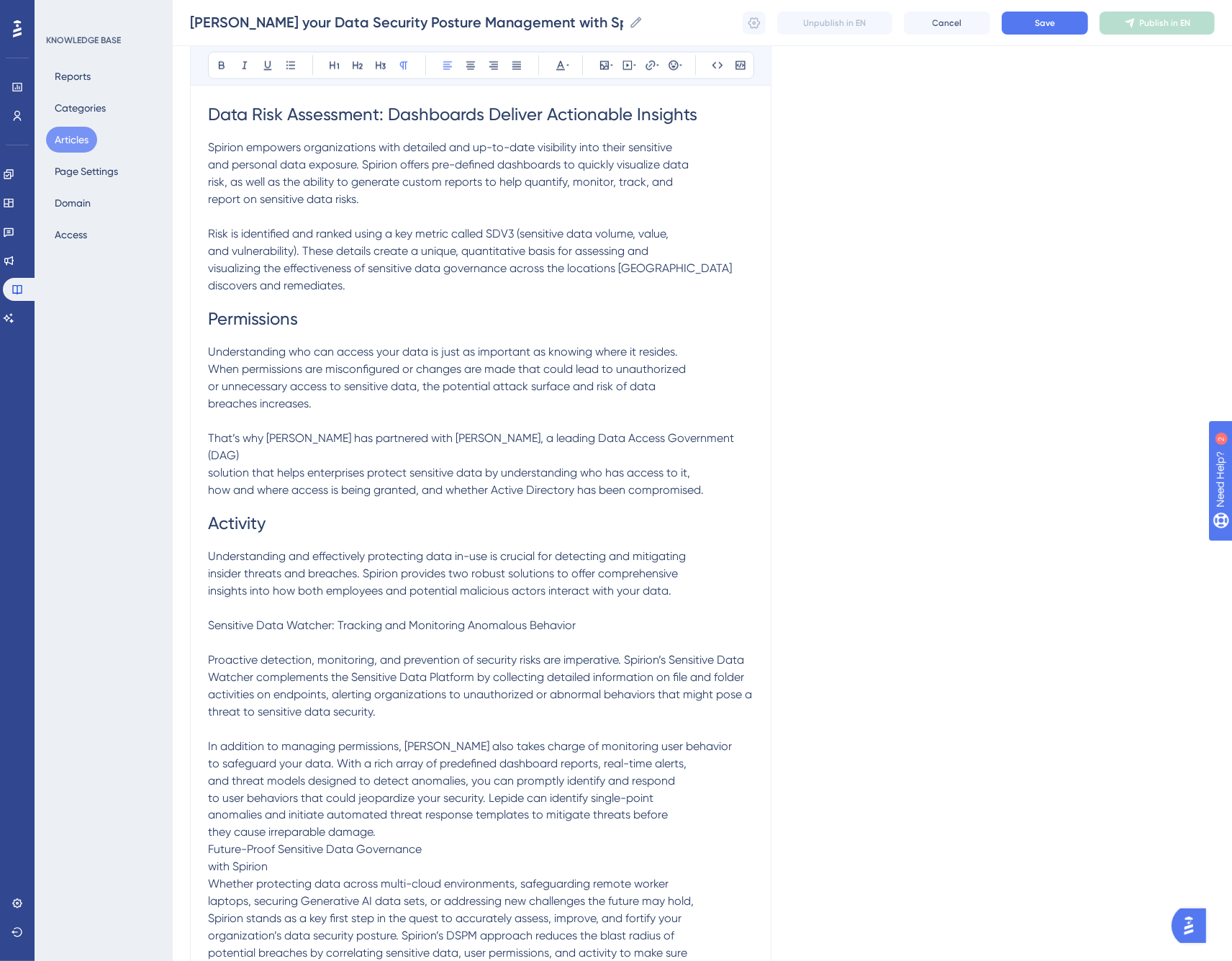
click at [231, 514] on span "Activity" at bounding box center [236, 523] width 58 height 20
drag, startPoint x: 264, startPoint y: 587, endPoint x: 276, endPoint y: 572, distance: 19.2
click at [265, 619] on span "Sensitive Data Watcher: Tracking and Monitoring Anomalous Behavior" at bounding box center [391, 625] width 367 height 14
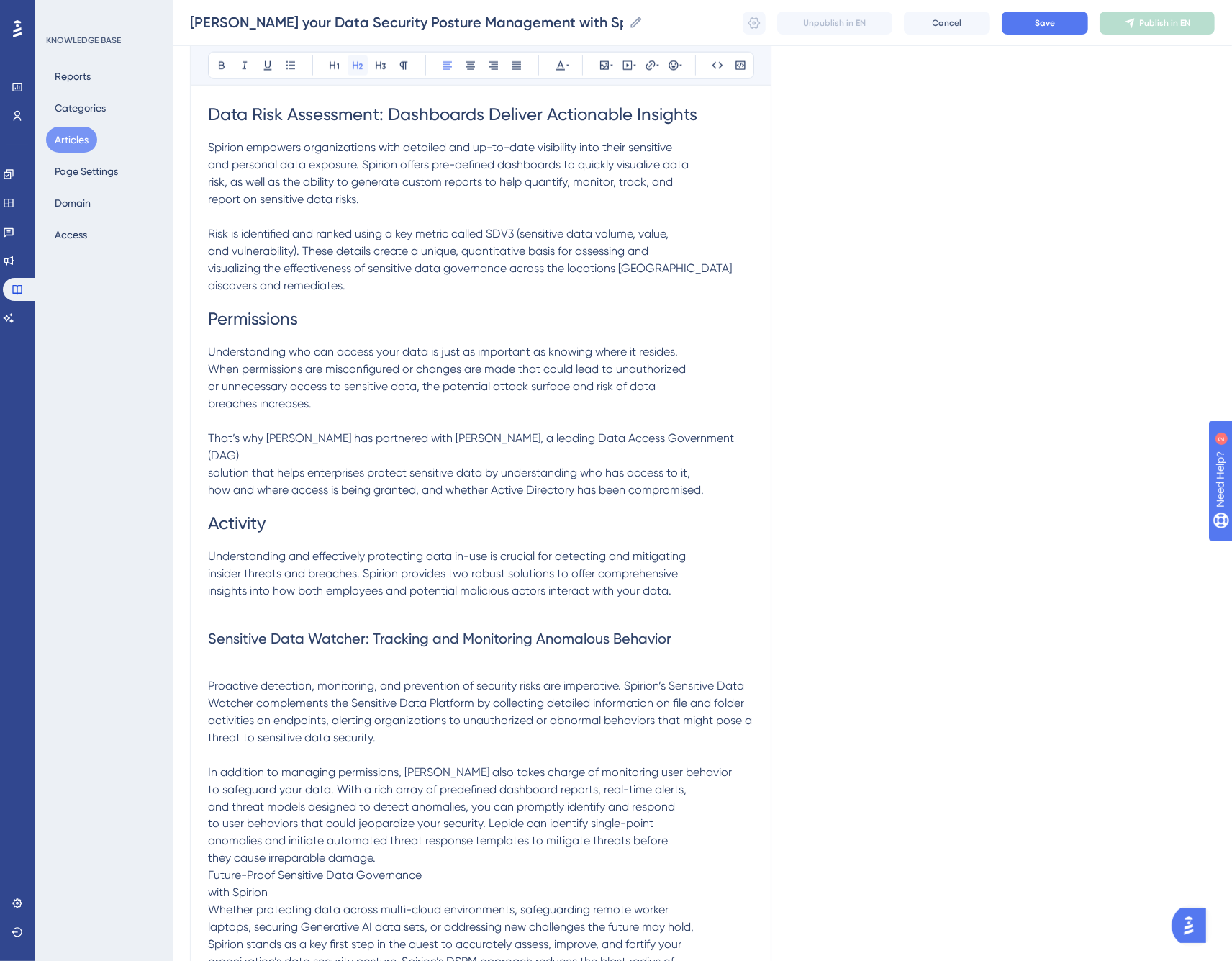
click at [354, 61] on icon at bounding box center [358, 65] width 11 height 11
click at [232, 660] on p at bounding box center [481, 668] width 546 height 17
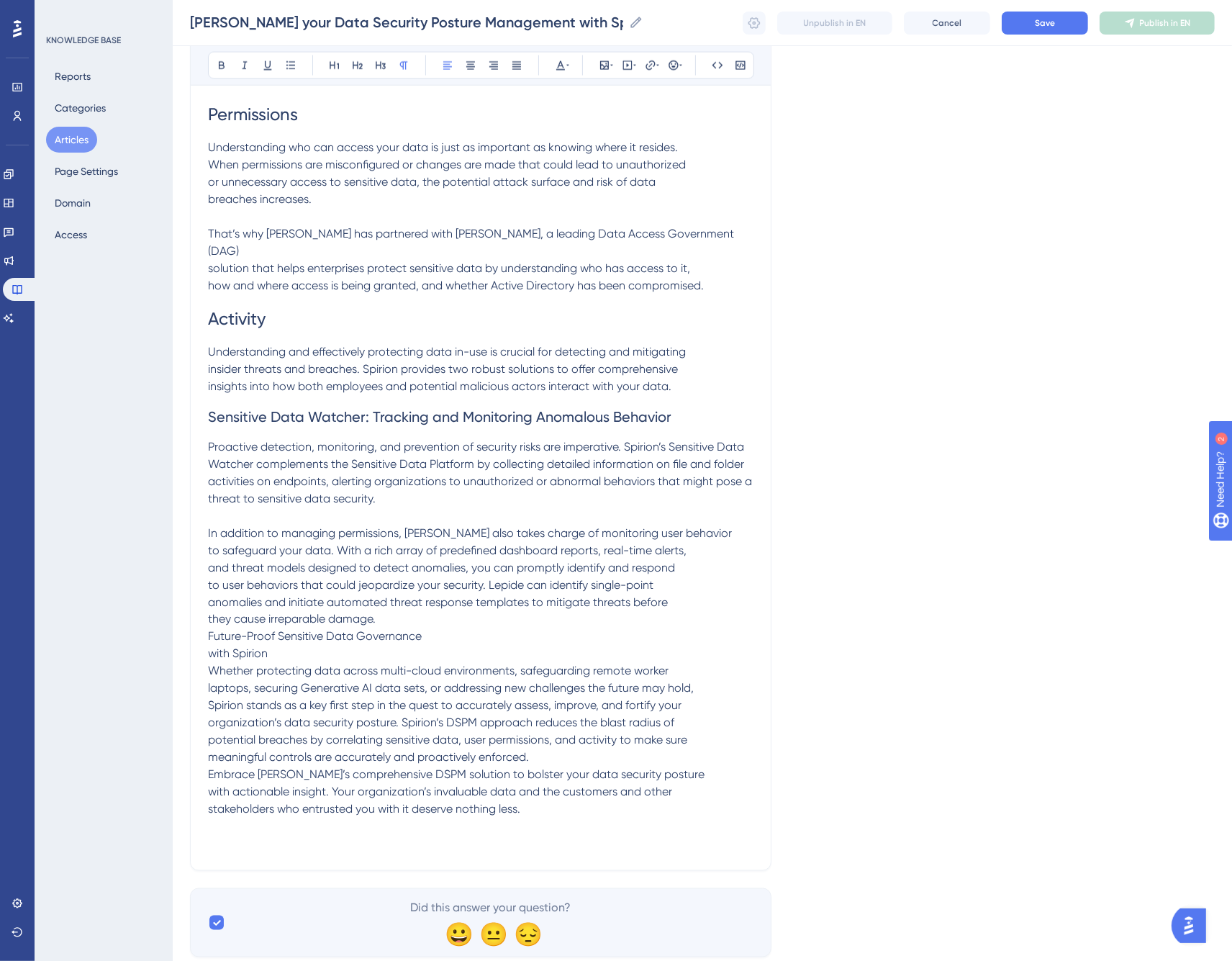
scroll to position [2171, 0]
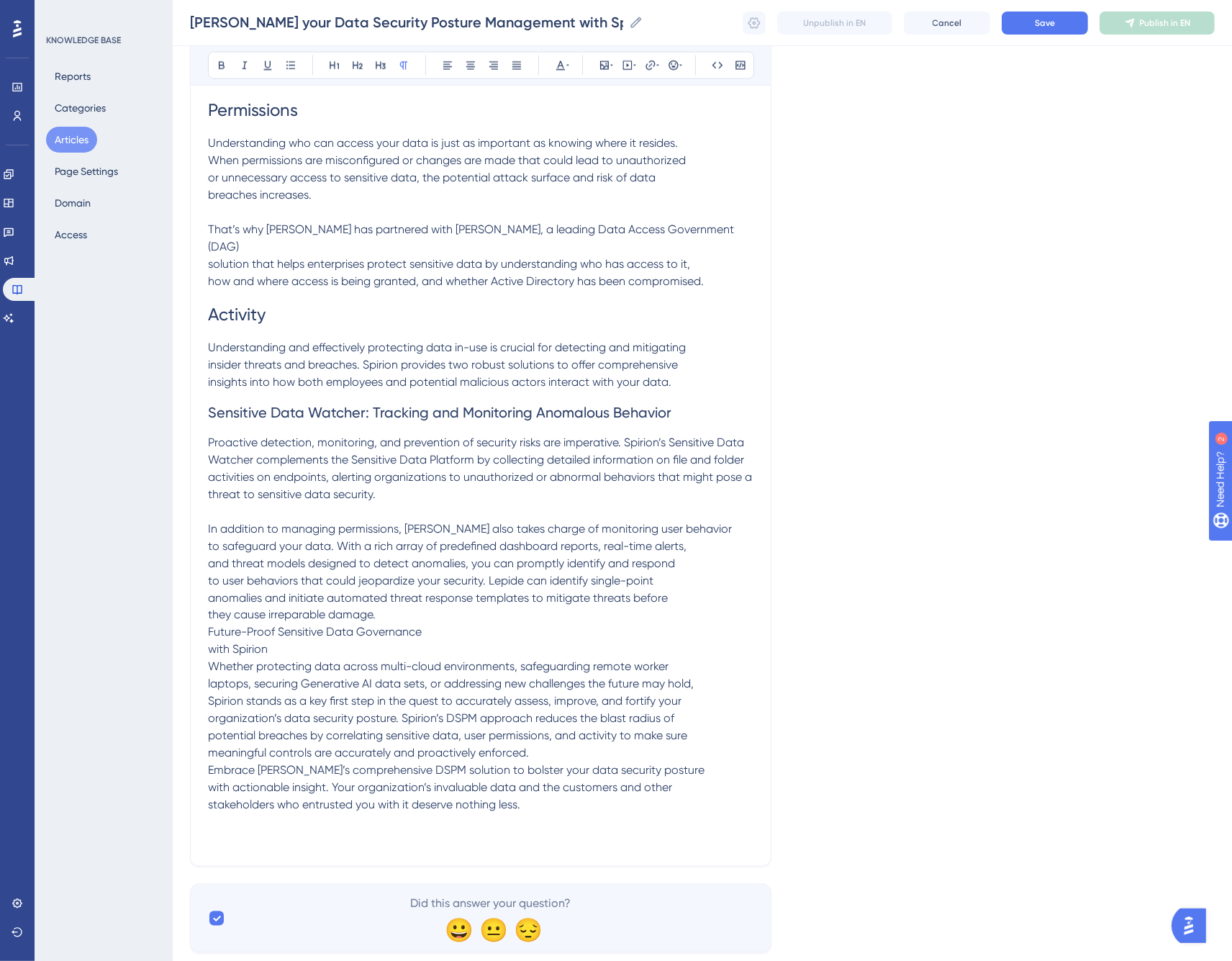
click at [397, 574] on p "In addition to managing permissions, Lepide also takes charge of monitoring use…" at bounding box center [481, 685] width 546 height 328
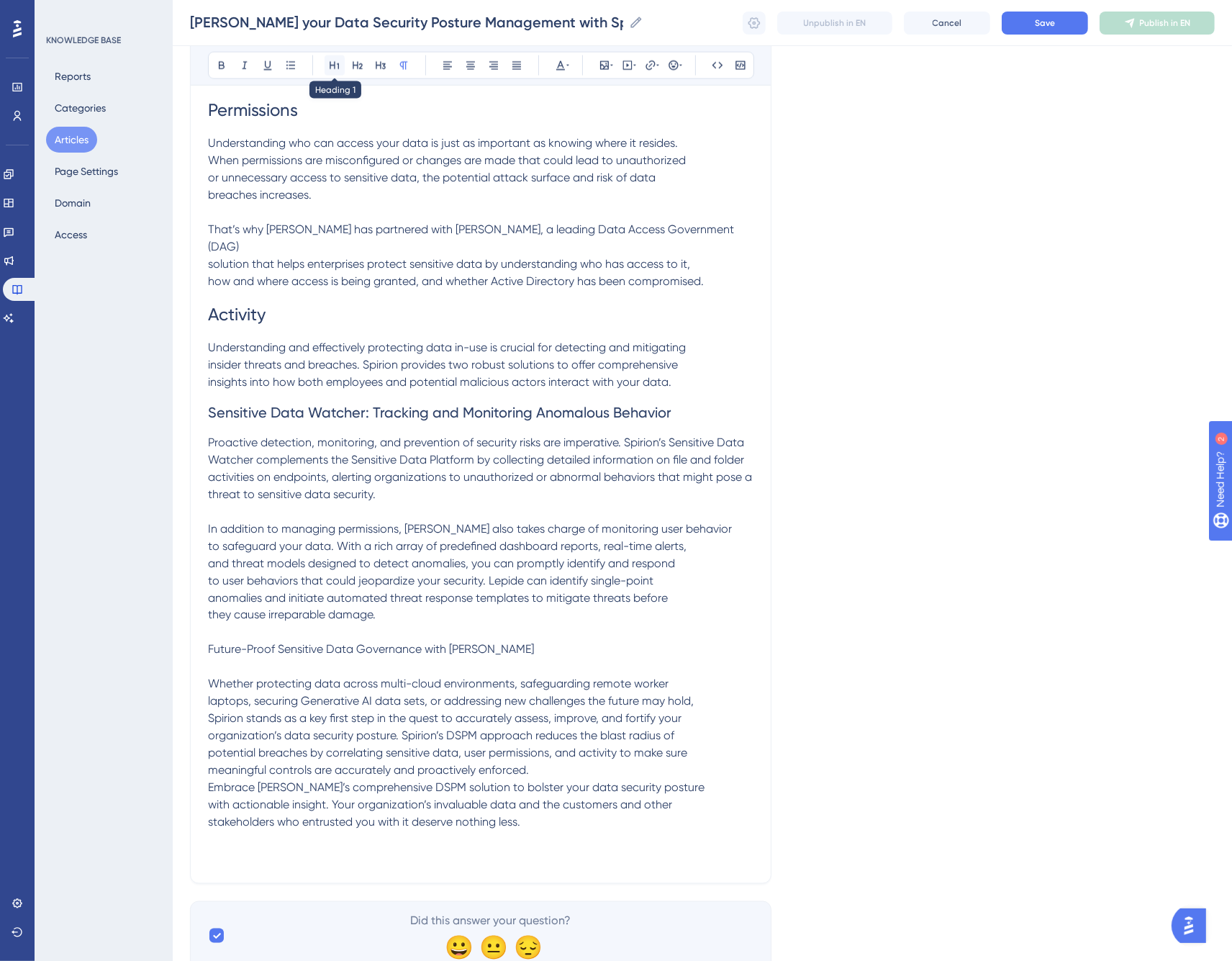
click at [337, 65] on icon at bounding box center [335, 65] width 11 height 11
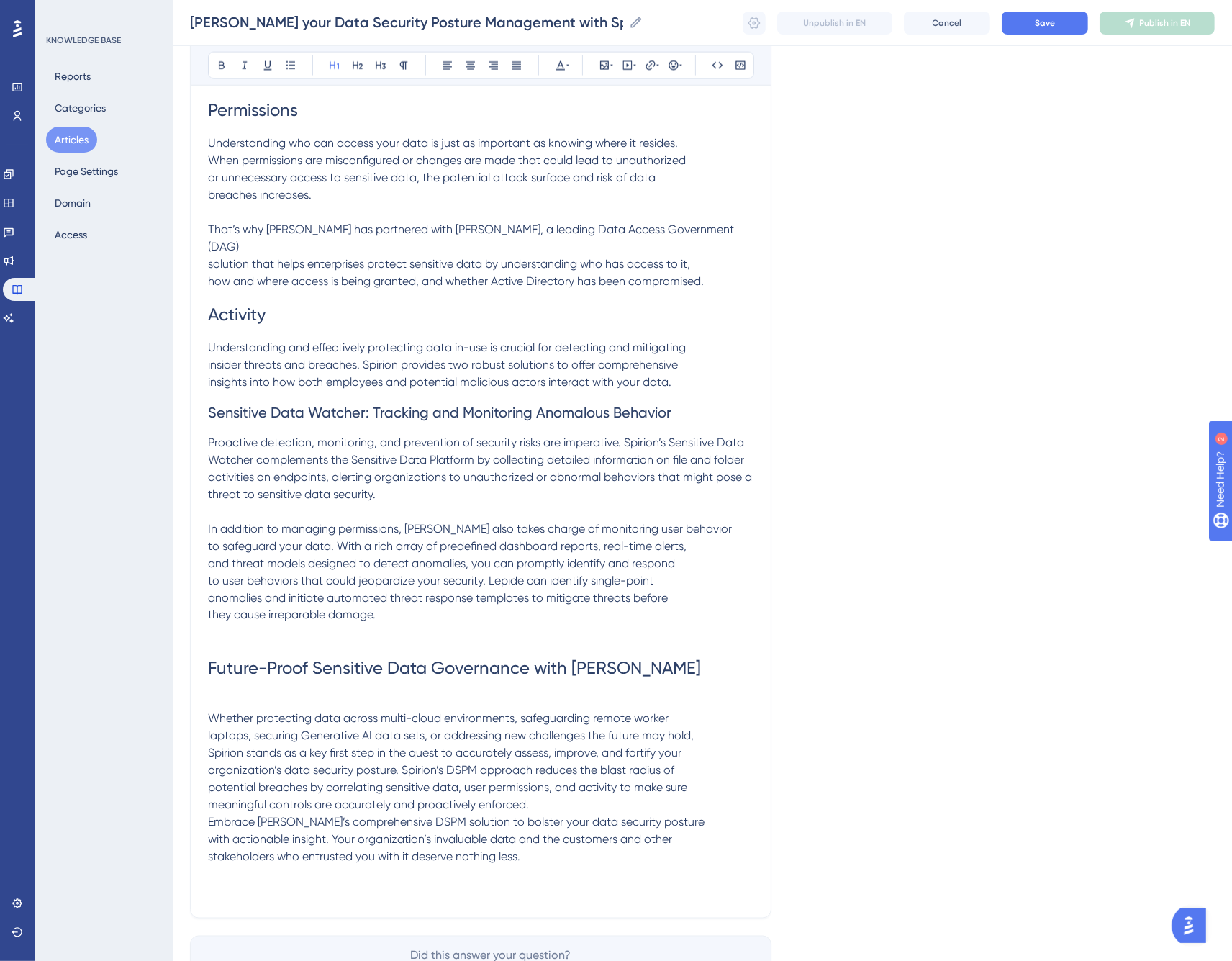
click at [262, 624] on h1 "Future-Proof Sensitive Data Governance with Spirion" at bounding box center [481, 659] width 546 height 69
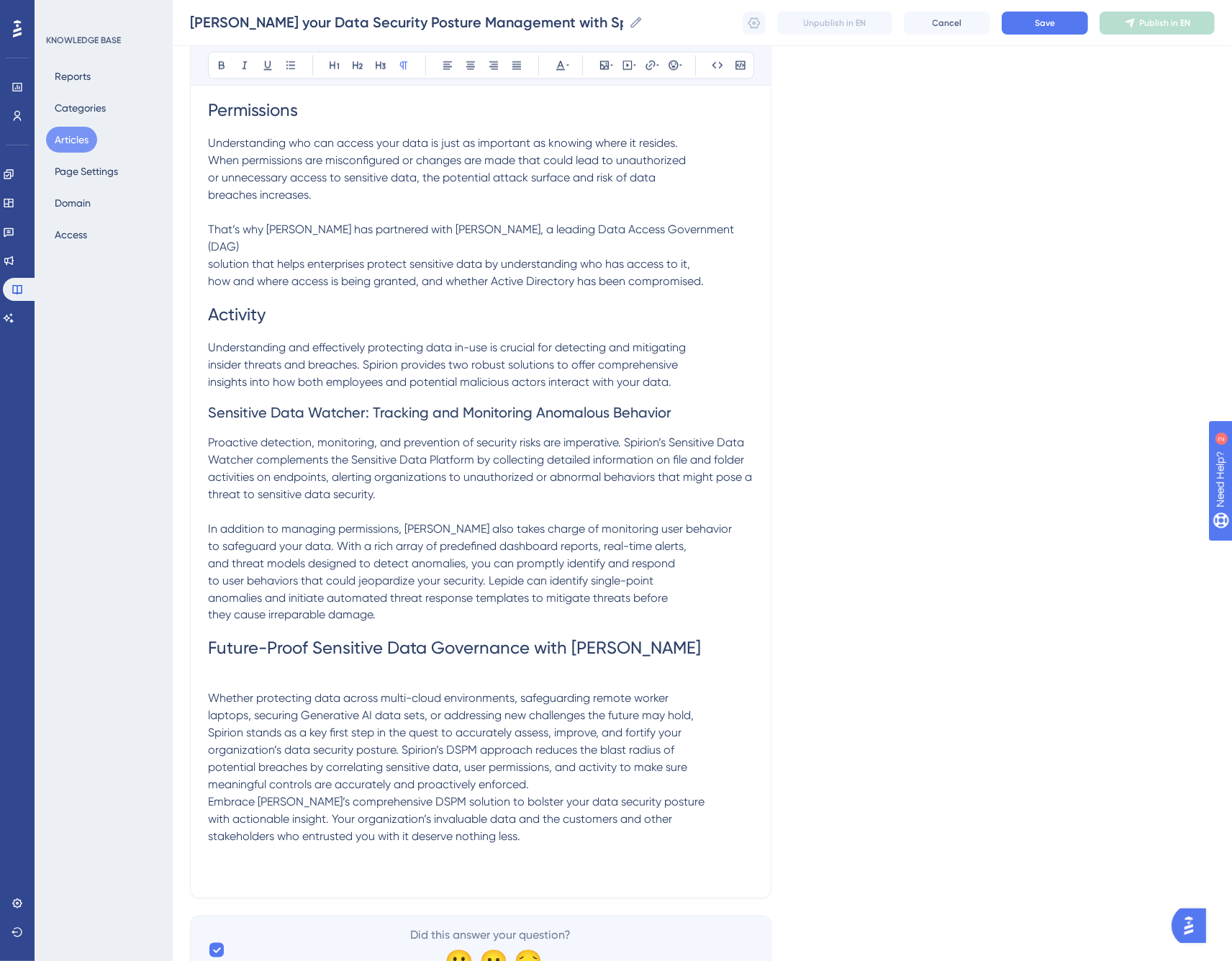
click at [256, 673] on p at bounding box center [481, 681] width 546 height 17
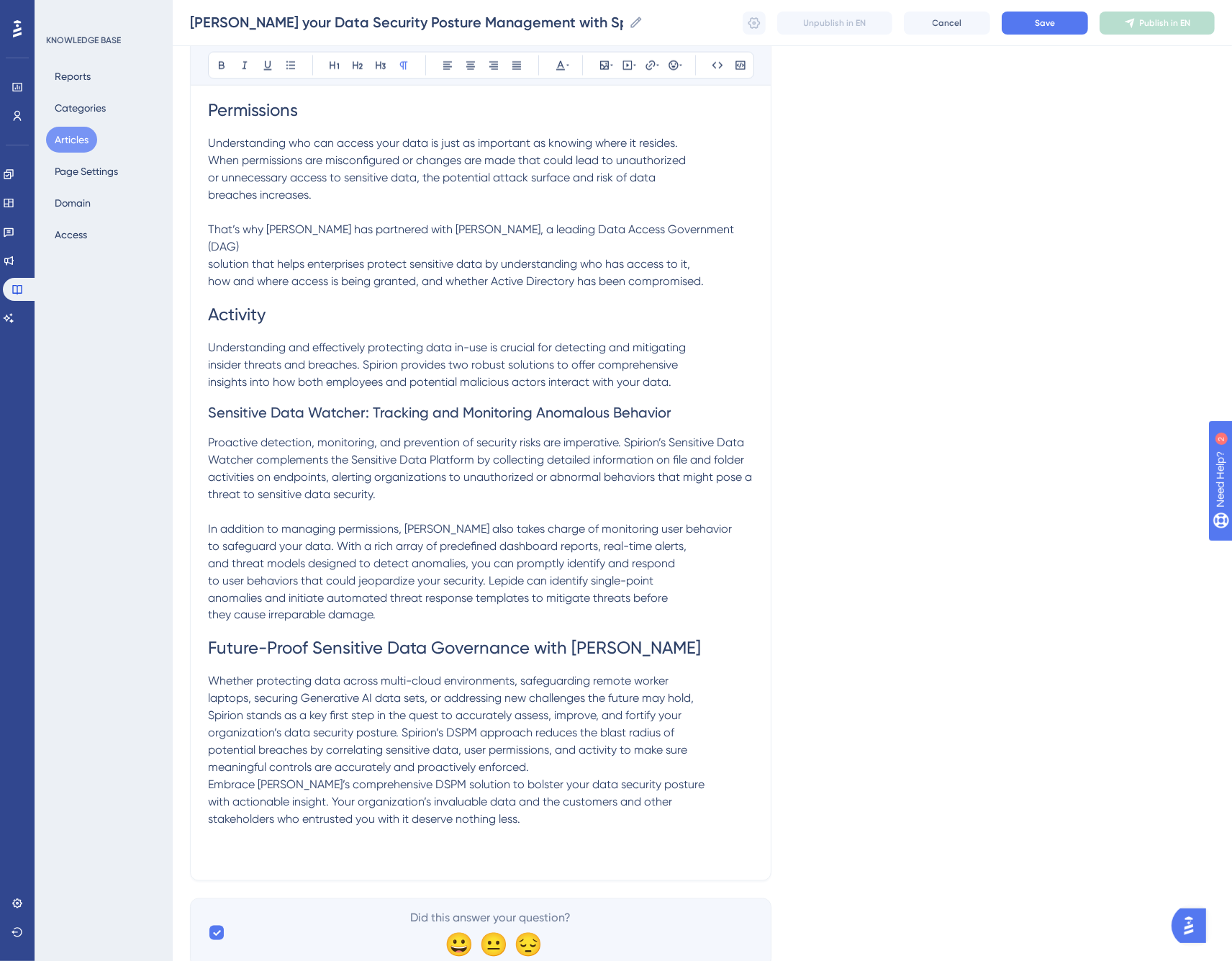
click at [552, 735] on p "Whether protecting data across multi-cloud environments, safeguarding remote wo…" at bounding box center [481, 768] width 546 height 190
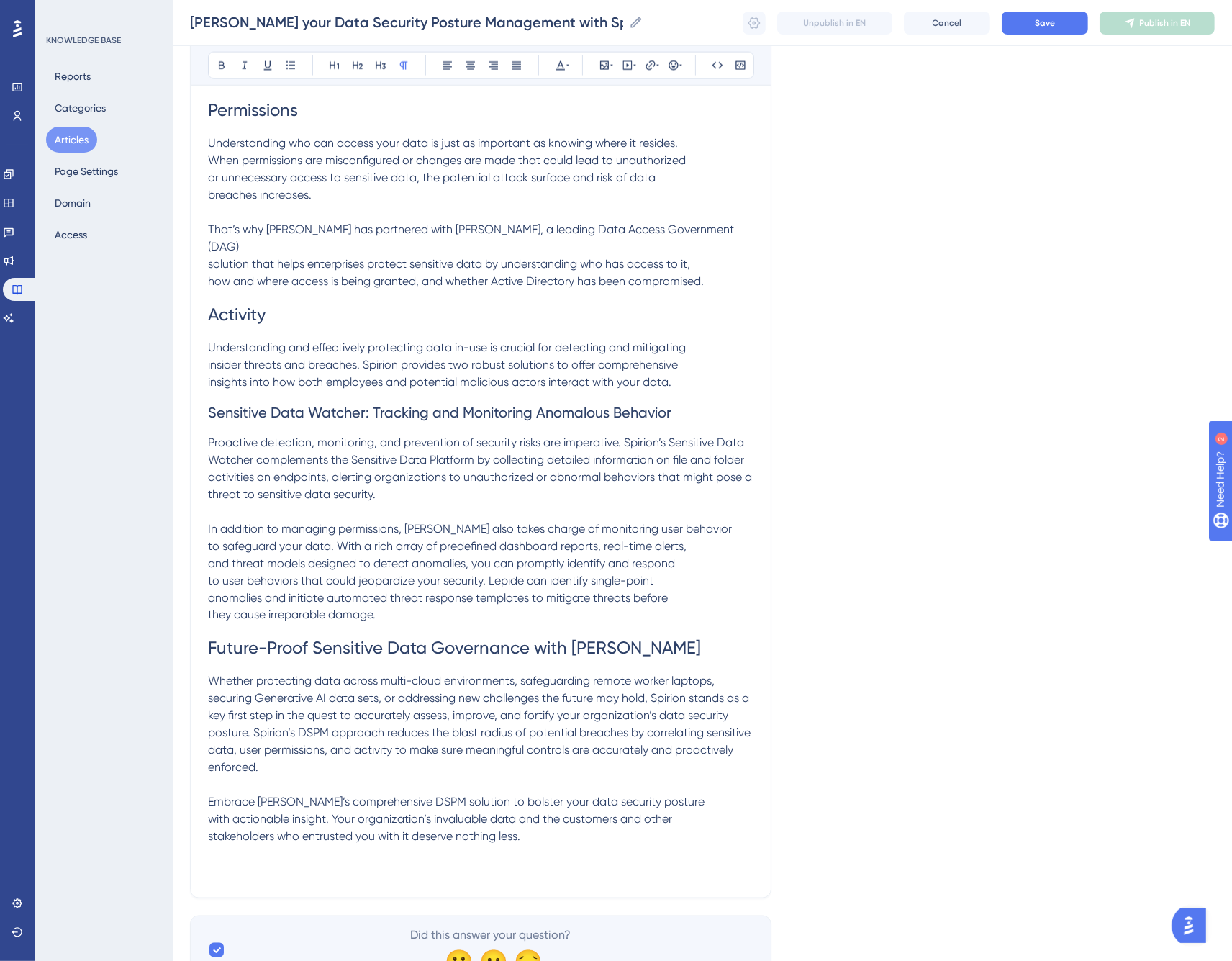
click at [706, 794] on p "Embrace Spirion’s comprehensive DSPM solution to bolster your data security pos…" at bounding box center [481, 837] width 546 height 86
click at [697, 521] on p "In addition to managing permissions, Lepide also takes charge of monitoring use…" at bounding box center [481, 572] width 546 height 104
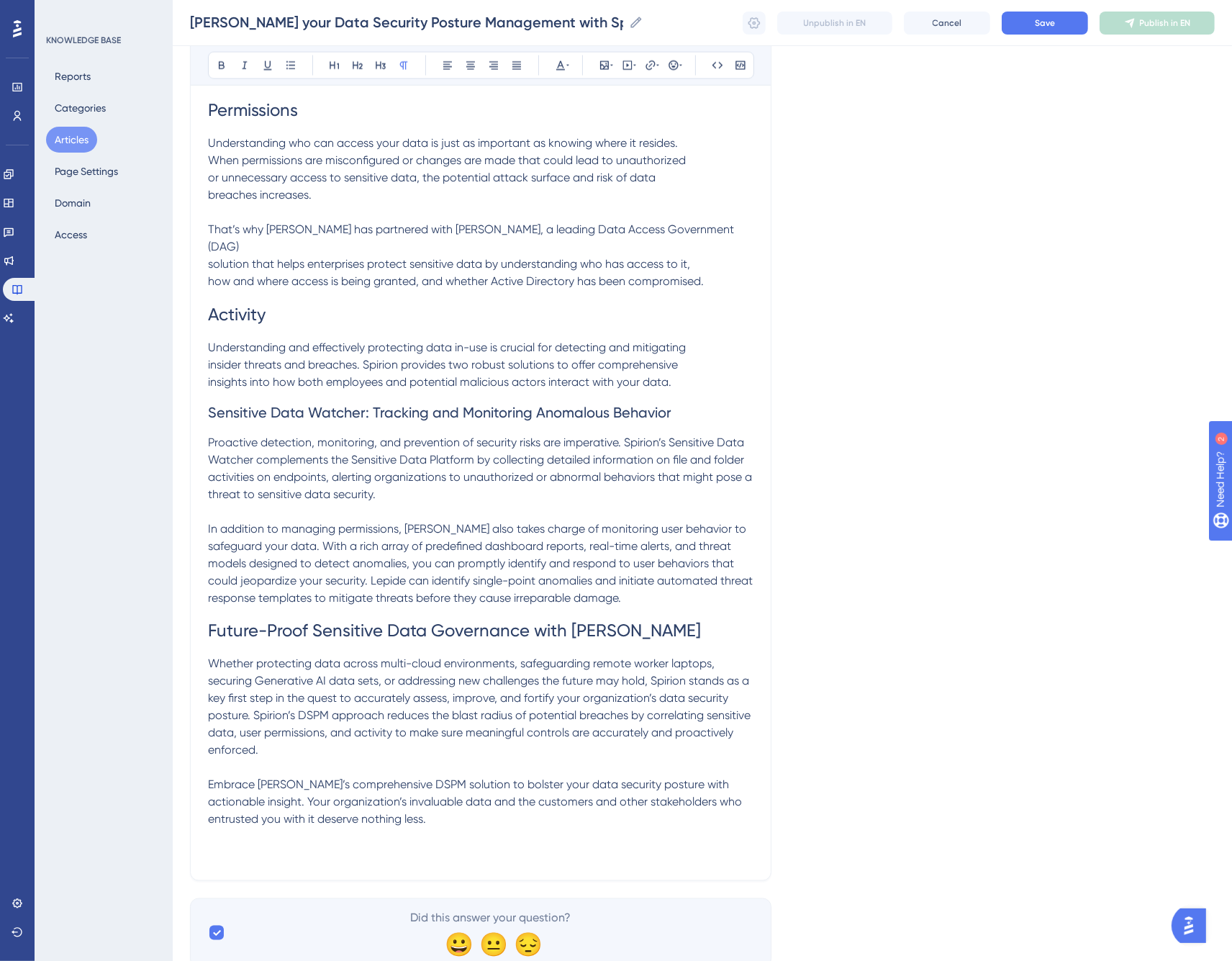
click at [713, 339] on p "Understanding and effectively protecting data in-use is crucial for detecting a…" at bounding box center [481, 365] width 546 height 52
click at [686, 205] on p "That’s why Spirion has partnered with Lepide, a leading Data Access Government …" at bounding box center [481, 247] width 546 height 86
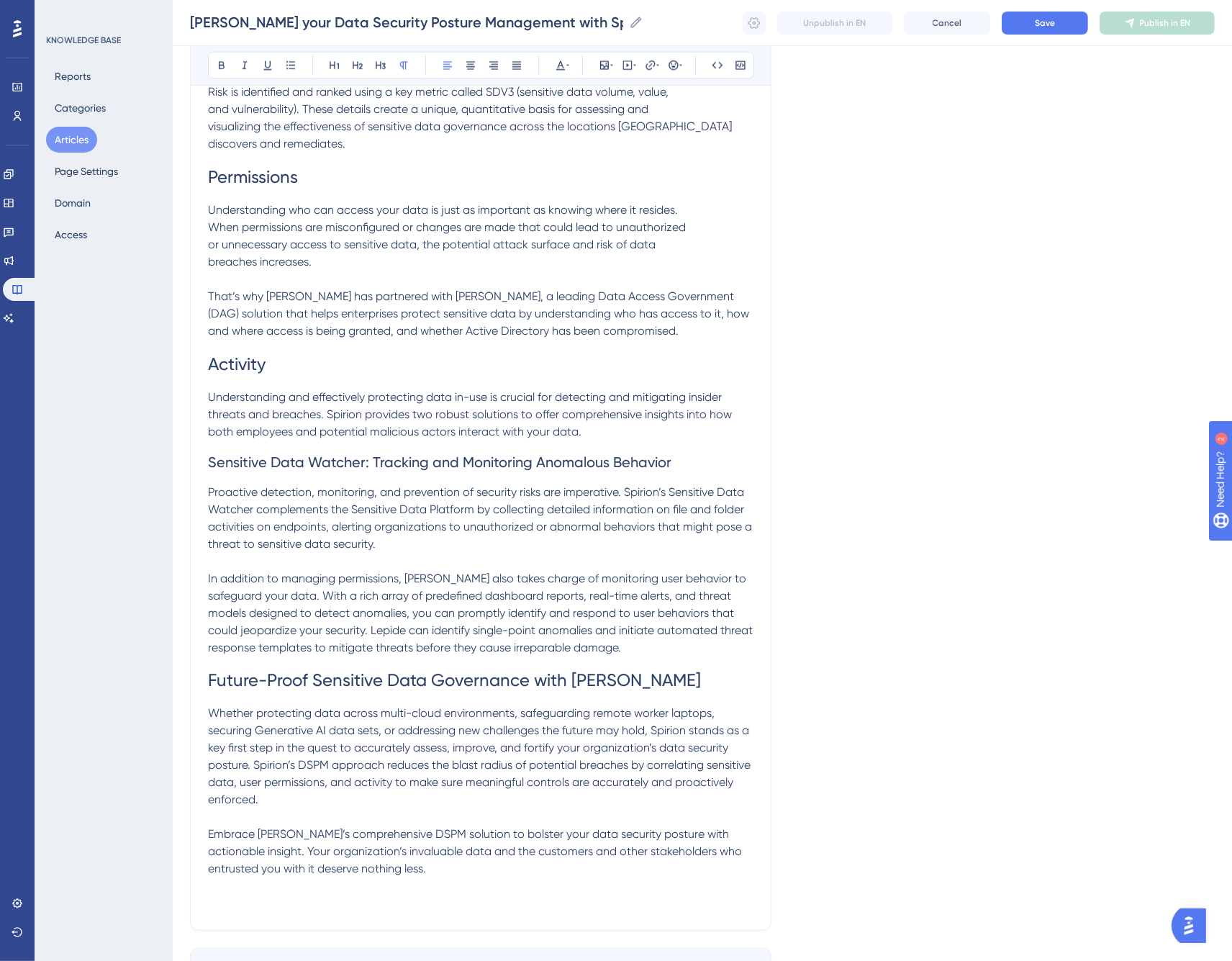
scroll to position [2010, 0]
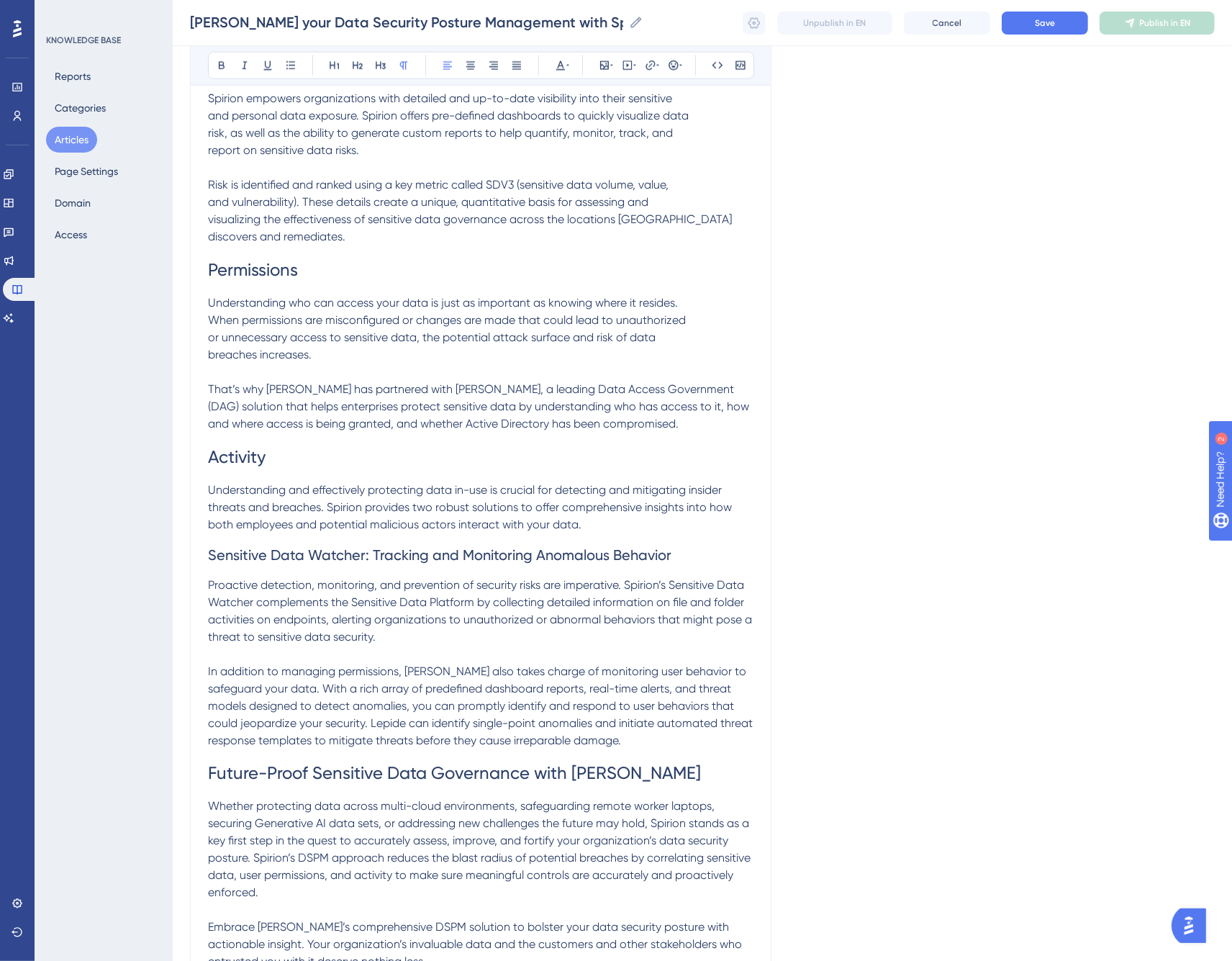
drag, startPoint x: 702, startPoint y: 284, endPoint x: 714, endPoint y: 283, distance: 12.0
click at [702, 294] on p "Understanding who can access your data is just as important as knowing where it…" at bounding box center [481, 328] width 546 height 69
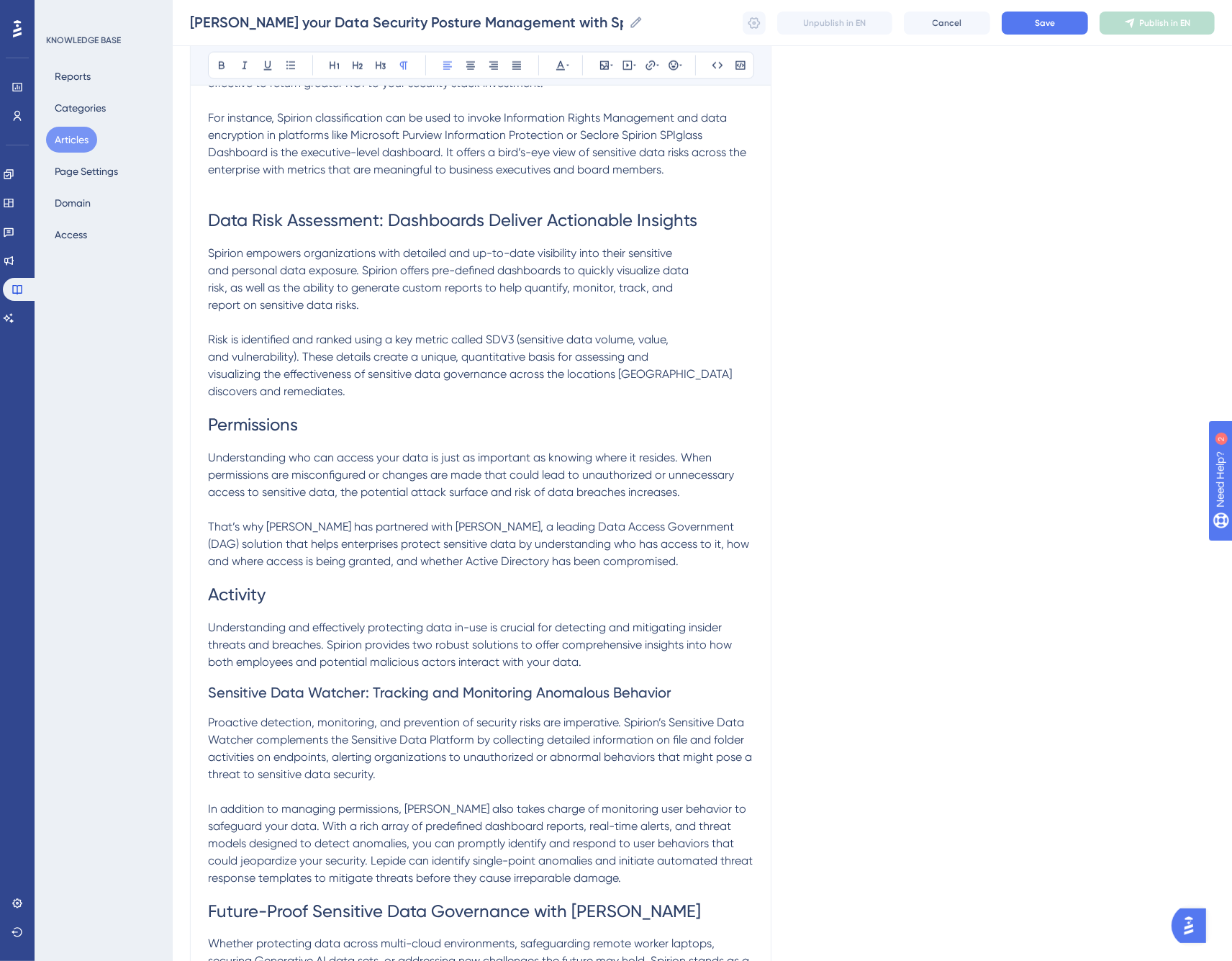
scroll to position [1850, 0]
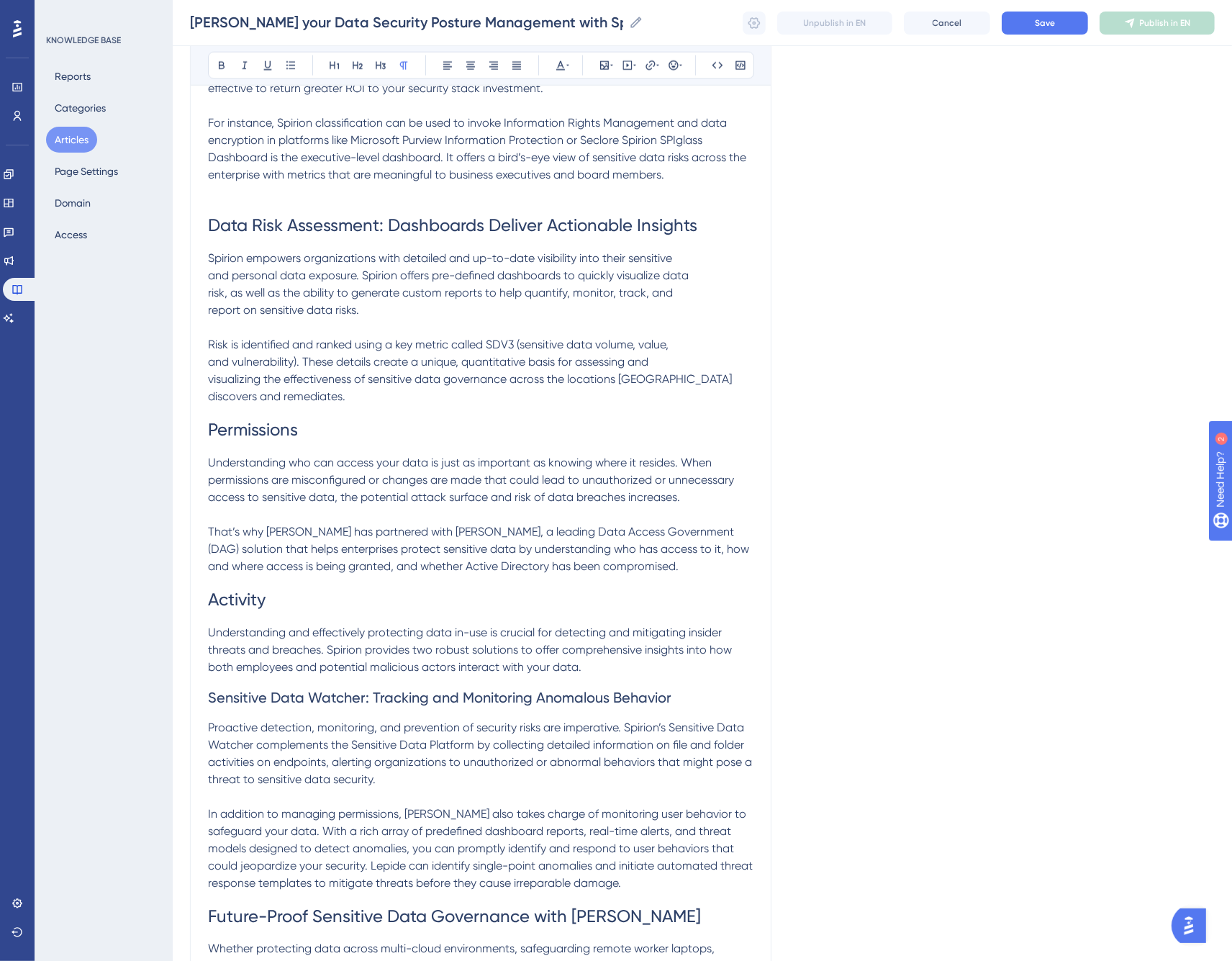
click at [698, 326] on p "Risk is identified and ranked using a key metric called SDV3 (sensitive data vo…" at bounding box center [481, 362] width 546 height 86
click at [695, 250] on p "Spirion empowers organizations with detailed and up-to-date visibility into the…" at bounding box center [481, 284] width 546 height 69
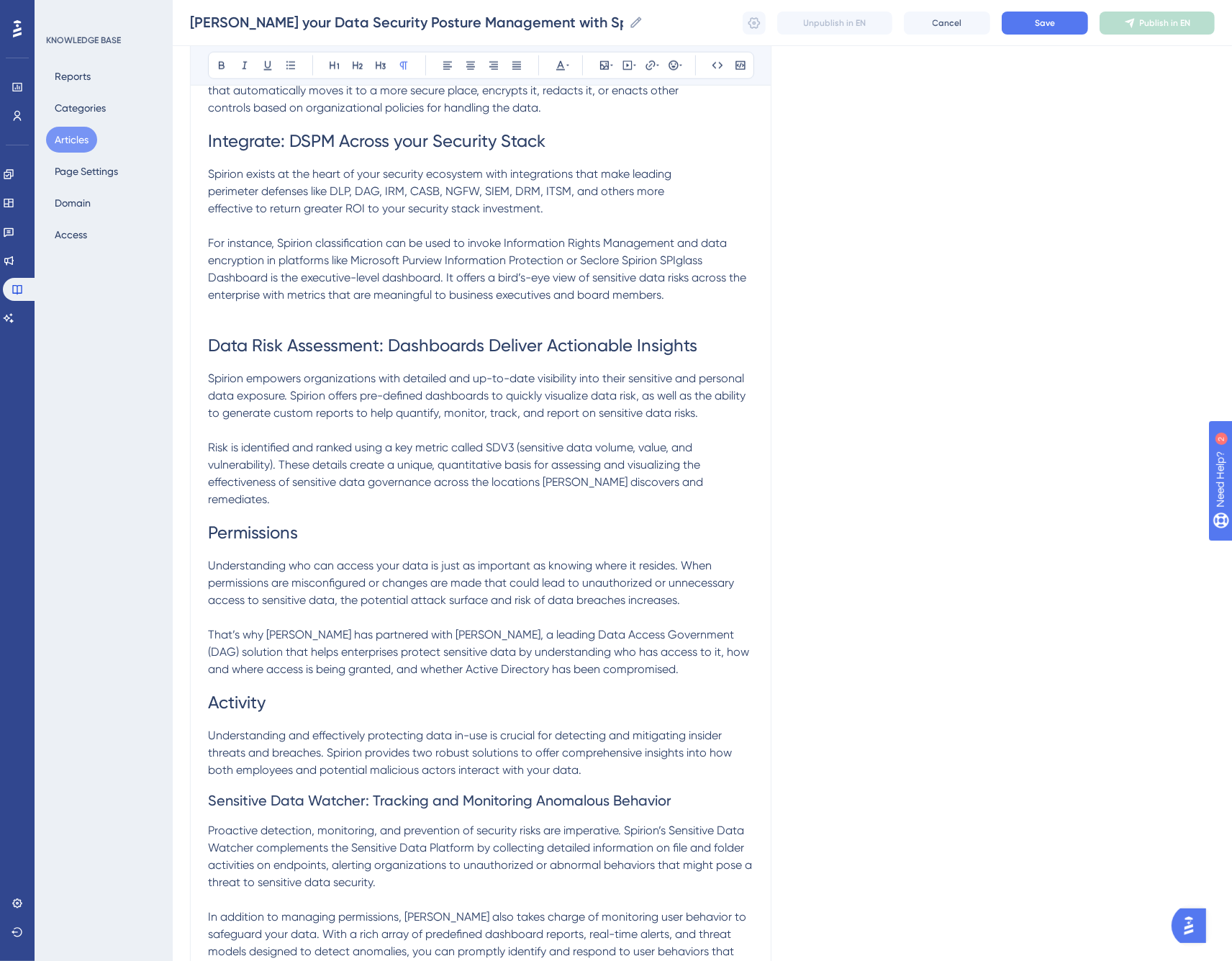
scroll to position [1690, 0]
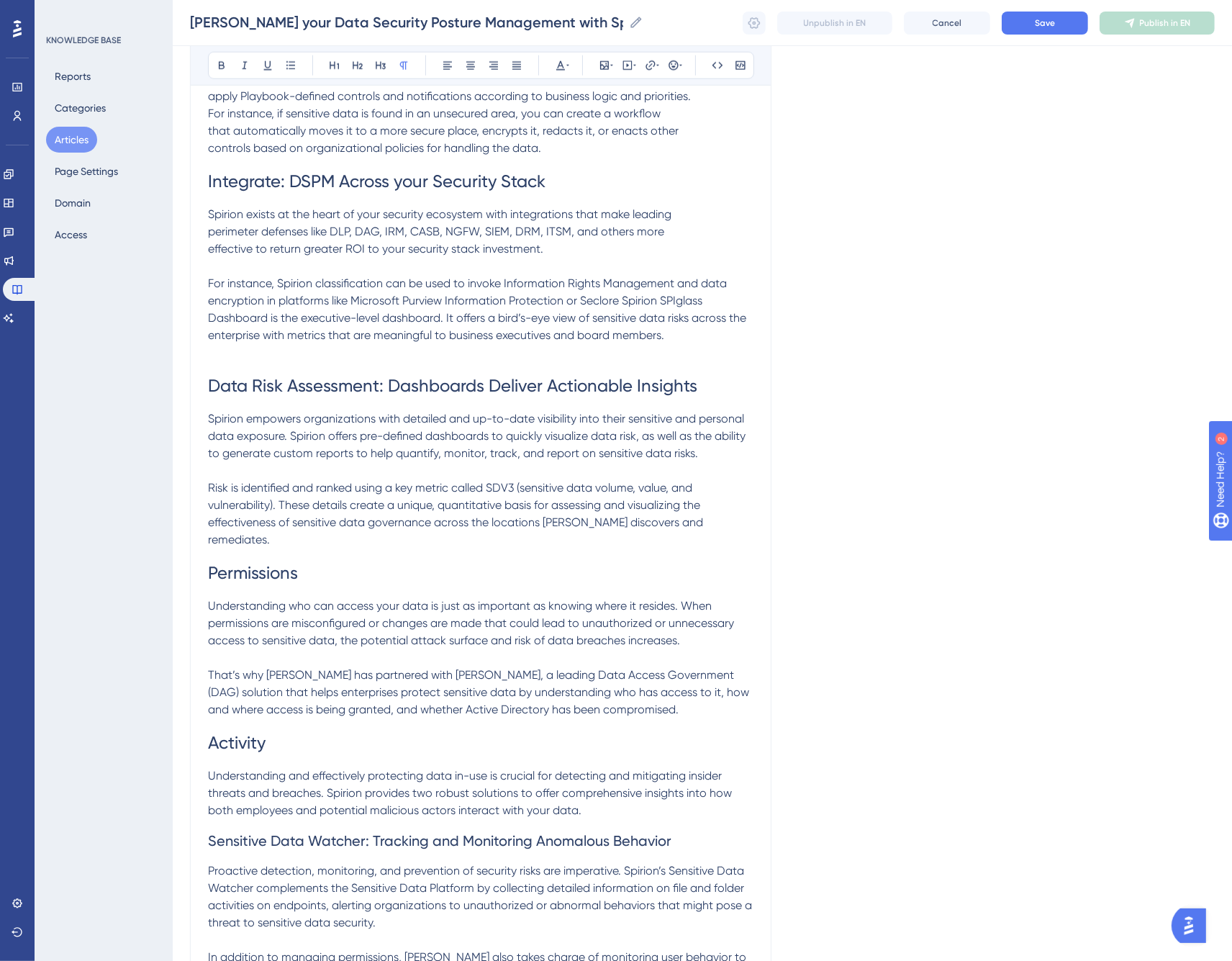
click at [615, 330] on p "For instance, Spirion classification can be used to invoke Information Rights M…" at bounding box center [481, 318] width 546 height 86
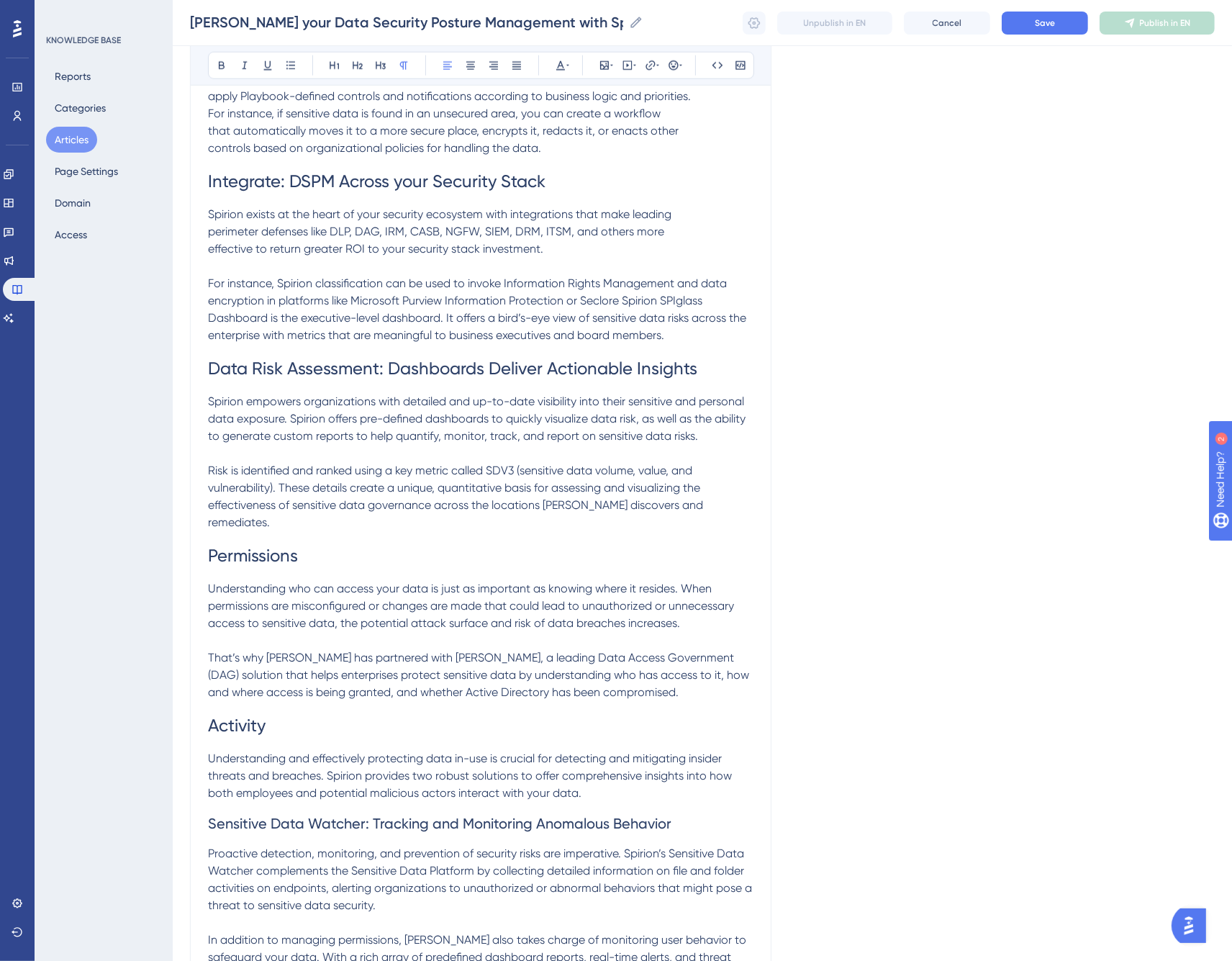
click at [728, 276] on span "For instance, Spirion classification can be used to invoke Information Rights M…" at bounding box center [478, 309] width 541 height 65
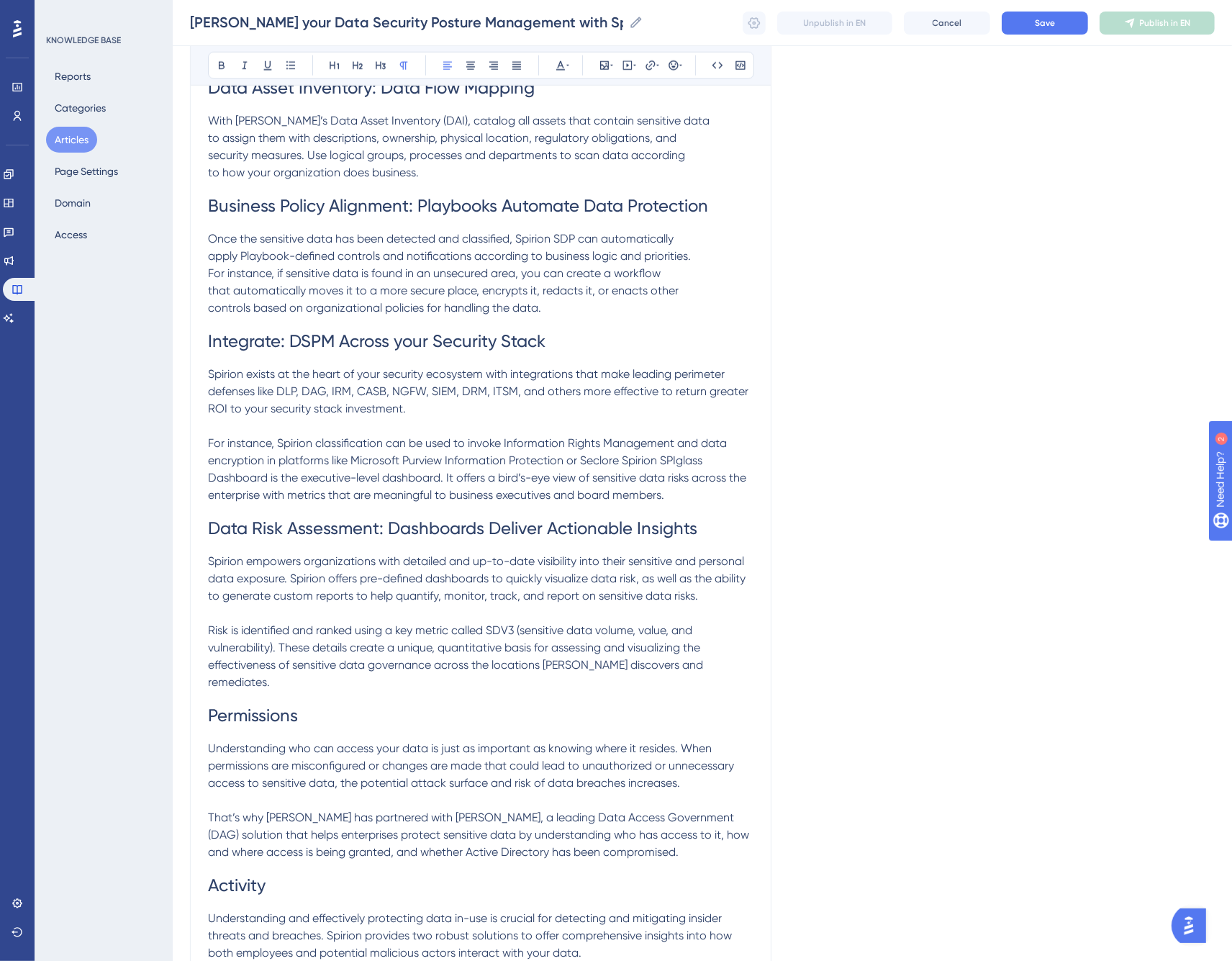
scroll to position [1450, 0]
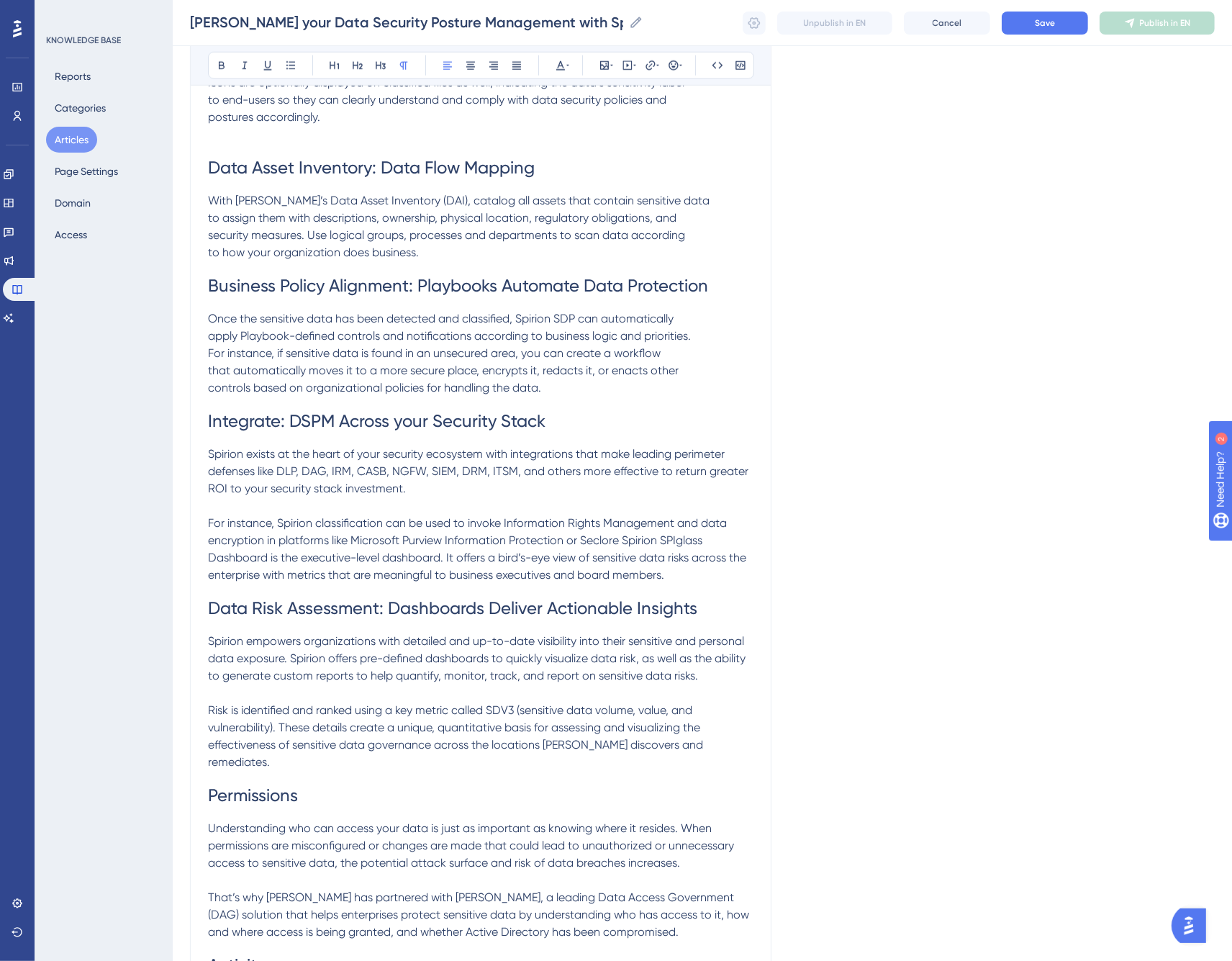
click at [710, 311] on p "Once the sensitive data has been detected and classified, Spirion SDP can autom…" at bounding box center [481, 354] width 546 height 86
click at [663, 312] on span "Once the sensitive data has been detected and classified, Spirion SDP can autom…" at bounding box center [482, 354] width 548 height 83
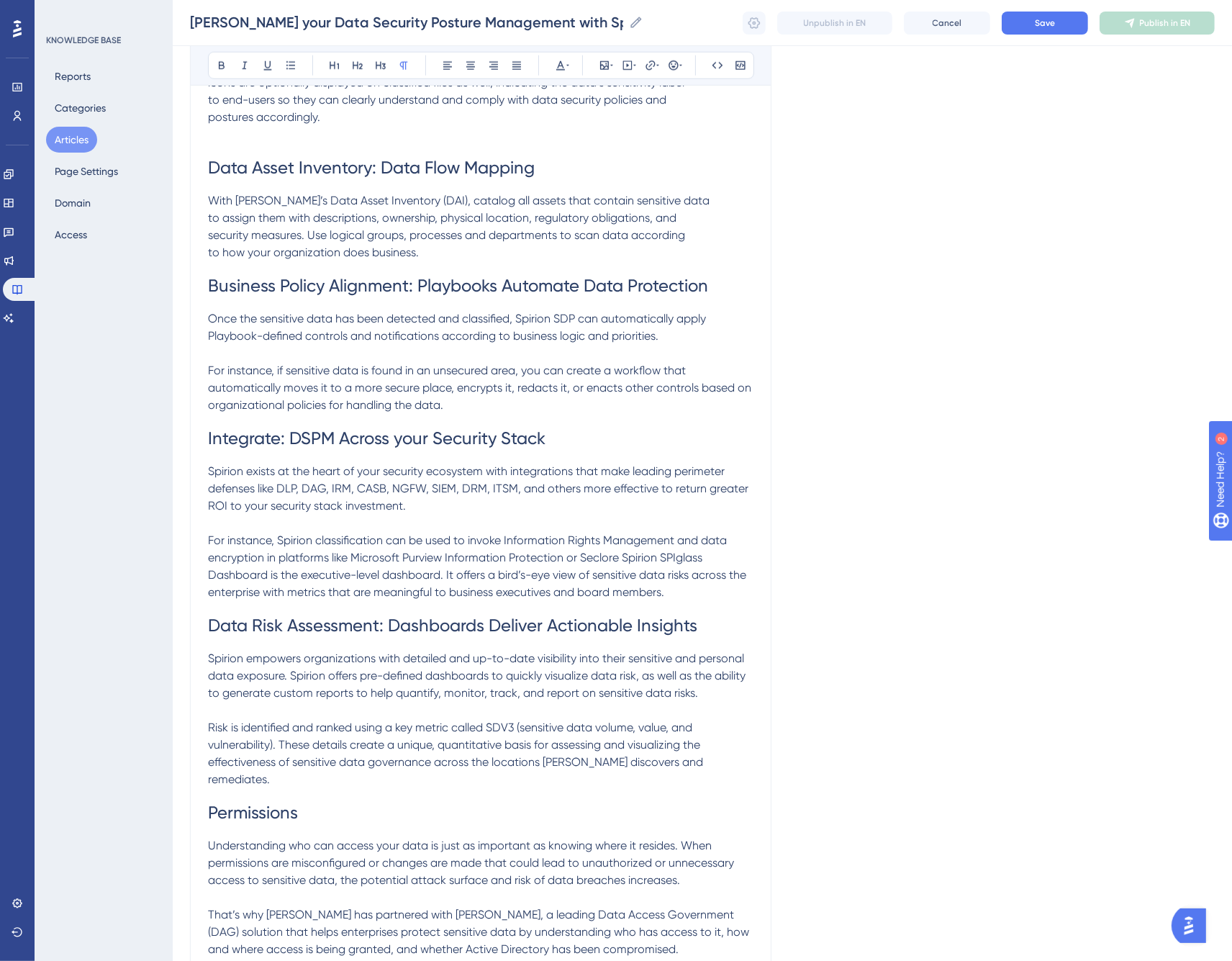
click at [682, 192] on p "With Spirion’s Data Asset Inventory (DAI), catalog all assets that contain sens…" at bounding box center [481, 227] width 546 height 69
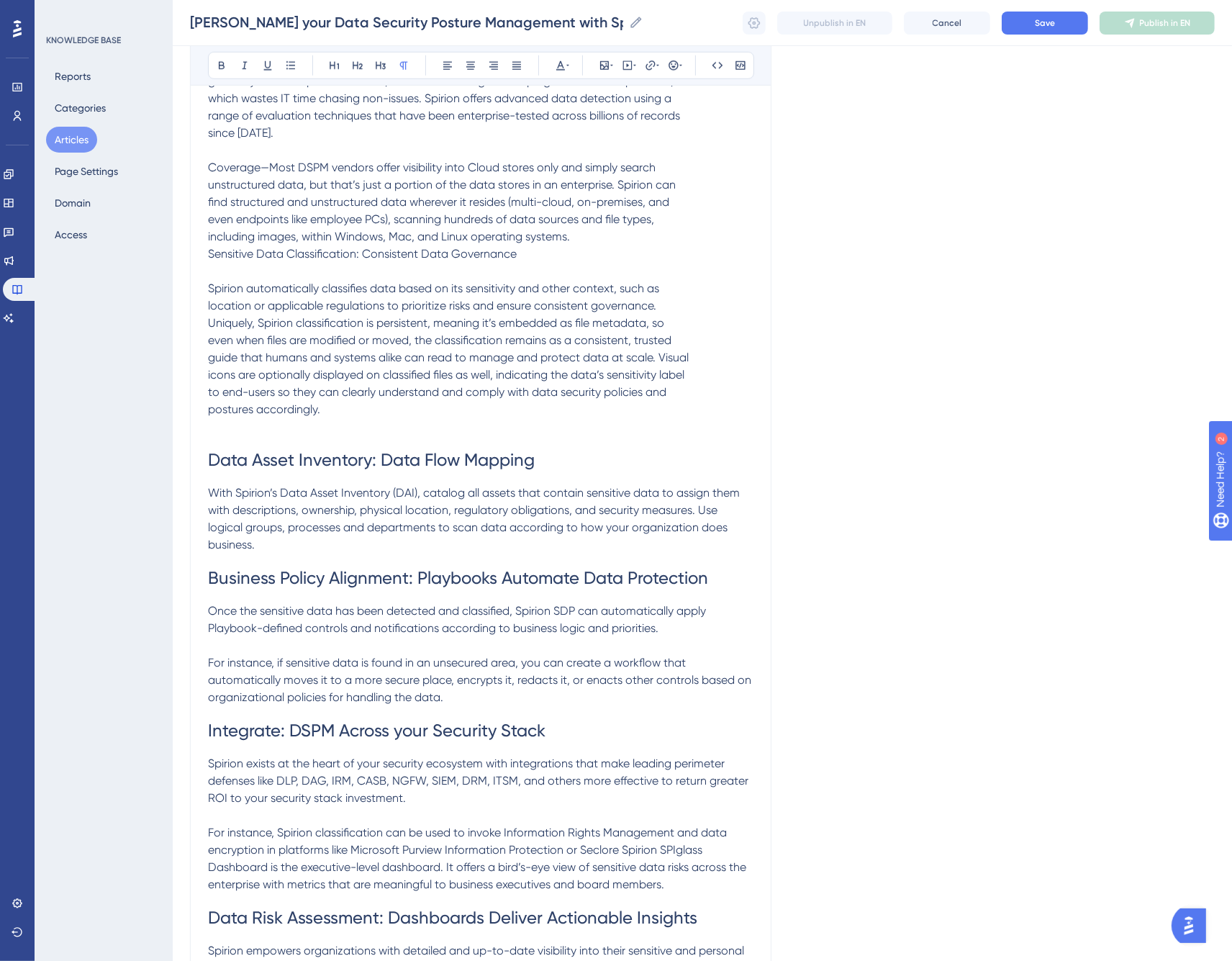
scroll to position [1131, 0]
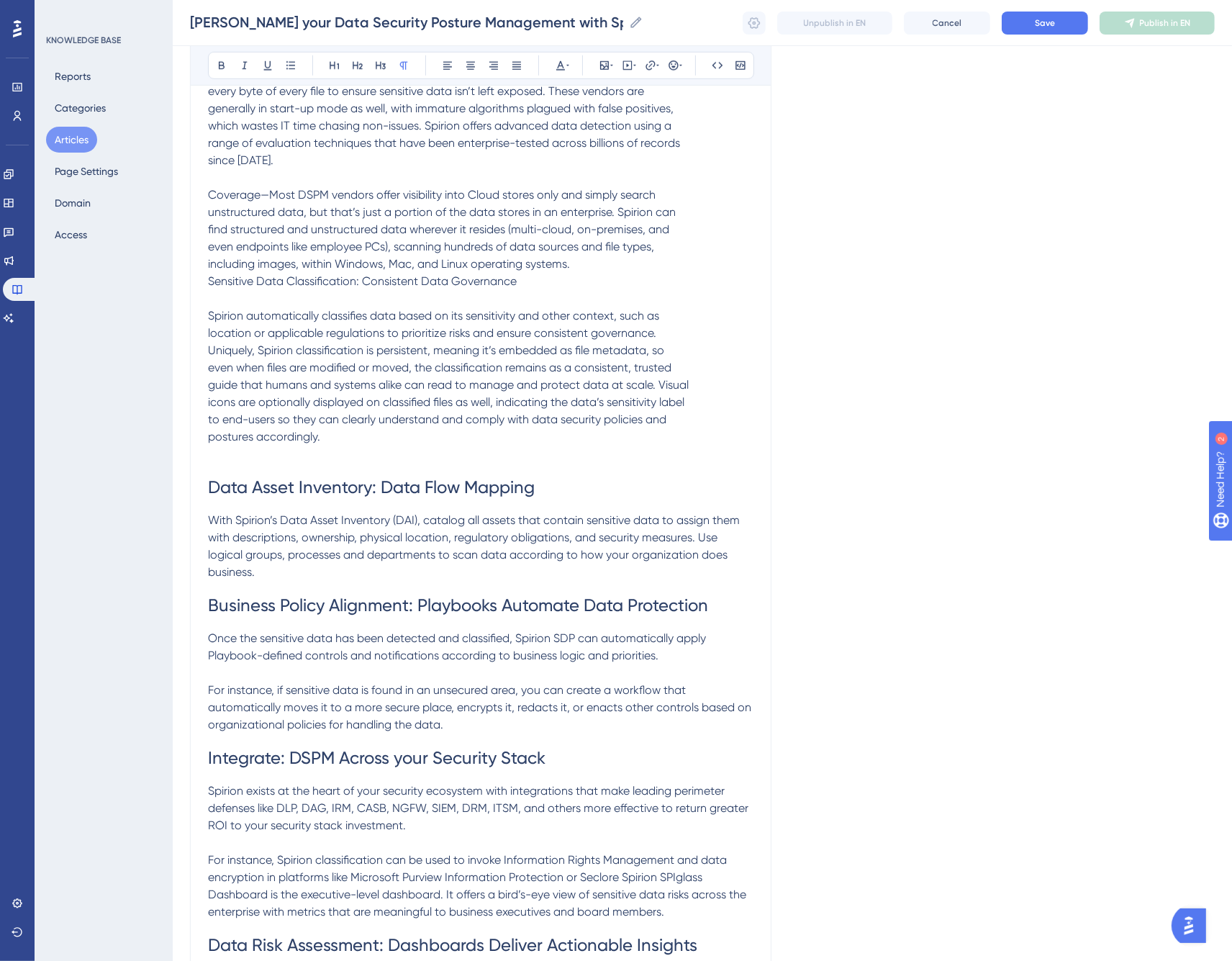
click at [694, 307] on p "Spirion automatically classifies data based on its sensitivity and other contex…" at bounding box center [481, 385] width 546 height 156
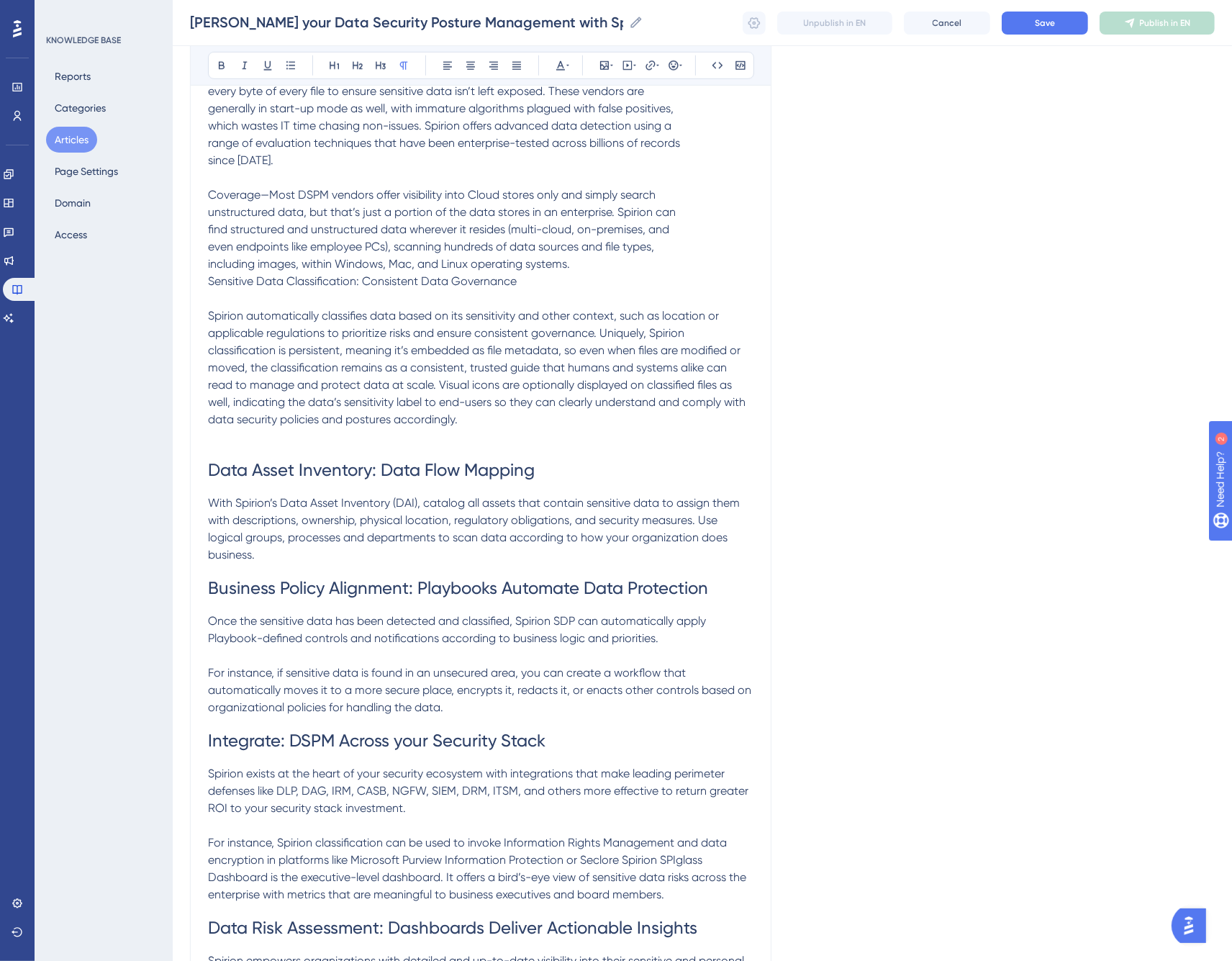
scroll to position [890, 0]
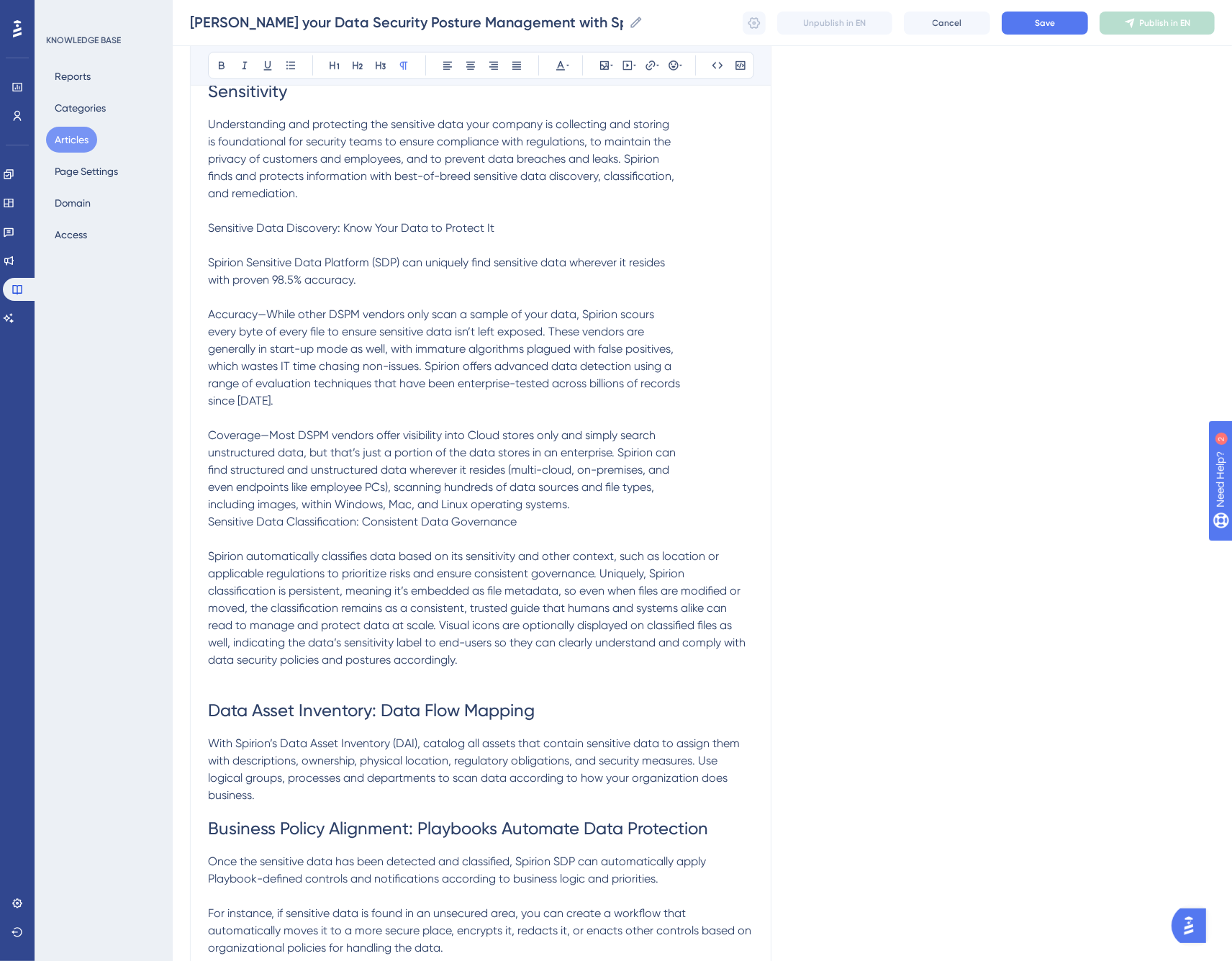
click at [680, 427] on p "Coverage—Most DSPM vendors offer visibility into Cloud stores only and simply s…" at bounding box center [481, 487] width 546 height 121
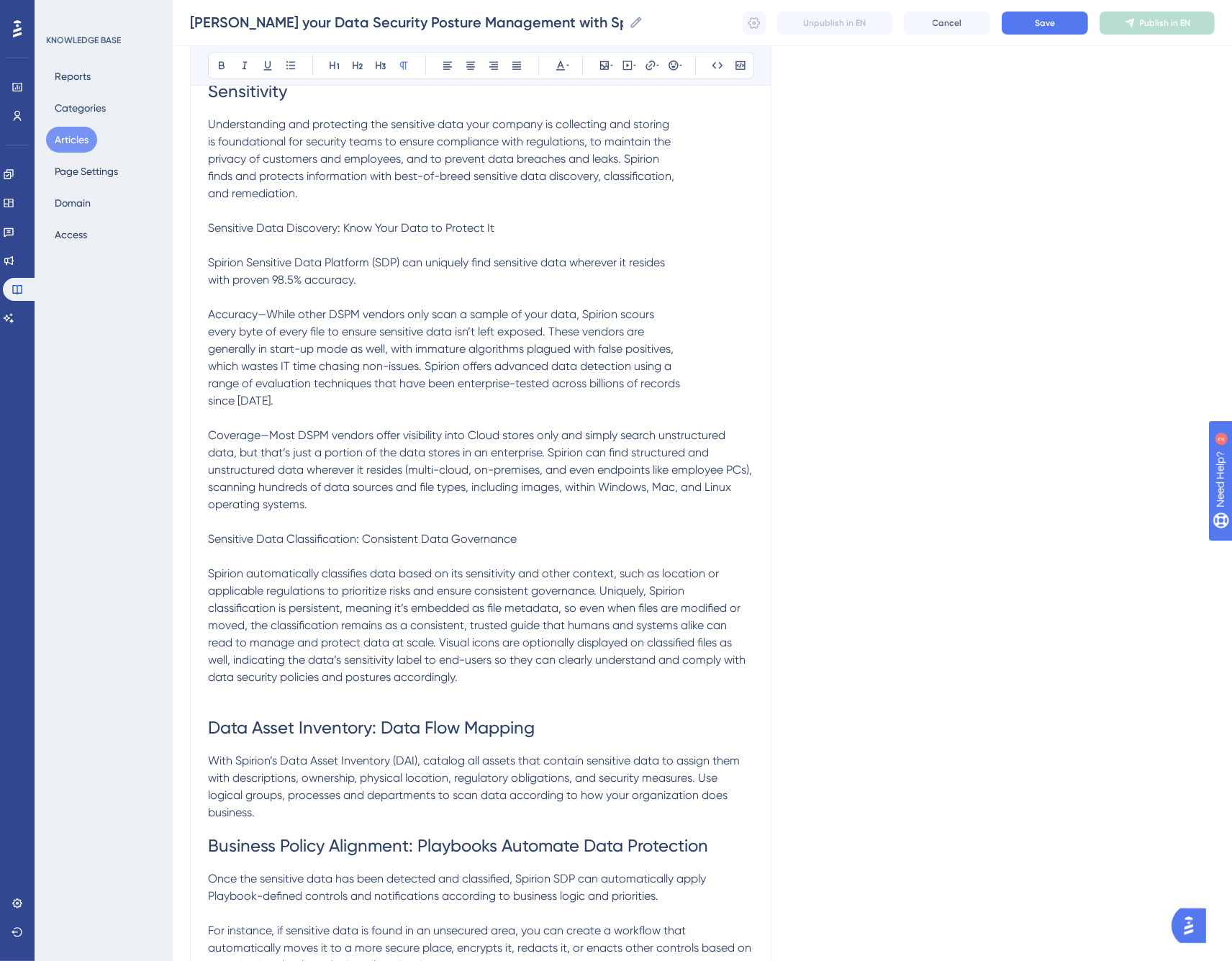
click at [429, 532] on span "Sensitive Data Classification: Consistent Data Governance" at bounding box center [362, 539] width 309 height 14
click at [332, 63] on icon at bounding box center [335, 65] width 11 height 11
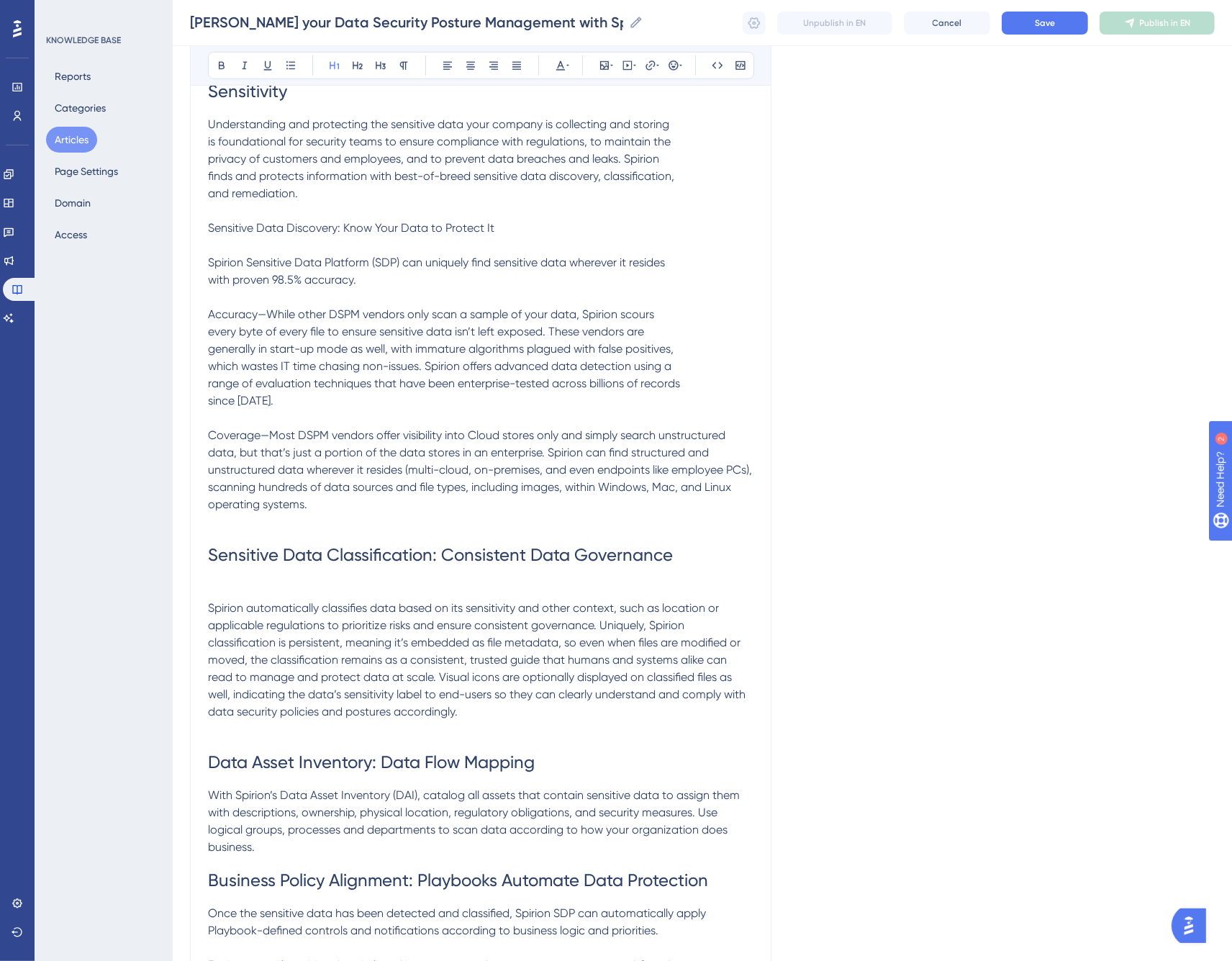
click at [271, 514] on p at bounding box center [481, 522] width 546 height 17
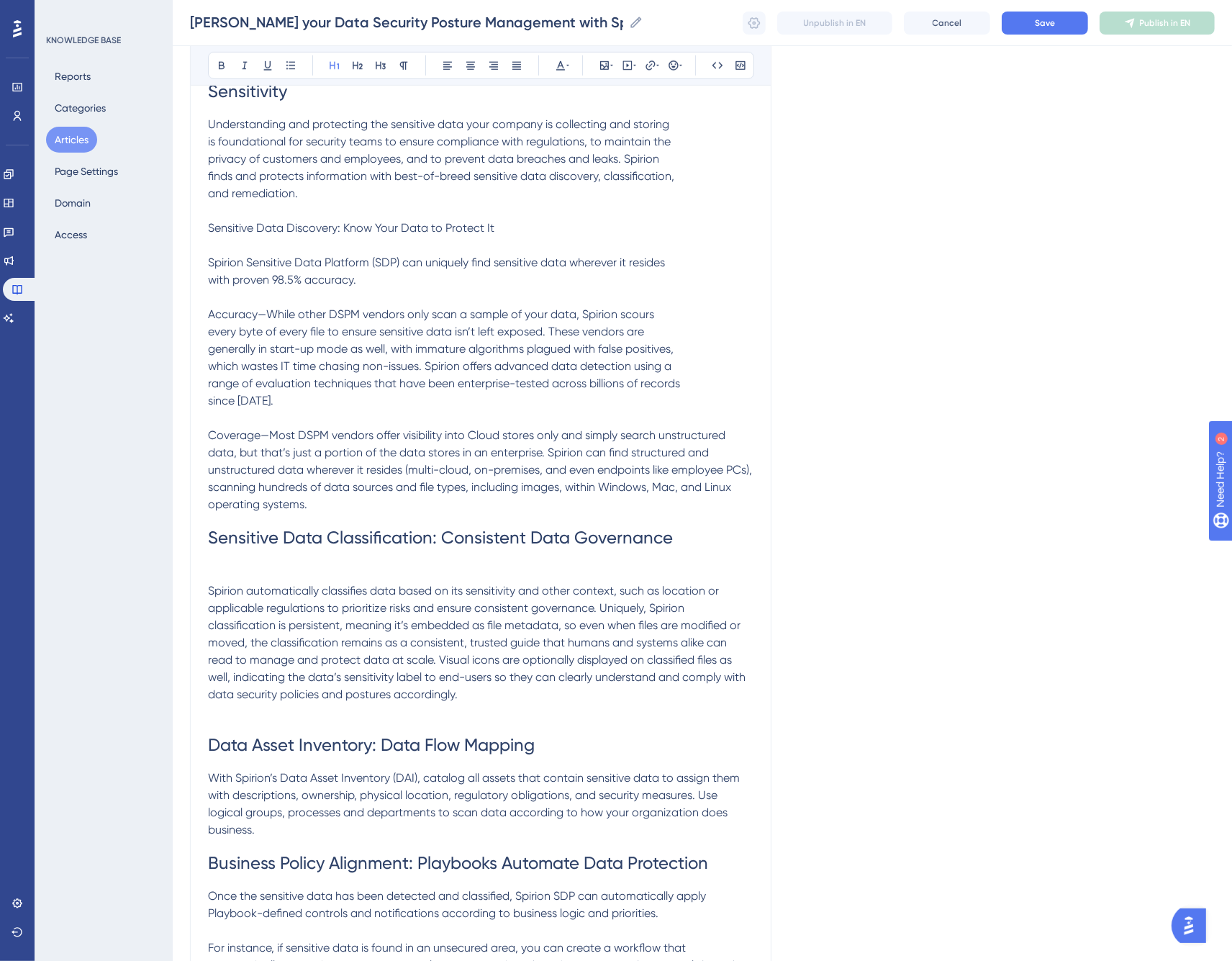
click at [250, 549] on h1 "Sensitive Data Classification: Consistent Data Governance" at bounding box center [481, 548] width 546 height 69
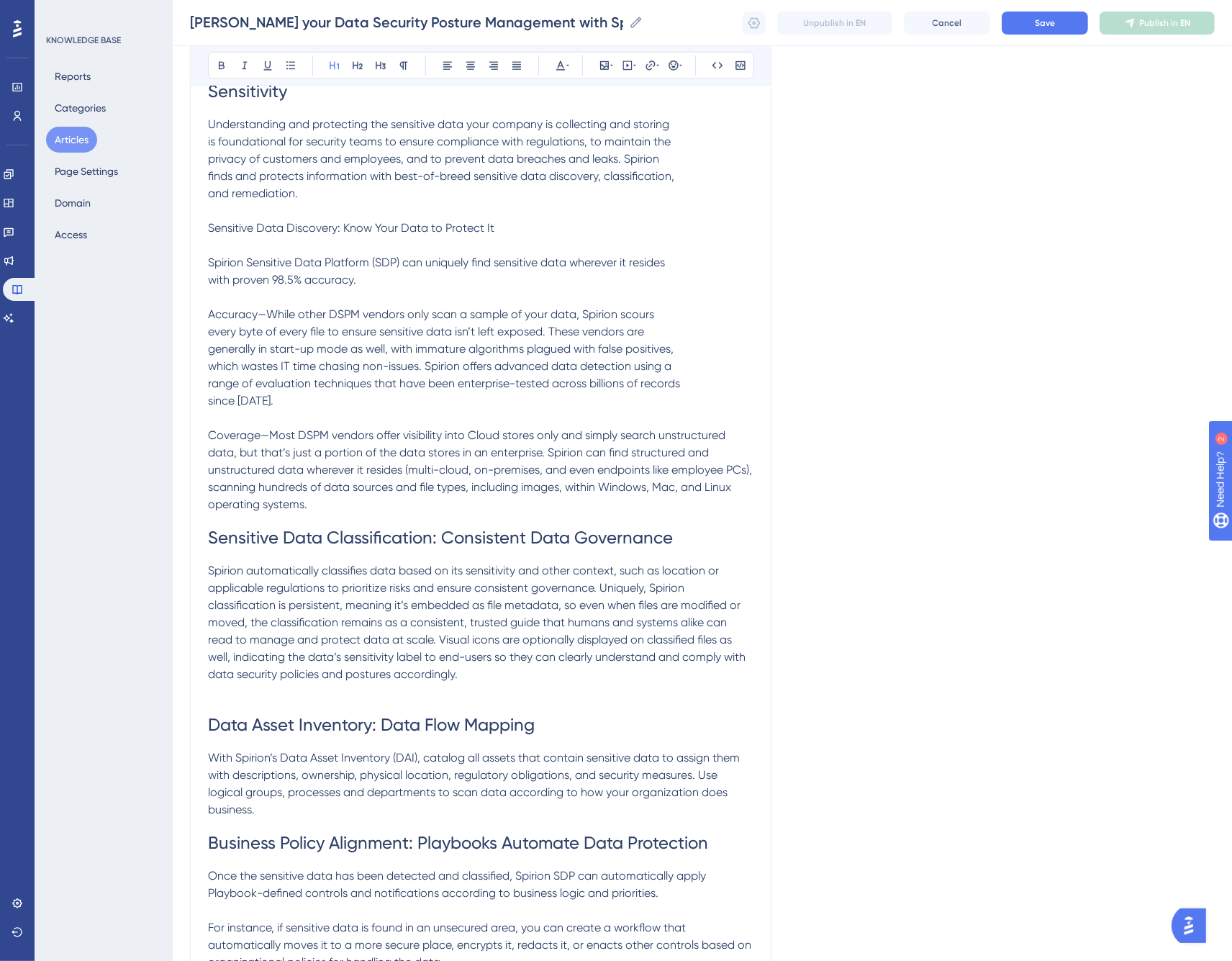
click at [394, 221] on span "Sensitive Data Discovery: Know Your Data to Protect It" at bounding box center [351, 227] width 287 height 14
click at [339, 66] on icon at bounding box center [335, 65] width 11 height 11
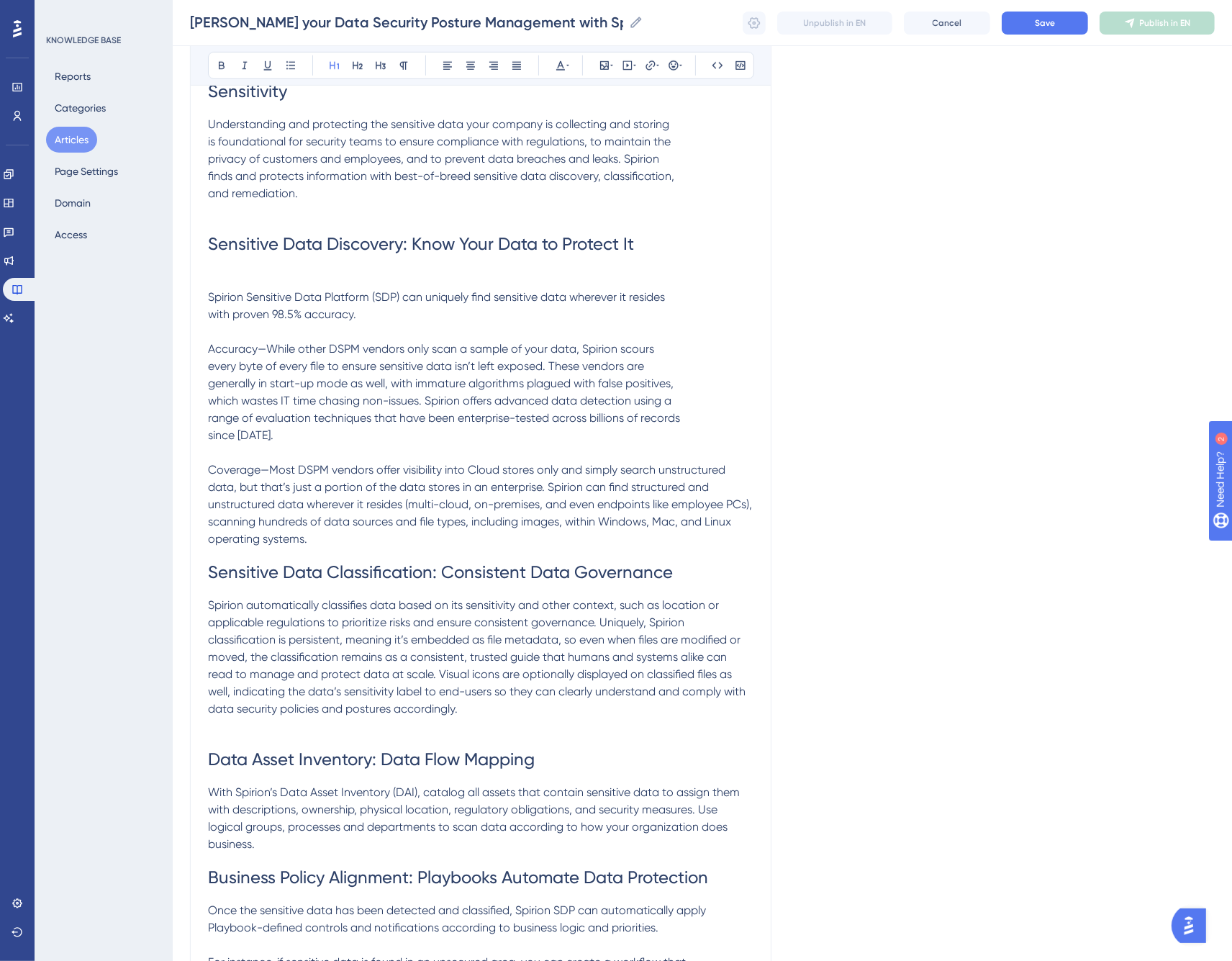
click at [346, 249] on h1 "Sensitive Data Discovery: Know Your Data to Protect It" at bounding box center [481, 253] width 546 height 69
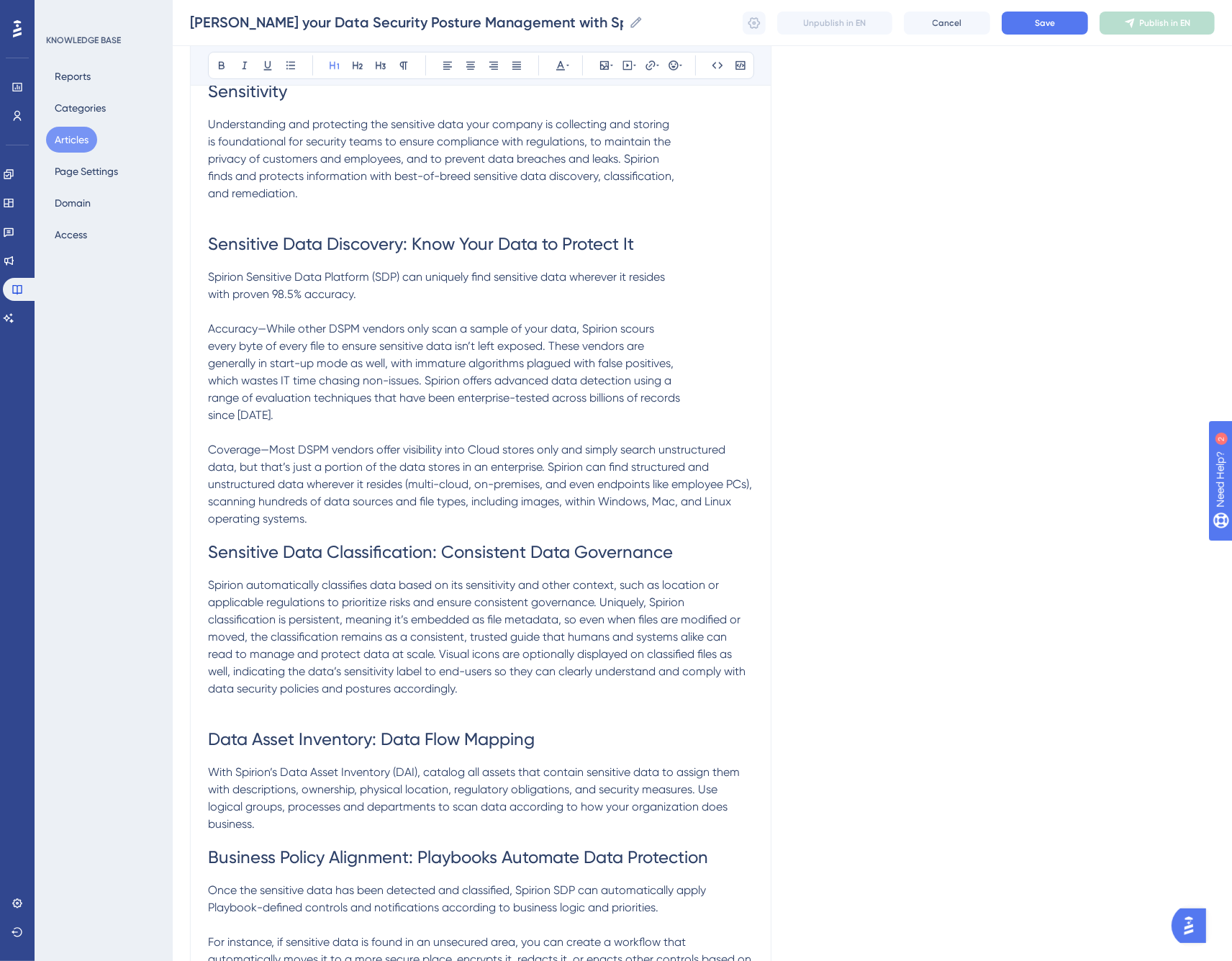
click at [235, 322] on span "Accuracy—While other DSPM vendors only scan a sample of your data, Spirion scou…" at bounding box center [431, 328] width 447 height 14
click at [292, 65] on icon at bounding box center [291, 65] width 9 height 8
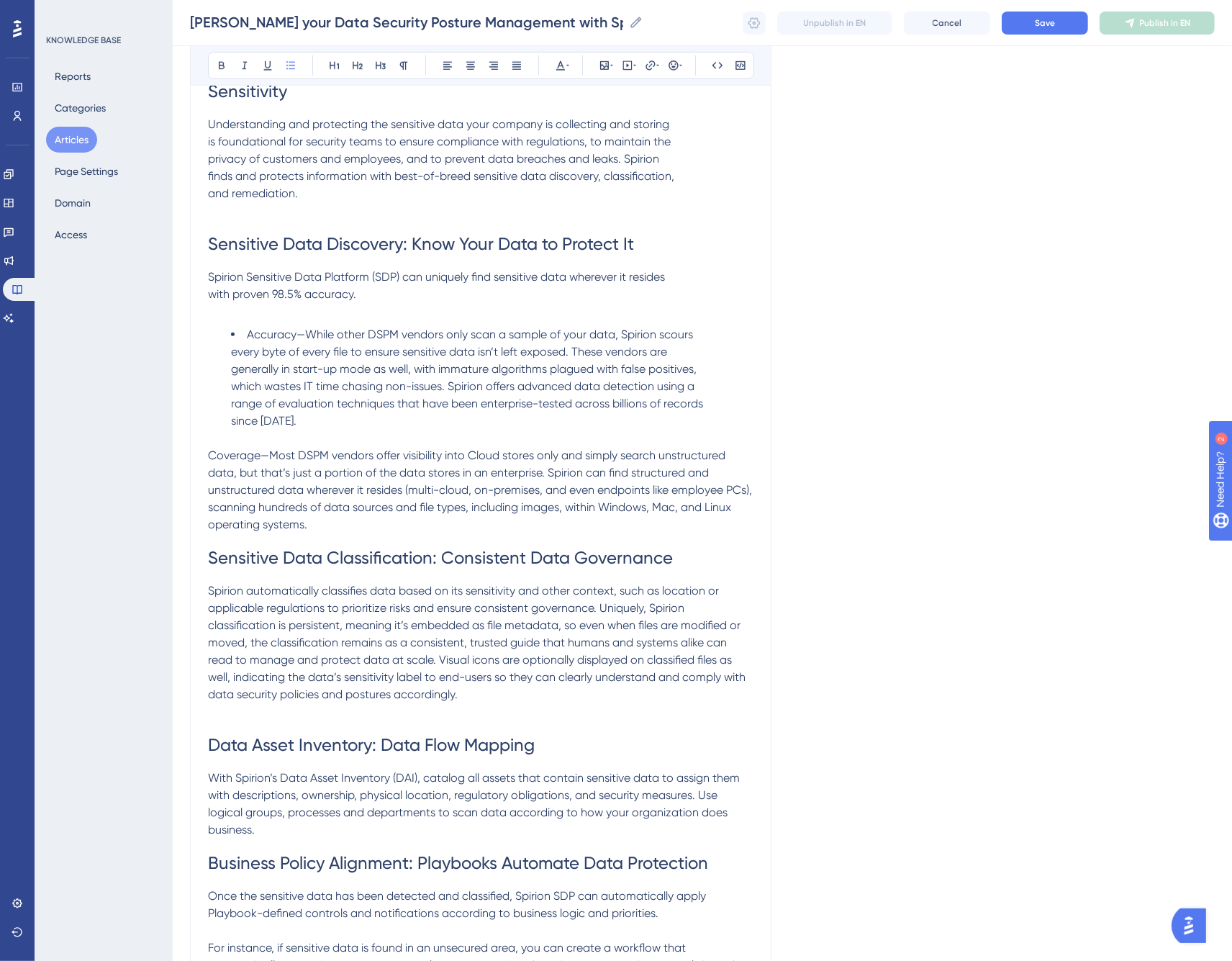
click at [228, 448] on span "Coverage—Most DSPM vendors offer visibility into Cloud stores only and simply s…" at bounding box center [481, 490] width 547 height 83
click at [289, 65] on icon at bounding box center [291, 65] width 9 height 8
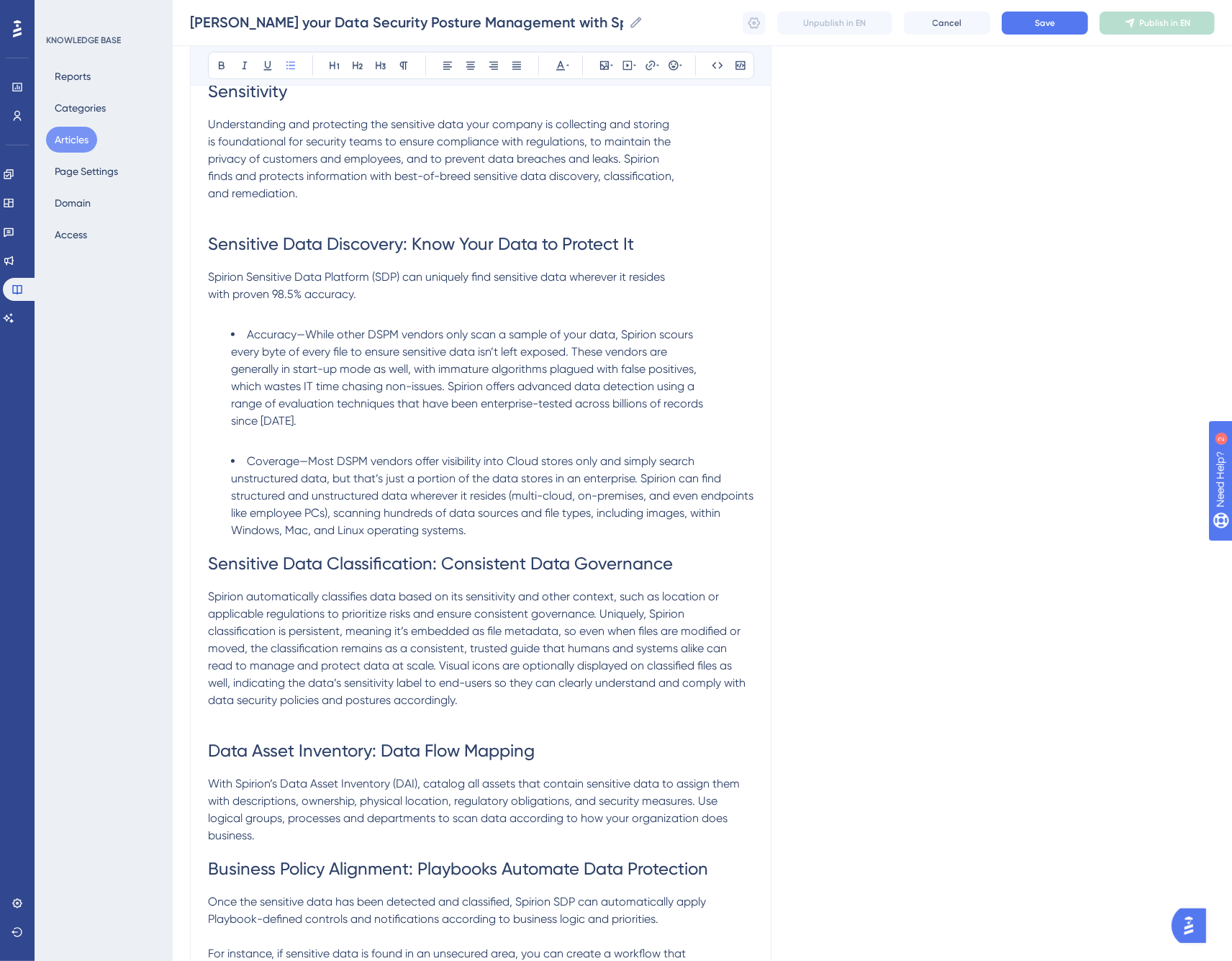
click at [322, 397] on span "range of evaluation techniques that have been enterprise-tested across billions…" at bounding box center [468, 403] width 473 height 14
click at [282, 454] on span "Coverage—Most DSPM vendors offer visibility into Cloud stores only and simply s…" at bounding box center [494, 496] width 526 height 83
click at [277, 328] on span "Accuracy—While other DSPM vendors only scan a sample of your data, Spirion scou…" at bounding box center [470, 334] width 447 height 14
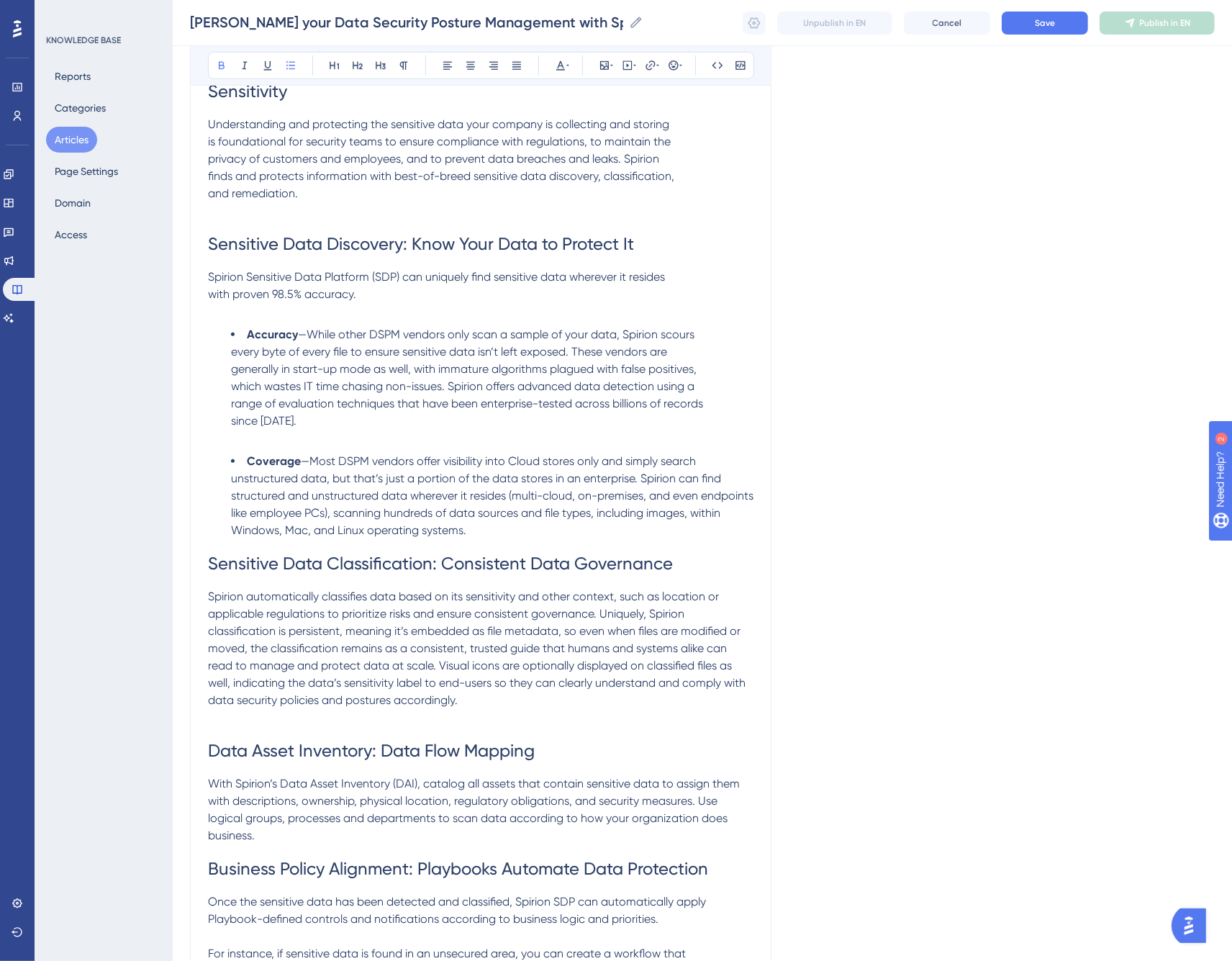
click at [355, 380] on span "which wastes IT time chasing non-issues. Spirion offers advanced data detection…" at bounding box center [463, 386] width 464 height 14
click at [342, 412] on li "Accuracy —While other DSPM vendors only scan a sample of your data, Spirion sco…" at bounding box center [492, 386] width 522 height 121
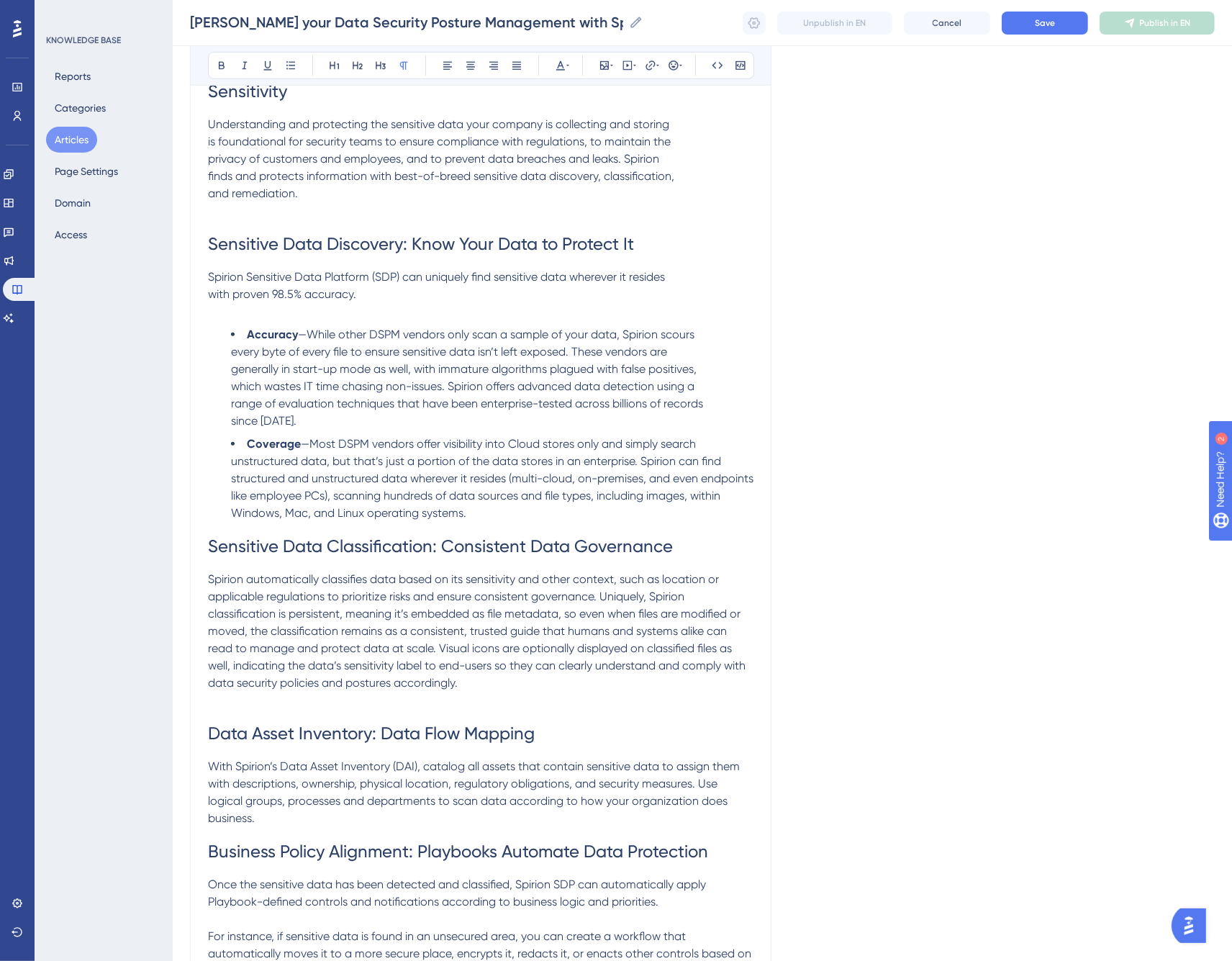
click at [299, 280] on p "Spirion Sensitive Data Platform (SDP) can uniquely find sensitive data wherever…" at bounding box center [481, 295] width 546 height 52
click at [304, 296] on p "Spirion Sensitive Data Platform (SDP) can uniquely find sensitive data wherever…" at bounding box center [481, 295] width 546 height 52
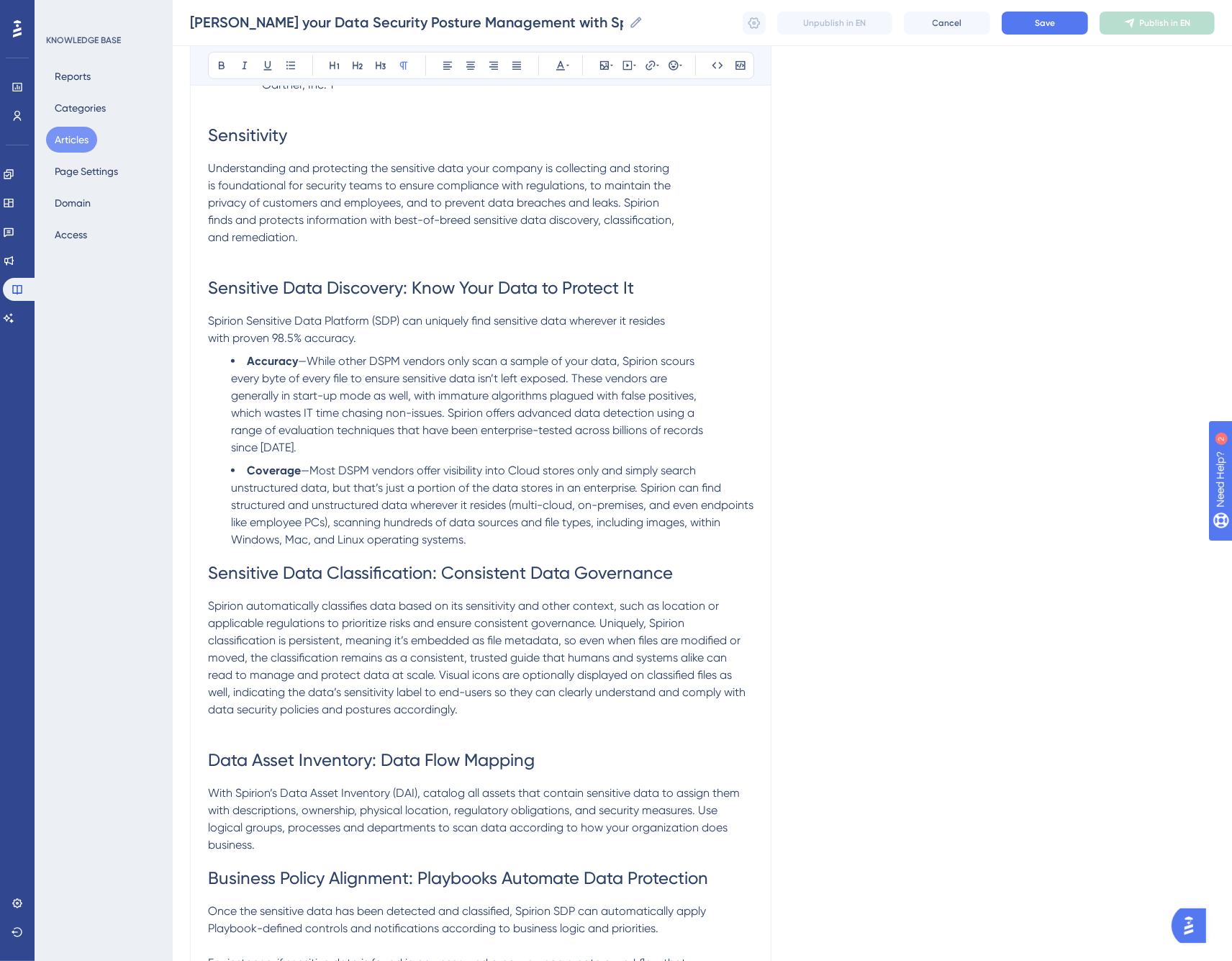
scroll to position [810, 0]
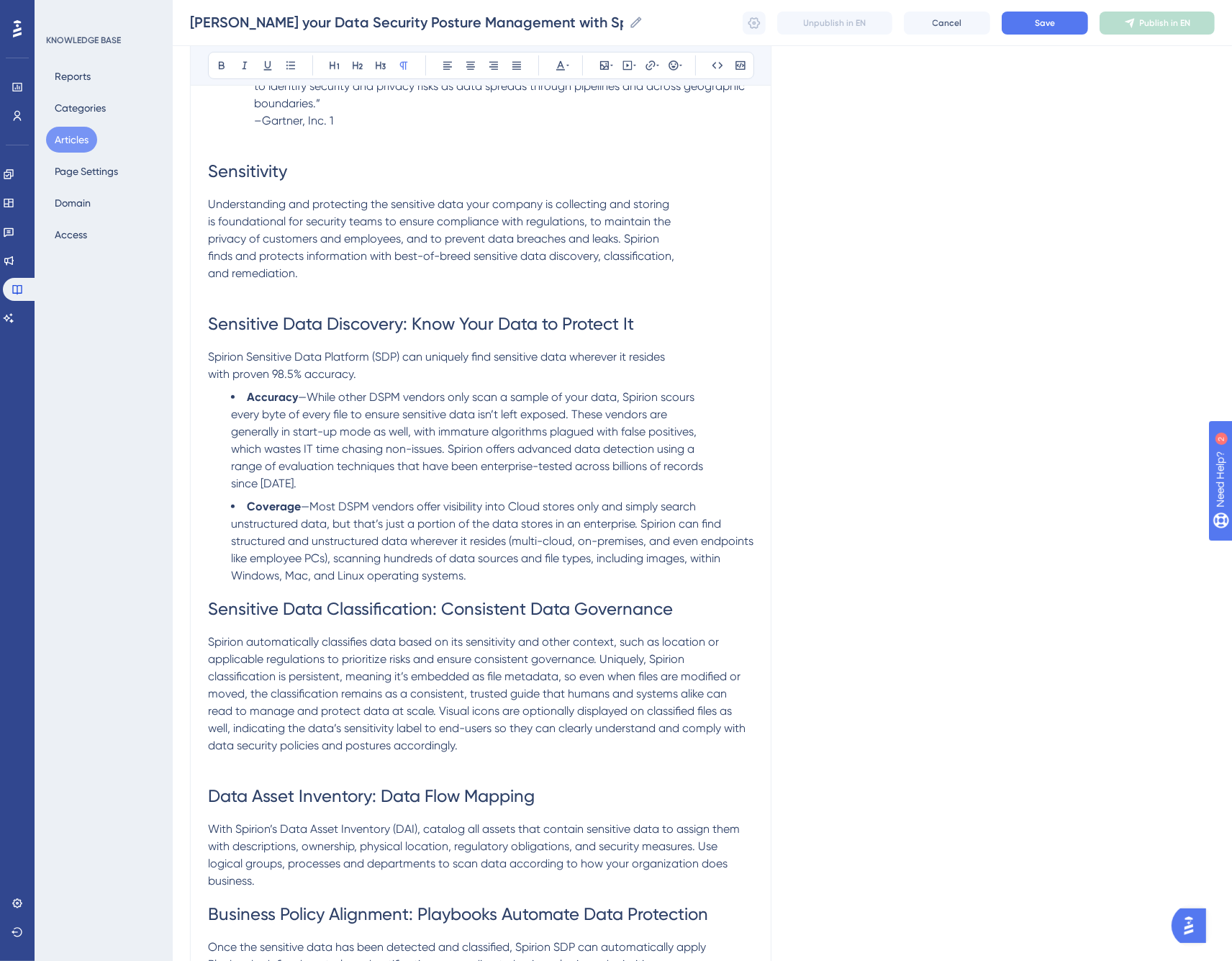
click at [297, 269] on p "Understanding and protecting the sensitive data your company is collecting and …" at bounding box center [481, 247] width 546 height 104
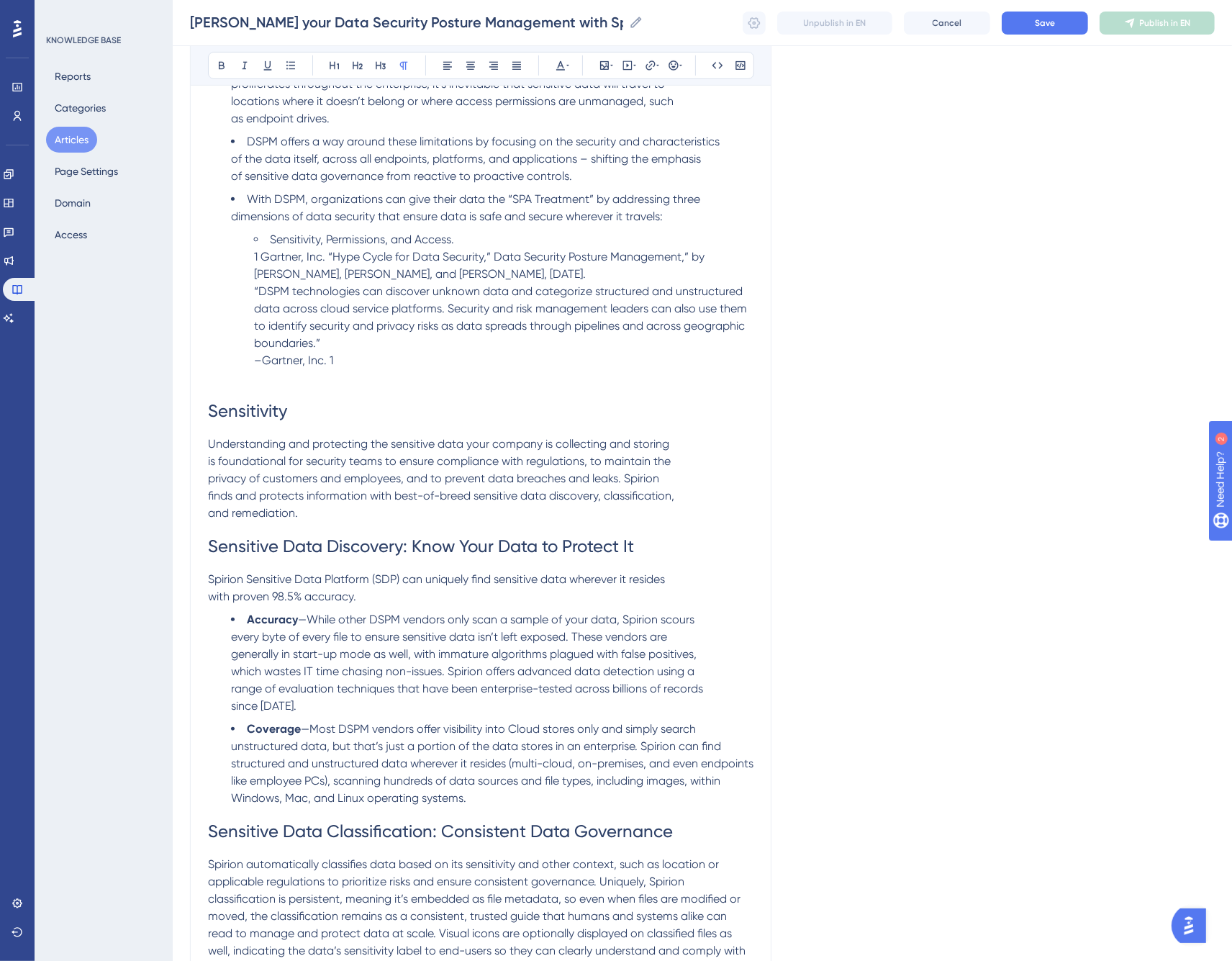
scroll to position [650, 0]
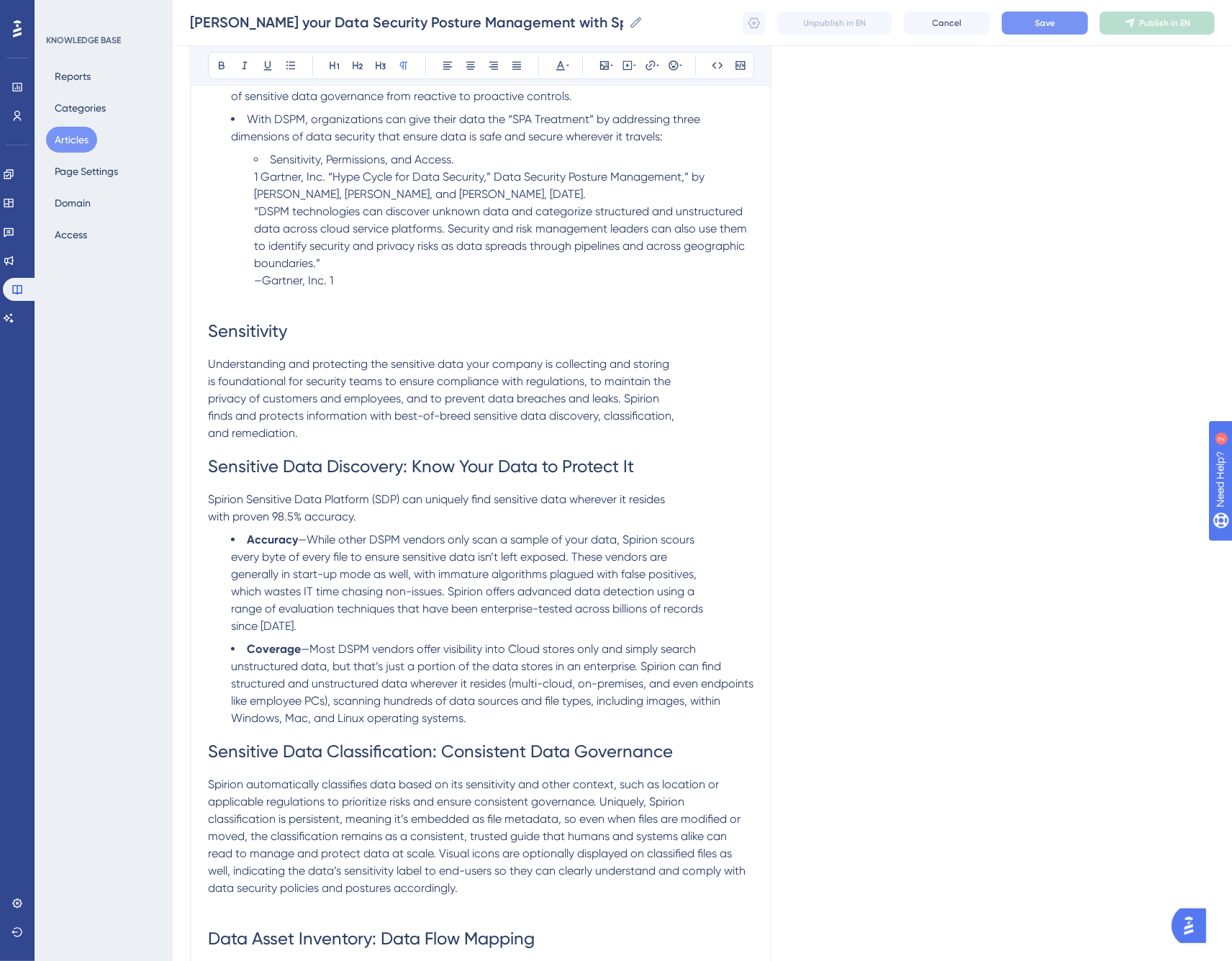
click at [1027, 16] on button "Save" at bounding box center [1045, 23] width 86 height 23
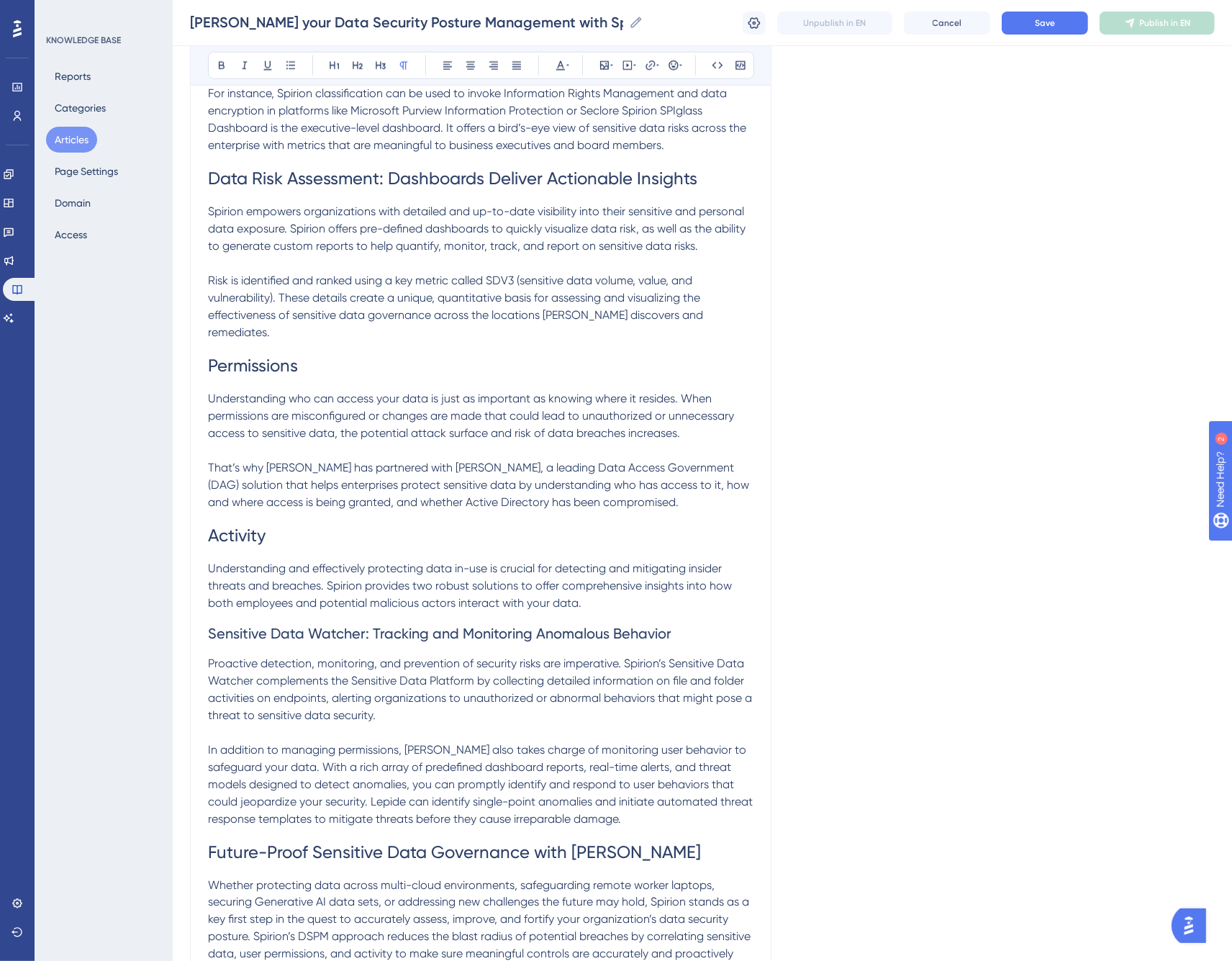
scroll to position [1779, 0]
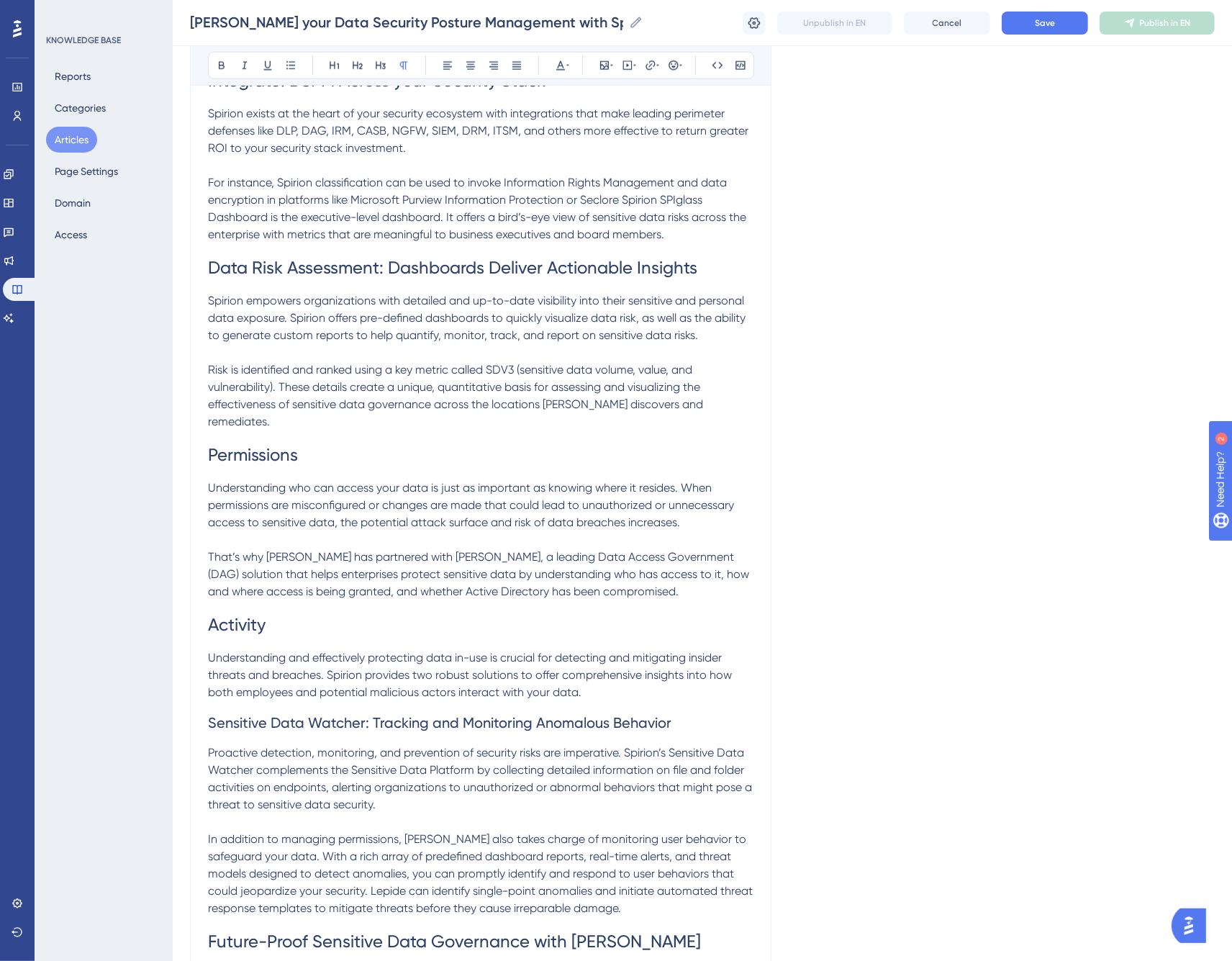
click at [719, 349] on p "Risk is identified and ranked using a key metric called SDV3 (sensitive data vo…" at bounding box center [481, 387] width 546 height 86
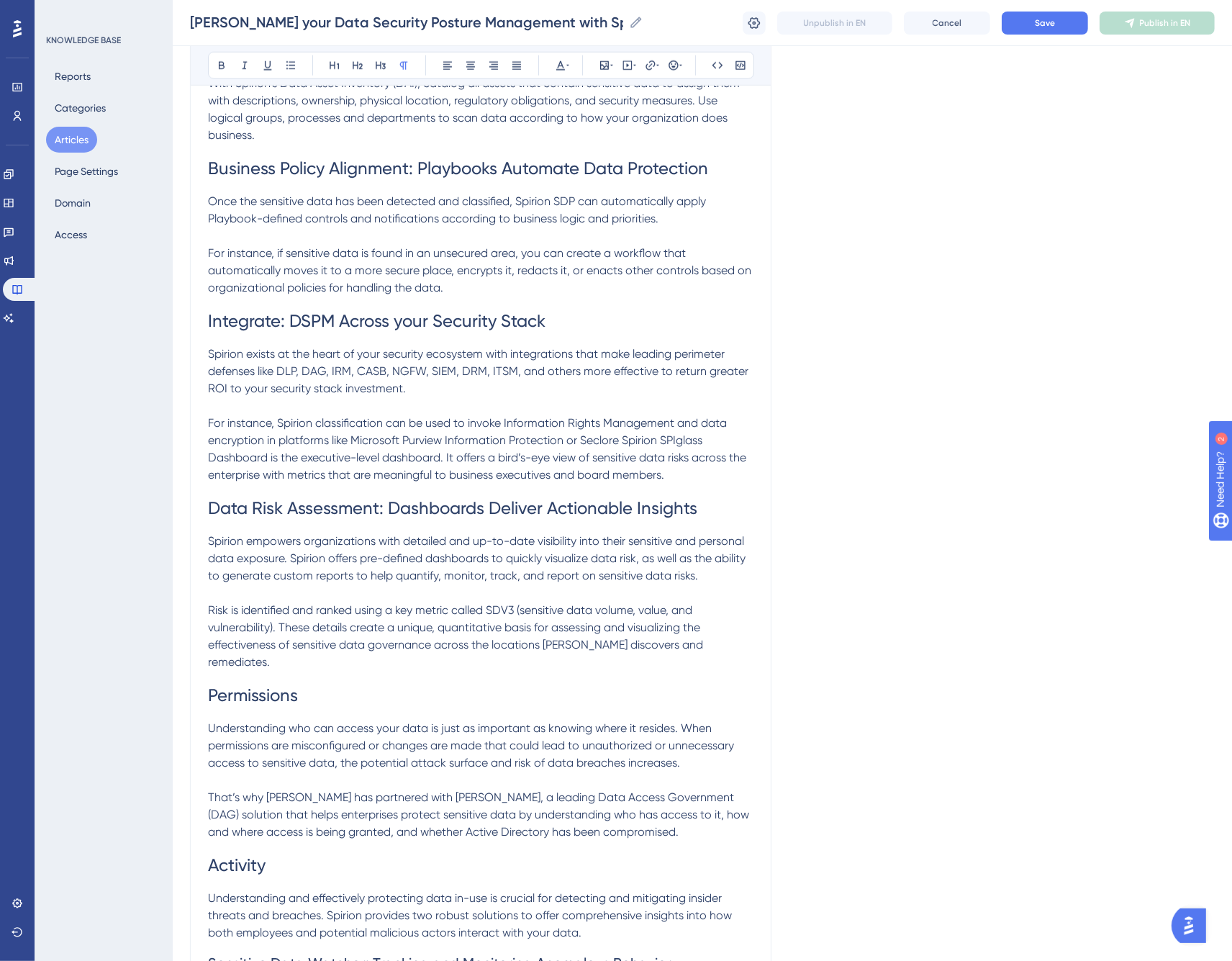
click at [724, 421] on p "For instance, Spirion classification can be used to invoke Information Rights M…" at bounding box center [481, 449] width 546 height 69
click at [708, 447] on p "For instance, Spirion classification can be used to invoke Information Rights M…" at bounding box center [481, 449] width 546 height 69
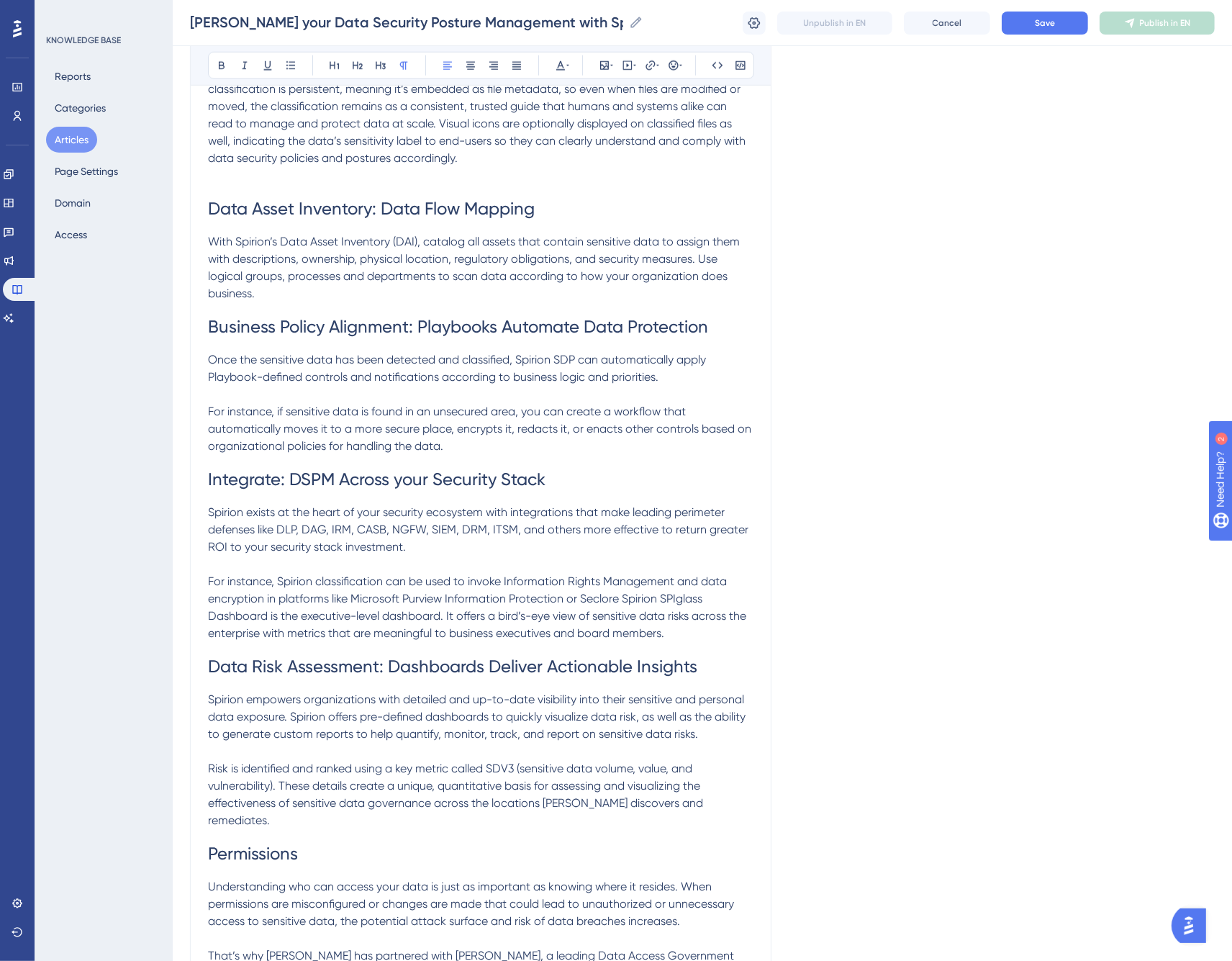
scroll to position [1379, 0]
click at [701, 404] on p "For instance, if sensitive data is found in an unsecured area, you can create a…" at bounding box center [481, 430] width 546 height 52
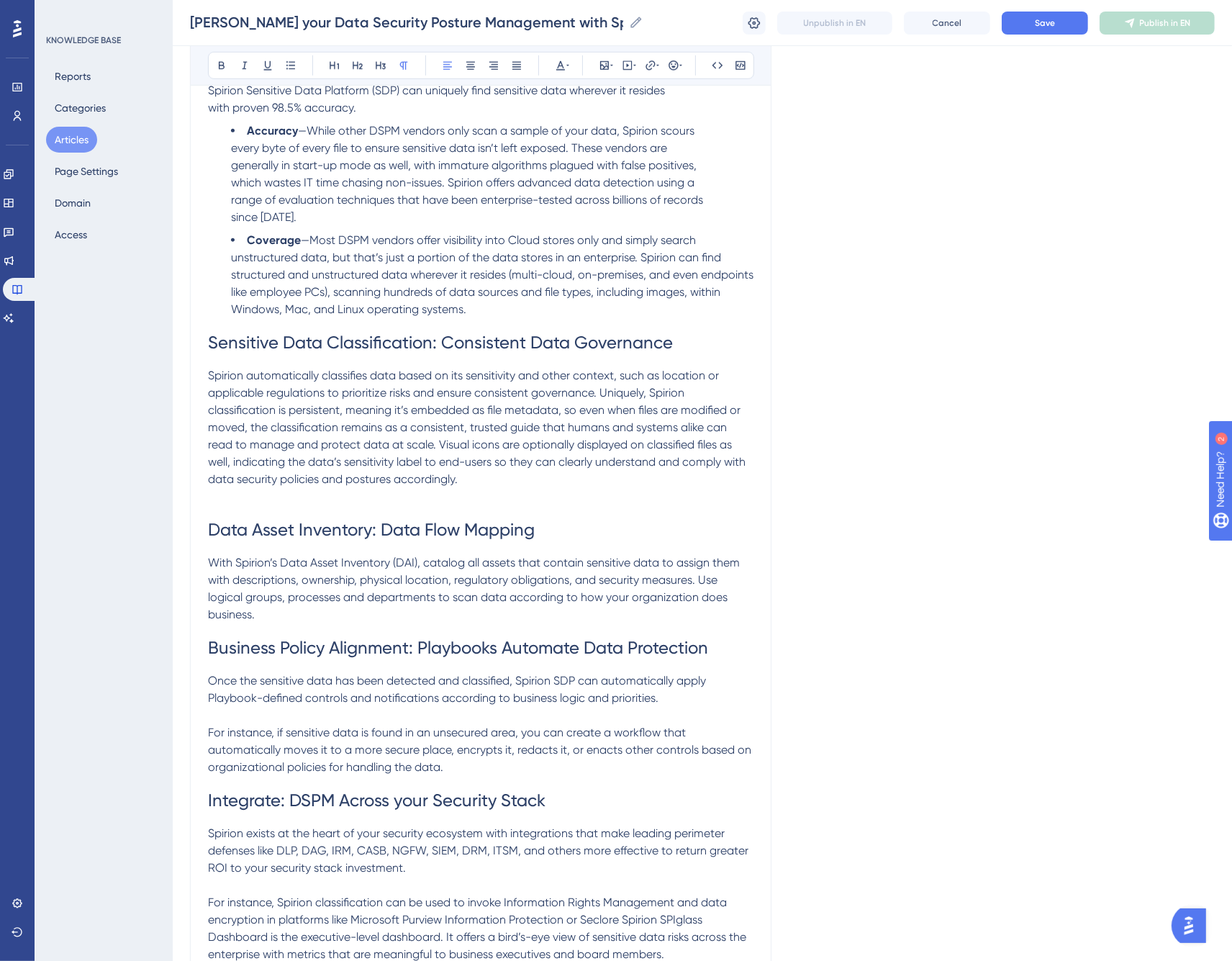
scroll to position [979, 0]
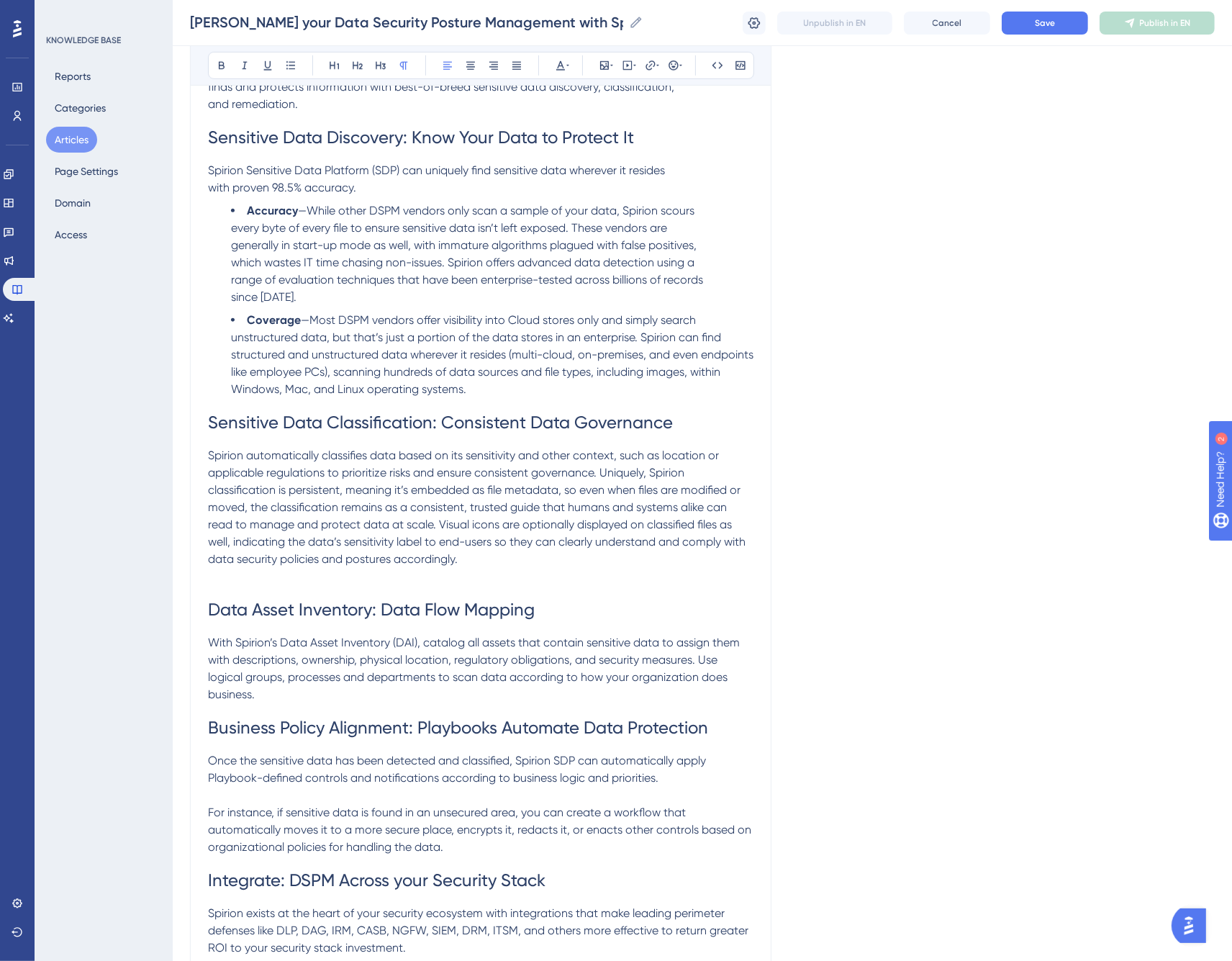
click at [639, 317] on span "—Most DSPM vendors offer visibility into Cloud stores only and simply search un…" at bounding box center [494, 355] width 526 height 83
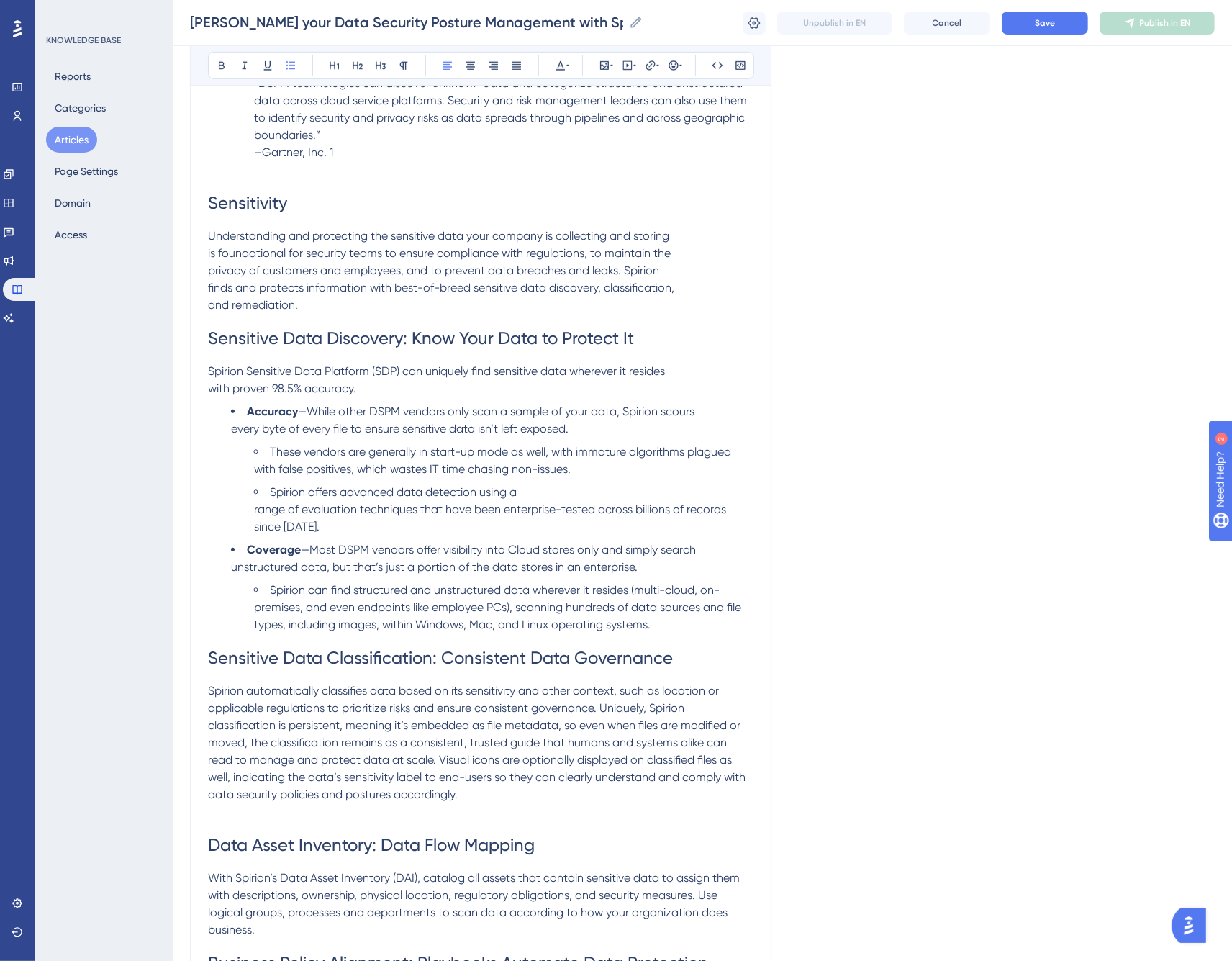
scroll to position [738, 0]
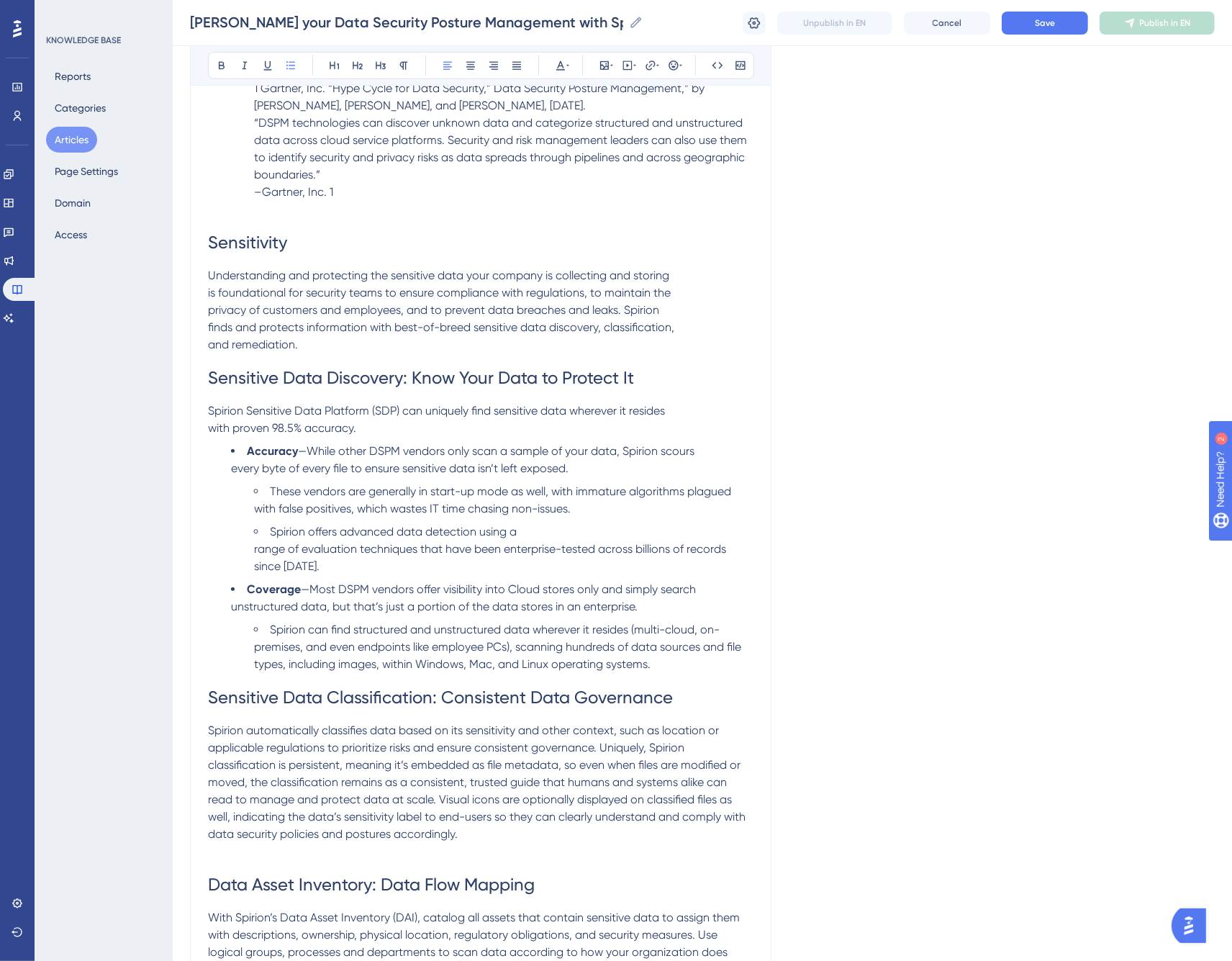
click at [701, 267] on p "Understanding and protecting the sensitive data your company is collecting and …" at bounding box center [481, 311] width 546 height 86
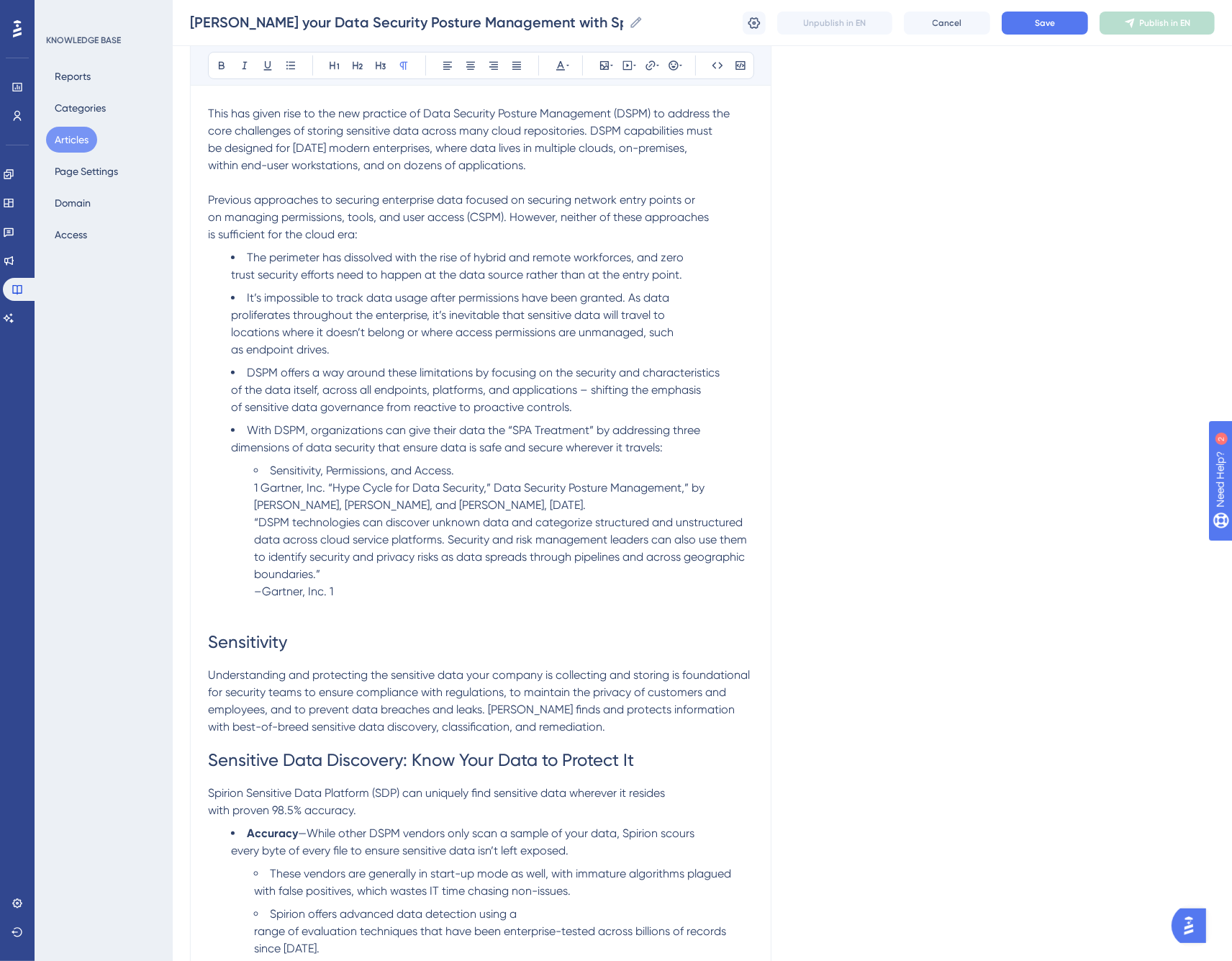
scroll to position [259, 0]
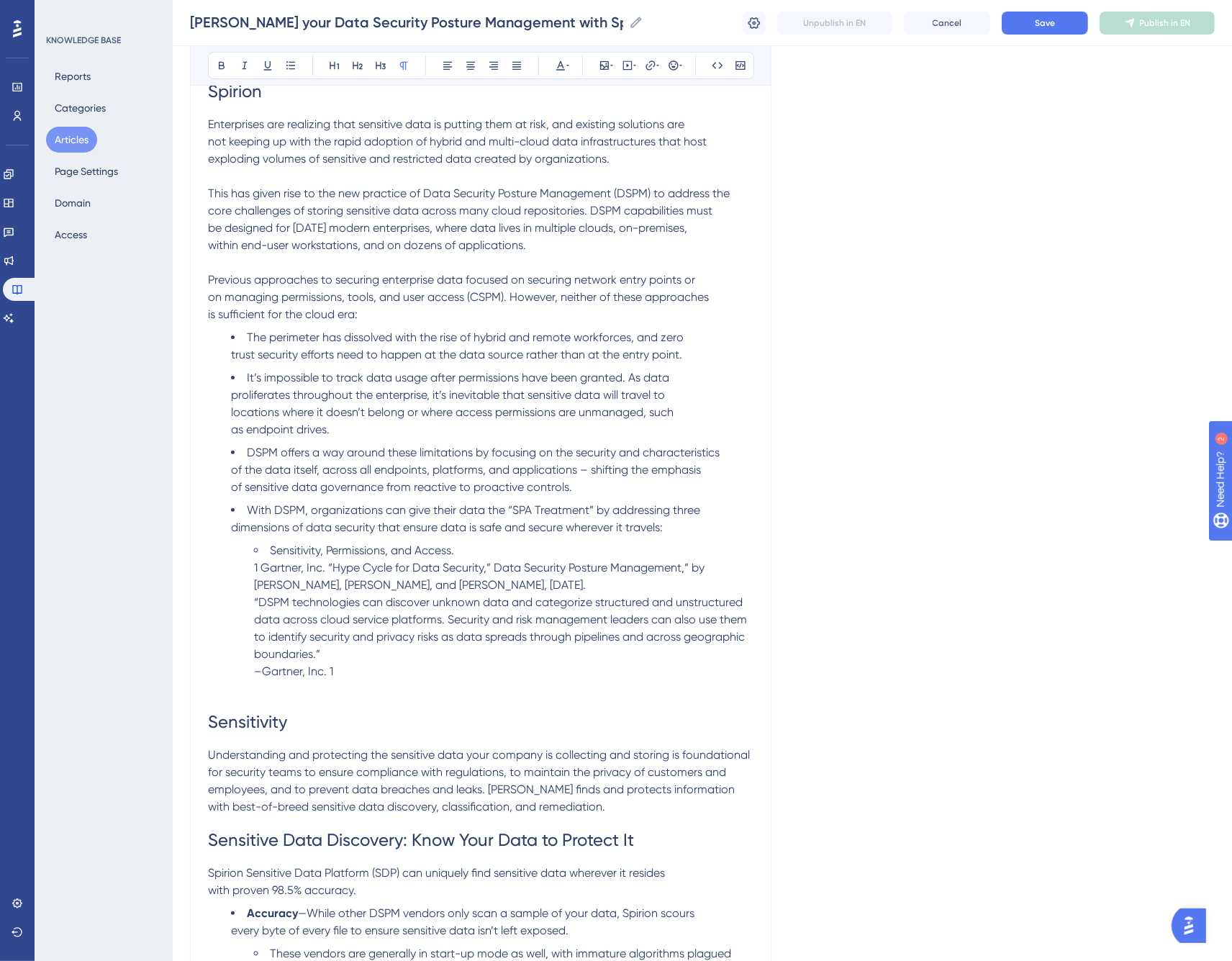
click at [699, 369] on li "It’s impossible to track data usage after permissions have been granted. As dat…" at bounding box center [492, 403] width 522 height 69
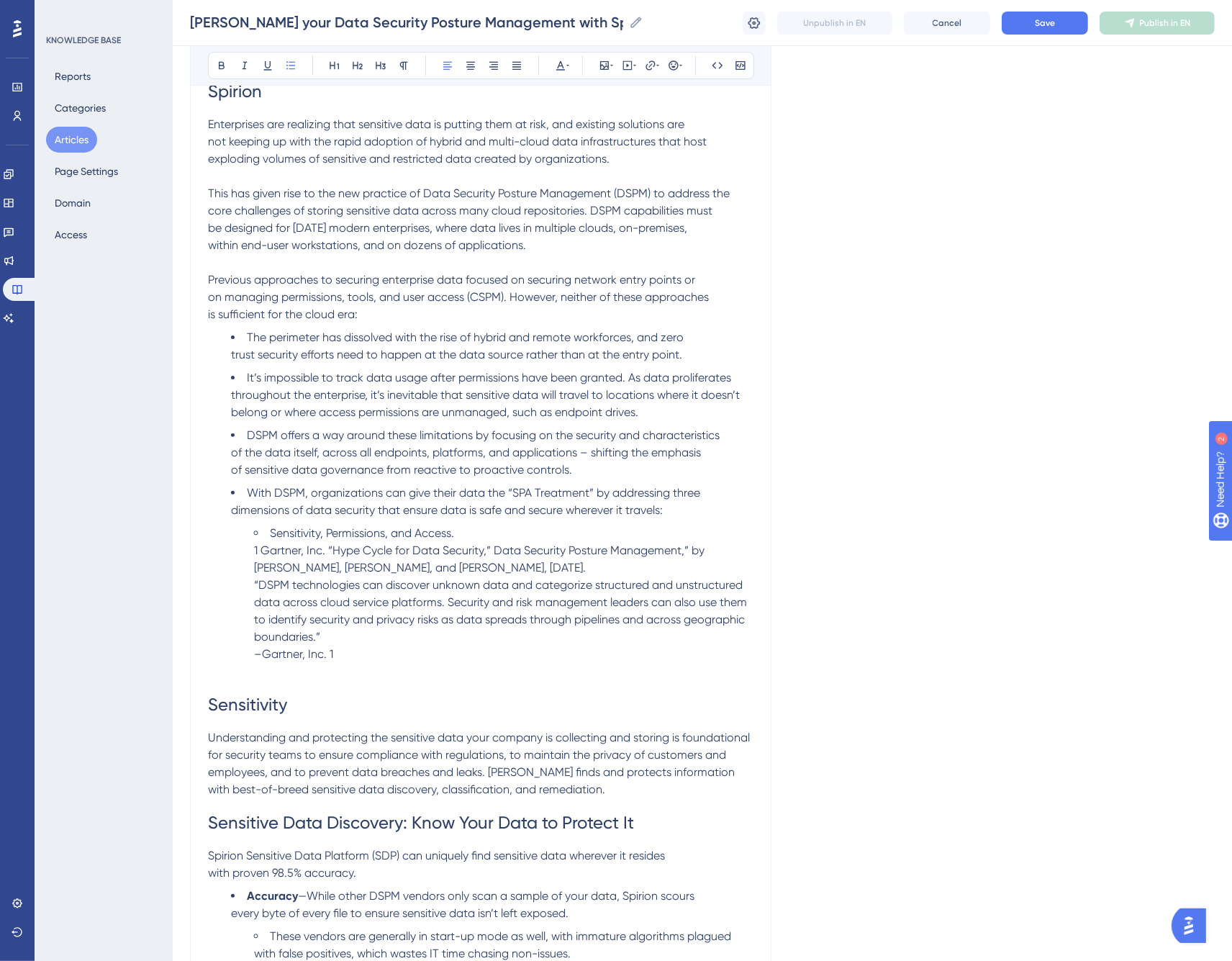
click at [704, 329] on li "The perimeter has dissolved with the rise of hybrid and remote workforces, and …" at bounding box center [492, 346] width 522 height 34
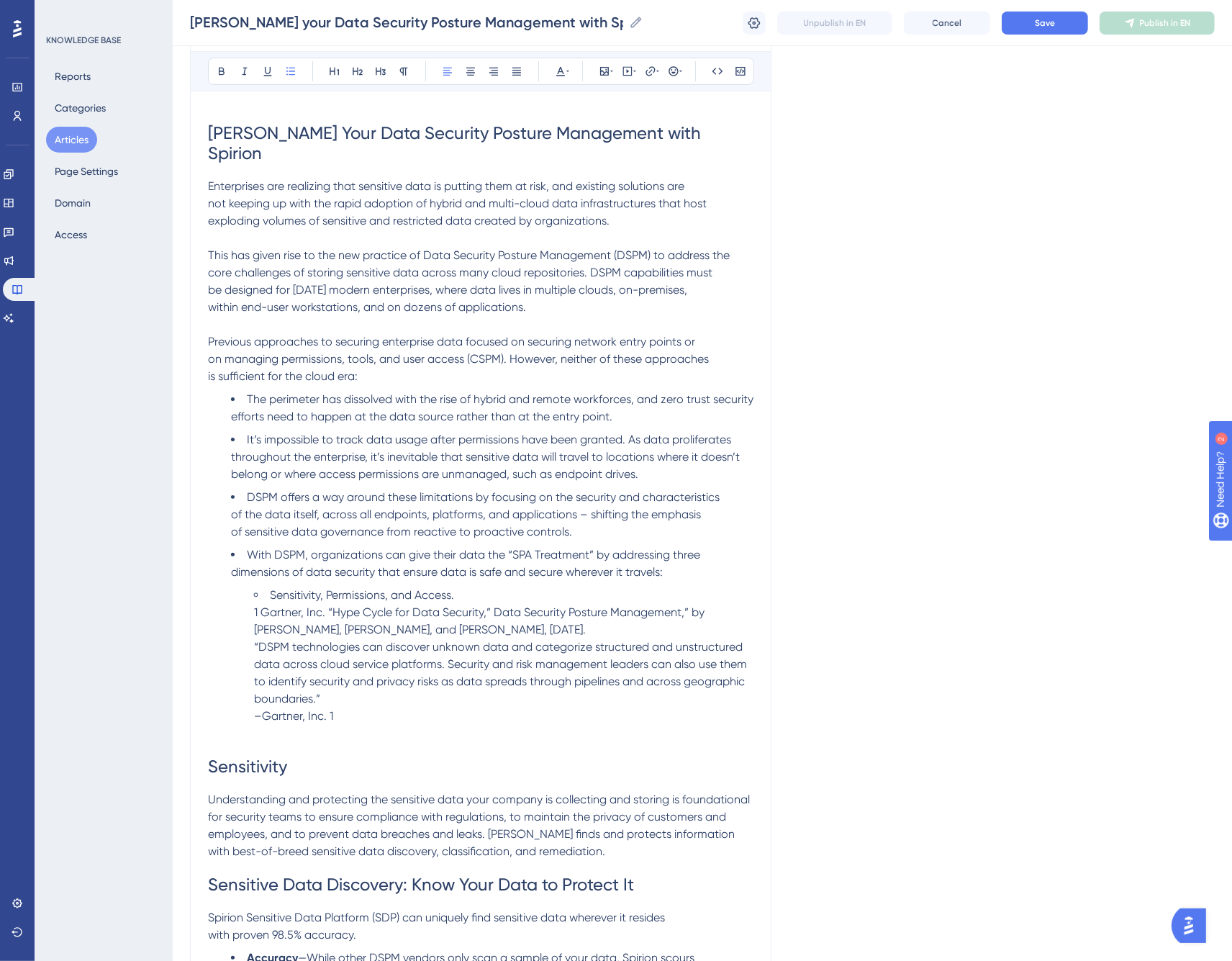
scroll to position [99, 0]
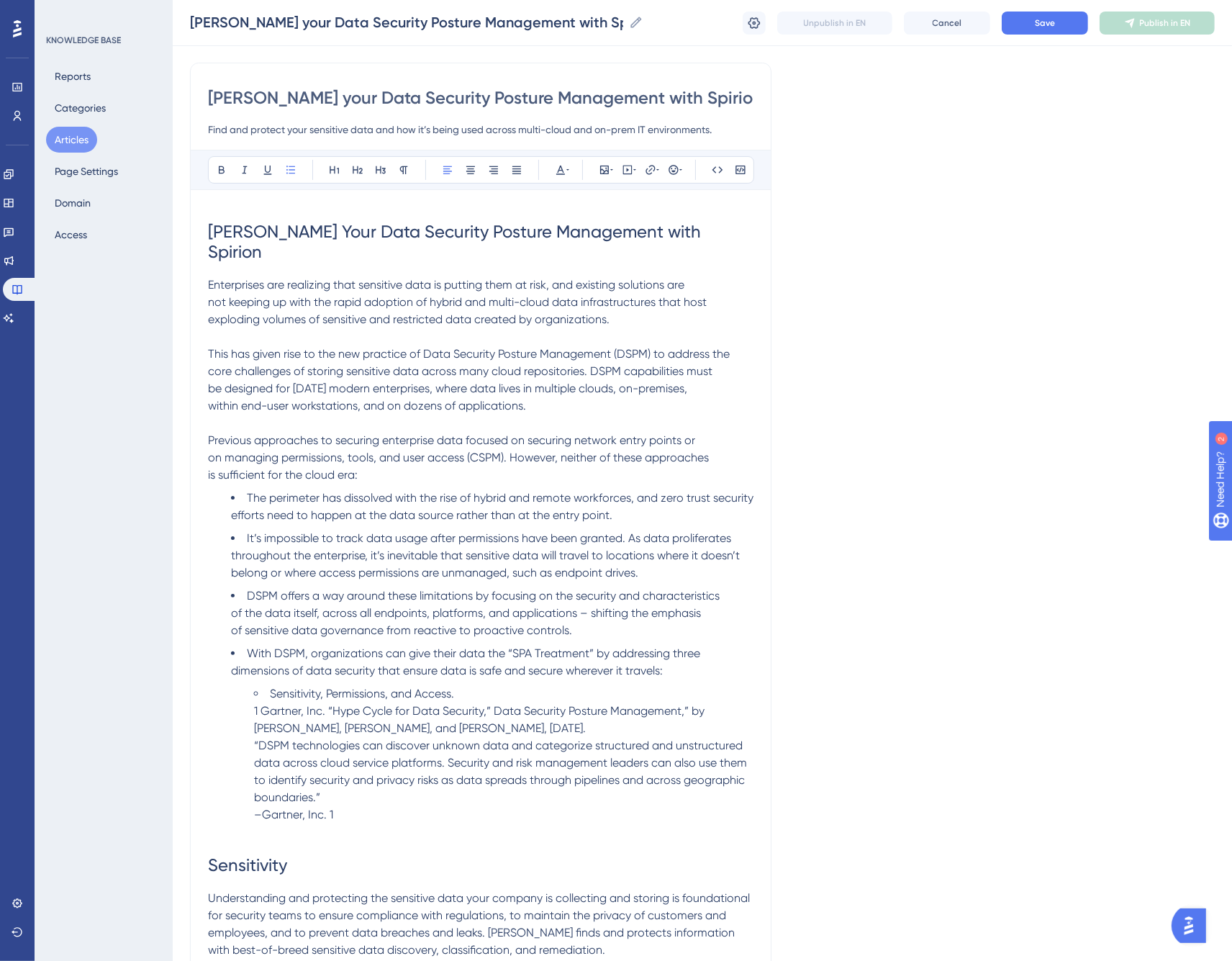
click at [713, 417] on p "Previous approaches to securing enterprise data focused on securing network ent…" at bounding box center [481, 449] width 546 height 69
click at [603, 415] on p "Previous approaches to securing enterprise data focused on securing network ent…" at bounding box center [481, 449] width 546 height 69
click at [716, 276] on p "Enterprises are realizing that sensitive data is putting them at risk, and exis…" at bounding box center [481, 302] width 546 height 52
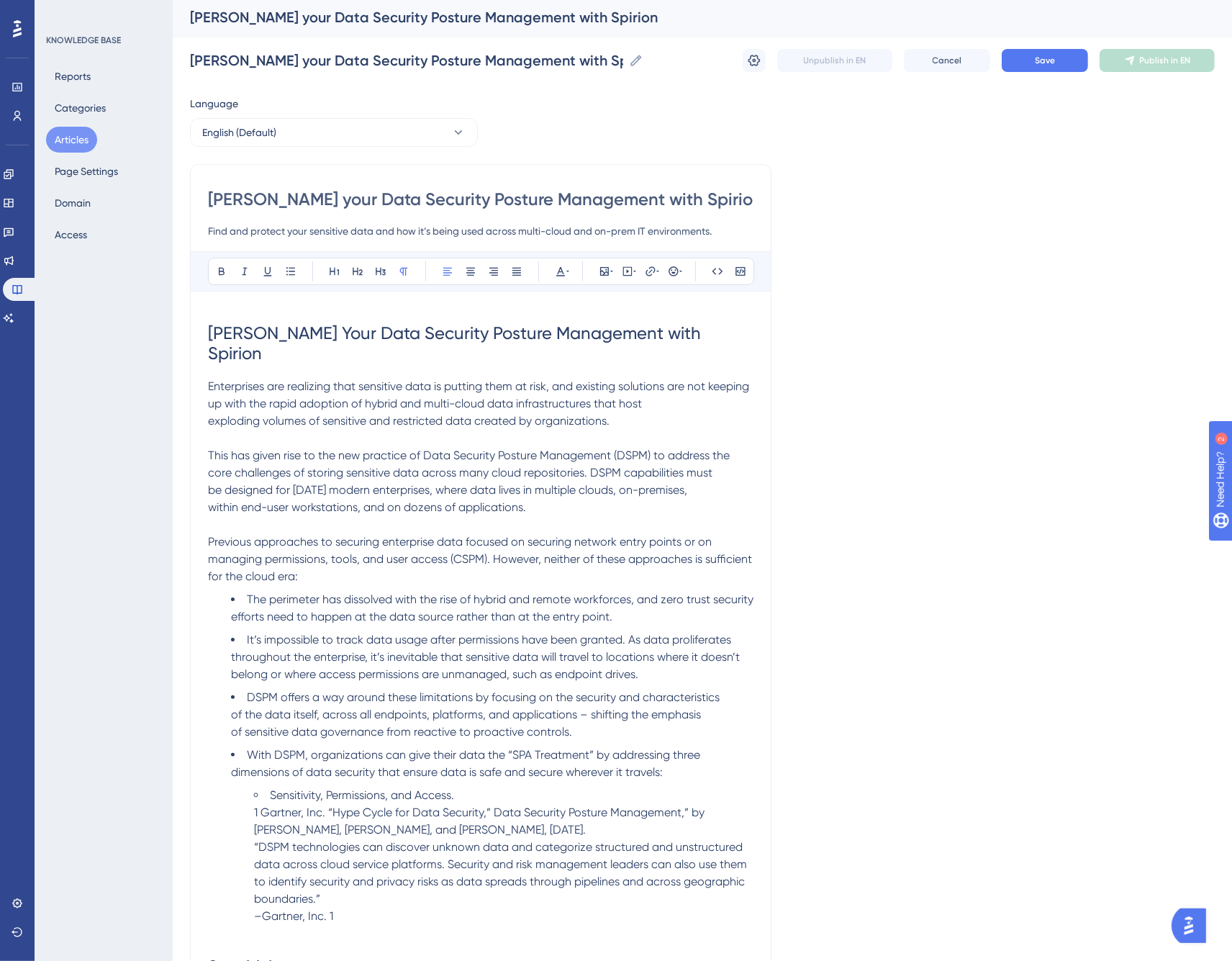
scroll to position [0, 0]
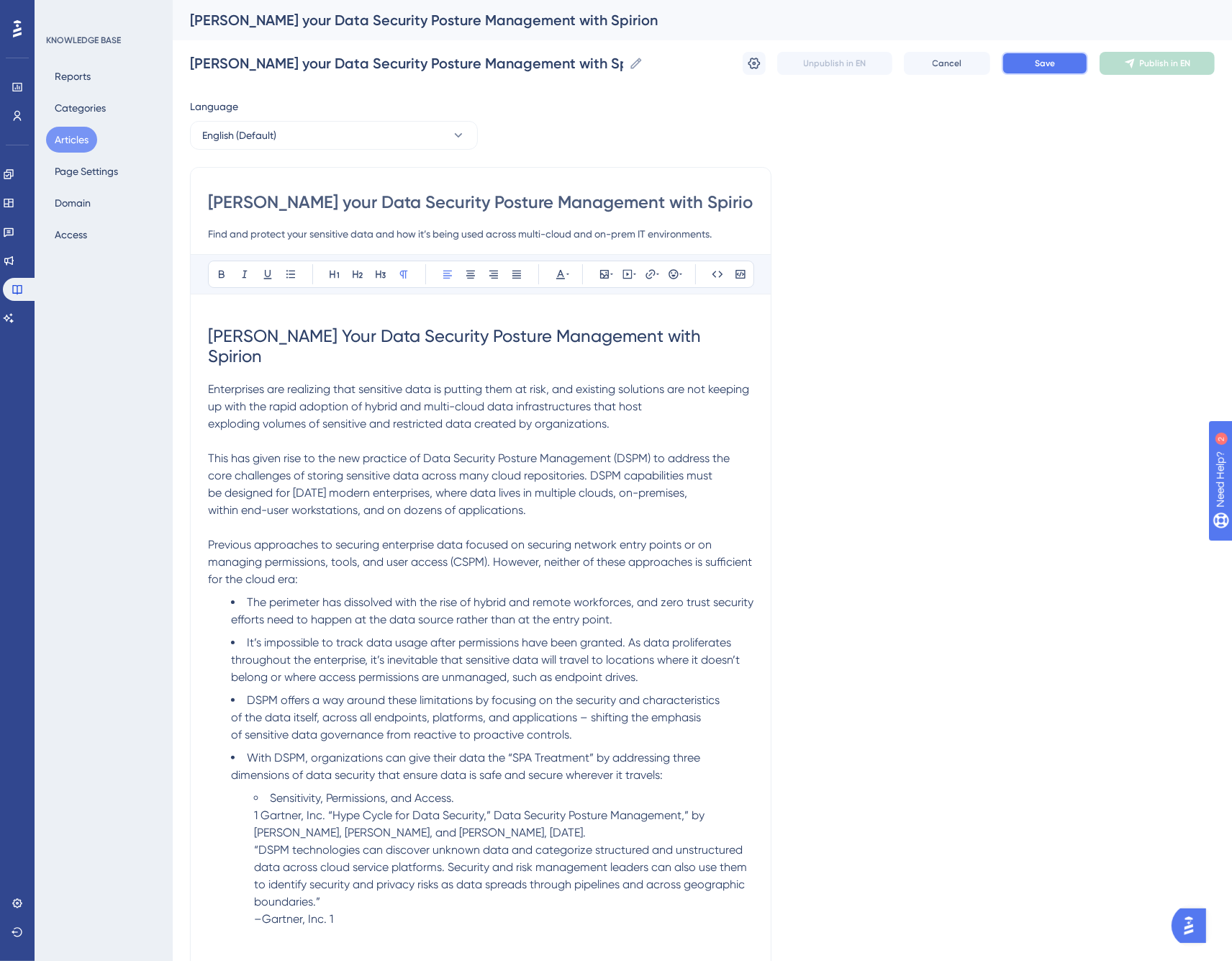
click at [1035, 59] on span "Save" at bounding box center [1045, 64] width 20 height 11
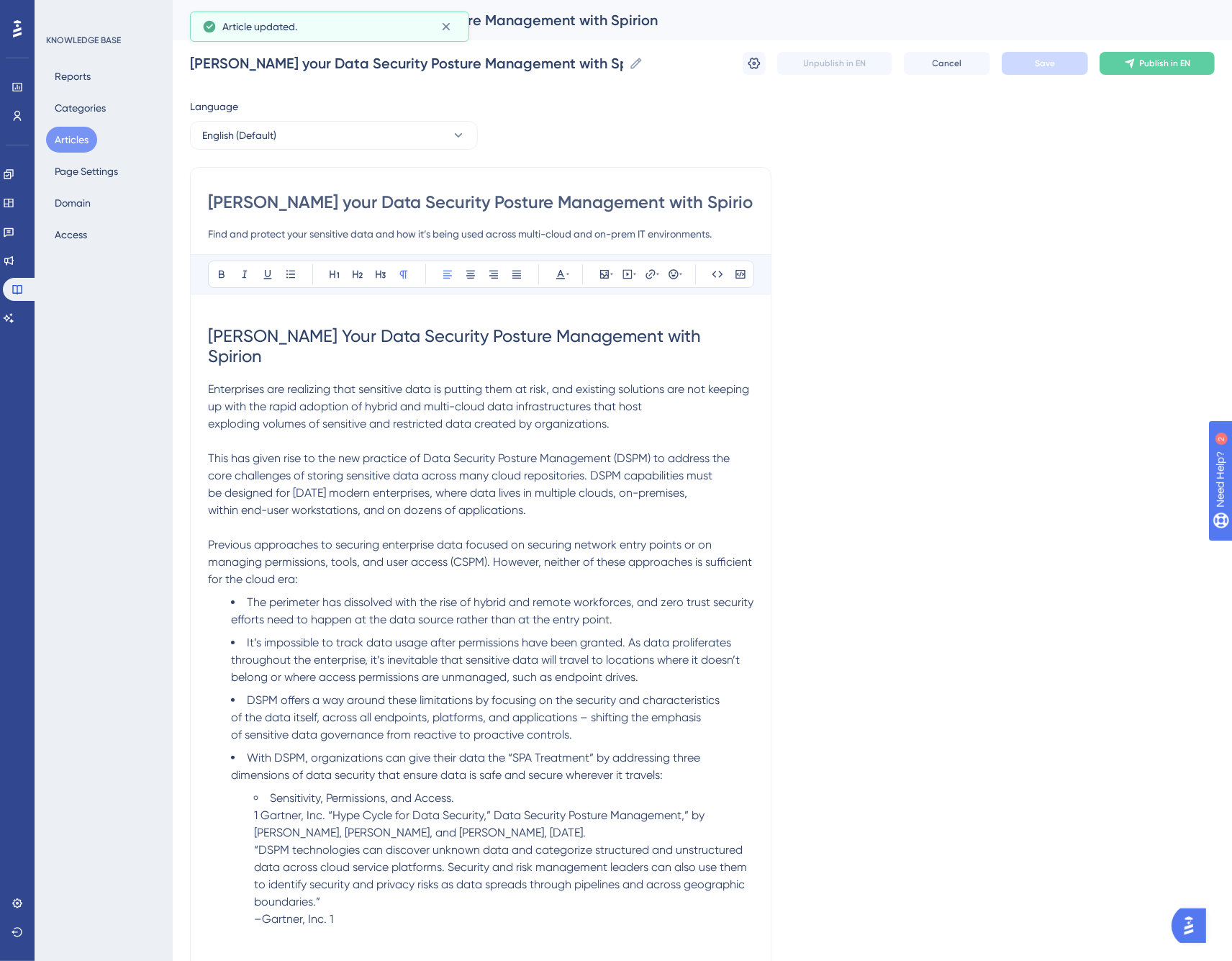
click at [293, 315] on h1 "Harden Your Data Security Posture Management with Spirion" at bounding box center [481, 346] width 546 height 69
click at [298, 318] on h1 "Harden Your Data Security Posture Management with Spirion" at bounding box center [481, 346] width 546 height 69
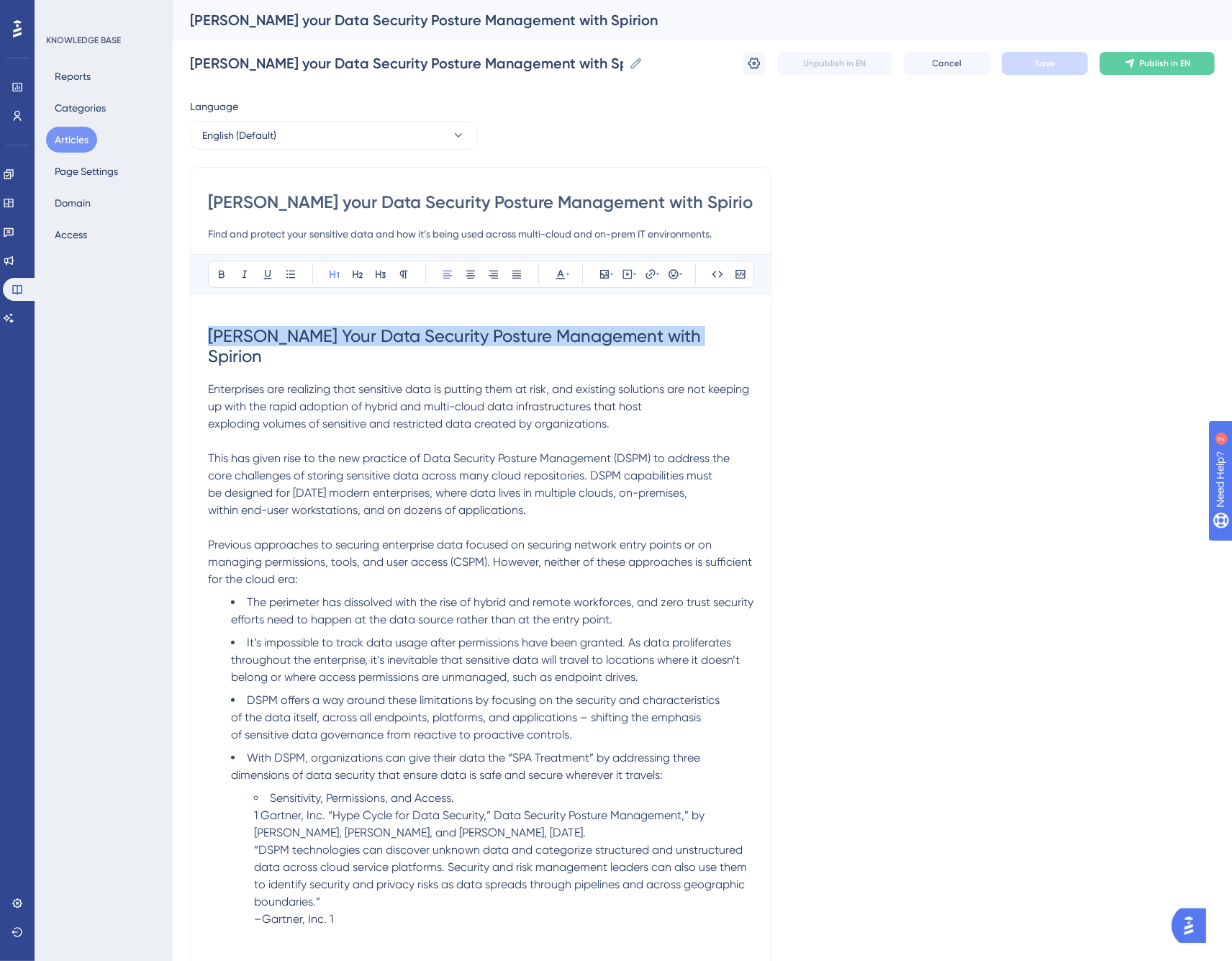
drag, startPoint x: 707, startPoint y: 338, endPoint x: 209, endPoint y: 342, distance: 498.0
click at [209, 342] on h1 "Harden Your Data Security Posture Management with Spirion" at bounding box center [481, 346] width 546 height 69
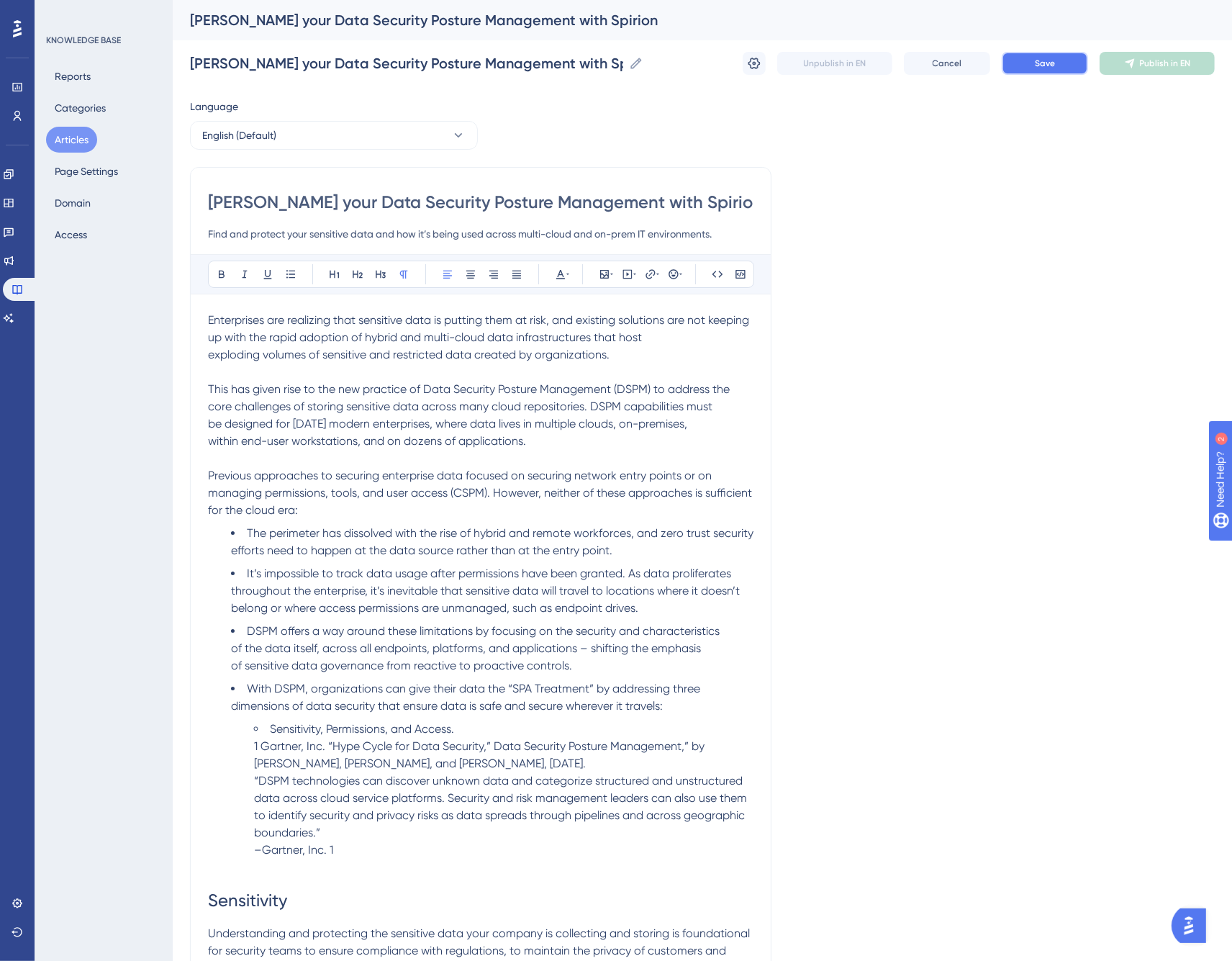
click at [1047, 62] on span "Save" at bounding box center [1045, 64] width 20 height 11
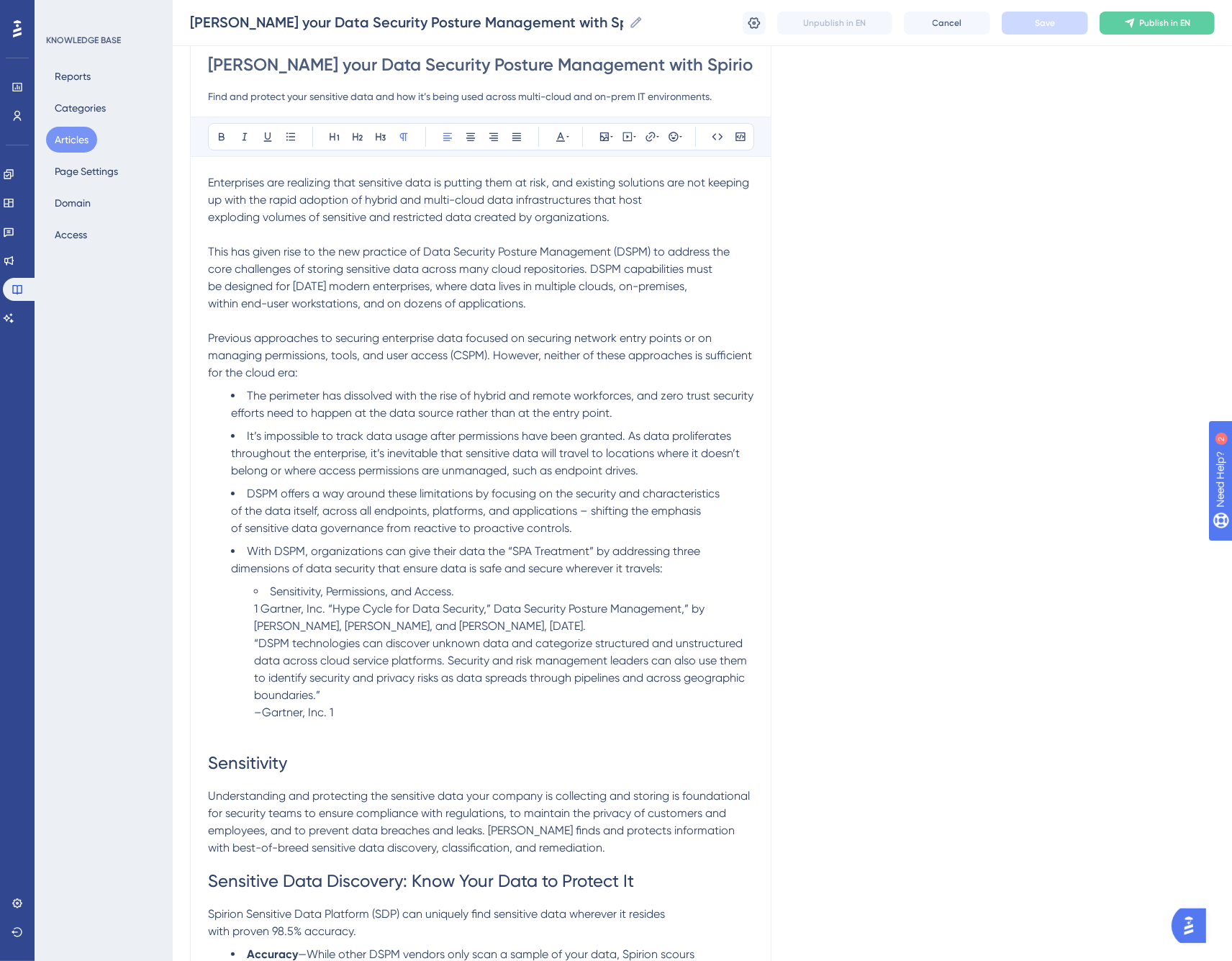
scroll to position [160, 0]
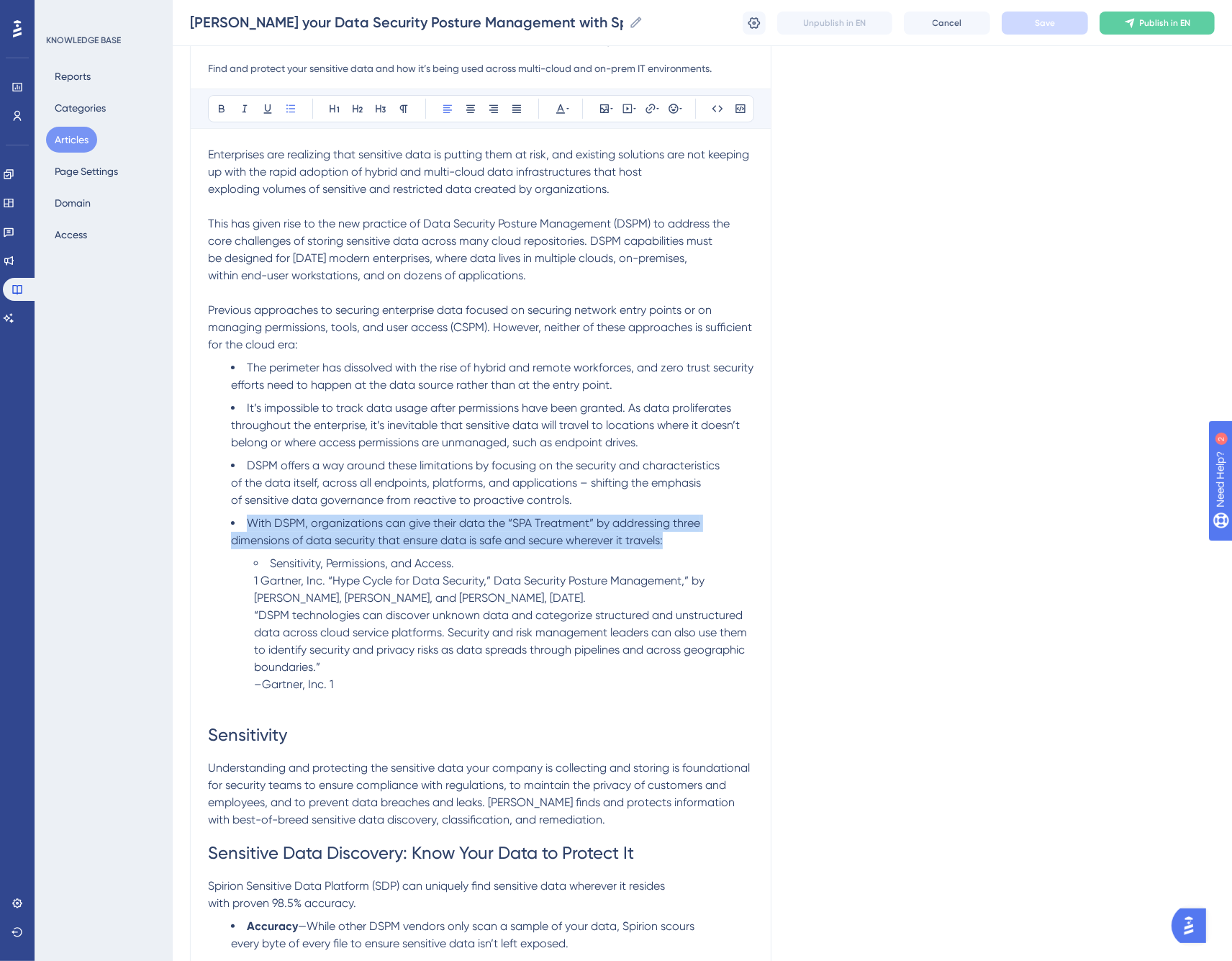
drag, startPoint x: 673, startPoint y: 539, endPoint x: 245, endPoint y: 527, distance: 428.2
click at [245, 527] on li "With DSPM, organizations can give their data the “SPA Treatment” by addressing …" at bounding box center [492, 532] width 522 height 34
click at [299, 530] on li "With DSPM, organizations can give their data the “SPA Treatment” by addressing …" at bounding box center [492, 532] width 522 height 34
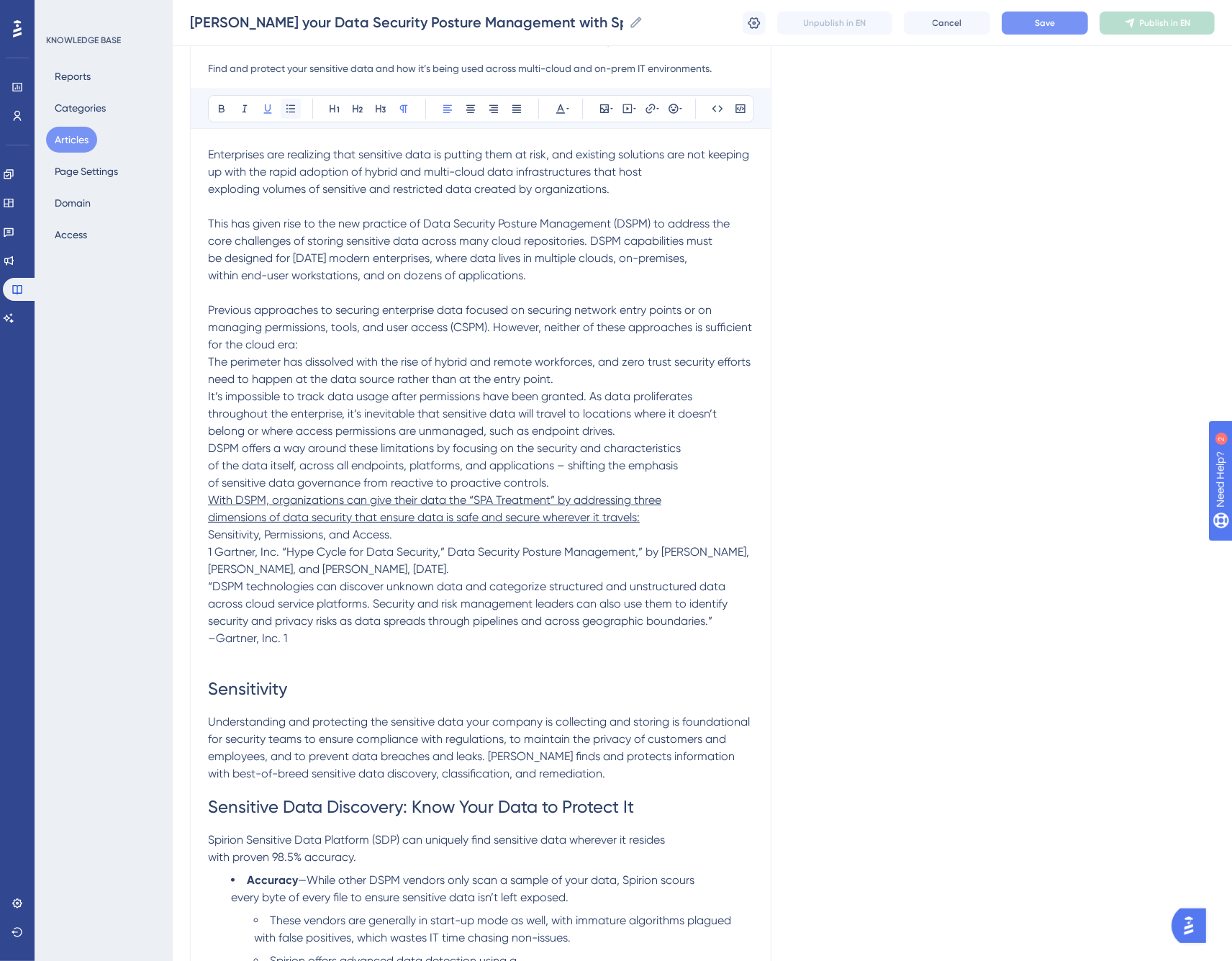
click at [291, 105] on icon at bounding box center [291, 108] width 9 height 8
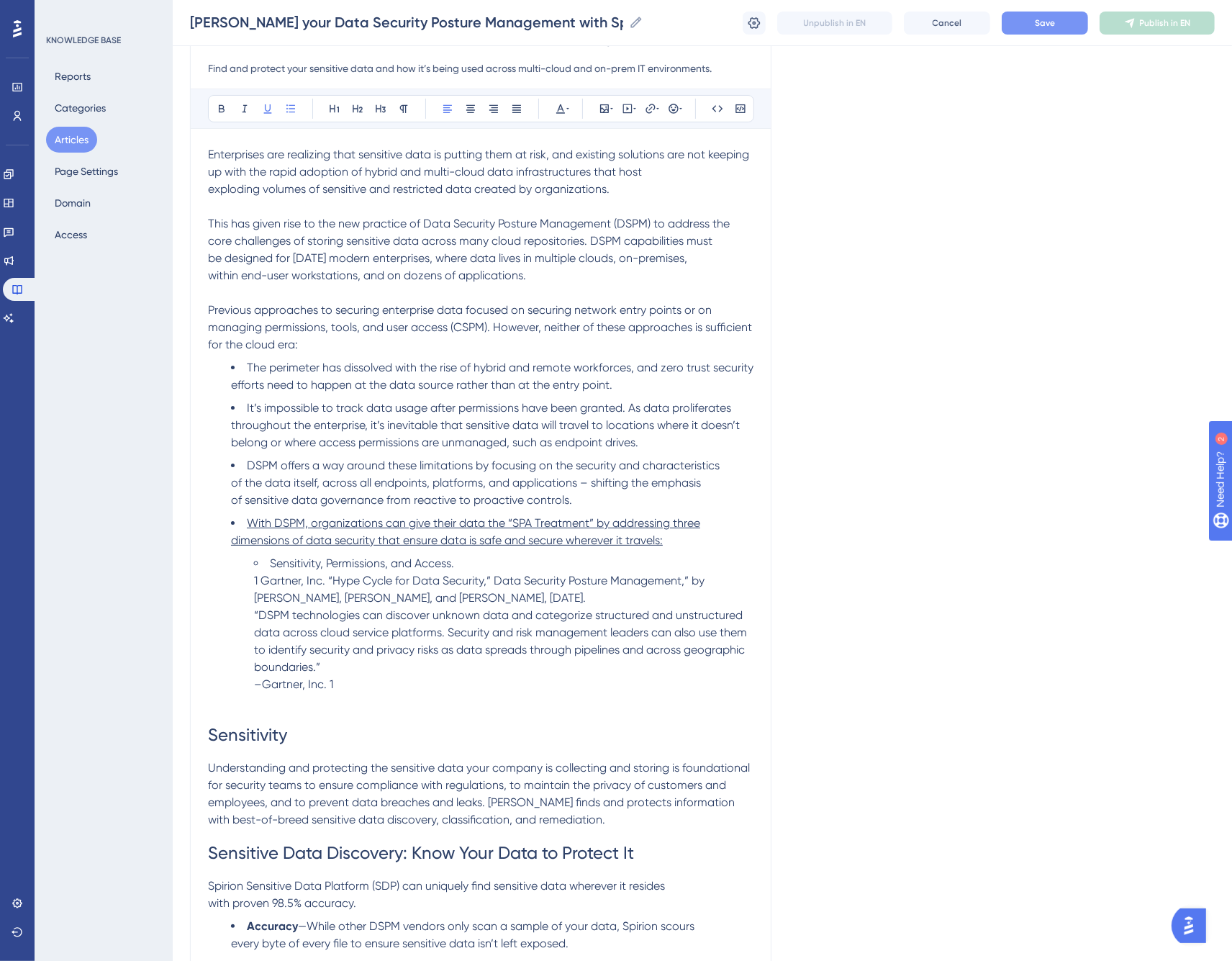
click at [591, 505] on li "DSPM offers a way around these limitations by focusing on the security and char…" at bounding box center [492, 483] width 522 height 52
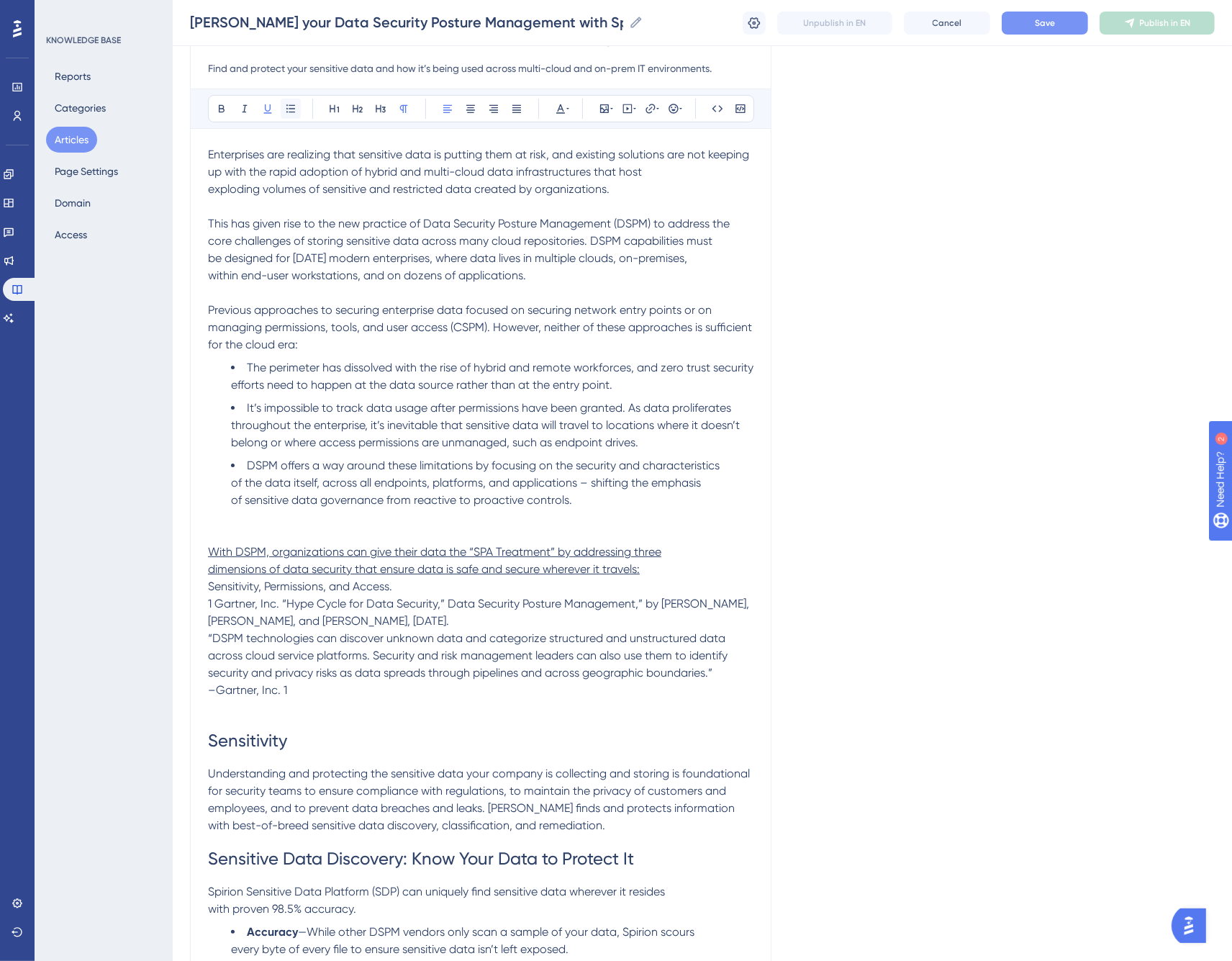
click at [286, 107] on icon at bounding box center [291, 108] width 11 height 11
click at [210, 521] on p at bounding box center [481, 518] width 546 height 17
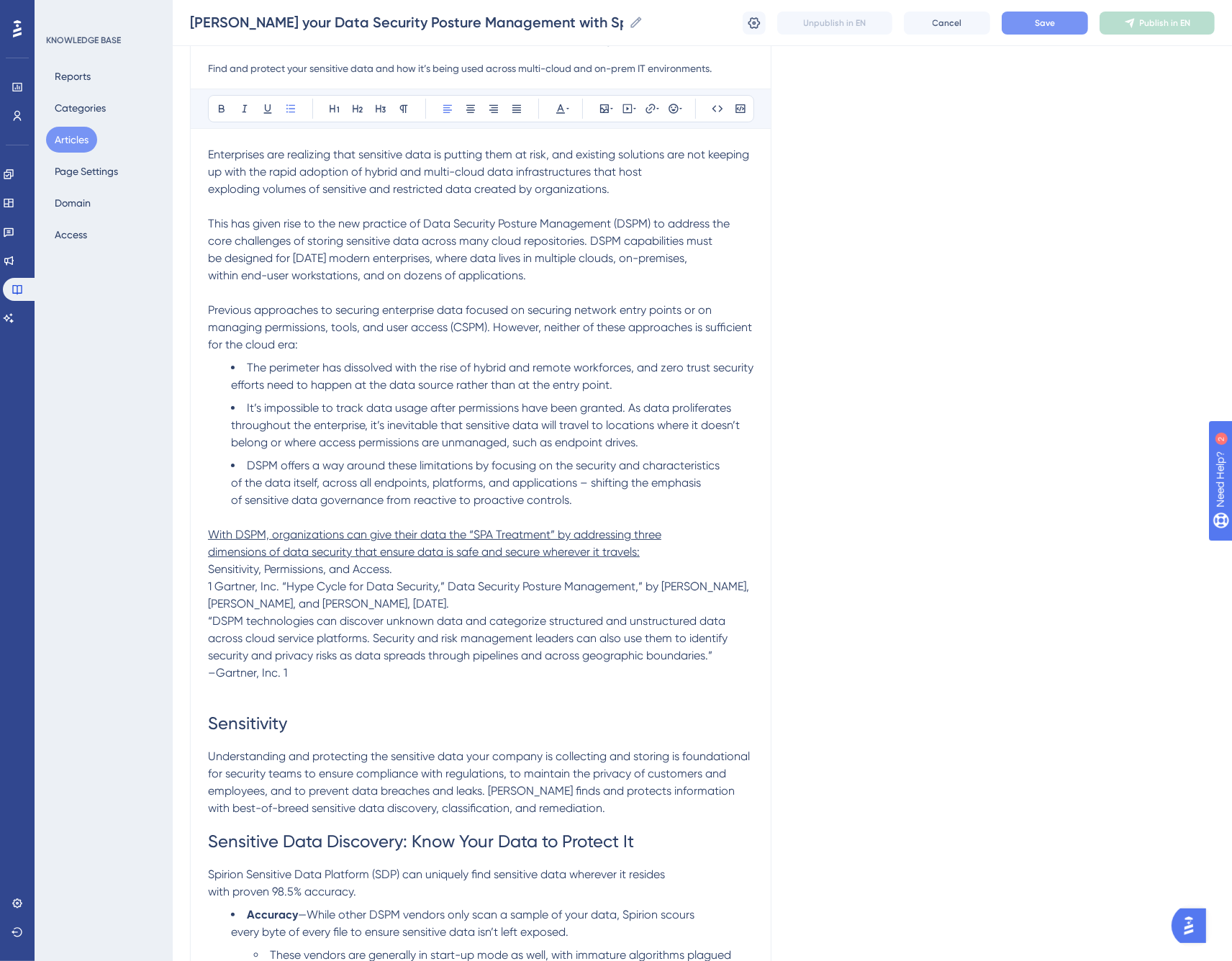
click at [661, 553] on p "With DSPM, organizations can give their data the “SPA Treatment” by addressing …" at bounding box center [481, 544] width 546 height 34
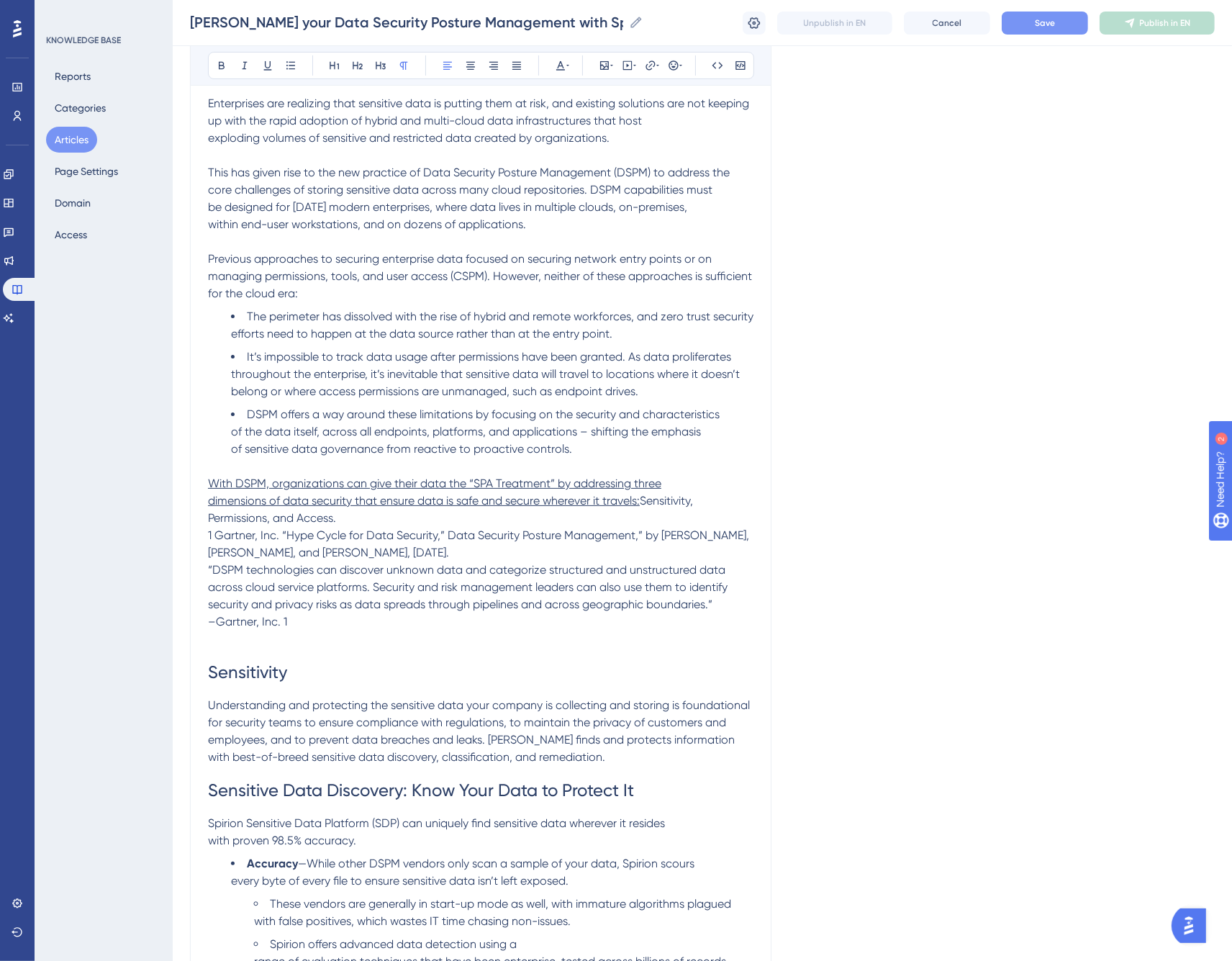
scroll to position [240, 0]
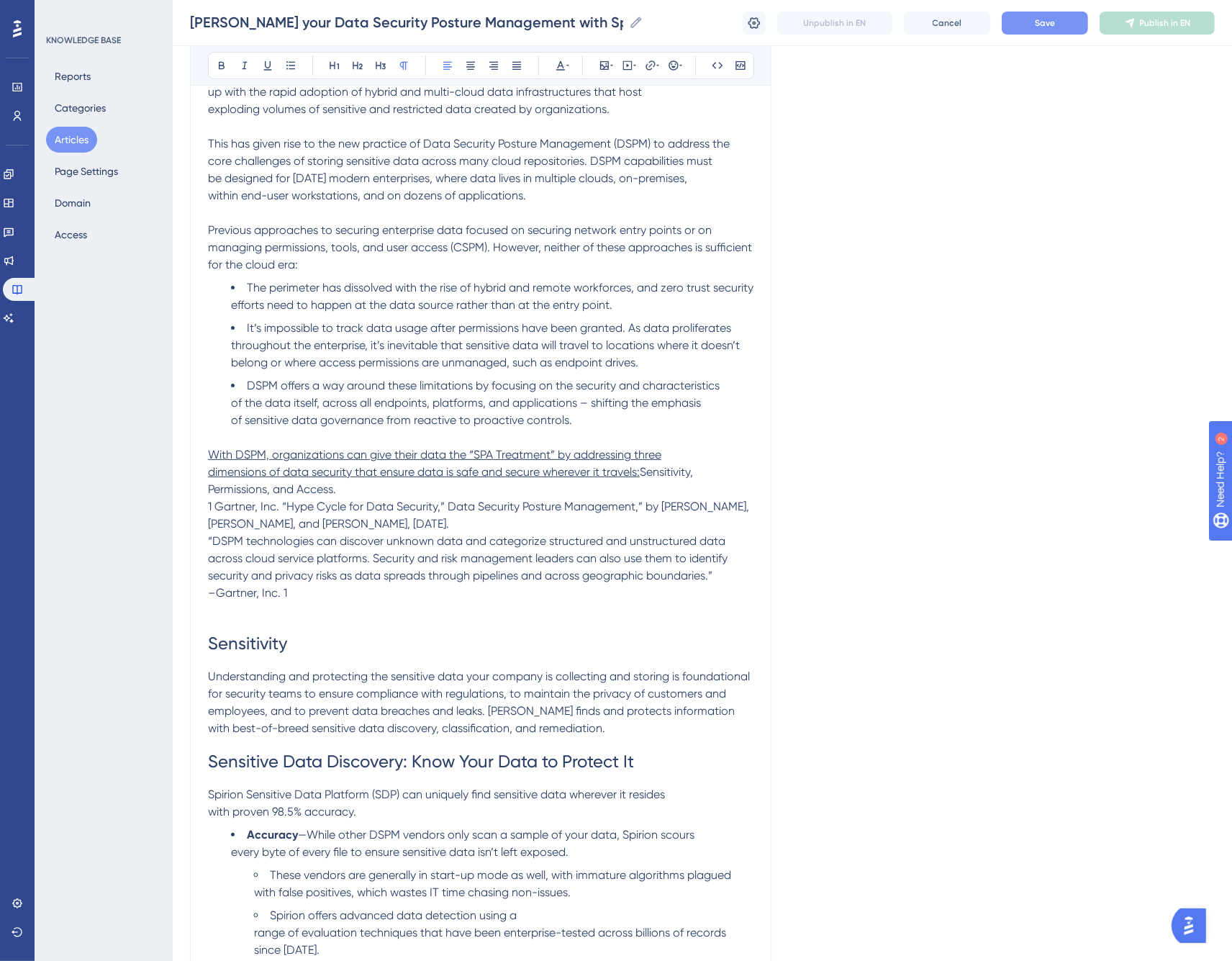
drag, startPoint x: 466, startPoint y: 521, endPoint x: 201, endPoint y: 507, distance: 265.4
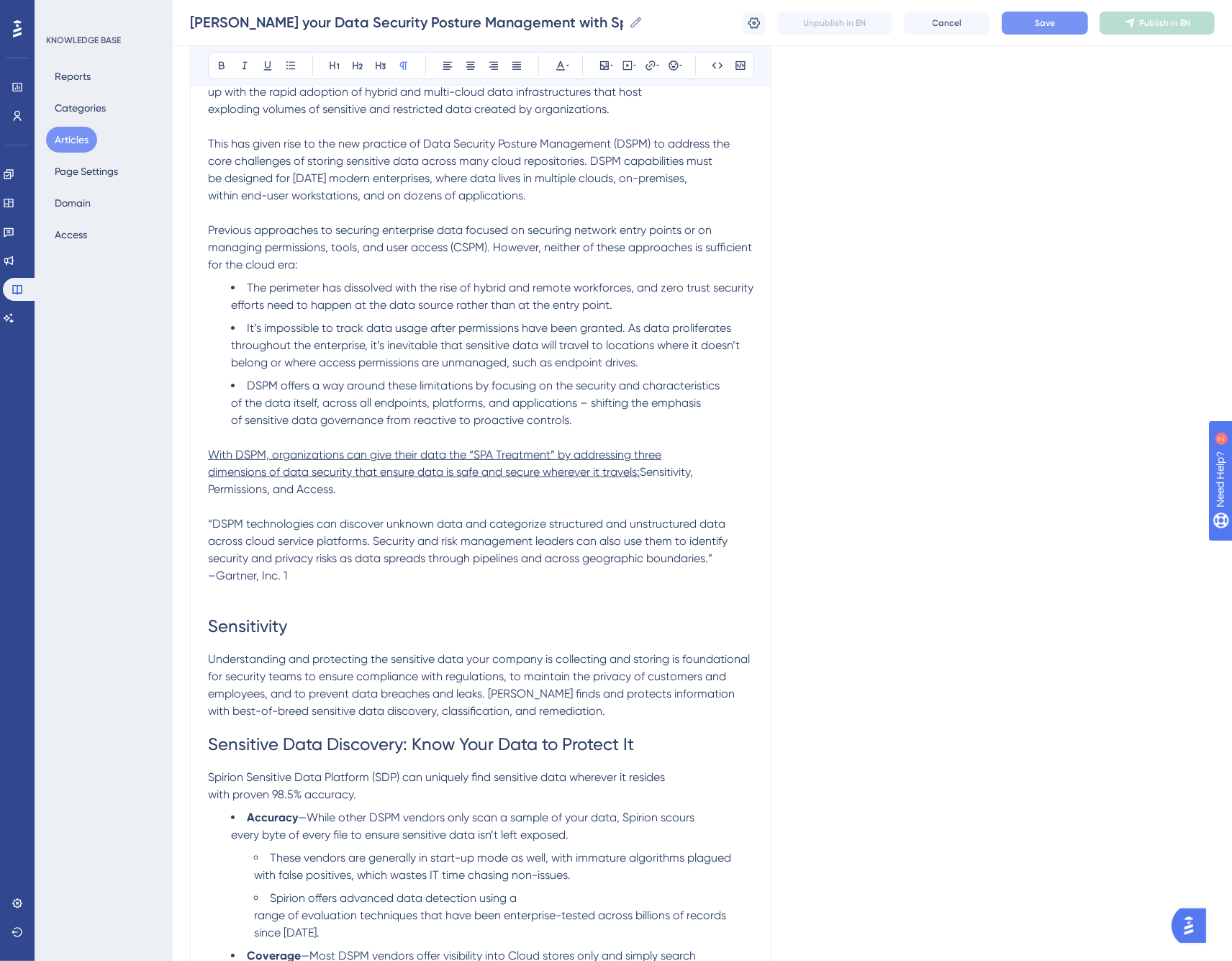
click at [319, 581] on p "With DSPM, organizations can give their data the “SPA Treatment” by addressing …" at bounding box center [481, 516] width 546 height 139
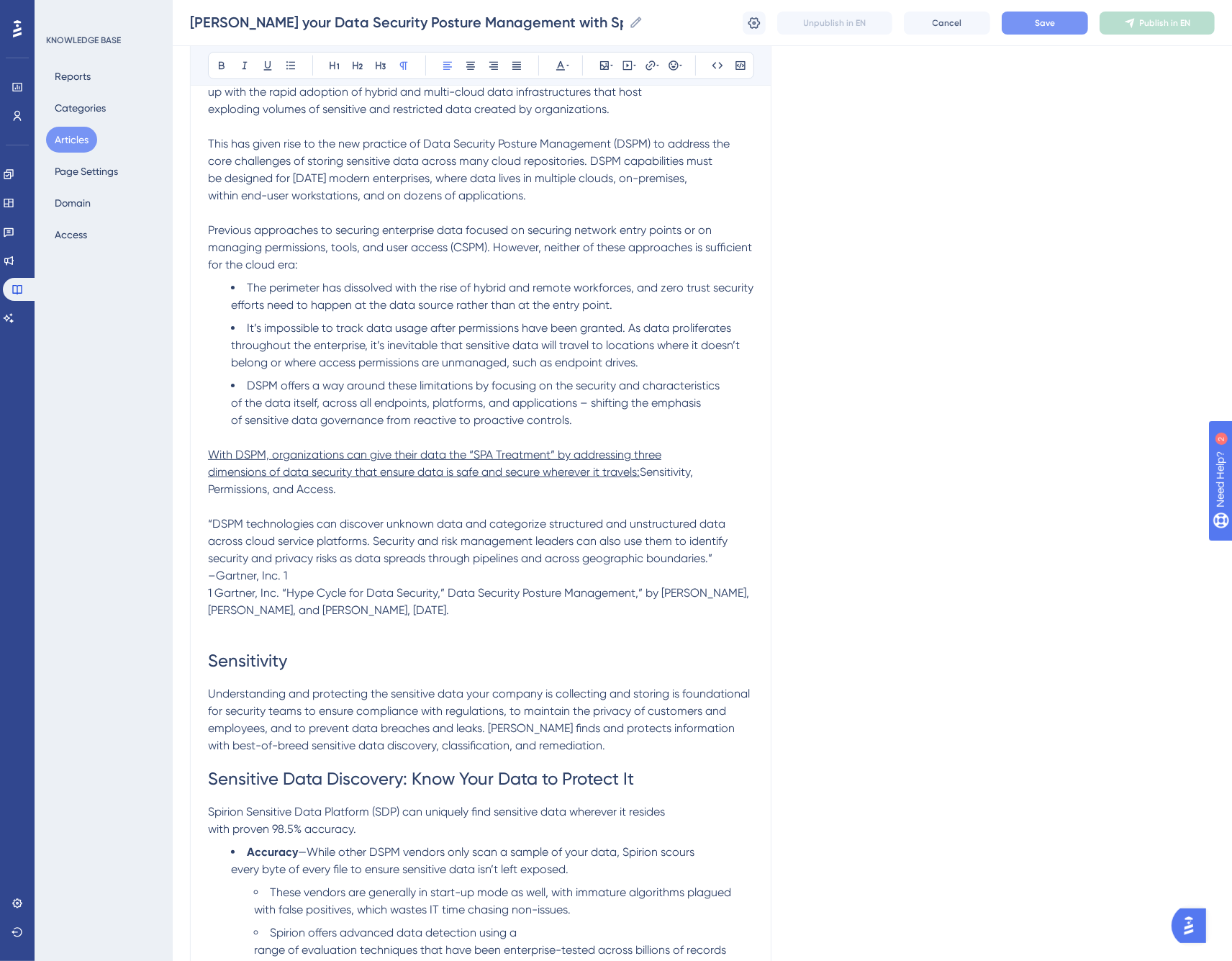
drag, startPoint x: 206, startPoint y: 522, endPoint x: 727, endPoint y: 566, distance: 522.9
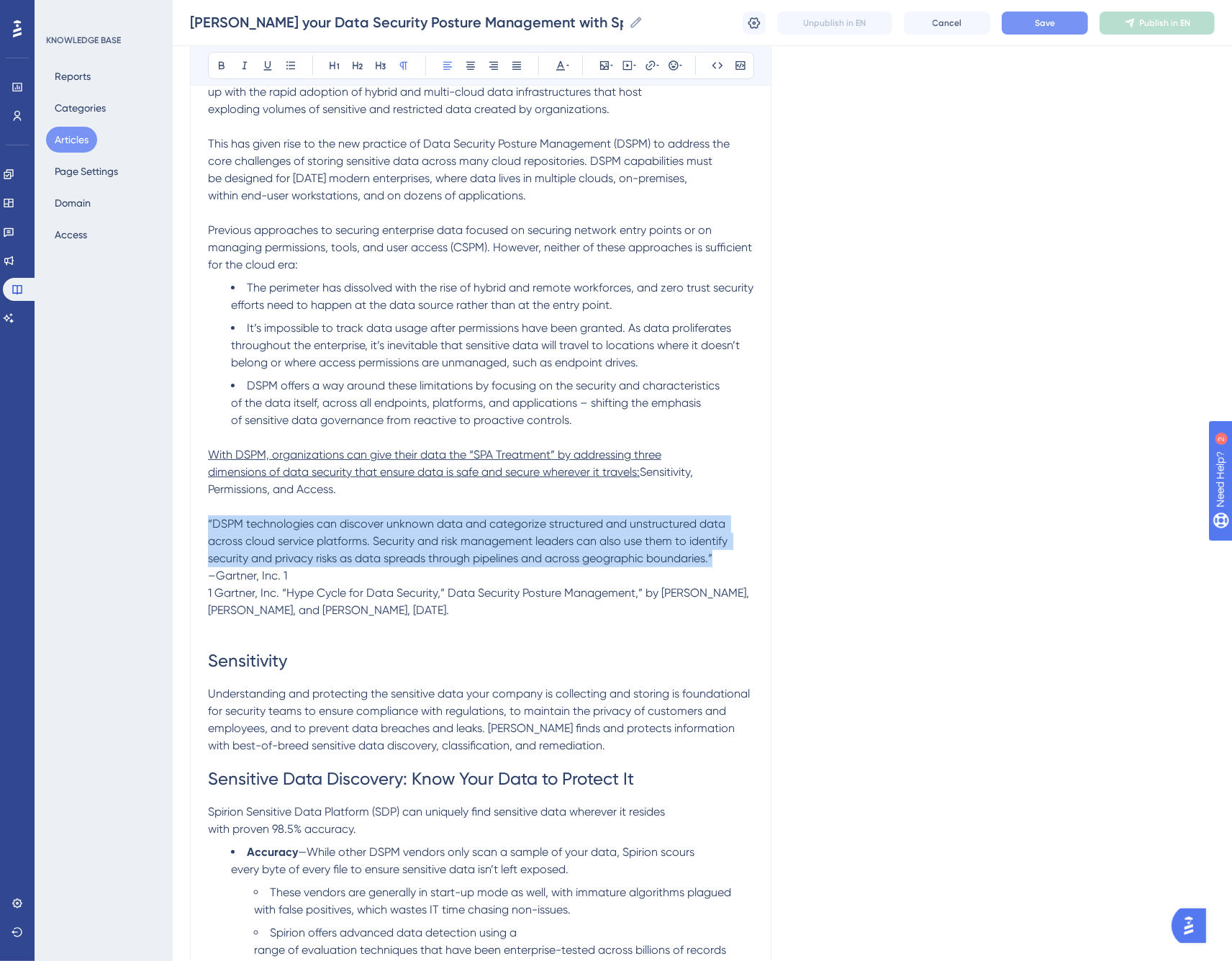
drag, startPoint x: 725, startPoint y: 559, endPoint x: 193, endPoint y: 522, distance: 533.3
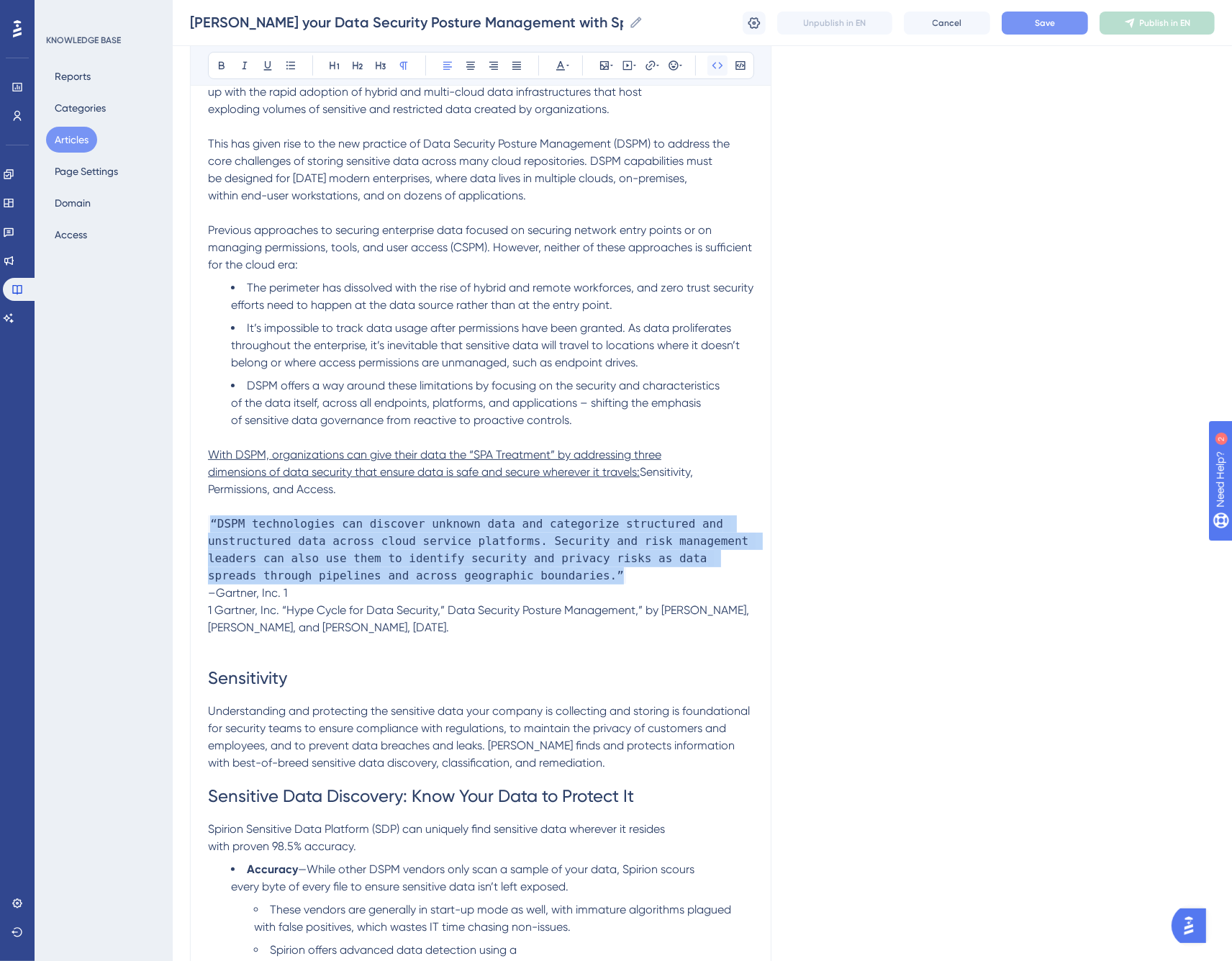
click at [717, 63] on icon at bounding box center [718, 65] width 11 height 11
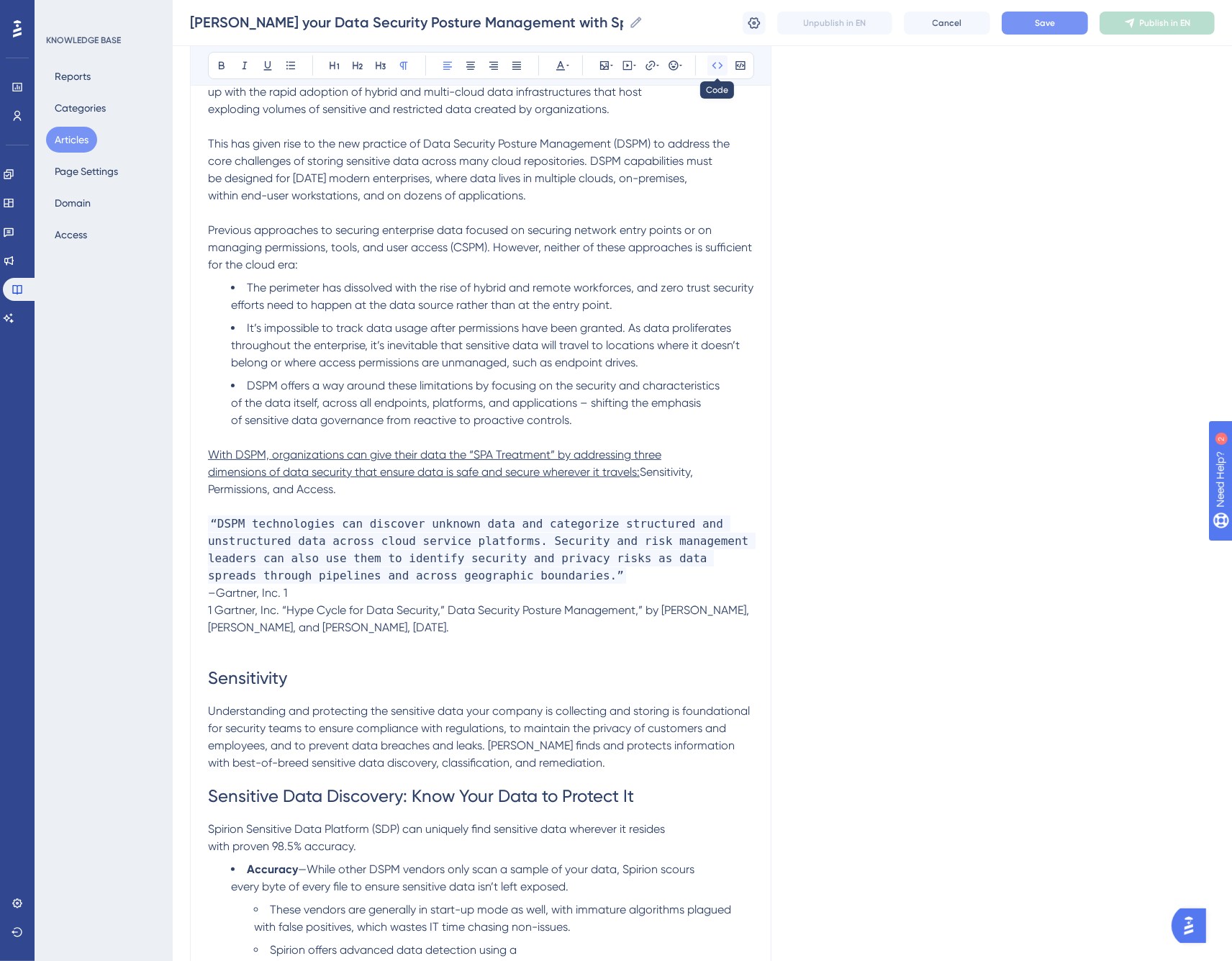
click at [718, 66] on icon at bounding box center [718, 65] width 11 height 11
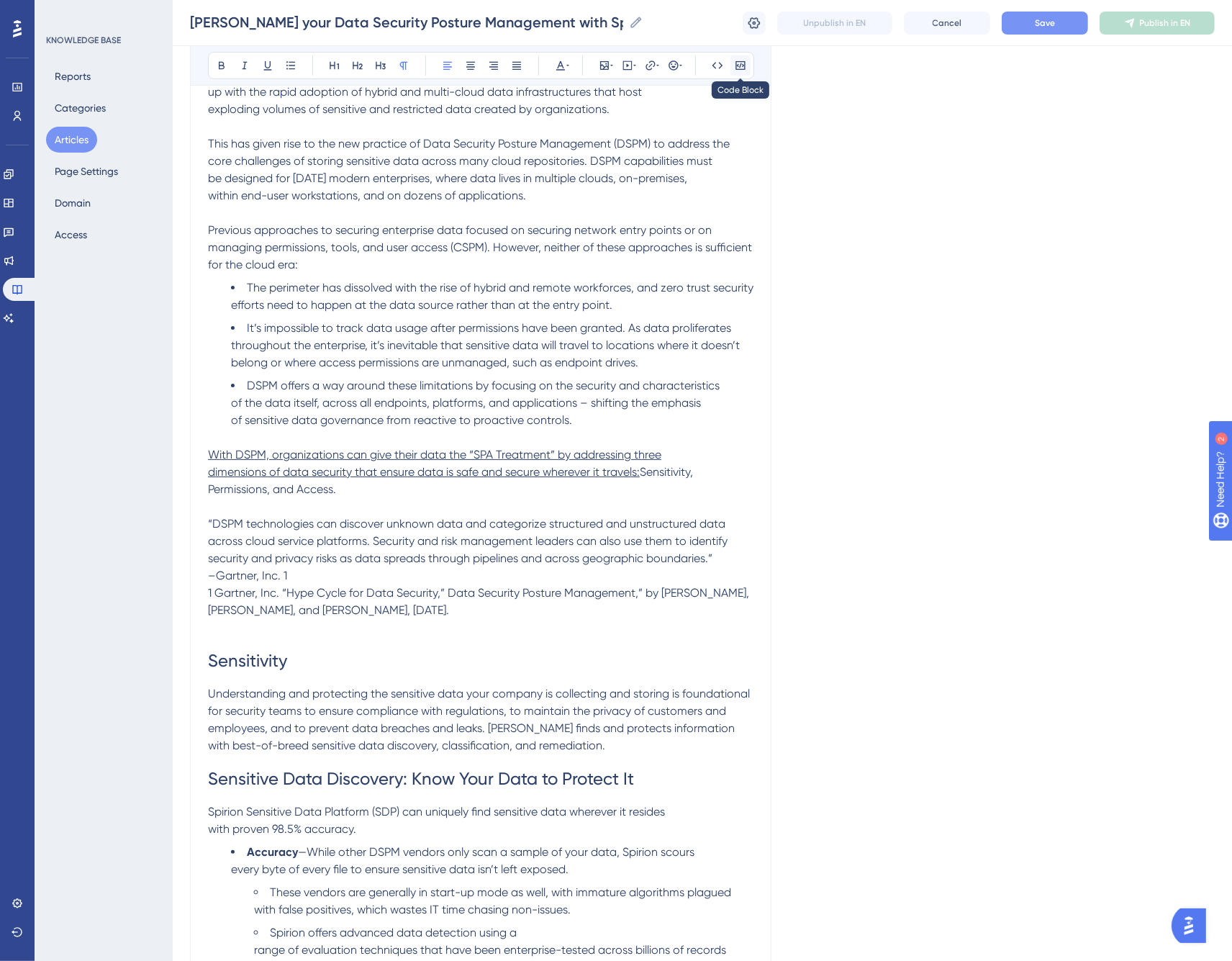
click at [741, 66] on icon at bounding box center [741, 65] width 11 height 11
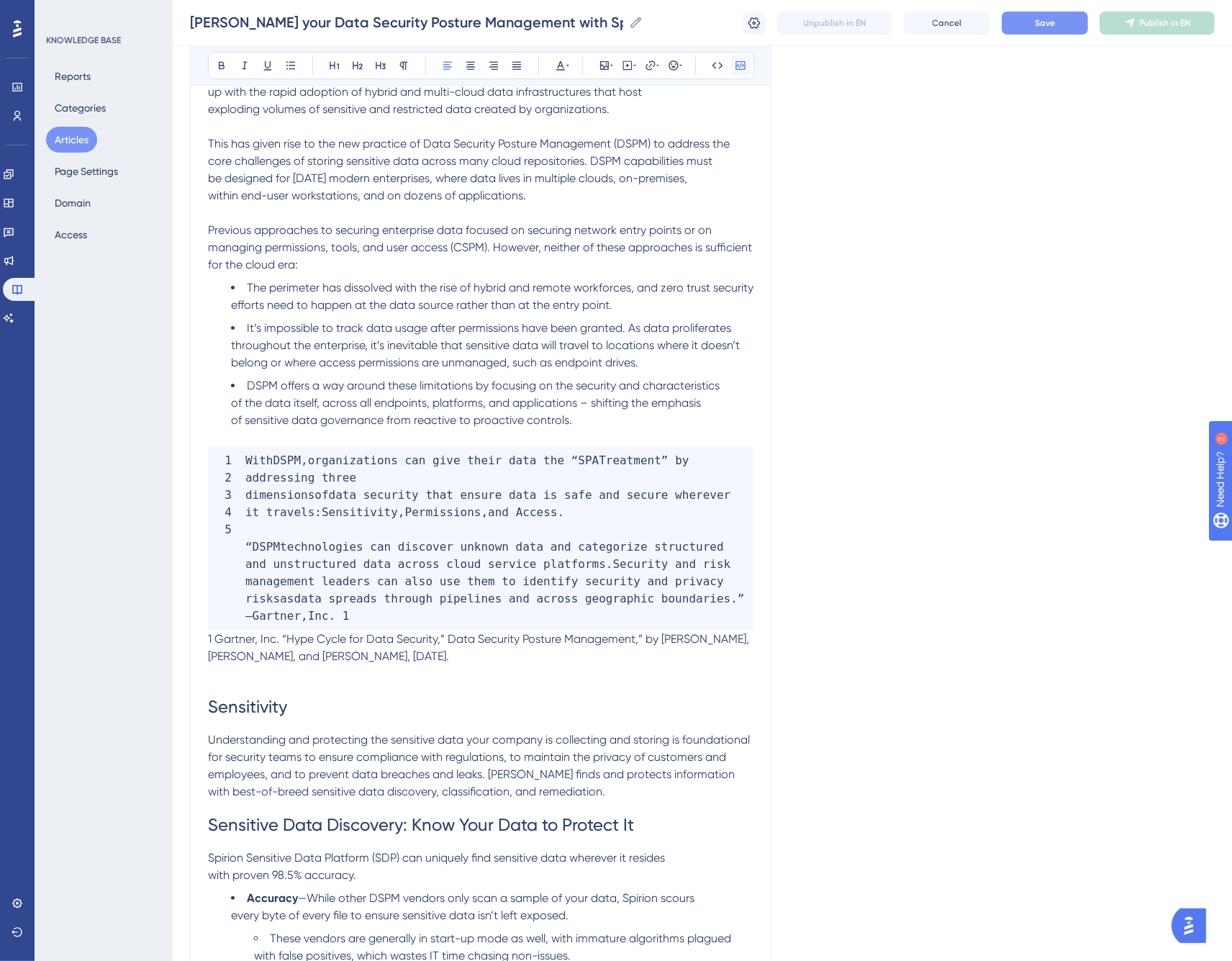
click at [741, 66] on icon at bounding box center [741, 65] width 11 height 11
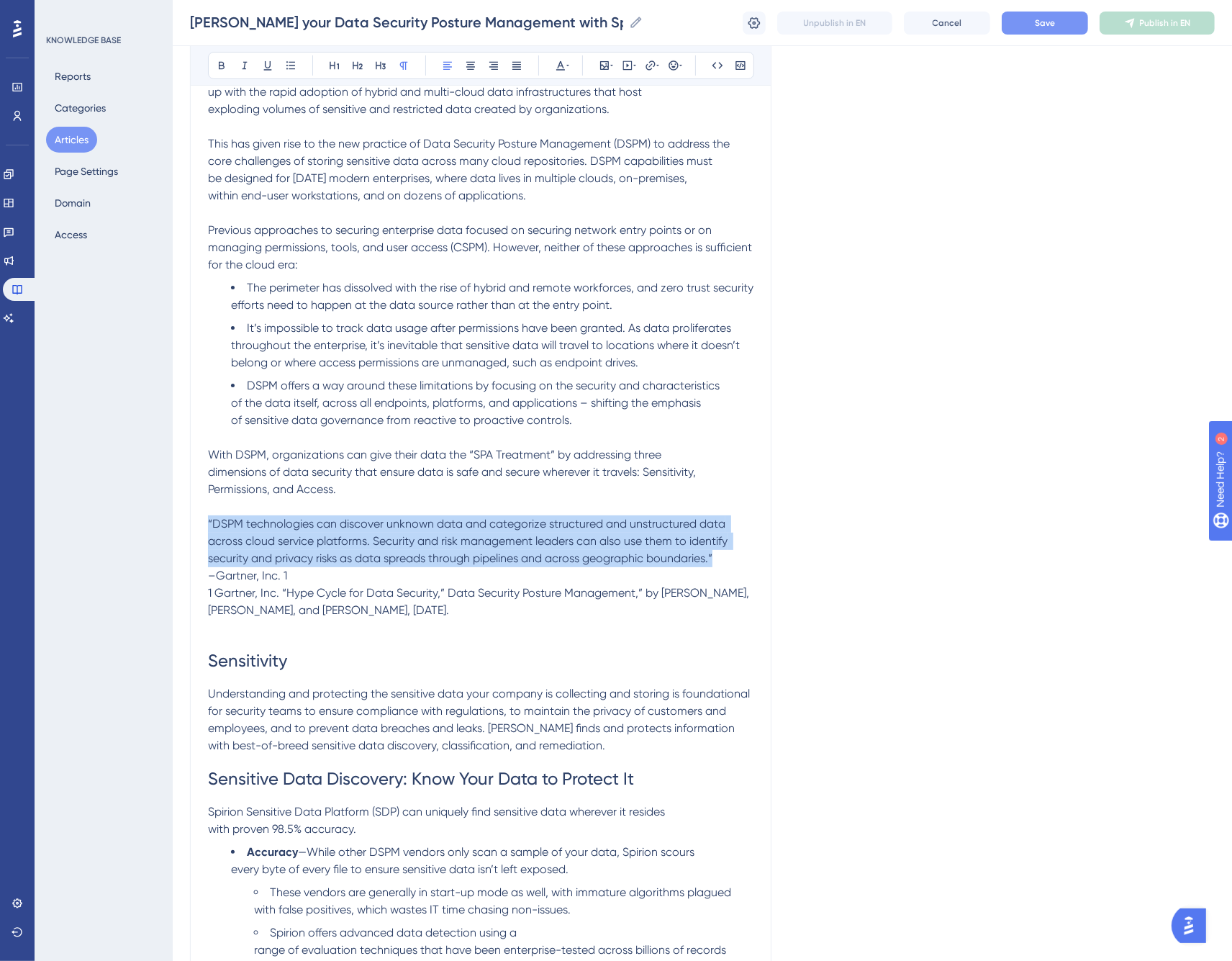
drag, startPoint x: 728, startPoint y: 554, endPoint x: 183, endPoint y: 518, distance: 546.2
click at [566, 62] on icon at bounding box center [568, 65] width 3 height 11
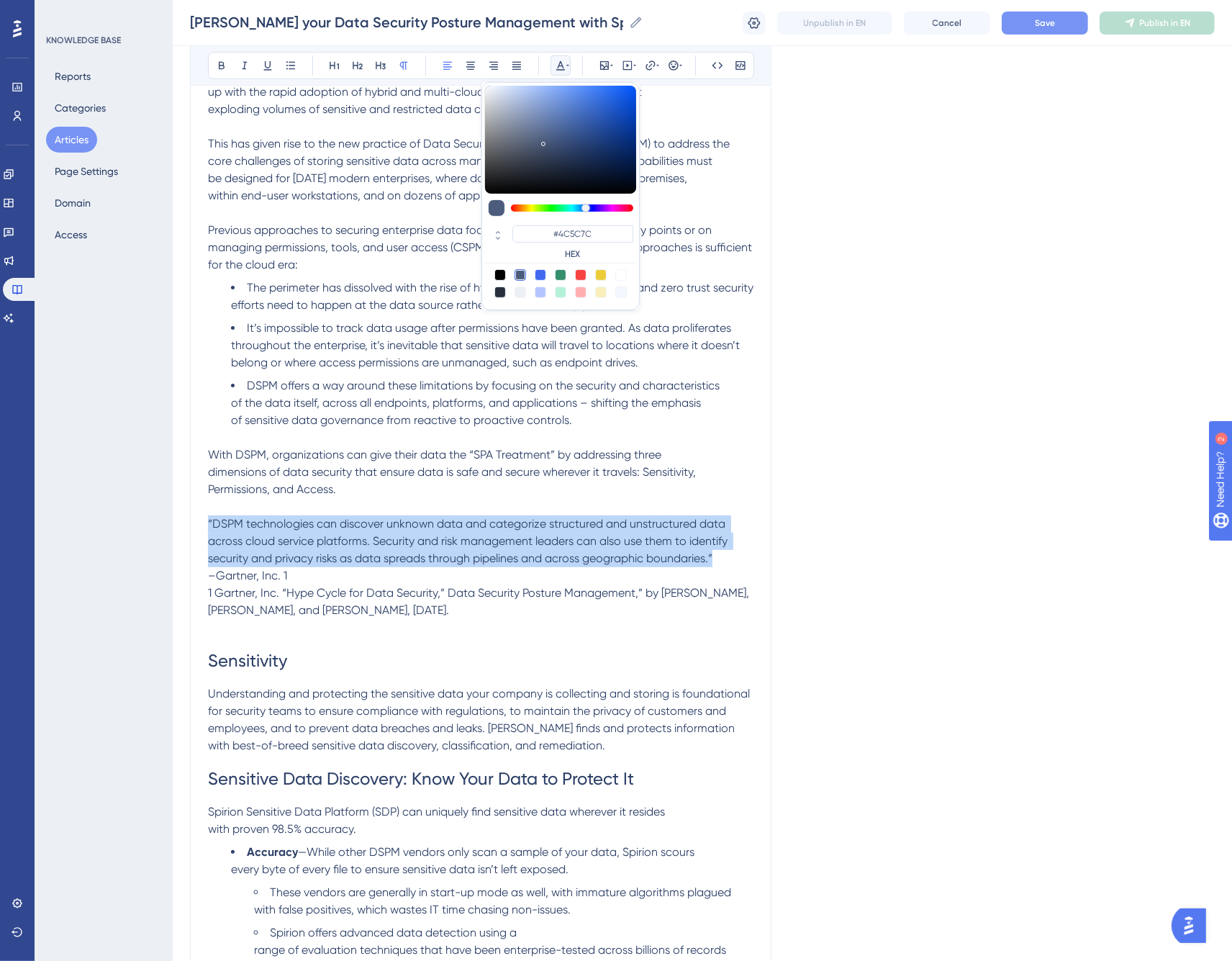
click at [499, 275] on div at bounding box center [500, 275] width 11 height 11
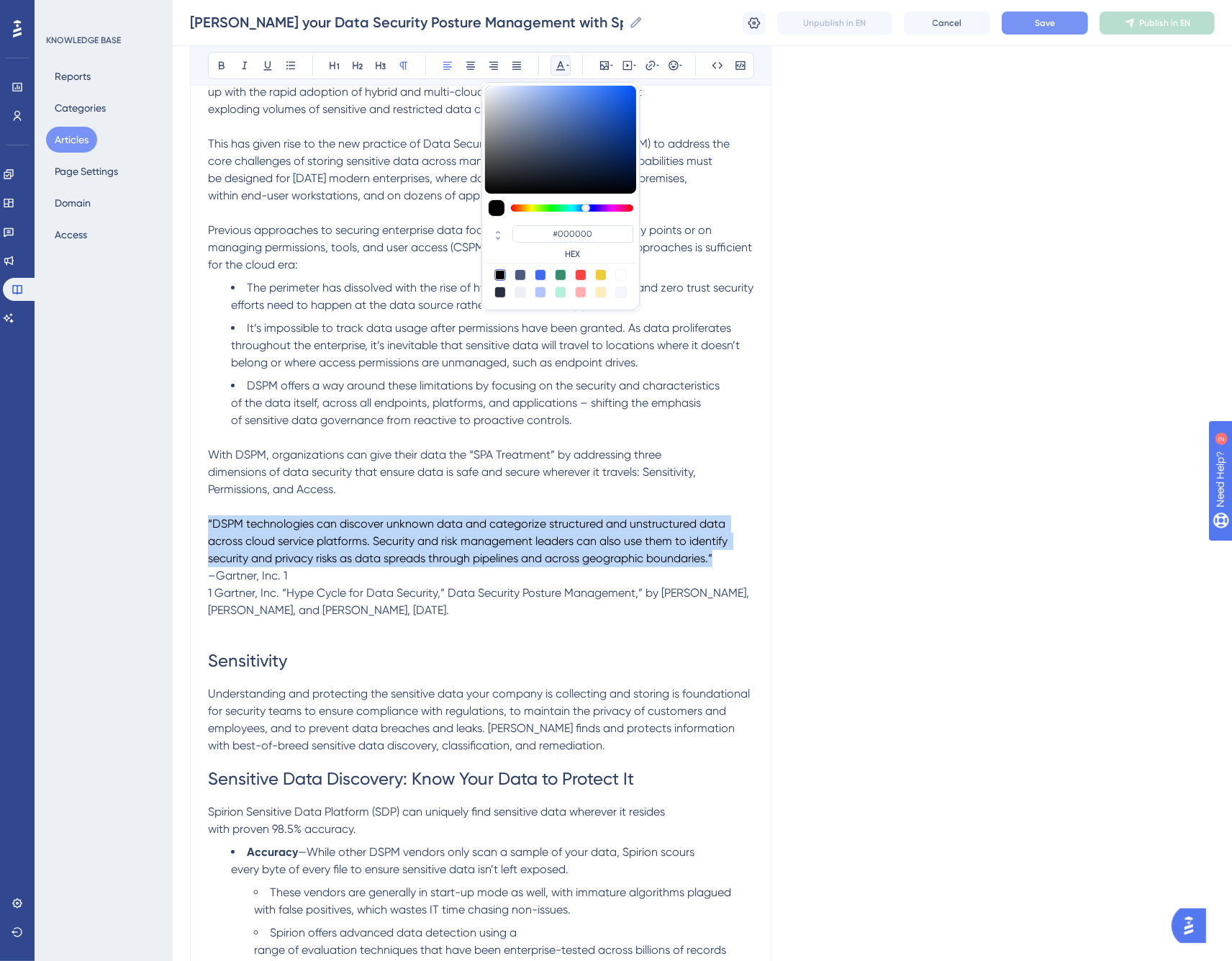
click at [521, 275] on div at bounding box center [521, 275] width 11 height 11
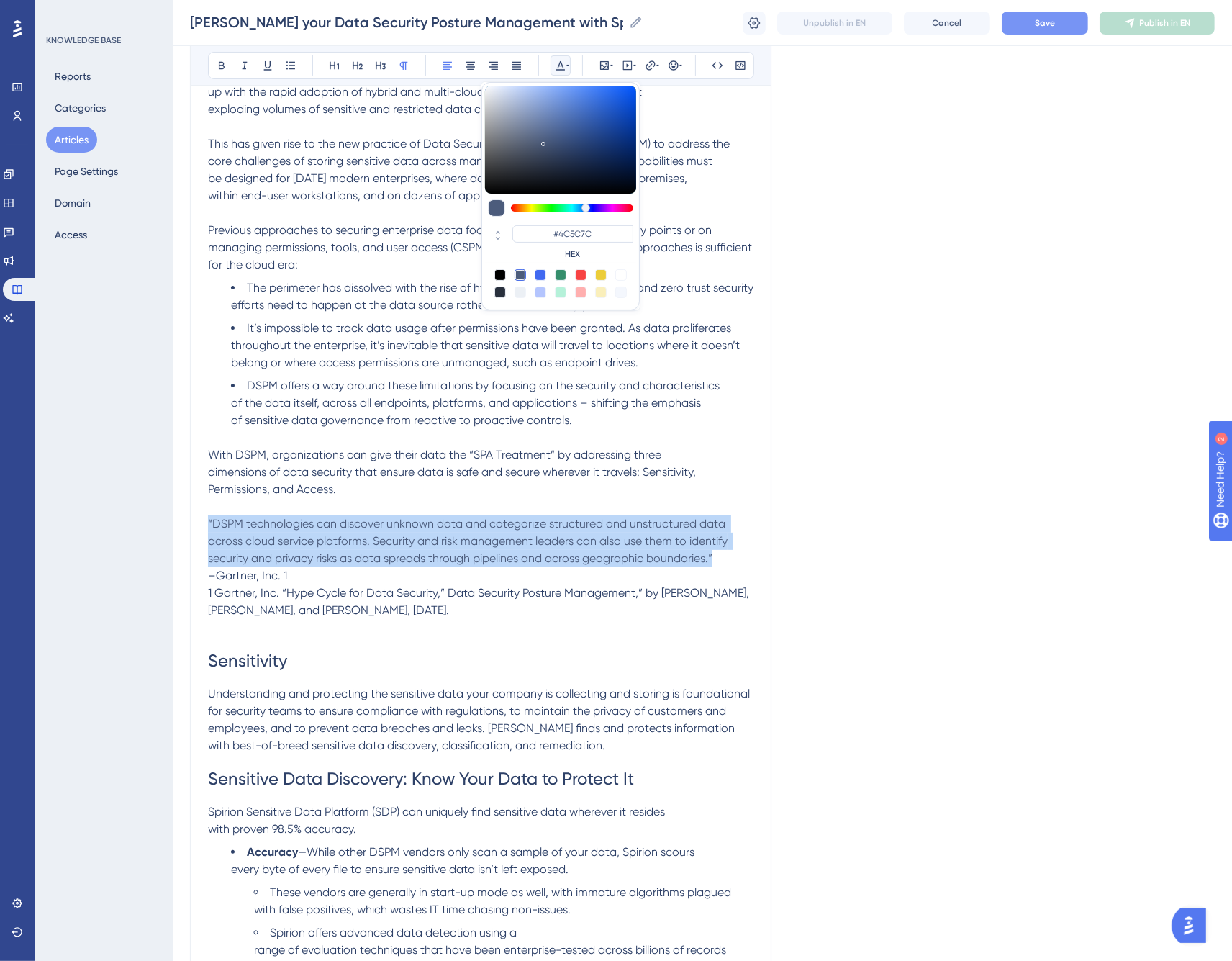
click at [541, 276] on div at bounding box center [540, 275] width 11 height 11
type input "#4169F0"
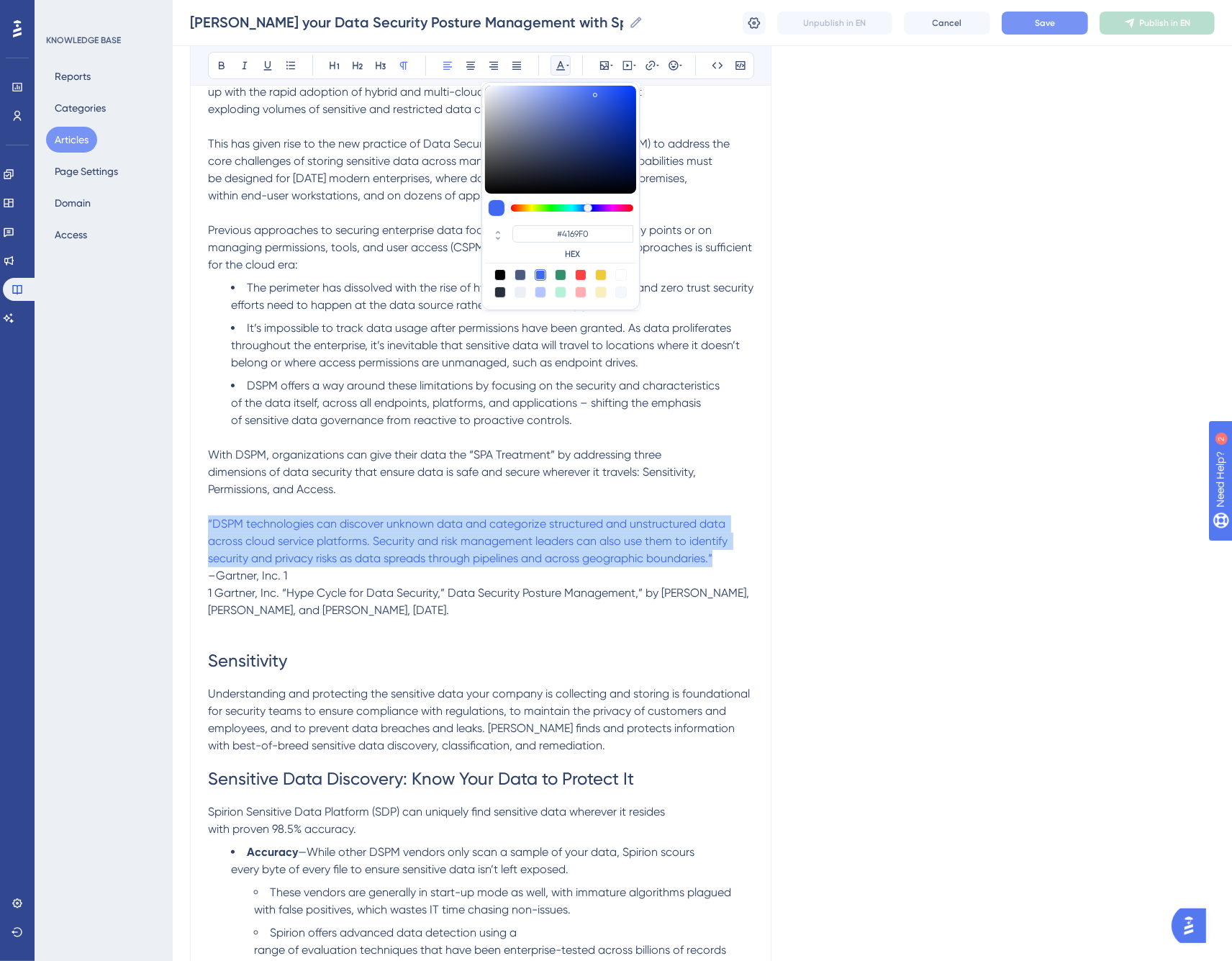
click at [429, 287] on span "The perimeter has dissolved with the rise of hybrid and remote workforces, and …" at bounding box center [494, 297] width 526 height 31
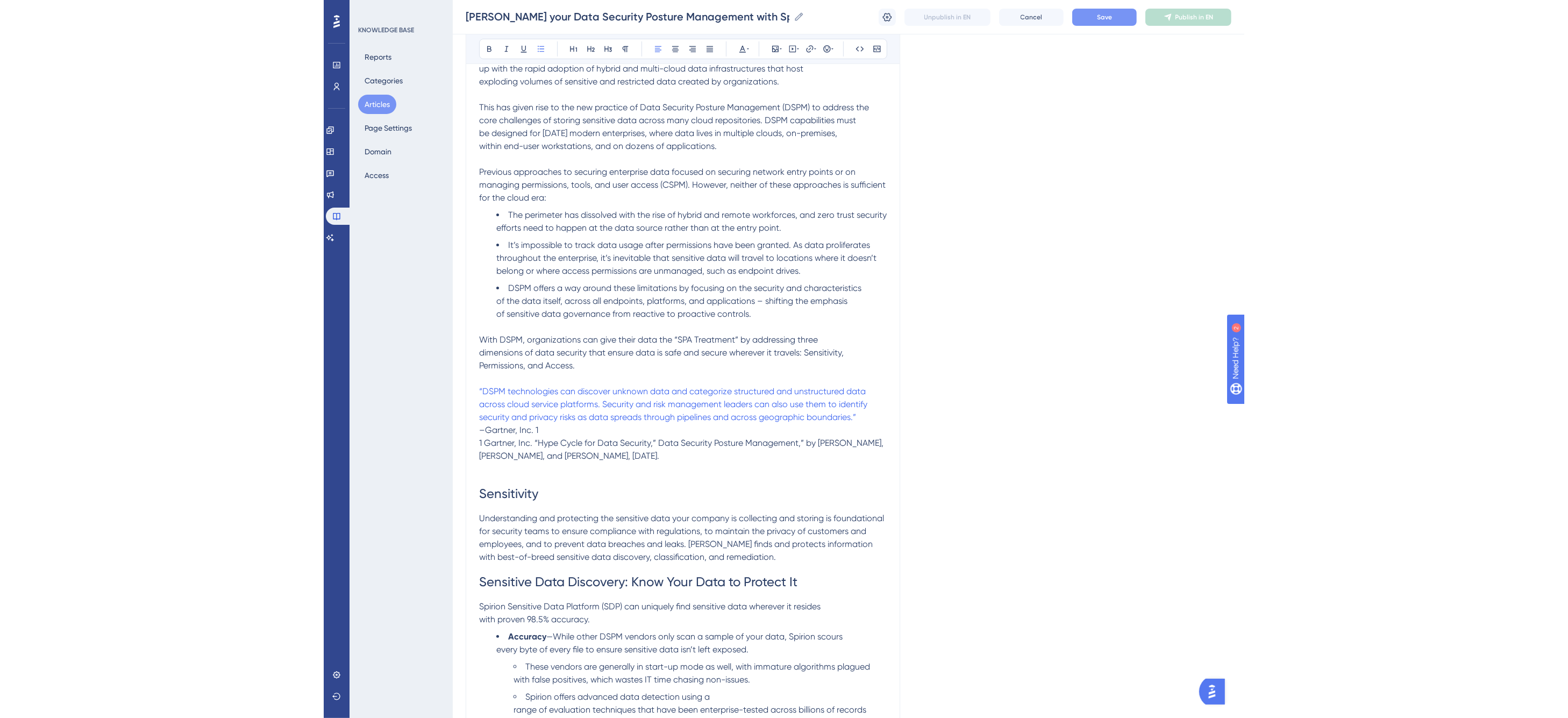
scroll to position [119, 0]
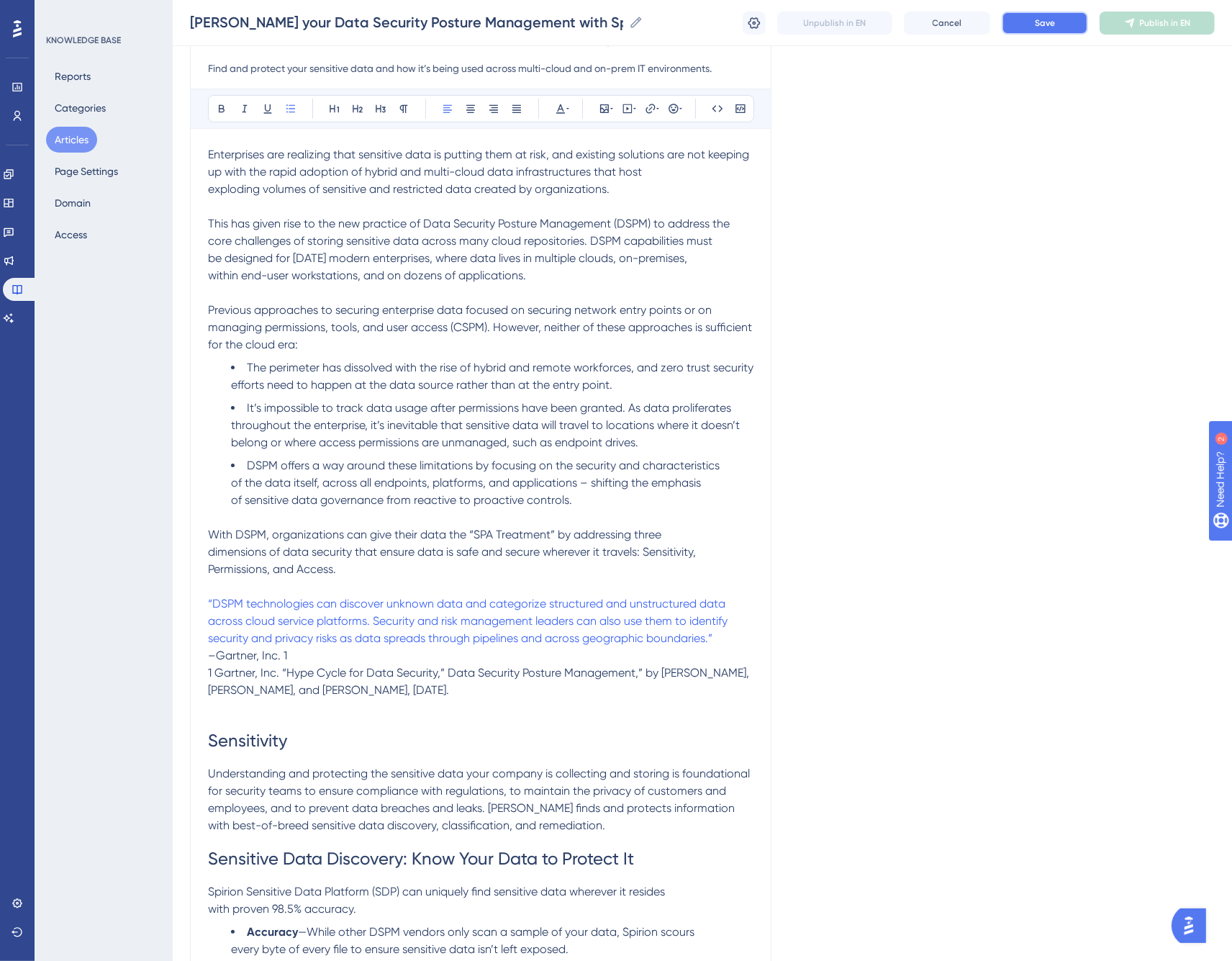
click at [1066, 18] on button "Save" at bounding box center [1045, 23] width 86 height 23
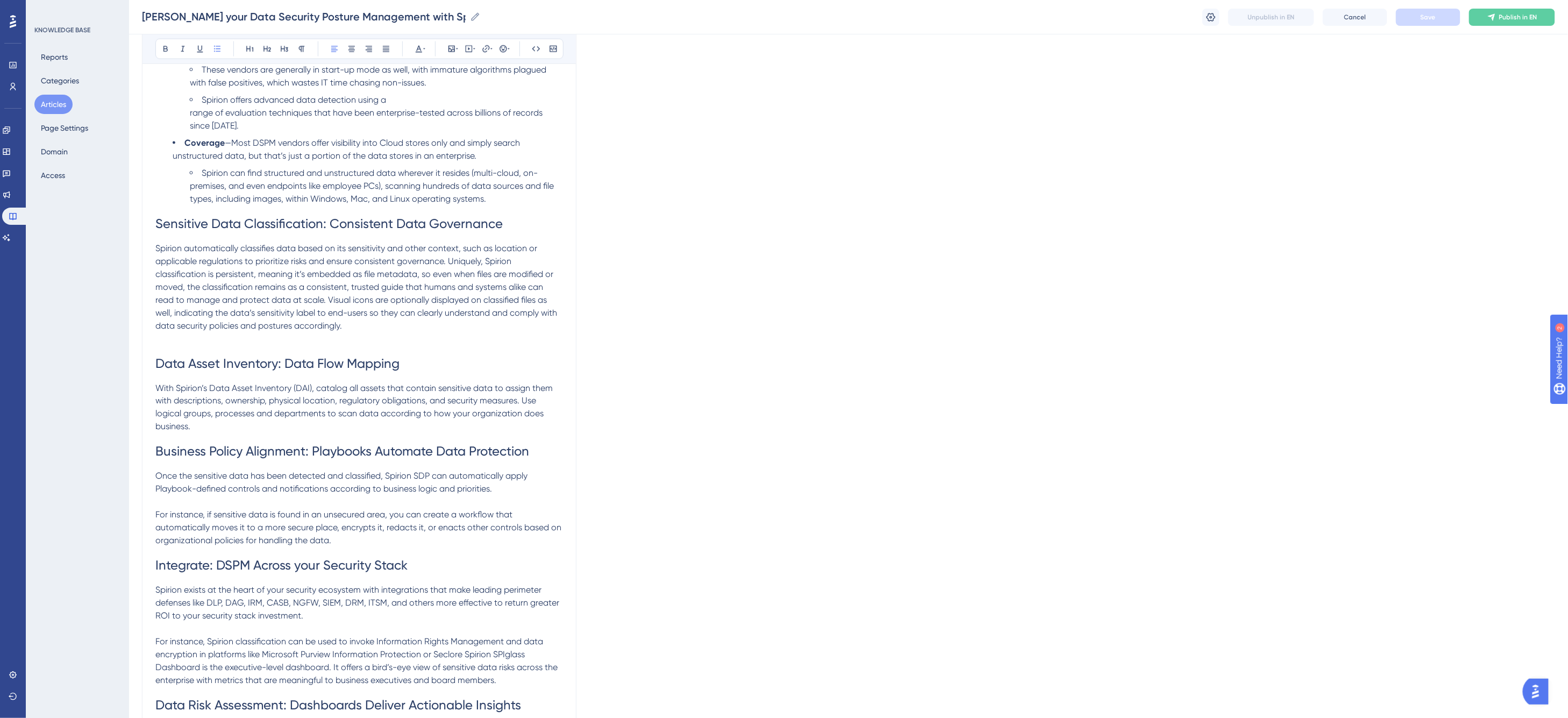
scroll to position [777, 0]
click at [218, 427] on p "With Spirion’s Data Asset Inventory (DAI), catalog all assets that contain sens…" at bounding box center [359, 407] width 408 height 52
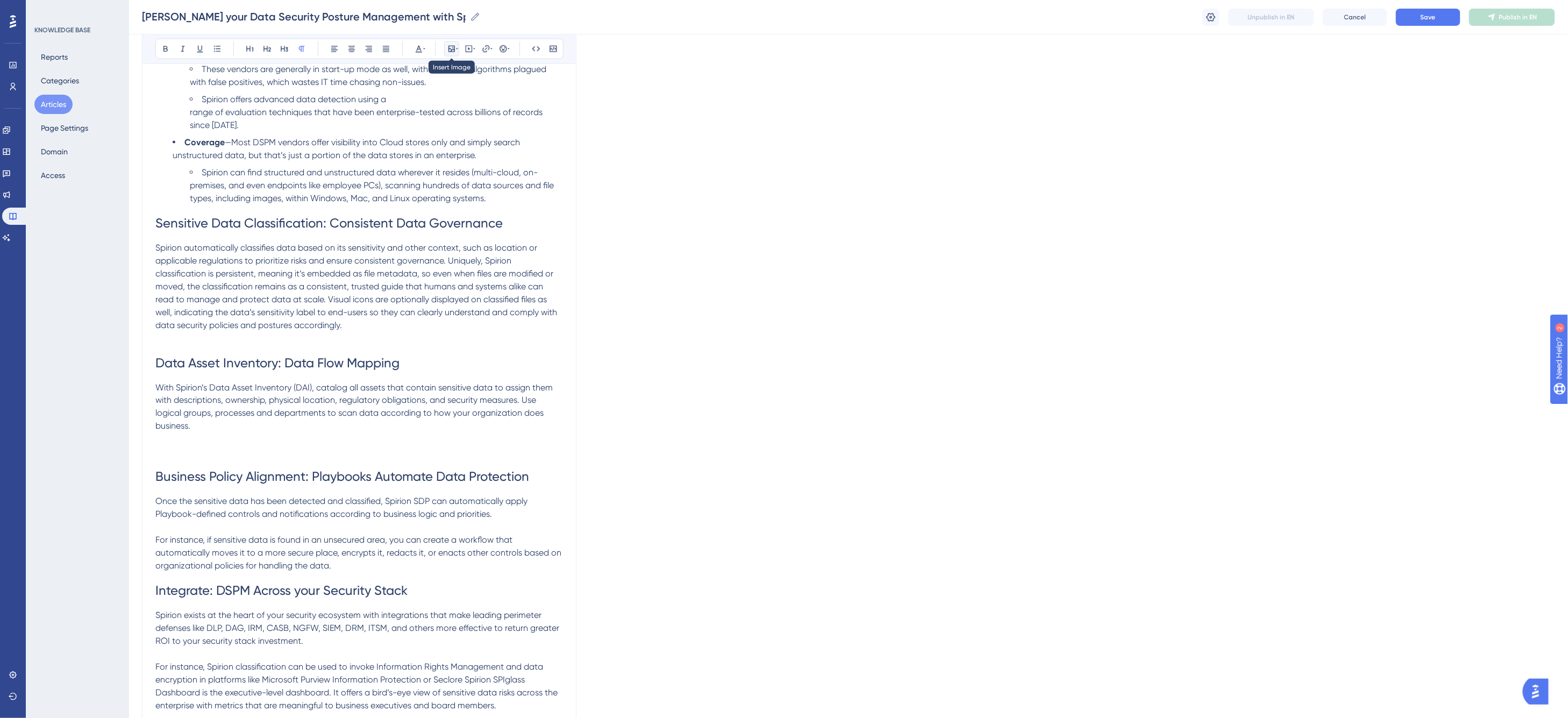
click at [454, 51] on icon at bounding box center [452, 49] width 9 height 9
click at [461, 96] on span "Upload Image" at bounding box center [458, 100] width 44 height 9
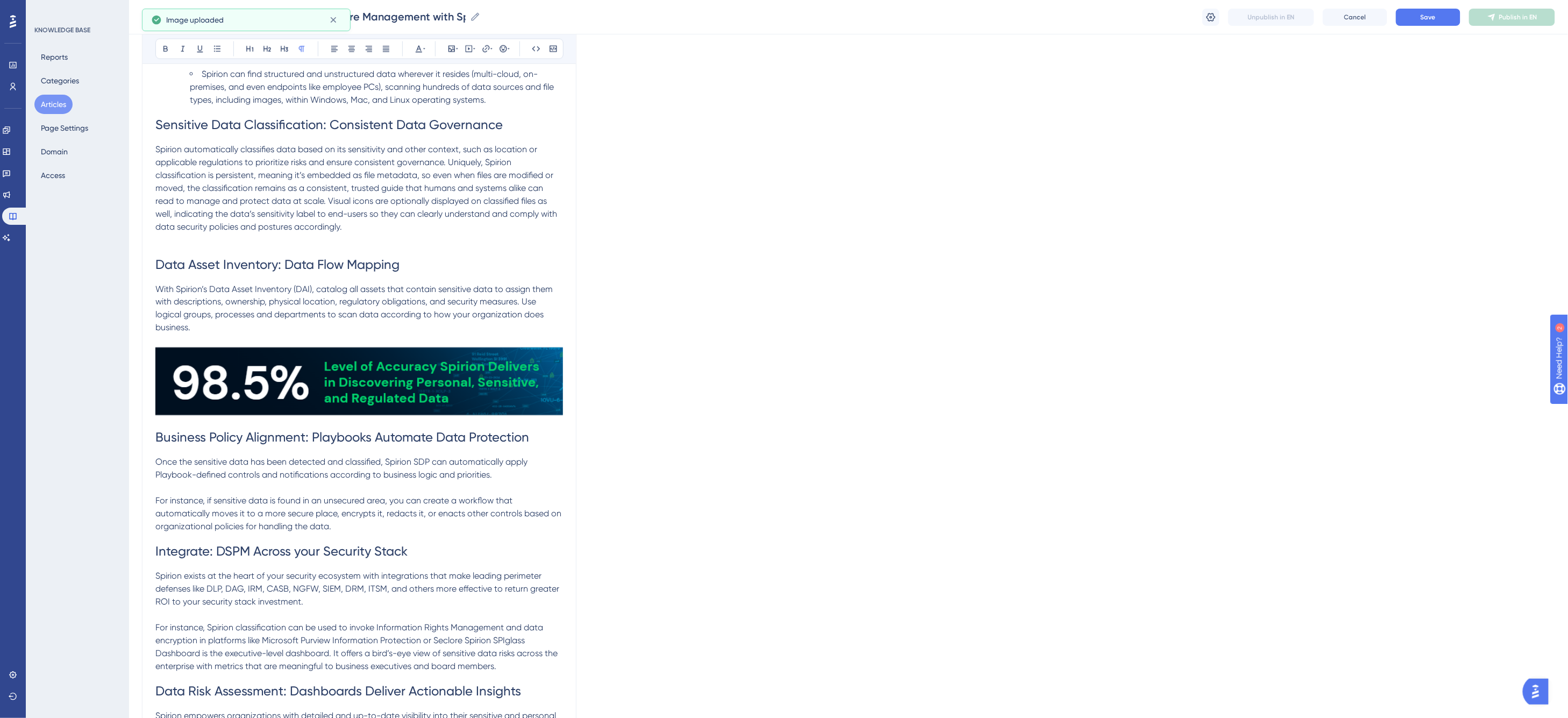
scroll to position [896, 0]
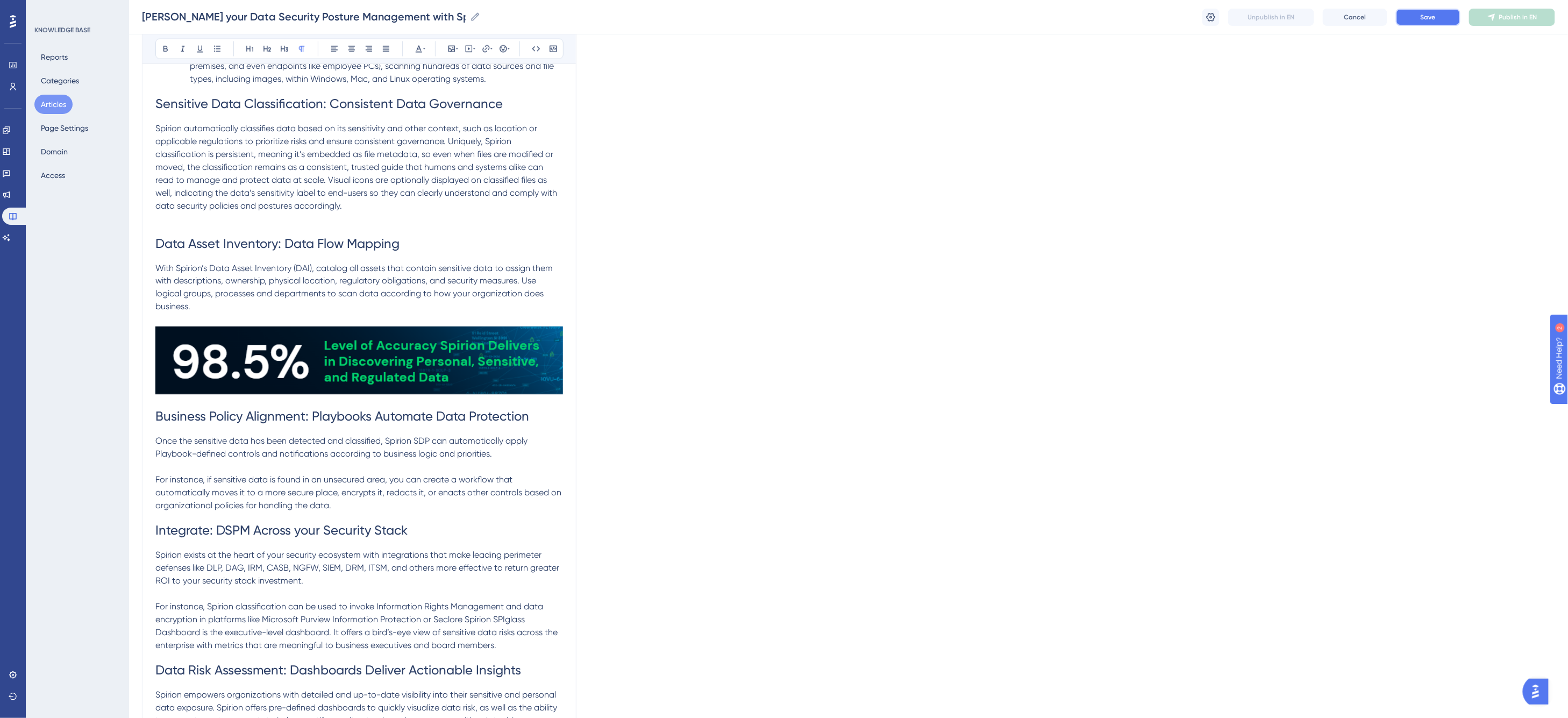
click at [920, 16] on span "Save" at bounding box center [1428, 17] width 15 height 9
click at [542, 413] on h1 "Business Policy Alignment: Playbooks Automate Data Protection" at bounding box center [359, 417] width 408 height 37
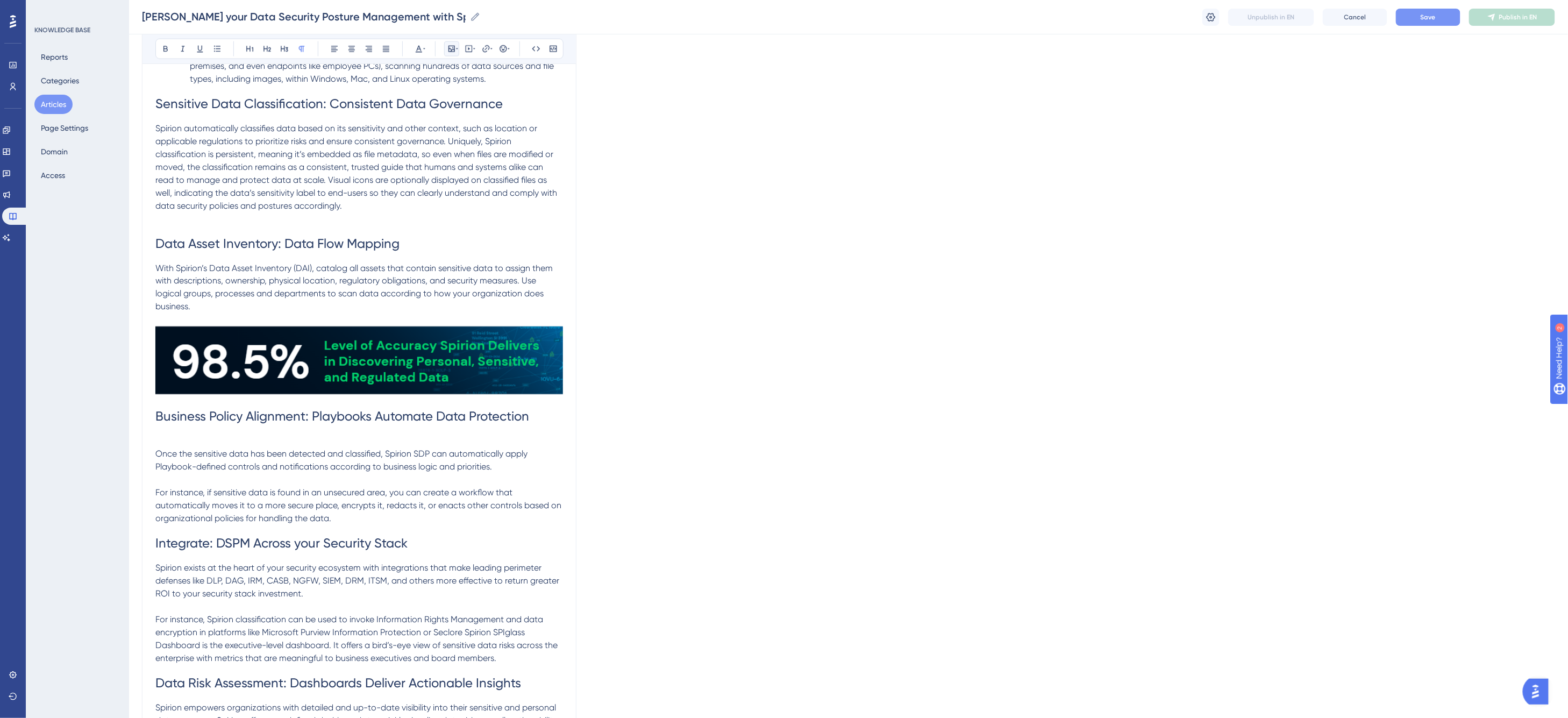
click at [455, 44] on button at bounding box center [452, 49] width 15 height 15
click at [452, 96] on span "Upload Image" at bounding box center [458, 100] width 44 height 9
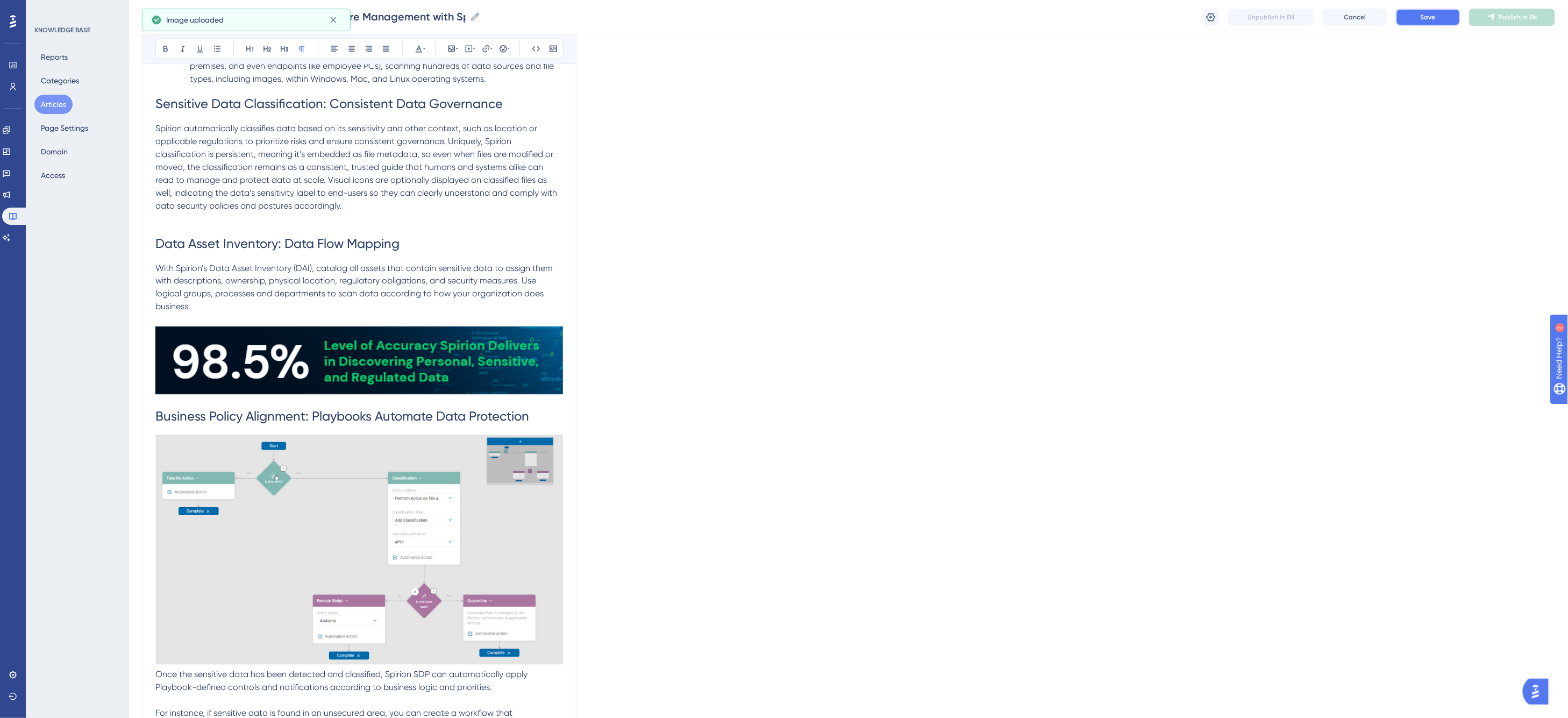
click at [920, 22] on button "Save" at bounding box center [1428, 17] width 65 height 17
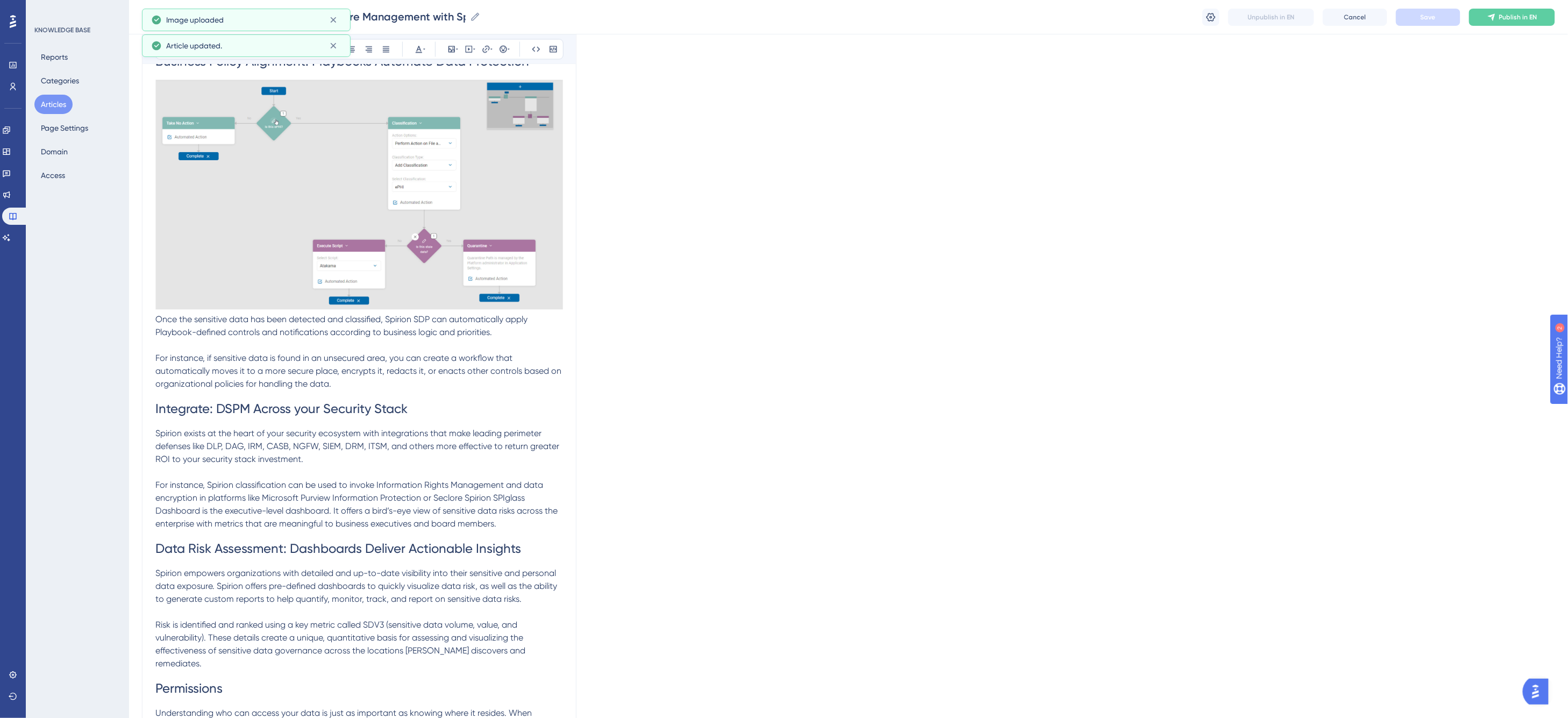
scroll to position [1255, 0]
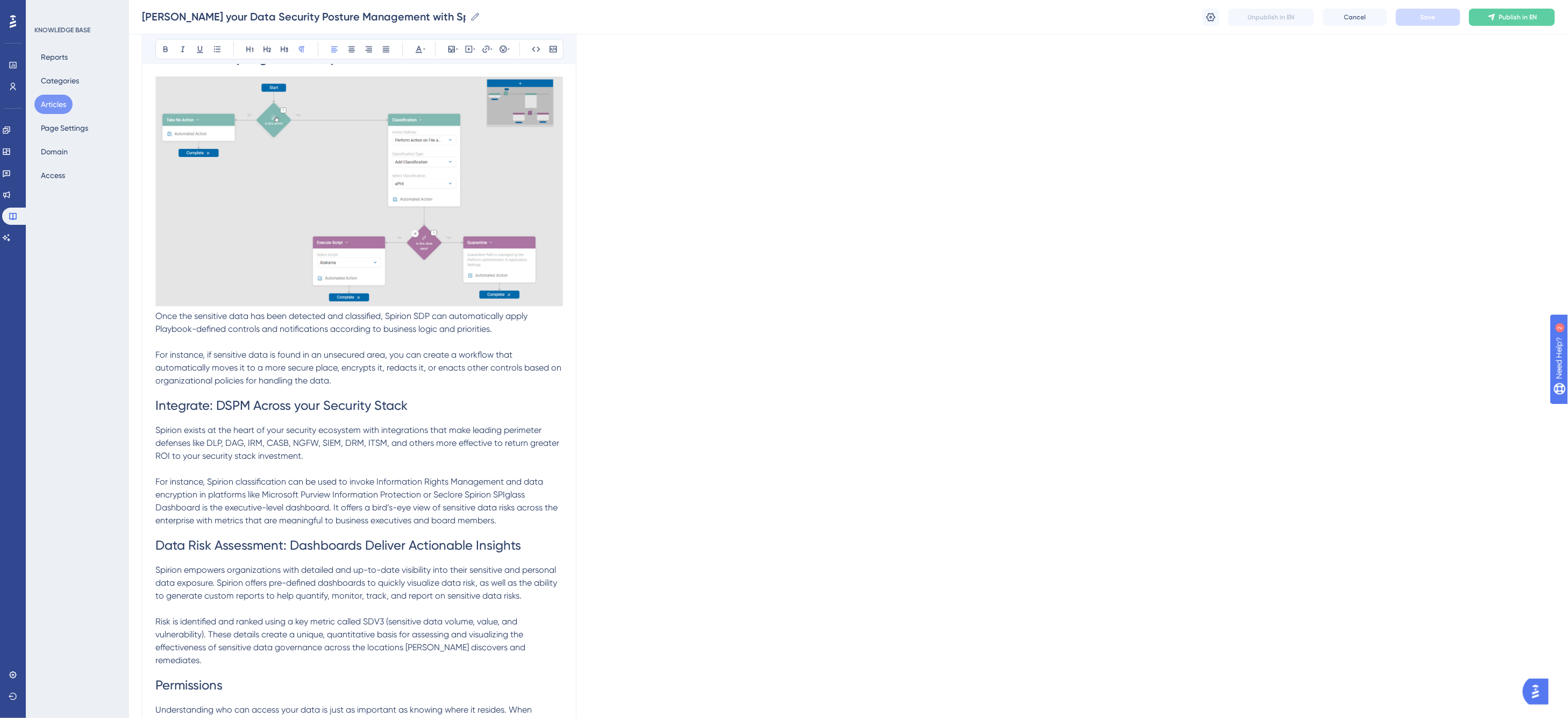
click at [163, 321] on p "Once the sensitive data has been detected and classified, Spirion SDP can autom…" at bounding box center [359, 323] width 408 height 26
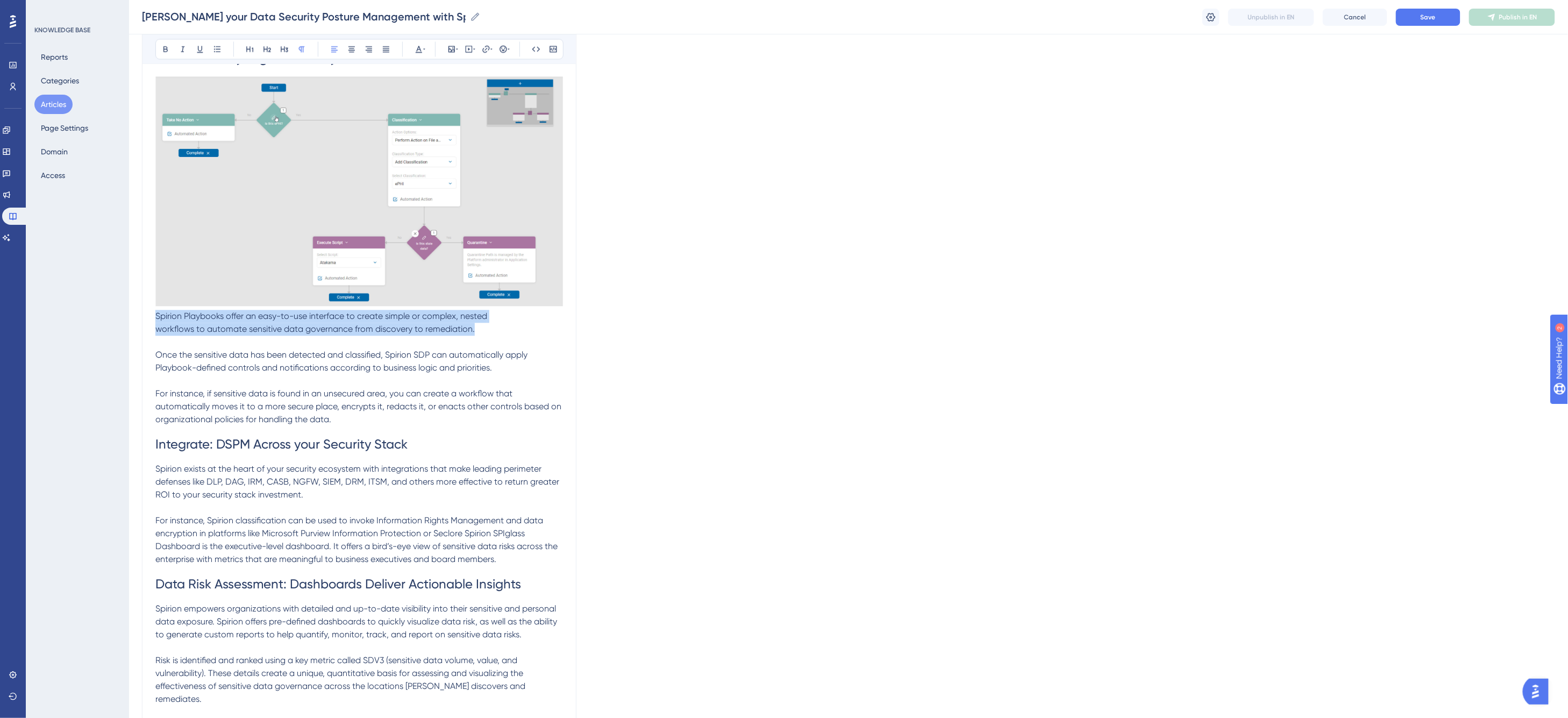
drag, startPoint x: 473, startPoint y: 329, endPoint x: 156, endPoint y: 320, distance: 317.1
click at [156, 320] on p "Spirion Playbooks offer an easy-to-use interface to create simple or complex, n…" at bounding box center [359, 323] width 408 height 26
click at [318, 357] on span "Once the sensitive data has been detected and classified, Spirion SDP can autom…" at bounding box center [342, 361] width 374 height 23
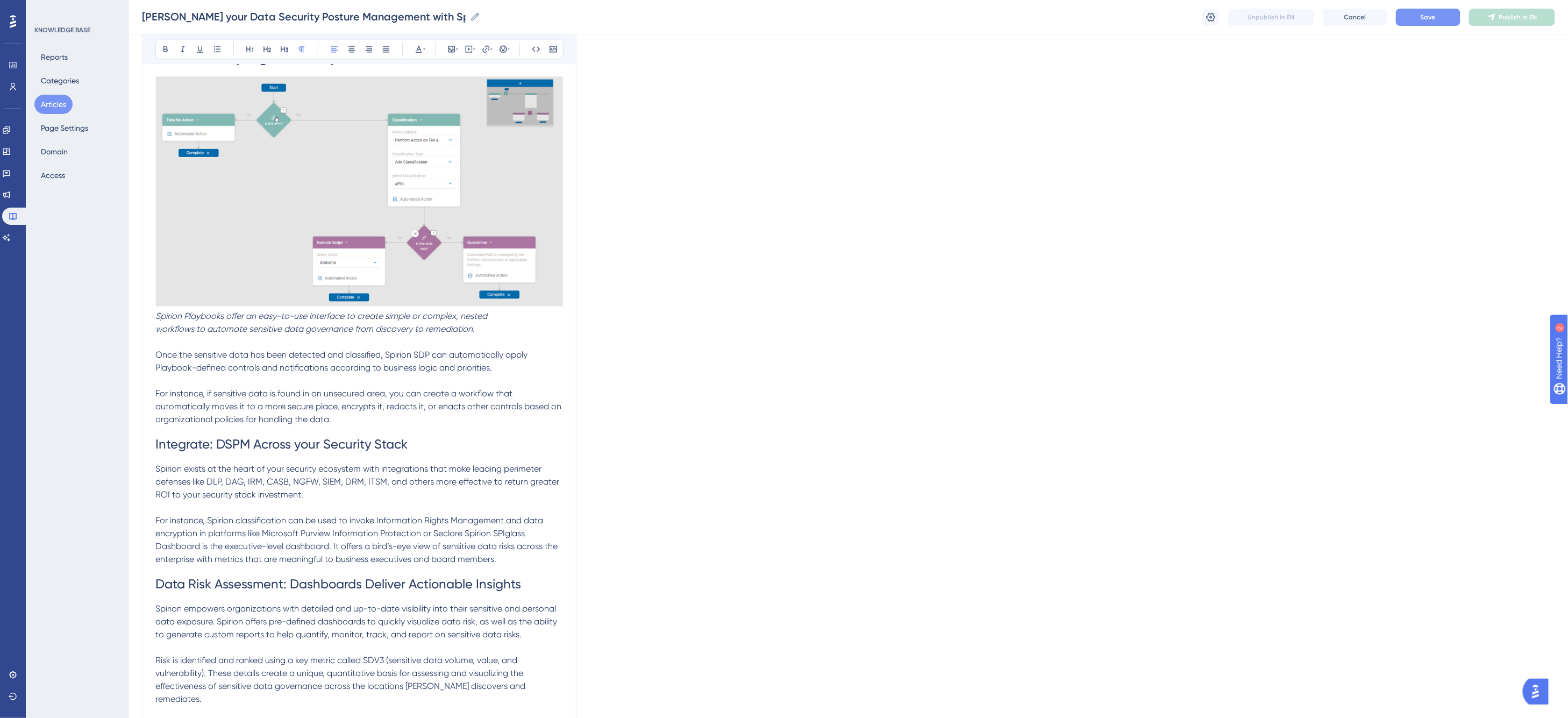
click at [920, 18] on button "Save" at bounding box center [1428, 17] width 65 height 17
click at [495, 317] on p "Spirion Playbooks offer an easy-to-use interface to create simple or complex, n…" at bounding box center [359, 323] width 408 height 26
click at [920, 18] on span "Save" at bounding box center [1428, 17] width 15 height 9
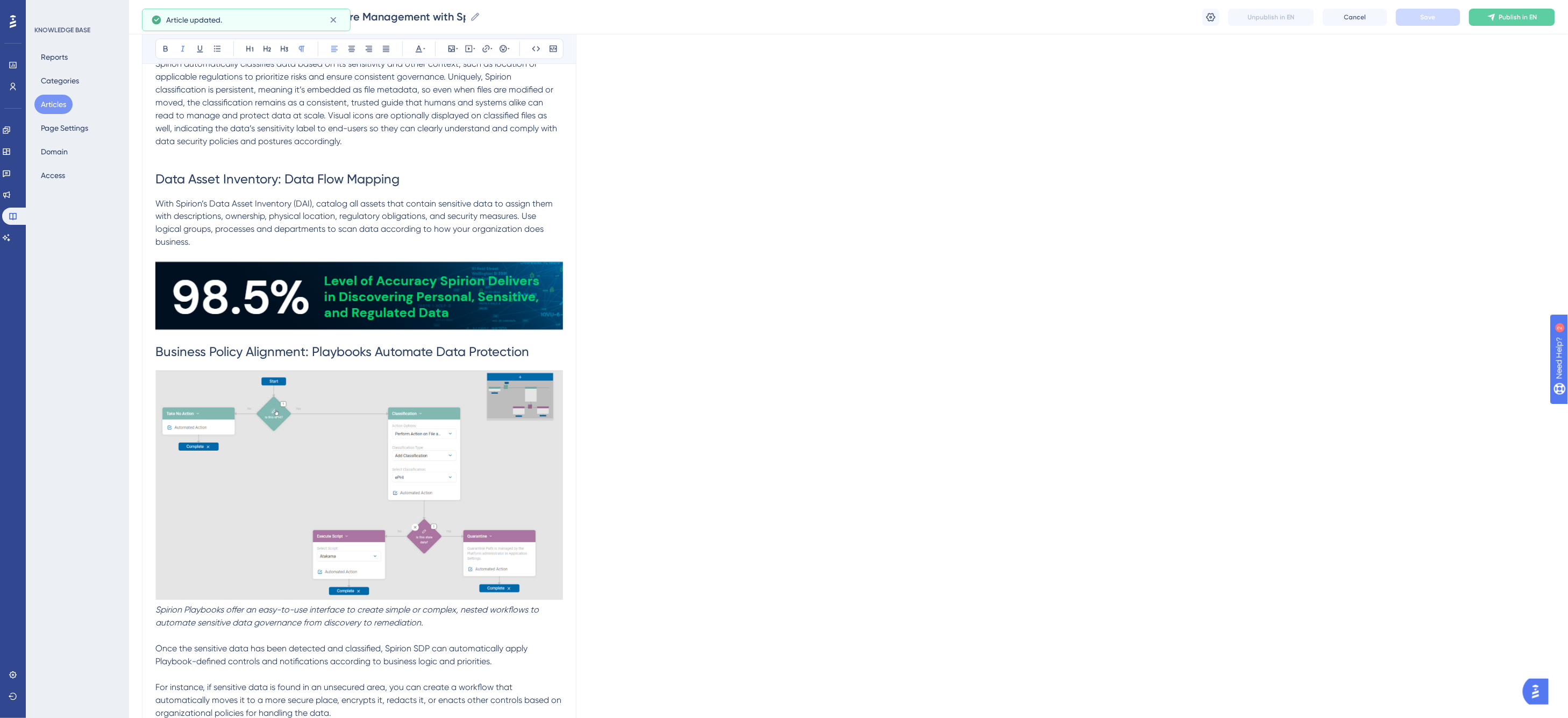
scroll to position [956, 0]
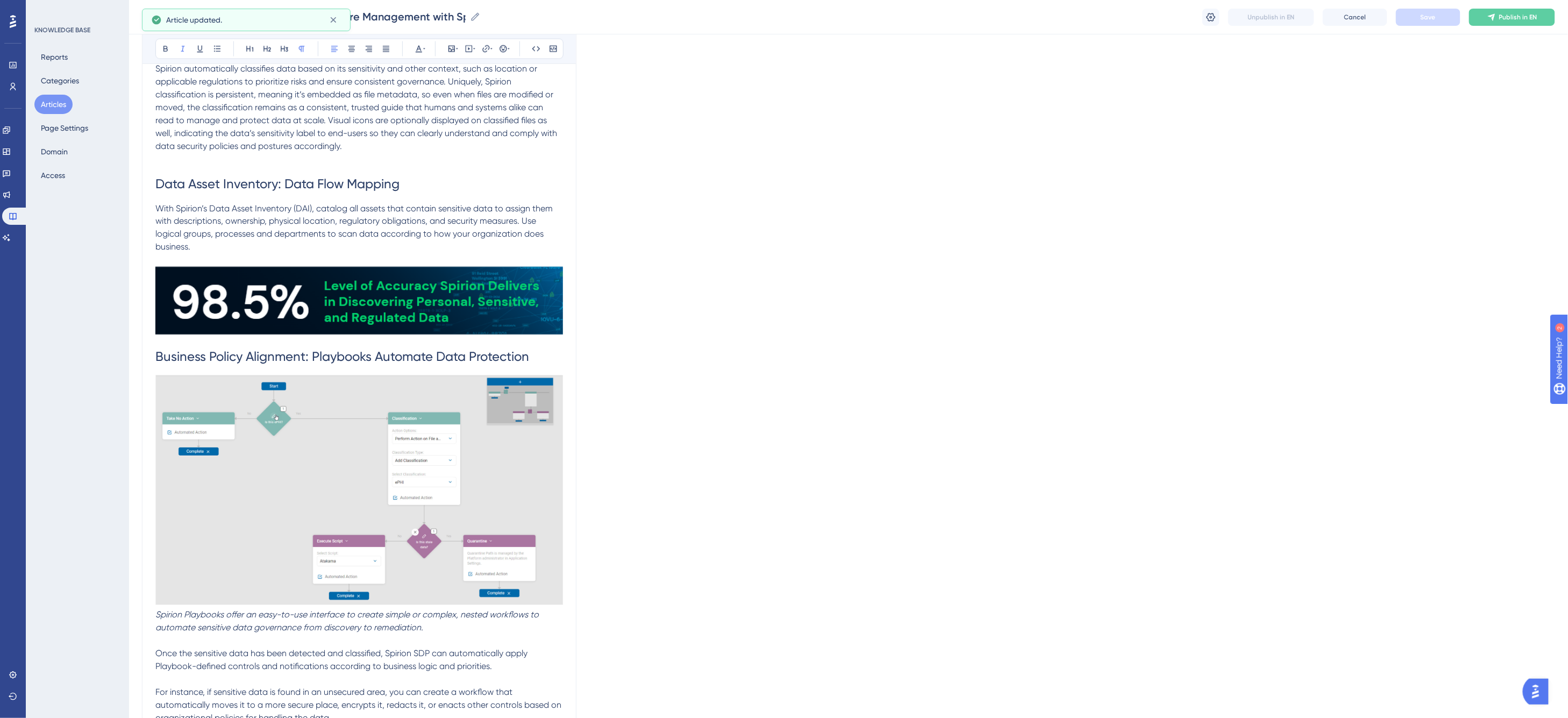
click at [155, 354] on span "Business Policy Alignment: Playbooks Automate Data Protection" at bounding box center [342, 357] width 374 height 15
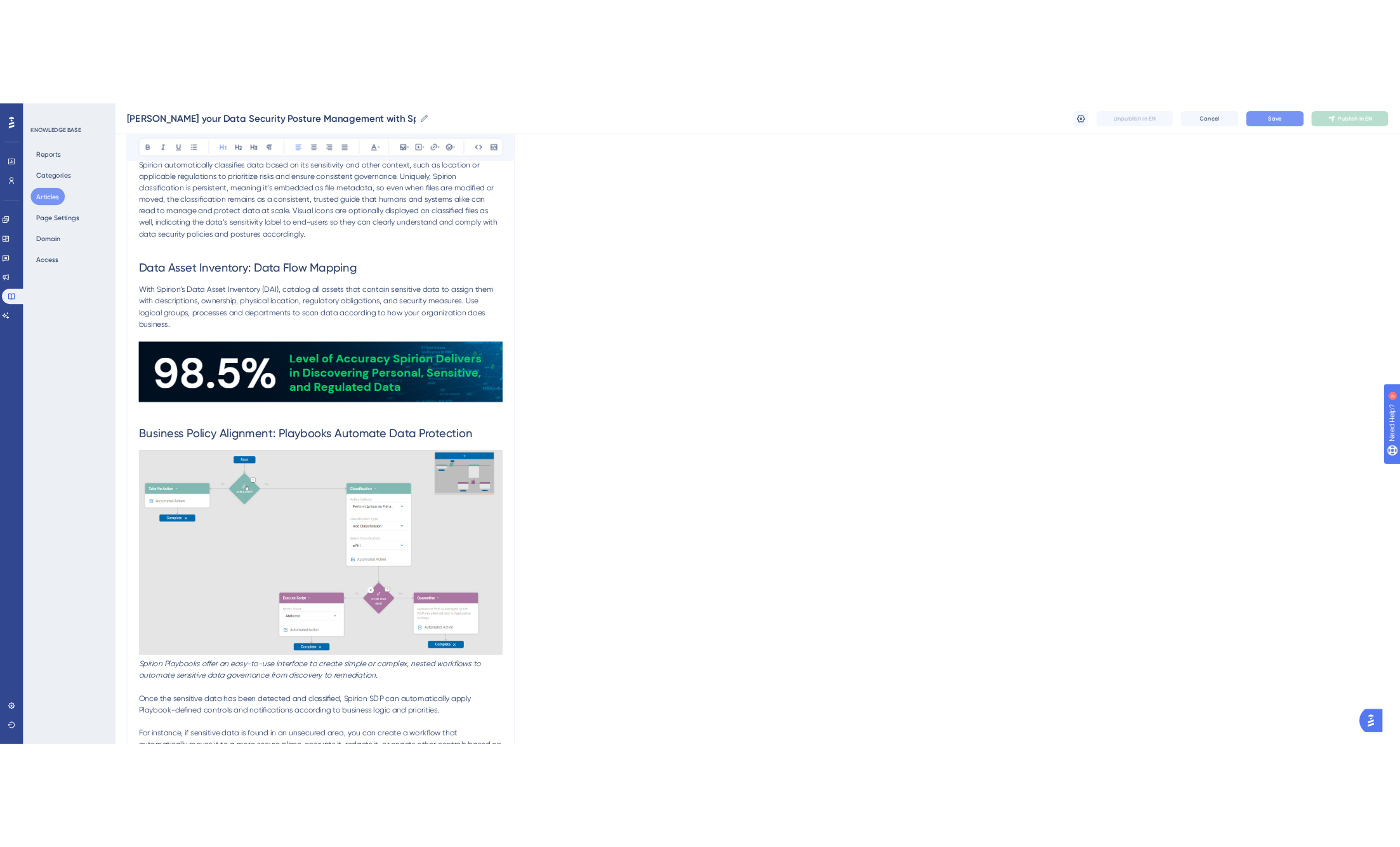
scroll to position [1481, 0]
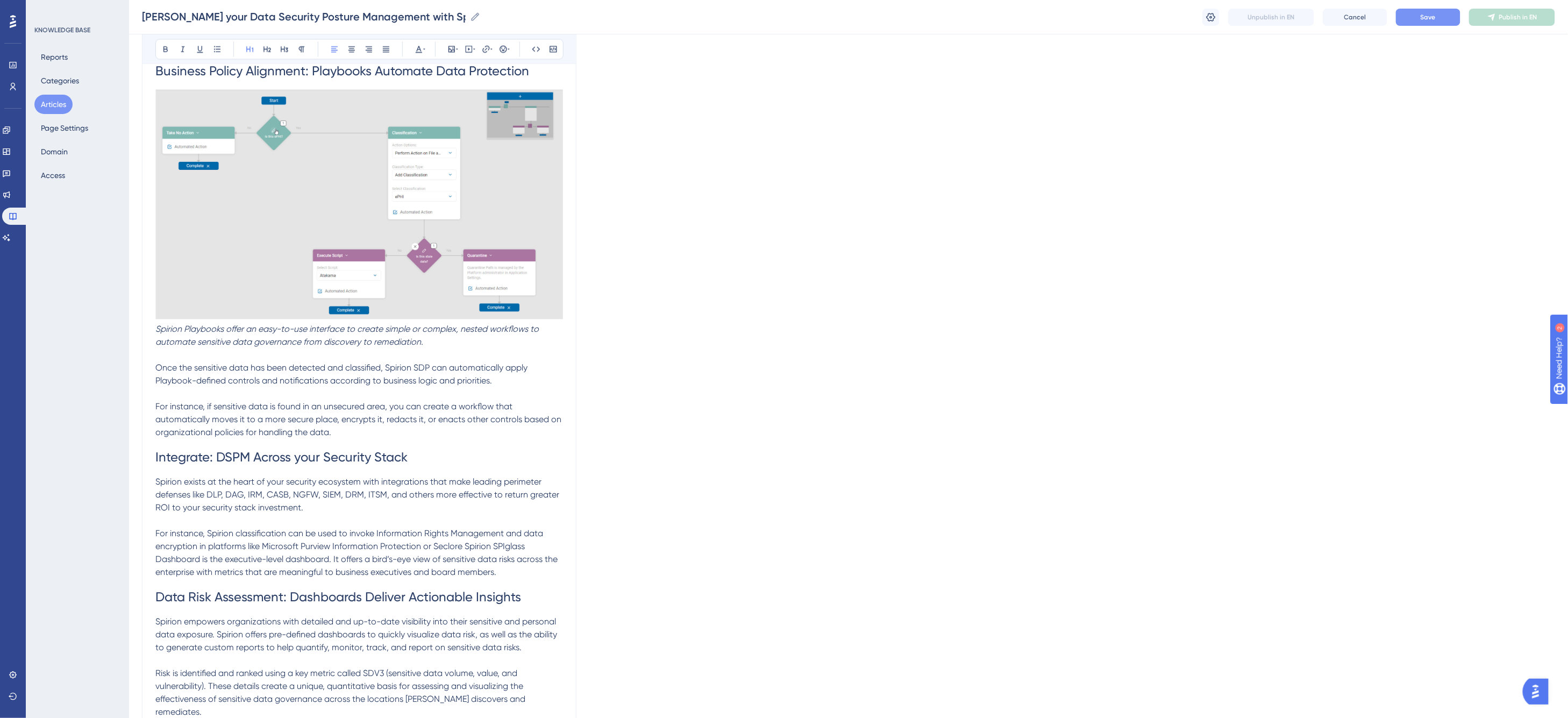
click at [920, 12] on button "Save" at bounding box center [1428, 17] width 65 height 17
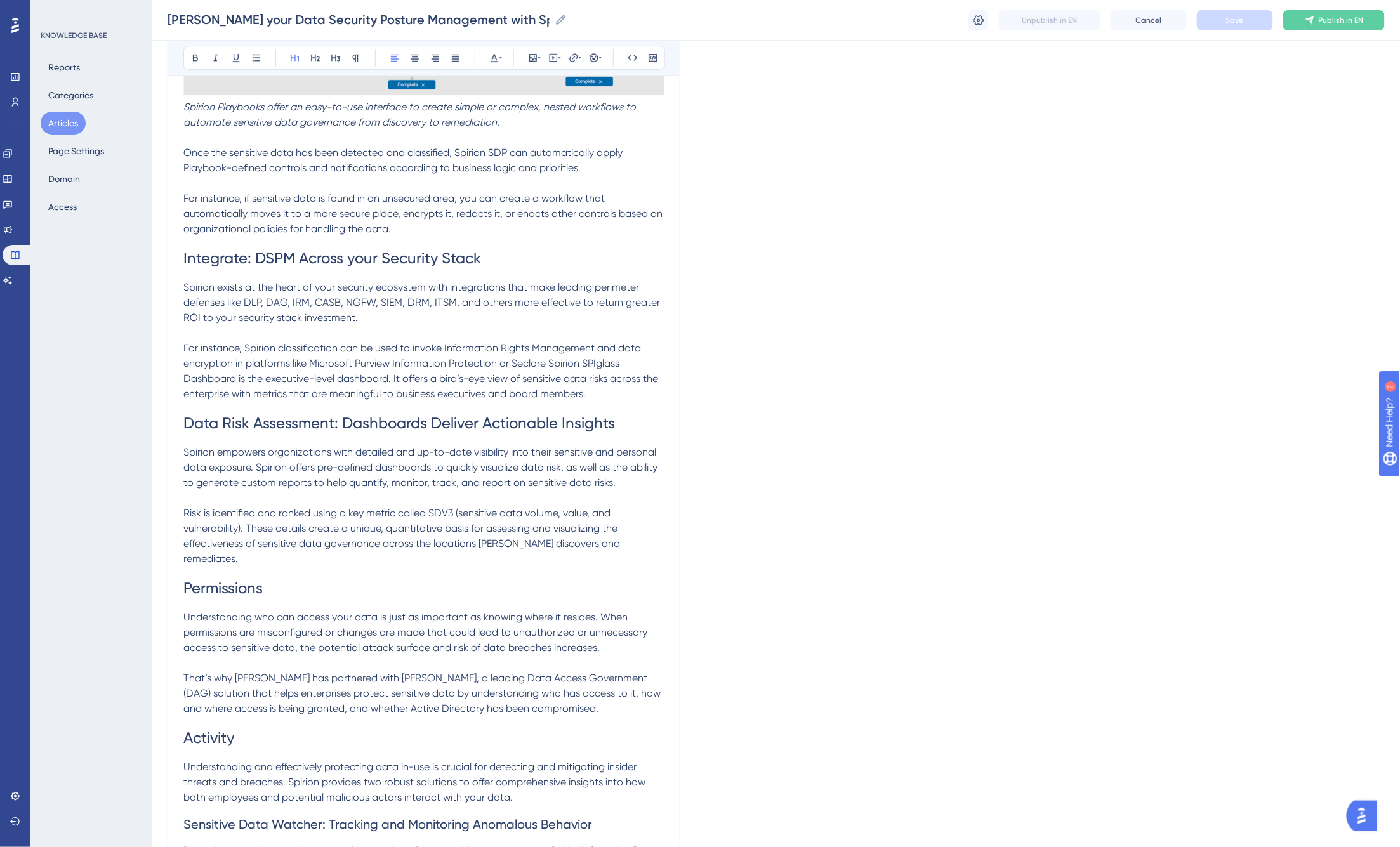
scroll to position [1762, 0]
click at [634, 424] on h1 "Data Risk Assessment: Dashboards Deliver Actionable Insights" at bounding box center [424, 422] width 481 height 43
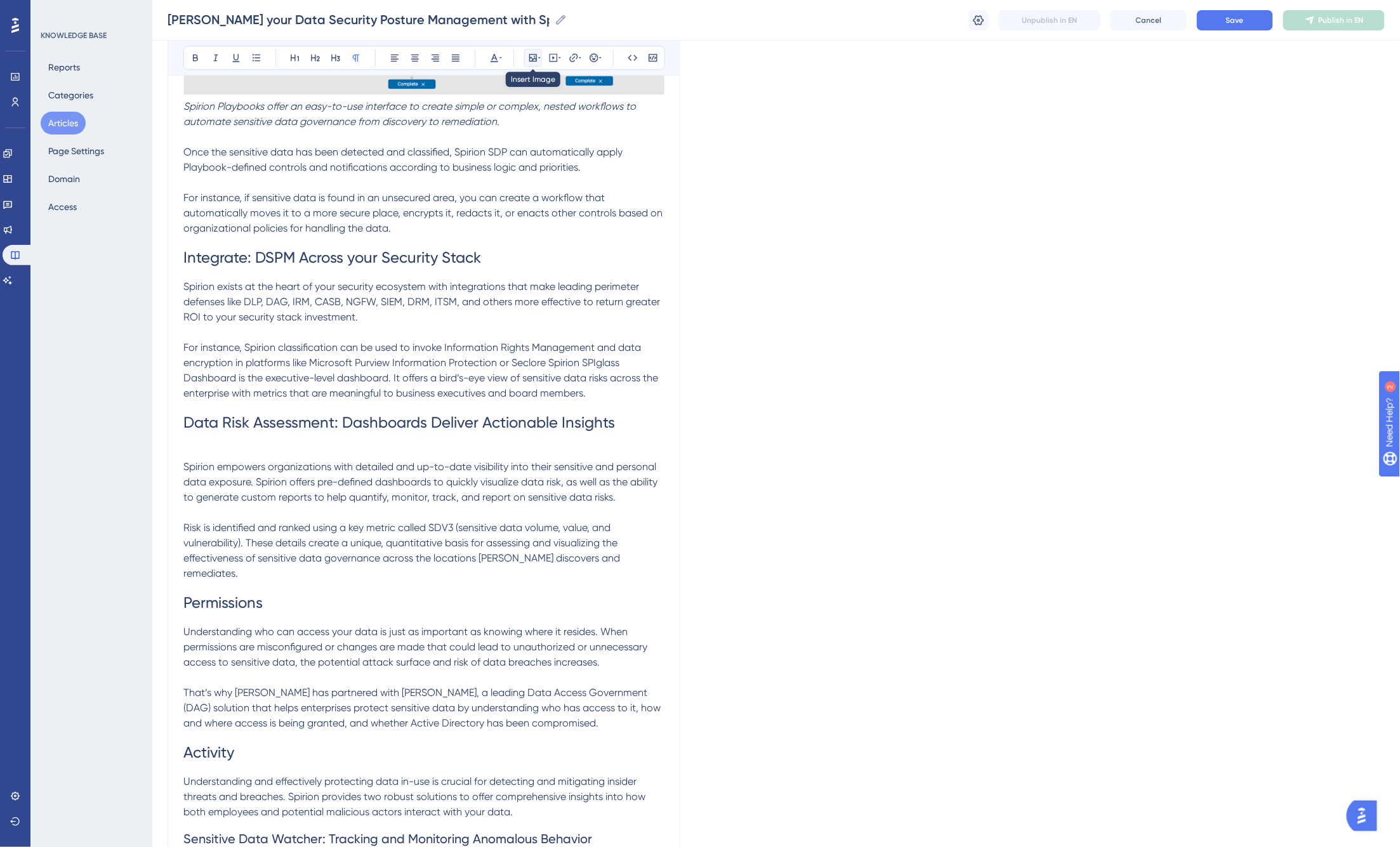
click at [534, 57] on icon at bounding box center [533, 57] width 10 height 10
click at [537, 115] on span "Upload Image" at bounding box center [540, 118] width 52 height 10
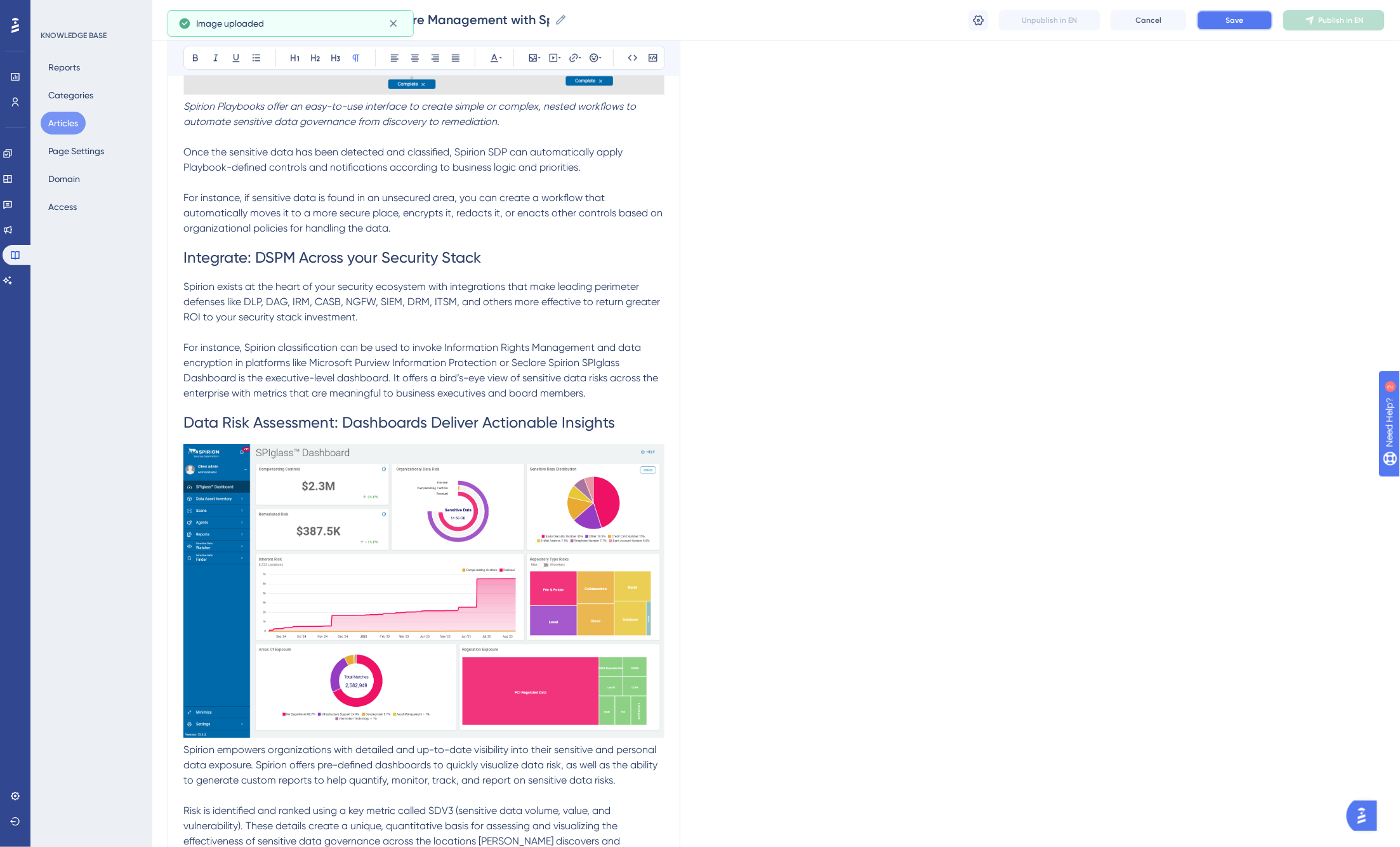
click at [1086, 21] on span "Save" at bounding box center [1235, 20] width 18 height 10
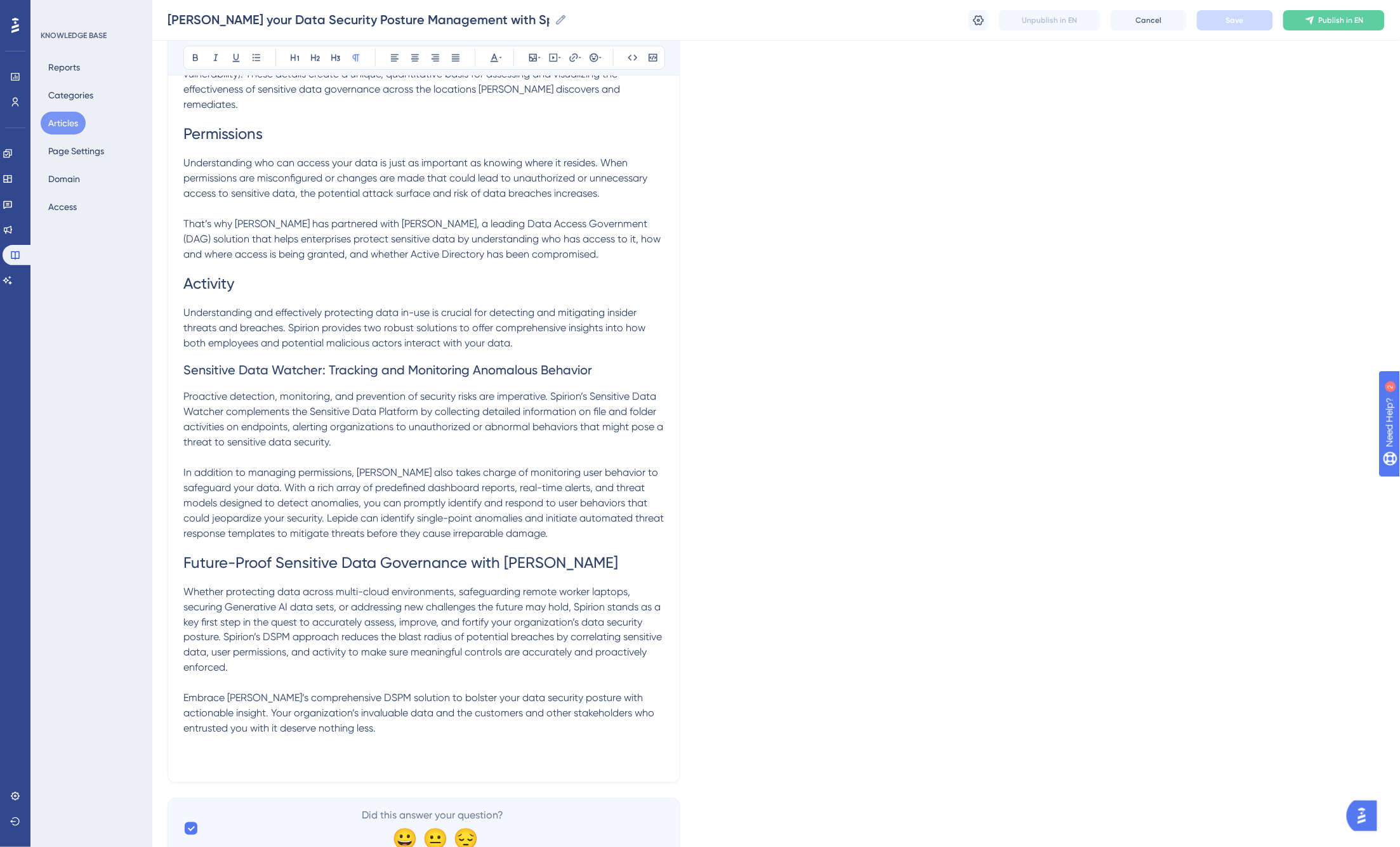
scroll to position [2481, 0]
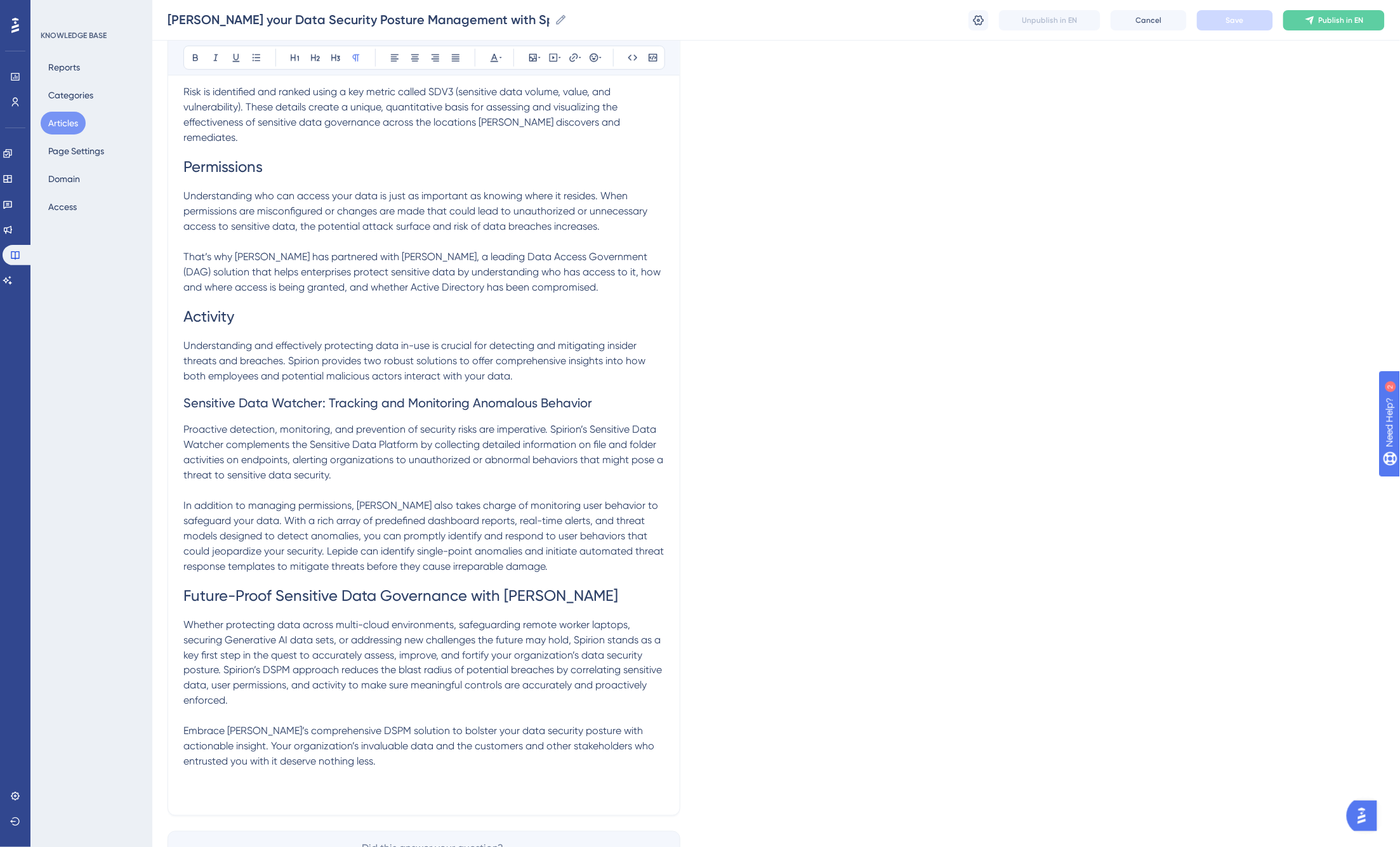
click at [325, 154] on h1 "Permissions" at bounding box center [424, 167] width 481 height 43
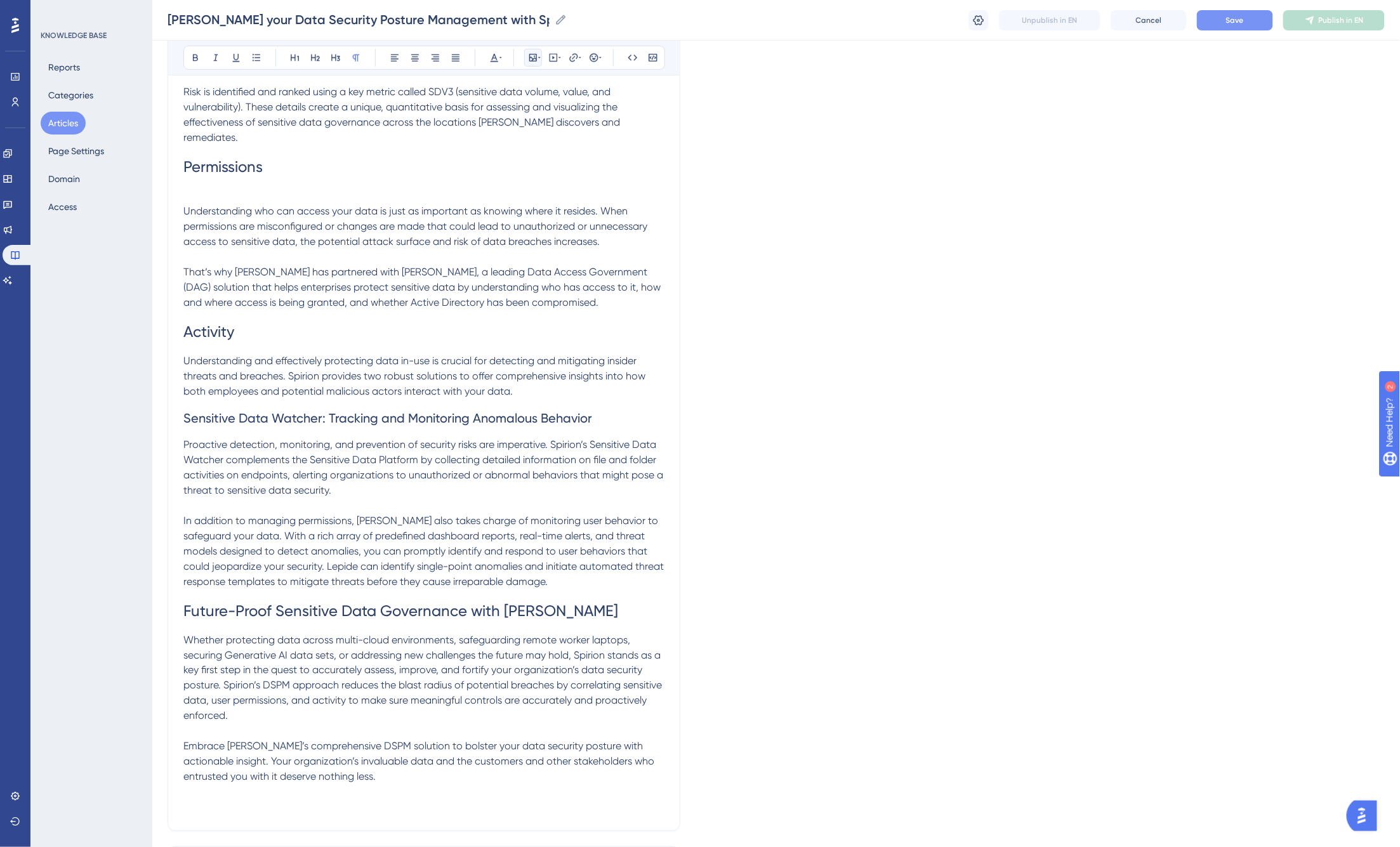
click at [535, 61] on icon at bounding box center [533, 57] width 8 height 8
click at [531, 117] on span "Upload Image" at bounding box center [540, 118] width 52 height 10
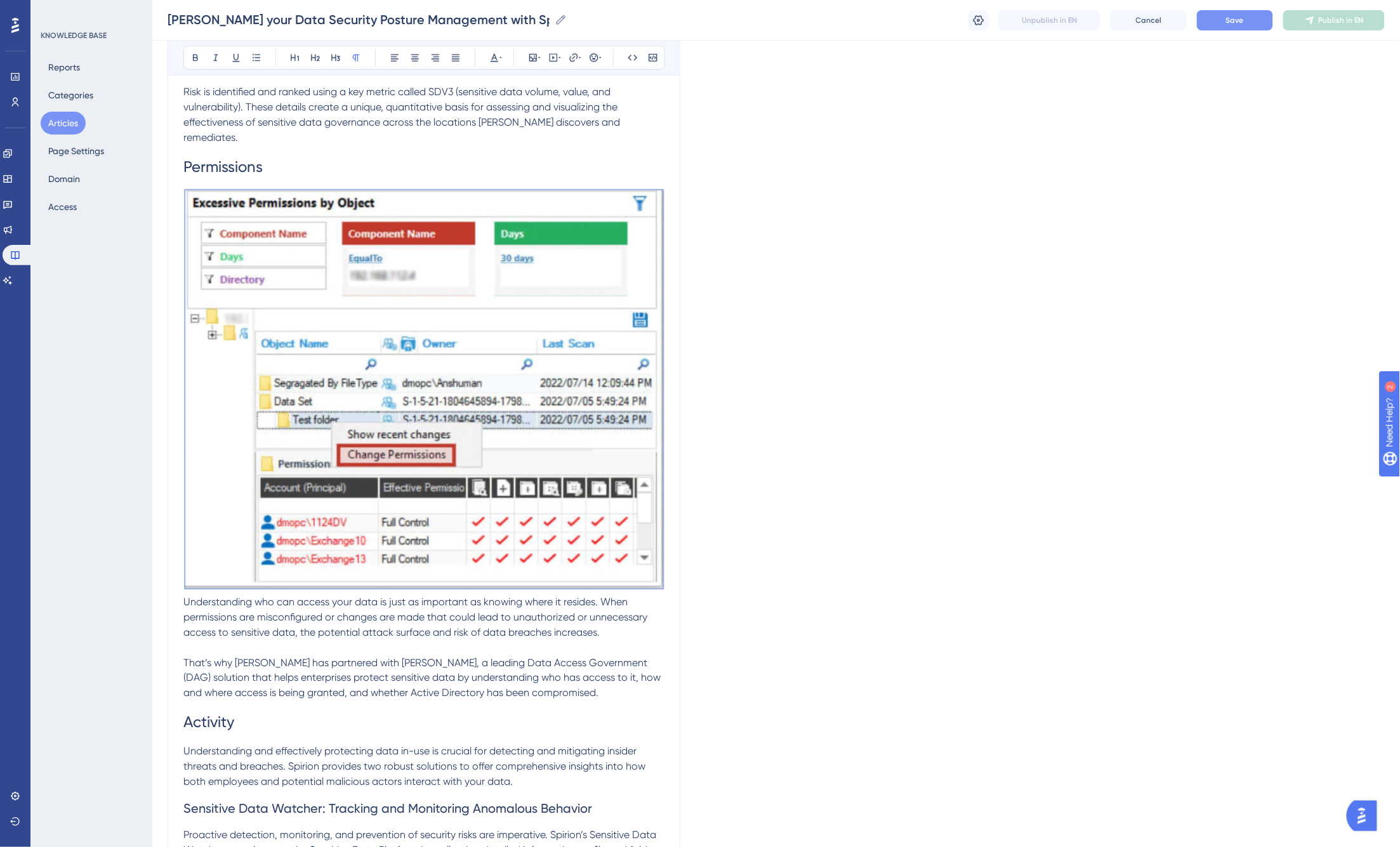
click at [612, 527] on img at bounding box center [424, 389] width 481 height 402
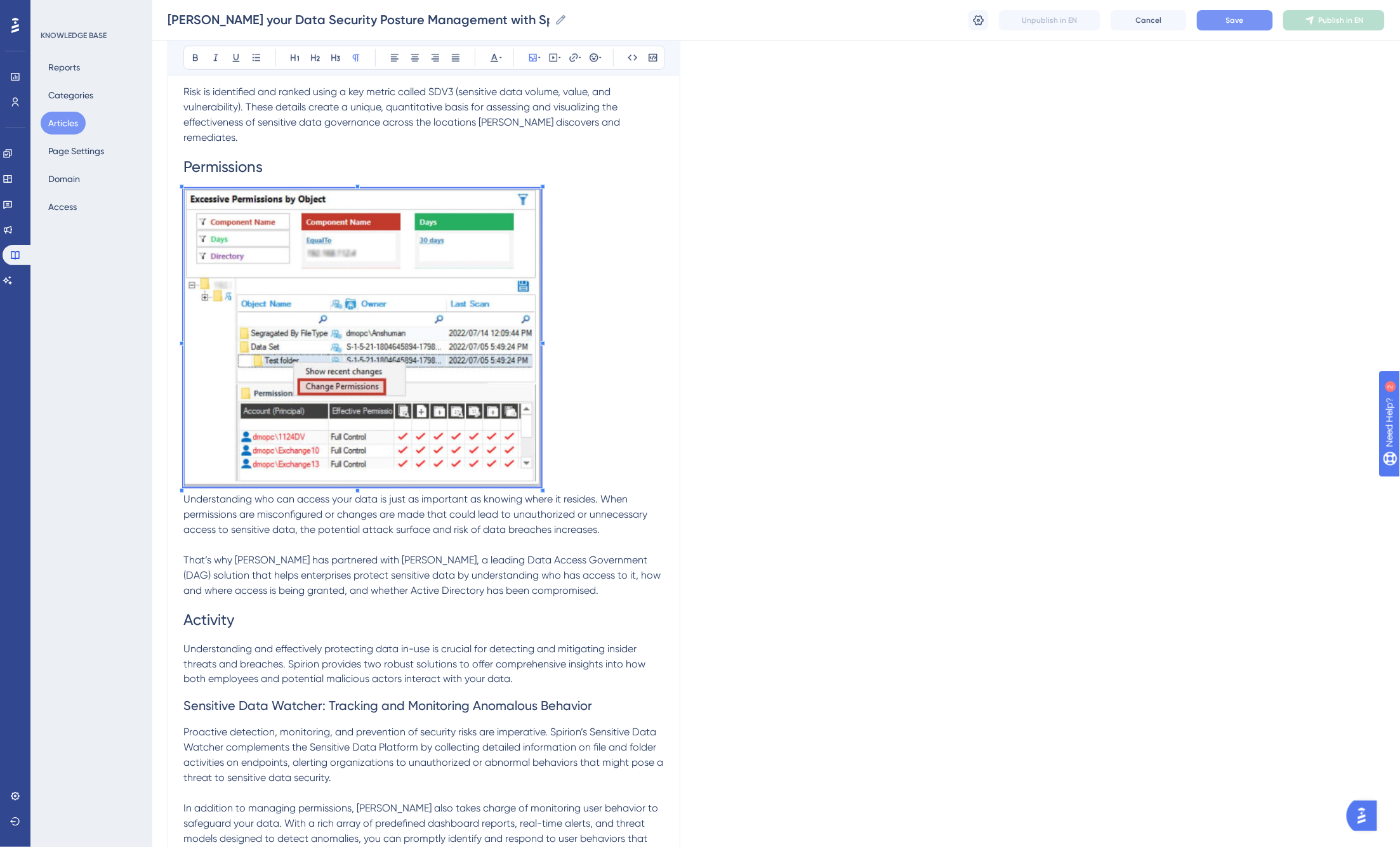
click at [305, 277] on span at bounding box center [362, 340] width 358 height 303
click at [580, 466] on p at bounding box center [424, 340] width 481 height 303
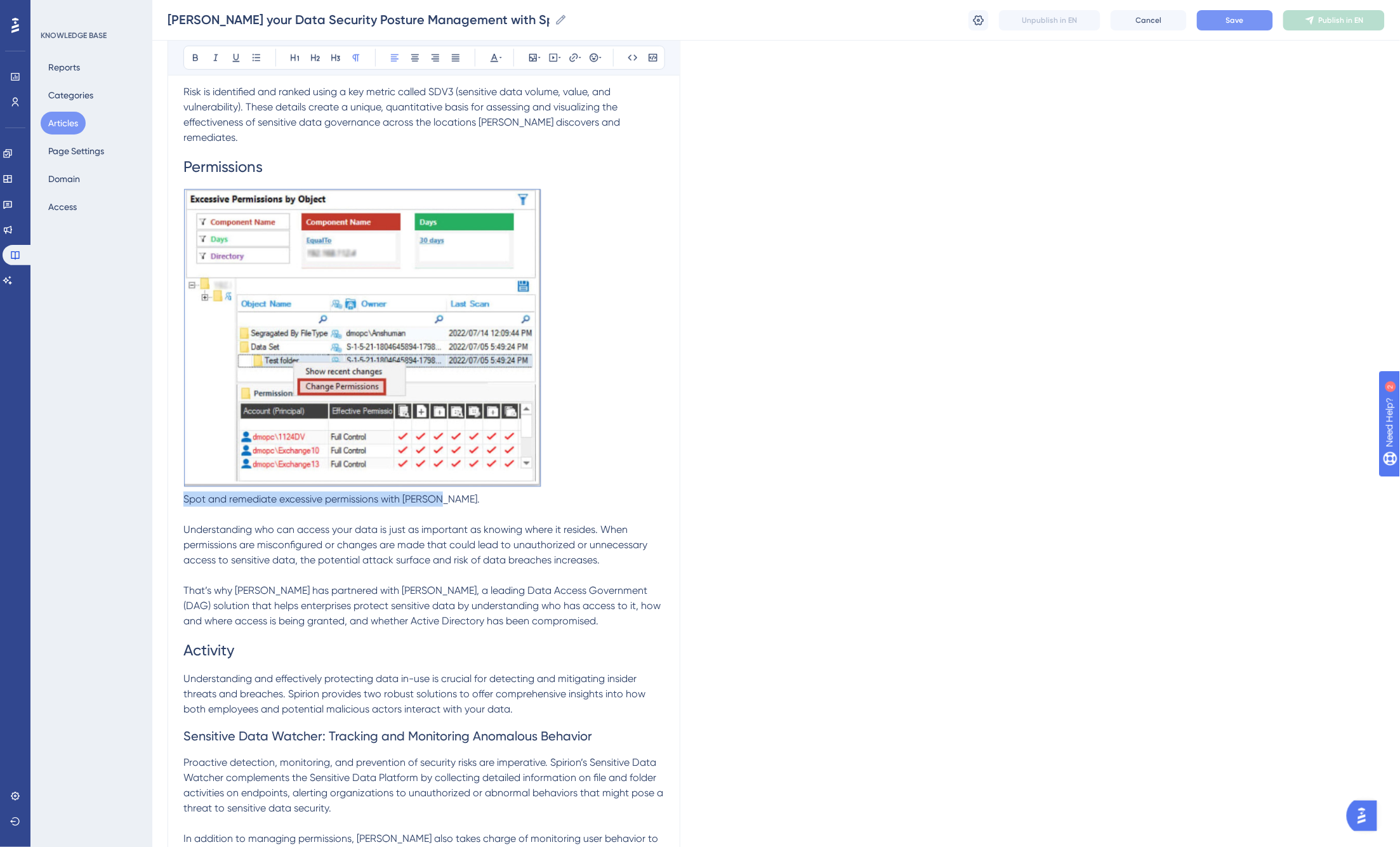
drag, startPoint x: 444, startPoint y: 485, endPoint x: 167, endPoint y: 479, distance: 277.1
click at [463, 492] on p "Spot and remediate excessive permissions with Lepide." at bounding box center [424, 499] width 481 height 15
click at [417, 568] on p "That’s why Spirion has partnered with Lepide, a leading Data Access Government …" at bounding box center [424, 598] width 481 height 61
click at [1086, 17] on span "Save" at bounding box center [1235, 20] width 18 height 10
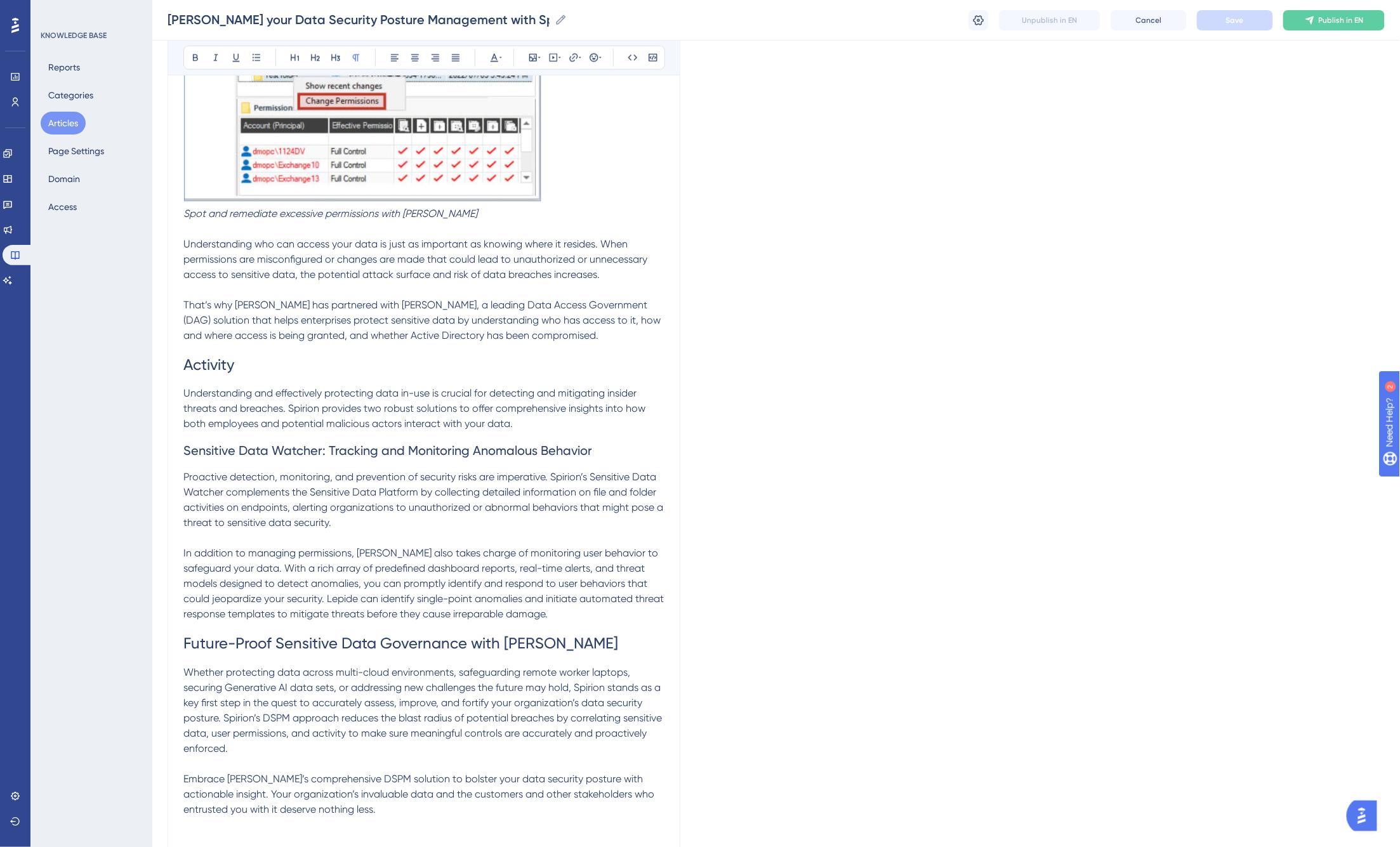
scroll to position [2885, 0]
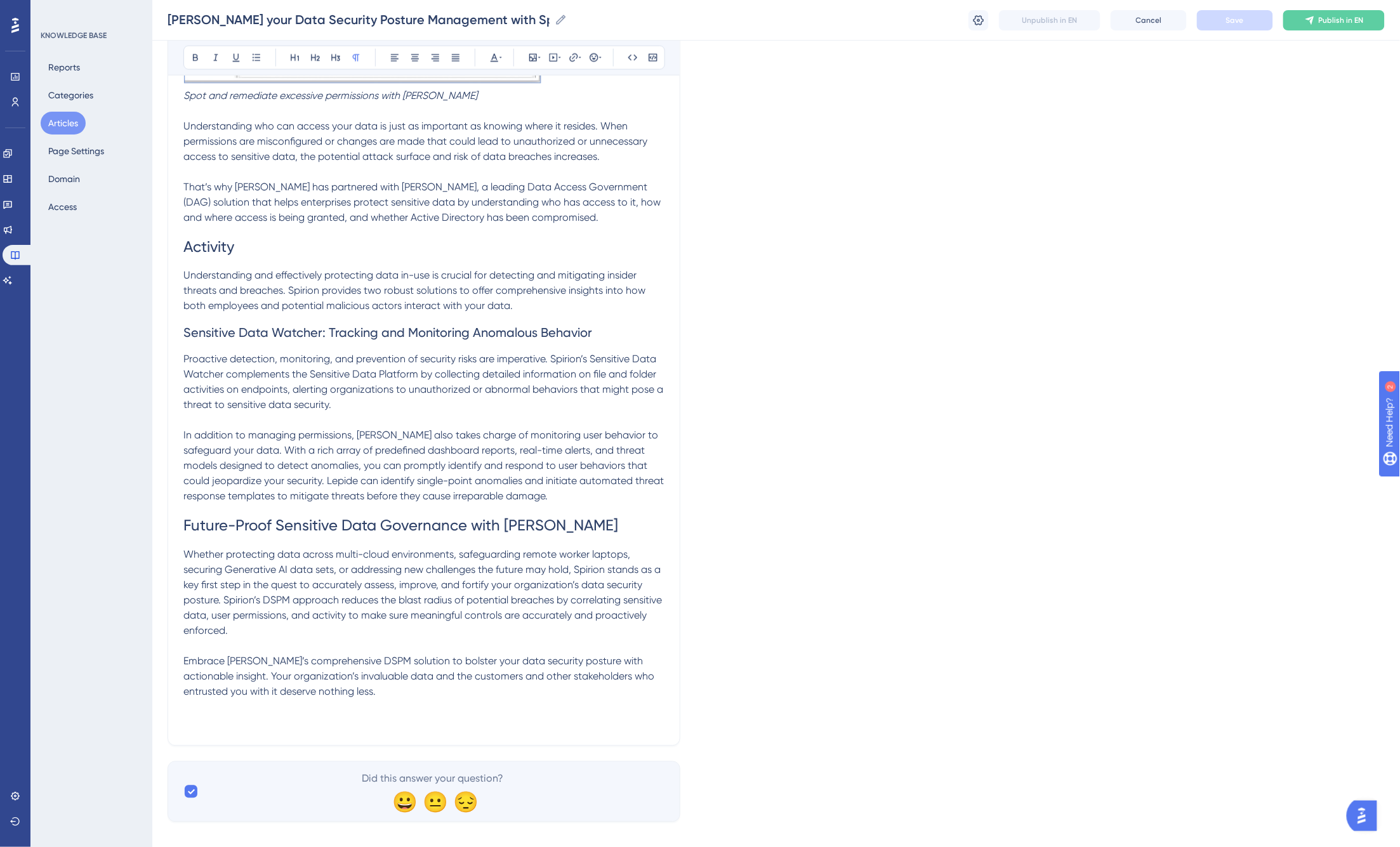
click at [384, 389] on p "Proactive detection, monitoring, and prevention of security risks are imperativ…" at bounding box center [424, 382] width 481 height 61
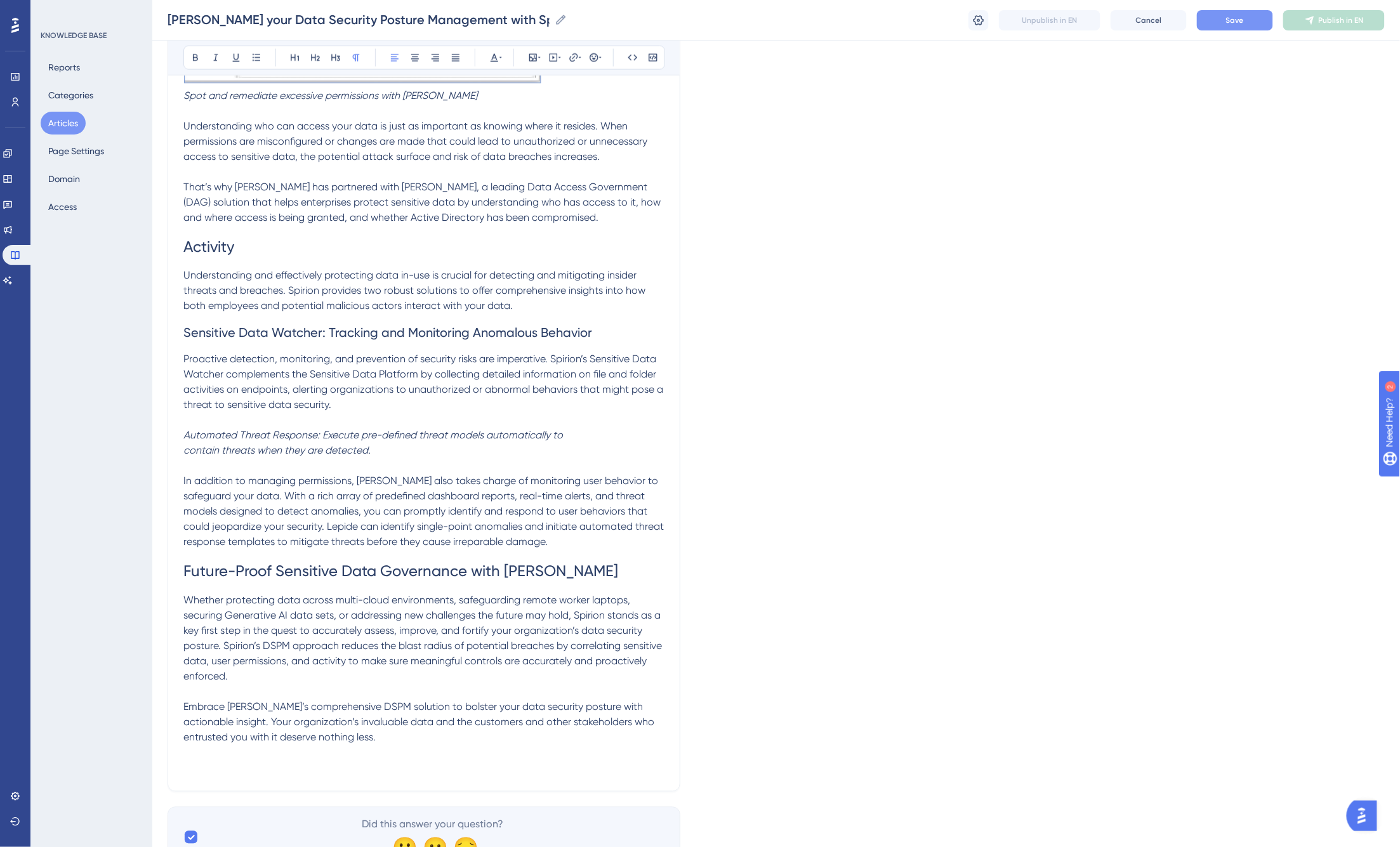
click at [407, 392] on p "Proactive detection, monitoring, and prevention of security risks are imperativ…" at bounding box center [424, 382] width 481 height 61
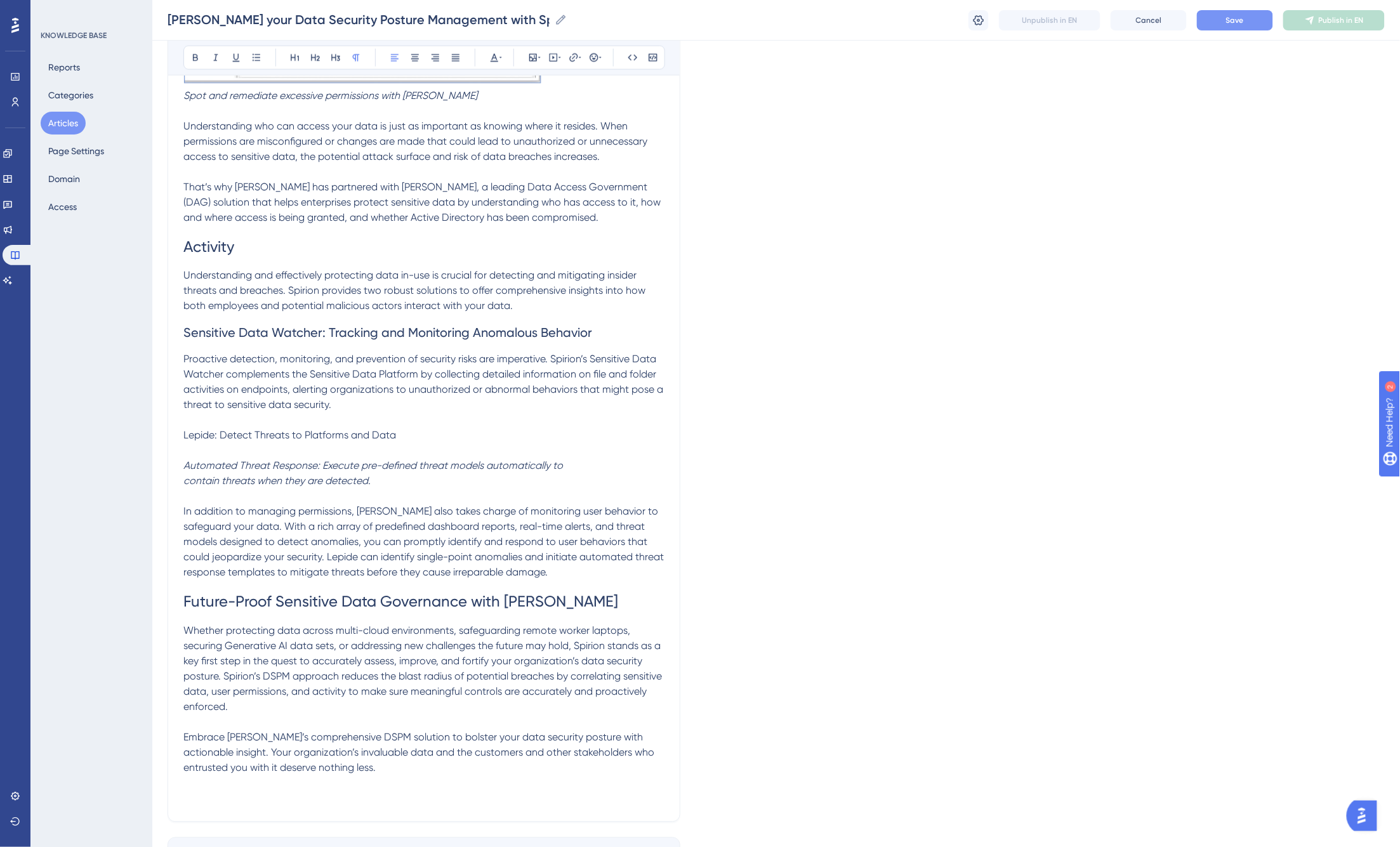
click at [351, 325] on span "Sensitive Data Watcher: Tracking and Monitoring Anomalous Behavior" at bounding box center [387, 333] width 409 height 15
click at [346, 430] on span "Lepide: Detect Threats to Platforms and Data" at bounding box center [289, 435] width 213 height 12
click at [315, 57] on icon at bounding box center [315, 57] width 10 height 10
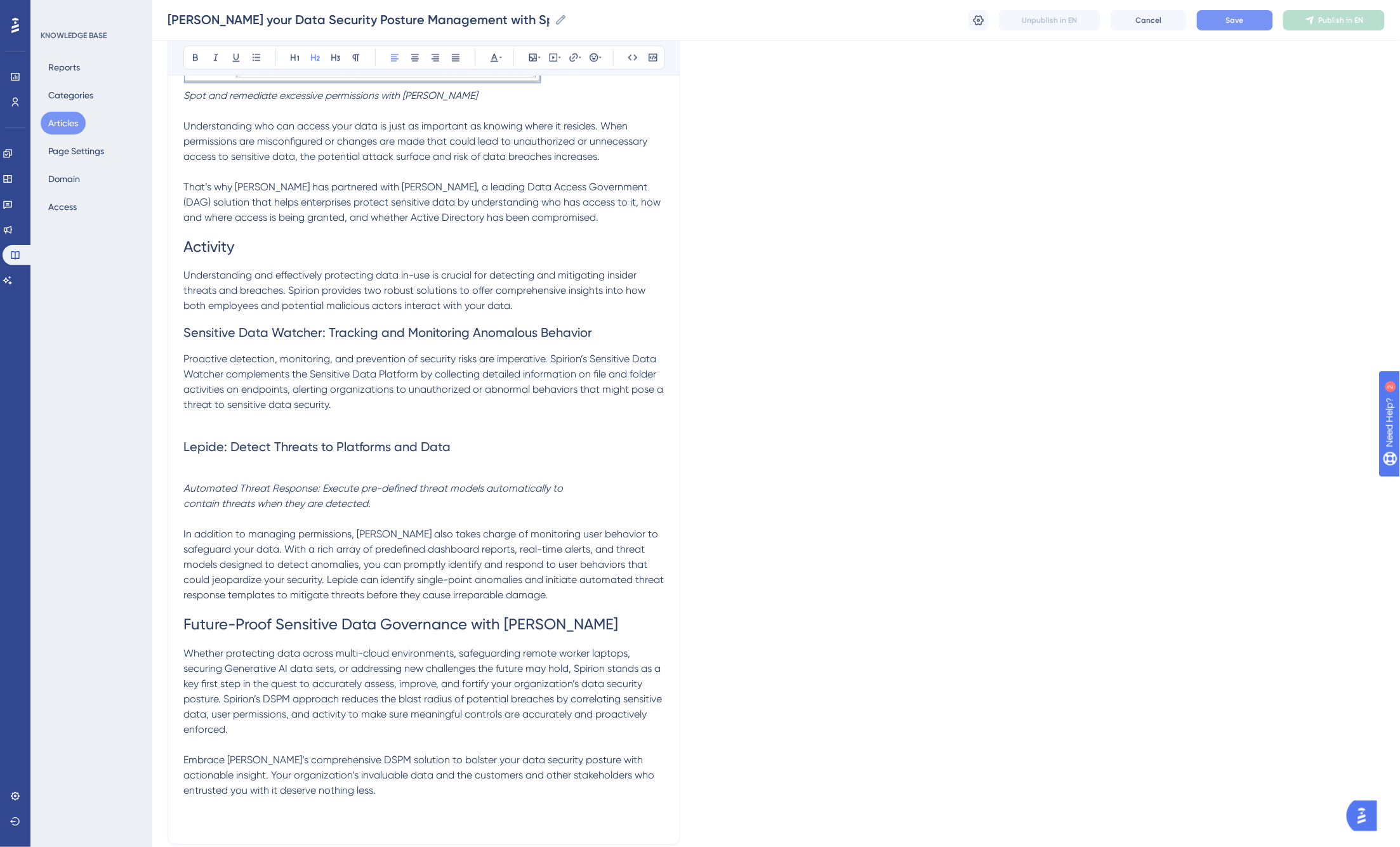
click at [315, 466] on p at bounding box center [424, 473] width 481 height 15
click at [542, 65] on div at bounding box center [533, 57] width 18 height 18
click at [538, 55] on icon at bounding box center [539, 57] width 3 height 10
click at [541, 65] on button at bounding box center [533, 57] width 18 height 18
click at [534, 119] on span "Upload Image" at bounding box center [540, 118] width 52 height 10
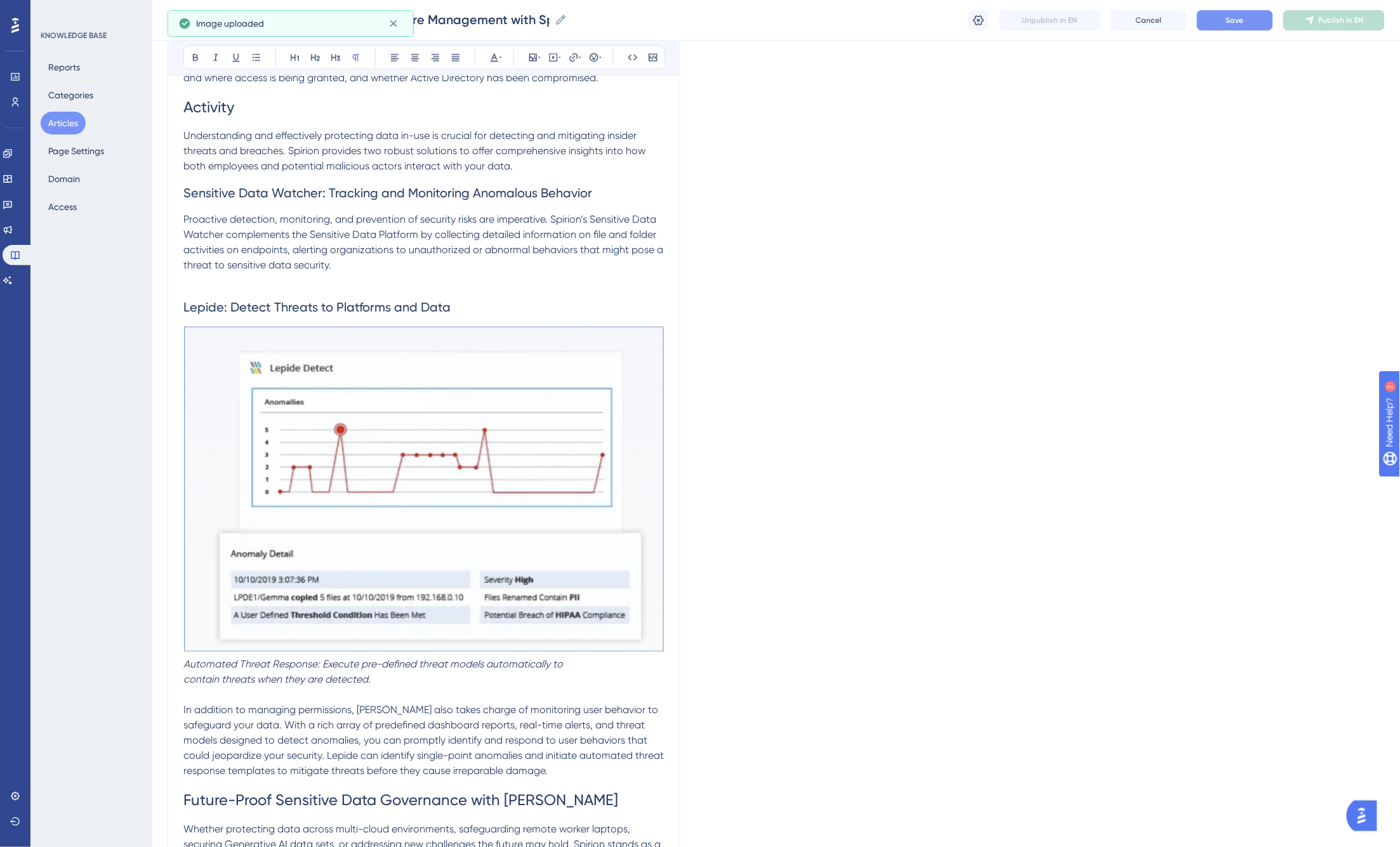
scroll to position [3026, 0]
click at [362, 361] on img at bounding box center [424, 489] width 481 height 326
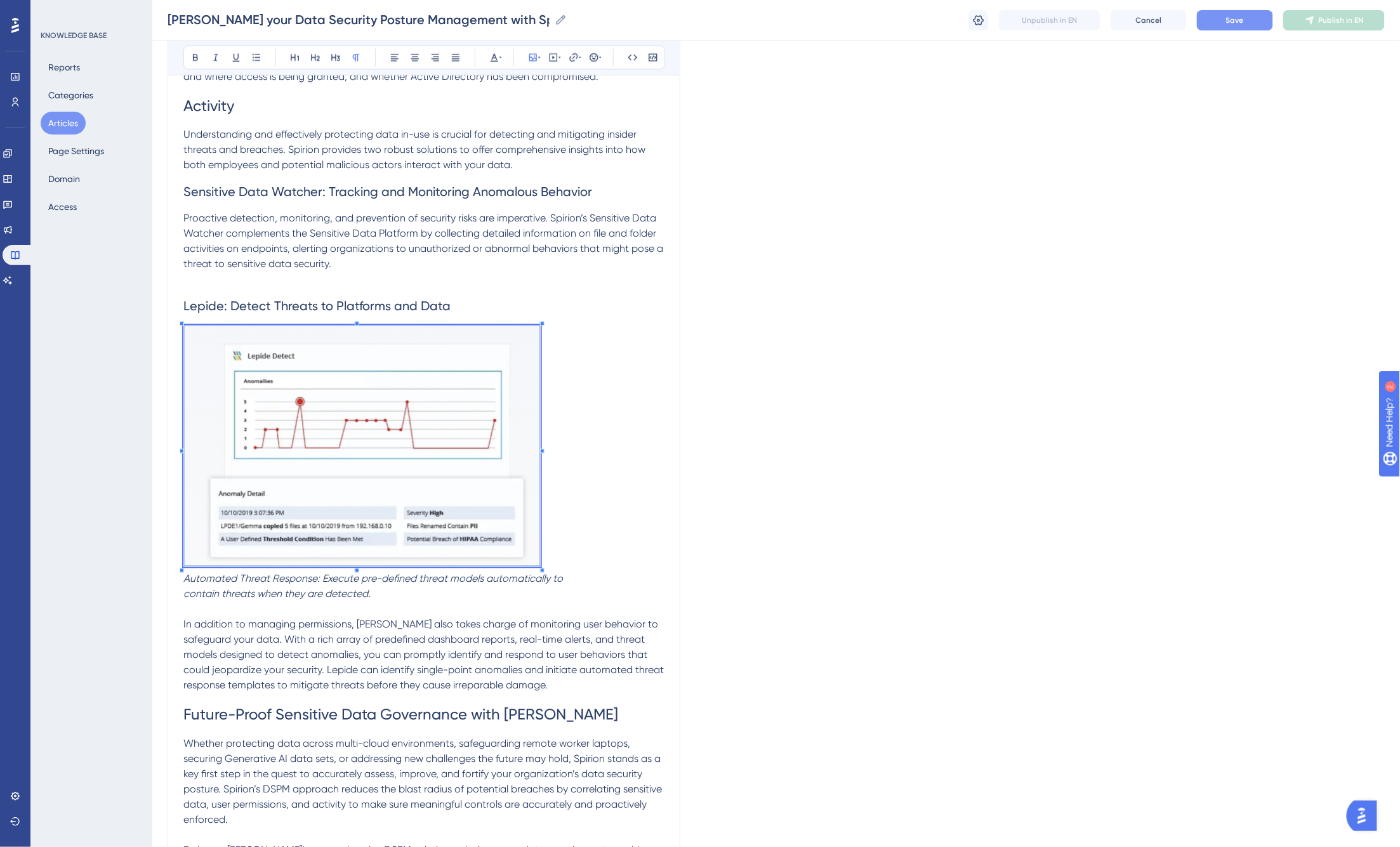
click at [305, 394] on span at bounding box center [361, 448] width 357 height 246
click at [400, 619] on span "In addition to managing permissions, Lepide also takes charge of monitoring use…" at bounding box center [425, 655] width 483 height 73
click at [1086, 18] on button "Save" at bounding box center [1235, 20] width 76 height 20
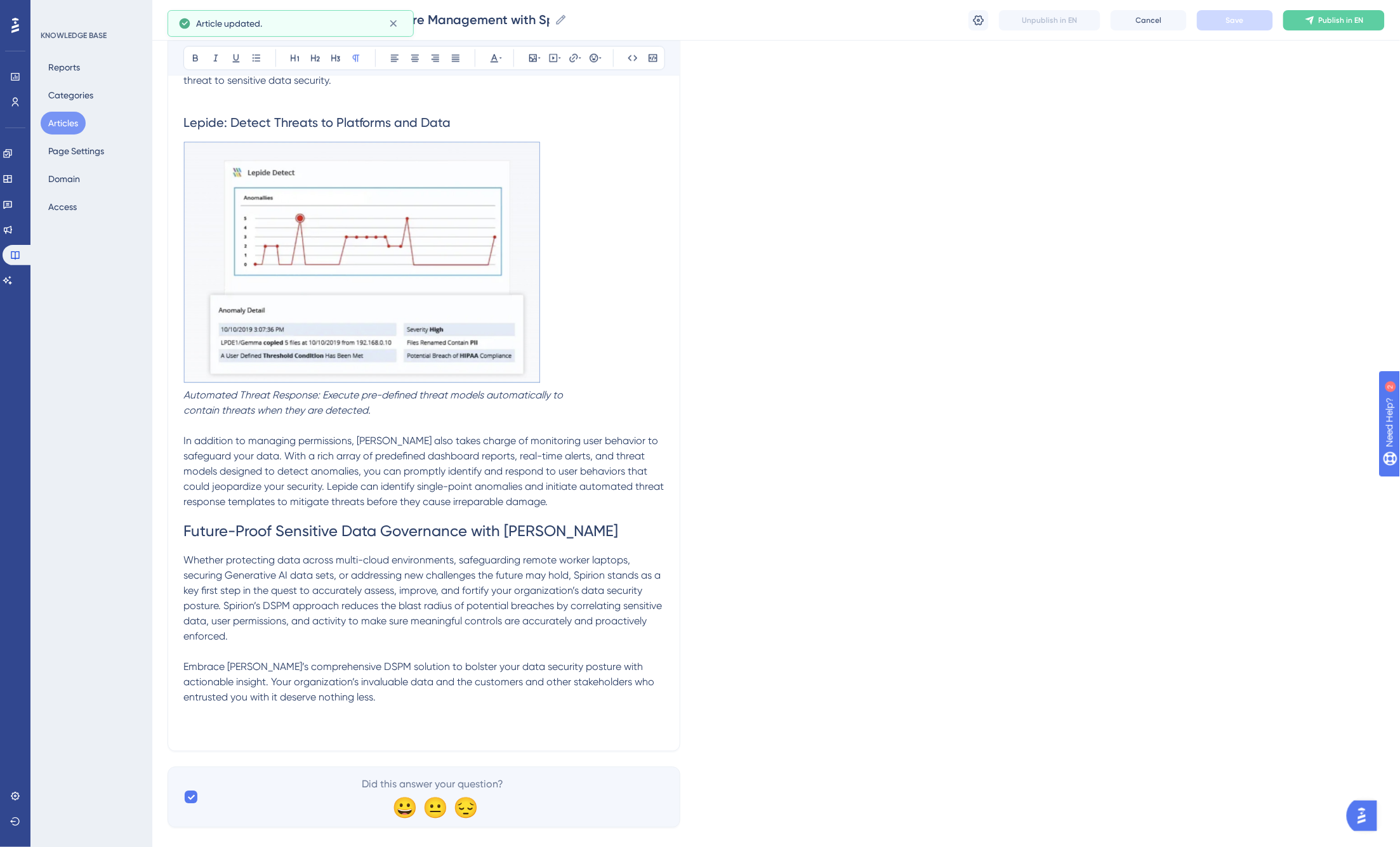
scroll to position [3216, 0]
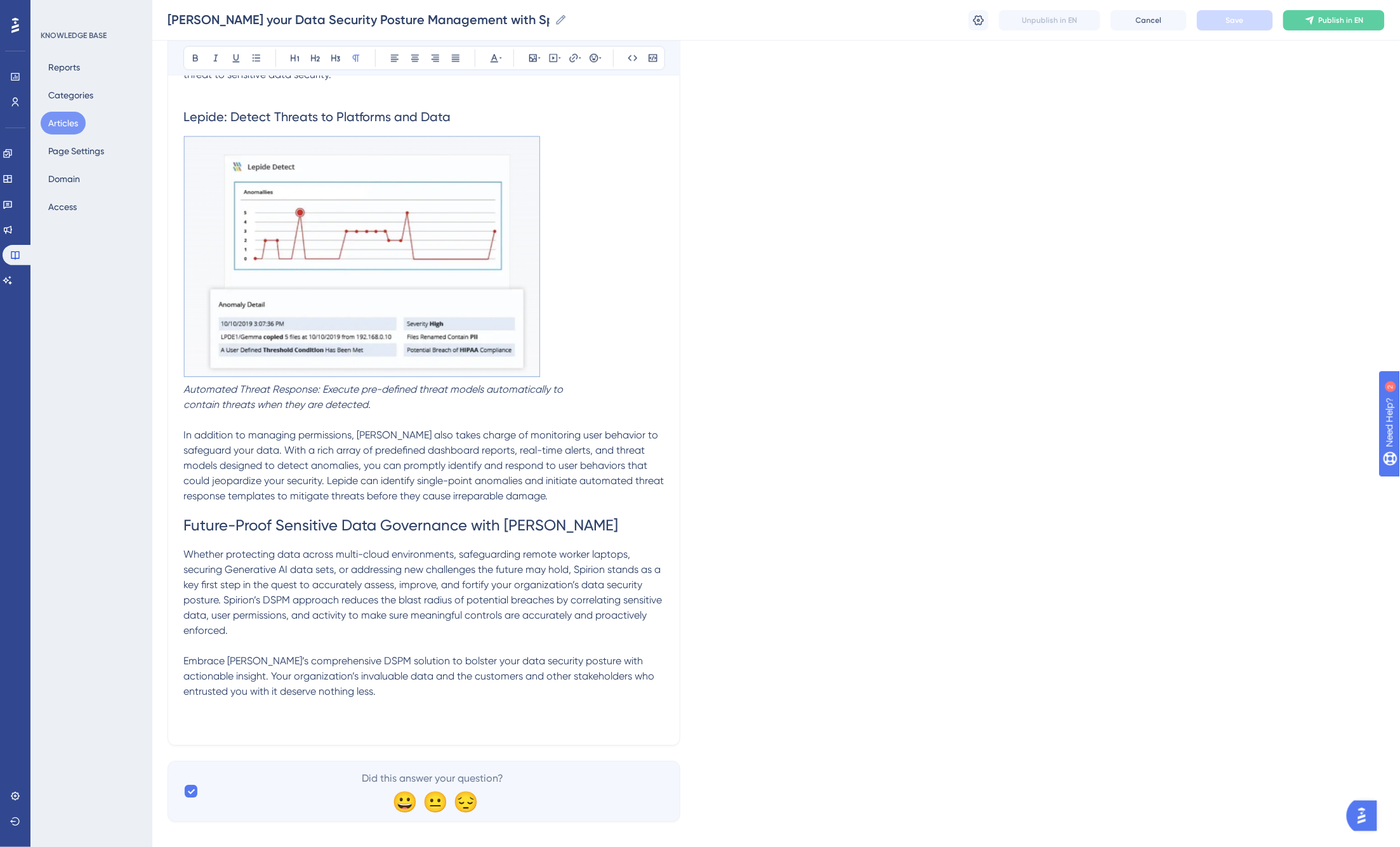
click at [282, 699] on p "Embrace Spirion’s comprehensive DSPM solution to bolster your data security pos…" at bounding box center [424, 692] width 481 height 76
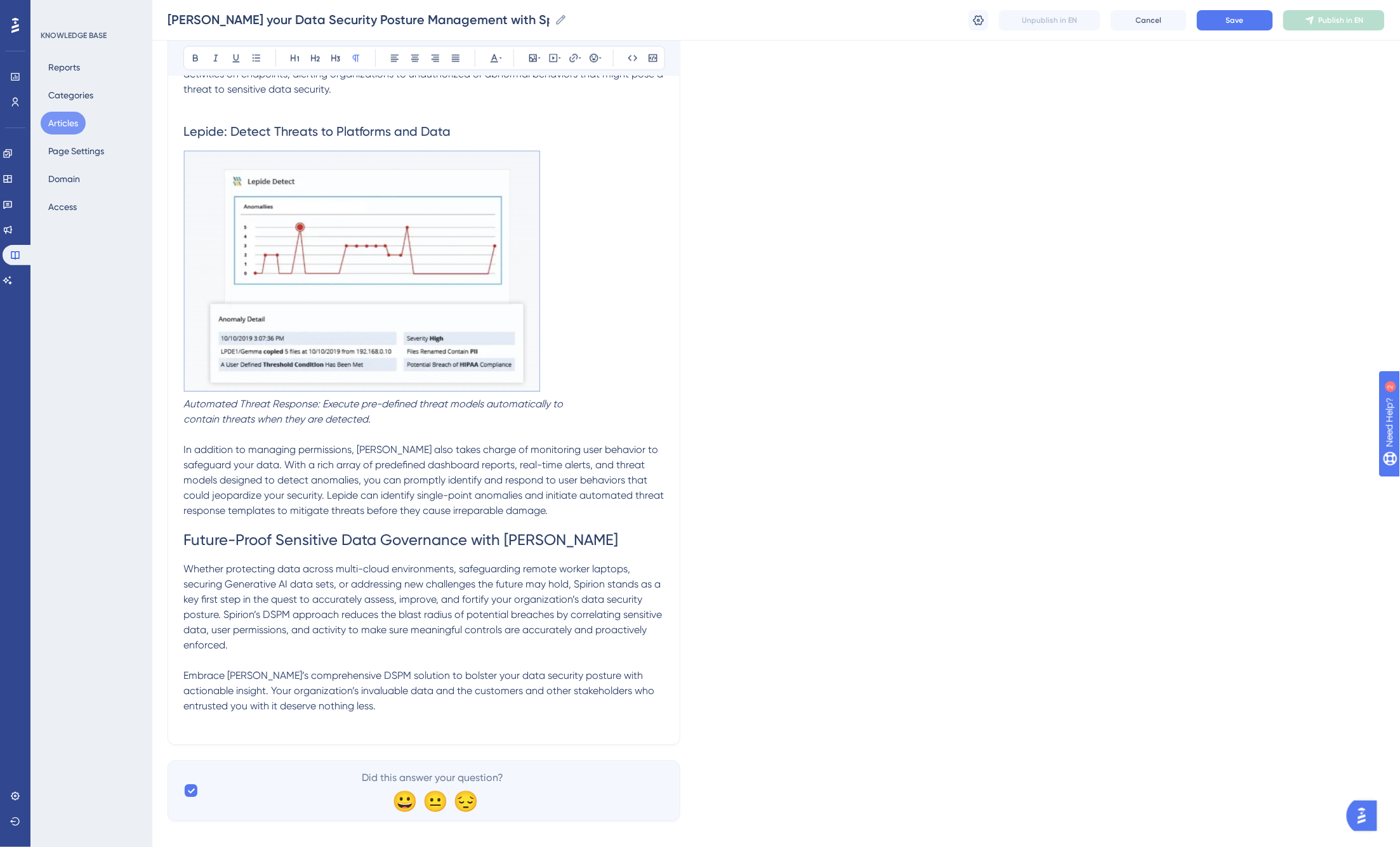
click at [348, 633] on p "Whether protecting data across multi-cloud environments, safeguarding remote wo…" at bounding box center [424, 607] width 481 height 91
click at [1086, 22] on span "Save" at bounding box center [1235, 20] width 18 height 10
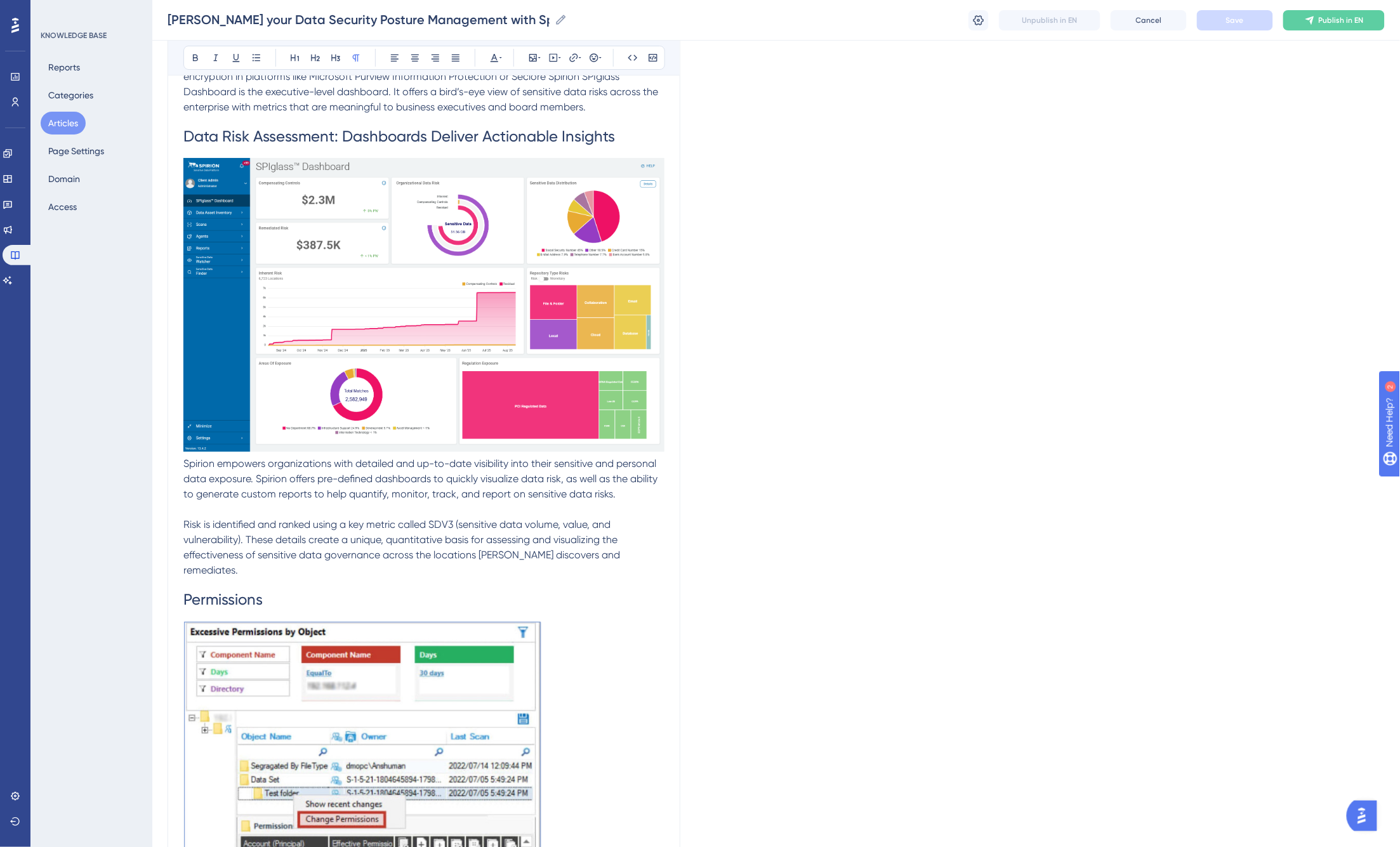
scroll to position [2002, 0]
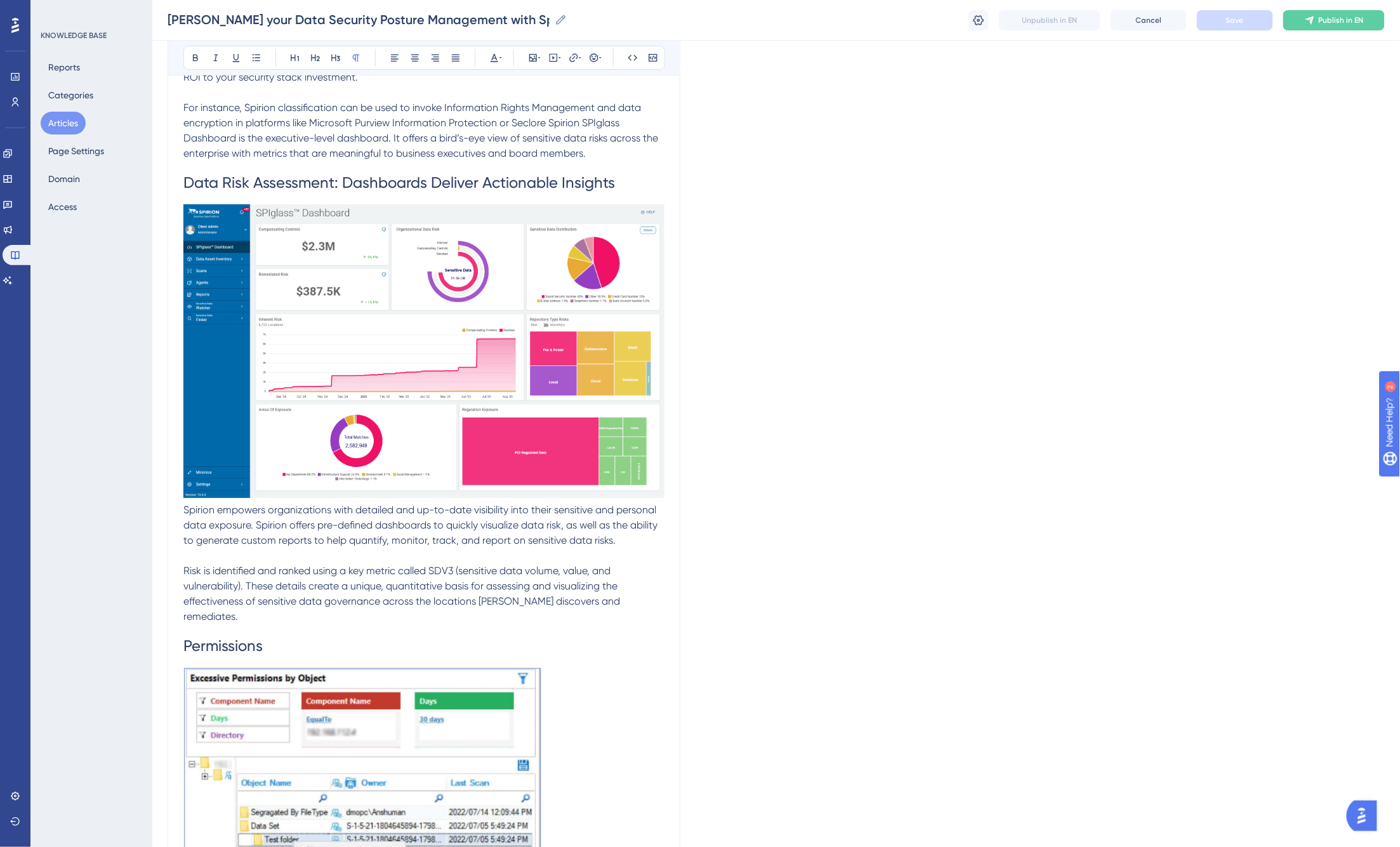
click at [187, 522] on span "Spirion empowers organizations with detailed and up-to-date visibility into the…" at bounding box center [421, 524] width 476 height 42
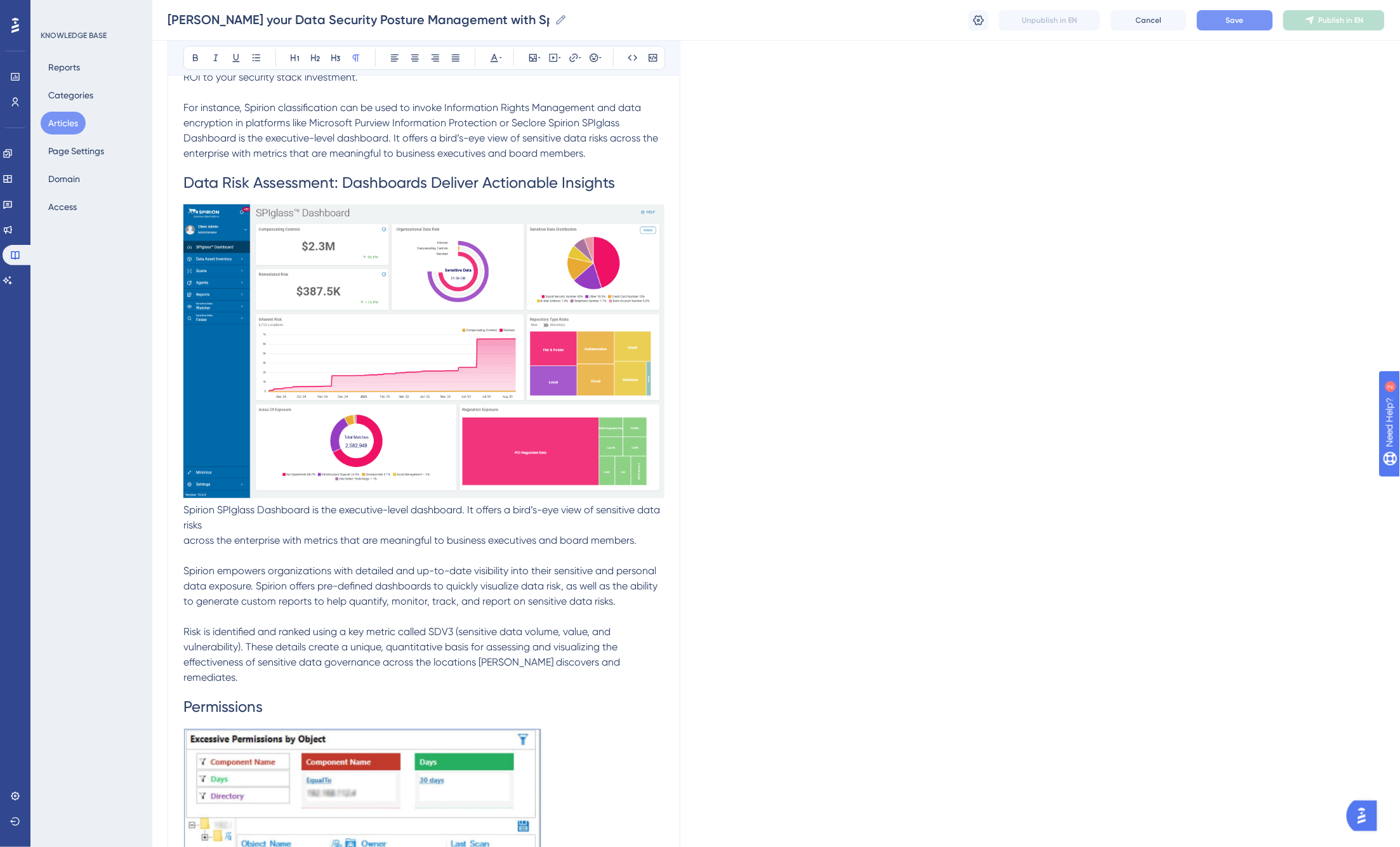
click at [224, 529] on p "Spirion SPIglass Dashboard is the executive-level dashboard. It offers a bird’s…" at bounding box center [424, 526] width 481 height 46
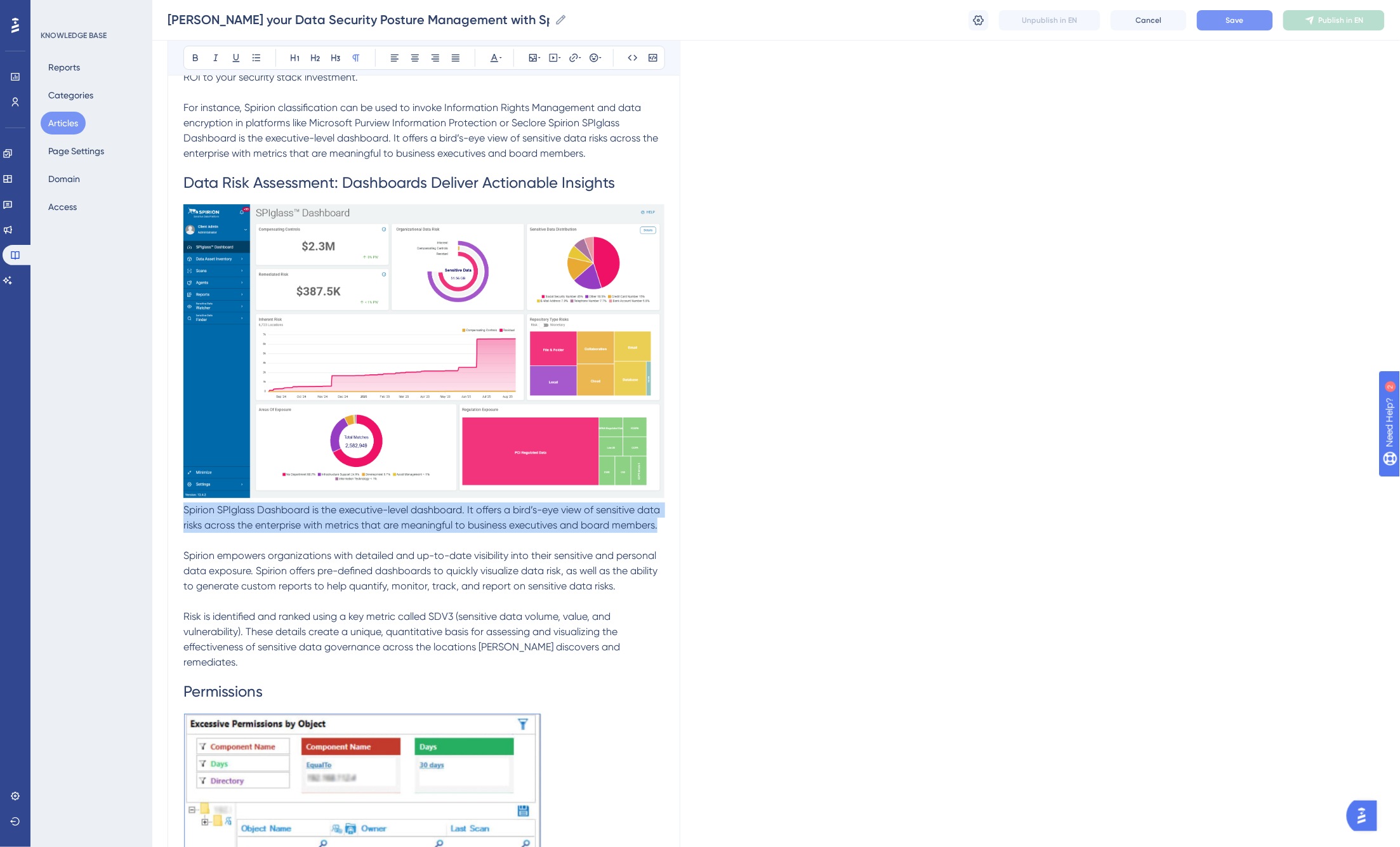
drag, startPoint x: 662, startPoint y: 527, endPoint x: 184, endPoint y: 506, distance: 478.5
click at [184, 506] on p "Spirion SPIglass Dashboard is the executive-level dashboard. It offers a bird’s…" at bounding box center [424, 518] width 481 height 30
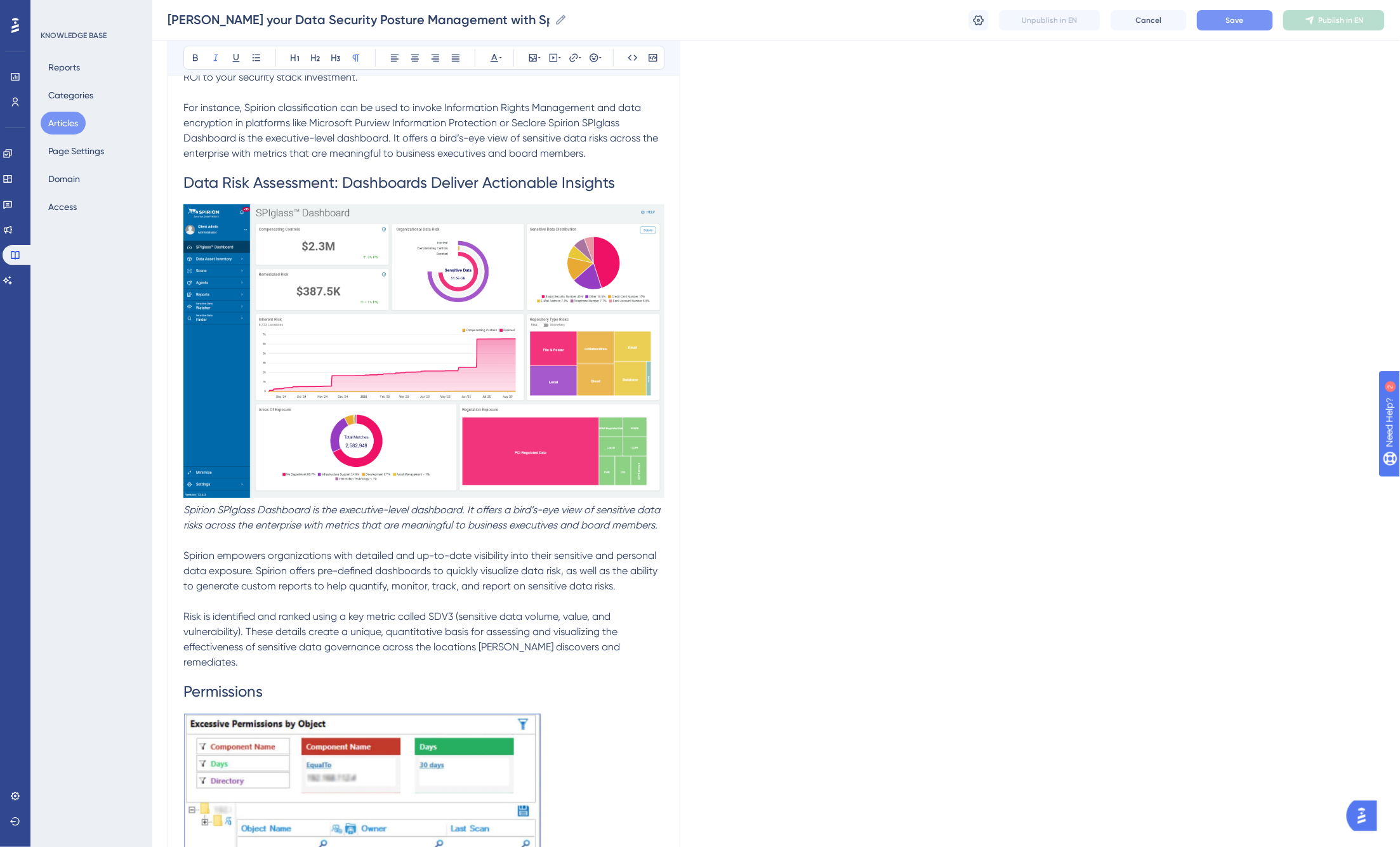
click at [662, 531] on p "Spirion SPIglass Dashboard is the executive-level dashboard. It offers a bird’s…" at bounding box center [424, 518] width 481 height 30
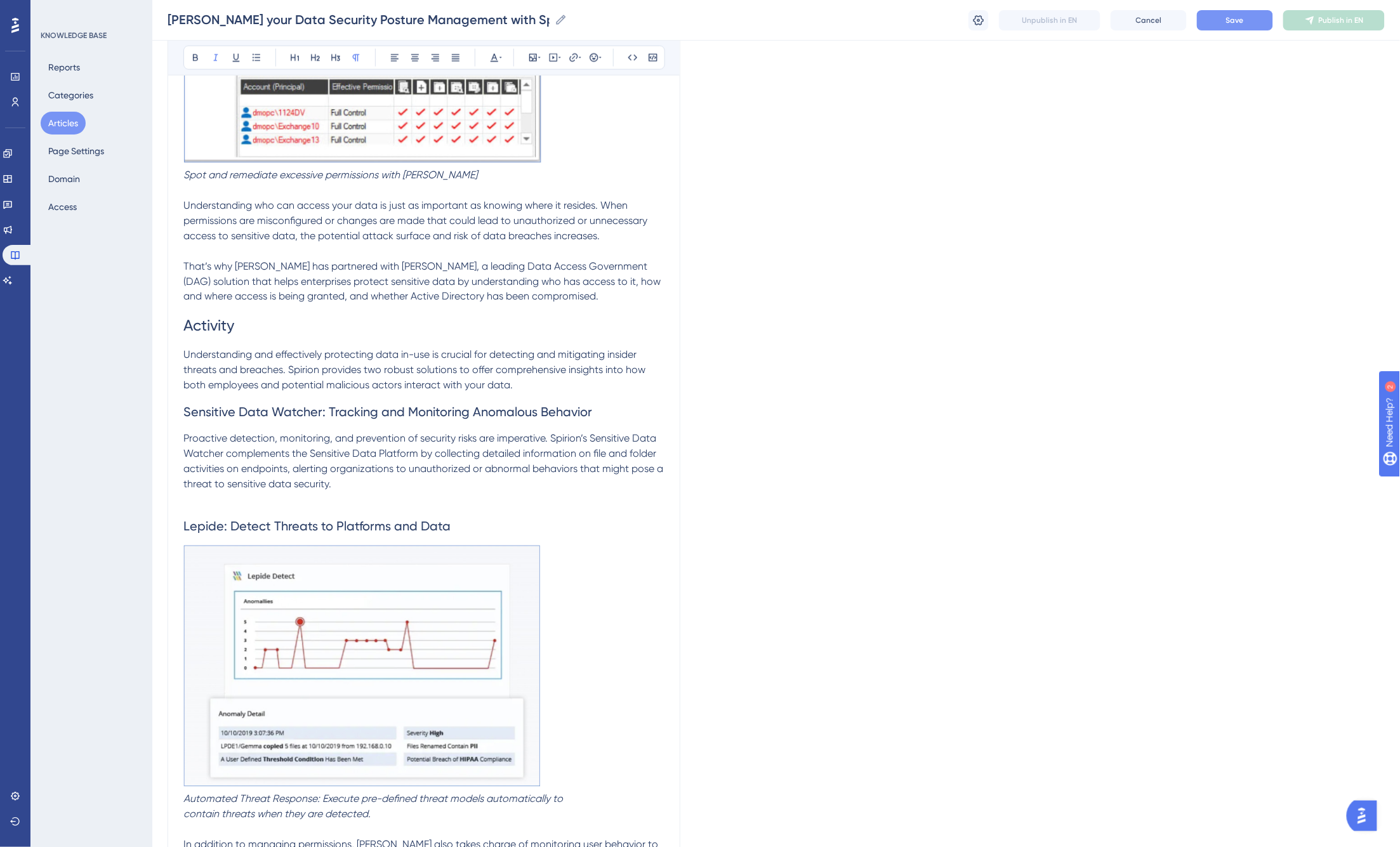
scroll to position [2990, 0]
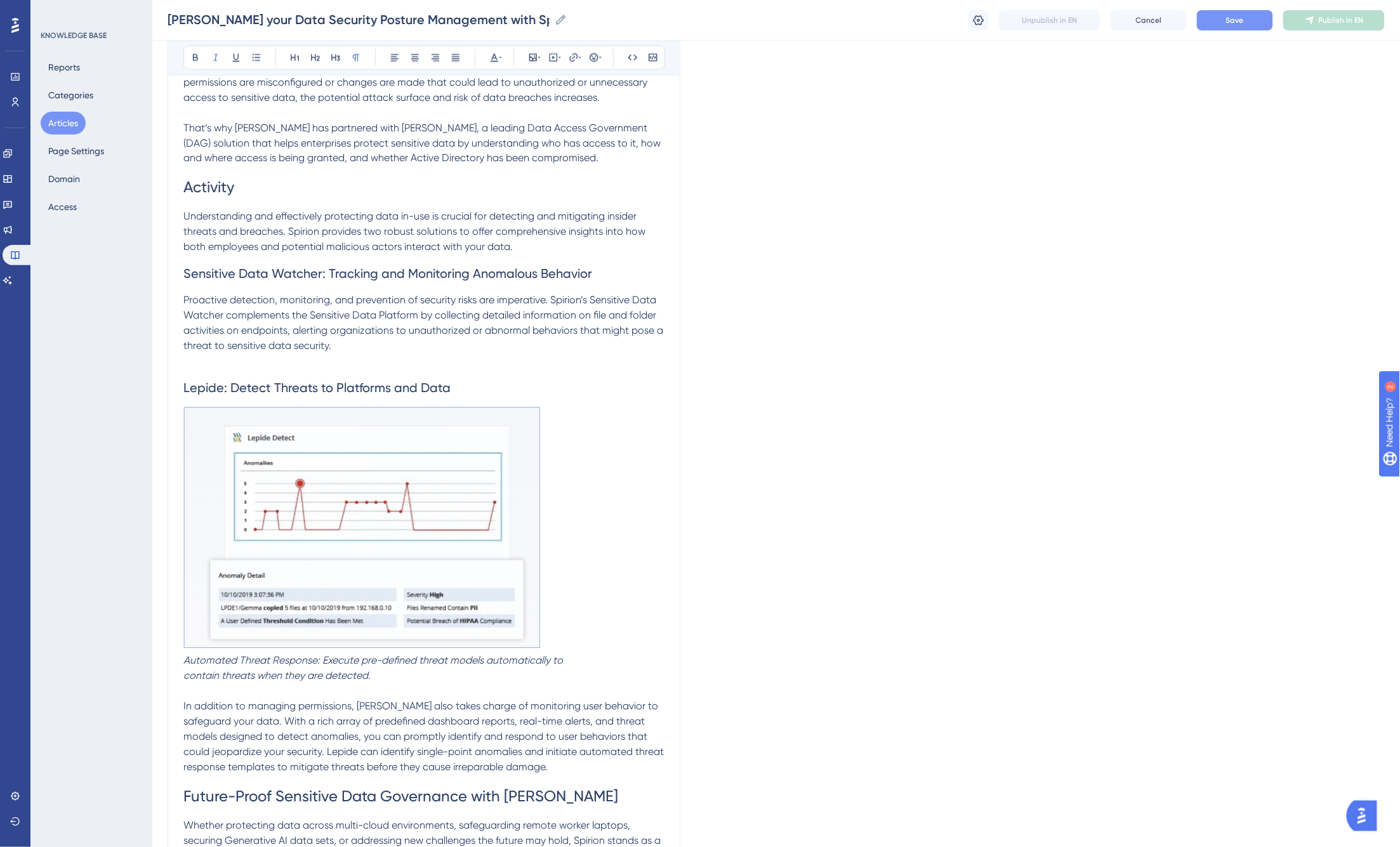
click at [445, 662] on p "Automated Threat Response: Execute pre-defined threat models automatically to c…" at bounding box center [424, 669] width 481 height 30
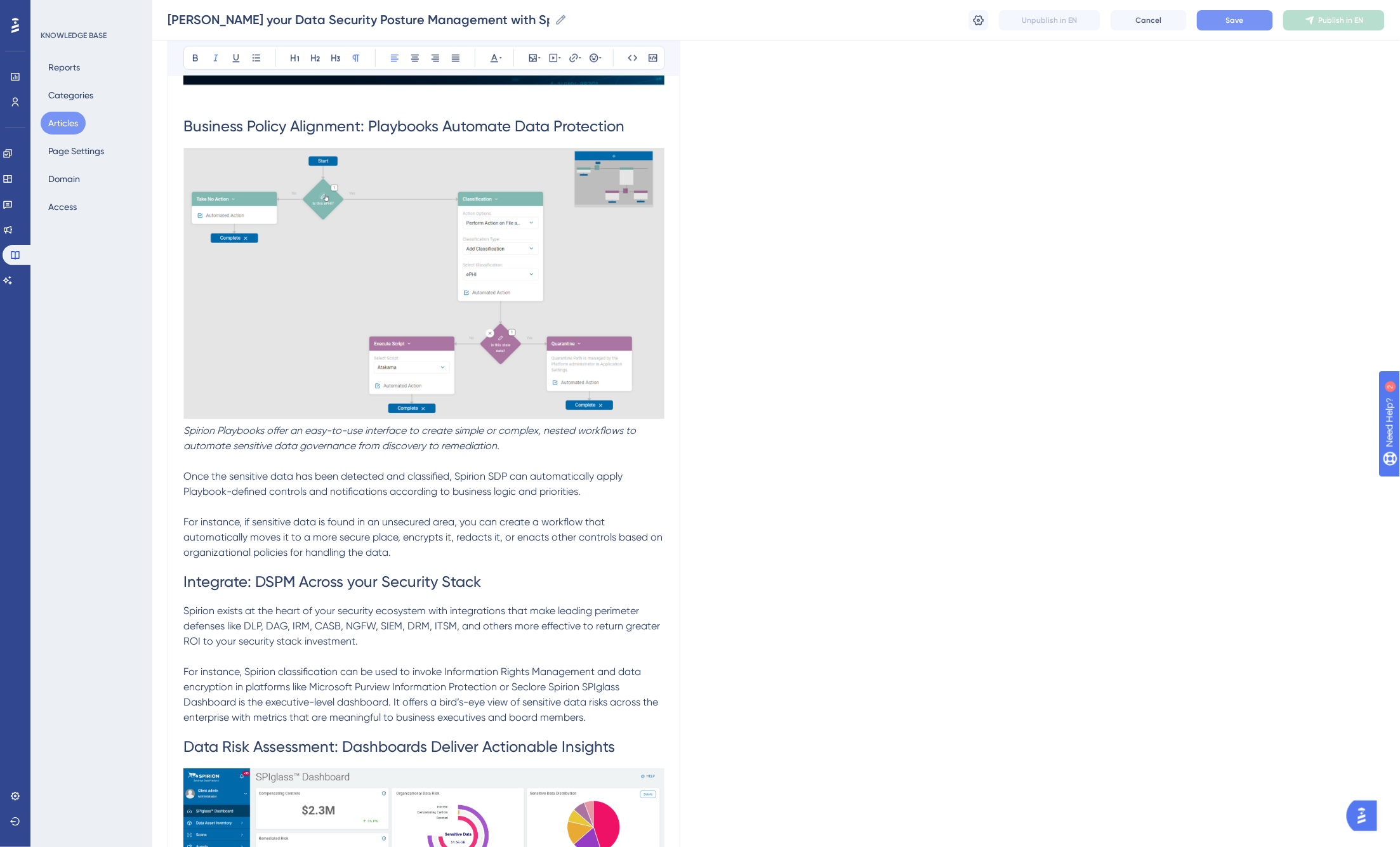
scroll to position [1297, 0]
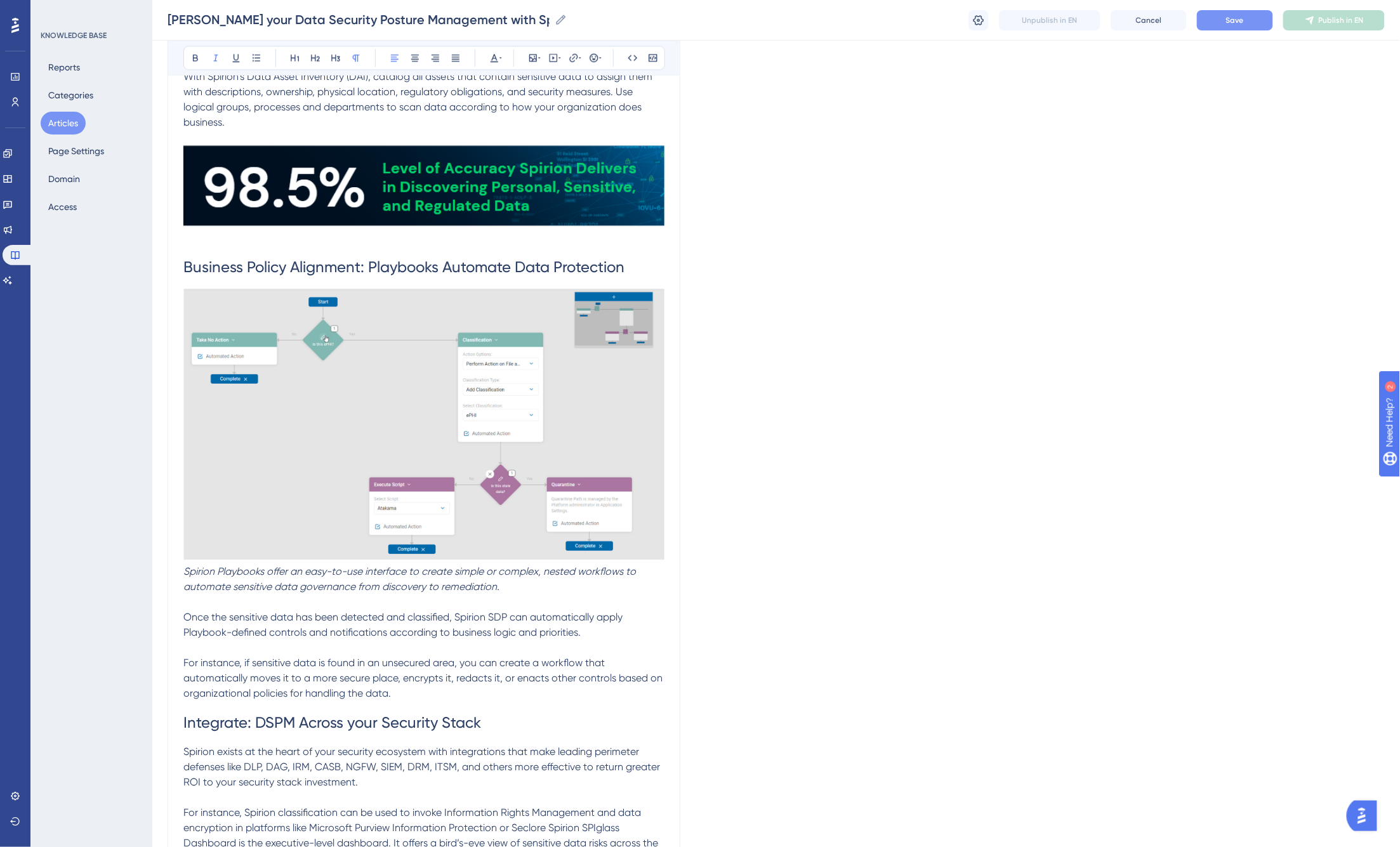
click at [519, 589] on p "Spirion Playbooks offer an easy-to-use interface to create simple or complex, n…" at bounding box center [424, 579] width 481 height 30
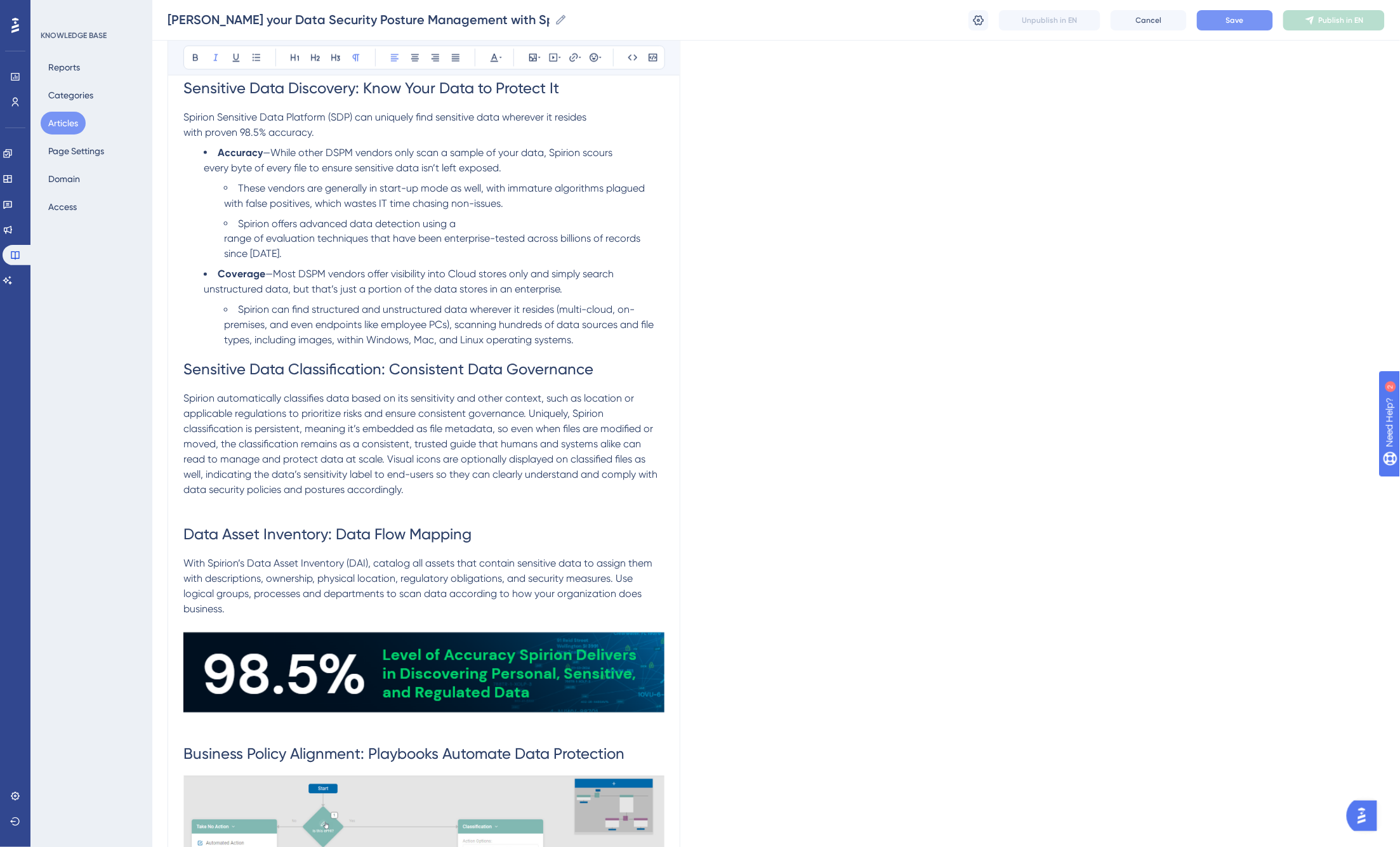
scroll to position [803, 0]
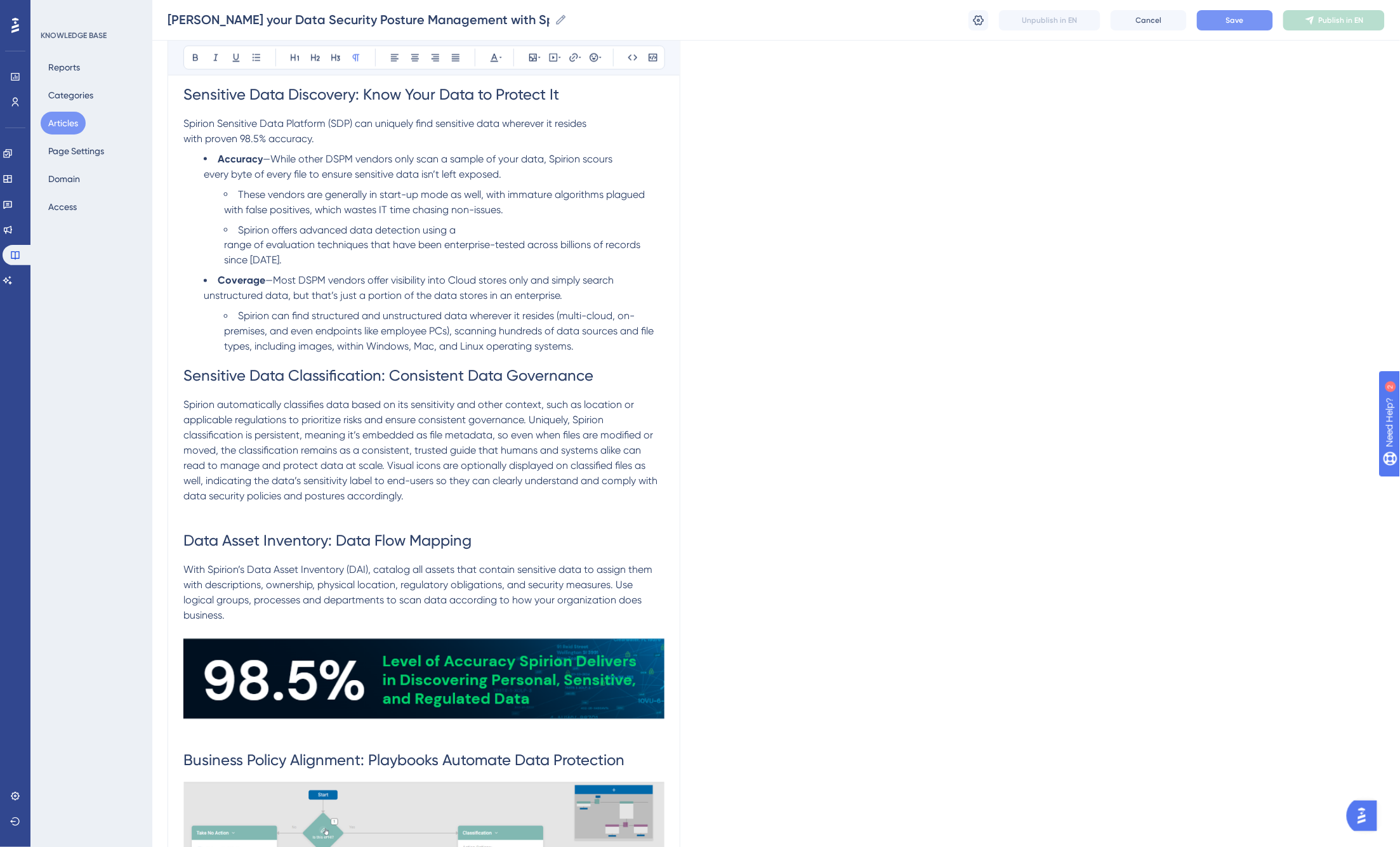
click at [534, 419] on span "Spirion automatically classifies data based on its sensitivity and other contex…" at bounding box center [421, 451] width 476 height 103
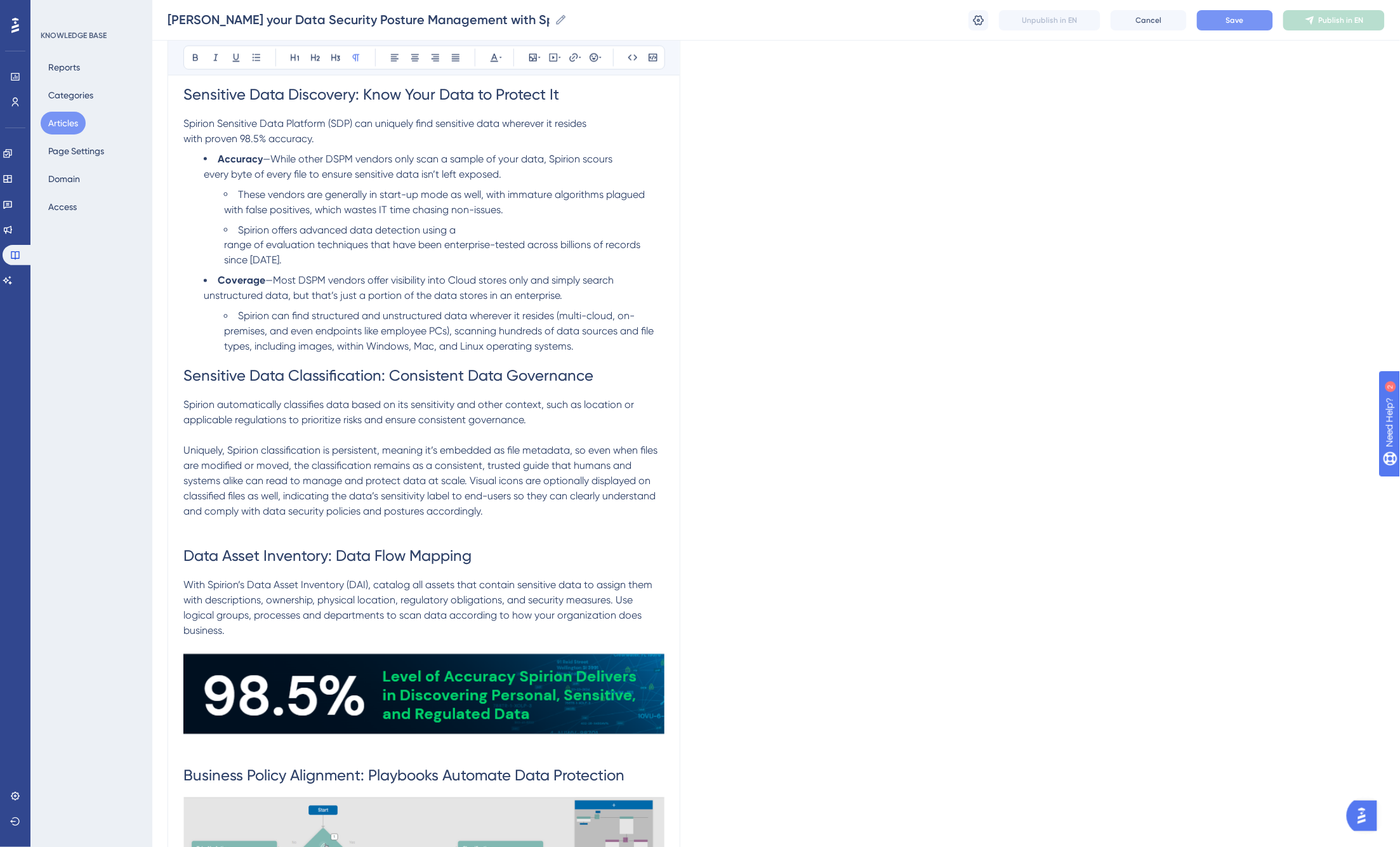
click at [473, 478] on span "Uniquely, Spirion classification is persistent, meaning it’s embedded as file m…" at bounding box center [421, 481] width 476 height 73
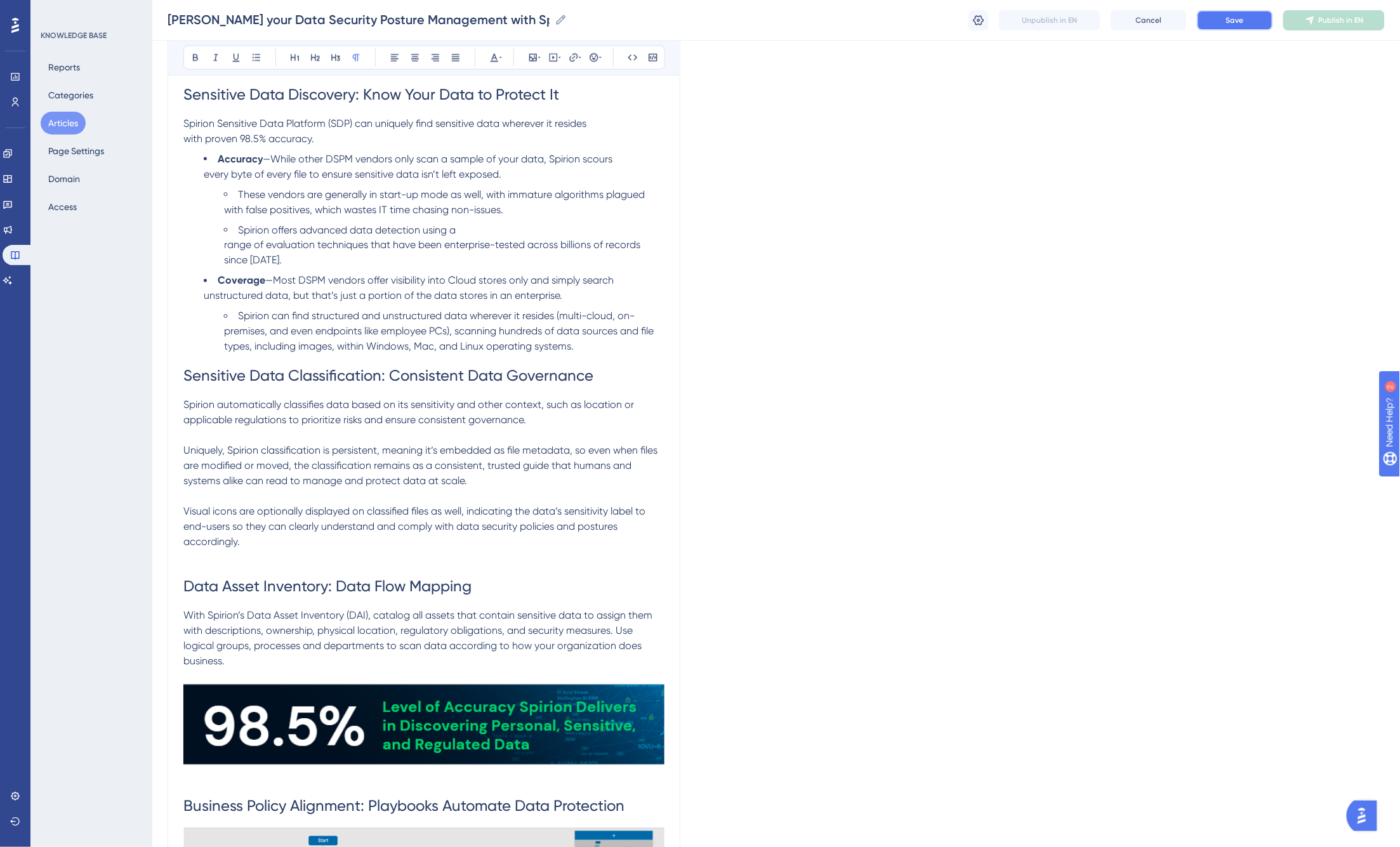
click at [1086, 24] on span "Save" at bounding box center [1235, 20] width 18 height 10
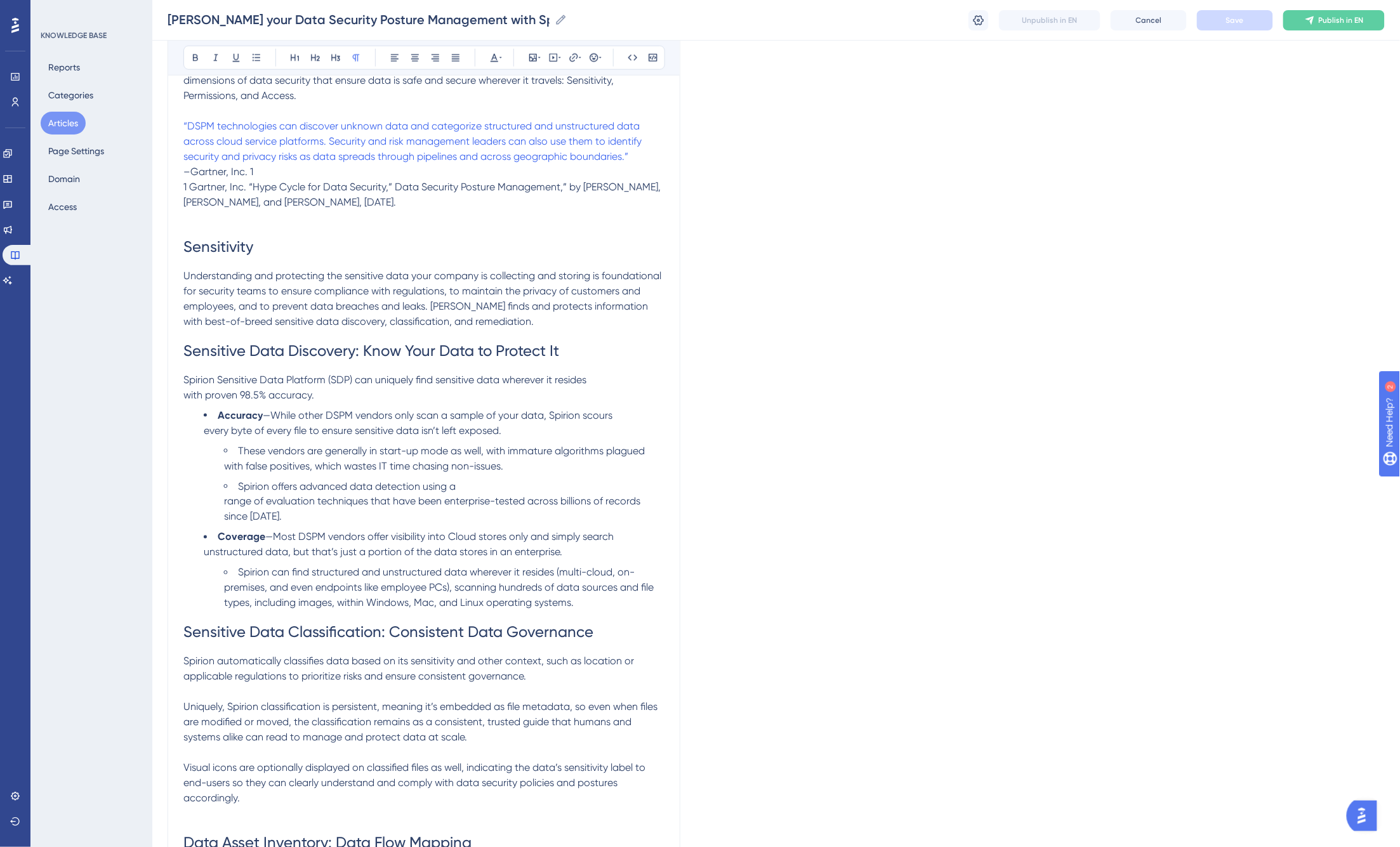
scroll to position [522, 0]
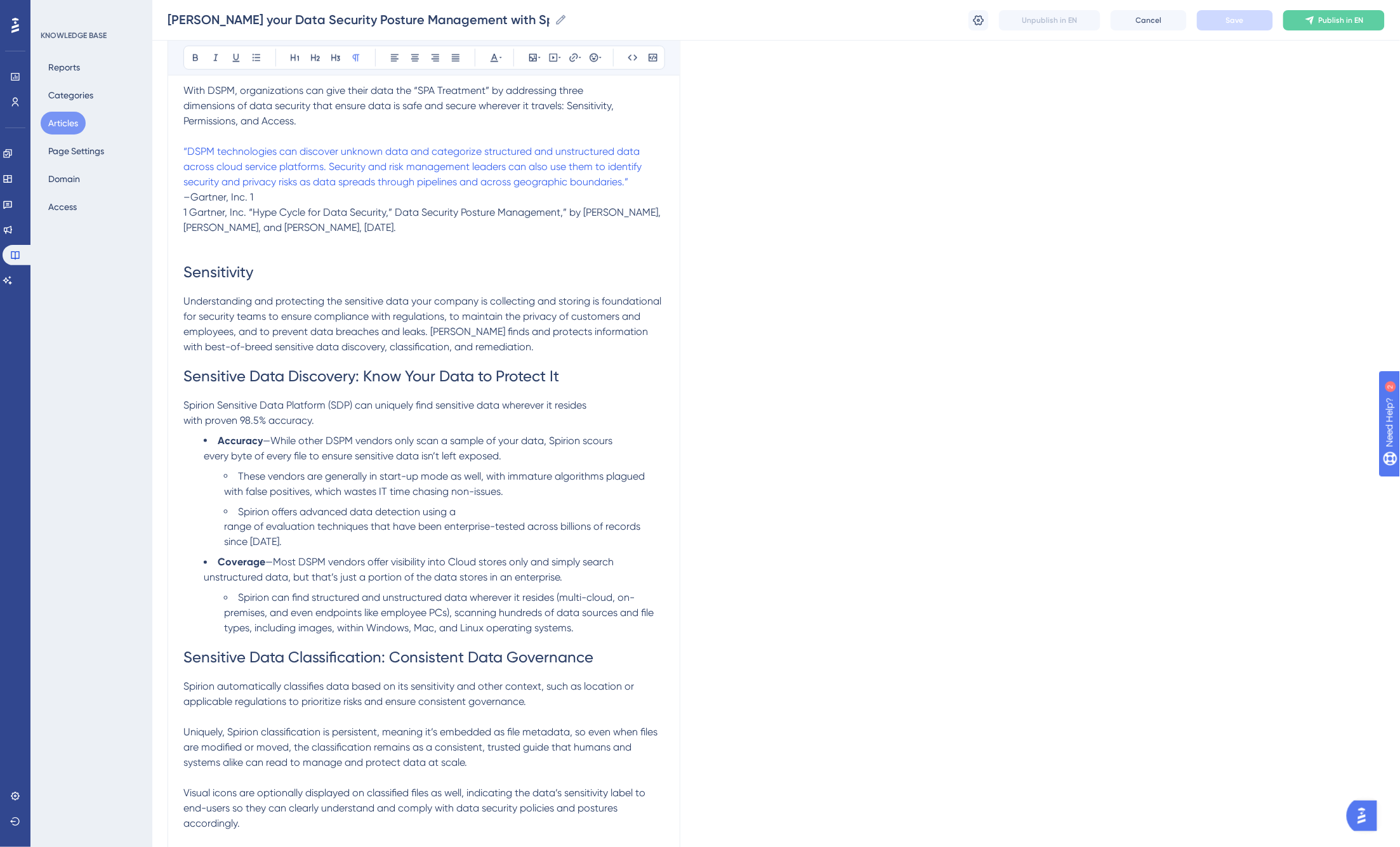
click at [432, 331] on span "Understanding and protecting the sensitive data your company is collecting and …" at bounding box center [423, 324] width 481 height 57
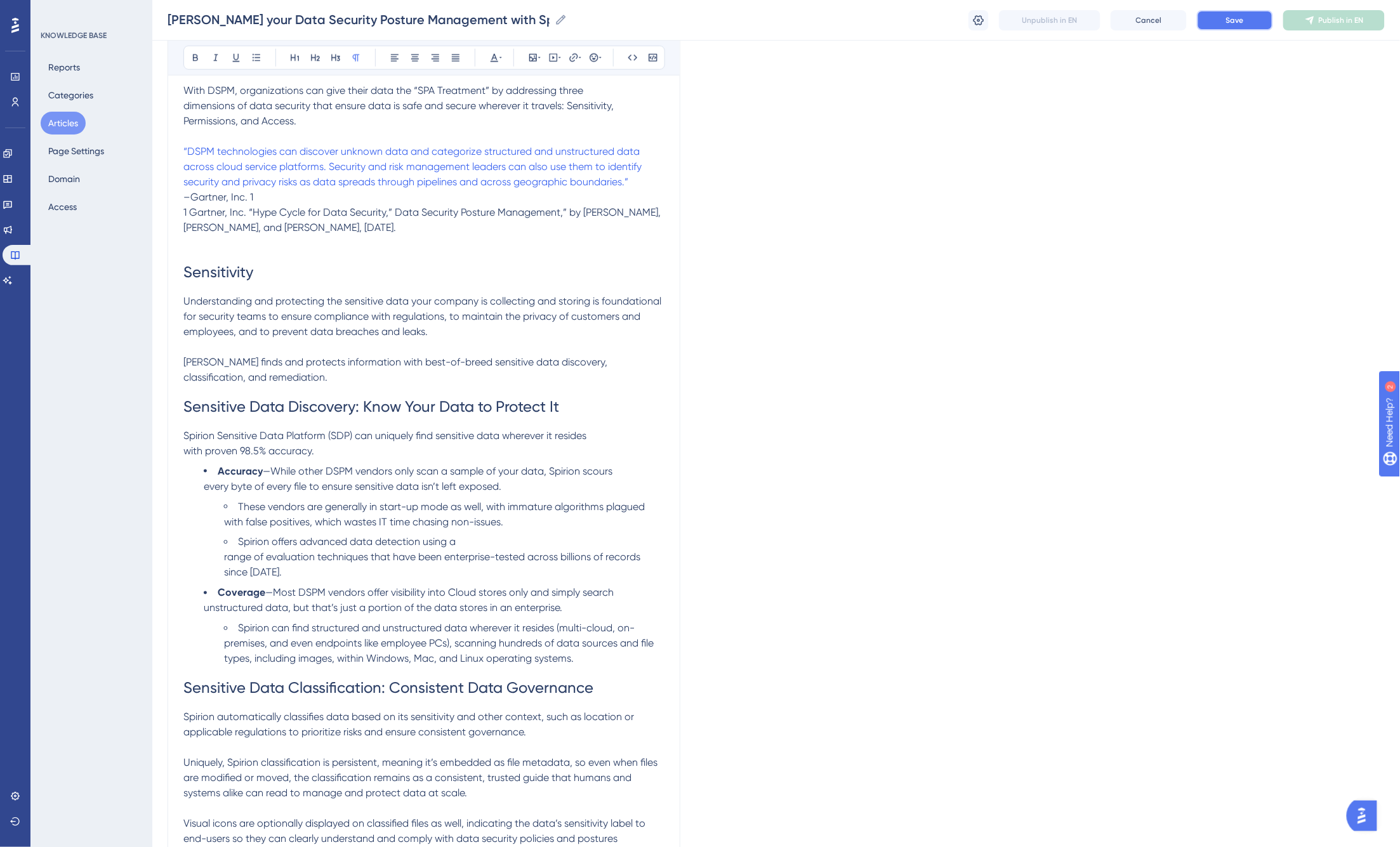
click at [1086, 10] on button "Save" at bounding box center [1235, 20] width 76 height 20
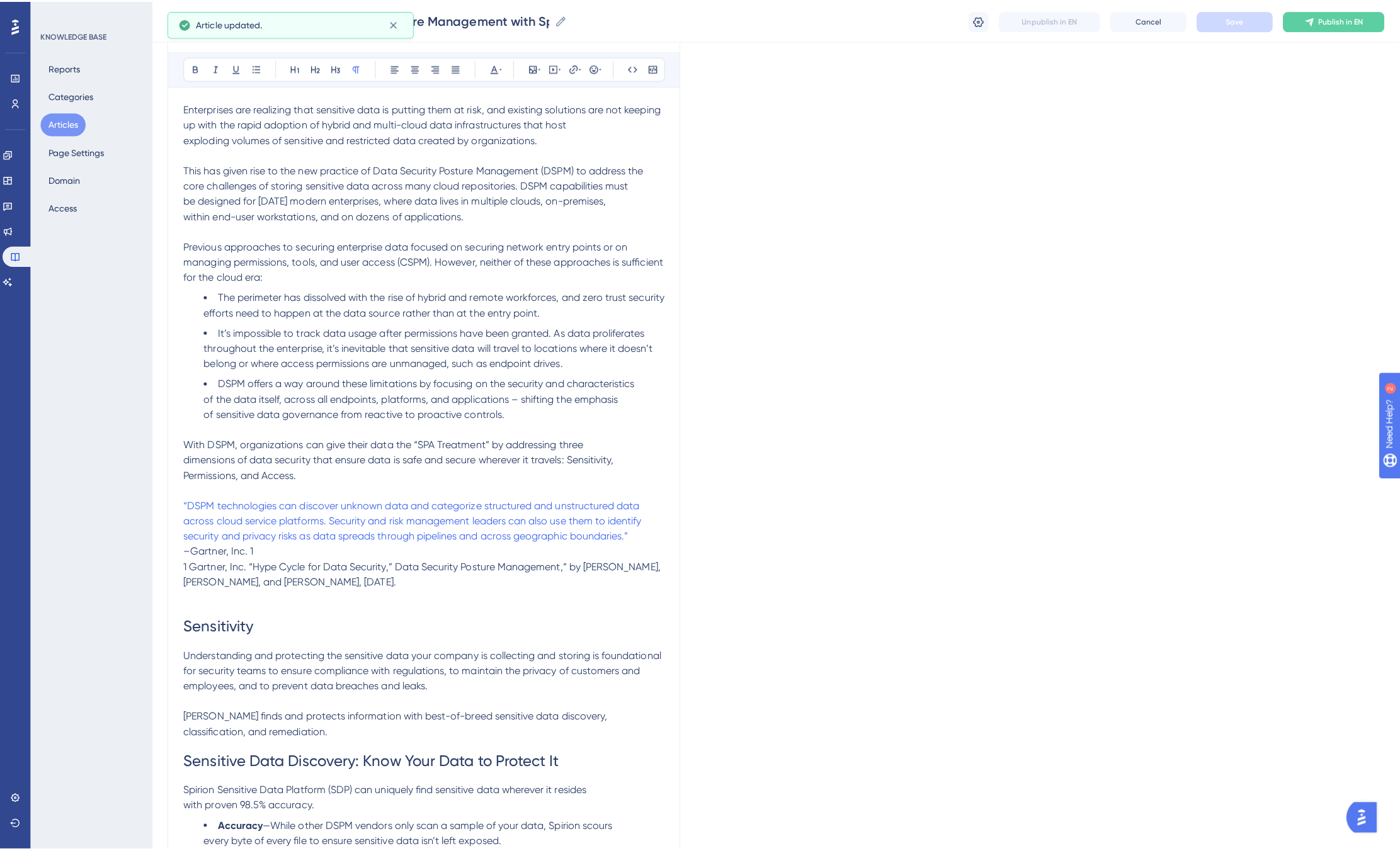
scroll to position [0, 0]
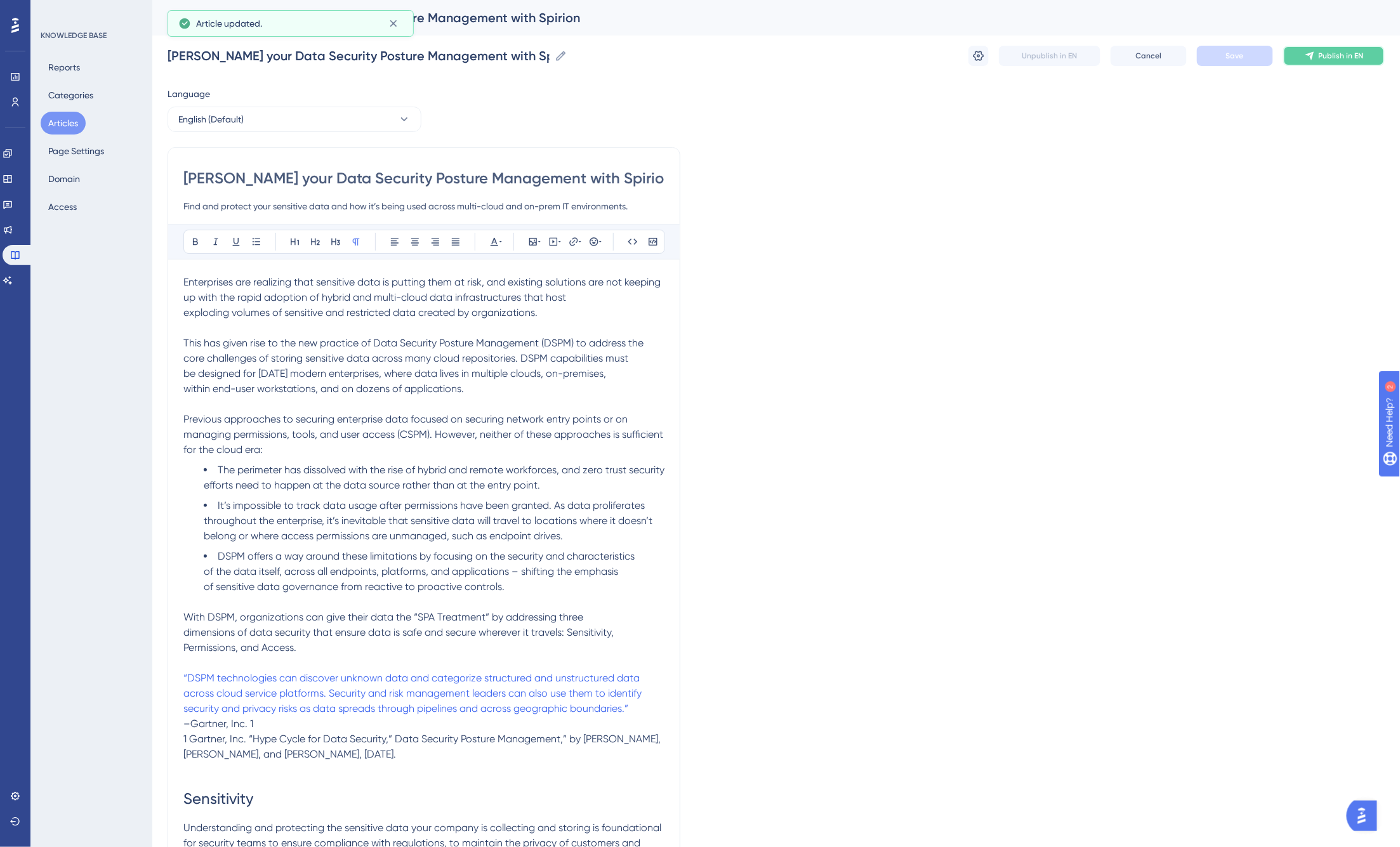
click at [1086, 49] on button "Publish in EN" at bounding box center [1333, 56] width 101 height 20
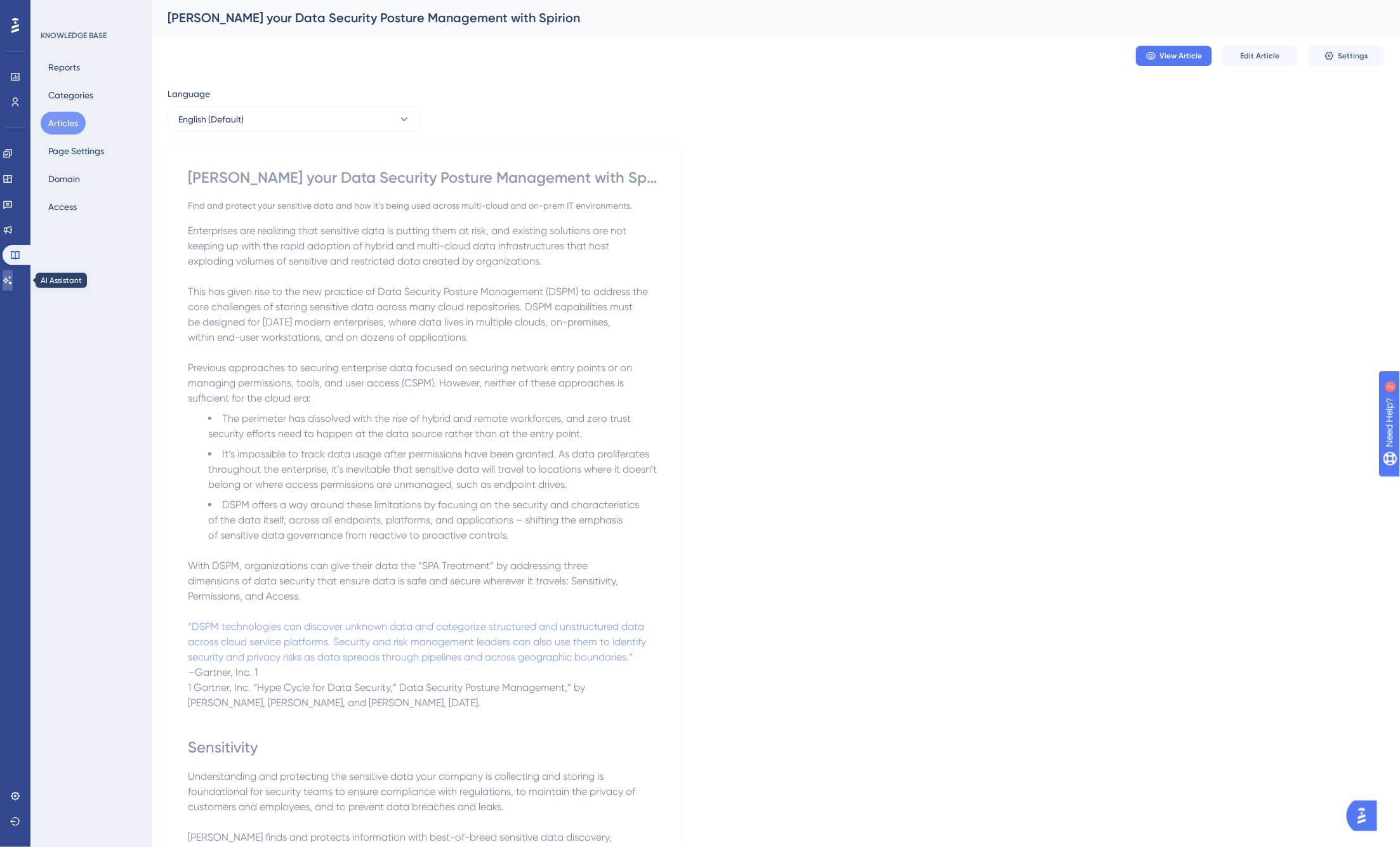
click at [11, 275] on icon at bounding box center [8, 280] width 10 height 10
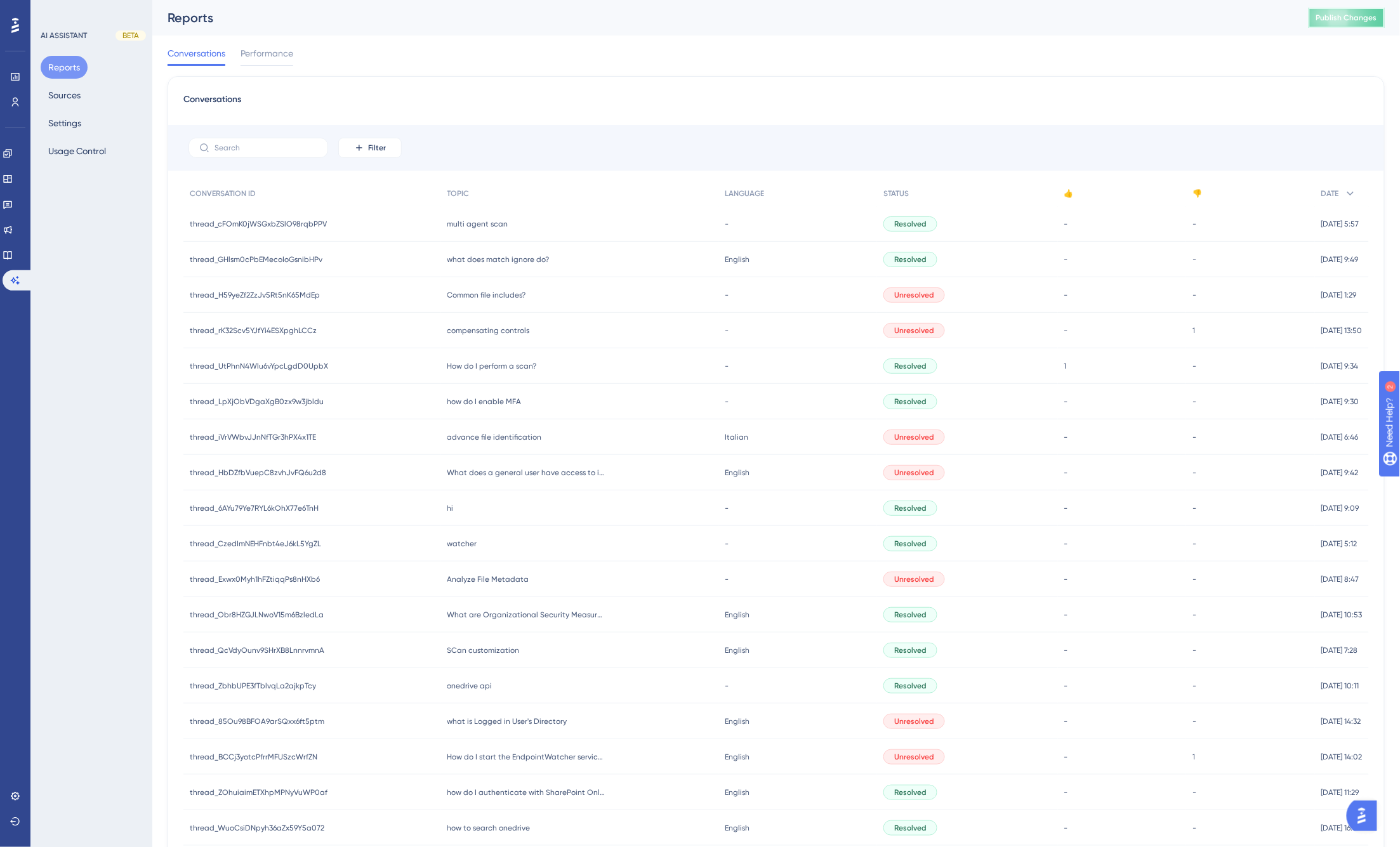
click at [1086, 20] on span "Publish Changes" at bounding box center [1346, 18] width 61 height 10
click at [57, 97] on button "Sources" at bounding box center [65, 96] width 47 height 23
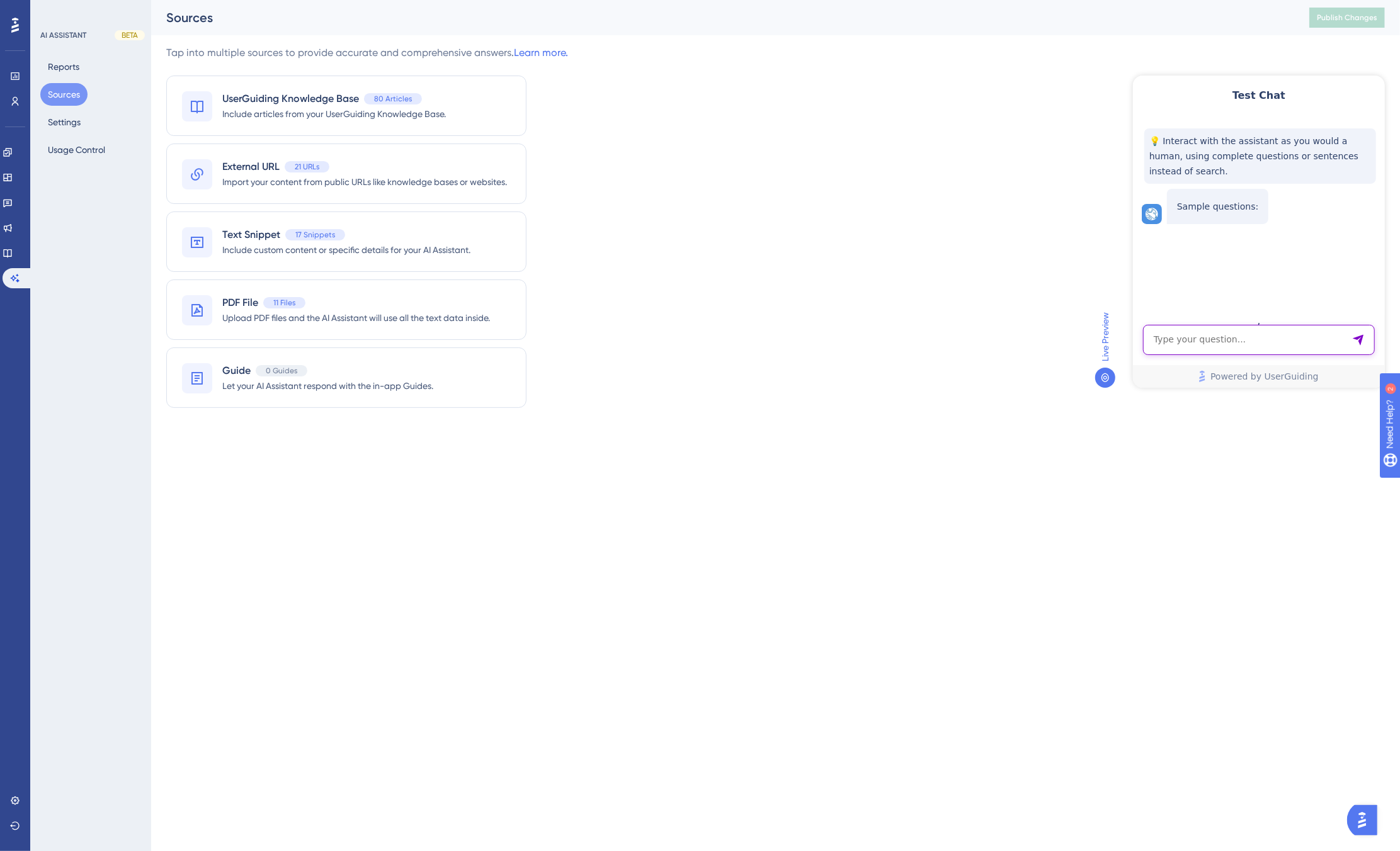
click at [1078, 334] on textarea "AI Assistant Text Input" at bounding box center [1257, 339] width 232 height 30
type textarea "data security posture management"
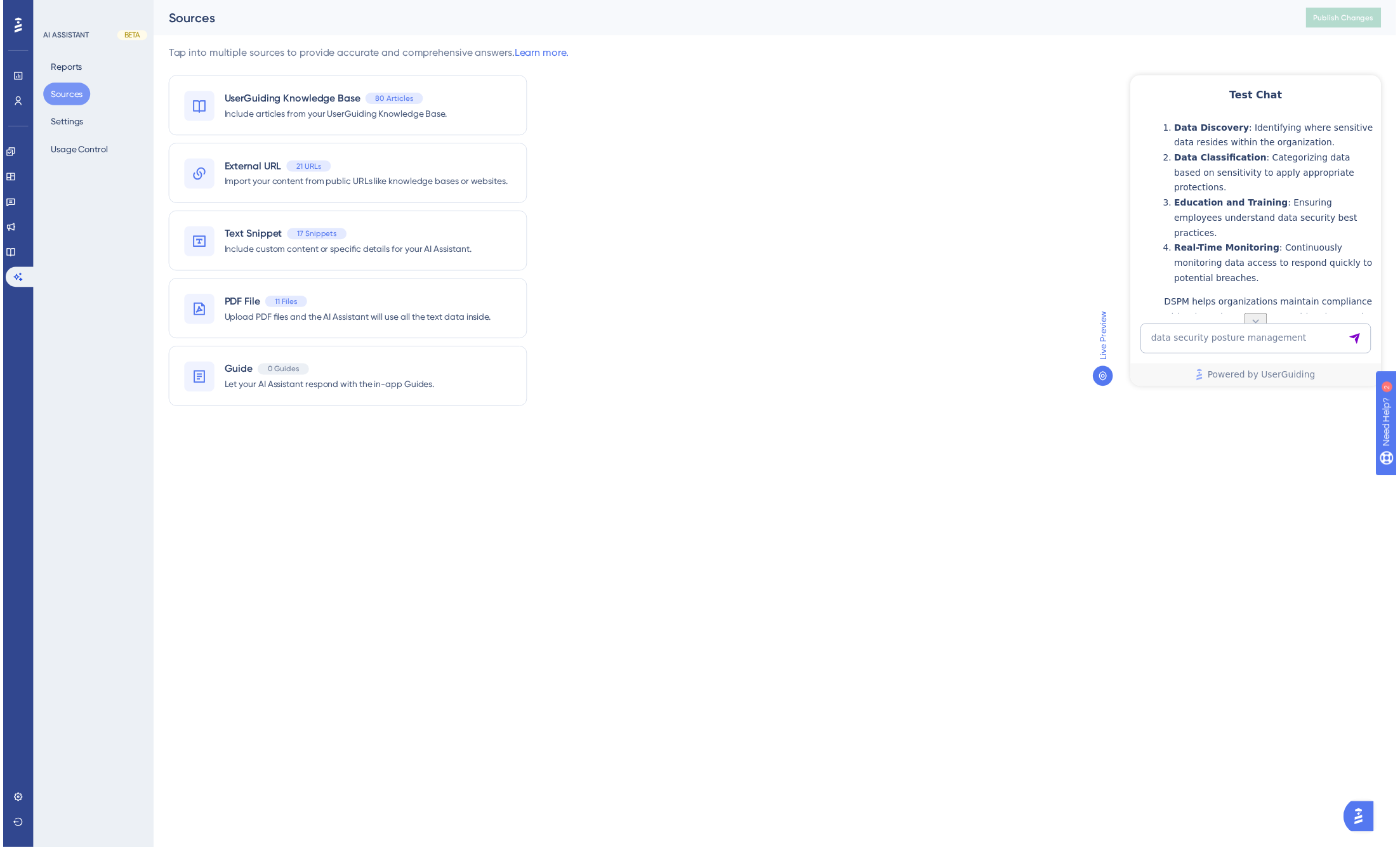
scroll to position [496, 0]
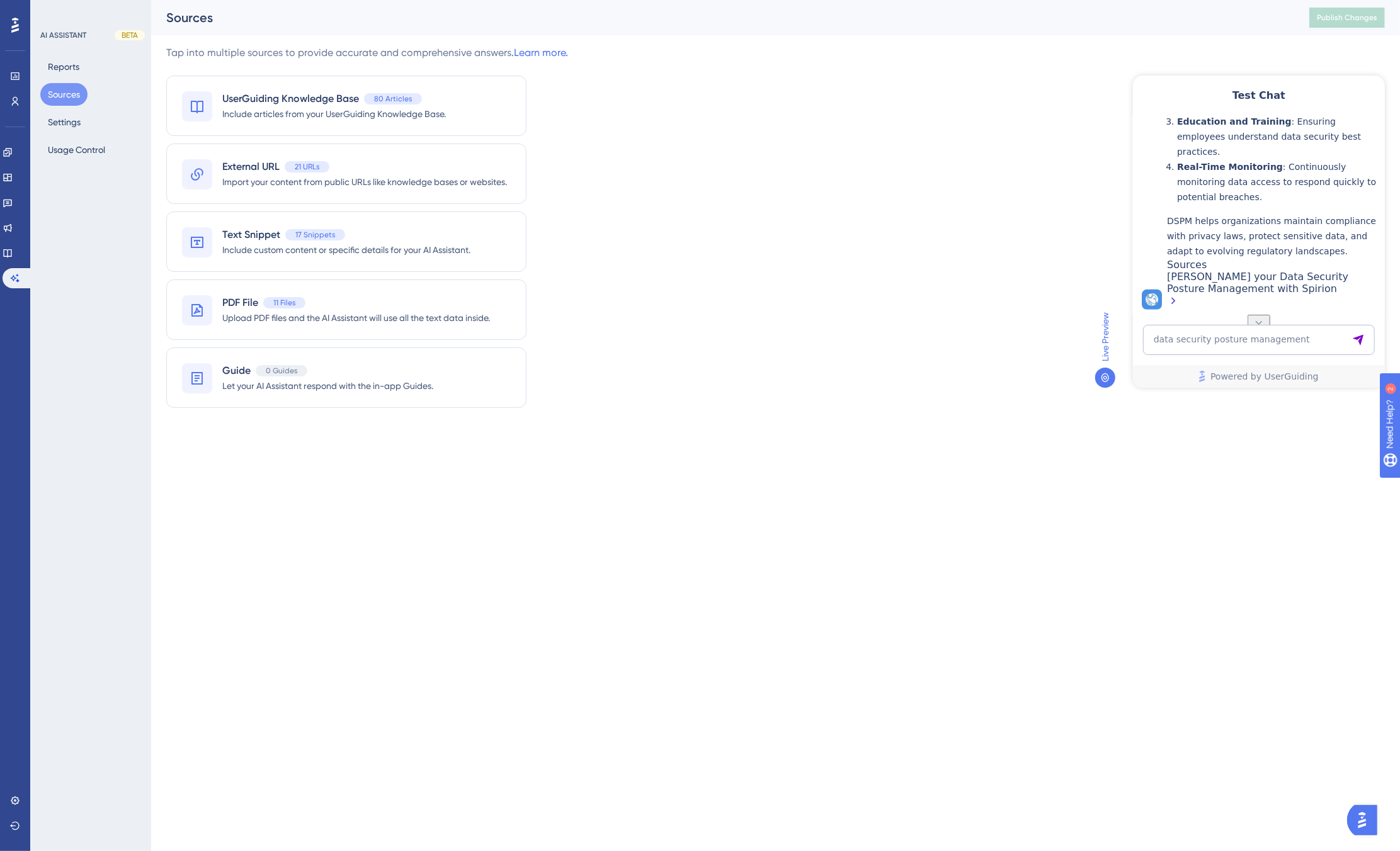
click at [1078, 275] on div "Harden your Data Security Posture Management with Spirion" at bounding box center [1272, 289] width 212 height 39
click at [9, 251] on icon at bounding box center [8, 253] width 10 height 10
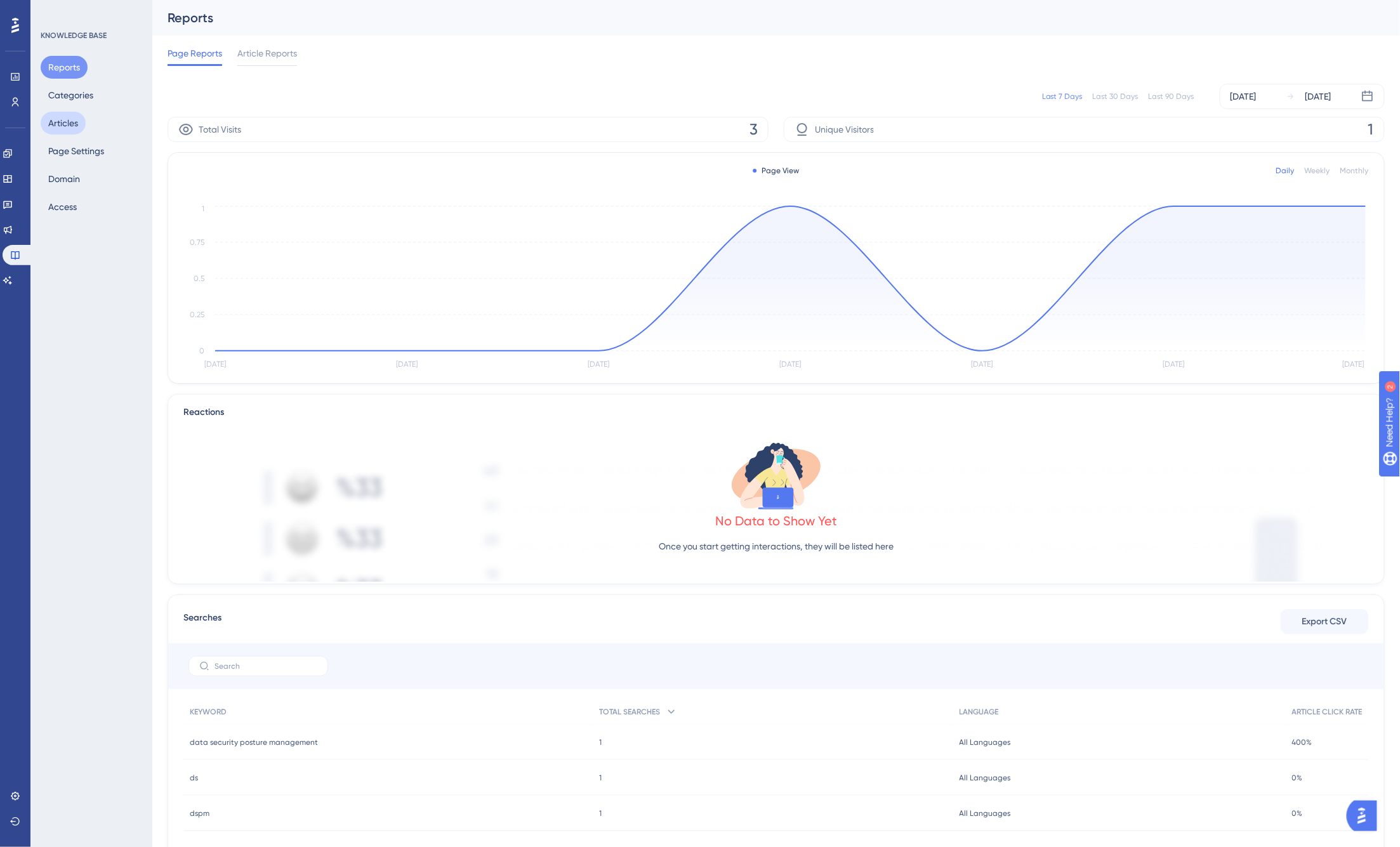
click at [68, 116] on button "Articles" at bounding box center [63, 123] width 45 height 23
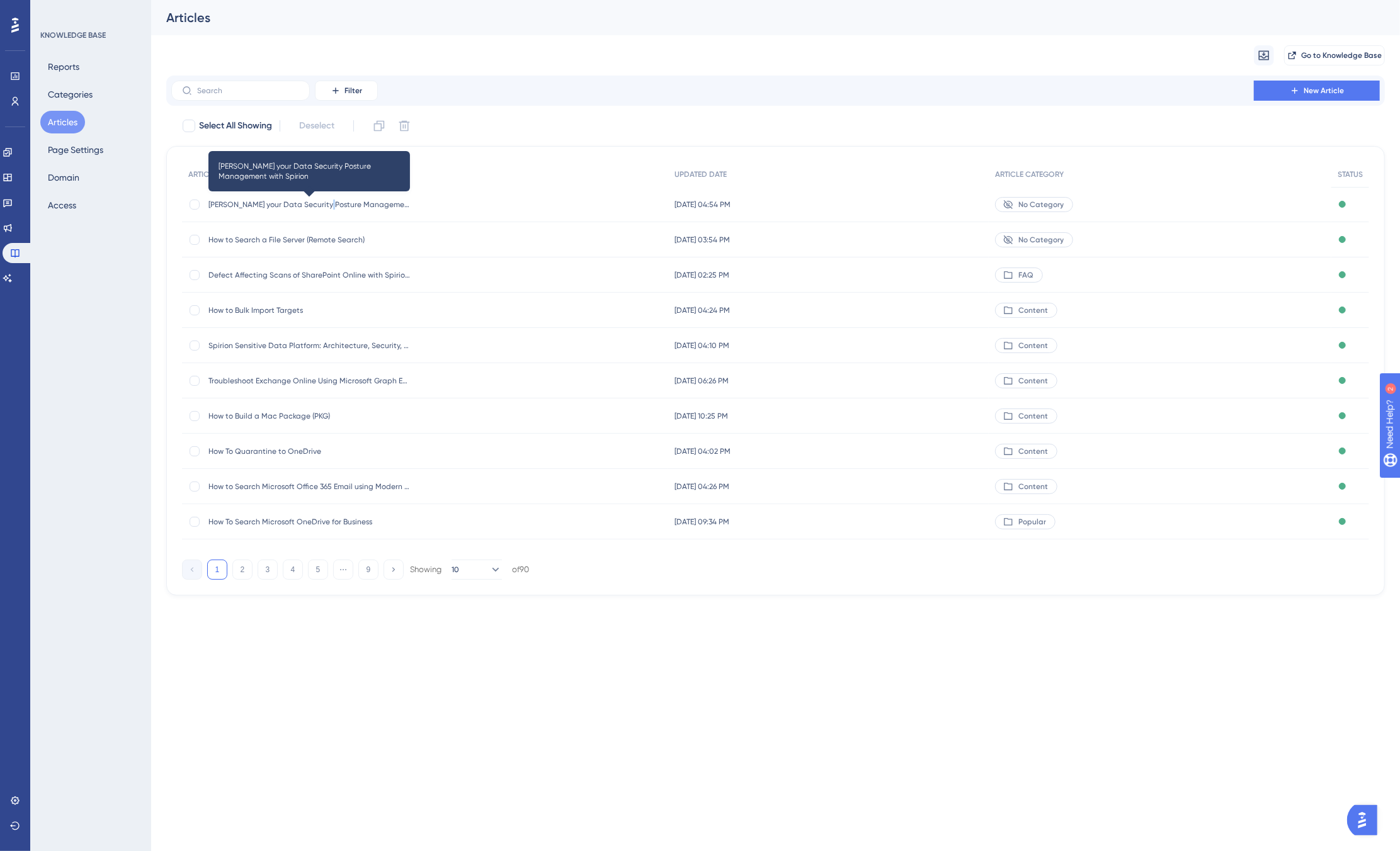
click at [326, 204] on span "Harden your Data Security Posture Management with Spirion" at bounding box center [309, 205] width 202 height 10
click at [355, 205] on span "Harden your Data Security Posture Management with Spirion" at bounding box center [309, 205] width 202 height 10
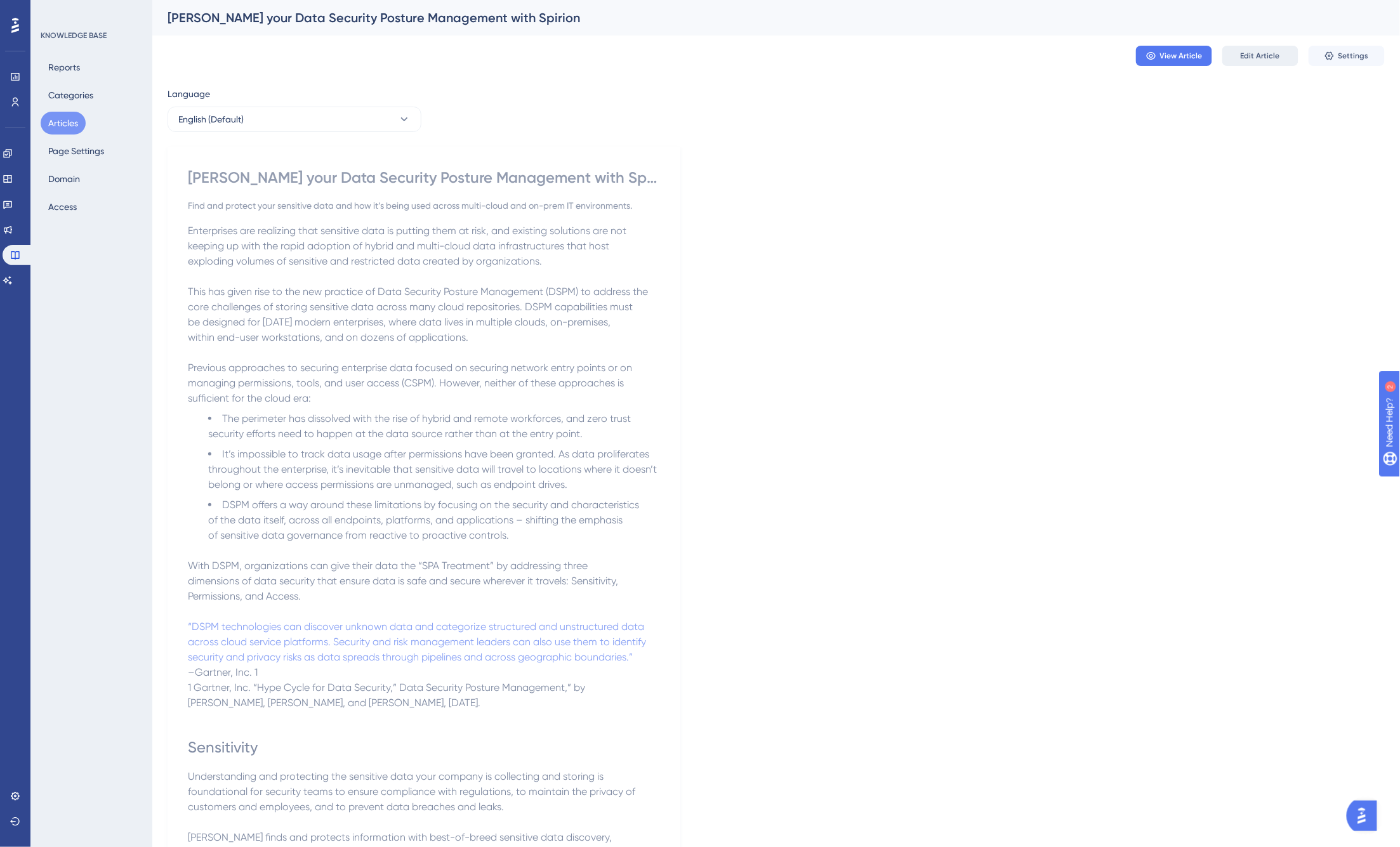
click at [1086, 60] on span "Edit Article" at bounding box center [1260, 56] width 40 height 10
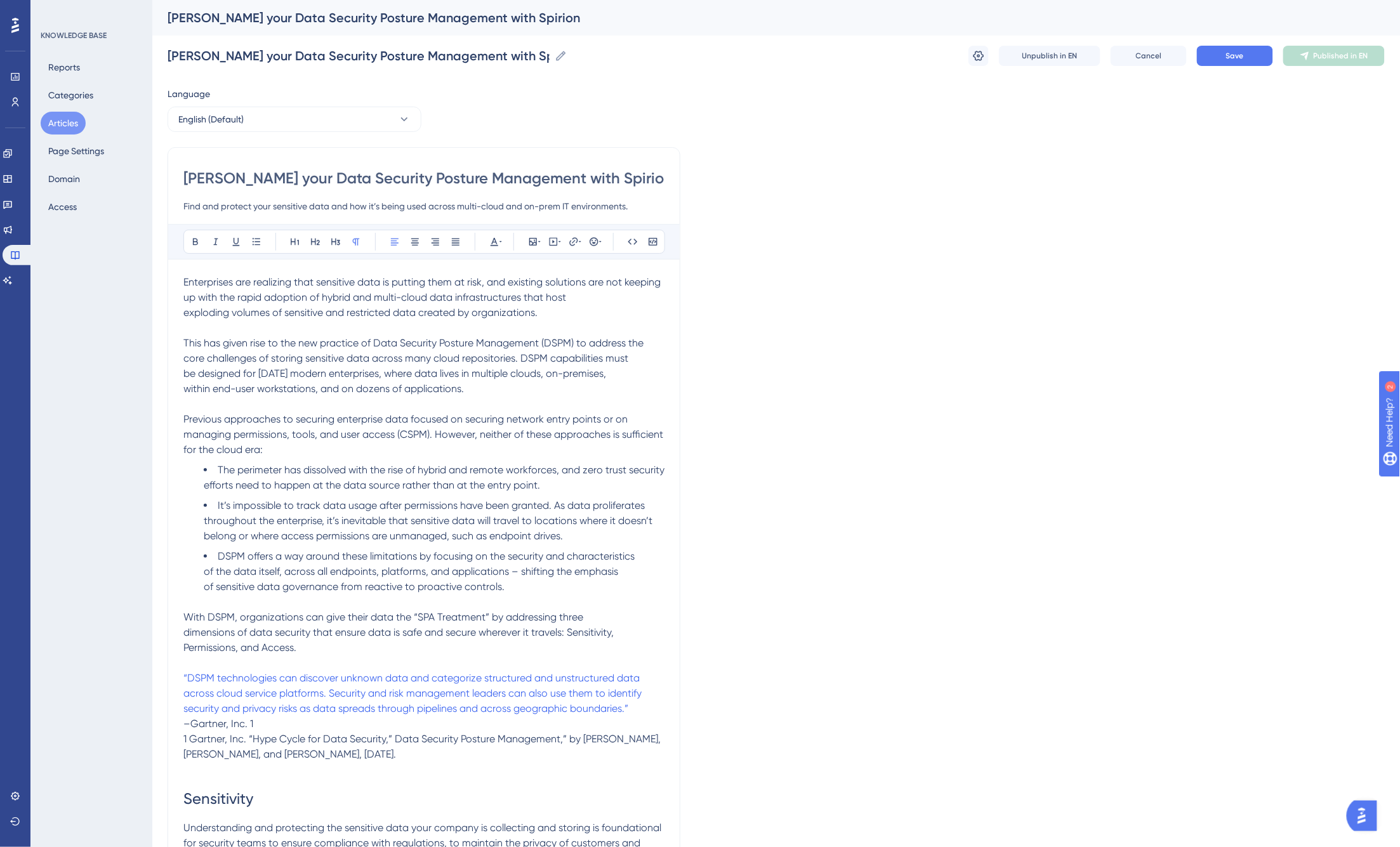
click at [598, 359] on span "This has given rise to the new practice of Data Security Posture Management (DS…" at bounding box center [414, 351] width 463 height 27
click at [636, 359] on p "This has given rise to the new practice of Data Security Posture Management (DS…" at bounding box center [424, 366] width 481 height 61
click at [1086, 58] on span "Save" at bounding box center [1235, 56] width 18 height 10
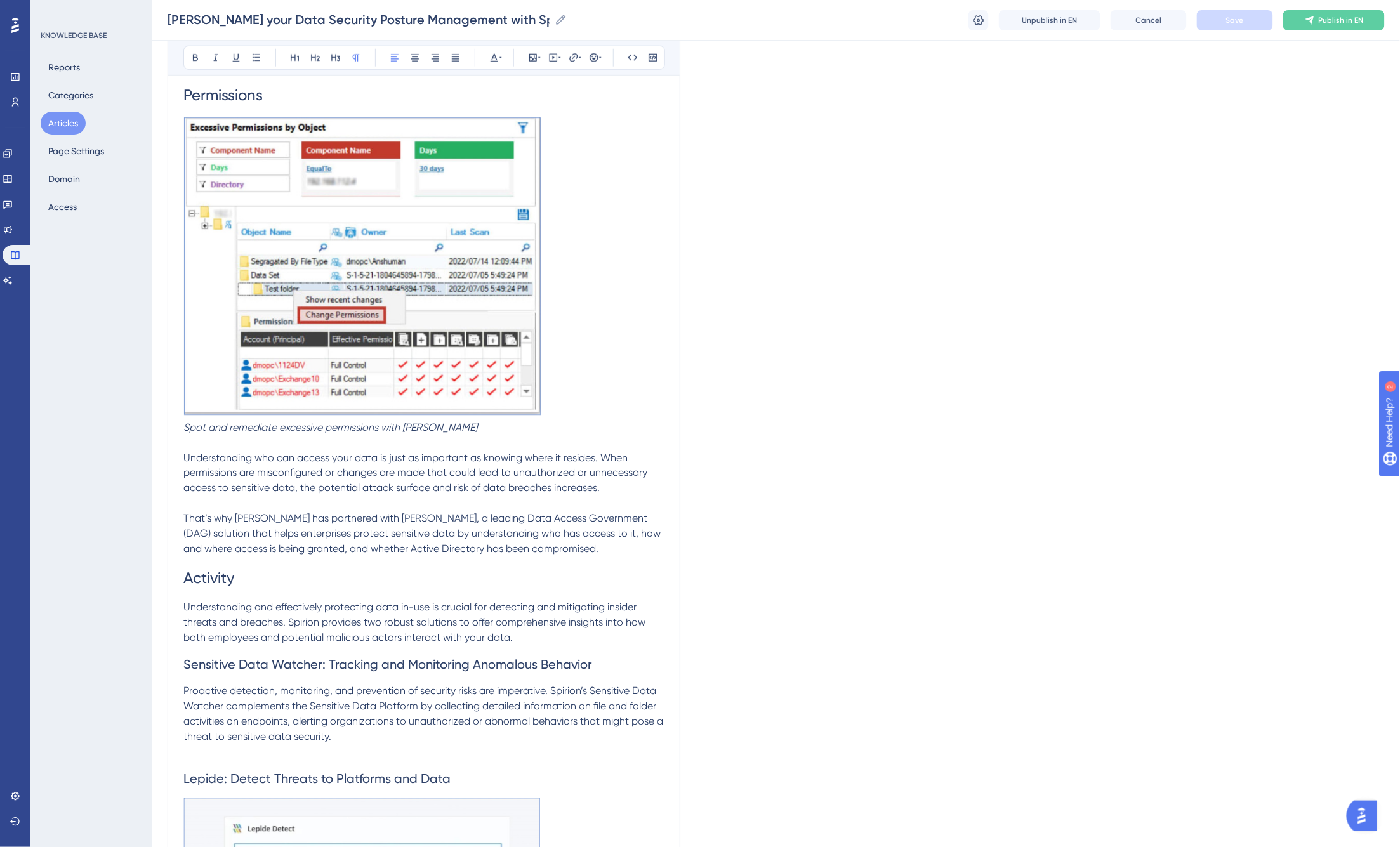
scroll to position [2680, 0]
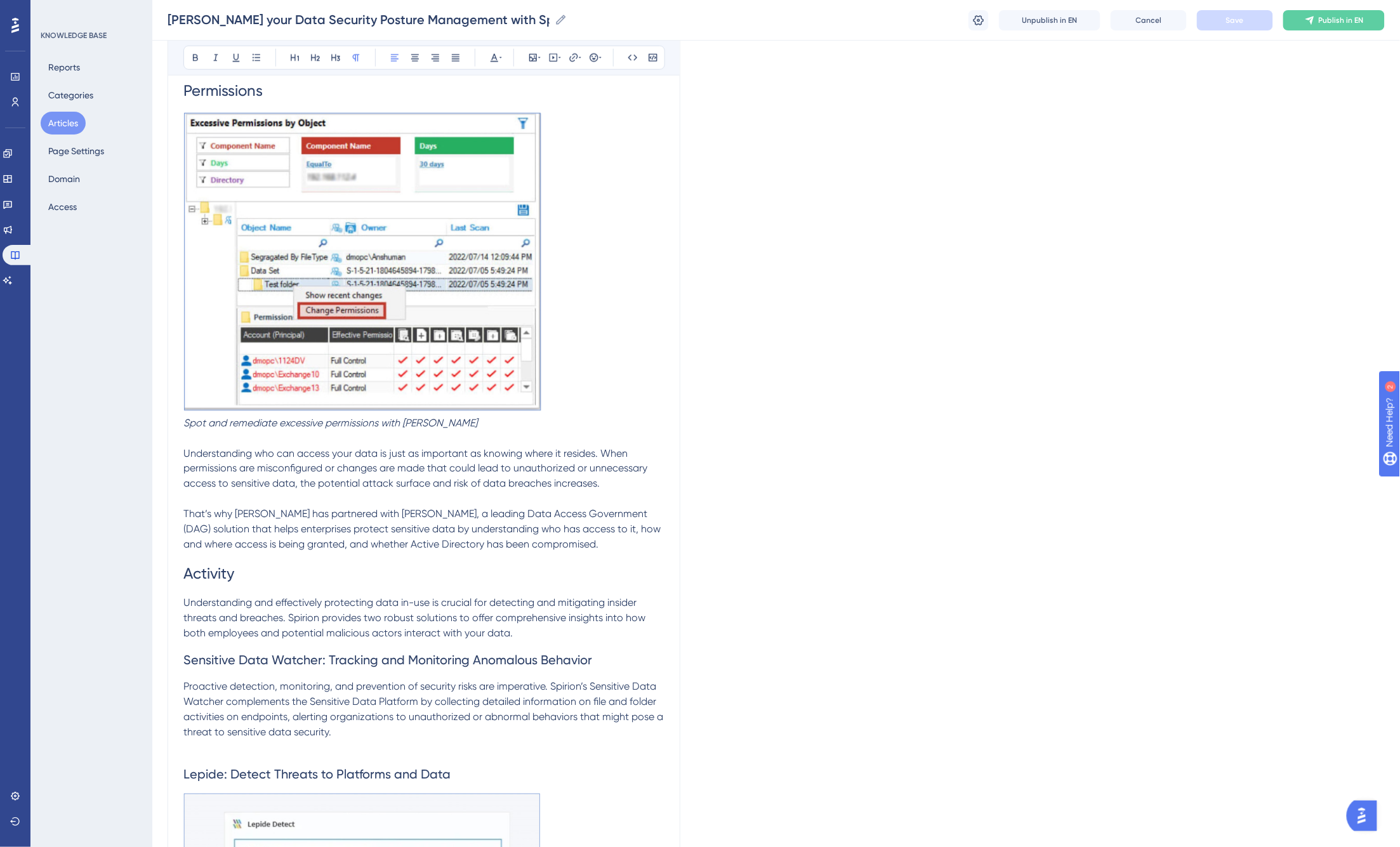
click at [415, 314] on img at bounding box center [362, 261] width 358 height 299
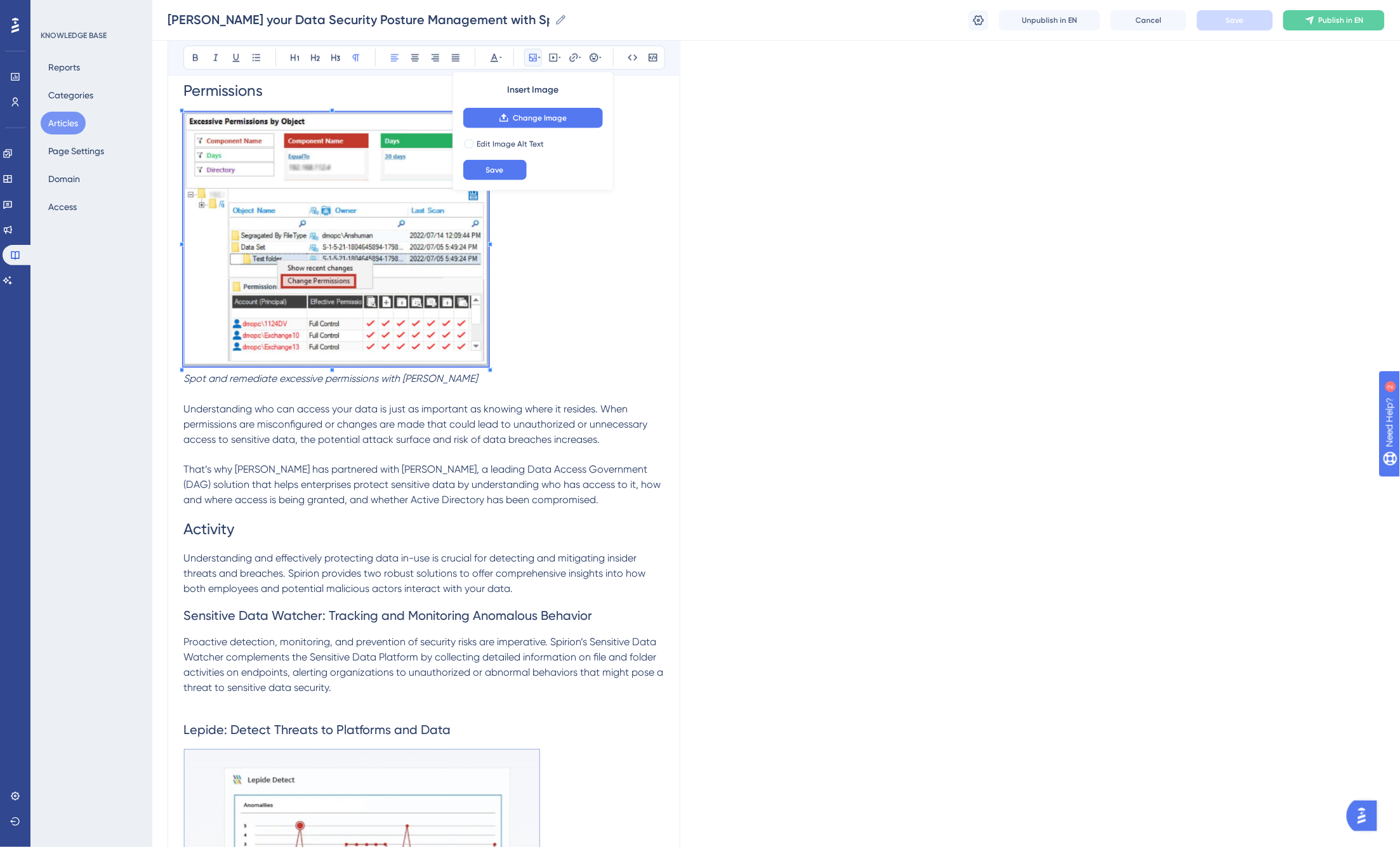
click at [493, 405] on span "Understanding who can access your data is just as important as knowing where it…" at bounding box center [416, 424] width 466 height 42
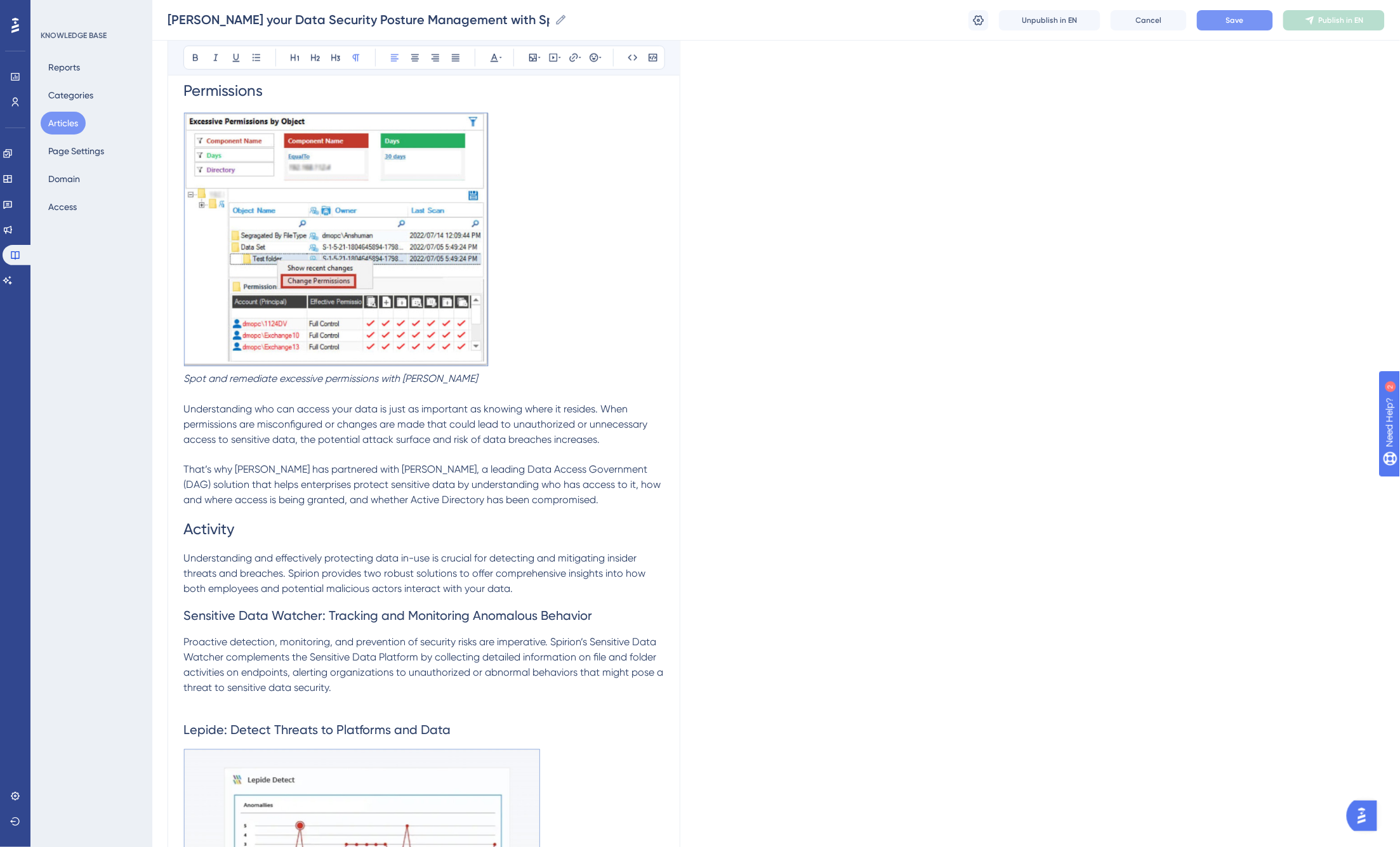
click at [1086, 27] on button "Save" at bounding box center [1235, 20] width 76 height 20
click at [1086, 19] on button "Publish in EN" at bounding box center [1333, 20] width 101 height 20
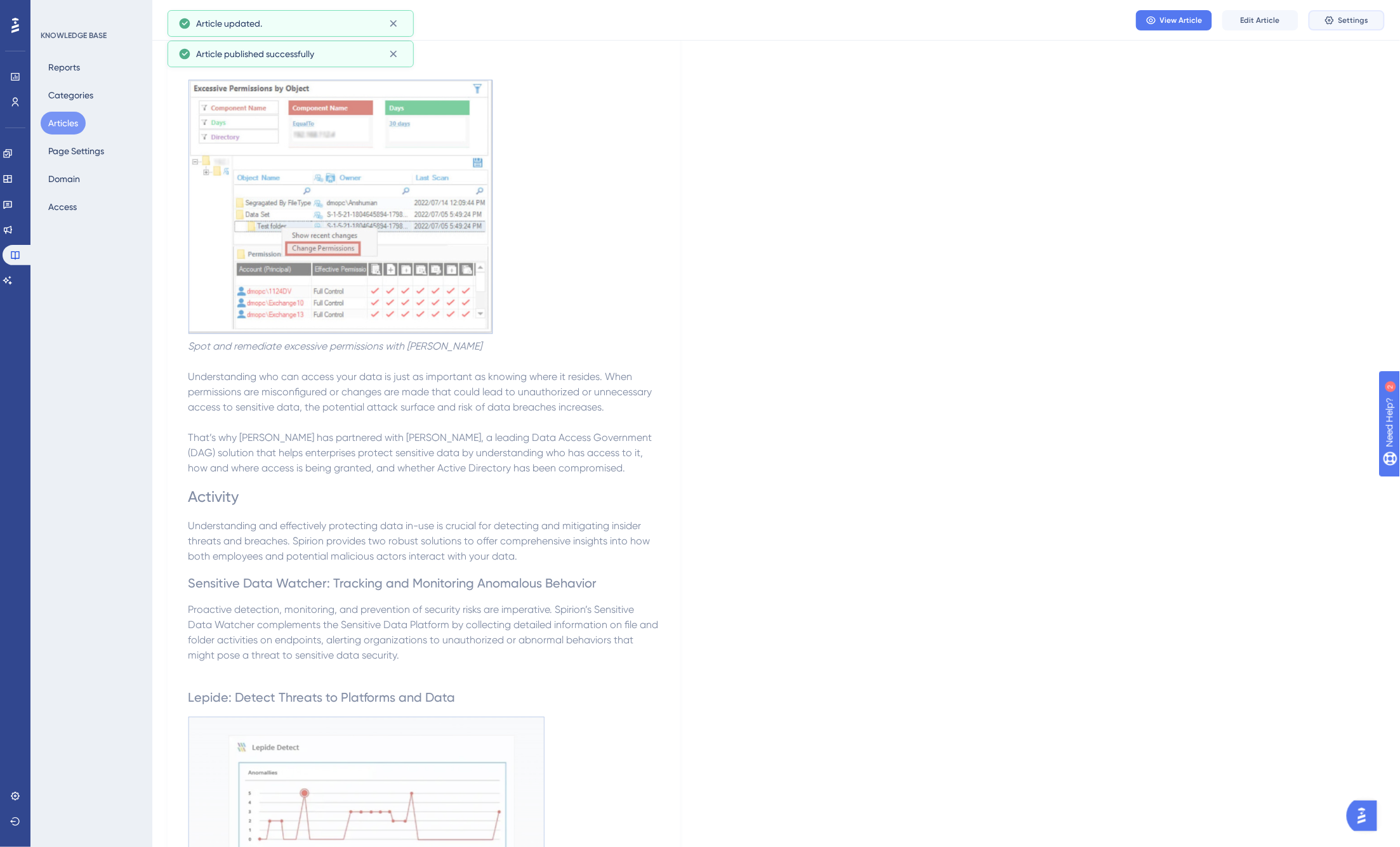
click at [1086, 24] on icon at bounding box center [1330, 20] width 10 height 10
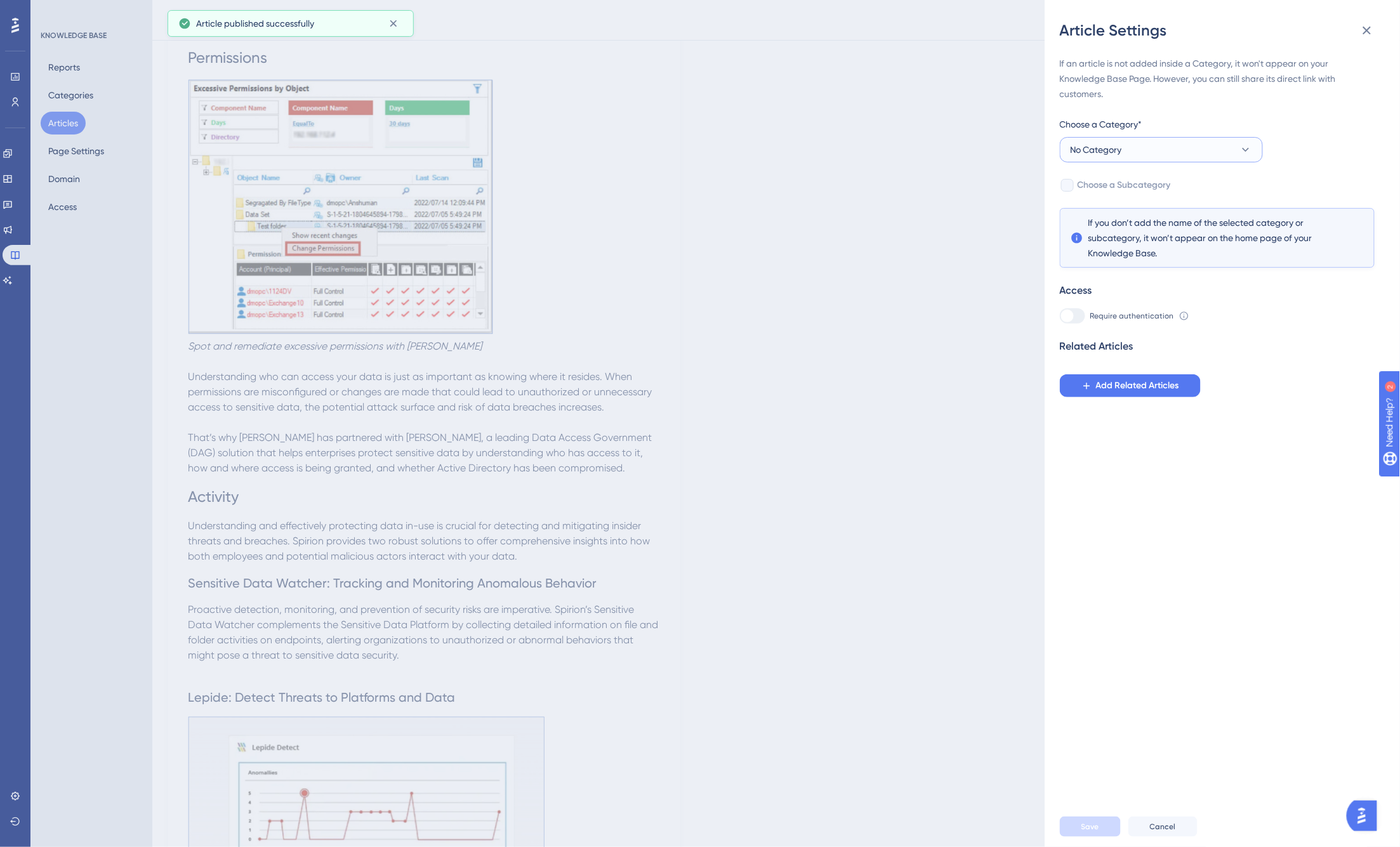
click at [1086, 142] on span "No Category" at bounding box center [1096, 149] width 52 height 15
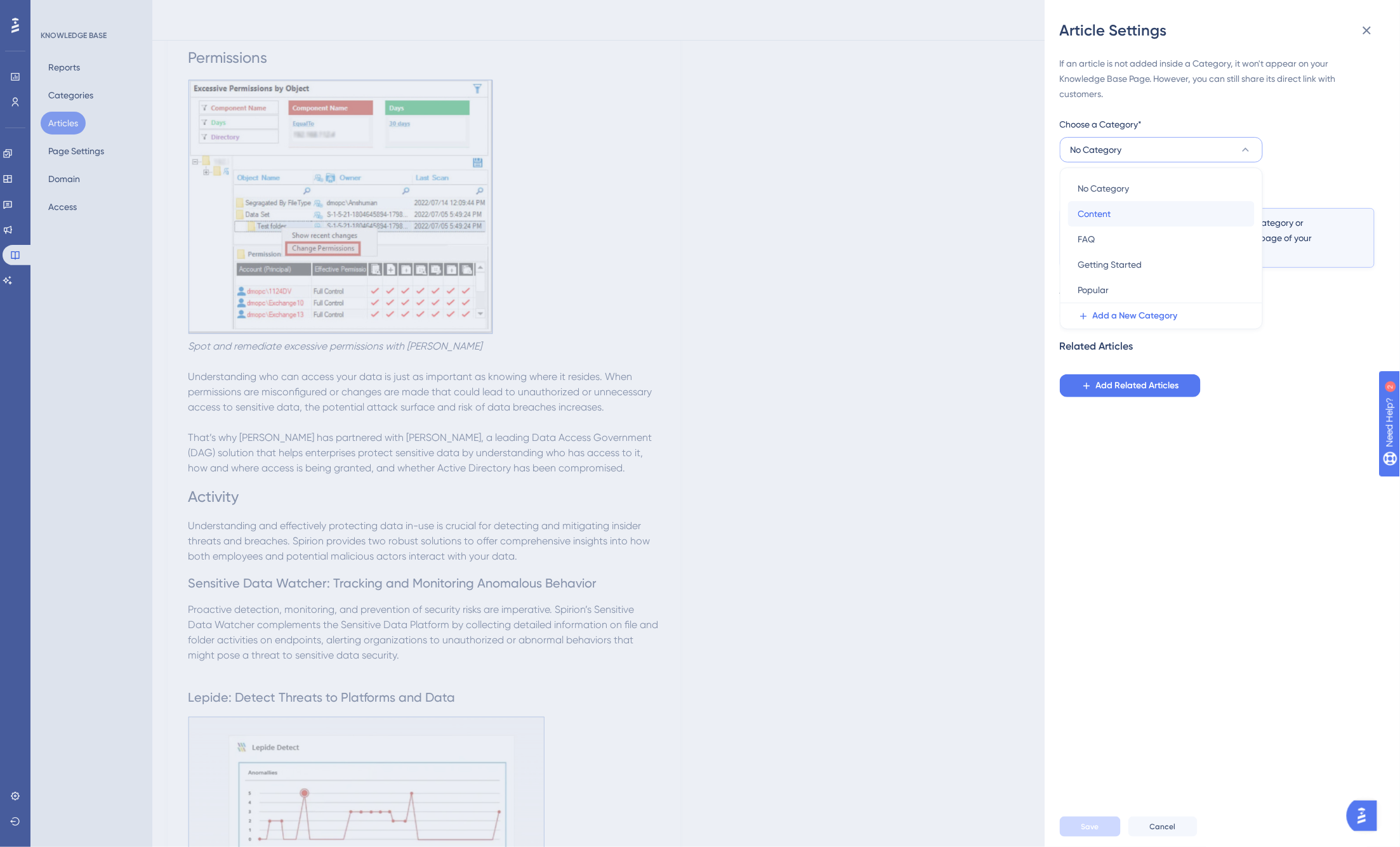
click at [1086, 215] on span "Content" at bounding box center [1095, 213] width 33 height 15
click at [1070, 184] on div at bounding box center [1067, 185] width 13 height 13
checkbox input "true"
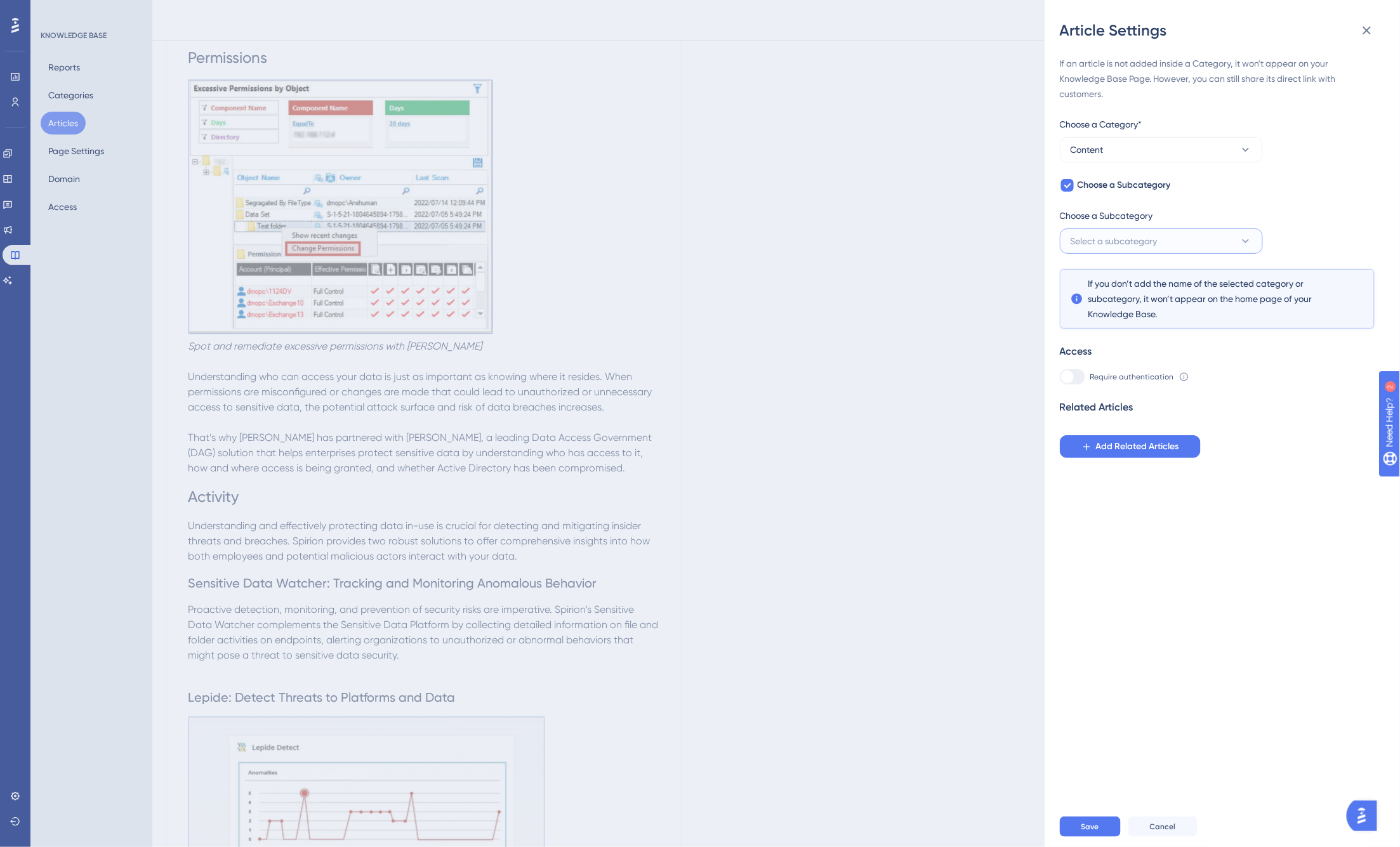
click at [1086, 246] on span "Select a subcategory" at bounding box center [1113, 241] width 87 height 15
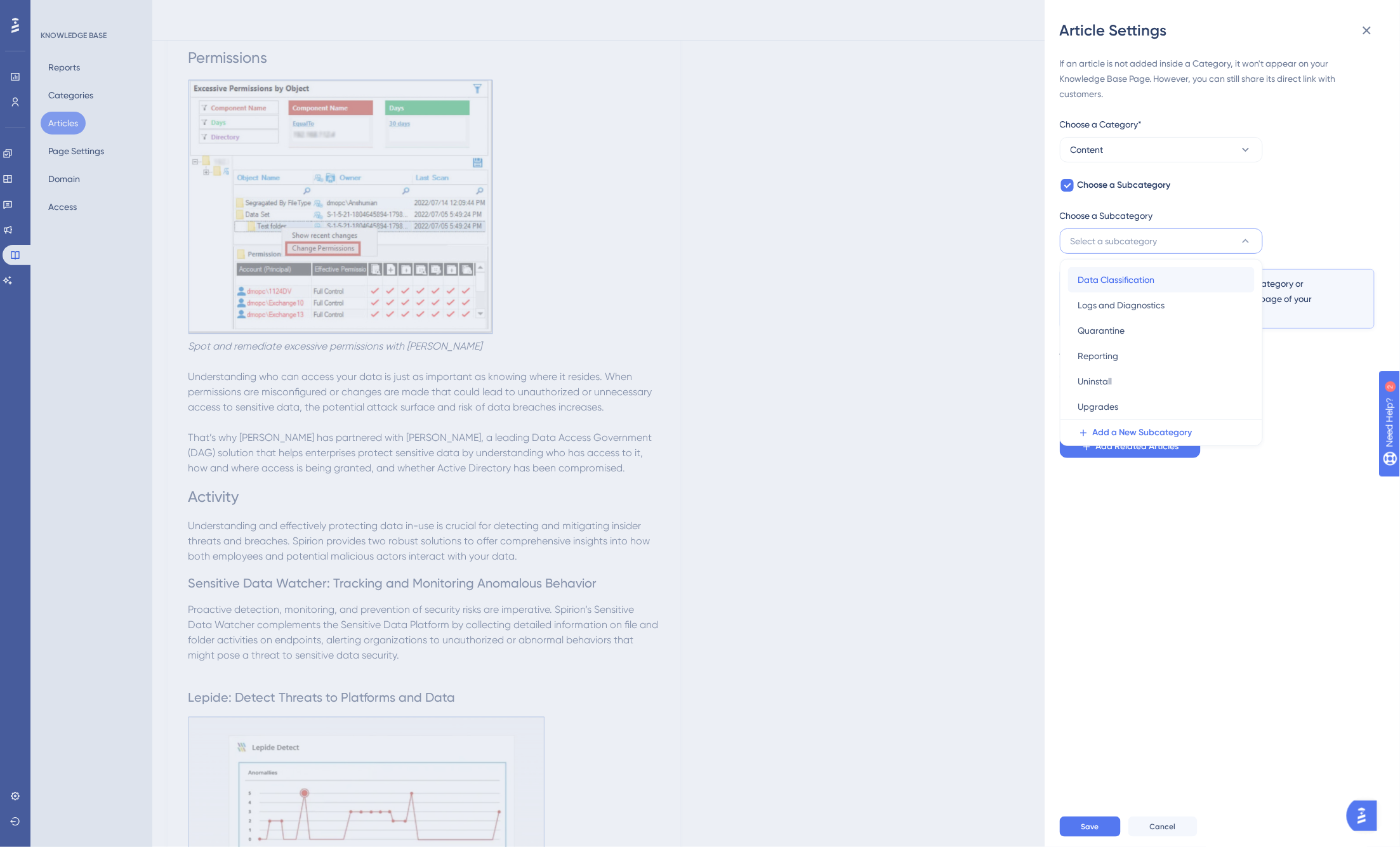
click at [1086, 275] on span "Data Classification" at bounding box center [1116, 279] width 77 height 15
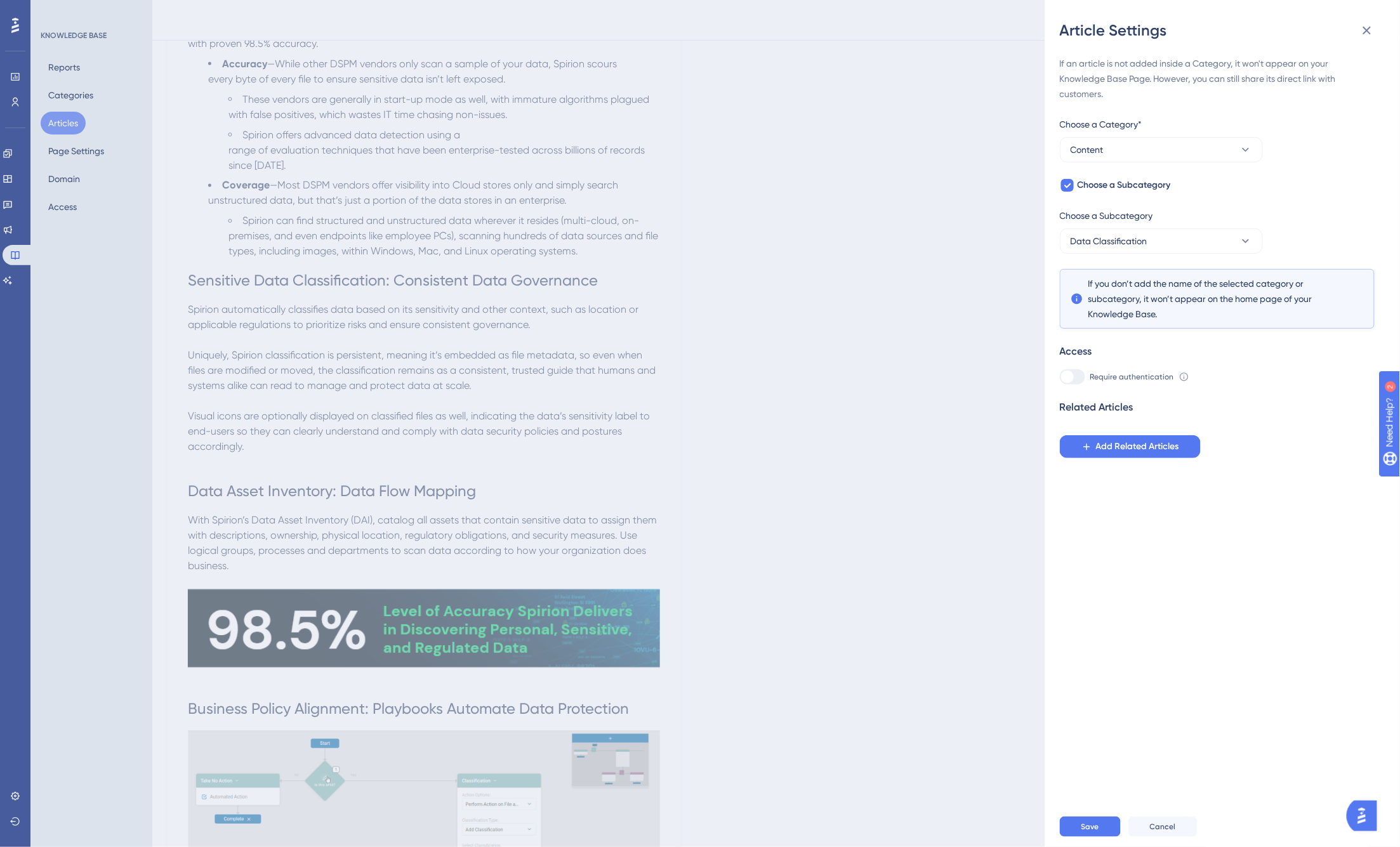
scroll to position [846, 0]
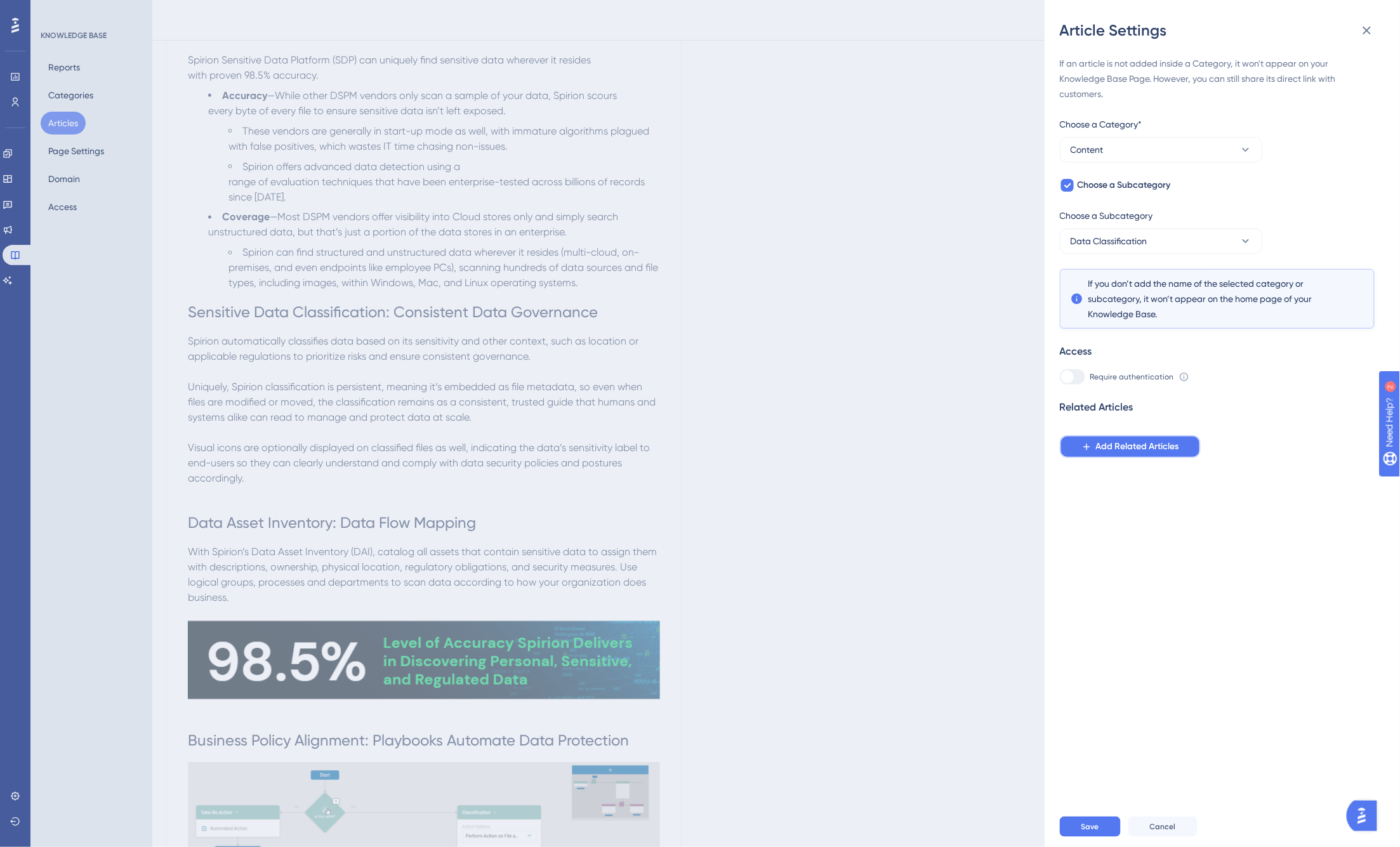
click at [1086, 447] on span "Add Related Articles" at bounding box center [1138, 446] width 83 height 15
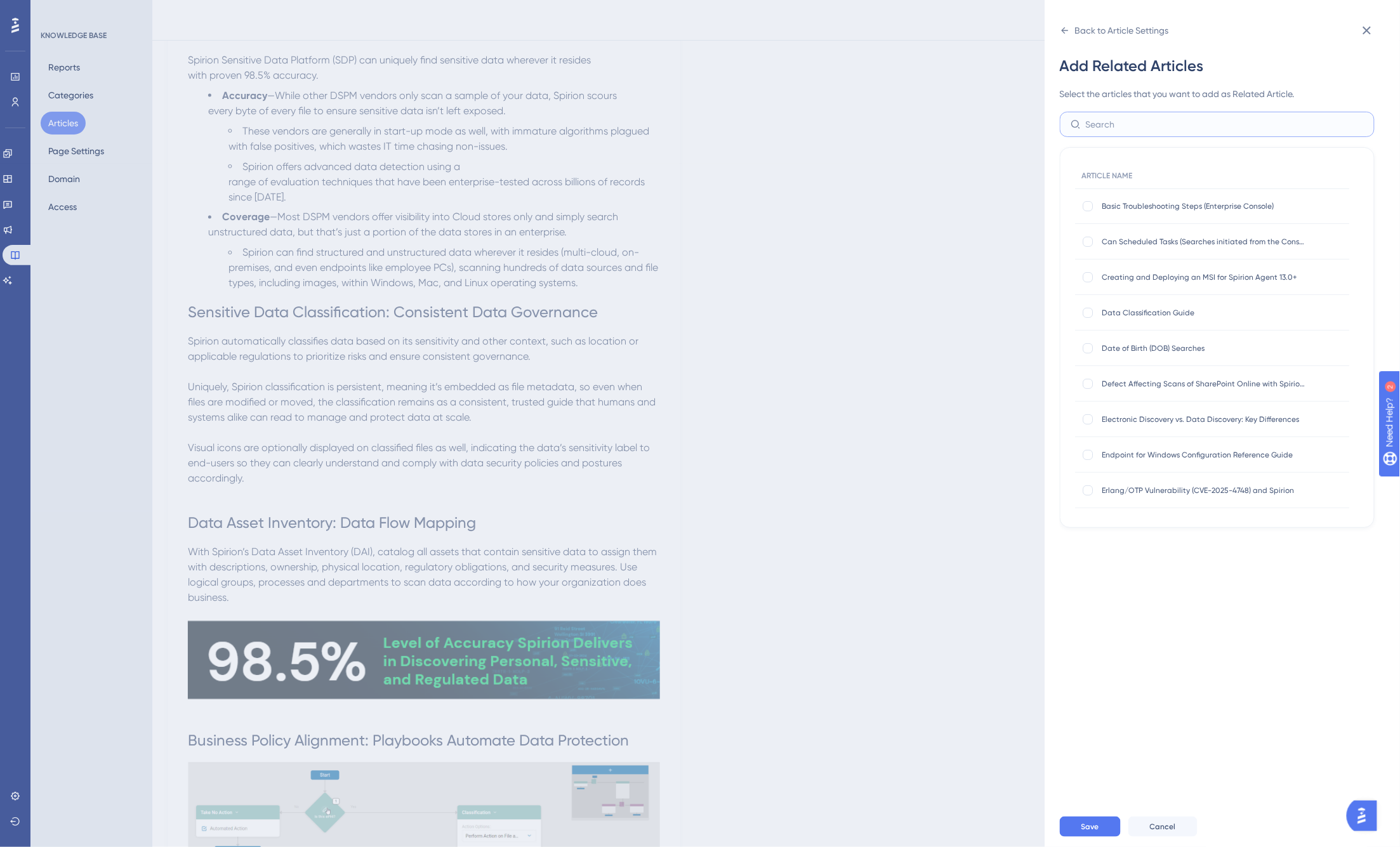
click at [1086, 128] on input "text" at bounding box center [1225, 124] width 278 height 14
type input "data"
click at [1086, 208] on div at bounding box center [1088, 206] width 10 height 10
checkbox input "true"
drag, startPoint x: 1126, startPoint y: 122, endPoint x: 1073, endPoint y: 122, distance: 53.0
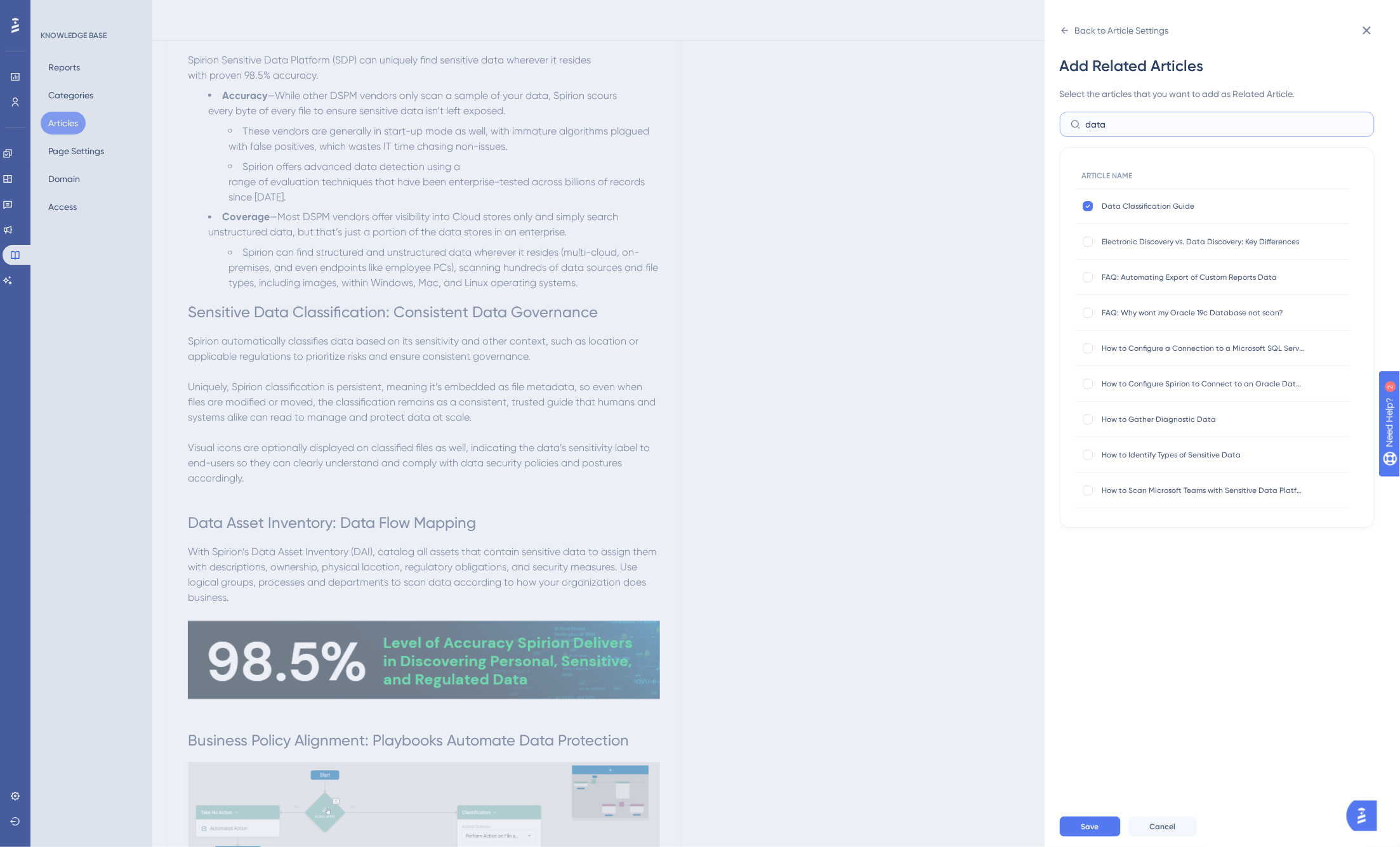
click at [1073, 122] on label "data" at bounding box center [1217, 124] width 315 height 25
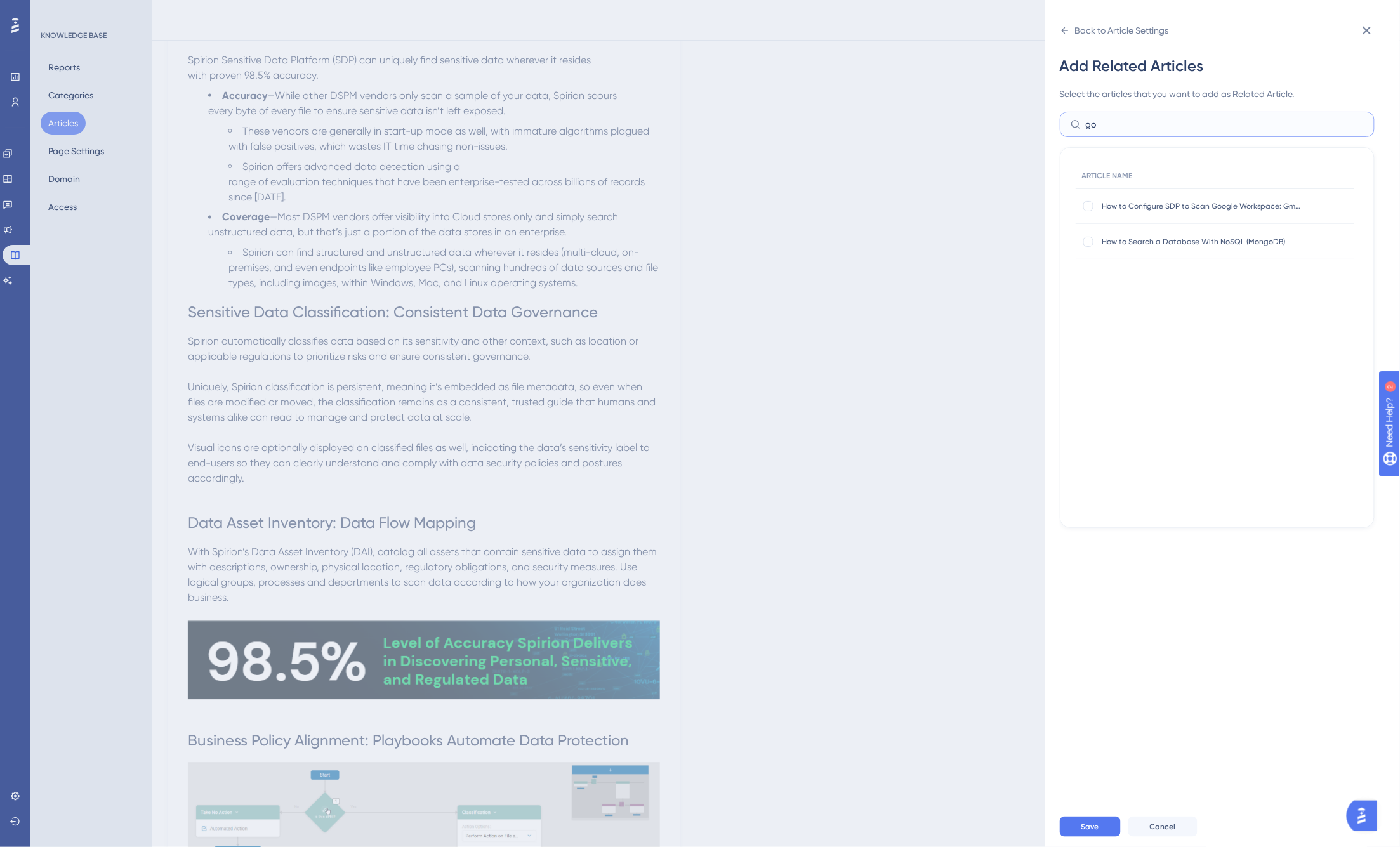
type input "g"
type input "mana"
click at [1086, 205] on div at bounding box center [1088, 206] width 10 height 10
checkbox input "true"
click at [1086, 125] on input "mana" at bounding box center [1225, 124] width 278 height 14
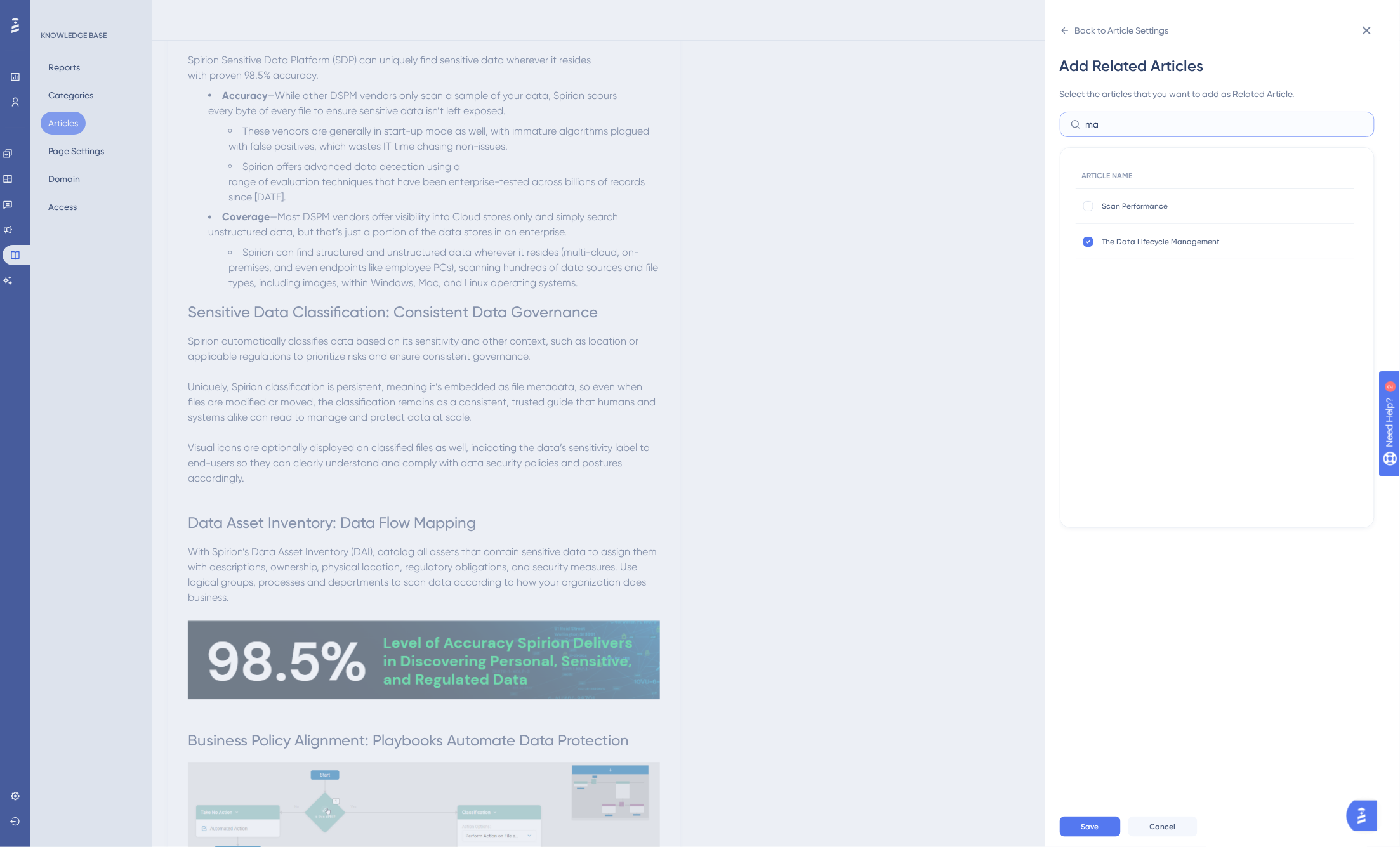
type input "m"
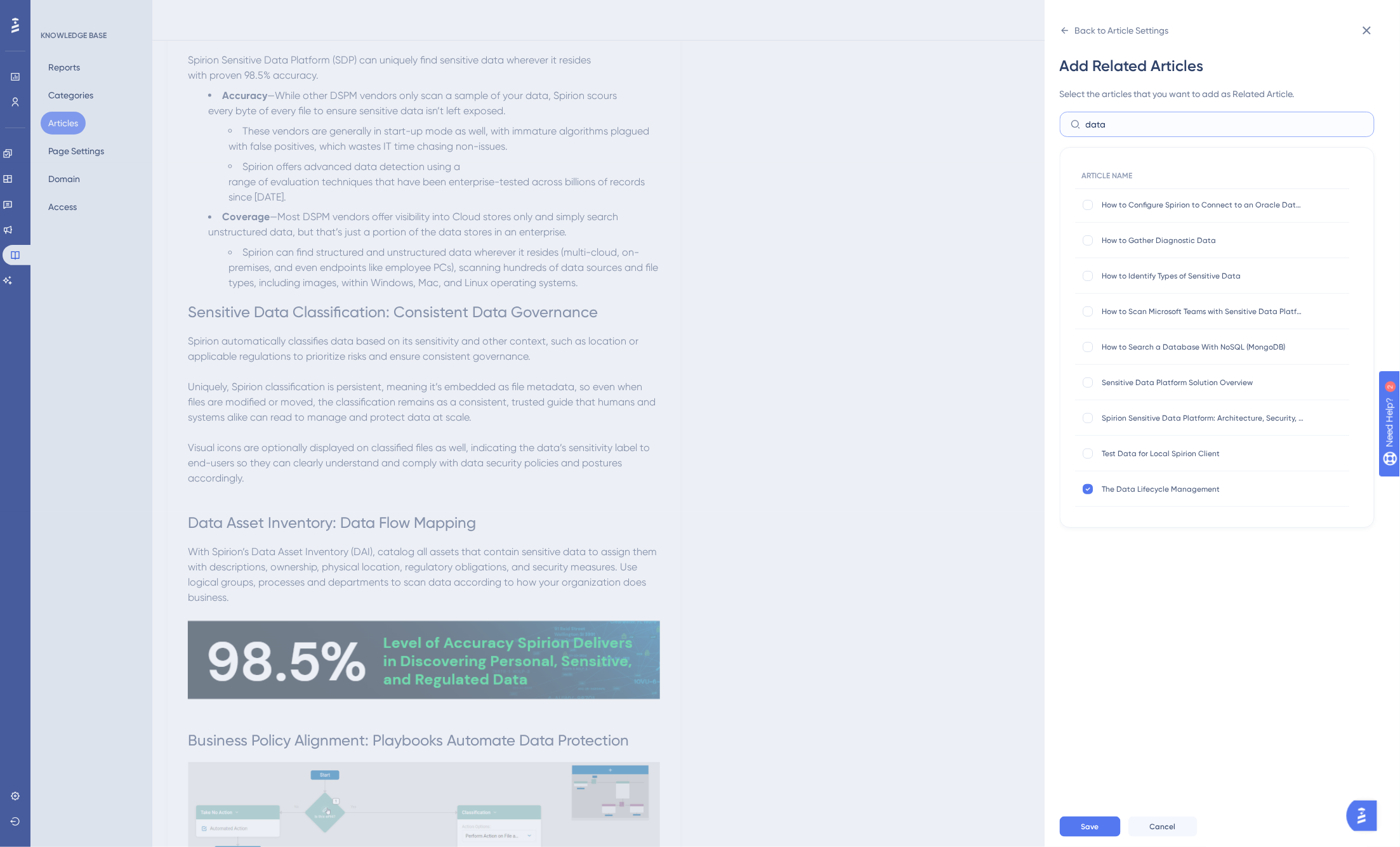
scroll to position [211, 0]
type input "data"
click at [1086, 244] on div at bounding box center [1088, 244] width 10 height 10
checkbox input "true"
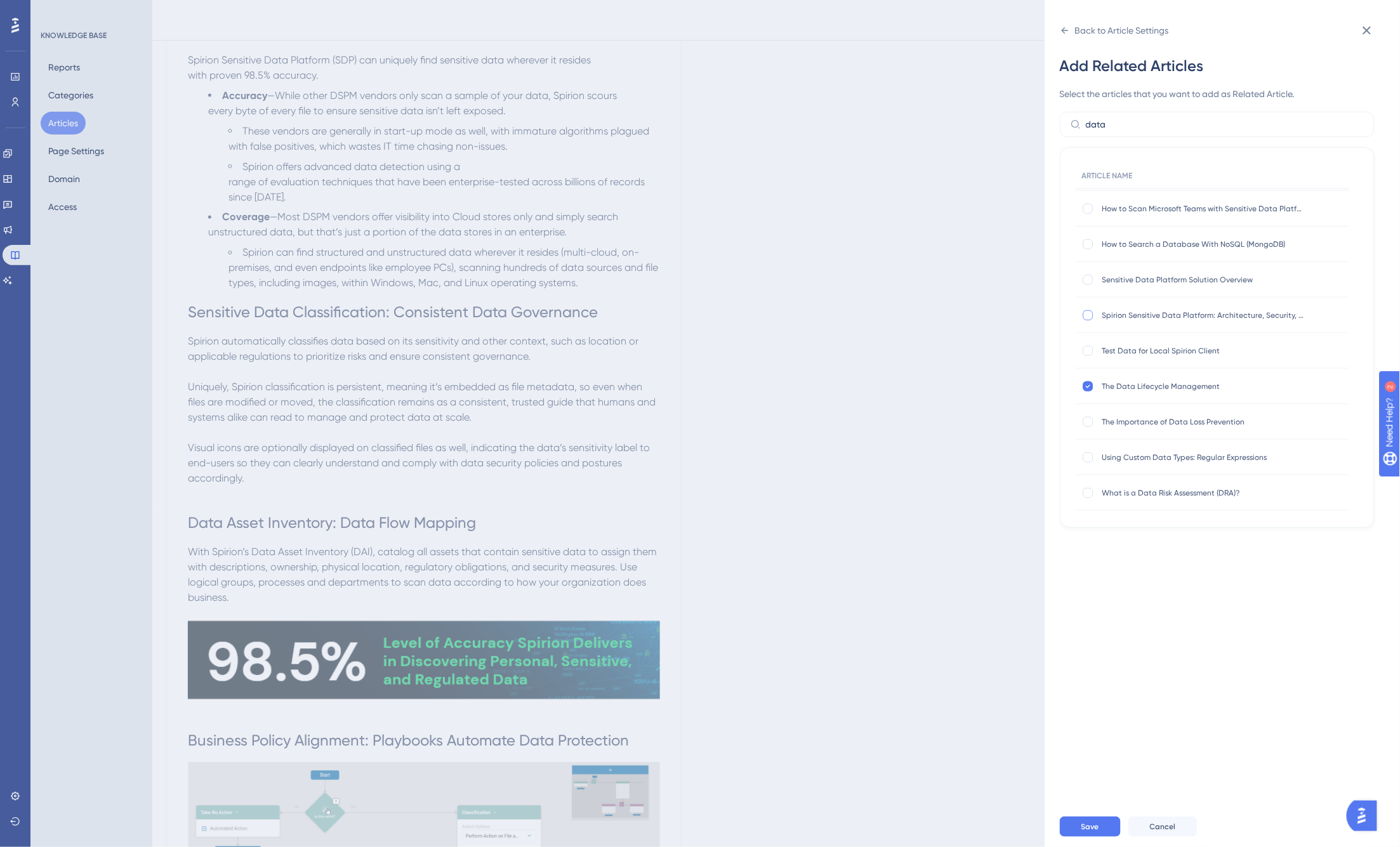
click at [1086, 314] on div at bounding box center [1088, 315] width 10 height 10
checkbox input "true"
click at [1086, 280] on div at bounding box center [1088, 280] width 10 height 10
checkbox input "true"
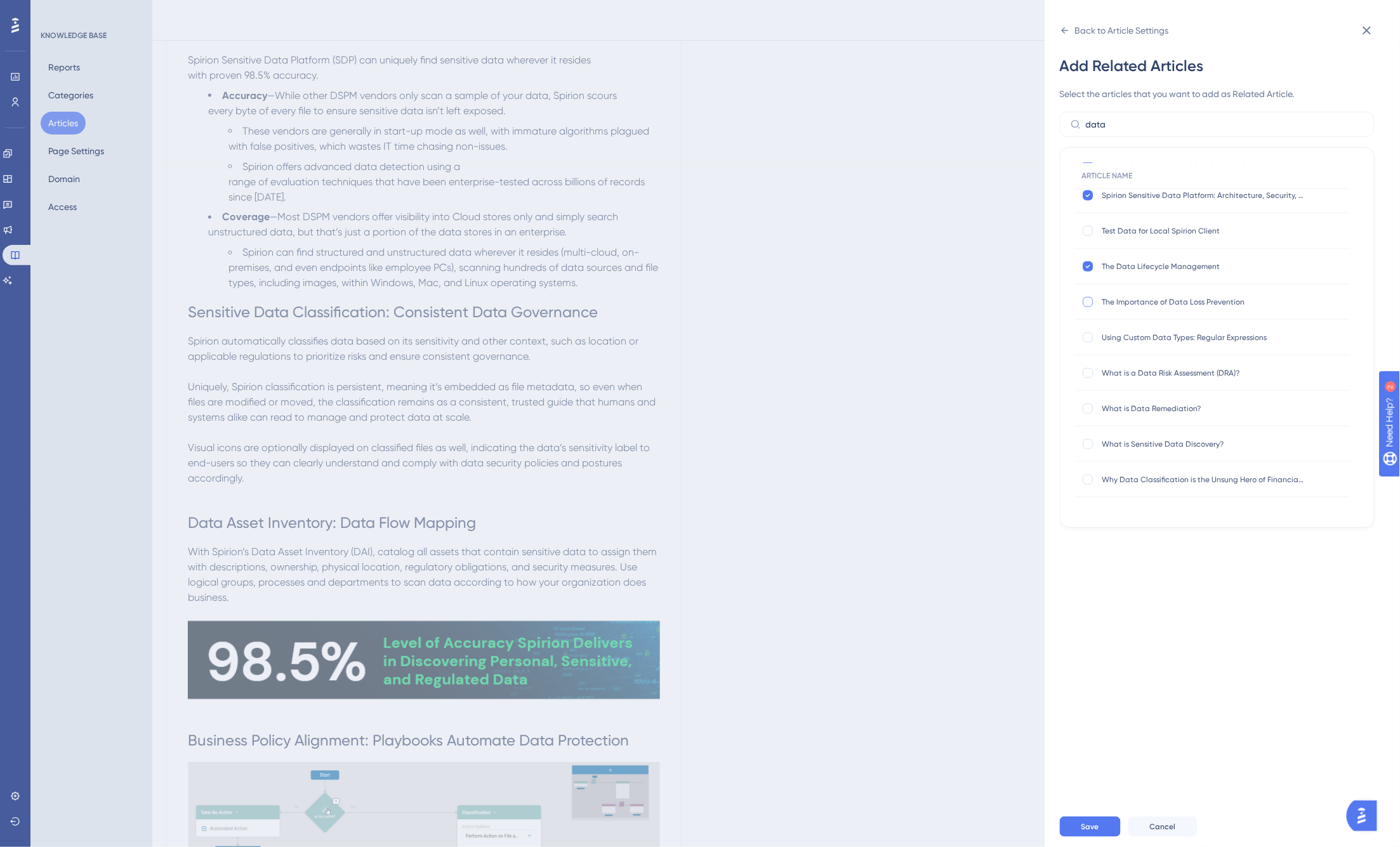
click at [1086, 302] on div at bounding box center [1088, 302] width 10 height 10
checkbox input "true"
click at [1086, 369] on div at bounding box center [1088, 373] width 10 height 10
checkbox input "true"
click at [1086, 406] on label at bounding box center [1089, 409] width 15 height 13
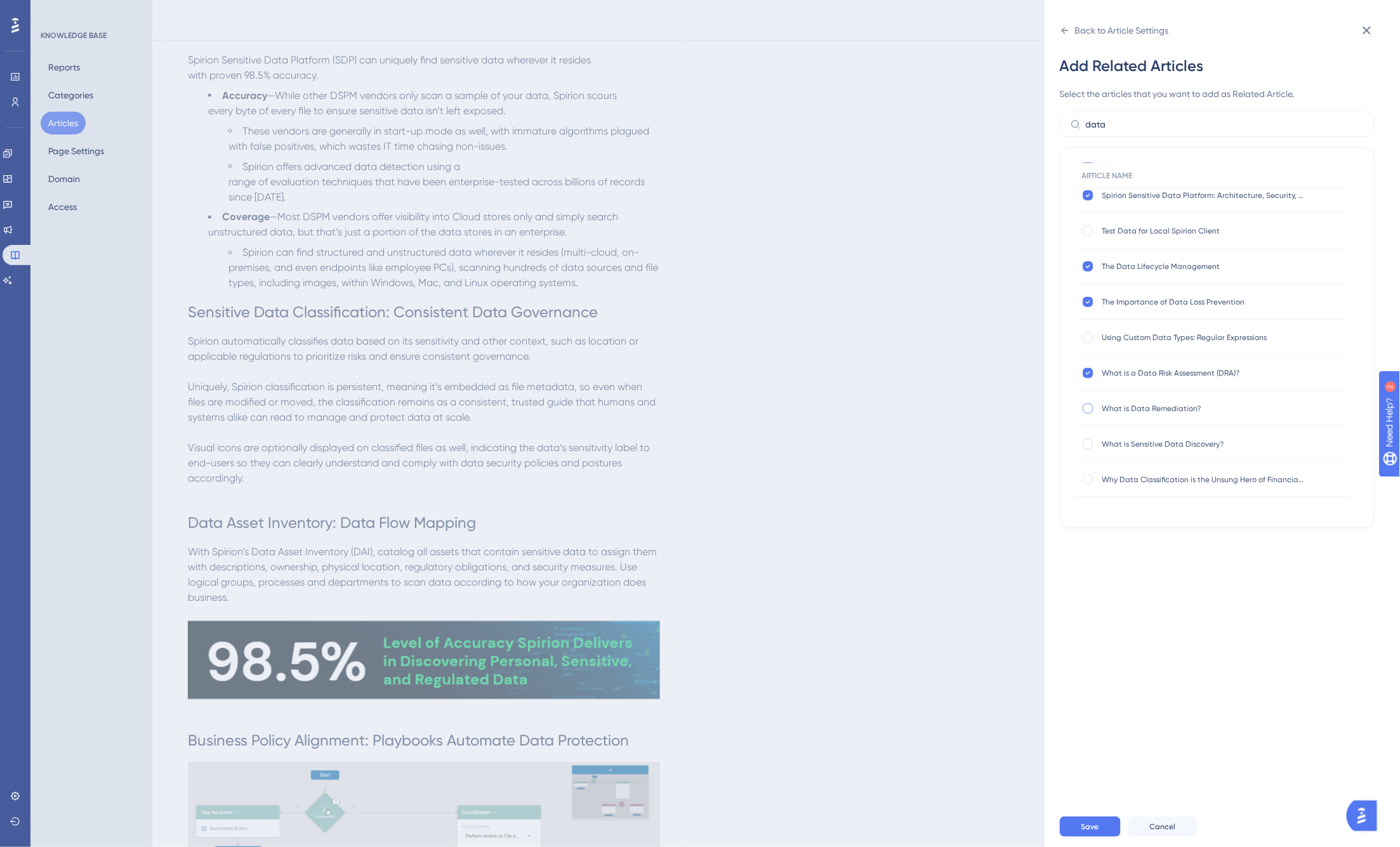
checkbox input "true"
click at [1086, 479] on div at bounding box center [1088, 480] width 10 height 10
checkbox input "true"
click at [1086, 832] on span "Save" at bounding box center [1090, 827] width 18 height 10
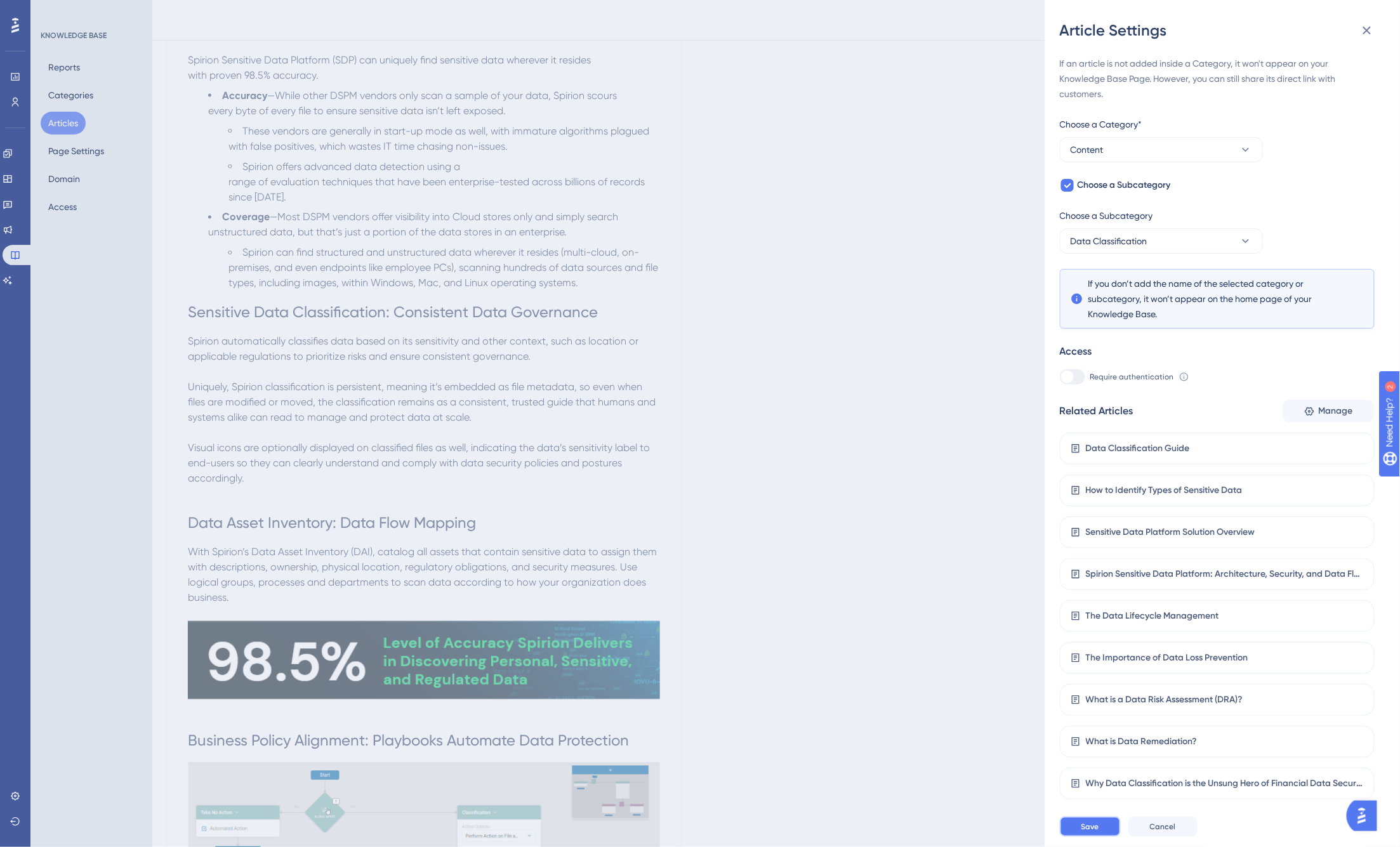
click at [1086, 832] on span "Save" at bounding box center [1090, 827] width 18 height 10
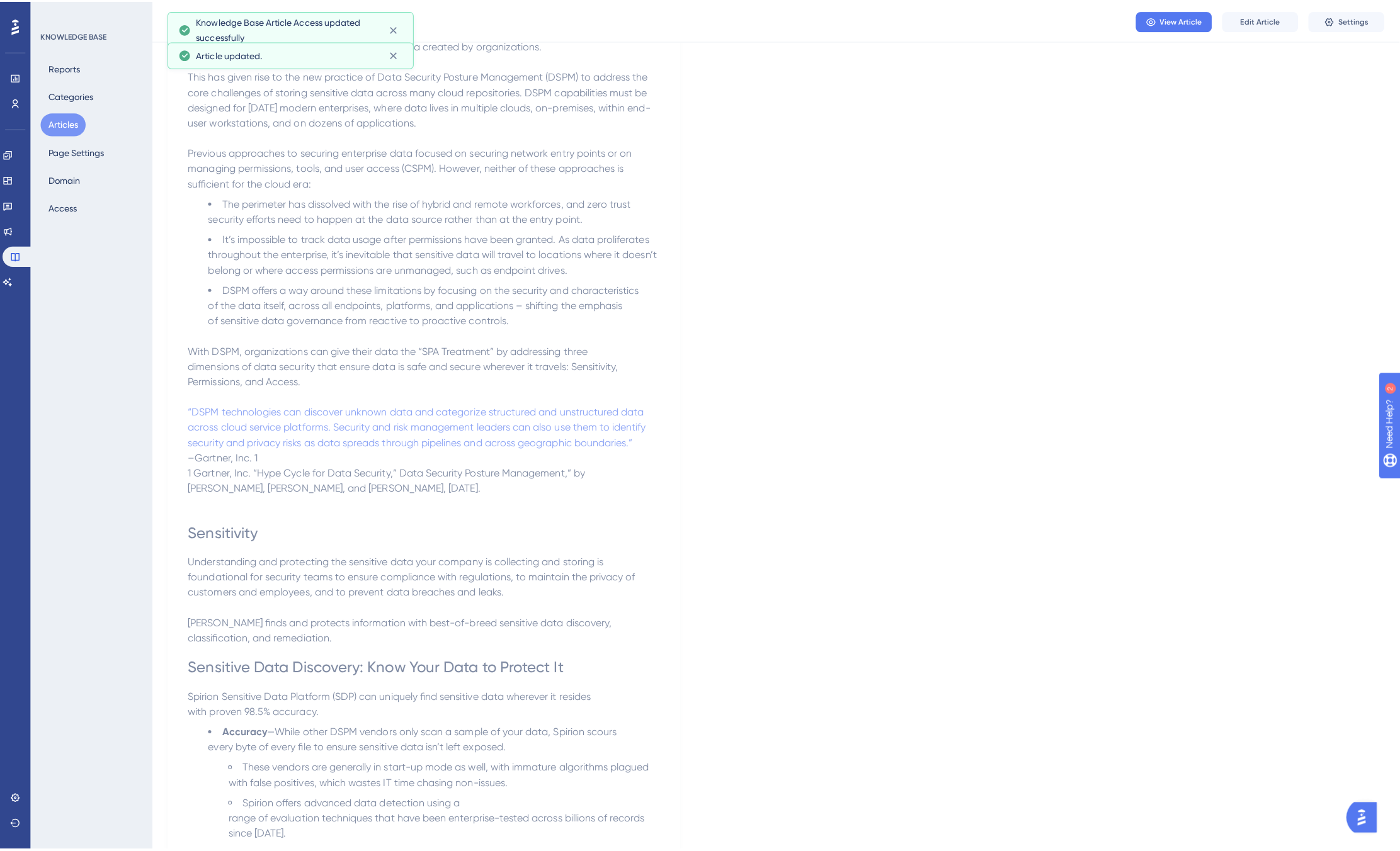
scroll to position [0, 0]
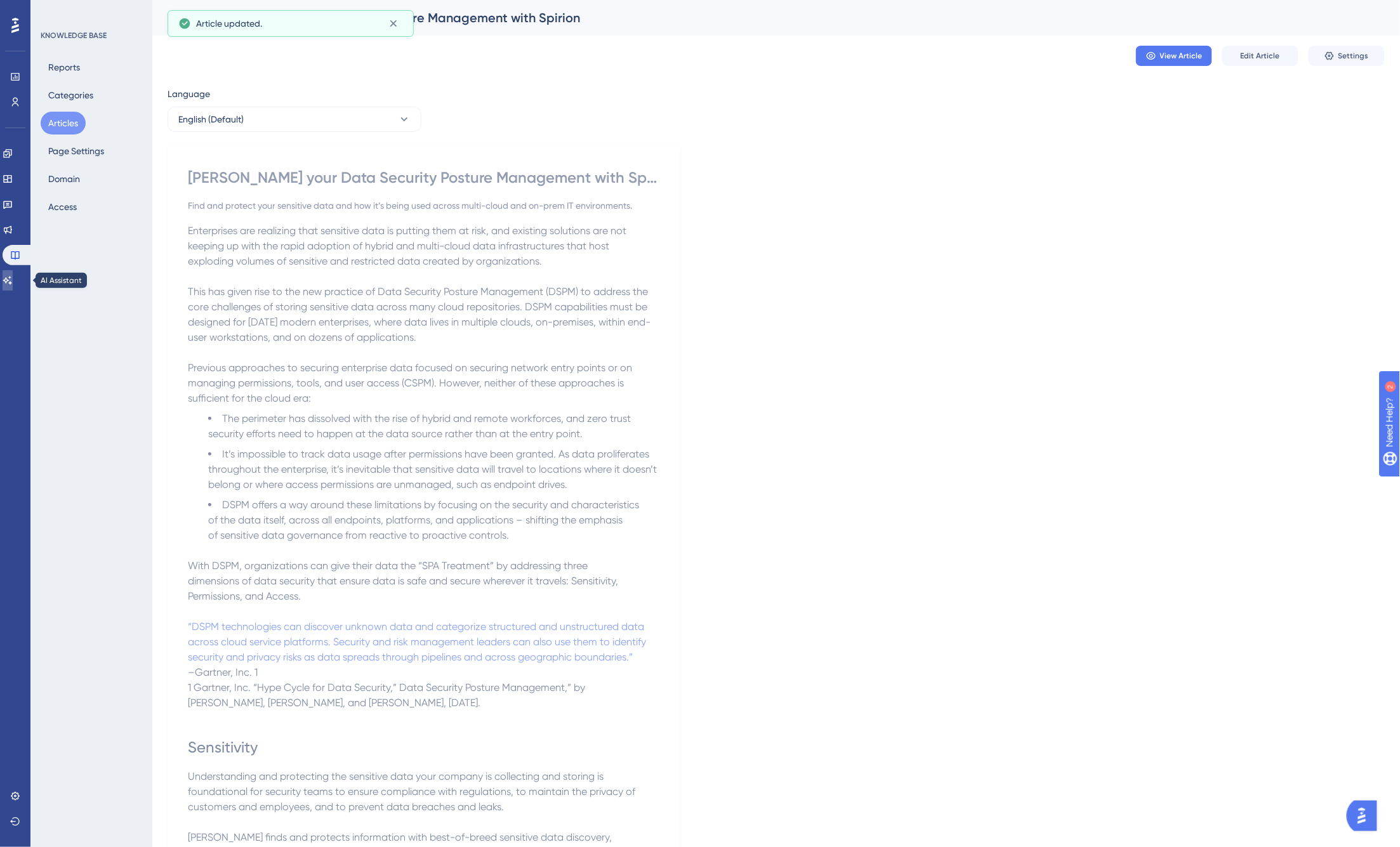
click at [11, 281] on icon at bounding box center [8, 280] width 10 height 10
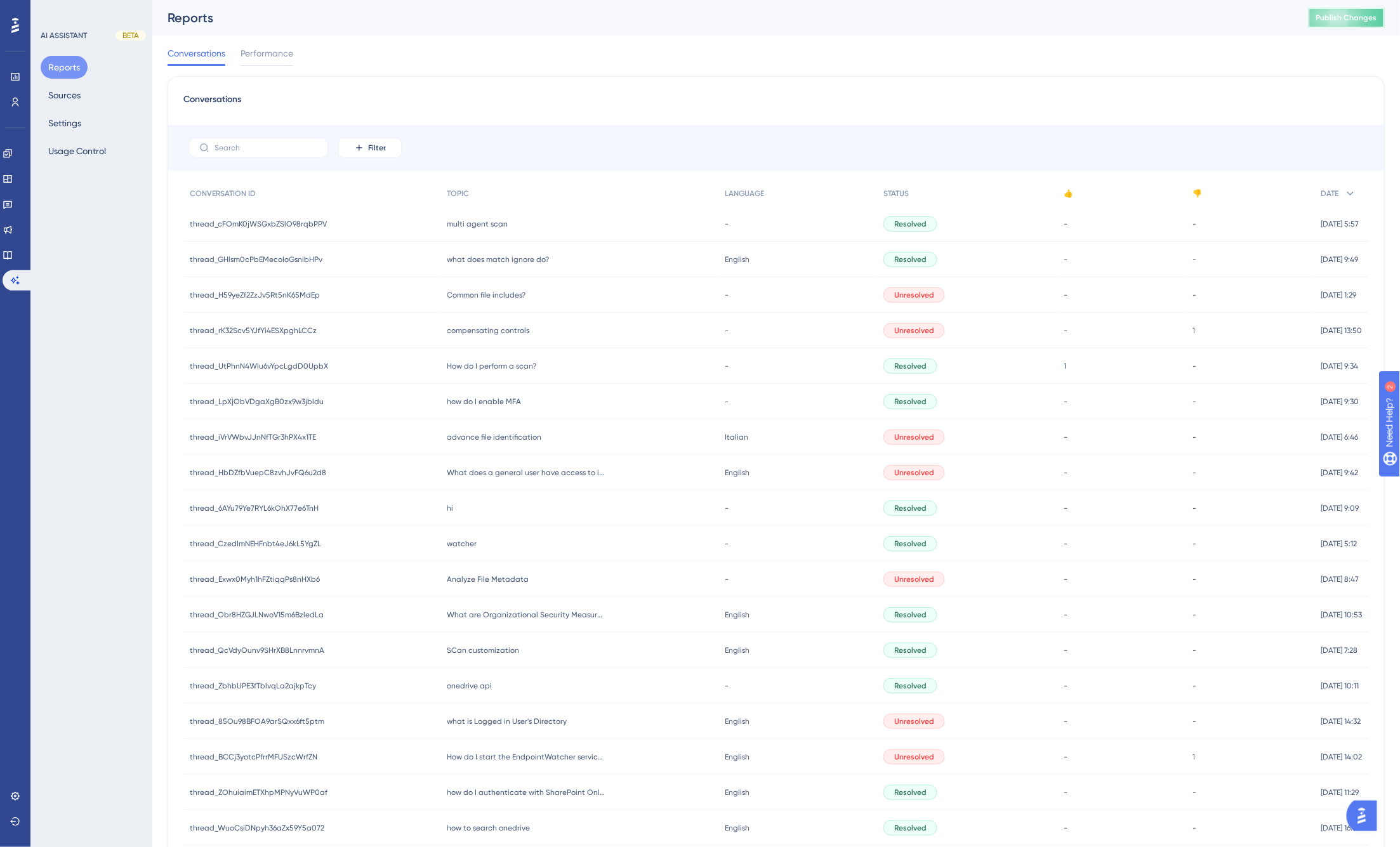
click at [1086, 22] on span "Publish Changes" at bounding box center [1346, 18] width 61 height 10
click at [1010, 70] on div "Conversations Performance" at bounding box center [776, 55] width 1217 height 41
click at [57, 100] on button "Sources" at bounding box center [65, 96] width 47 height 23
